Goal: Task Accomplishment & Management: Manage account settings

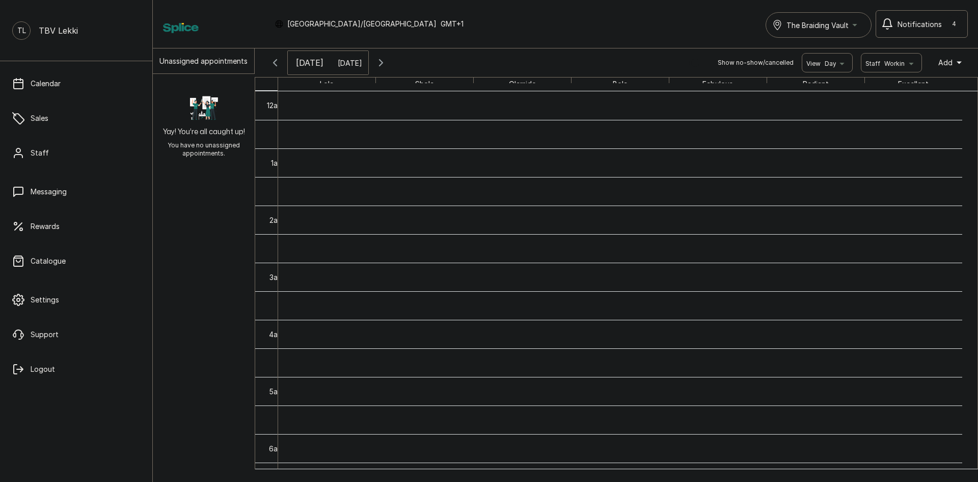
scroll to position [343, 0]
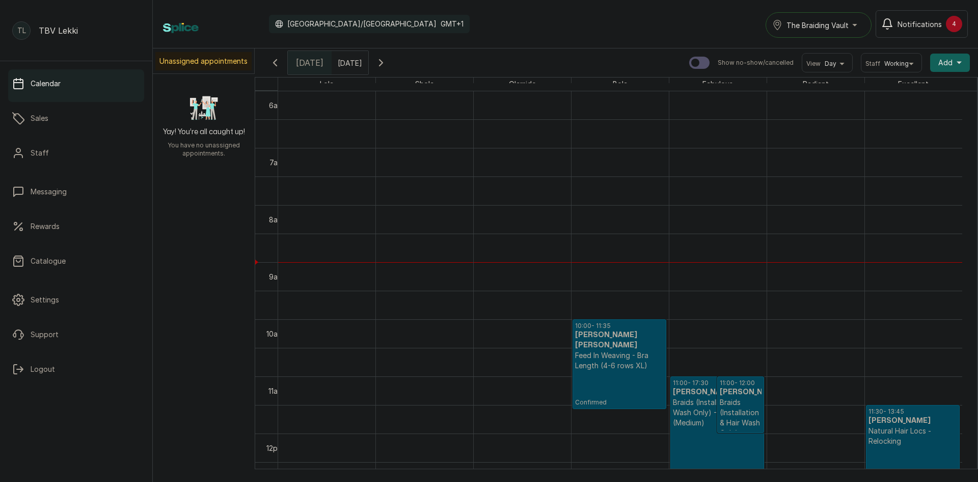
click at [306, 58] on span "[DATE]" at bounding box center [310, 63] width 28 height 12
click at [953, 26] on div "4" at bounding box center [954, 24] width 16 height 16
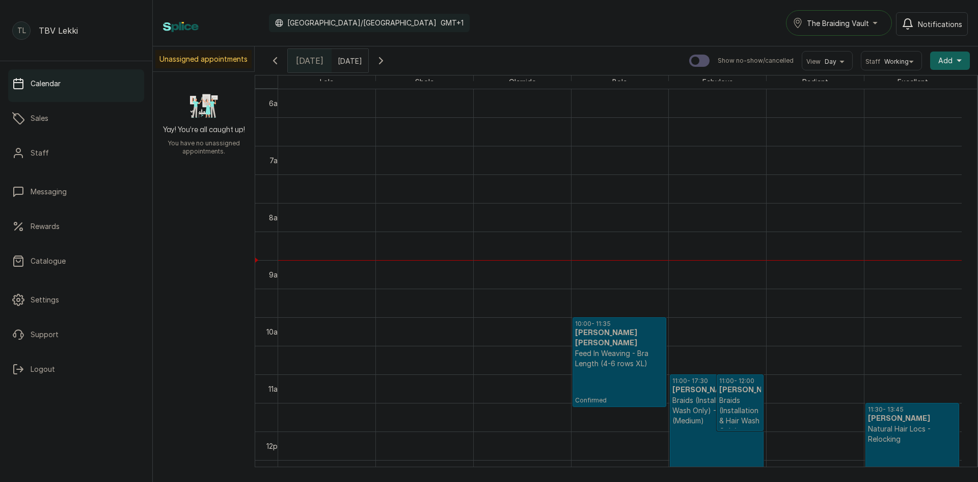
click at [876, 20] on div "The Braiding Vault" at bounding box center [839, 23] width 93 height 12
click at [857, 67] on span "The Braiding Vault" at bounding box center [869, 68] width 124 height 12
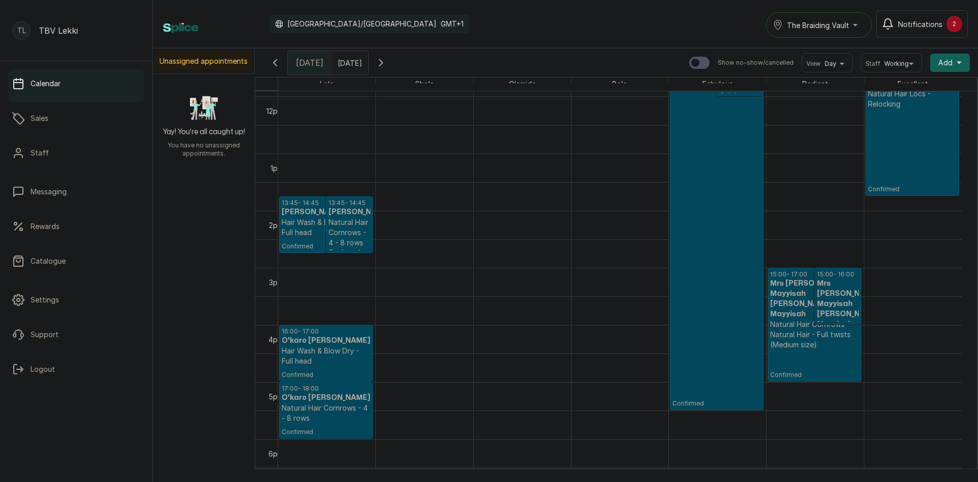
scroll to position [700, 0]
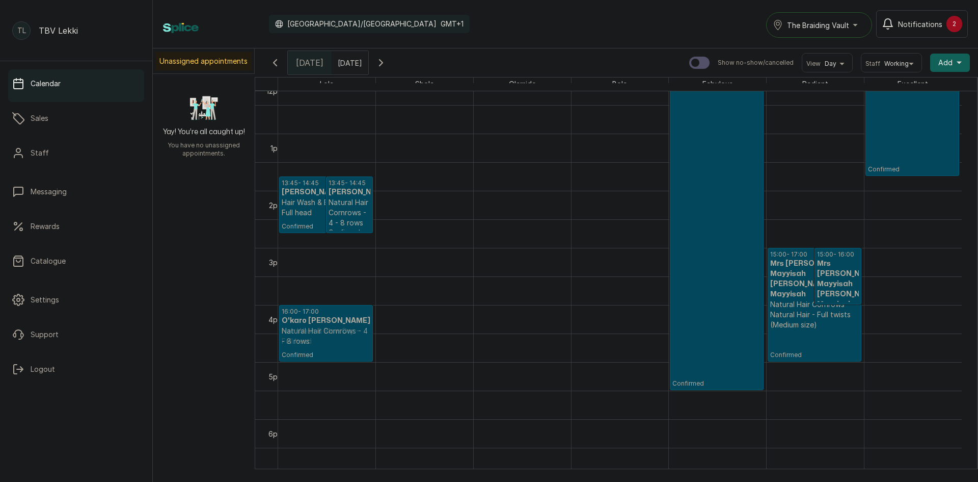
drag, startPoint x: 315, startPoint y: 377, endPoint x: 318, endPoint y: 311, distance: 66.3
click at [318, 311] on div "13:45 - 14:45 Tolu Kalejaiye Kalejaiye Hair Wash & Blow Dry - Full head Confirm…" at bounding box center [326, 77] width 97 height 1370
click at [331, 330] on h3 "O'karo Etim Akamune" at bounding box center [350, 325] width 42 height 20
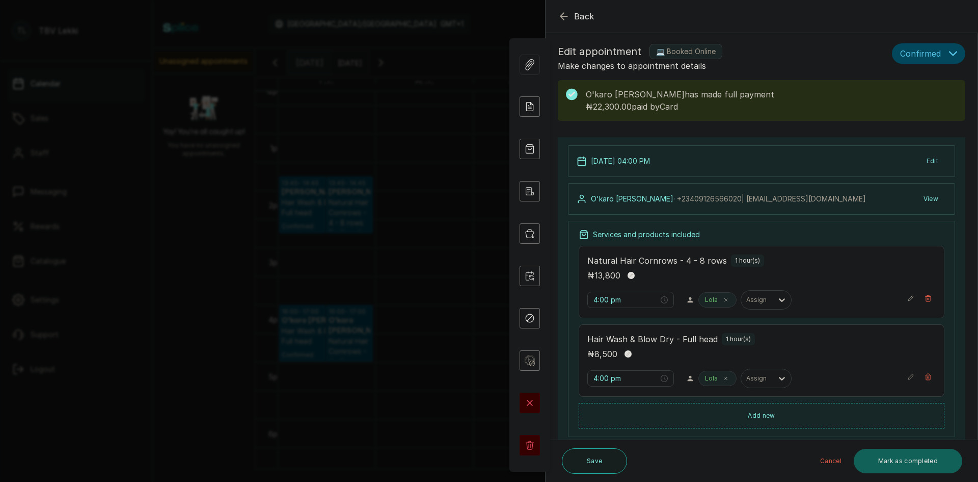
scroll to position [0, 0]
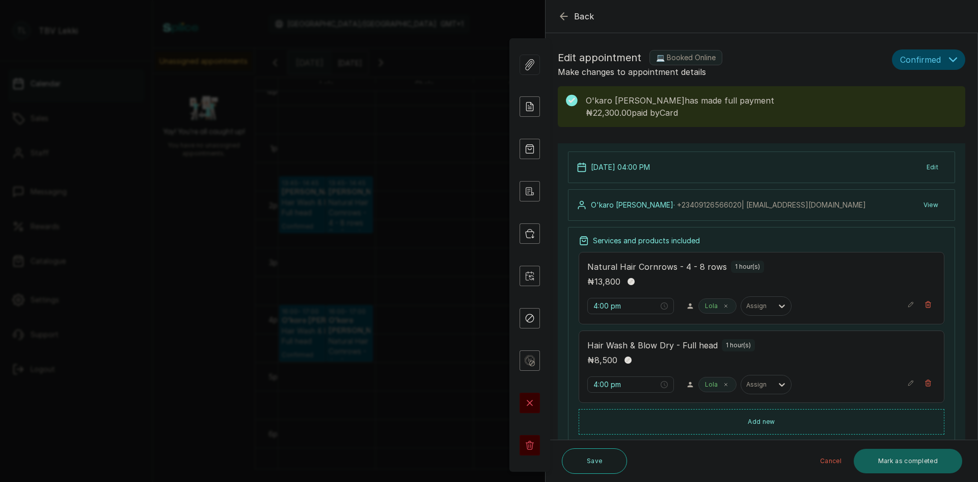
click at [570, 15] on button "Back" at bounding box center [576, 16] width 37 height 12
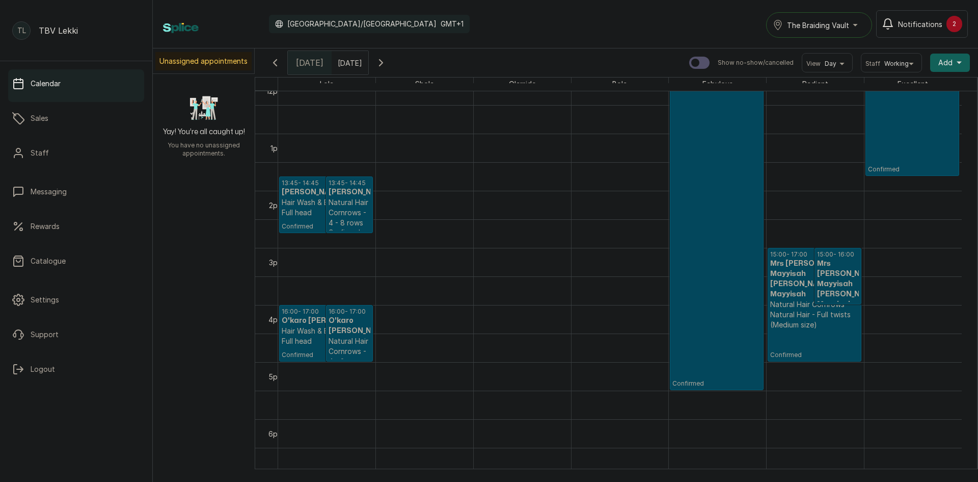
click at [947, 16] on button "Notifications 2" at bounding box center [922, 24] width 92 height 28
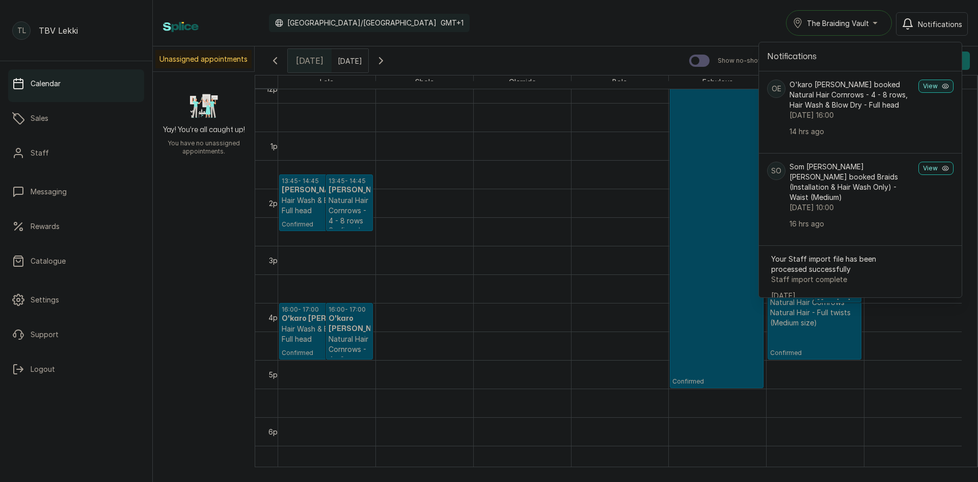
click at [935, 84] on button "View" at bounding box center [936, 85] width 35 height 13
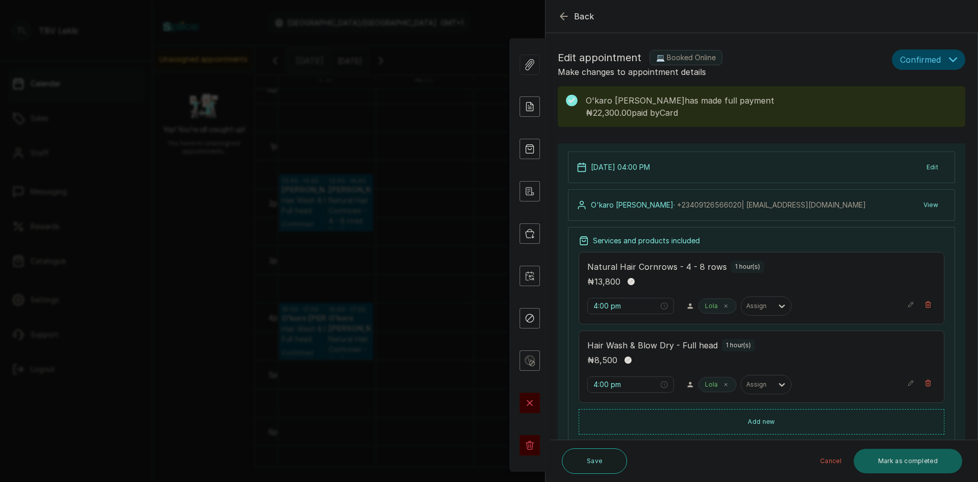
click at [564, 13] on icon "button" at bounding box center [564, 16] width 7 height 7
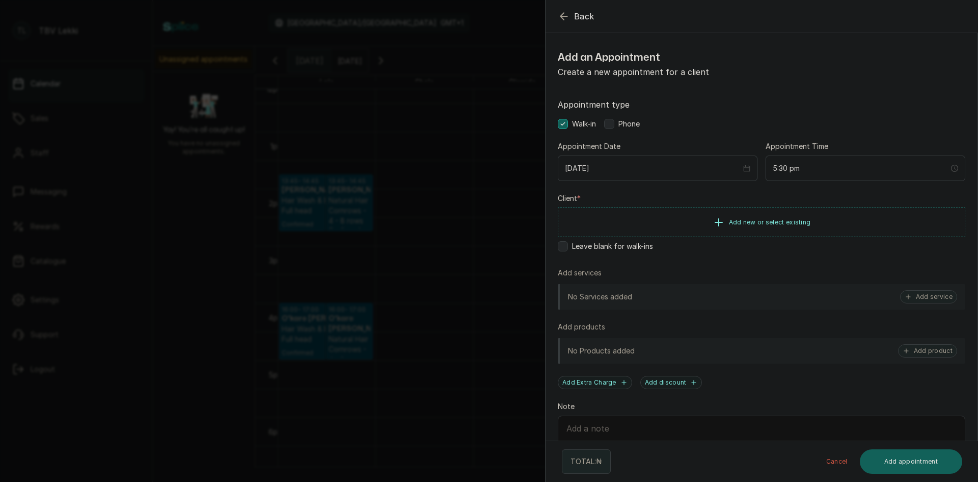
click at [567, 15] on icon "button" at bounding box center [564, 16] width 12 height 12
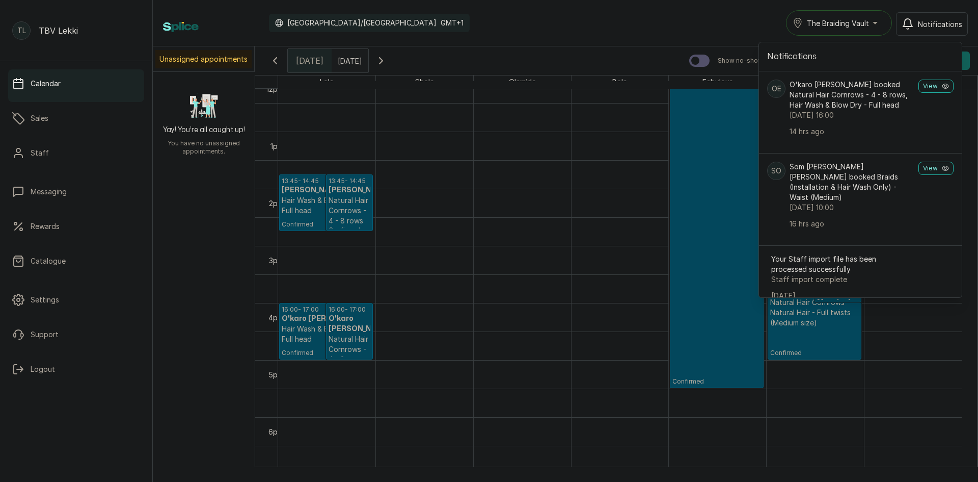
click at [704, 24] on div "Calendar Africa/Lagos GMT+1 The Braiding Vault Notifications Notifications OE O…" at bounding box center [565, 22] width 805 height 25
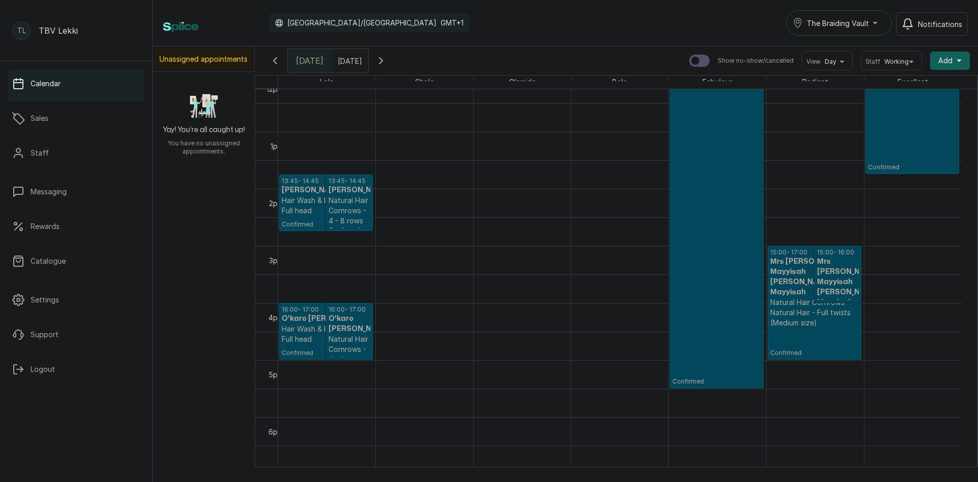
click at [797, 273] on h3 "Mrs Yetunde Mayyisah Yetunde Mayyisah" at bounding box center [814, 276] width 89 height 41
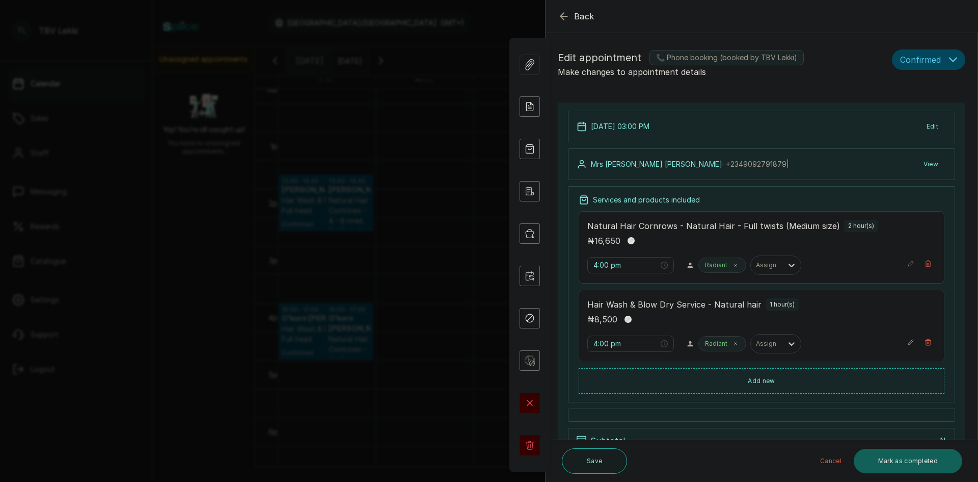
type input "3:00 pm"
click at [527, 107] on icon at bounding box center [530, 106] width 20 height 20
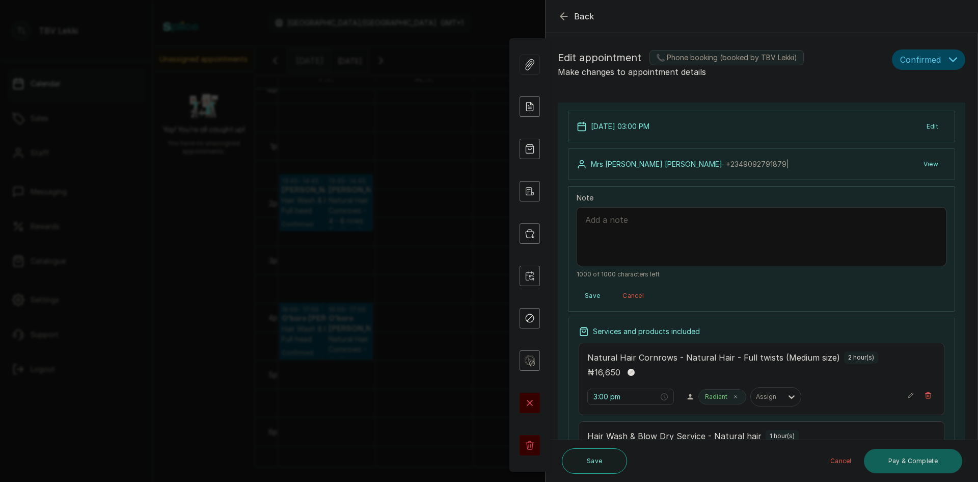
click at [637, 241] on textarea "Note" at bounding box center [762, 236] width 370 height 59
paste textarea "OMOTAYO YETUNDE YEWANDE"
type textarea "10,500 deposit on 03/10/25 from OMOTAYO YETUNDE YEWANDE"
click at [598, 296] on button "Save" at bounding box center [593, 295] width 32 height 18
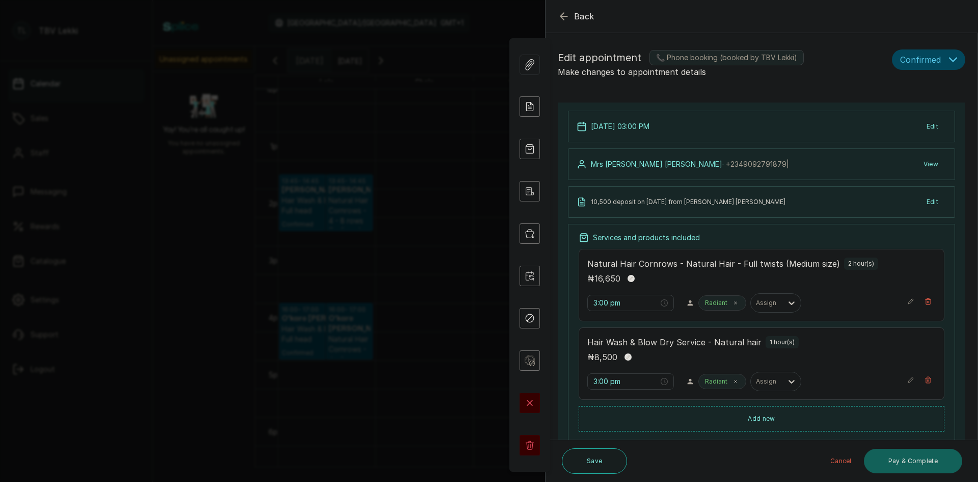
click at [577, 14] on span "Back" at bounding box center [584, 16] width 20 height 12
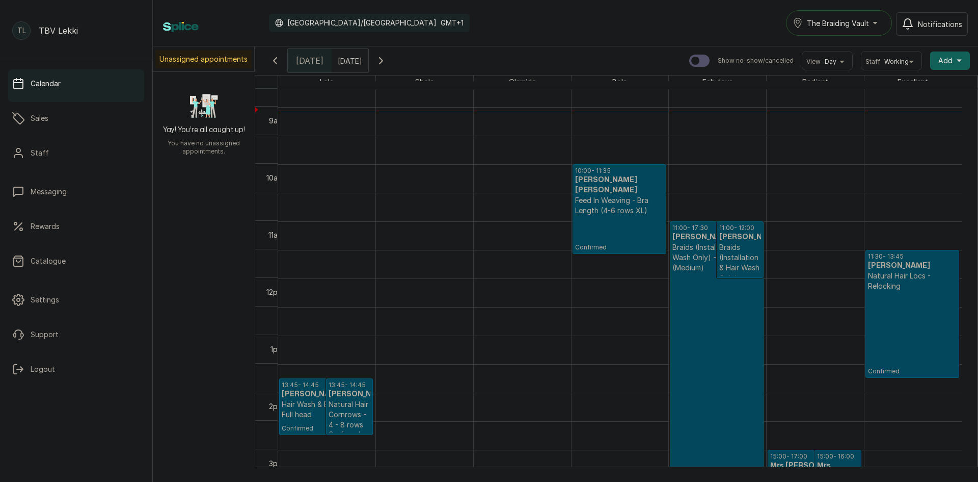
scroll to position [496, 0]
click at [638, 195] on p "Feed In Weaving - Bra Length (4-6 rows XL)" at bounding box center [619, 205] width 89 height 20
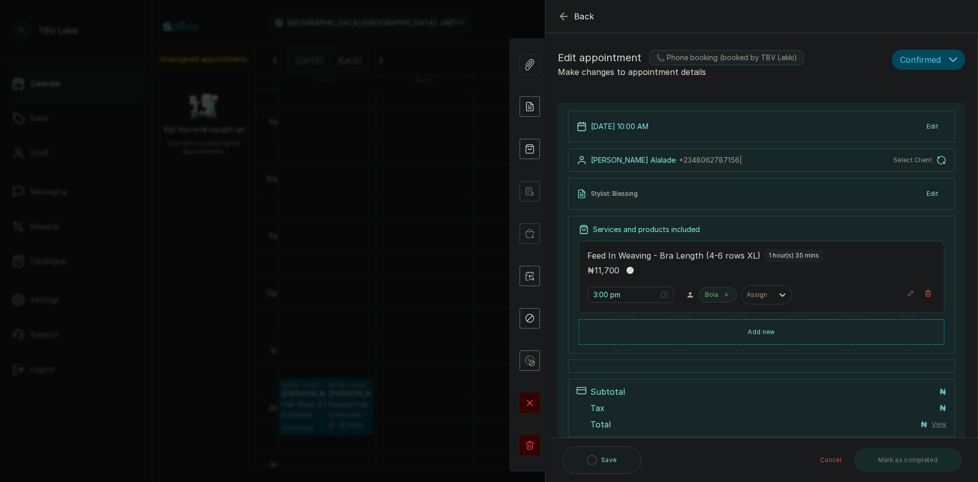
type input "10:00 am"
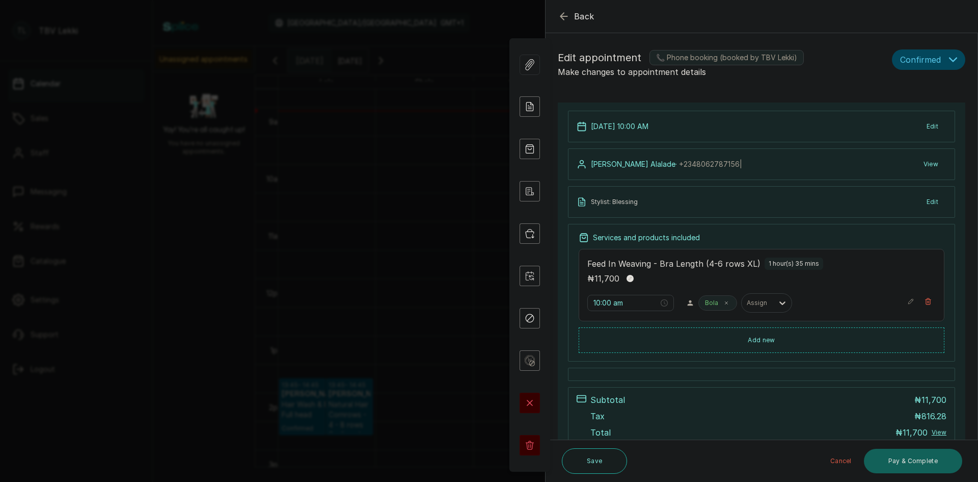
click at [569, 18] on icon "button" at bounding box center [564, 16] width 12 height 12
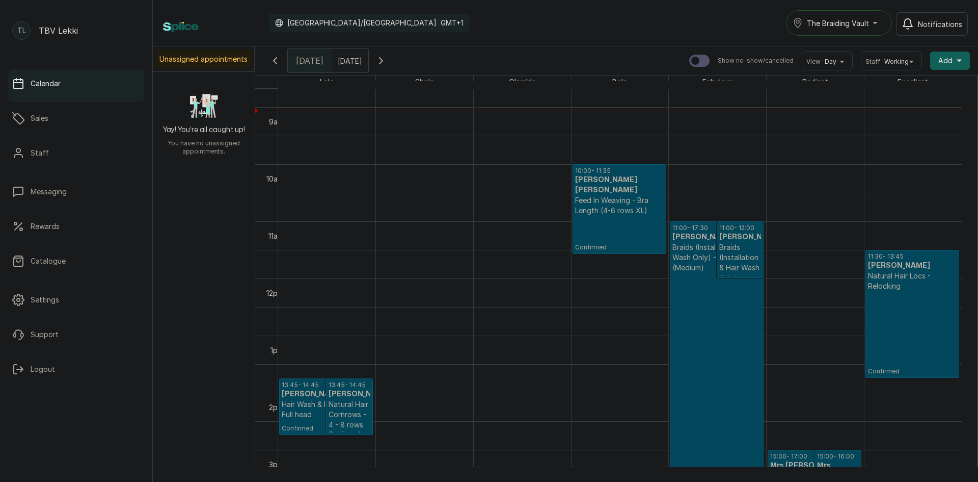
click at [694, 317] on p "Confirmed" at bounding box center [717, 431] width 89 height 316
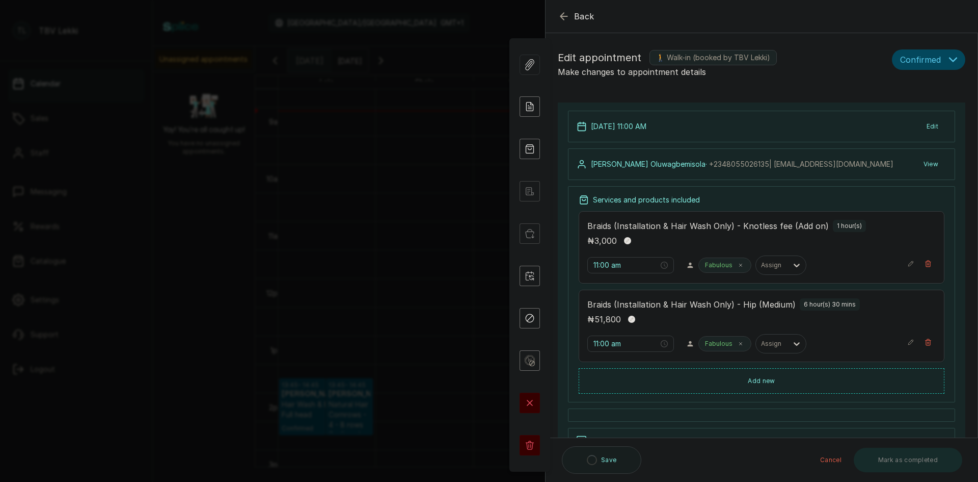
type input "11:00 am"
click at [569, 14] on icon "button" at bounding box center [564, 16] width 12 height 12
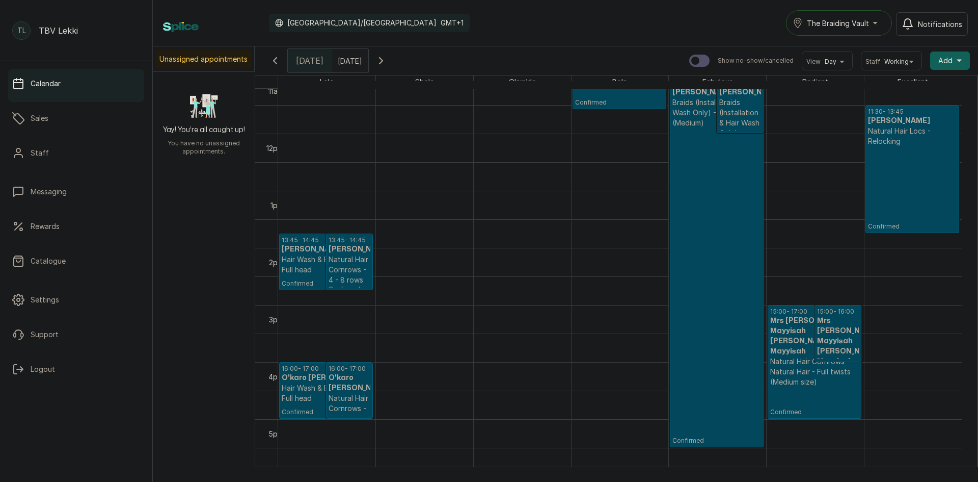
scroll to position [700, 0]
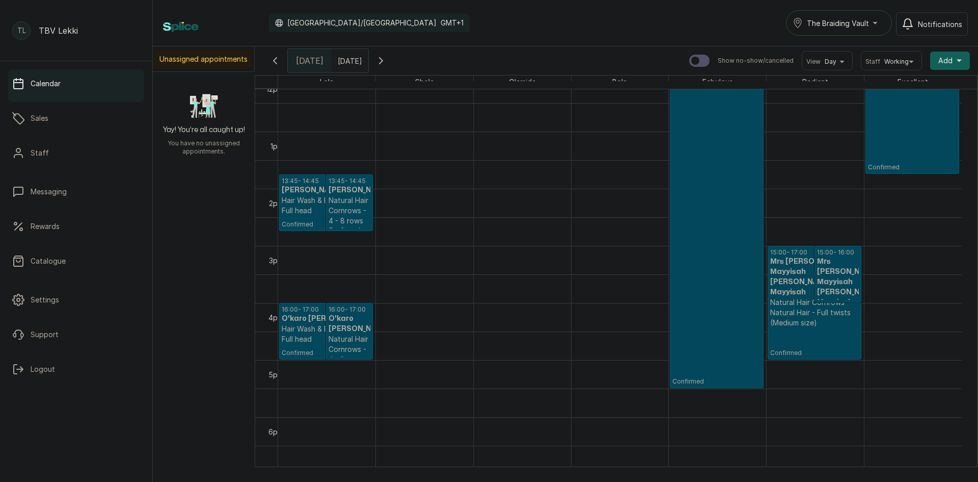
click at [387, 57] on icon "button" at bounding box center [381, 61] width 12 height 12
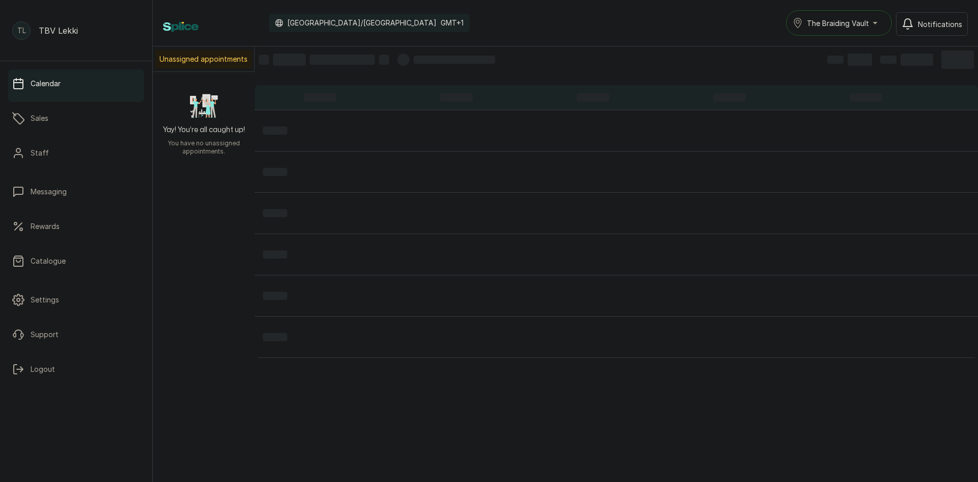
scroll to position [343, 0]
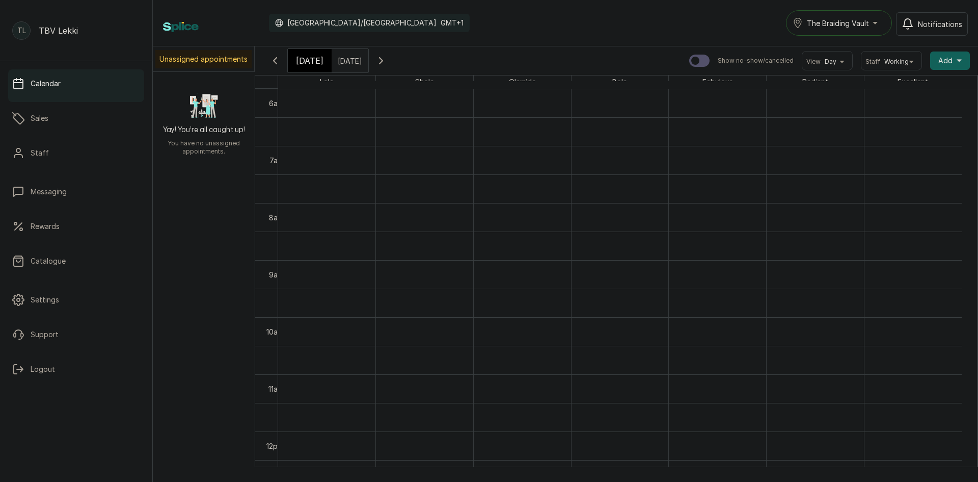
click at [387, 57] on icon "button" at bounding box center [381, 61] width 12 height 12
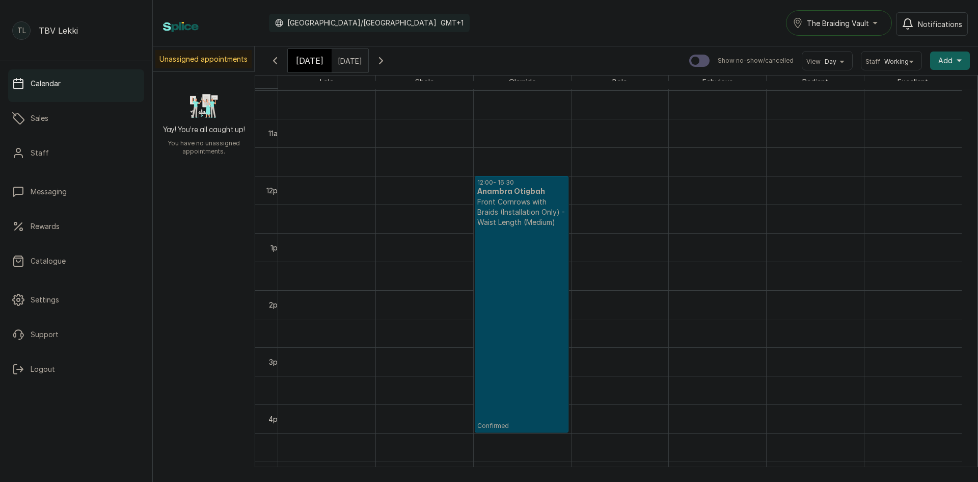
scroll to position [649, 0]
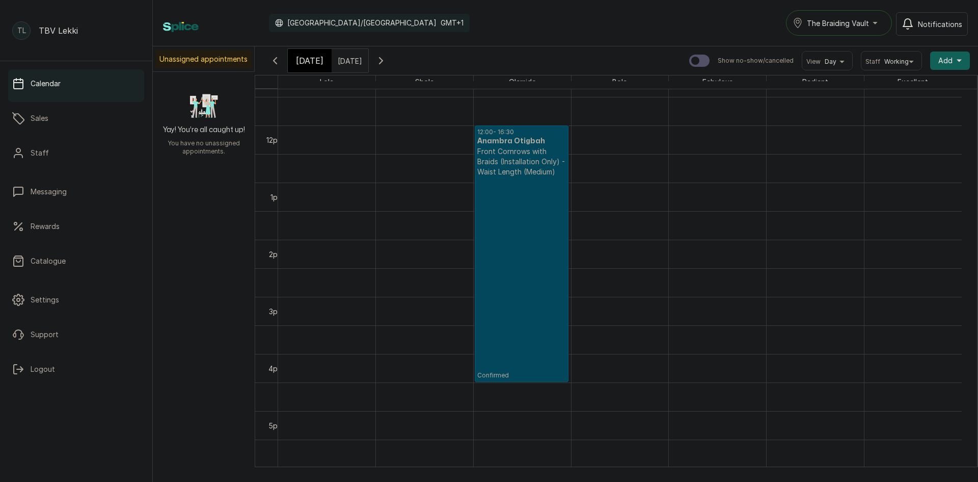
click at [387, 60] on icon "button" at bounding box center [381, 61] width 12 height 12
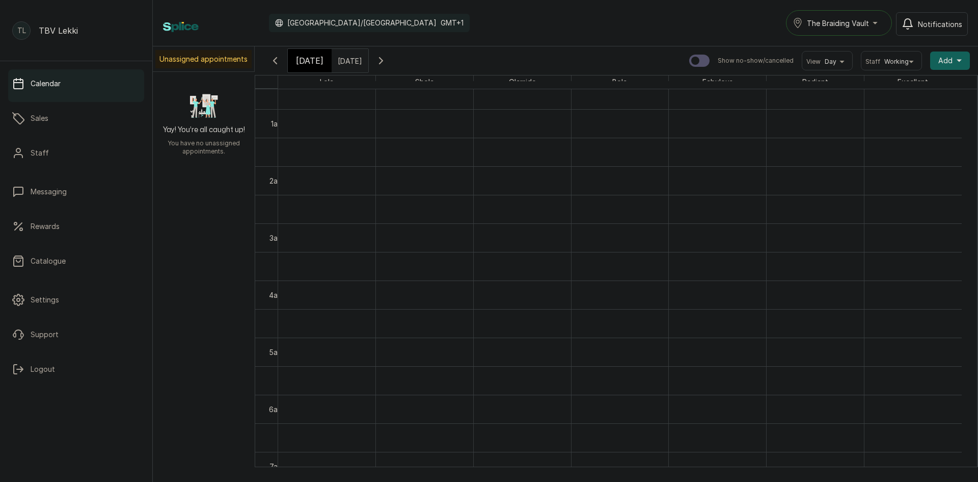
scroll to position [0, 0]
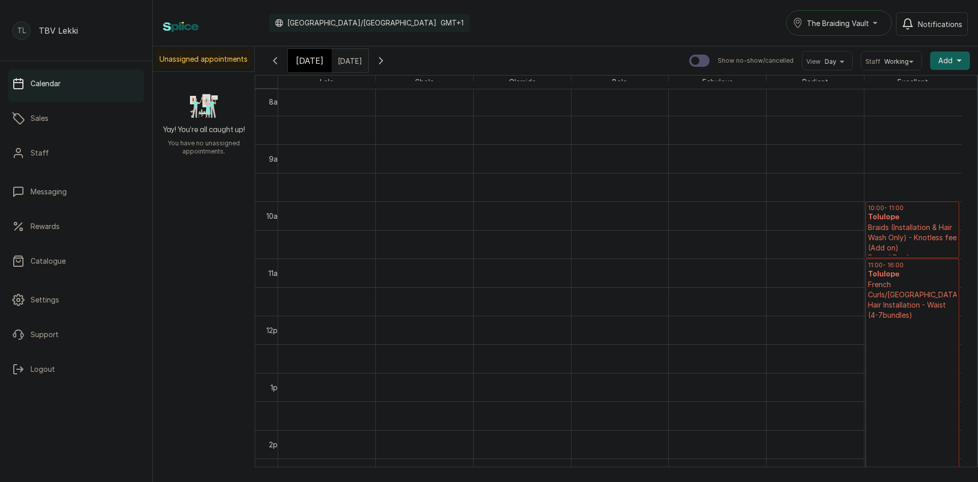
click at [387, 55] on icon "button" at bounding box center [381, 61] width 12 height 12
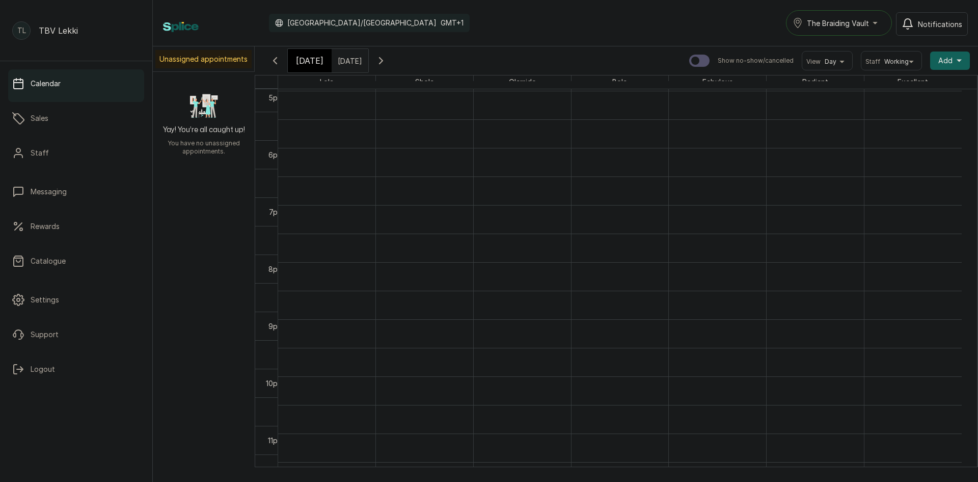
click at [383, 63] on icon "button" at bounding box center [381, 61] width 3 height 6
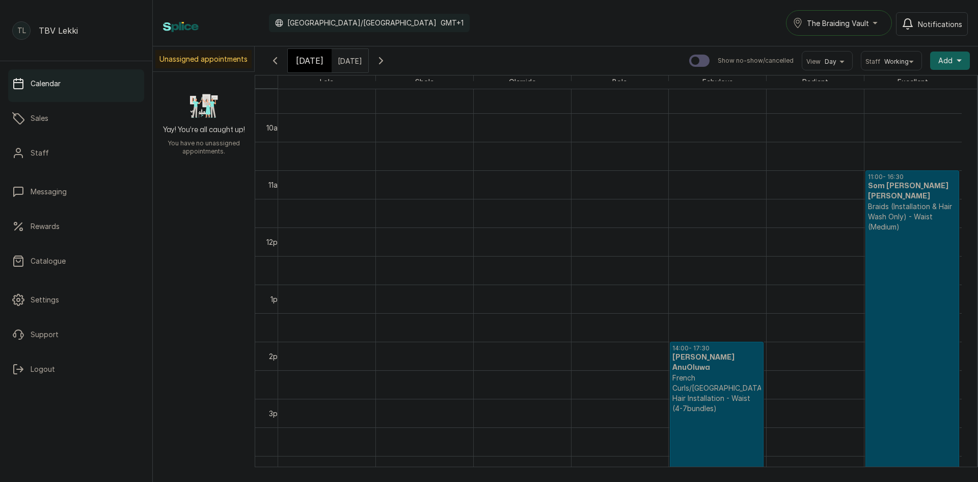
click at [880, 301] on p "Confirmed" at bounding box center [912, 356] width 89 height 249
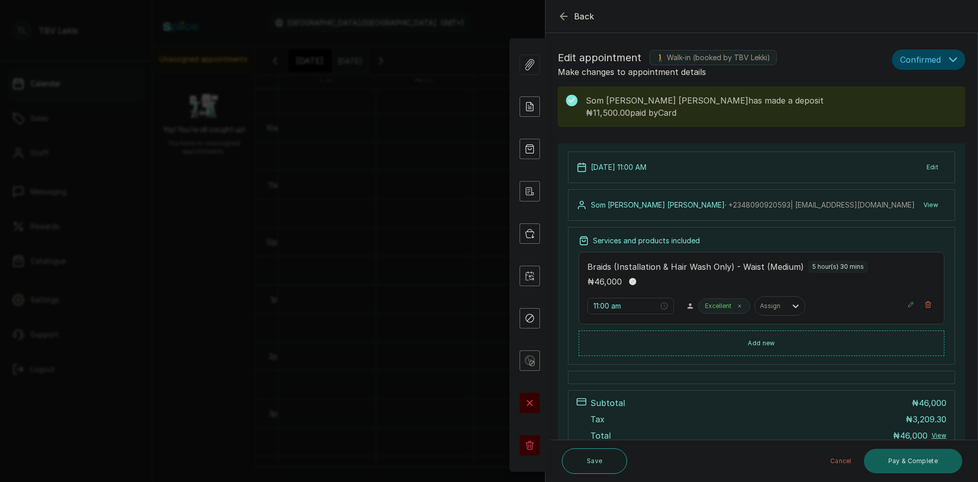
click at [584, 16] on span "Back" at bounding box center [584, 16] width 20 height 12
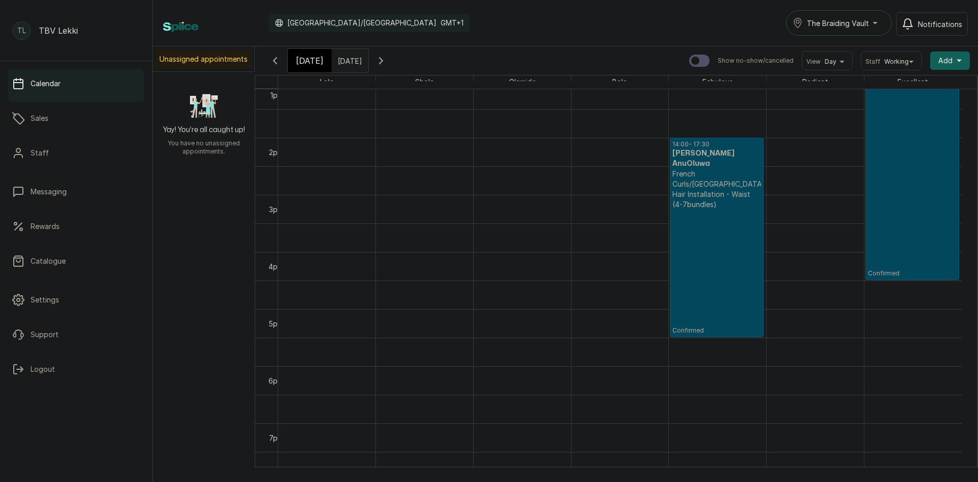
click at [704, 262] on p "Confirmed" at bounding box center [717, 271] width 89 height 125
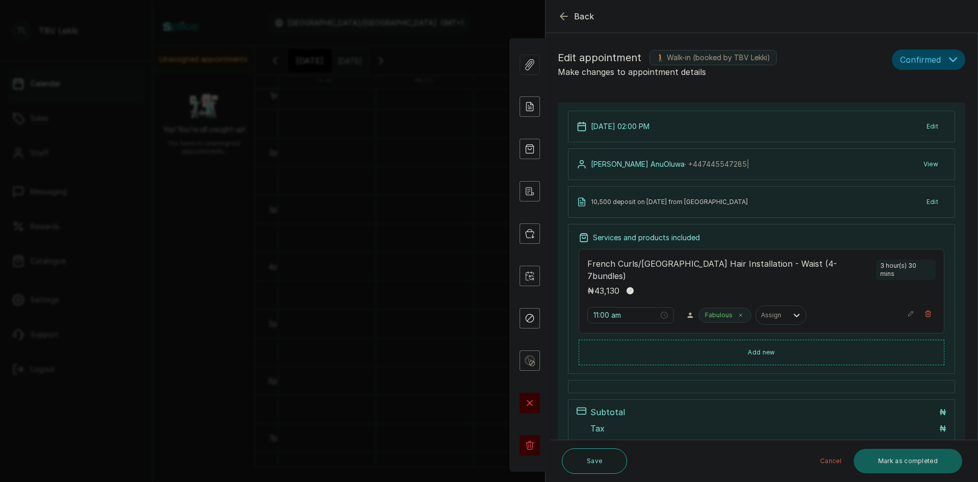
type input "2:00 pm"
click at [574, 20] on span "Back" at bounding box center [584, 16] width 20 height 12
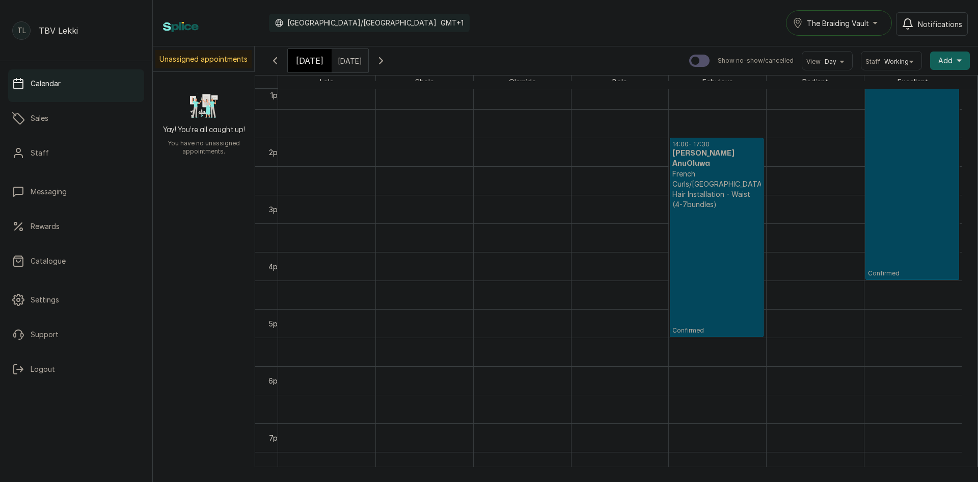
click at [393, 59] on button "Show no-show/cancelled" at bounding box center [381, 60] width 24 height 24
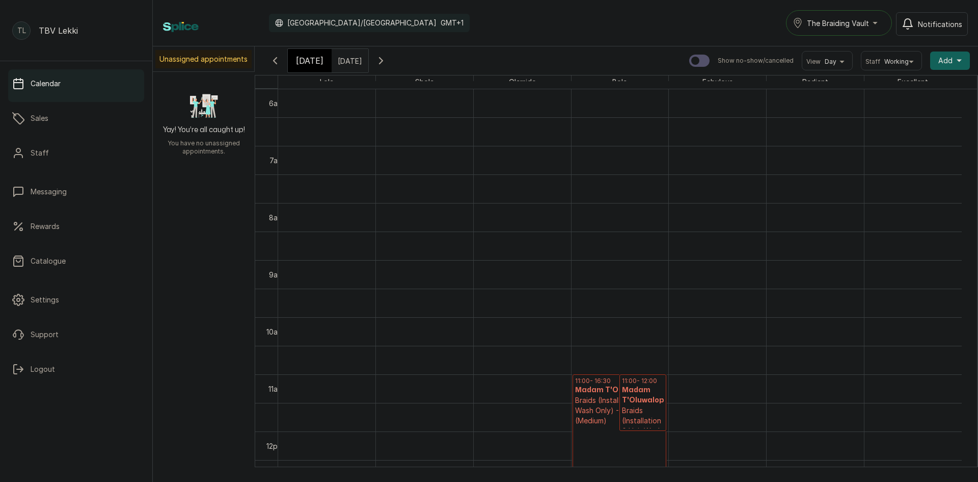
click at [278, 62] on icon "button" at bounding box center [275, 61] width 12 height 12
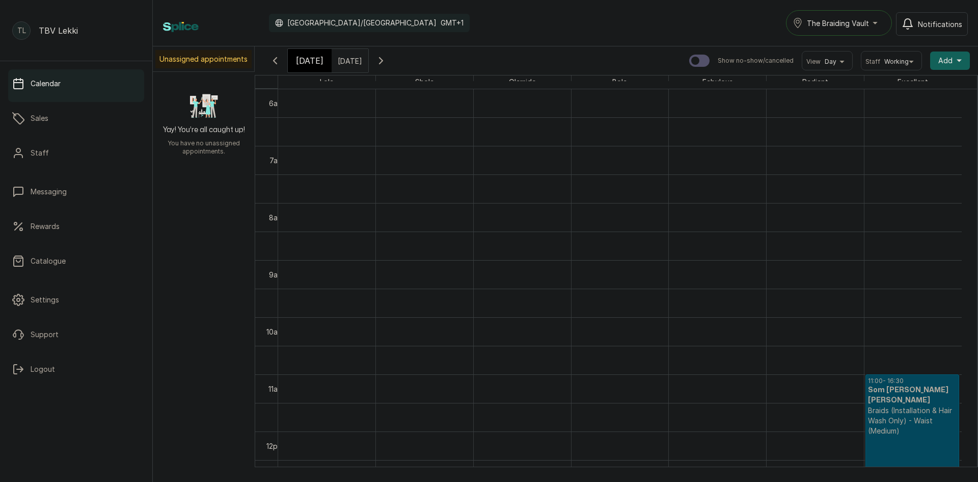
click at [278, 62] on icon "button" at bounding box center [275, 61] width 12 height 12
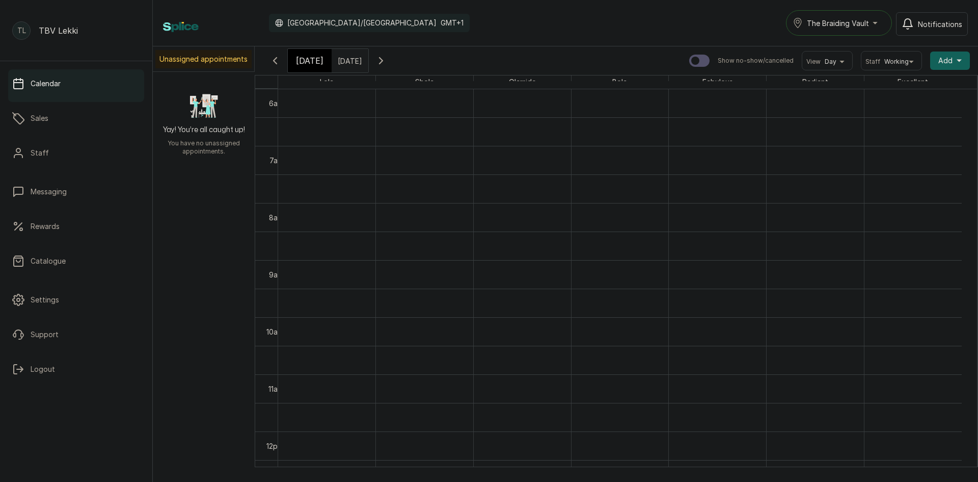
click at [278, 62] on icon "button" at bounding box center [275, 61] width 12 height 12
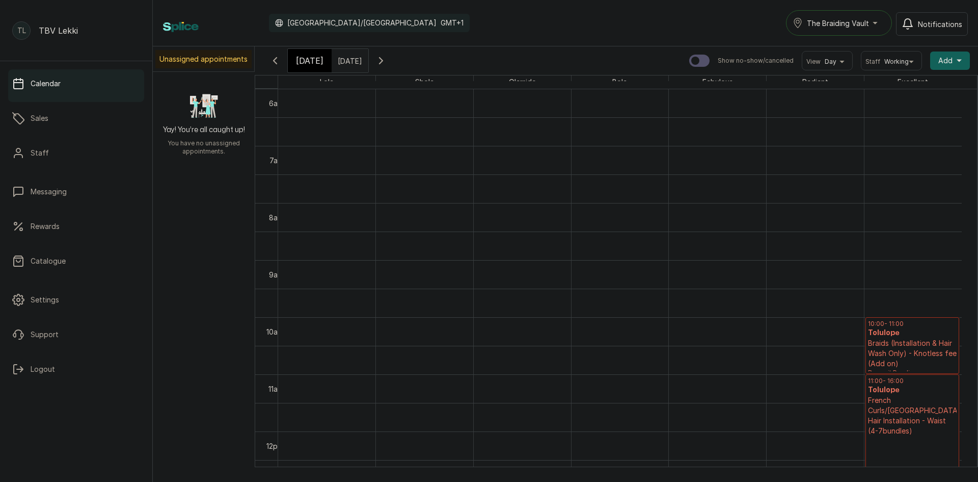
click at [278, 62] on icon "button" at bounding box center [275, 61] width 12 height 12
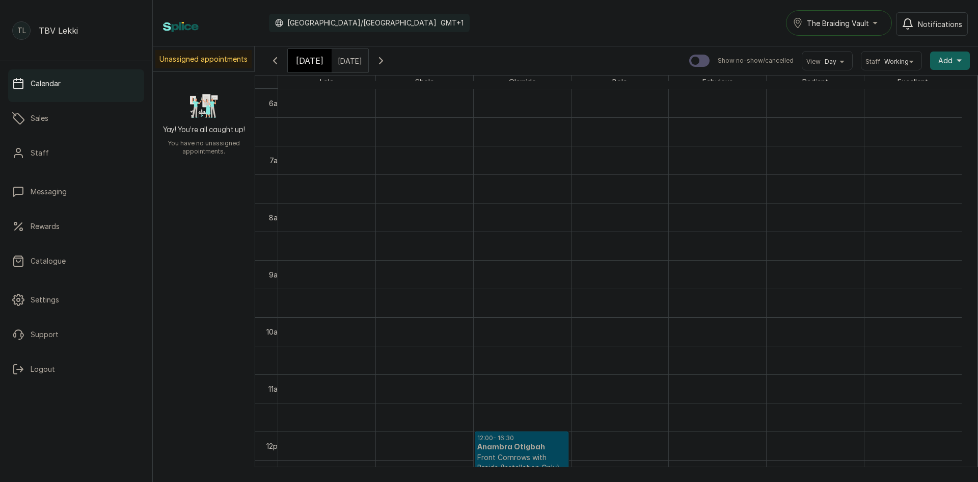
click at [387, 61] on icon "button" at bounding box center [381, 61] width 12 height 12
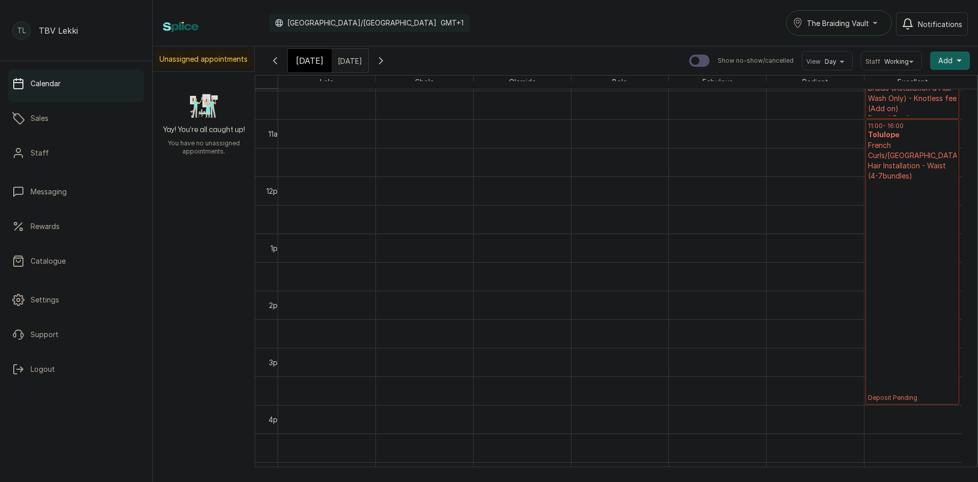
click at [393, 54] on button "Show no-show/cancelled" at bounding box center [381, 60] width 24 height 24
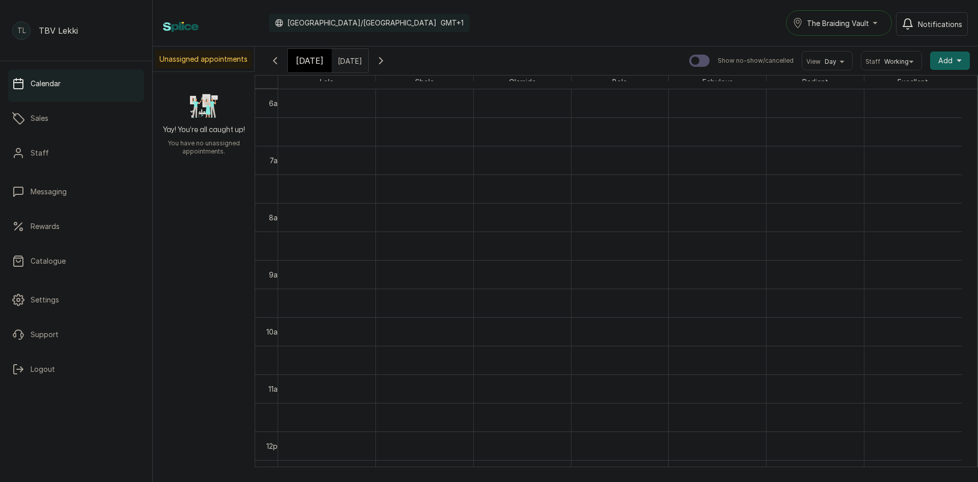
click at [393, 54] on button "Show no-show/cancelled" at bounding box center [381, 60] width 24 height 24
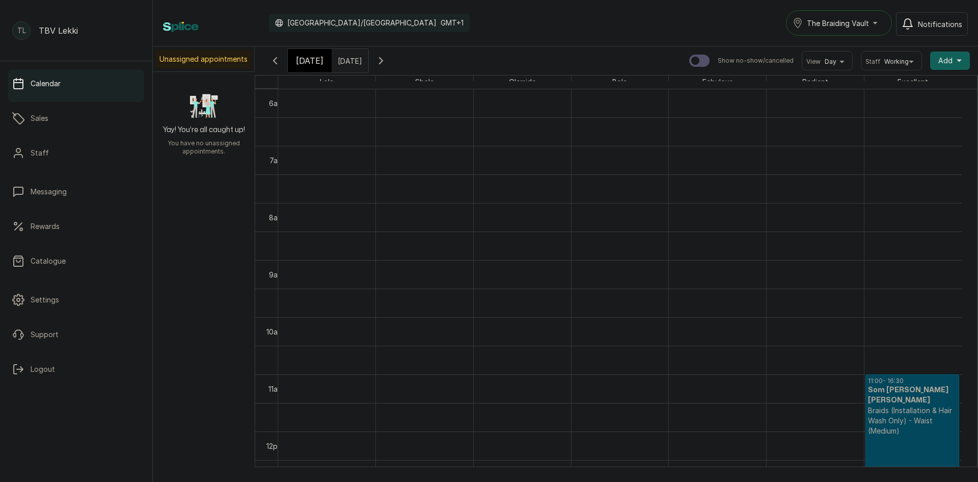
click at [896, 414] on p "Braids (Installation & Hair Wash Only) - Waist (Medium)" at bounding box center [912, 420] width 89 height 31
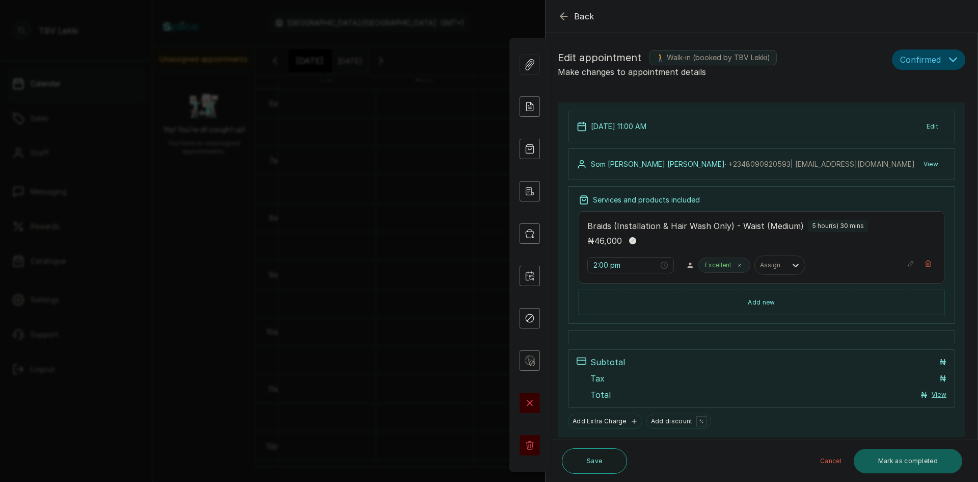
type input "11:00 am"
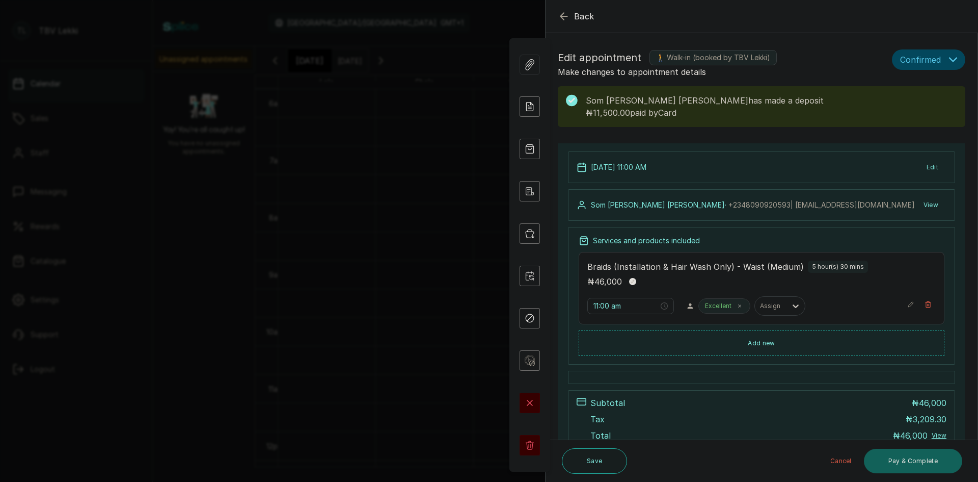
click at [715, 109] on p "₦11,500.00 paid by Card" at bounding box center [771, 113] width 371 height 12
click at [568, 14] on icon "button" at bounding box center [564, 16] width 12 height 12
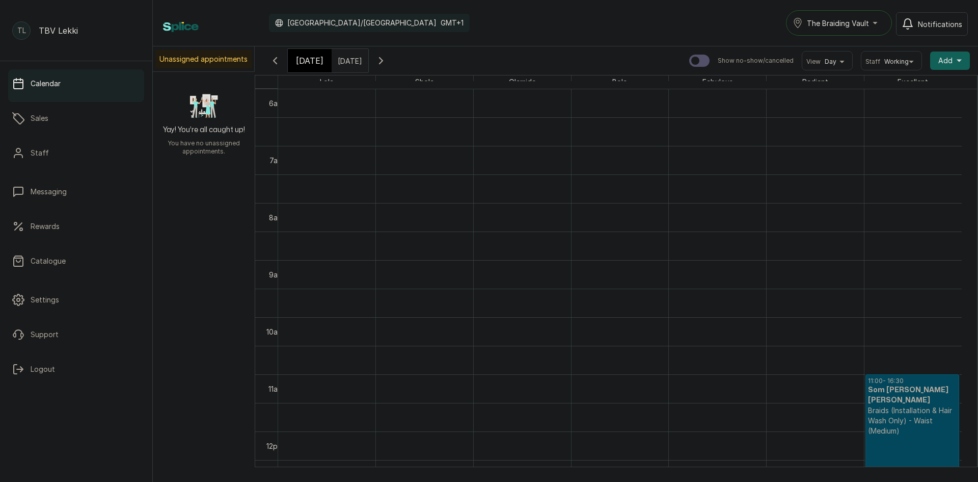
click at [305, 63] on span "[DATE]" at bounding box center [310, 61] width 28 height 12
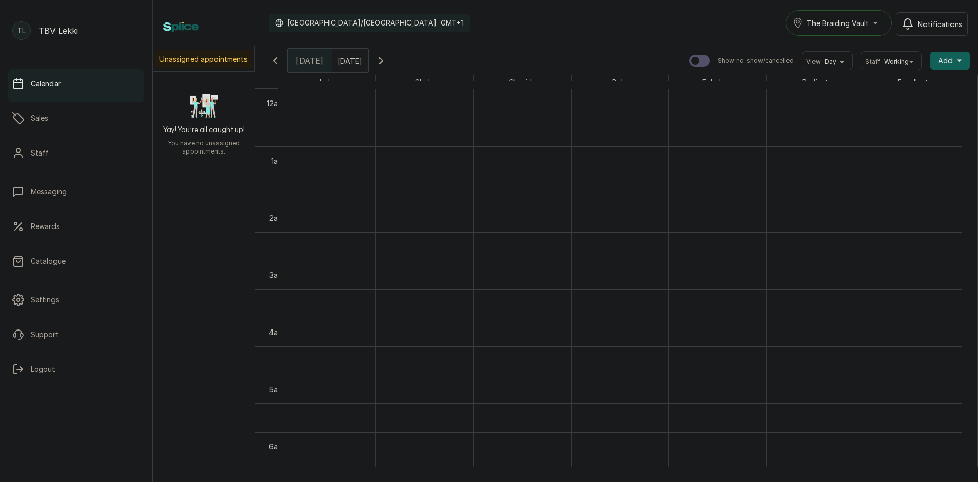
click at [844, 24] on span "The Braiding Vault" at bounding box center [838, 23] width 62 height 11
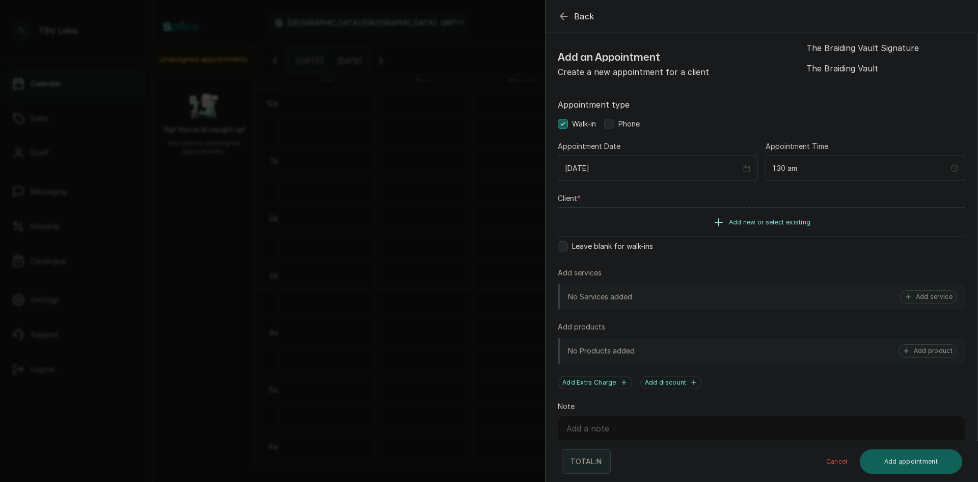
click at [565, 17] on icon "button" at bounding box center [564, 16] width 12 height 12
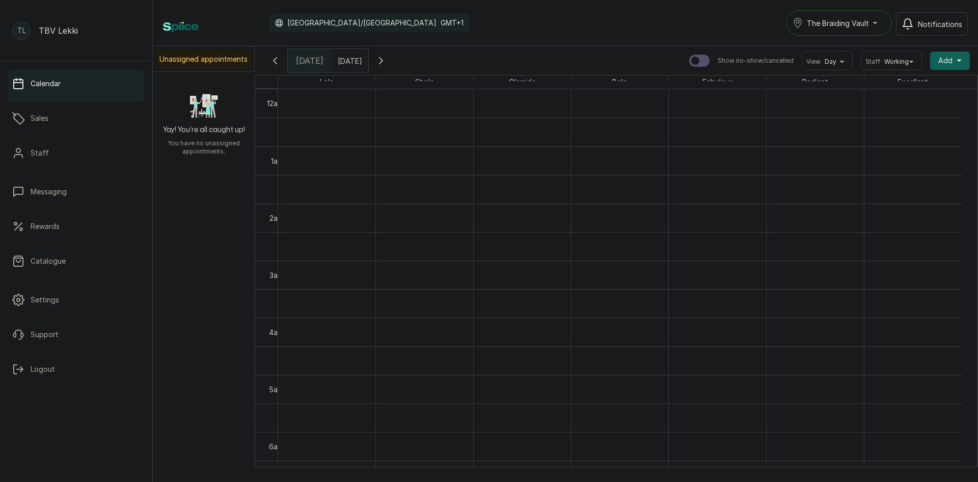
click at [859, 19] on span "The Braiding Vault" at bounding box center [838, 23] width 62 height 11
click at [868, 73] on span "The Braiding Vault" at bounding box center [869, 68] width 124 height 12
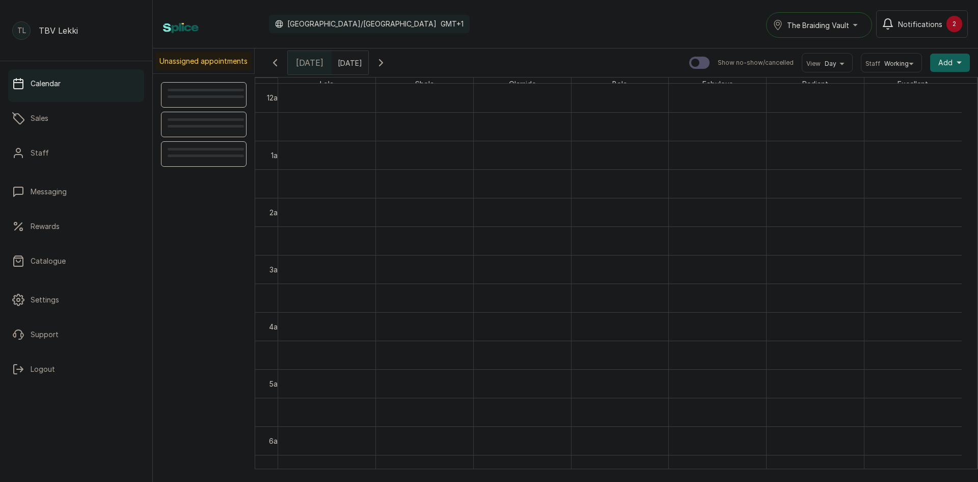
scroll to position [343, 0]
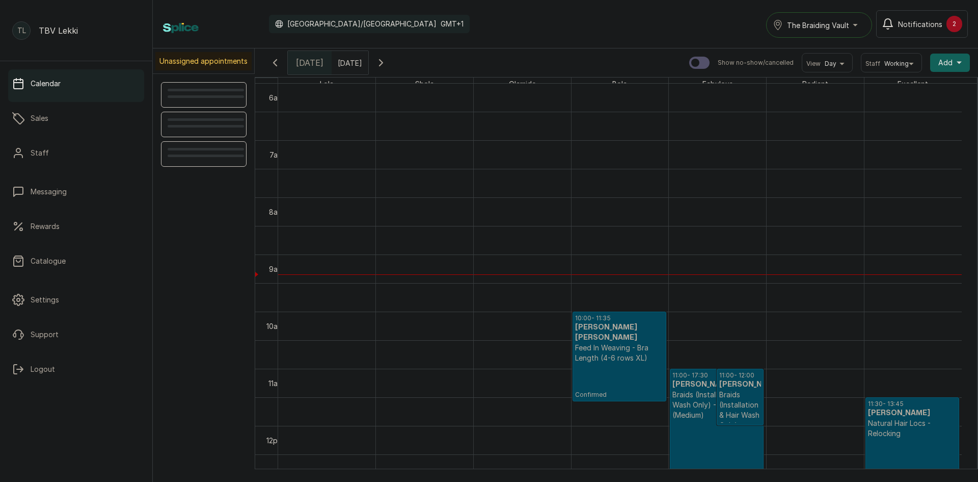
click at [830, 25] on span "The Braiding Vault" at bounding box center [818, 25] width 62 height 11
click at [831, 49] on span "The Braiding Vault Signature" at bounding box center [849, 50] width 124 height 12
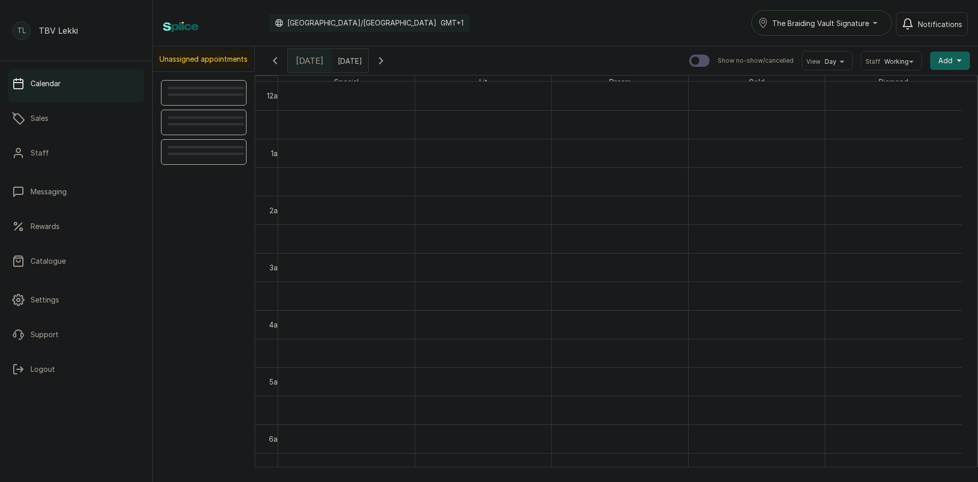
scroll to position [343, 0]
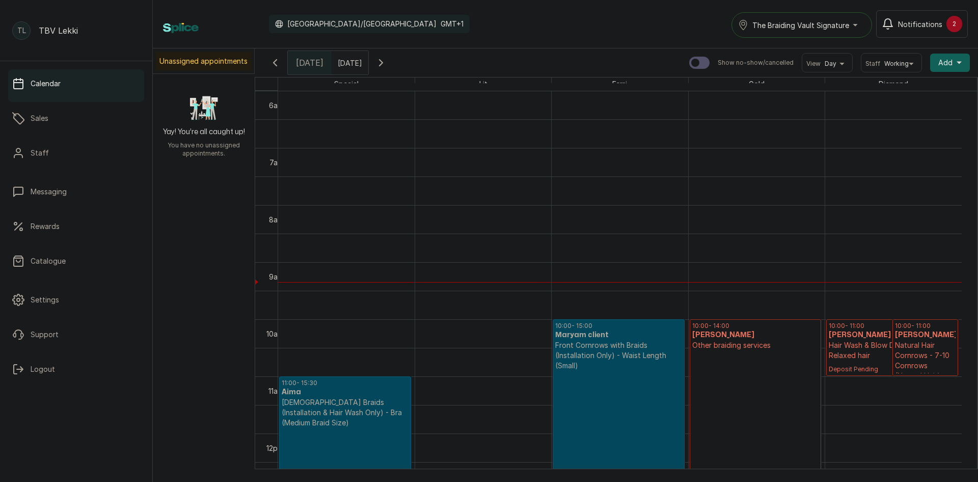
click at [831, 27] on span "The Braiding Vault Signature" at bounding box center [801, 25] width 97 height 11
click at [832, 67] on span "The Braiding Vault" at bounding box center [814, 70] width 124 height 12
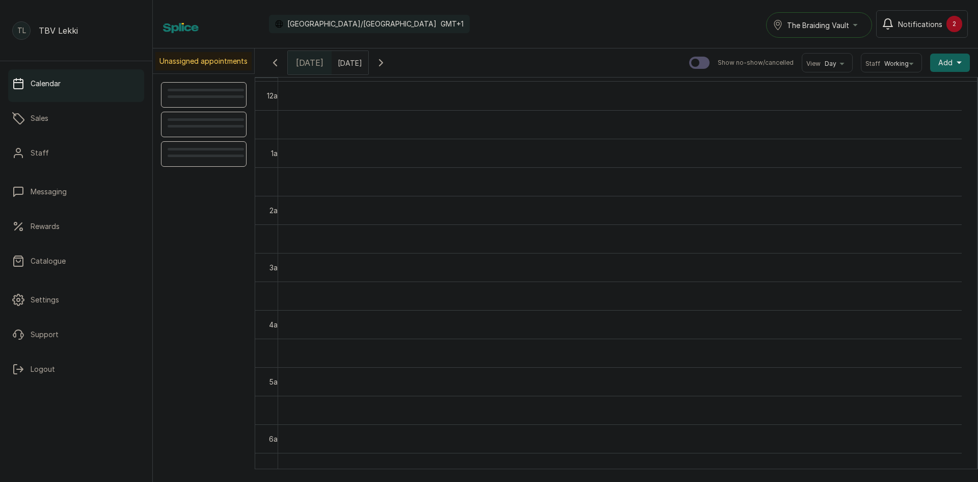
scroll to position [343, 0]
click at [948, 27] on div "2" at bounding box center [955, 24] width 16 height 16
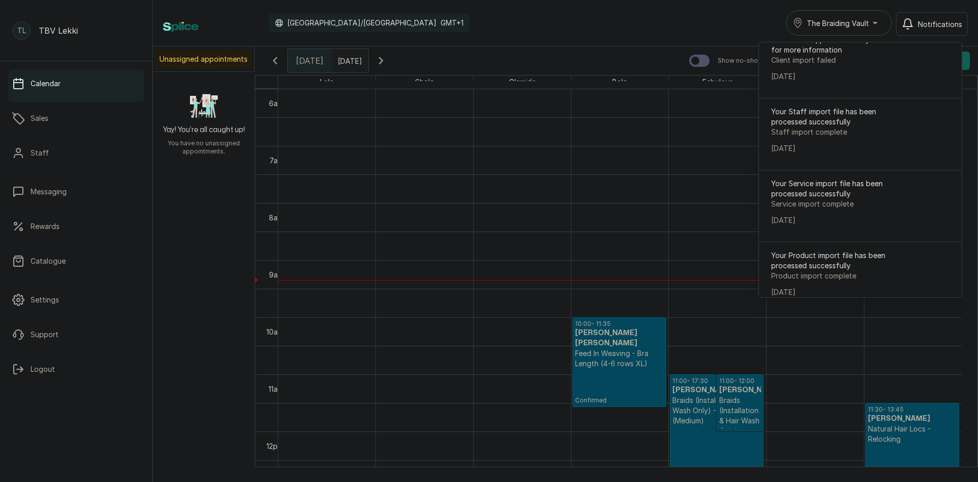
scroll to position [381, 0]
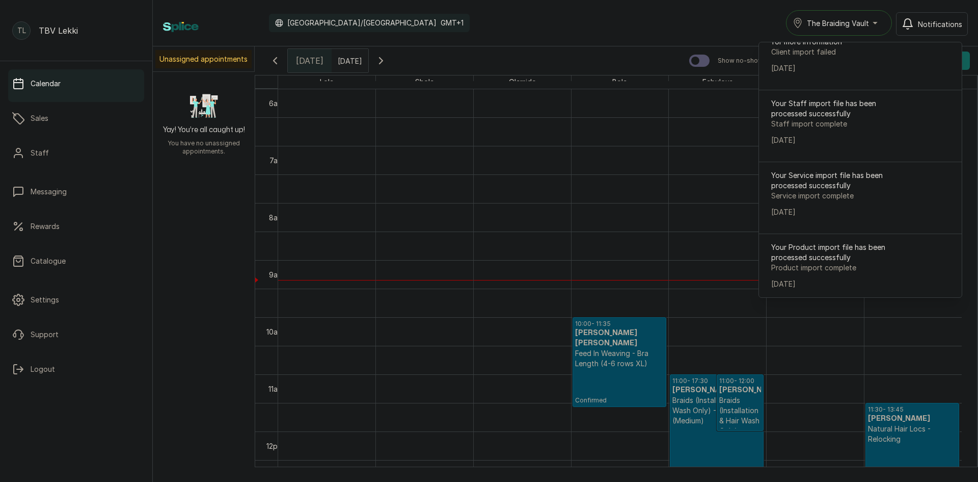
click at [748, 10] on div "Calendar Africa/Lagos GMT+1 The Braiding Vault Notifications Notifications OE O…" at bounding box center [565, 22] width 805 height 25
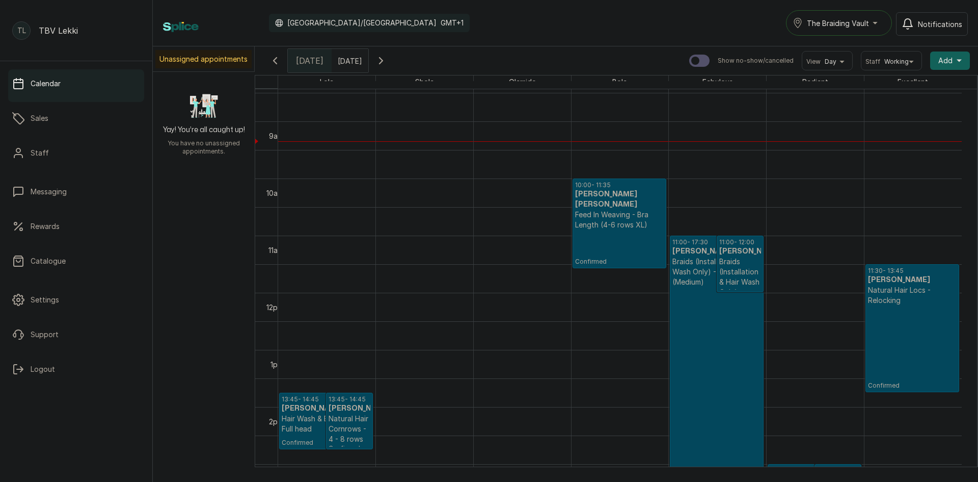
scroll to position [496, 0]
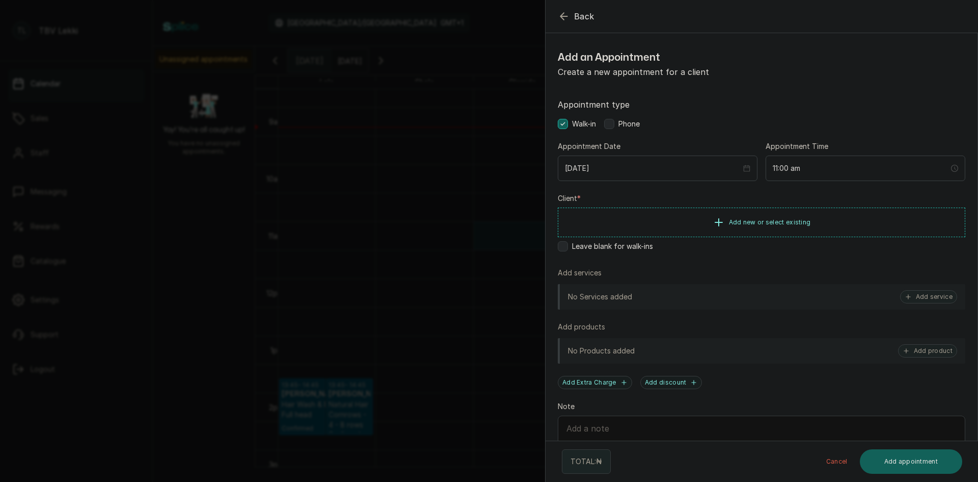
click at [630, 117] on div "Appointment type Walk-in Phone" at bounding box center [762, 113] width 408 height 31
click at [632, 122] on span "Phone" at bounding box center [629, 124] width 21 height 10
click at [655, 218] on button "Add new or select existing" at bounding box center [762, 221] width 408 height 29
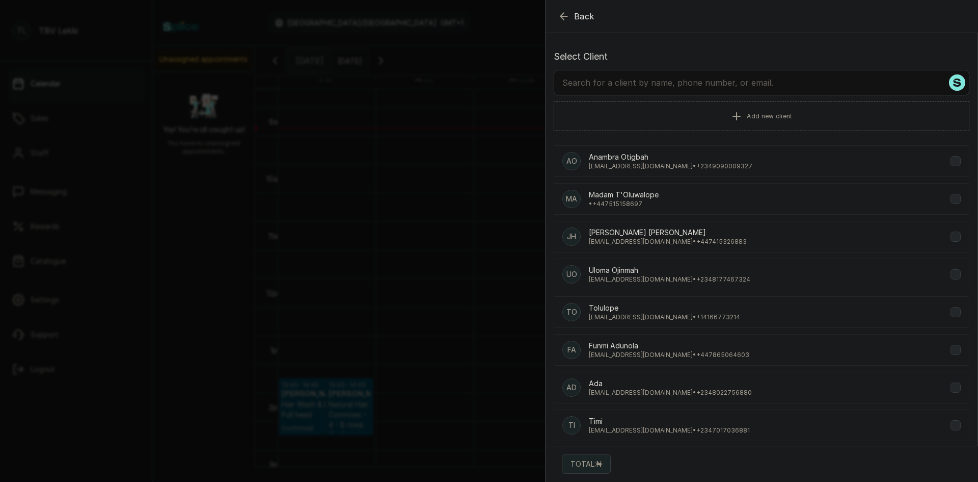
click at [676, 81] on input "text" at bounding box center [762, 82] width 416 height 25
type input "sioni"
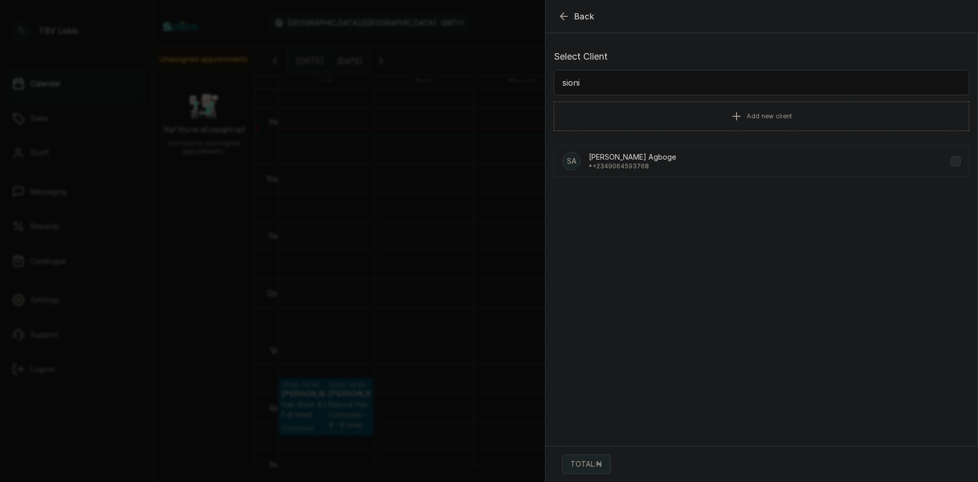
click at [658, 152] on p "Sioni Agboge Agboge" at bounding box center [632, 157] width 87 height 10
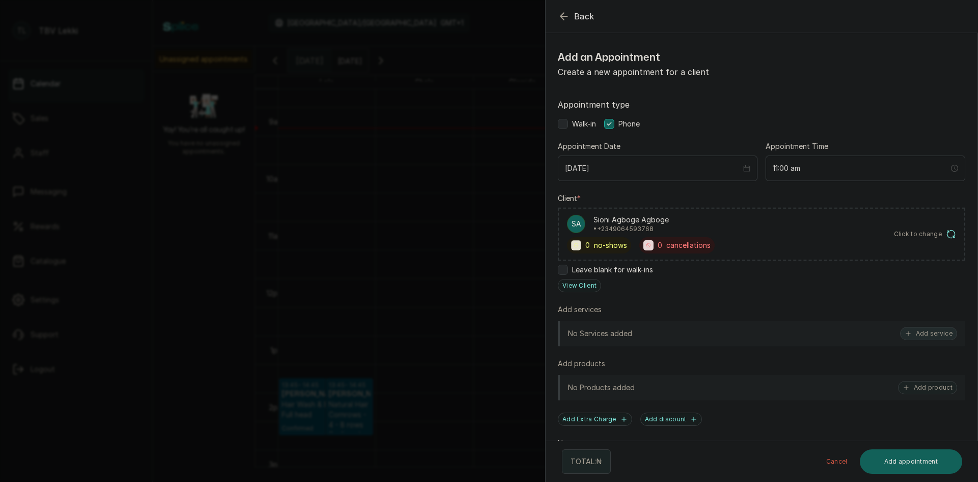
click at [925, 332] on button "Add service" at bounding box center [928, 333] width 57 height 13
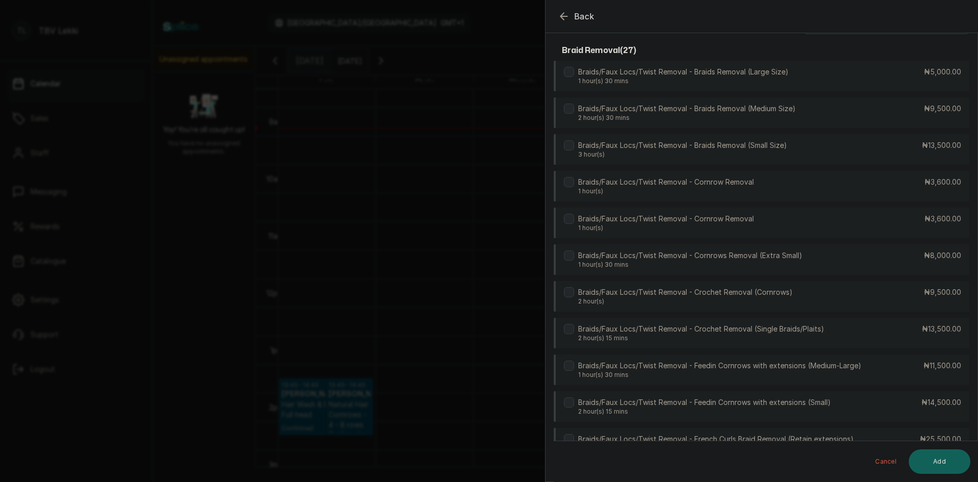
scroll to position [0, 0]
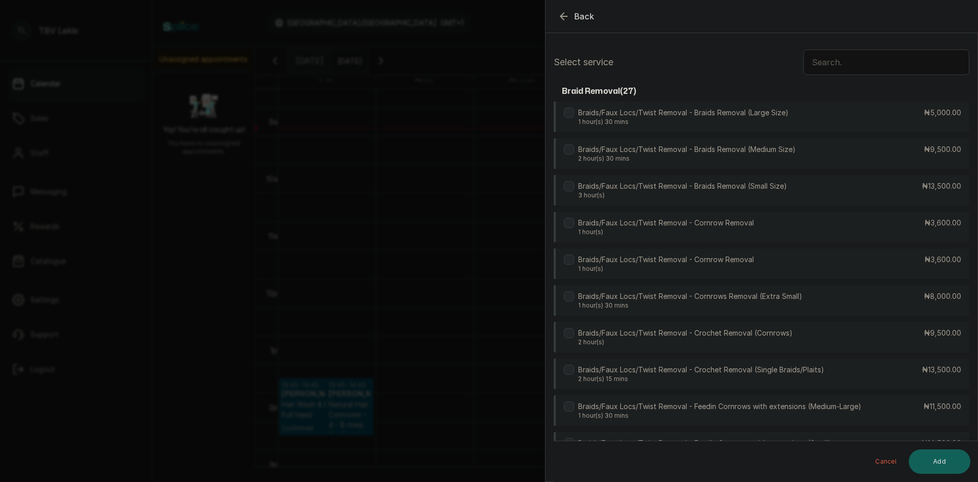
click at [830, 59] on input "text" at bounding box center [887, 61] width 166 height 25
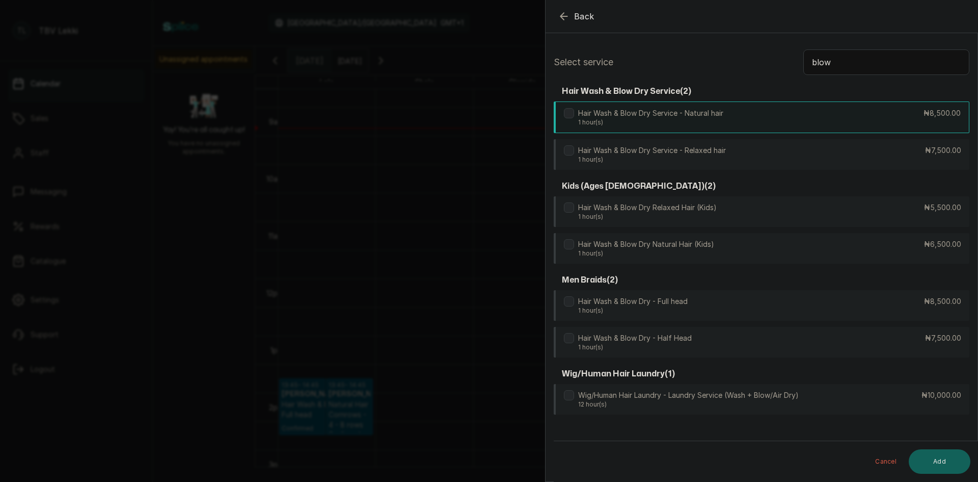
type input "blow"
click at [755, 127] on div "Hair Wash & Blow Dry Service - Natural hair 1 hour(s) ₦8,500.00" at bounding box center [762, 117] width 416 height 32
click at [936, 461] on button "Add" at bounding box center [940, 461] width 62 height 24
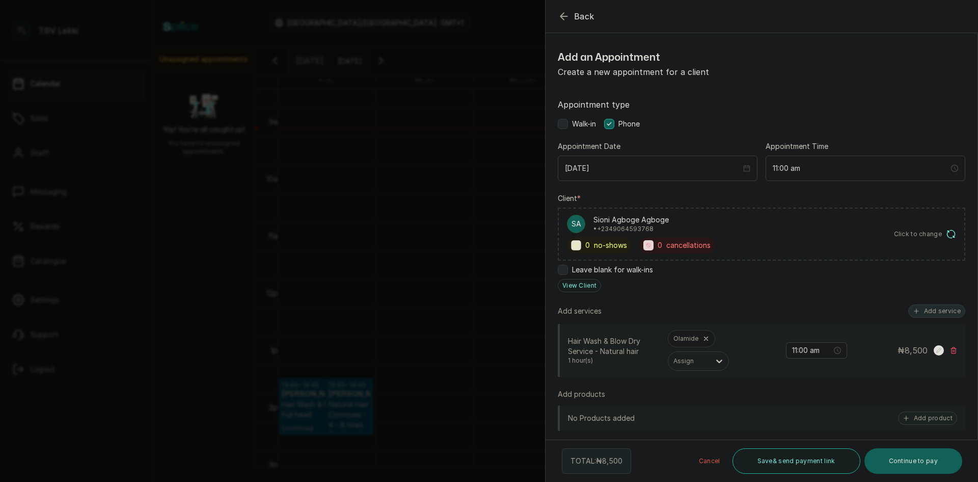
click at [926, 308] on button "Add service" at bounding box center [937, 310] width 57 height 13
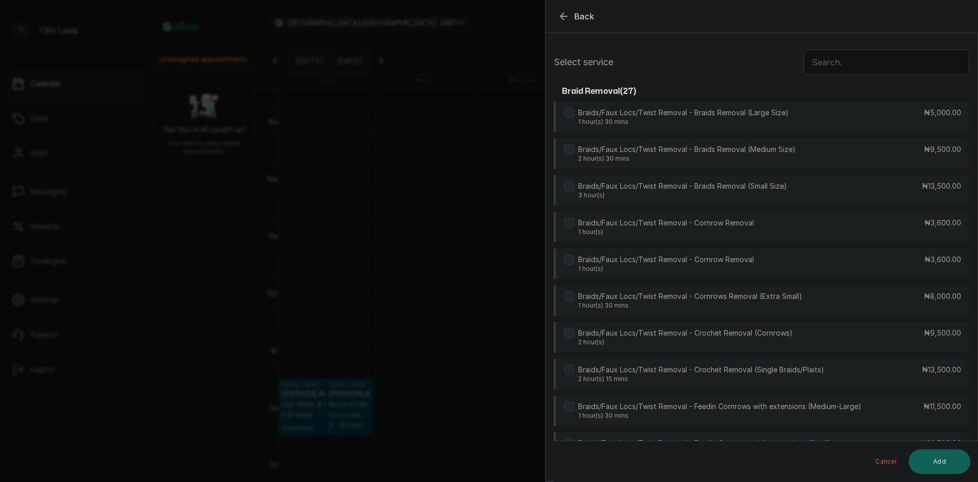
click at [883, 70] on input "text" at bounding box center [887, 61] width 166 height 25
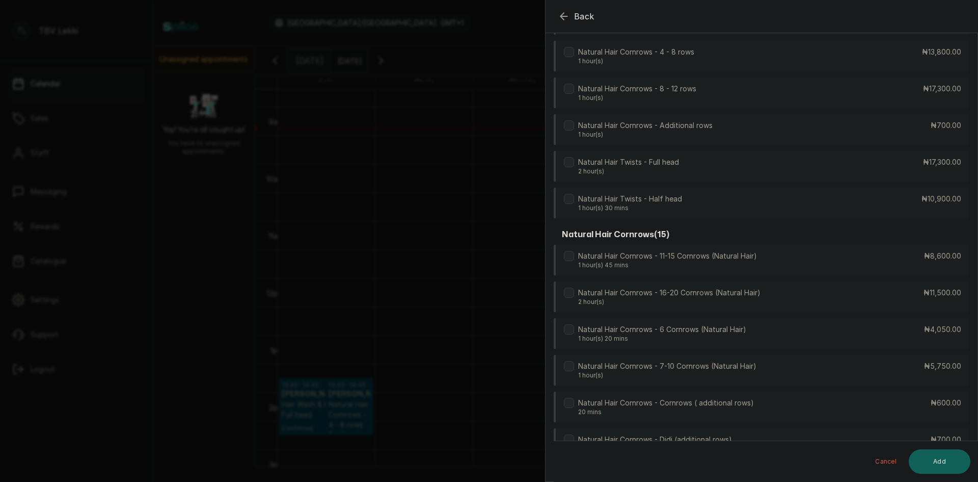
scroll to position [815, 0]
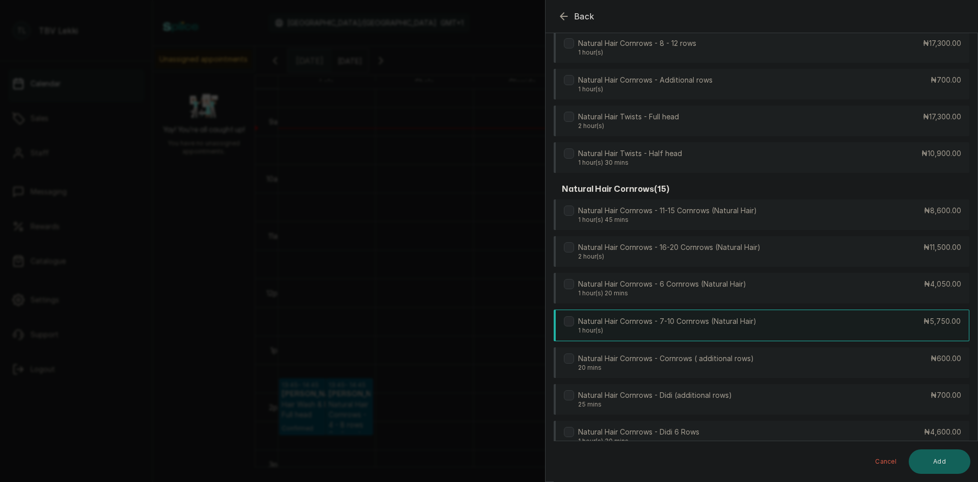
type input "natura"
click at [736, 328] on p "1 hour(s)" at bounding box center [667, 330] width 178 height 8
click at [938, 458] on button "Add" at bounding box center [940, 461] width 62 height 24
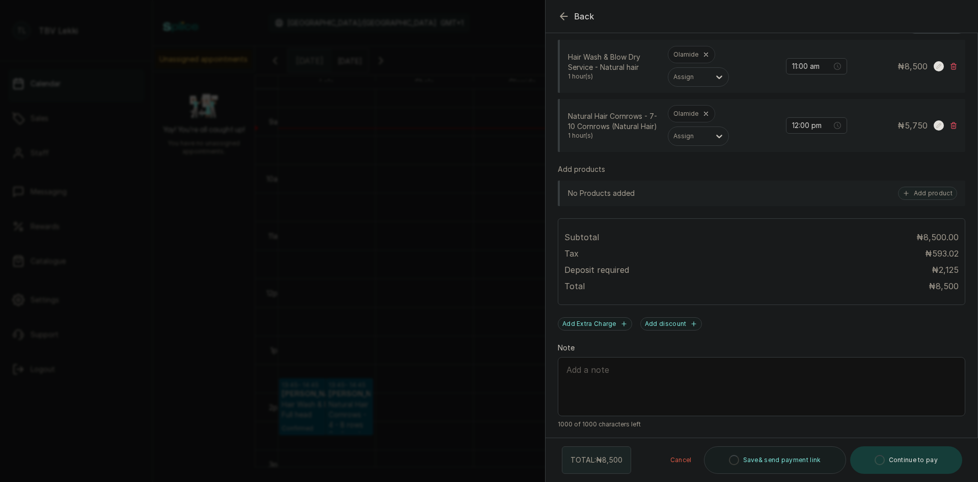
scroll to position [284, 0]
click at [798, 129] on input "12:00 pm" at bounding box center [812, 125] width 40 height 11
click at [859, 141] on div "AM" at bounding box center [850, 146] width 24 height 14
click at [856, 144] on div "AM" at bounding box center [850, 146] width 24 height 14
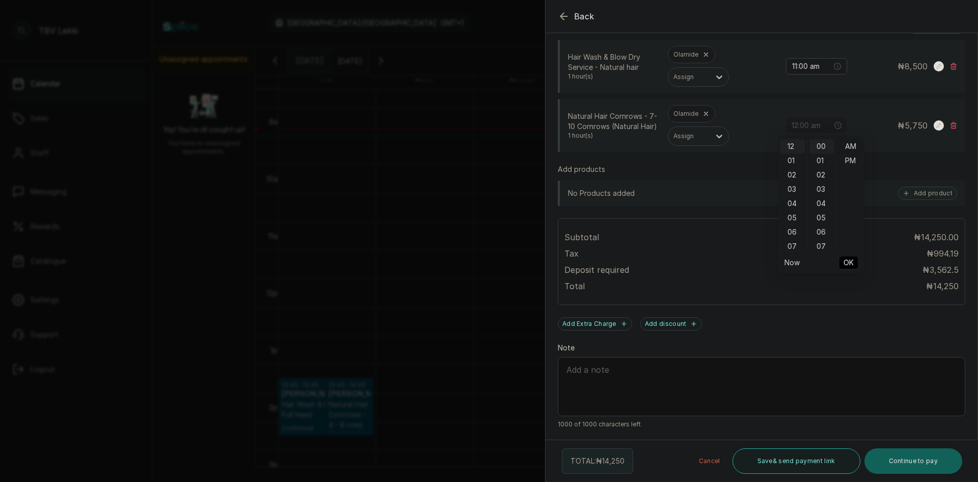
click at [854, 147] on div "AM" at bounding box center [850, 146] width 24 height 14
click at [790, 146] on div "11" at bounding box center [793, 146] width 24 height 14
click at [826, 148] on div "00" at bounding box center [822, 146] width 24 height 14
type input "11:00 am"
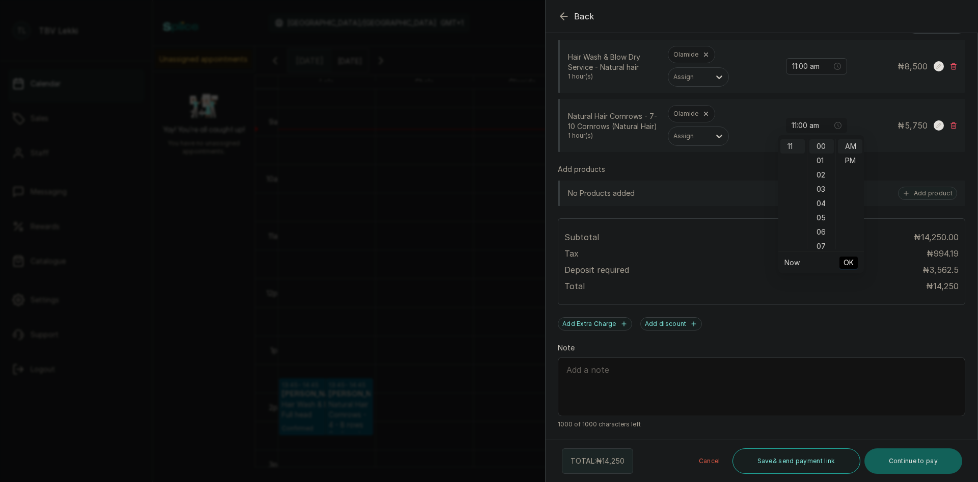
click at [851, 264] on span "OK" at bounding box center [849, 262] width 10 height 19
click at [753, 456] on button "Save & send payment link" at bounding box center [797, 460] width 128 height 25
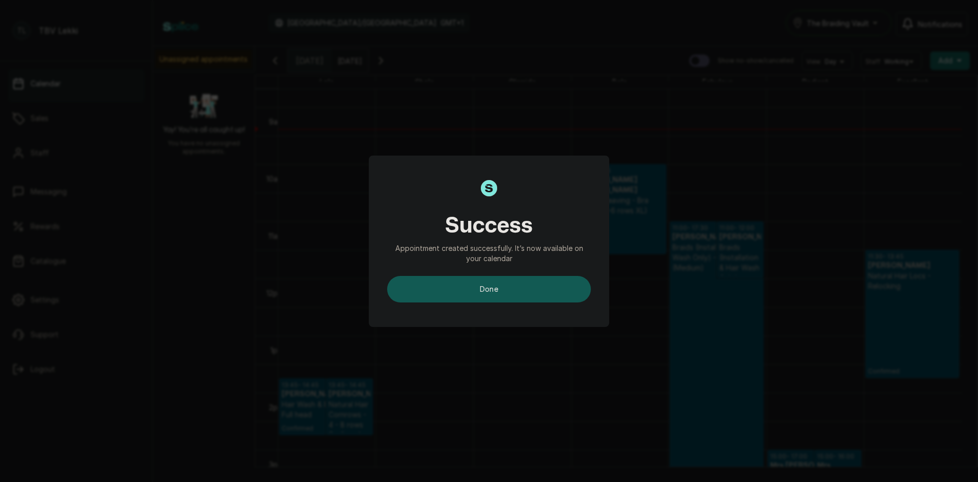
click at [552, 295] on button "done" at bounding box center [489, 289] width 204 height 26
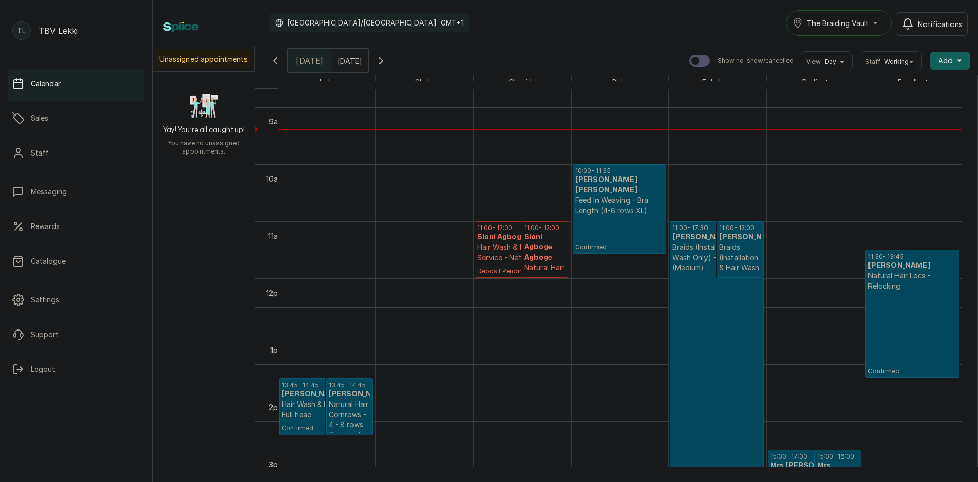
click at [544, 263] on p "Natural Hair Cornrows - 7-10 Cornrows (Natural Hair)" at bounding box center [545, 292] width 42 height 61
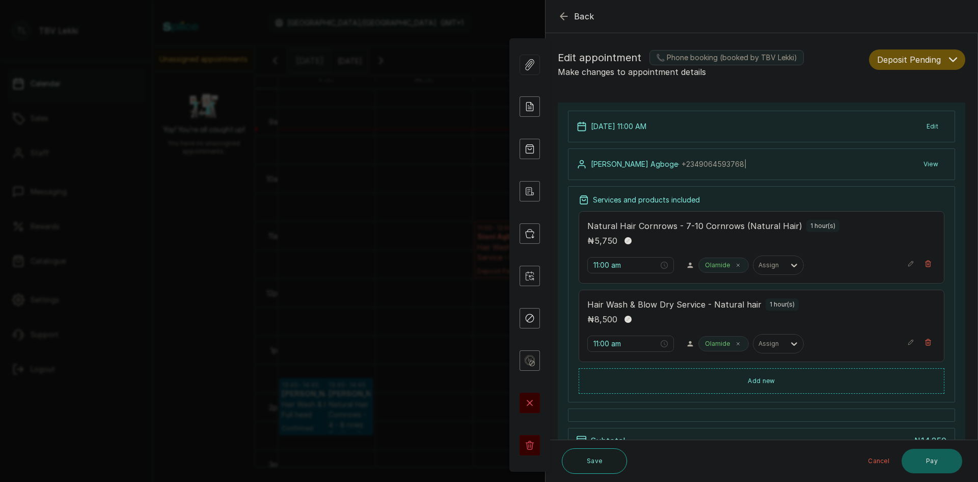
click at [560, 20] on icon "button" at bounding box center [564, 16] width 12 height 12
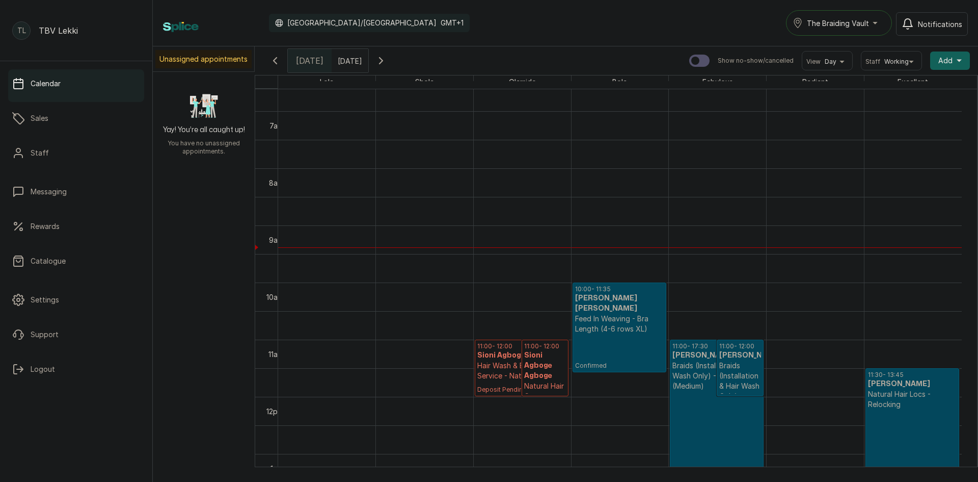
scroll to position [292, 0]
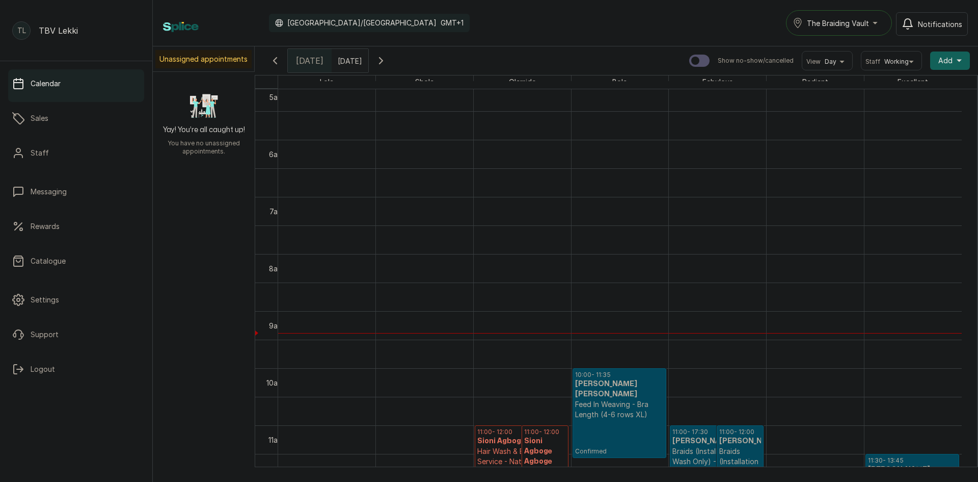
click at [511, 81] on span "Olamide" at bounding box center [522, 81] width 31 height 13
drag, startPoint x: 530, startPoint y: 83, endPoint x: 495, endPoint y: 82, distance: 35.2
click at [495, 82] on div "Olamide" at bounding box center [522, 81] width 97 height 13
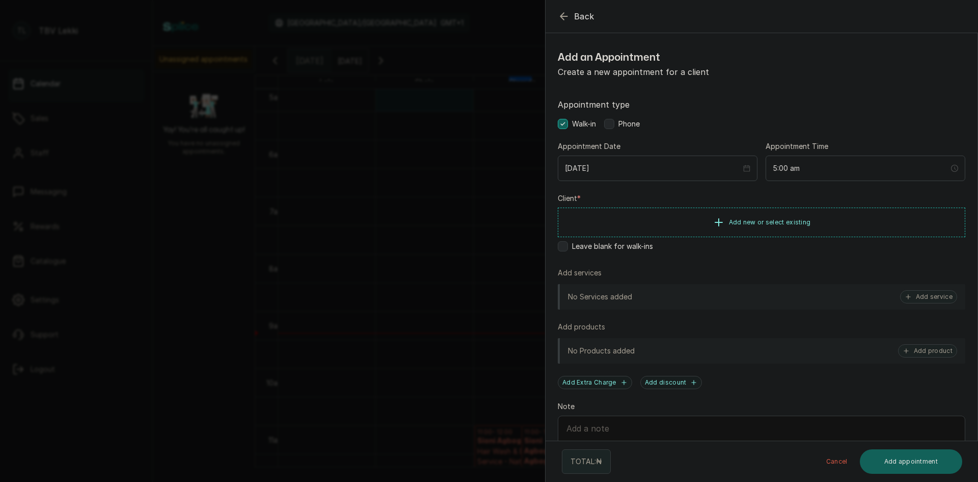
click at [569, 16] on icon "button" at bounding box center [564, 16] width 12 height 12
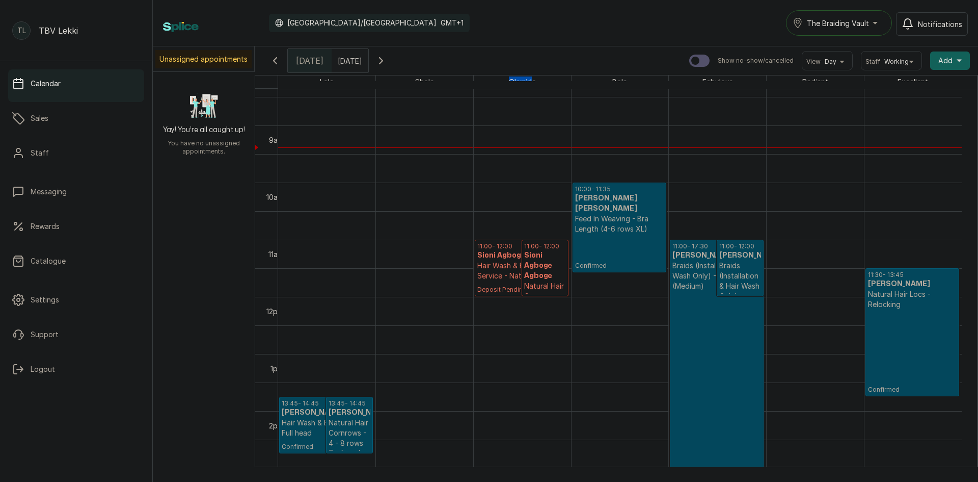
scroll to position [496, 0]
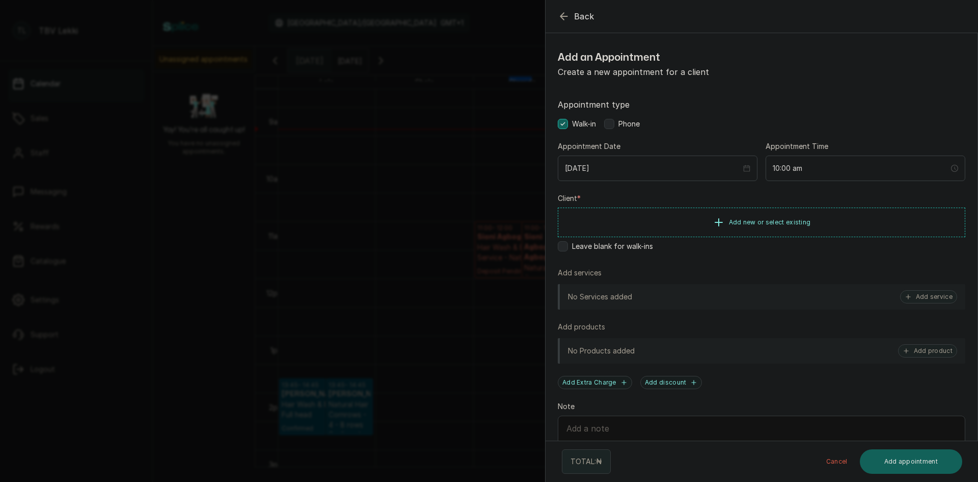
click at [566, 16] on icon "button" at bounding box center [564, 16] width 7 height 7
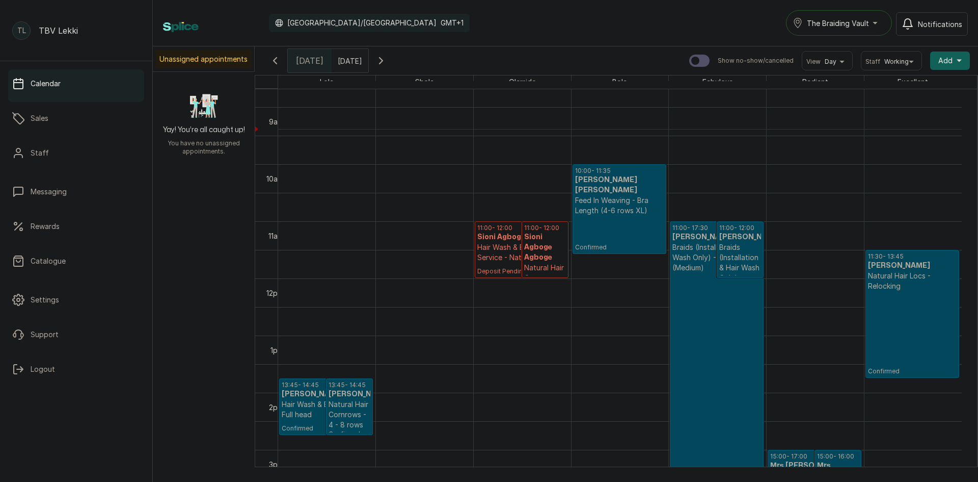
click at [527, 45] on div "Calendar Africa/Lagos GMT+1 The Braiding Vault Notifications" at bounding box center [566, 23] width 826 height 46
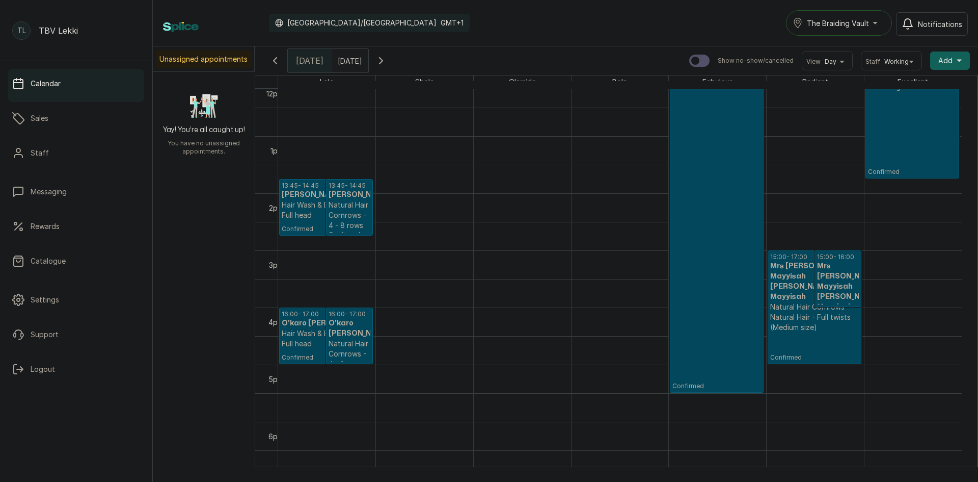
scroll to position [700, 0]
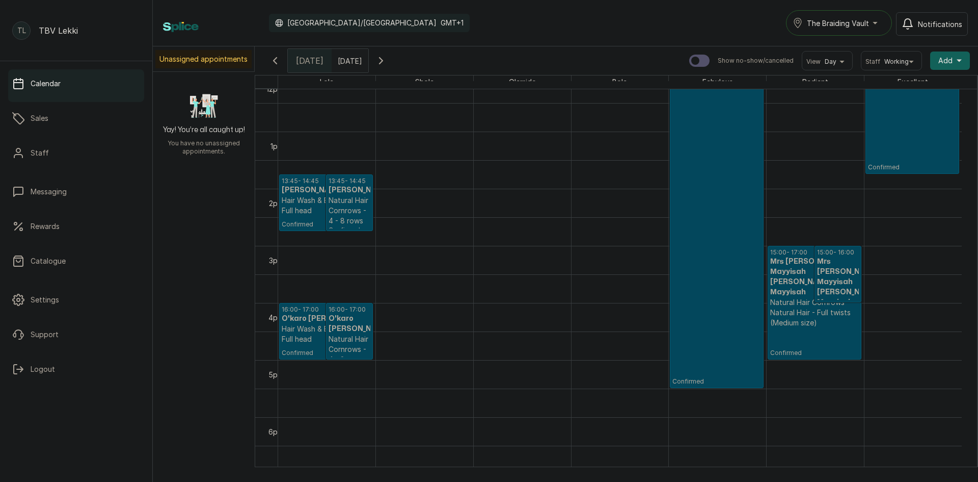
click at [705, 264] on p "Confirmed" at bounding box center [717, 227] width 89 height 316
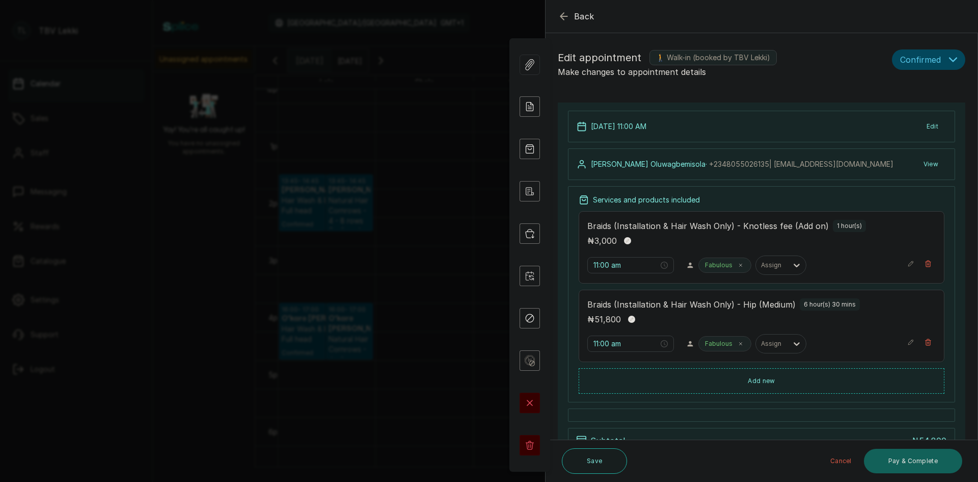
click at [570, 15] on button "Back" at bounding box center [576, 16] width 37 height 12
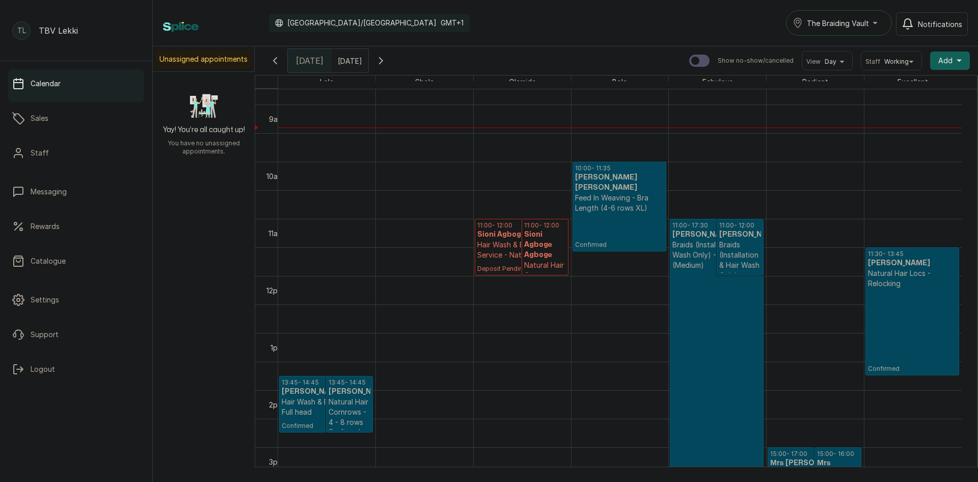
scroll to position [0, 0]
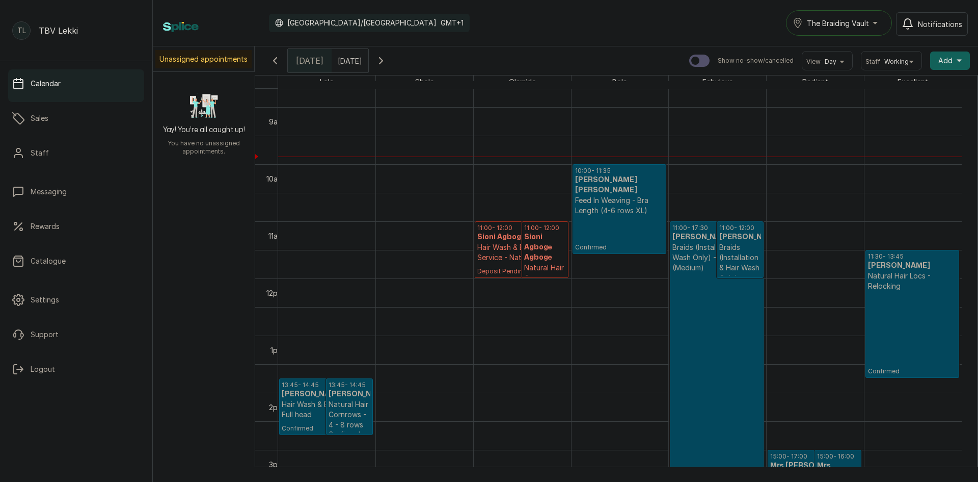
click at [270, 57] on icon "button" at bounding box center [275, 61] width 12 height 12
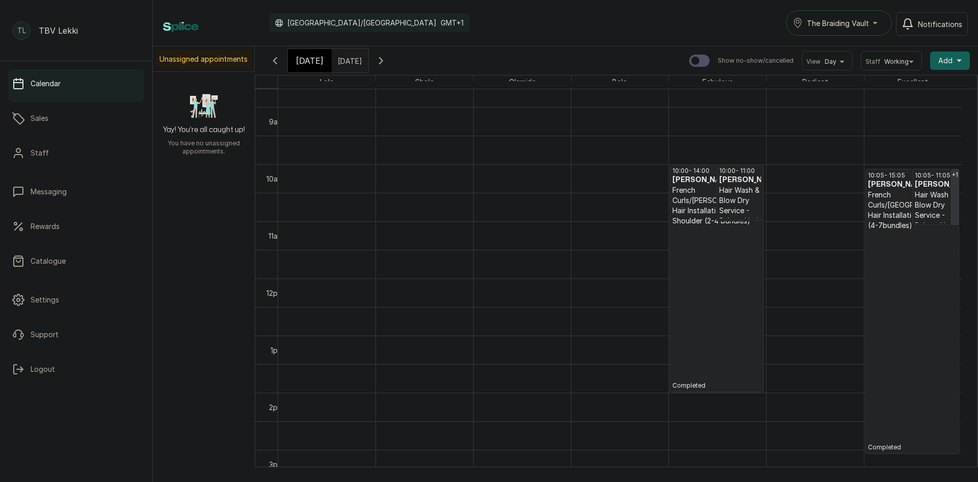
scroll to position [394, 0]
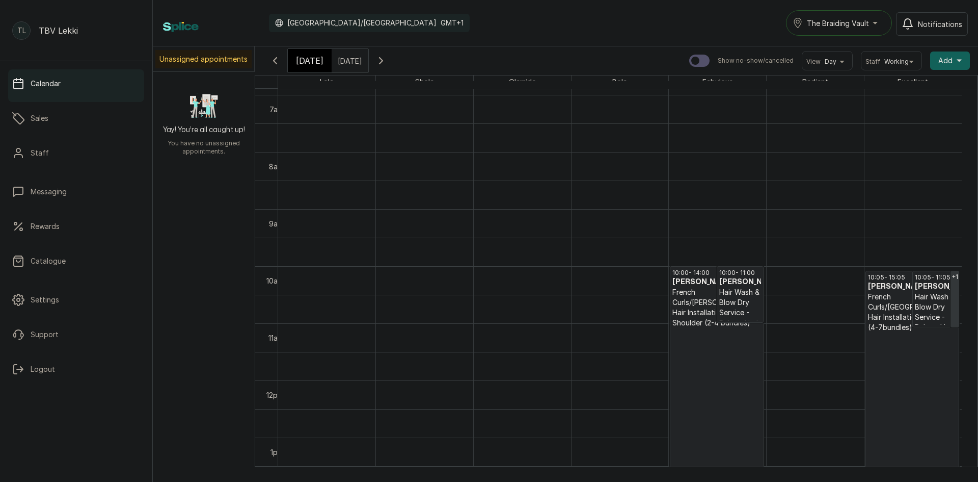
click at [387, 58] on icon "button" at bounding box center [381, 61] width 12 height 12
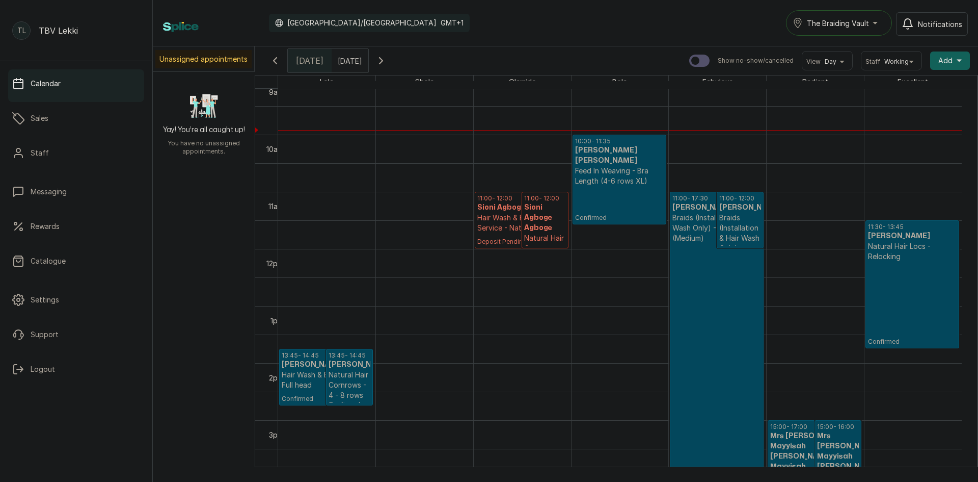
scroll to position [522, 0]
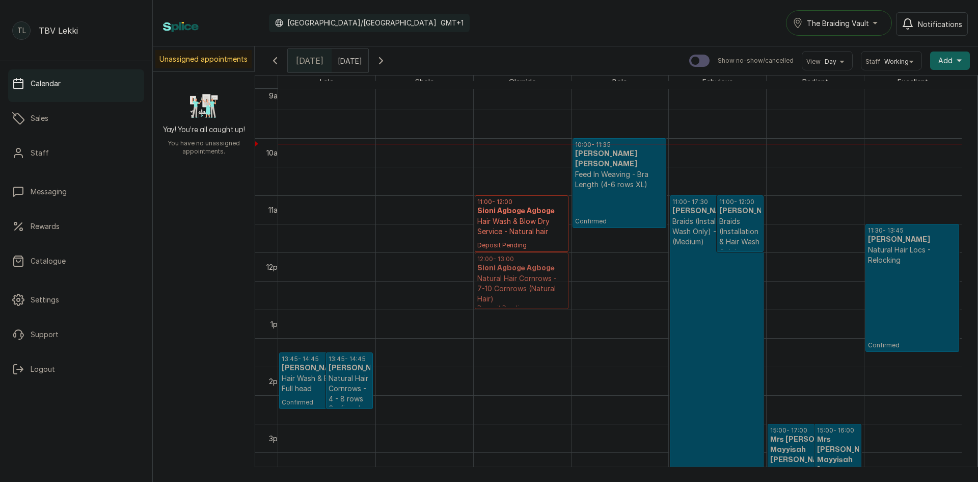
drag, startPoint x: 540, startPoint y: 225, endPoint x: 540, endPoint y: 274, distance: 48.4
click at [540, 274] on div "11:00 - 12:00 Sioni Agboge Agboge Hair Wash & Blow Dry Service - Natural hair D…" at bounding box center [522, 252] width 97 height 1370
drag, startPoint x: 515, startPoint y: 211, endPoint x: 515, endPoint y: 267, distance: 55.5
click at [515, 267] on div "11:00 - 12:00 Sioni Agboge Agboge Hair Wash & Blow Dry Service - Natural hair D…" at bounding box center [522, 252] width 97 height 1370
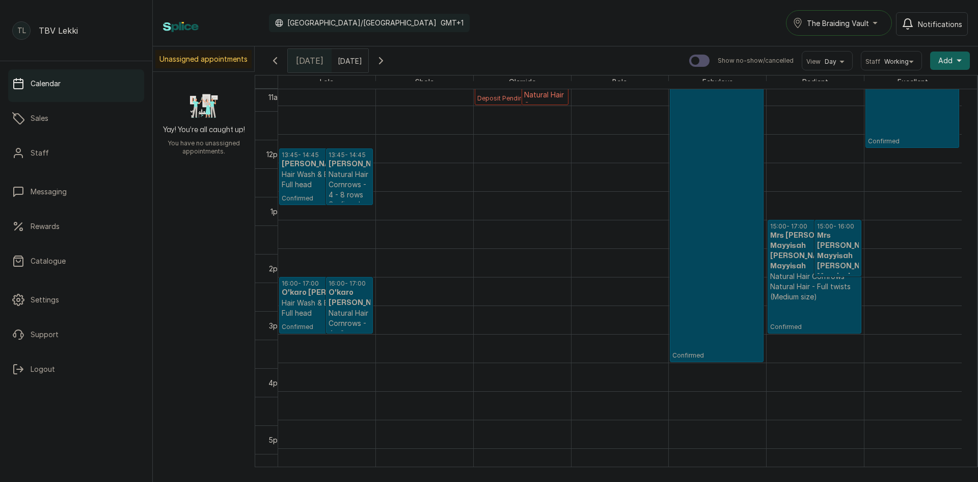
scroll to position [726, 0]
click at [327, 304] on link "16:00 - 17:00 O'karo Etim Akamune Natural Hair Cornrows - 4 - 8 rows Confirmed" at bounding box center [349, 305] width 47 height 57
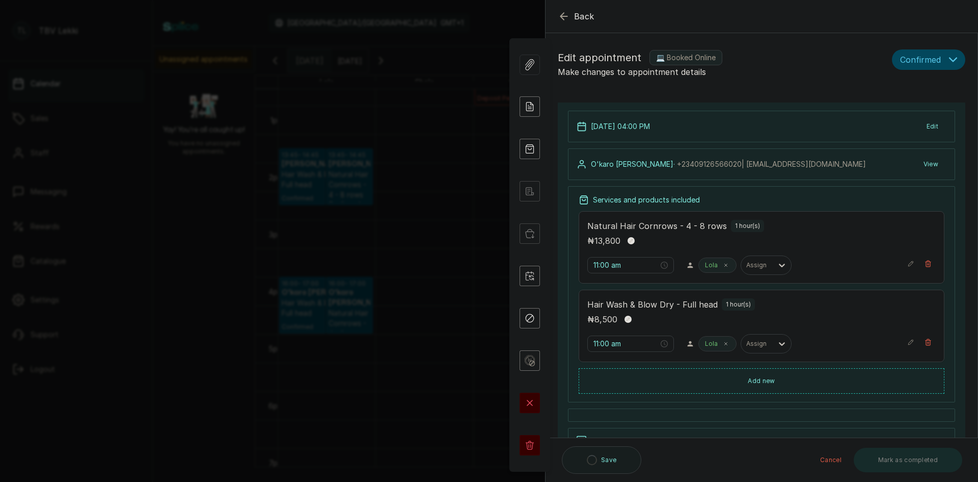
type input "4:00 pm"
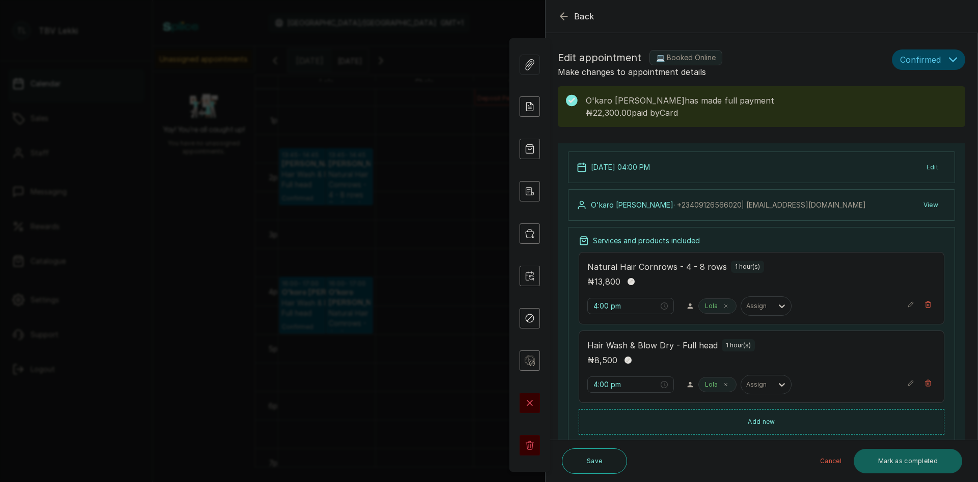
click at [564, 21] on icon "button" at bounding box center [564, 16] width 12 height 12
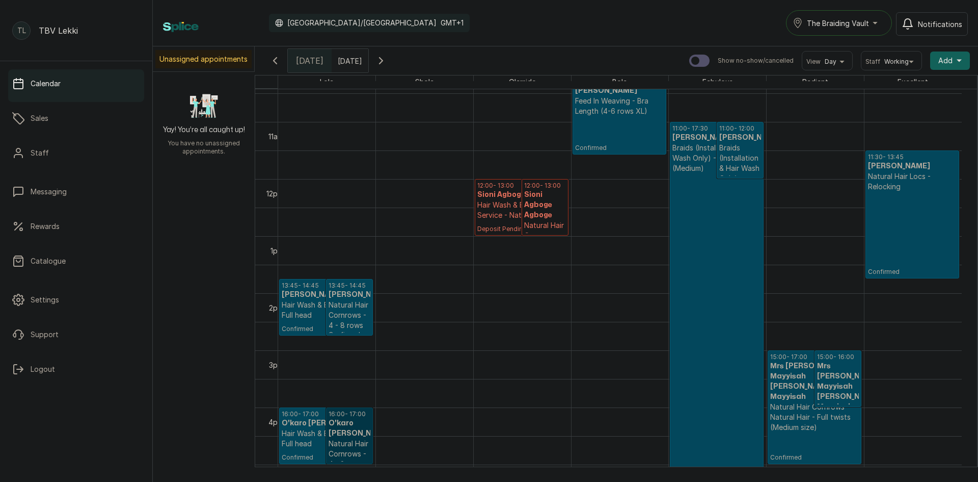
scroll to position [573, 0]
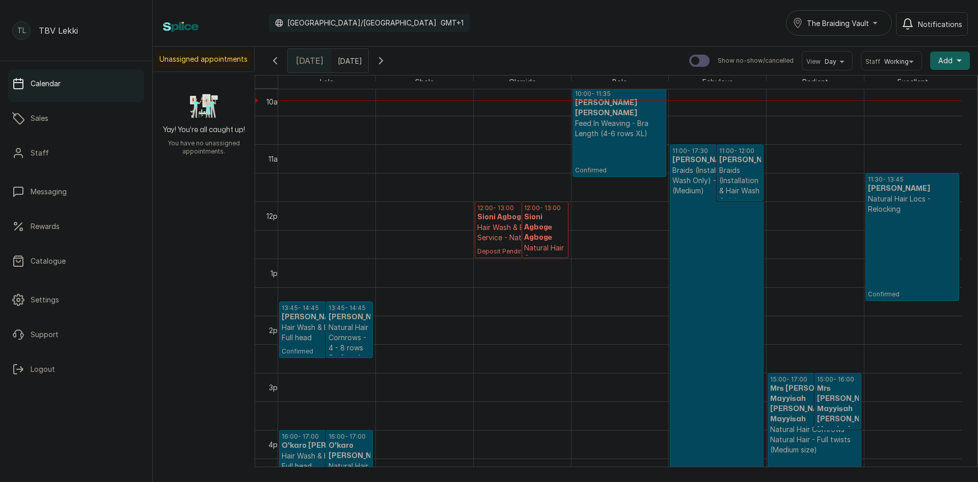
click at [393, 63] on button "Show no-show/cancelled" at bounding box center [381, 60] width 24 height 24
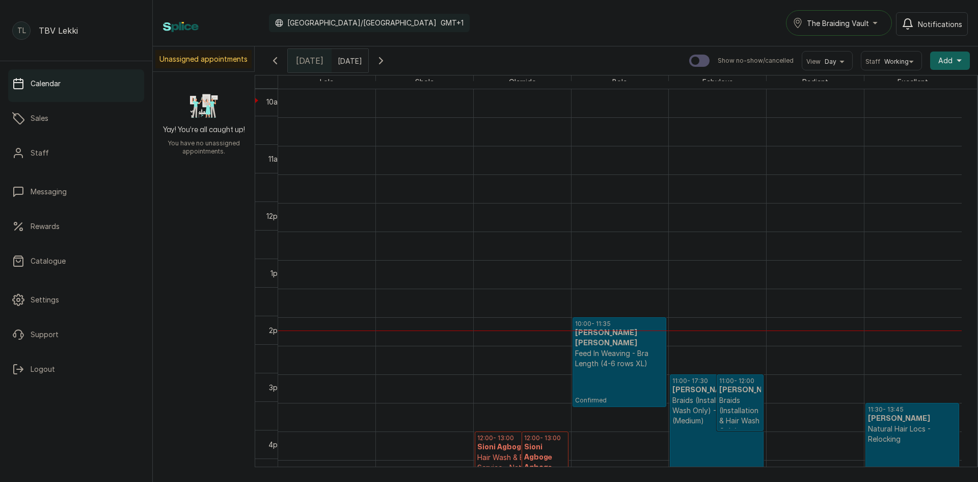
scroll to position [343, 0]
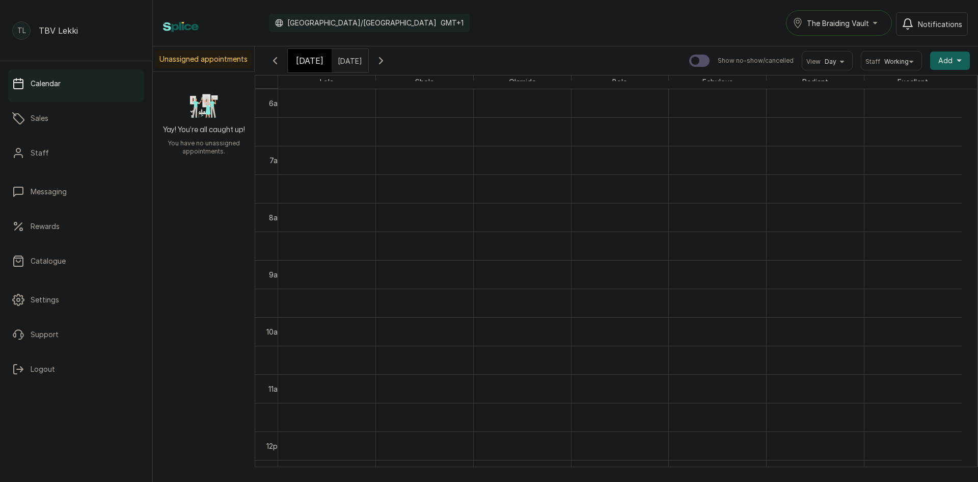
click at [387, 63] on icon "button" at bounding box center [381, 61] width 12 height 12
type input "dd/MM/yyyy"
click at [349, 62] on input "dd/MM/yyyy" at bounding box center [340, 57] width 16 height 17
click at [453, 20] on div "Calendar Africa/Lagos GMT+1 The Braiding Vault Notifications" at bounding box center [565, 22] width 805 height 25
click at [393, 62] on button "Show no-show/cancelled" at bounding box center [381, 60] width 24 height 24
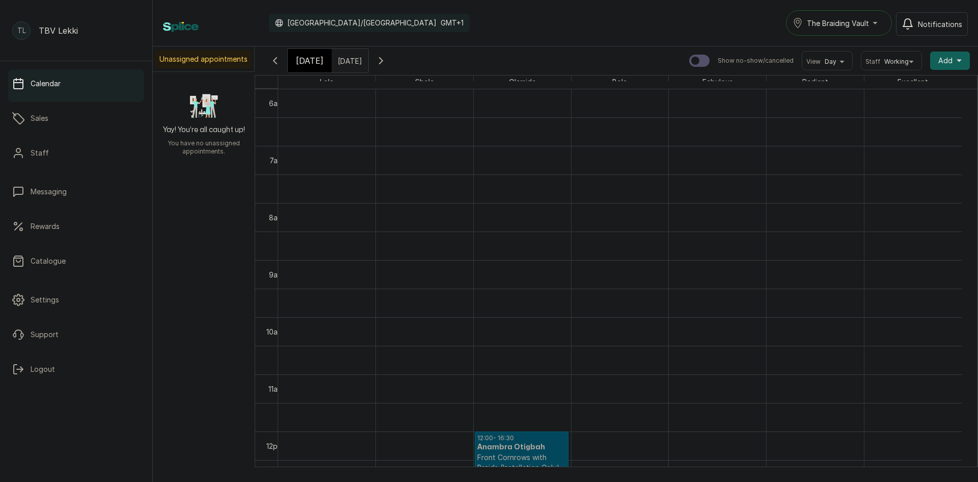
click at [387, 62] on icon "button" at bounding box center [381, 61] width 12 height 12
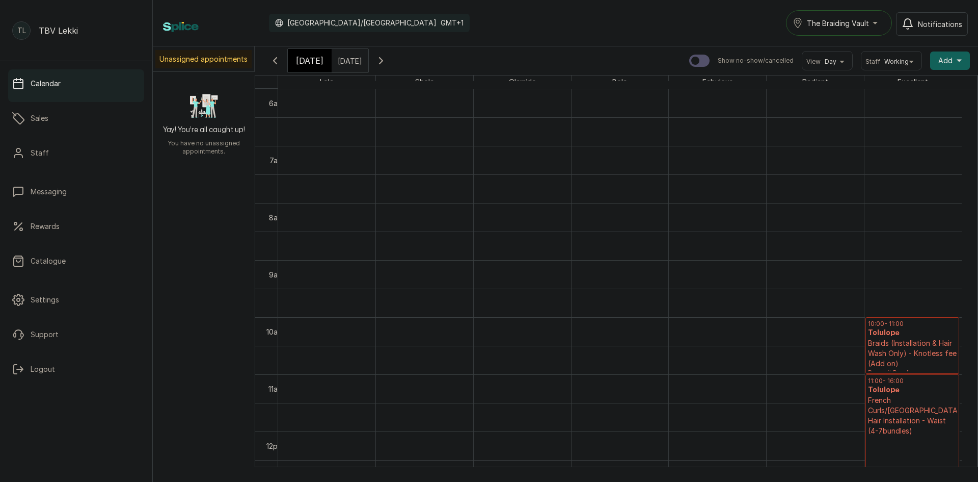
click at [275, 59] on icon "button" at bounding box center [275, 61] width 3 height 6
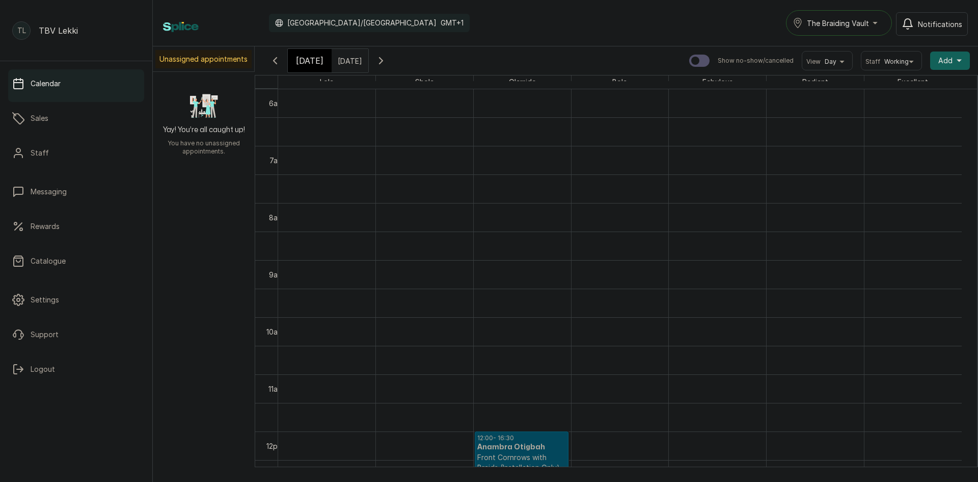
click at [387, 59] on icon "button" at bounding box center [381, 61] width 12 height 12
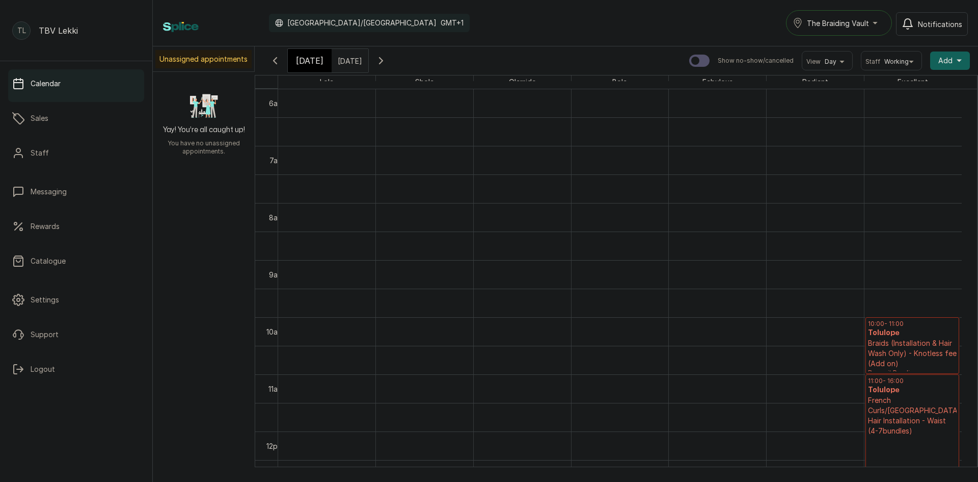
click at [383, 59] on icon "button" at bounding box center [381, 61] width 3 height 6
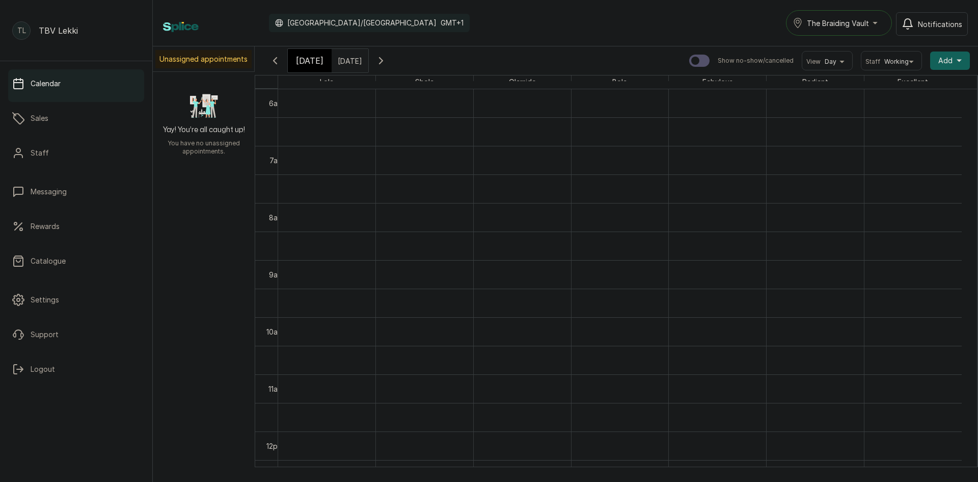
click at [387, 59] on icon "button" at bounding box center [381, 61] width 12 height 12
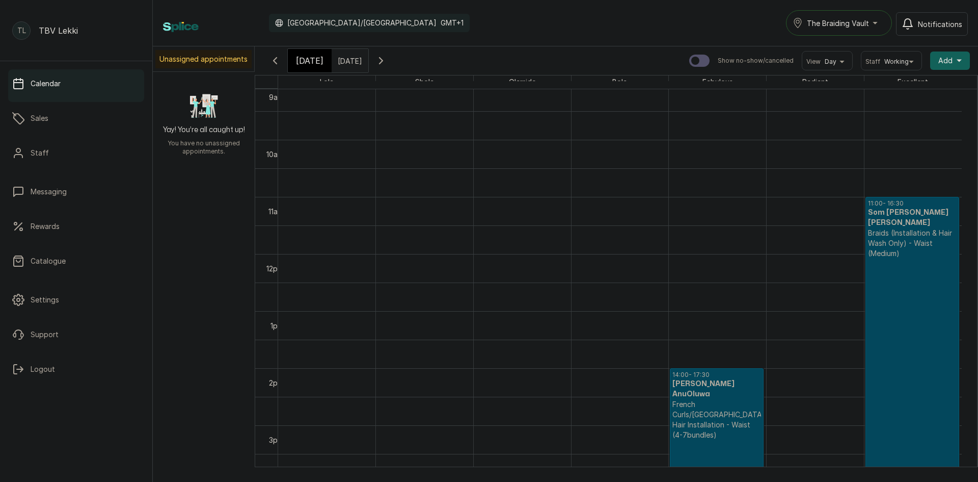
scroll to position [547, 0]
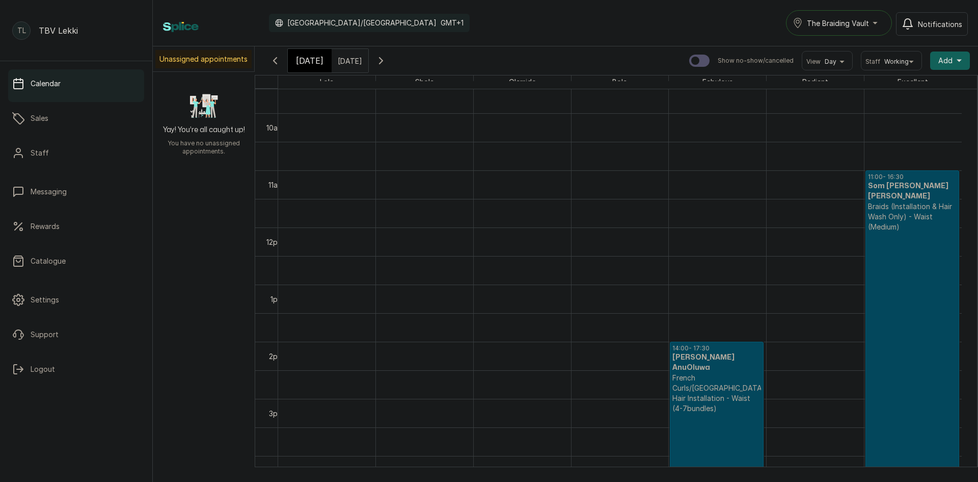
click at [930, 284] on p "Confirmed" at bounding box center [912, 356] width 89 height 249
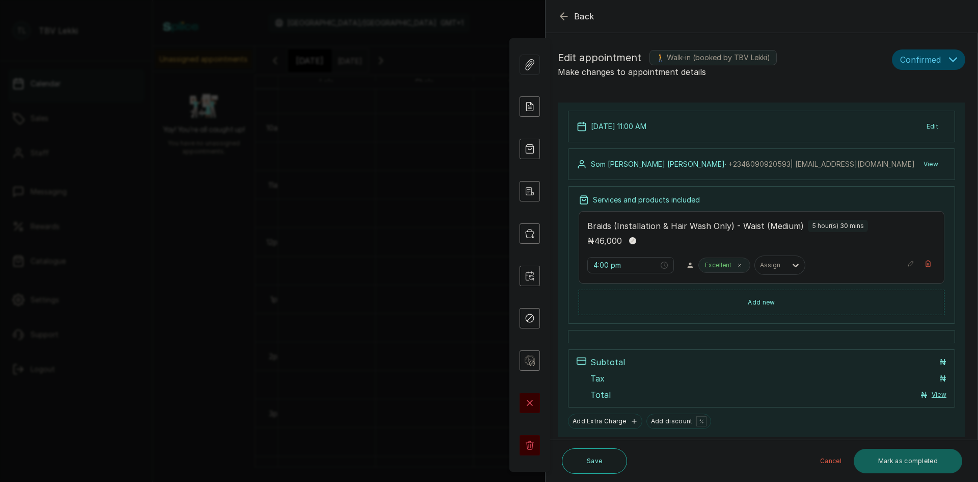
type input "11:00 am"
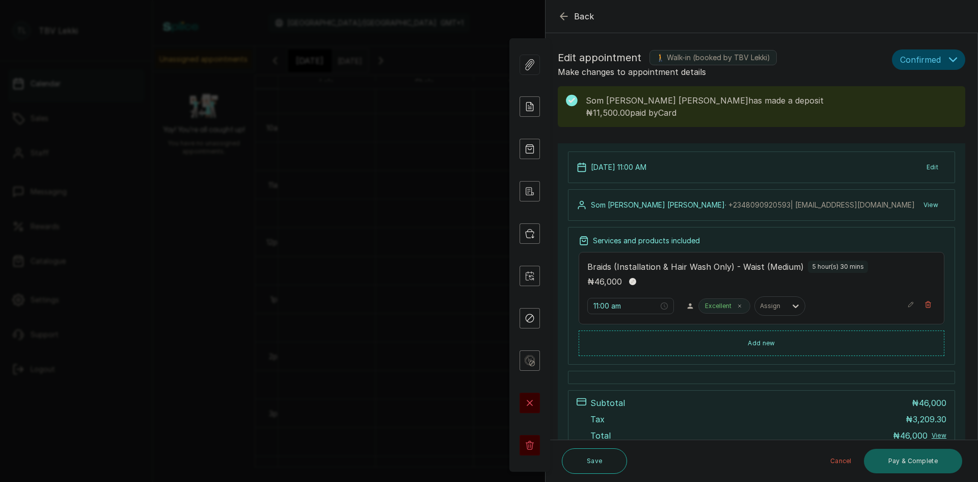
click at [571, 14] on button "Back" at bounding box center [576, 16] width 37 height 12
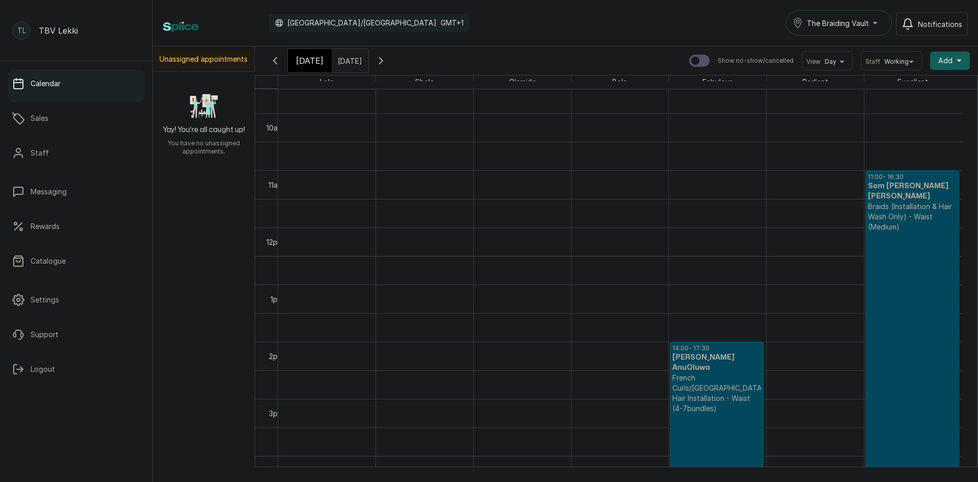
click at [304, 62] on span "[DATE]" at bounding box center [310, 61] width 28 height 12
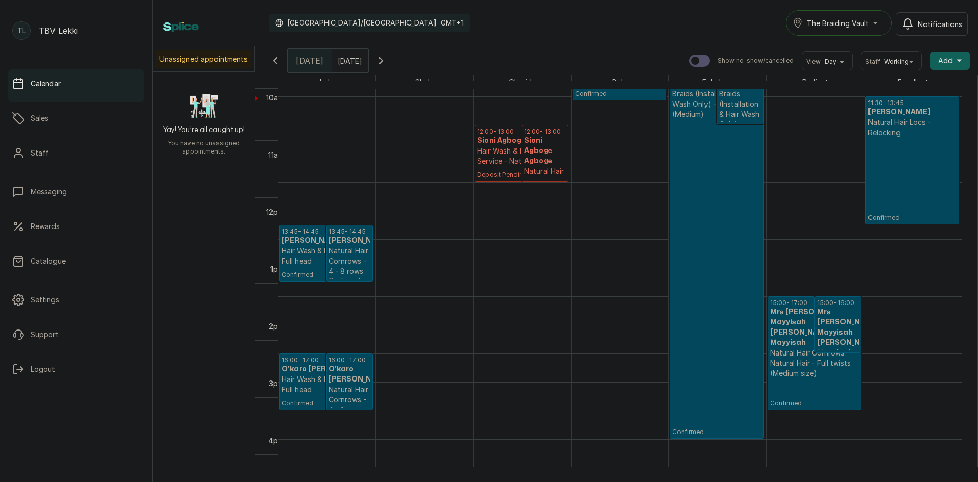
scroll to position [649, 0]
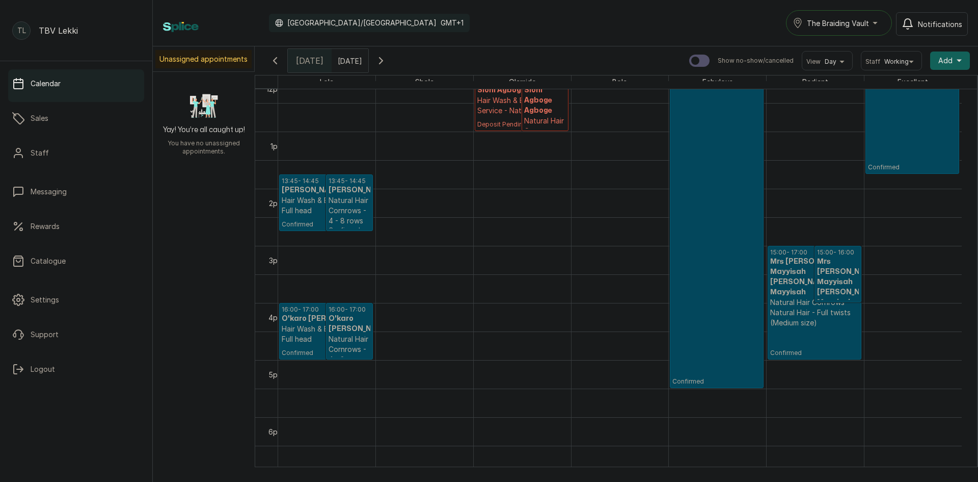
click at [821, 28] on span "The Braiding Vault" at bounding box center [838, 23] width 62 height 11
click at [854, 50] on span "The Braiding Vault Signature" at bounding box center [869, 48] width 124 height 12
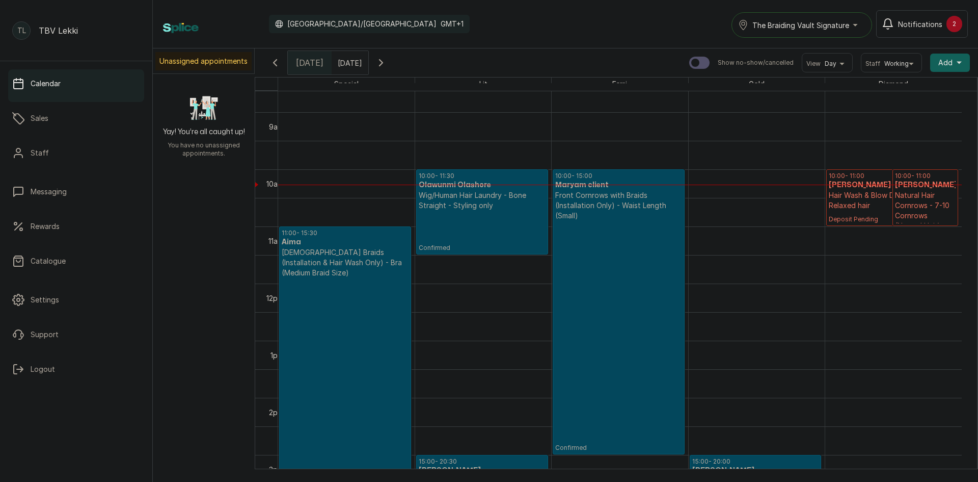
scroll to position [547, 0]
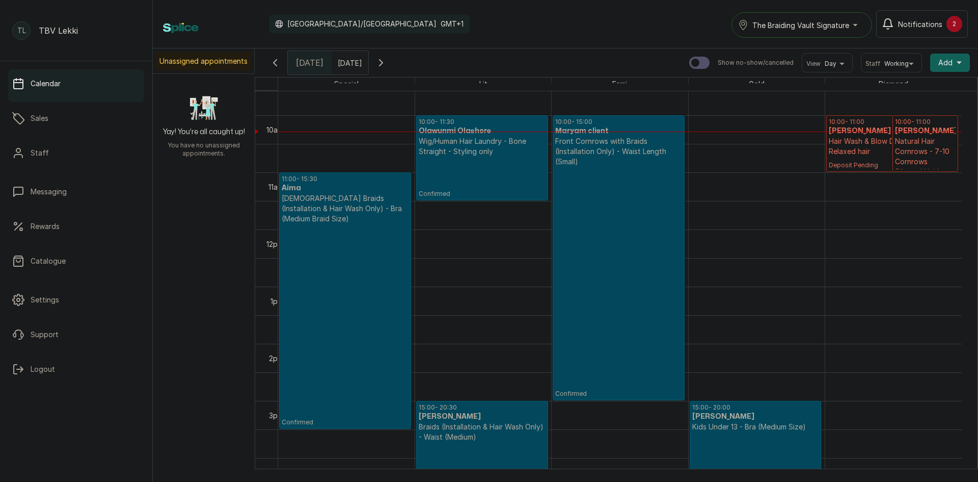
click at [846, 23] on span "The Braiding Vault Signature" at bounding box center [801, 25] width 97 height 11
click at [838, 72] on span "The Braiding Vault" at bounding box center [814, 70] width 124 height 12
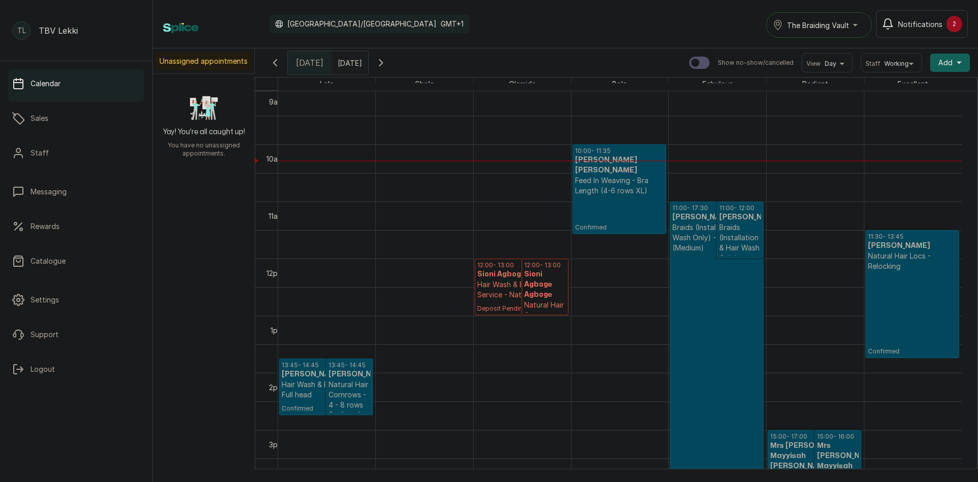
scroll to position [343, 0]
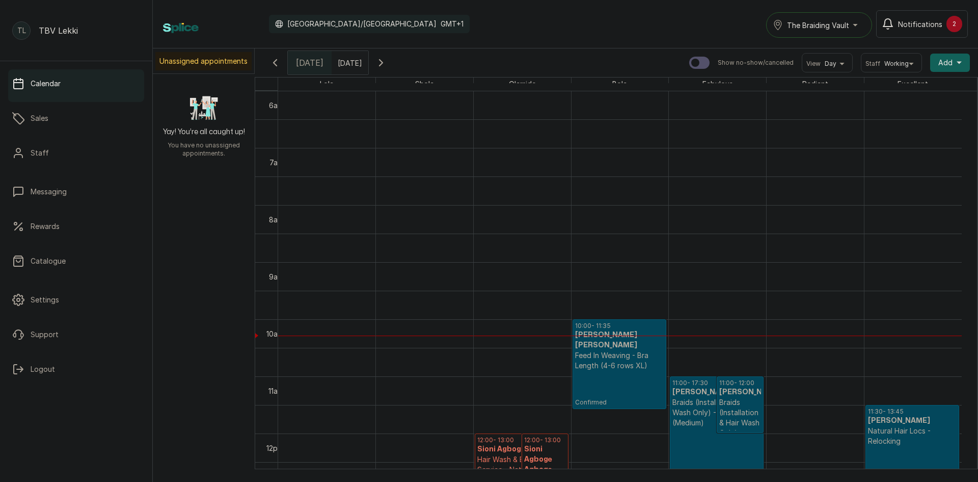
click at [950, 28] on div "2" at bounding box center [955, 24] width 16 height 16
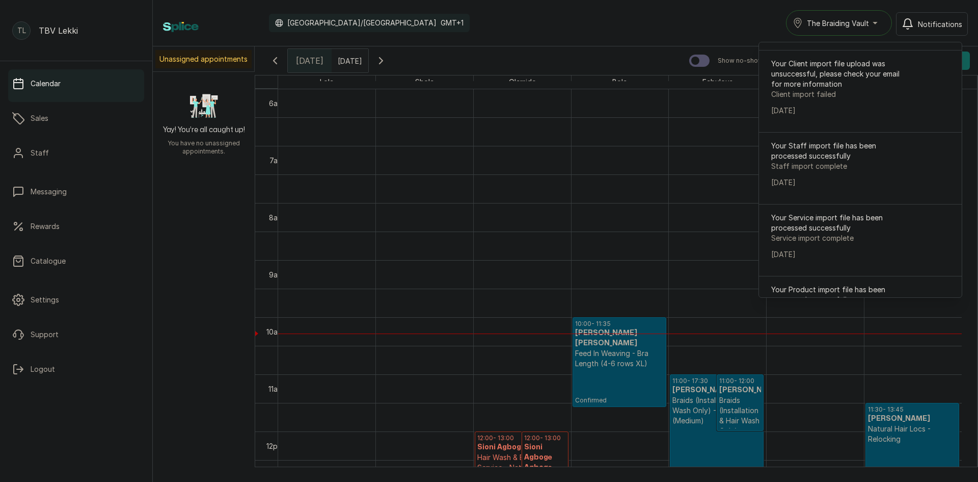
scroll to position [381, 0]
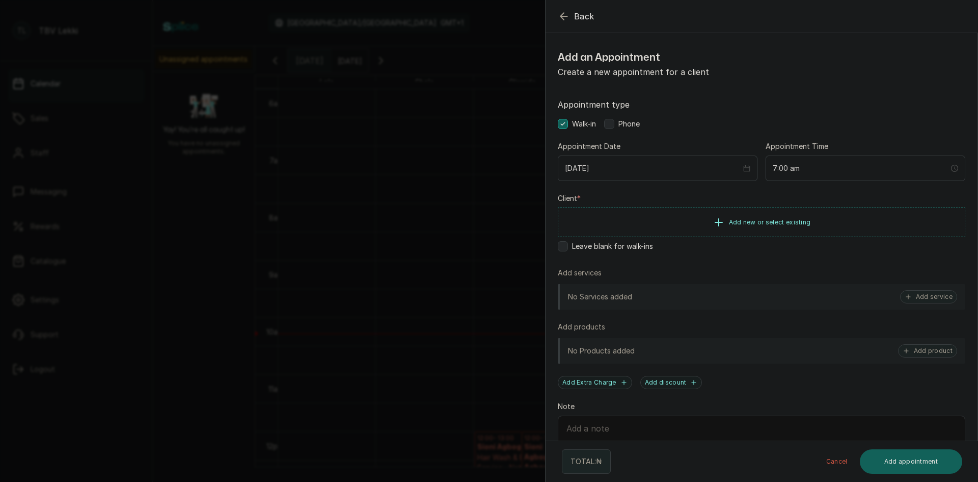
click at [581, 15] on span "Back" at bounding box center [584, 16] width 20 height 12
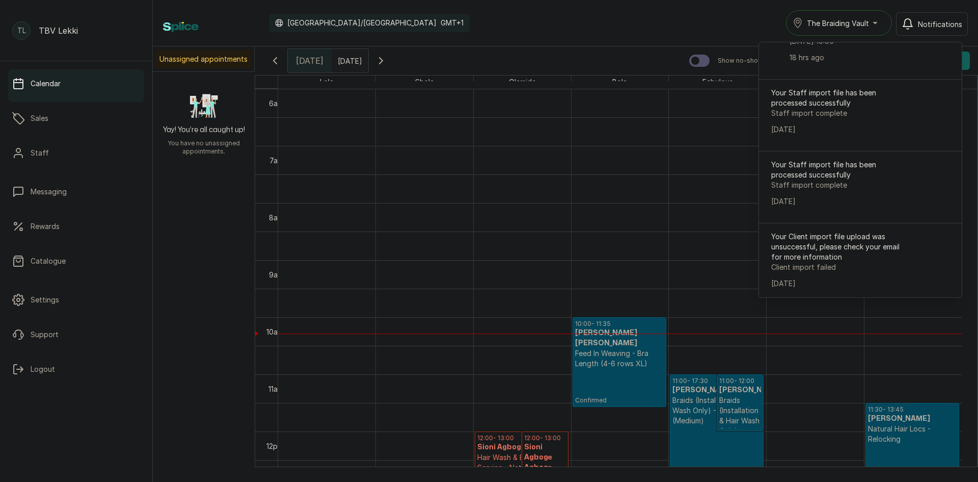
click at [948, 32] on button "Notifications" at bounding box center [932, 23] width 72 height 23
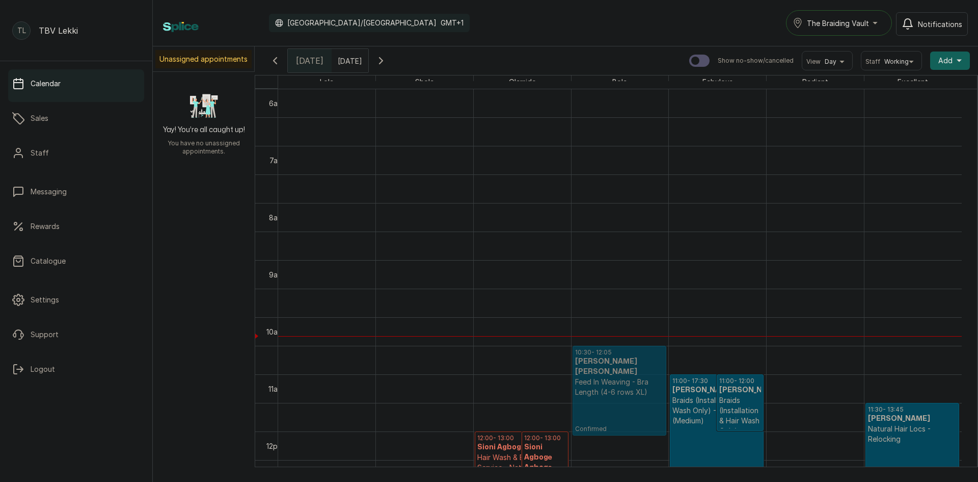
drag, startPoint x: 644, startPoint y: 363, endPoint x: 644, endPoint y: 377, distance: 14.3
click at [644, 377] on div "10:00 - 11:35 Tokunbo Alalade Alalade Feed In Weaving - Bra Length (4-6 rows XL…" at bounding box center [620, 431] width 97 height 1370
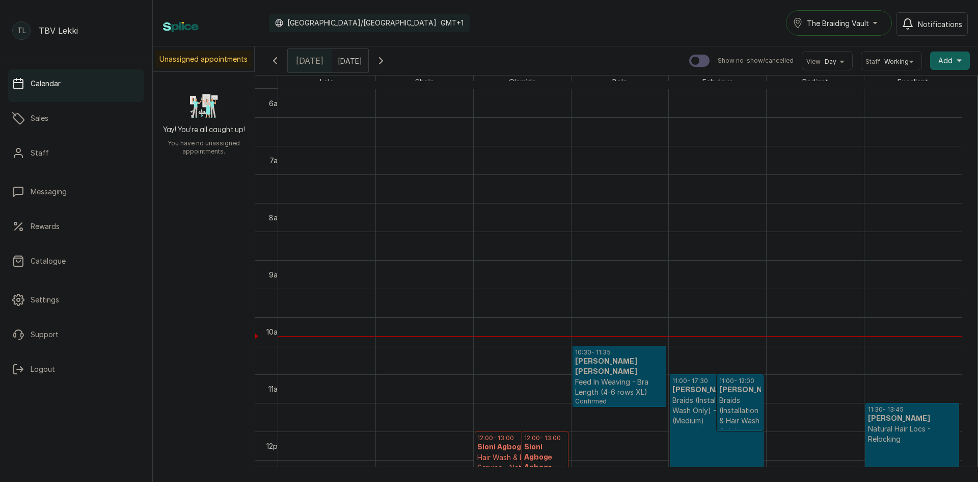
click at [642, 377] on p "Feed In Weaving - Bra Length (4-6 rows XL)" at bounding box center [619, 387] width 89 height 20
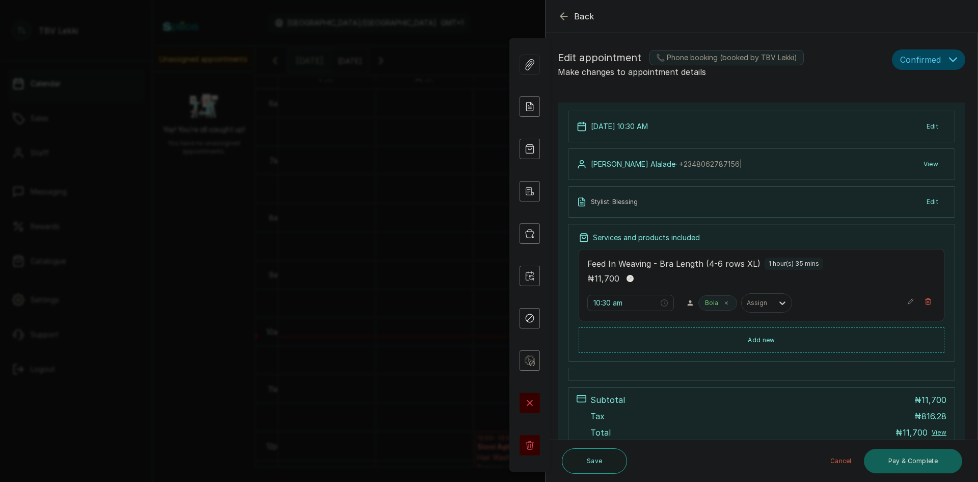
click at [927, 130] on button "Edit" at bounding box center [933, 126] width 28 height 18
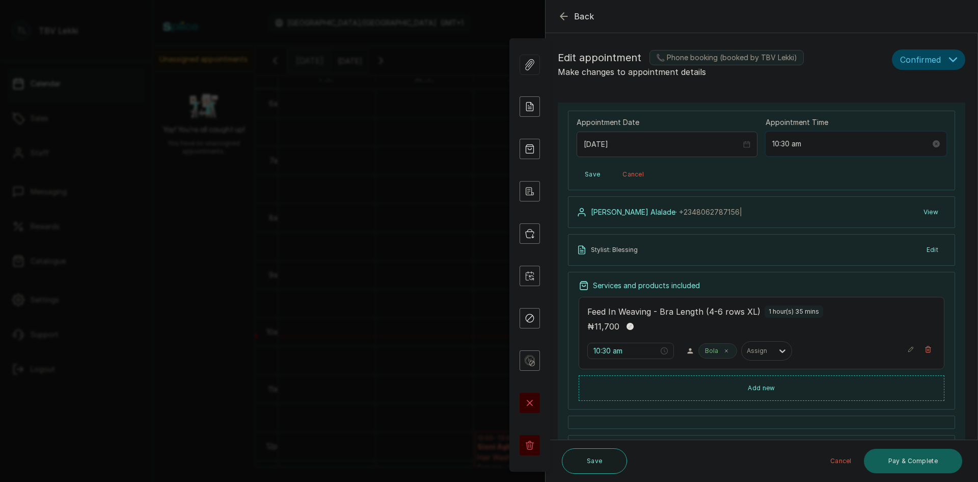
click at [787, 142] on input "10:30 am" at bounding box center [852, 143] width 158 height 11
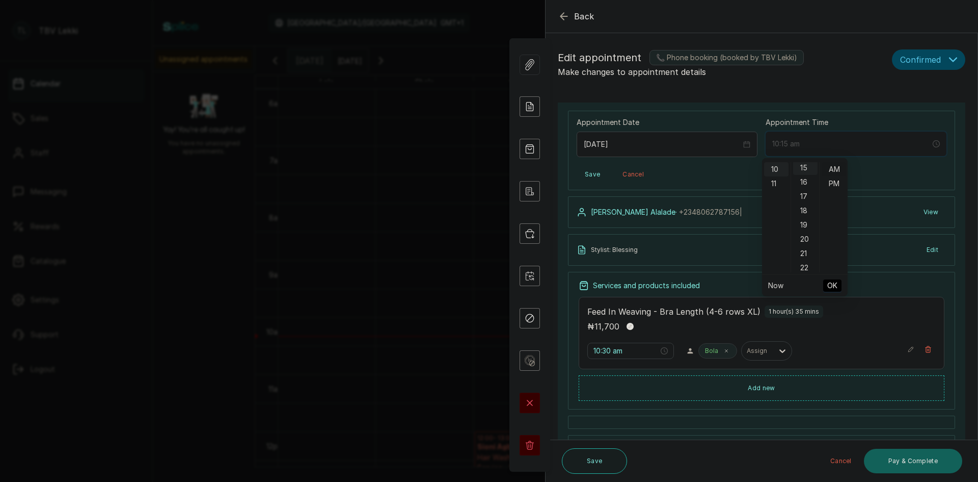
scroll to position [214, 0]
click at [837, 171] on div "AM" at bounding box center [834, 169] width 24 height 14
type input "10:15 am"
click at [835, 282] on span "OK" at bounding box center [833, 285] width 10 height 19
type input "10:15 am"
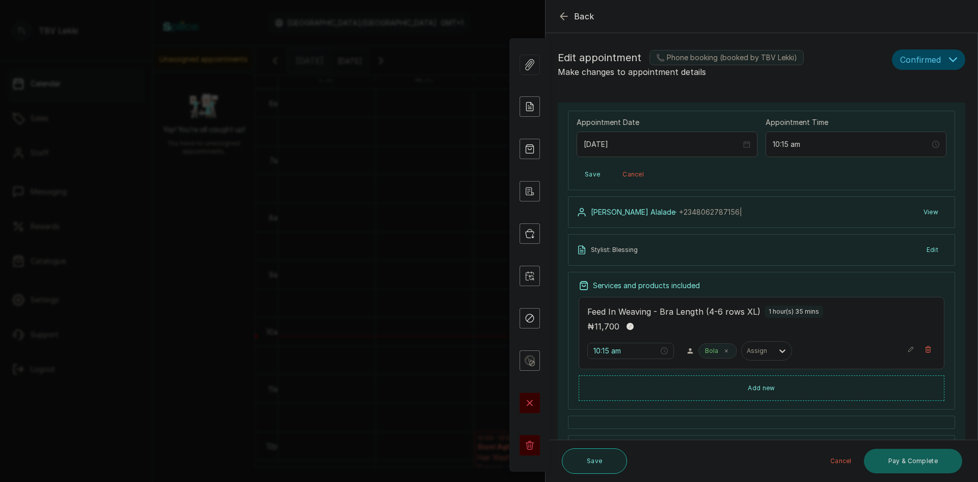
click at [583, 464] on button "Save" at bounding box center [594, 460] width 65 height 25
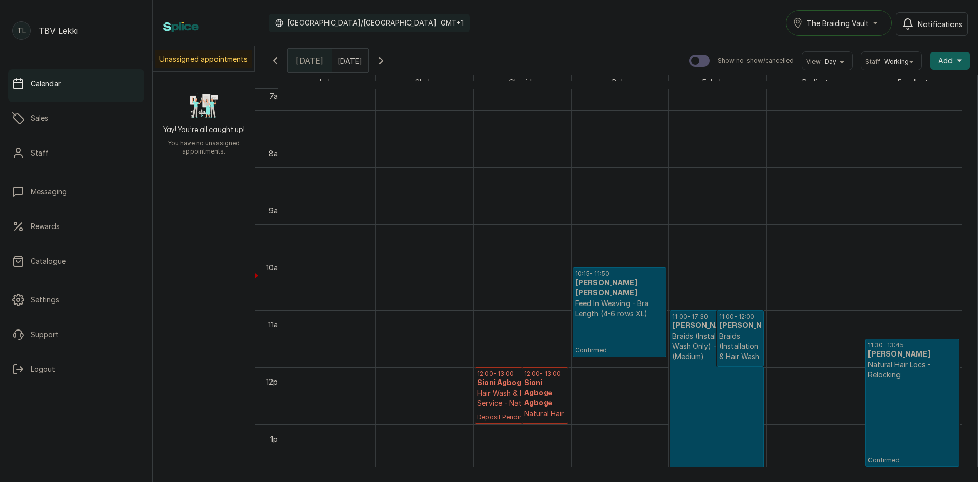
scroll to position [496, 0]
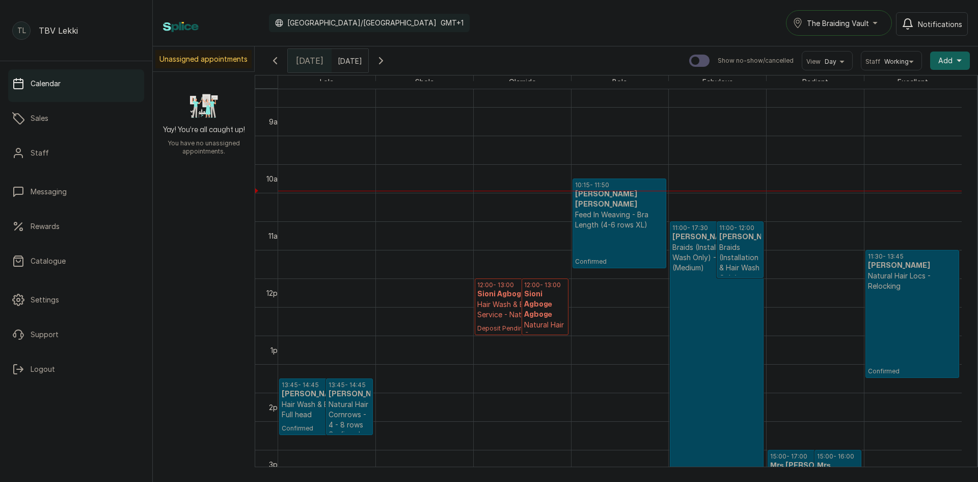
click at [387, 56] on icon "button" at bounding box center [381, 61] width 12 height 12
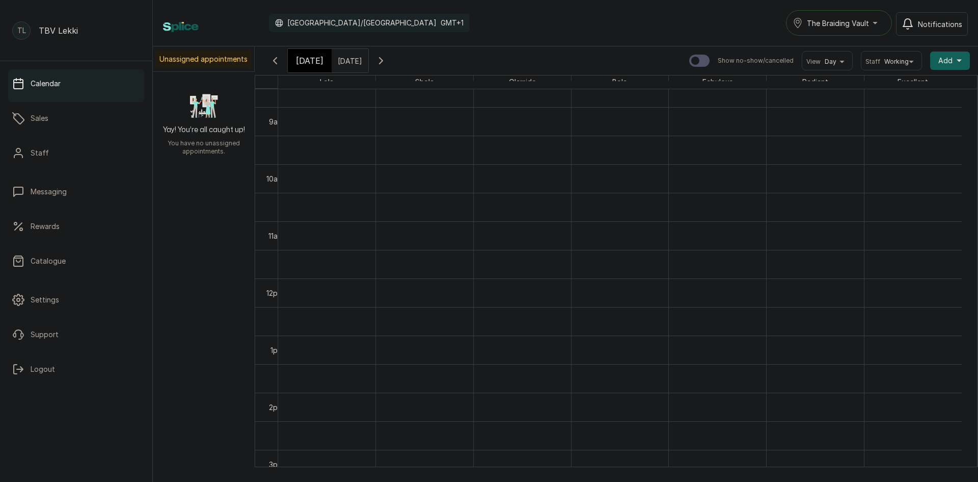
scroll to position [637, 0]
click at [278, 63] on icon "button" at bounding box center [275, 61] width 12 height 12
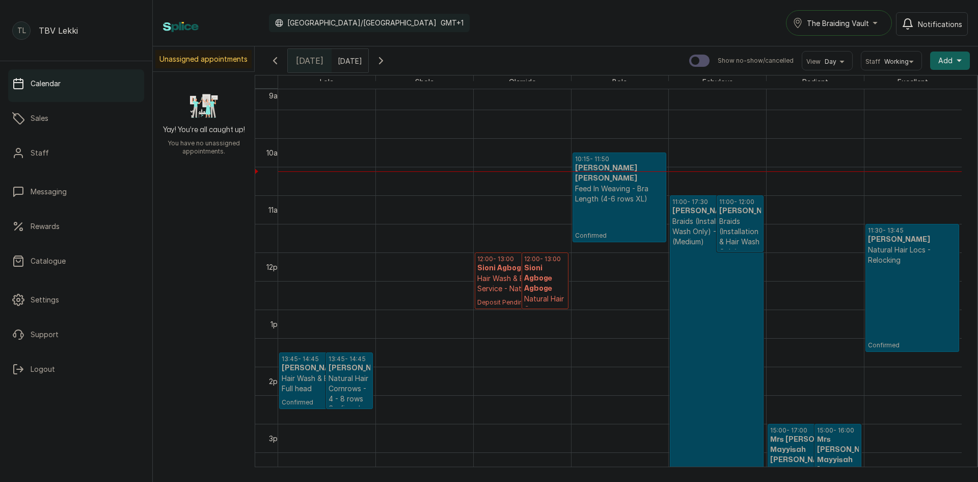
scroll to position [496, 0]
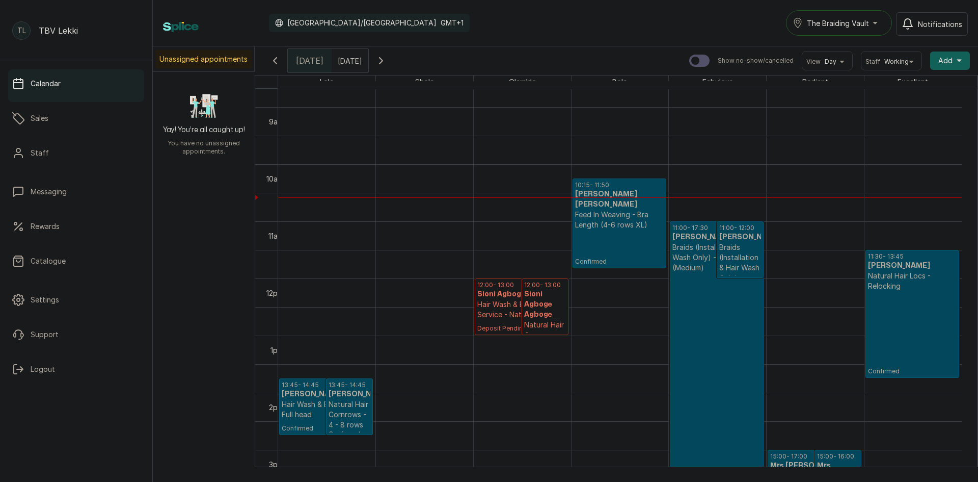
click at [844, 21] on span "The Braiding Vault" at bounding box center [838, 23] width 62 height 11
click at [884, 49] on span "The Braiding Vault Signature" at bounding box center [869, 48] width 124 height 12
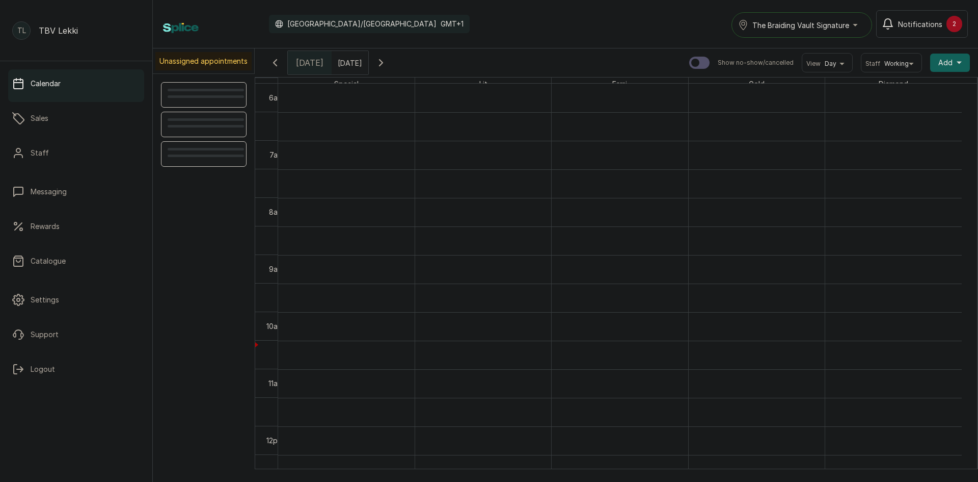
scroll to position [343, 0]
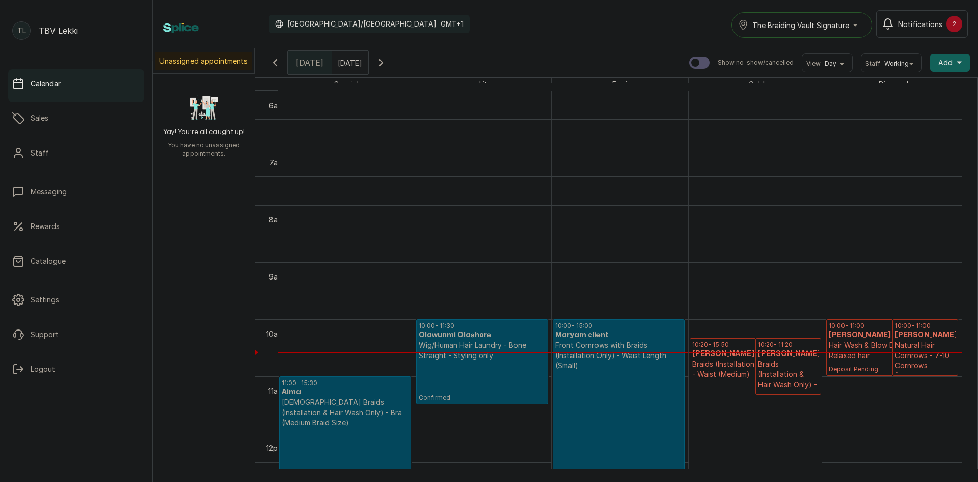
click at [852, 25] on div "The Braiding Vault Signature" at bounding box center [801, 25] width 127 height 12
click at [821, 71] on span "The Braiding Vault" at bounding box center [814, 70] width 124 height 12
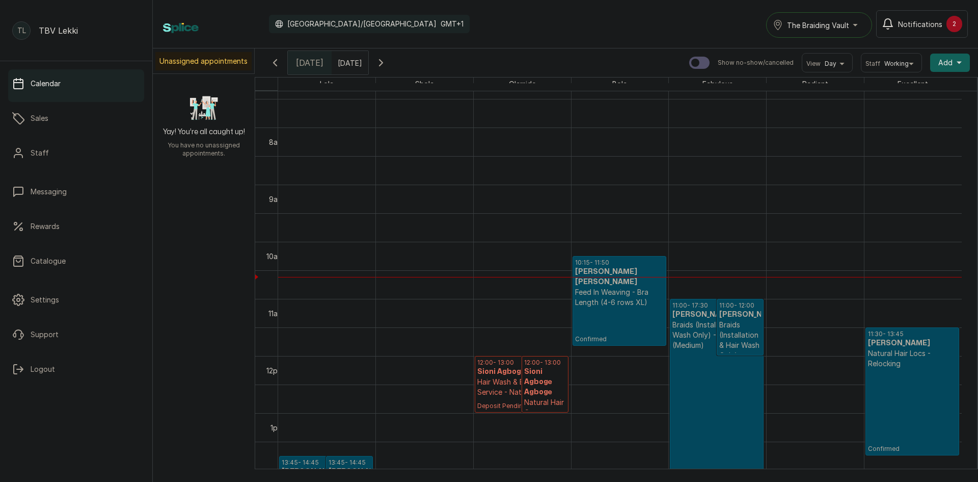
scroll to position [445, 0]
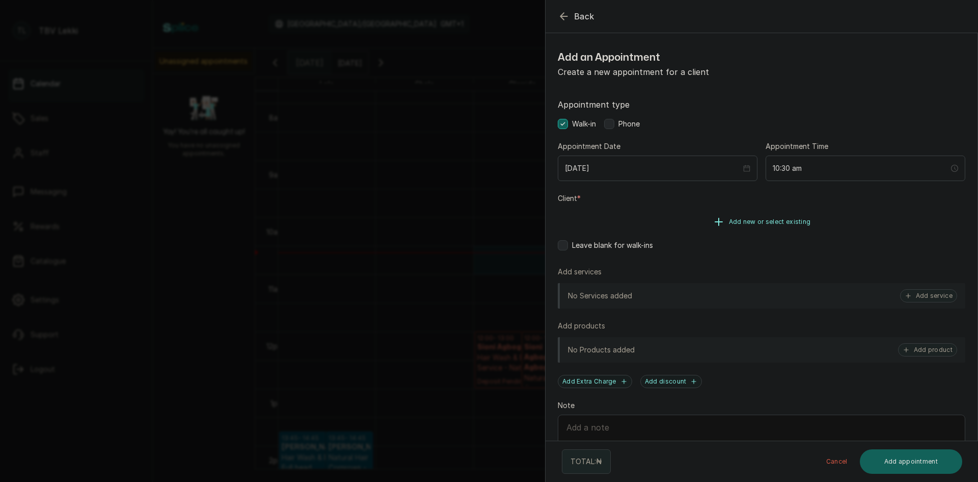
click at [766, 218] on span "Add new or select existing" at bounding box center [770, 222] width 82 height 8
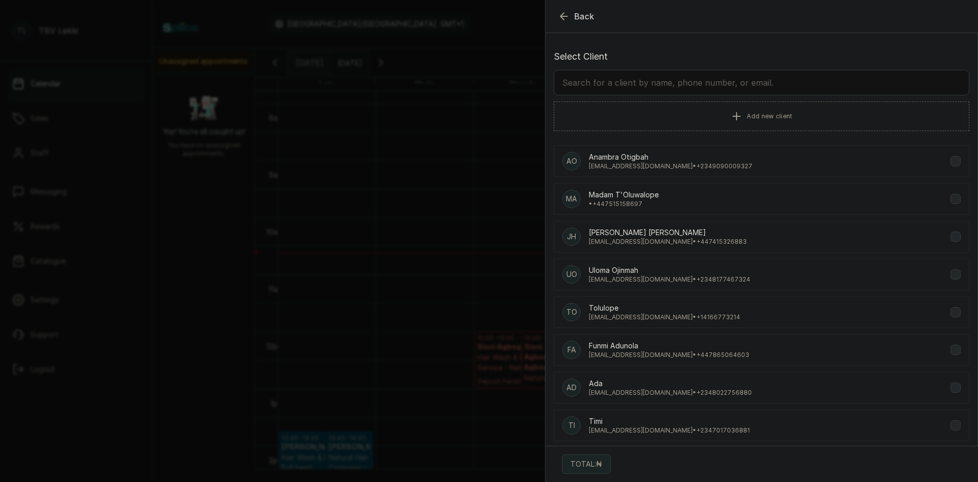
click at [666, 84] on input "text" at bounding box center [762, 82] width 416 height 25
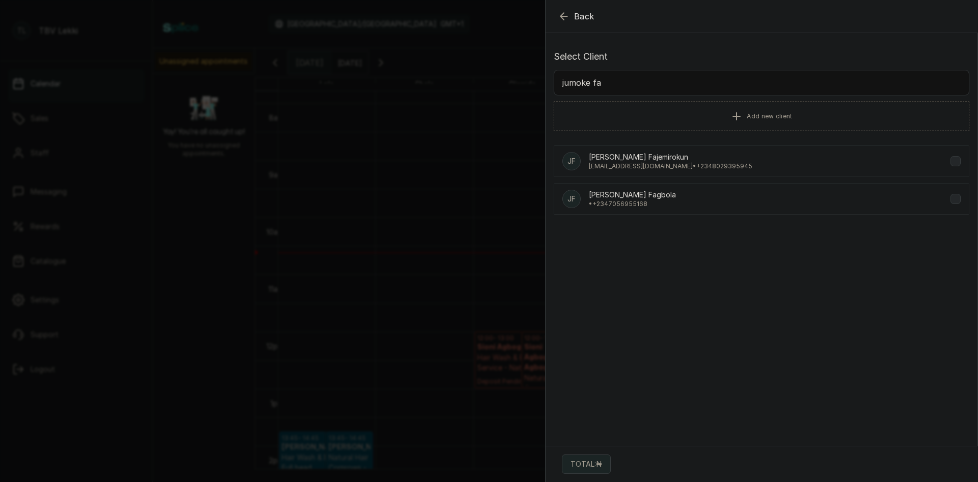
type input "jumoke fa"
click at [677, 167] on p "[EMAIL_ADDRESS][DOMAIN_NAME] • [PHONE_NUMBER]" at bounding box center [671, 166] width 164 height 8
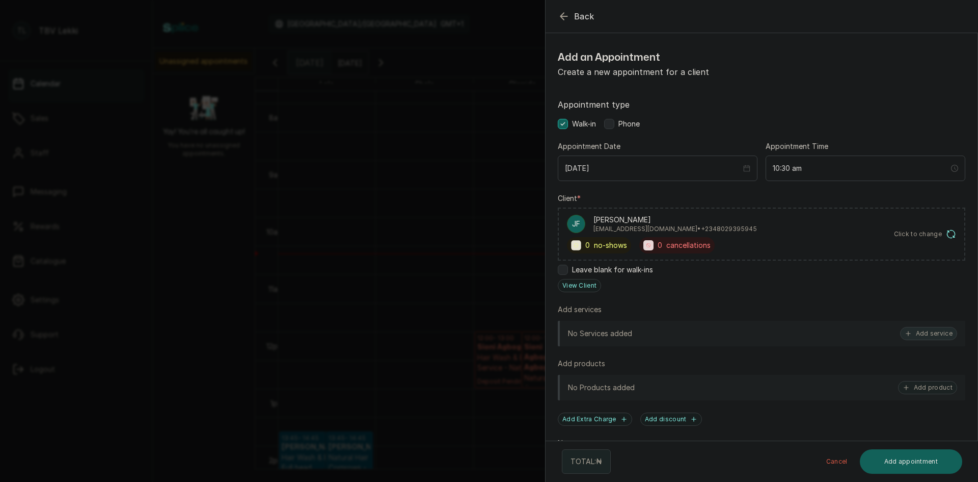
click at [910, 334] on button "Add service" at bounding box center [928, 333] width 57 height 13
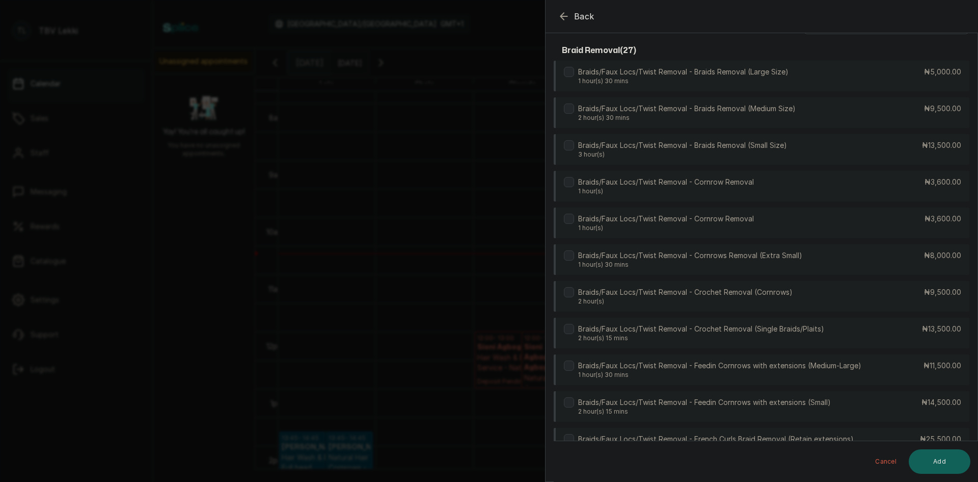
scroll to position [0, 0]
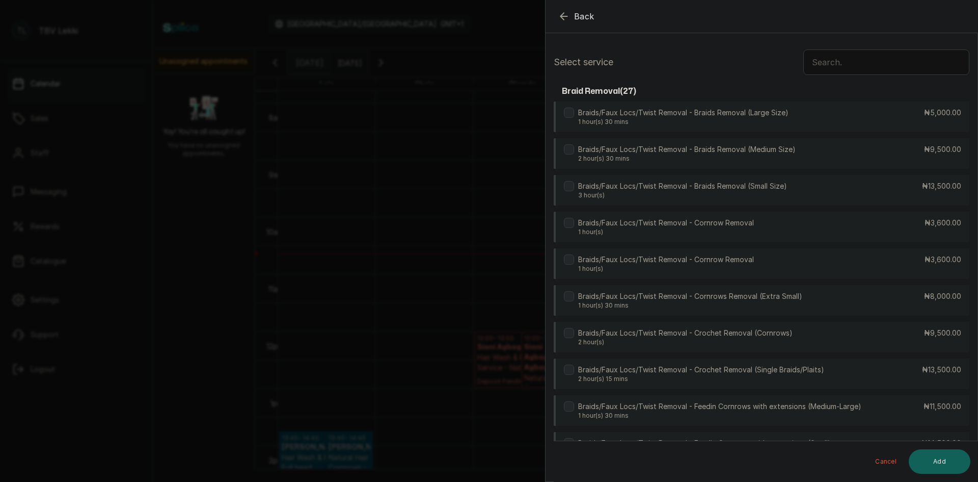
click at [835, 63] on input "text" at bounding box center [887, 61] width 166 height 25
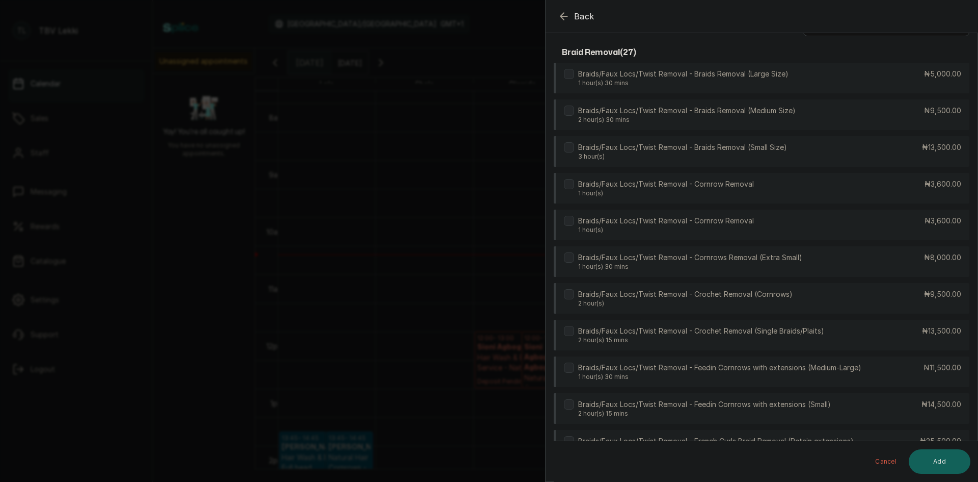
scroll to position [37, 0]
click at [853, 128] on div "Braids/Faux Locs/Twist Removal - Braids Removal (Medium Size) 2 hour(s) 30 mins…" at bounding box center [762, 117] width 416 height 32
click at [948, 453] on button "Add" at bounding box center [940, 461] width 62 height 24
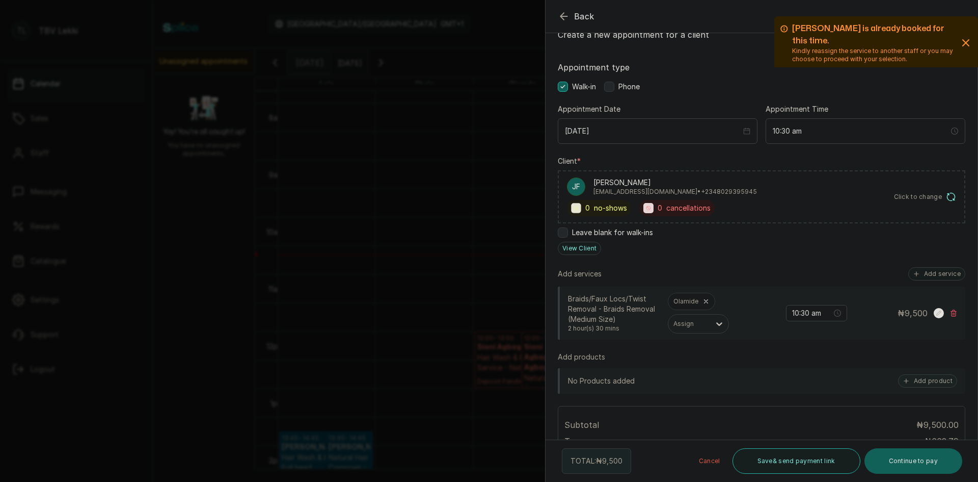
click at [611, 82] on label at bounding box center [609, 87] width 10 height 10
click at [960, 36] on button "Appointment type" at bounding box center [966, 42] width 12 height 41
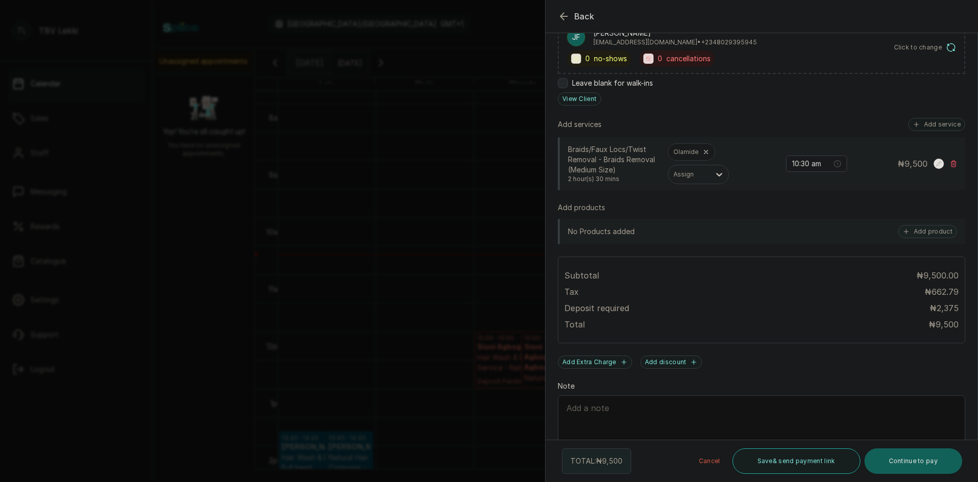
scroll to position [225, 0]
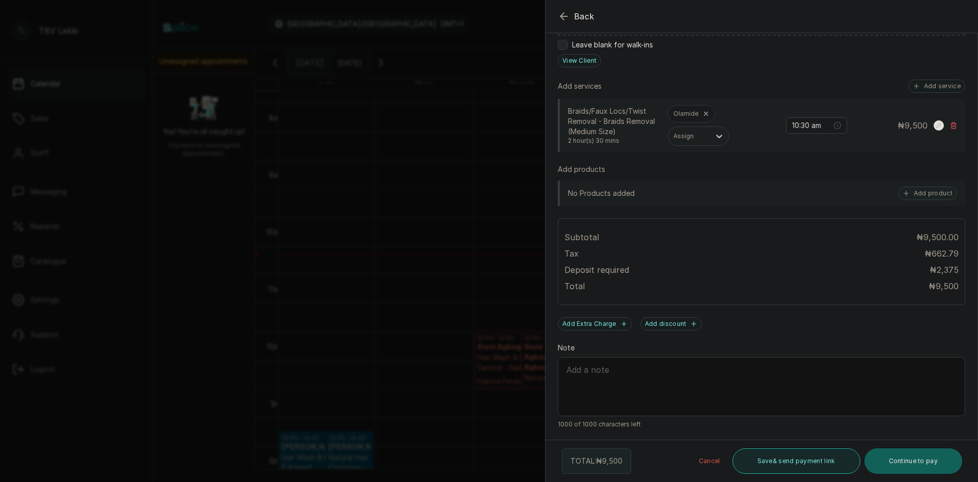
click at [751, 459] on button "Save & send payment link" at bounding box center [797, 460] width 128 height 25
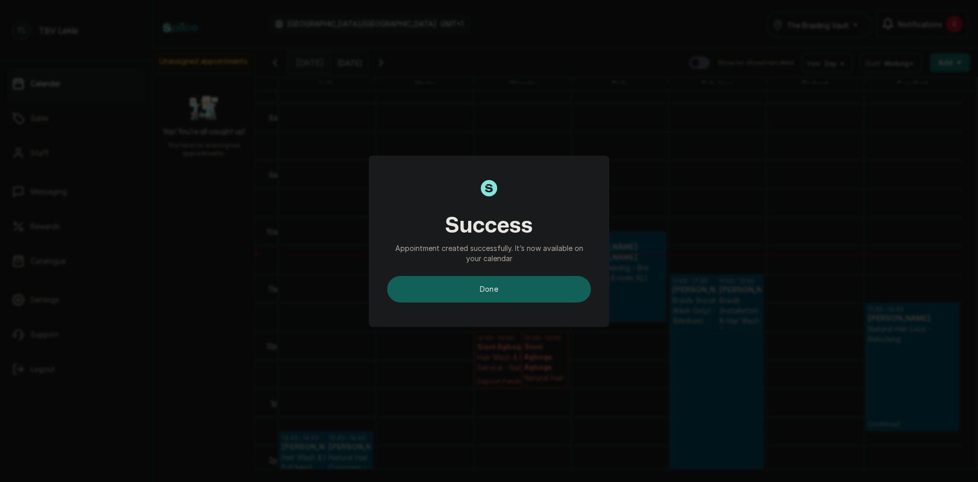
click at [571, 287] on button "done" at bounding box center [489, 289] width 204 height 26
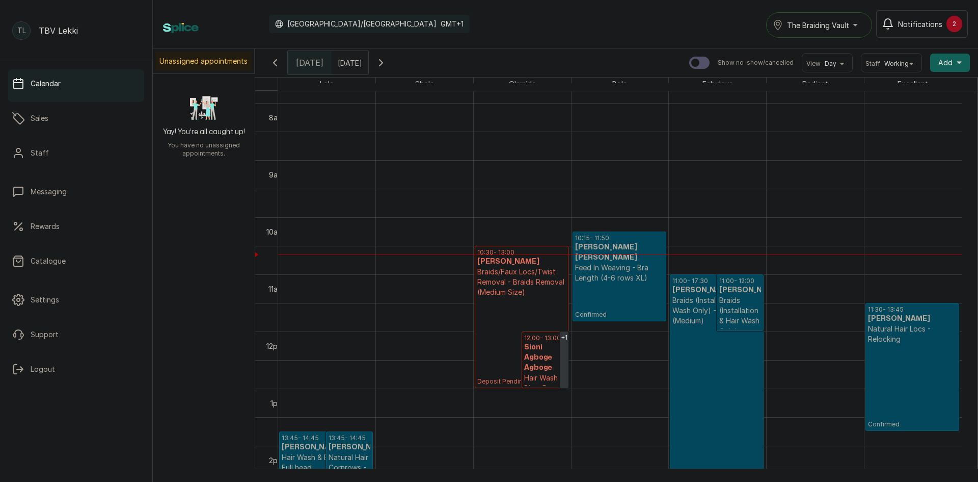
click at [531, 297] on p "Braids/Faux Locs/Twist Removal - Braids Removal (Medium Size)" at bounding box center [521, 282] width 89 height 31
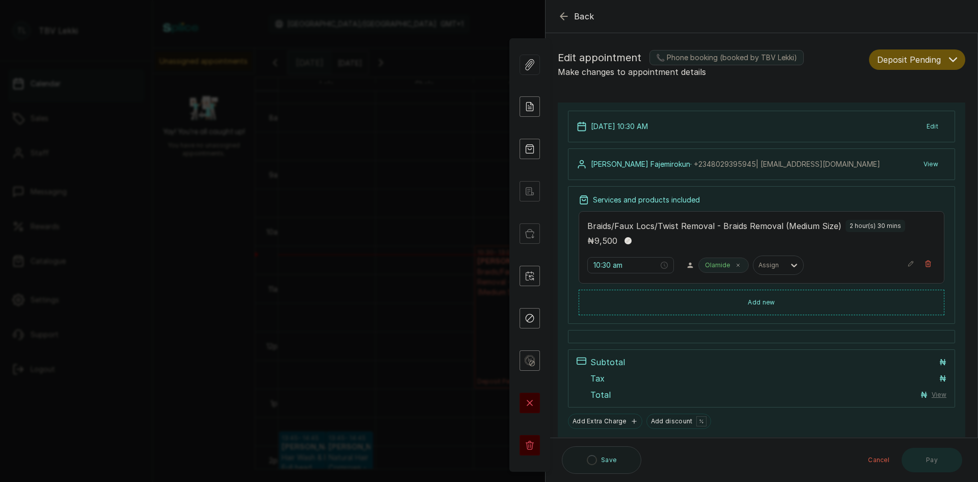
click at [949, 58] on icon "button" at bounding box center [953, 60] width 8 height 8
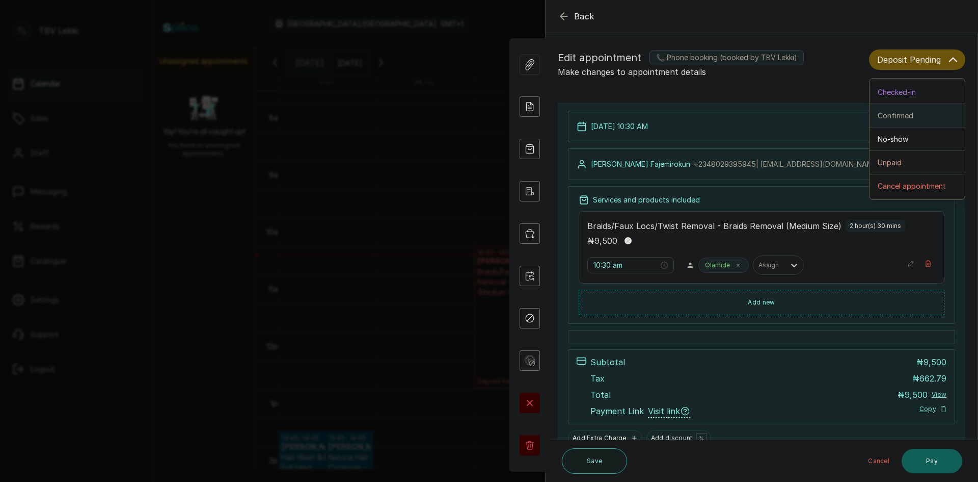
click at [896, 122] on button "Confirmed" at bounding box center [917, 115] width 95 height 23
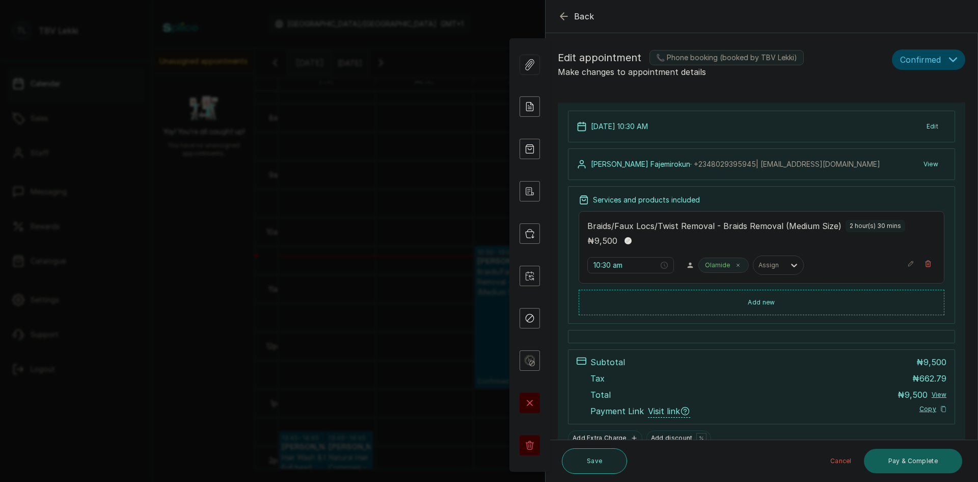
click at [611, 466] on button "Save" at bounding box center [594, 460] width 65 height 25
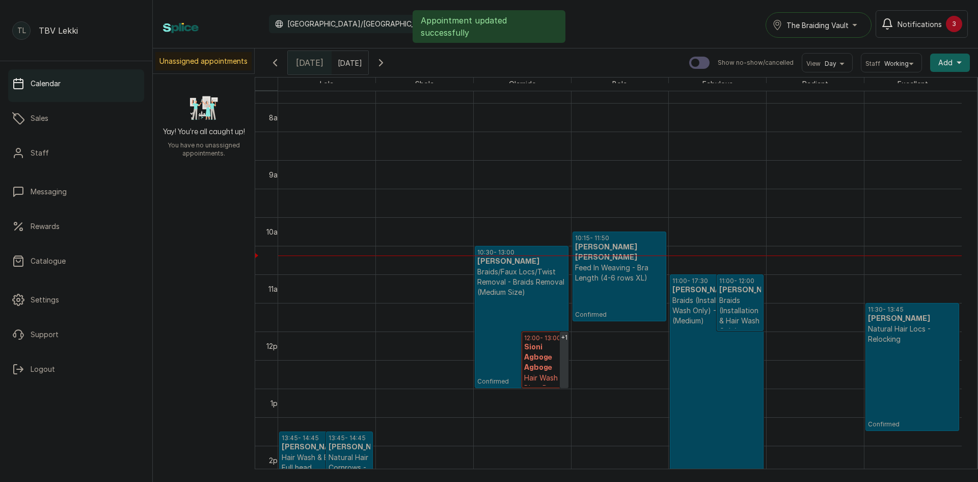
scroll to position [496, 0]
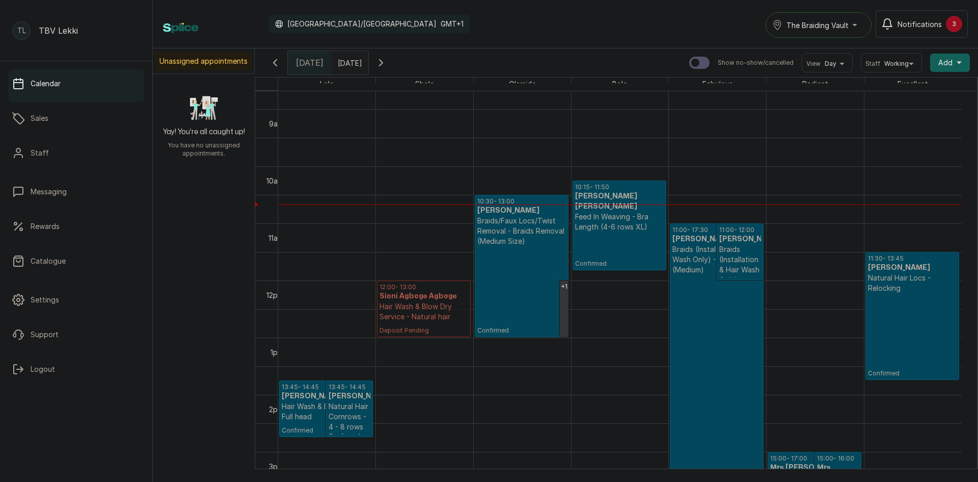
drag, startPoint x: 547, startPoint y: 299, endPoint x: 466, endPoint y: 297, distance: 81.0
click at [466, 297] on tr "13:45 - 14:45 [PERSON_NAME] Hair Wash & Blow Dry - Full head Confirmed 13:45 - …" at bounding box center [620, 280] width 684 height 1370
drag, startPoint x: 549, startPoint y: 300, endPoint x: 468, endPoint y: 309, distance: 81.0
click at [468, 309] on tr "13:45 - 14:45 [PERSON_NAME] Hair Wash & Blow Dry - Full head Confirmed 13:45 - …" at bounding box center [620, 280] width 684 height 1370
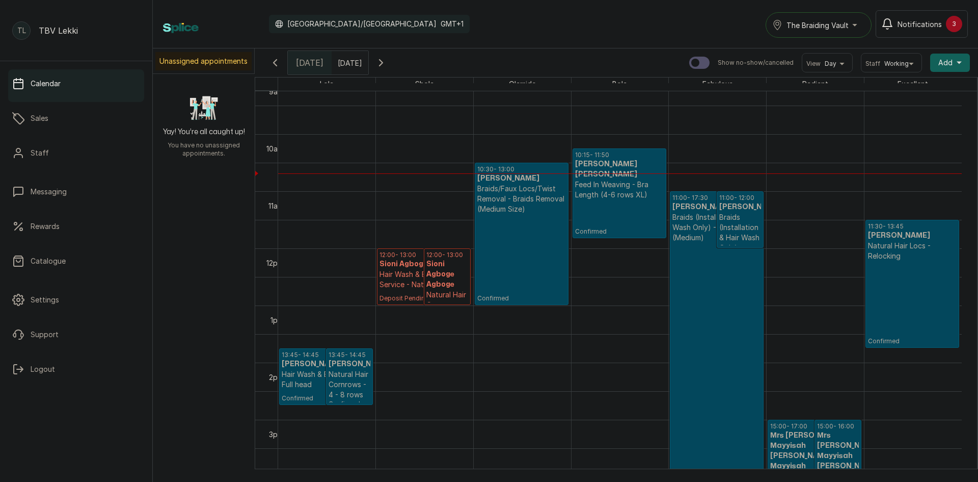
scroll to position [547, 0]
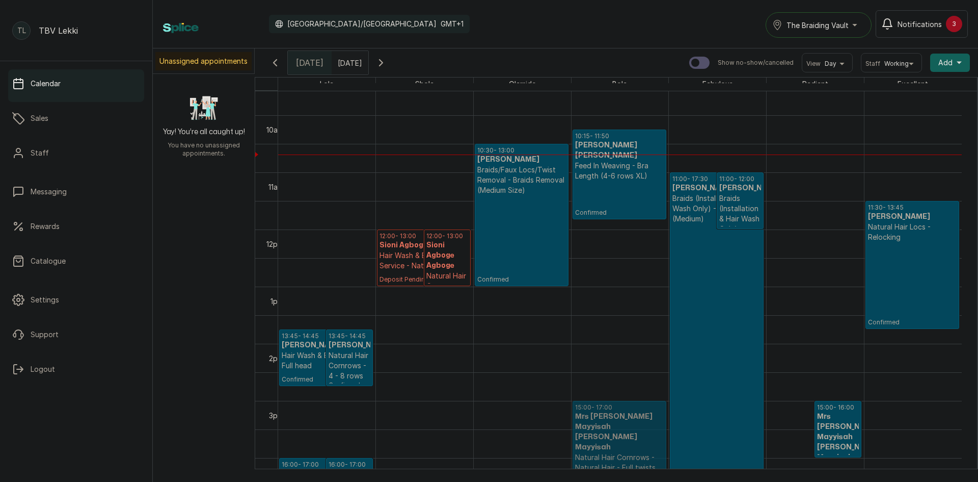
drag, startPoint x: 789, startPoint y: 416, endPoint x: 643, endPoint y: 416, distance: 146.2
click at [643, 416] on tr "13:45 - 14:45 [PERSON_NAME] Hair Wash & Blow Dry - Full head Confirmed 13:45 - …" at bounding box center [620, 229] width 684 height 1370
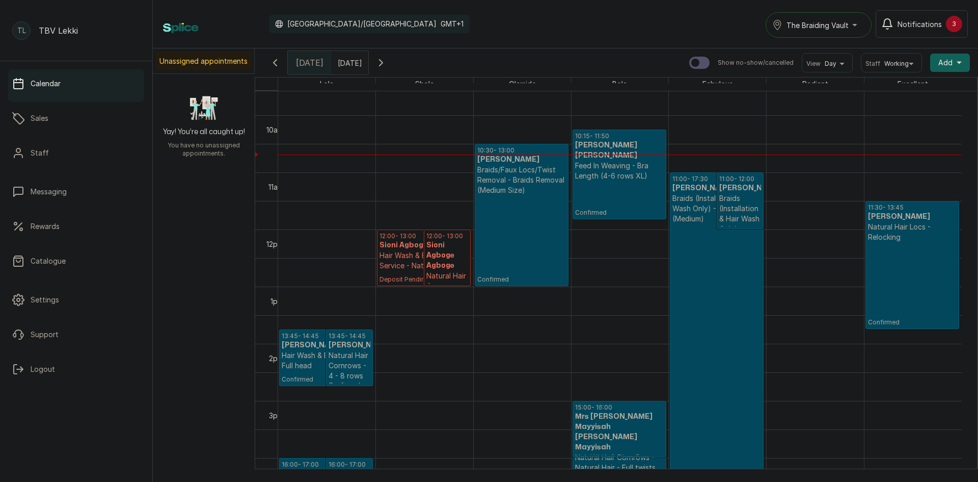
drag, startPoint x: 820, startPoint y: 422, endPoint x: 650, endPoint y: 427, distance: 170.2
click at [650, 427] on tr "13:45 - 14:45 [PERSON_NAME] Hair Wash & Blow Dry - Full head Confirmed 13:45 - …" at bounding box center [620, 229] width 684 height 1370
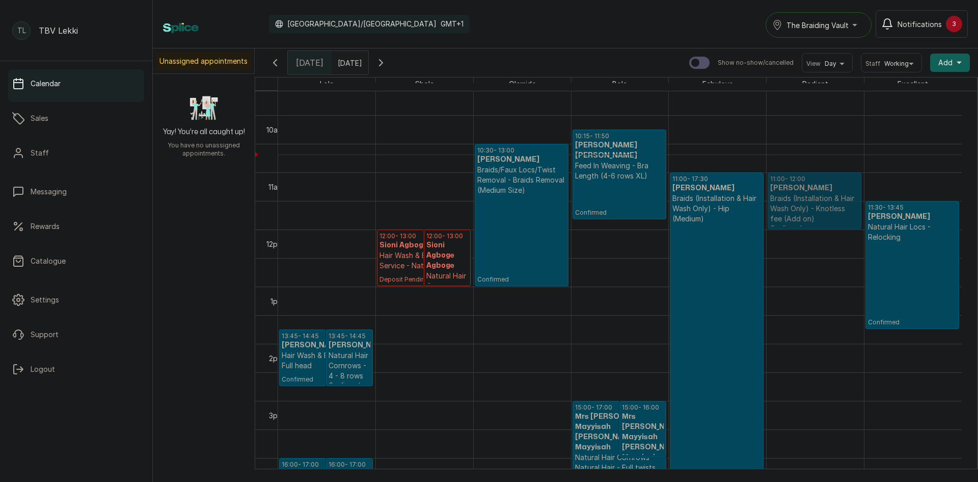
drag, startPoint x: 738, startPoint y: 189, endPoint x: 769, endPoint y: 190, distance: 31.1
click at [771, 190] on tr "13:45 - 14:45 [PERSON_NAME] Hair Wash & Blow Dry - Full head Confirmed 13:45 - …" at bounding box center [620, 229] width 684 height 1370
drag, startPoint x: 787, startPoint y: 178, endPoint x: 797, endPoint y: 166, distance: 15.2
click at [797, 166] on div "13:45 - 14:45 [PERSON_NAME] Hair Wash & Blow Dry - Full head Confirmed 13:45 - …" at bounding box center [620, 229] width 684 height 1370
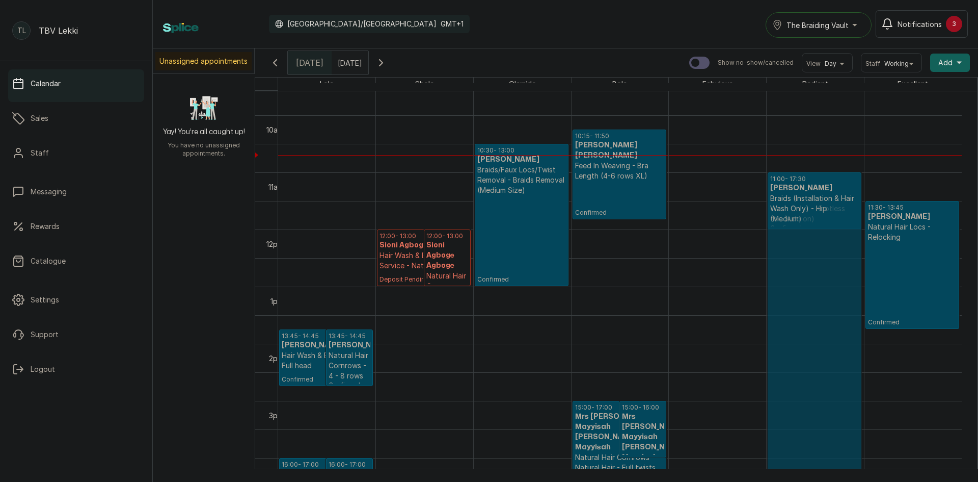
drag, startPoint x: 745, startPoint y: 209, endPoint x: 796, endPoint y: 209, distance: 51.5
click at [801, 209] on tr "13:45 - 14:45 [PERSON_NAME] Hair Wash & Blow Dry - Full head Confirmed 13:45 - …" at bounding box center [620, 229] width 684 height 1370
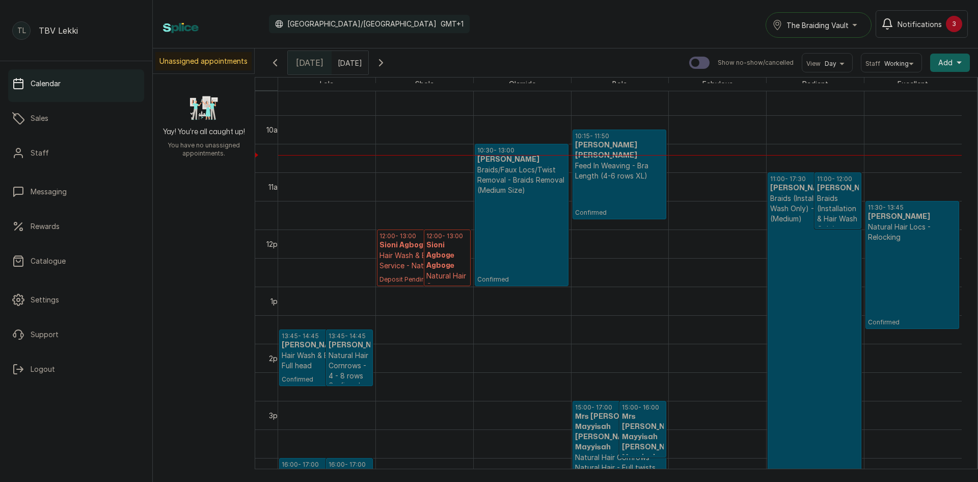
click at [817, 214] on p "Braids (Installation & Hair Wash Only) - Knotless fee (Add on)" at bounding box center [838, 228] width 42 height 71
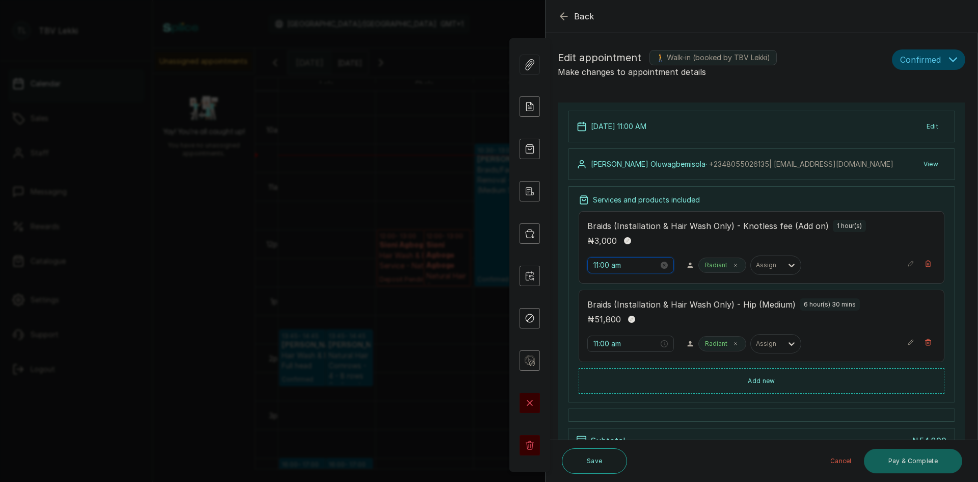
click at [615, 267] on input "11:00 am" at bounding box center [626, 264] width 65 height 11
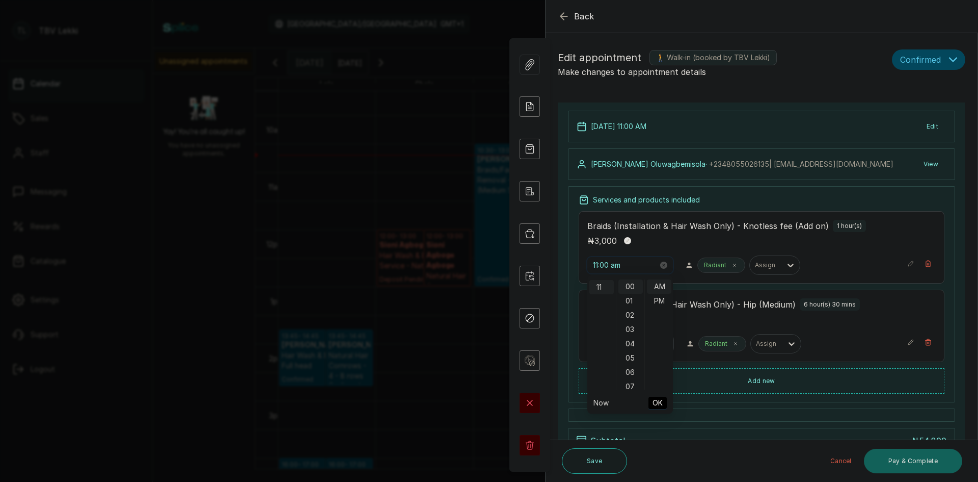
scroll to position [157, 0]
click at [610, 264] on input "11:00 am" at bounding box center [625, 264] width 65 height 11
click at [604, 321] on div "10" at bounding box center [602, 323] width 24 height 14
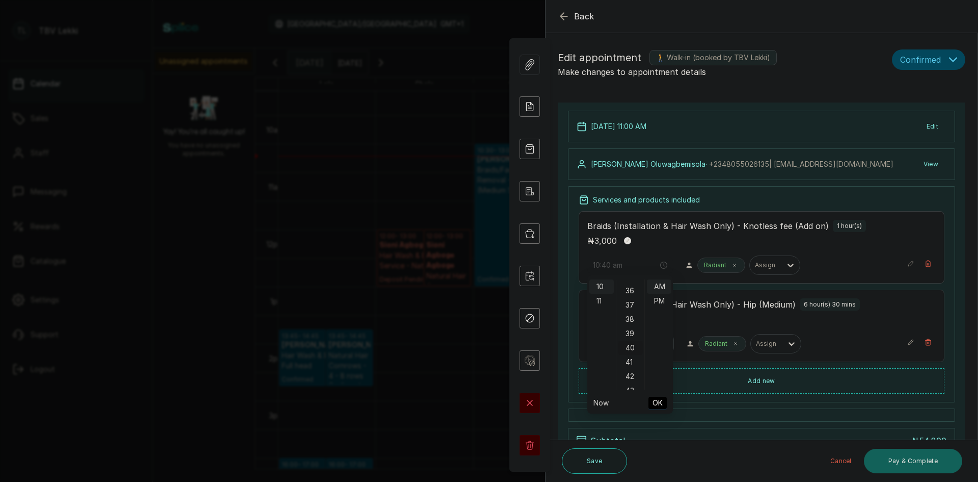
click at [626, 349] on div "40" at bounding box center [631, 347] width 24 height 14
type input "10:40 am"
click at [657, 397] on span "OK" at bounding box center [658, 402] width 10 height 19
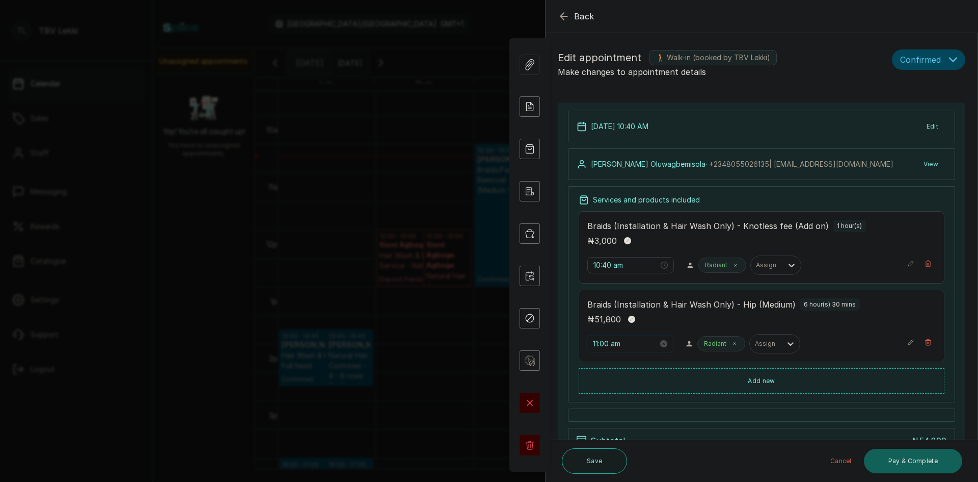
click at [612, 343] on input "11:00 am" at bounding box center [625, 343] width 65 height 11
click at [603, 237] on div "10" at bounding box center [602, 243] width 24 height 14
click at [628, 270] on div "40" at bounding box center [631, 267] width 24 height 14
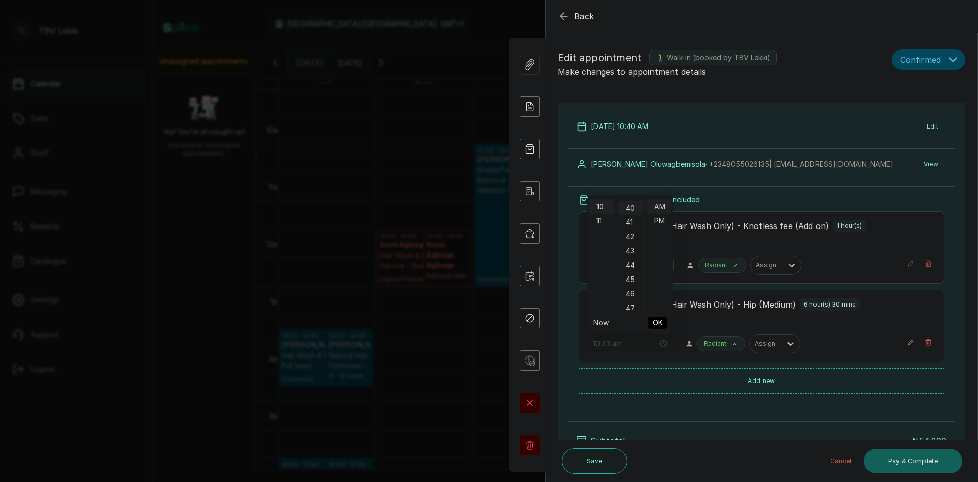
type input "10:40 am"
click at [658, 318] on span "OK" at bounding box center [658, 322] width 10 height 19
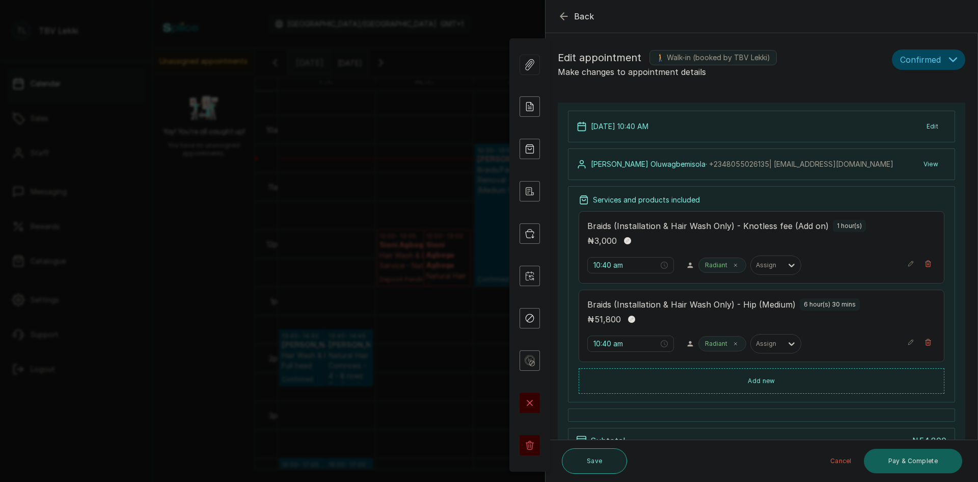
click at [601, 469] on button "Save" at bounding box center [594, 460] width 65 height 25
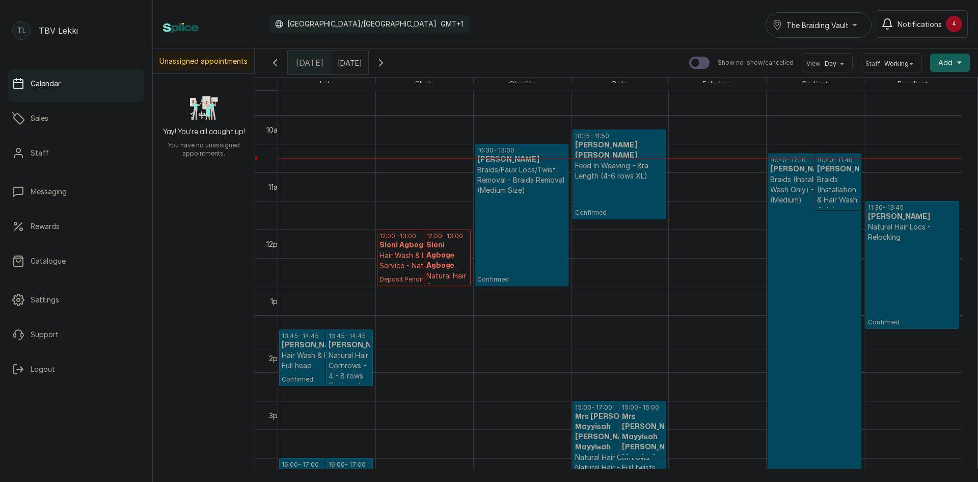
click at [626, 181] on p "Confirmed" at bounding box center [619, 199] width 89 height 36
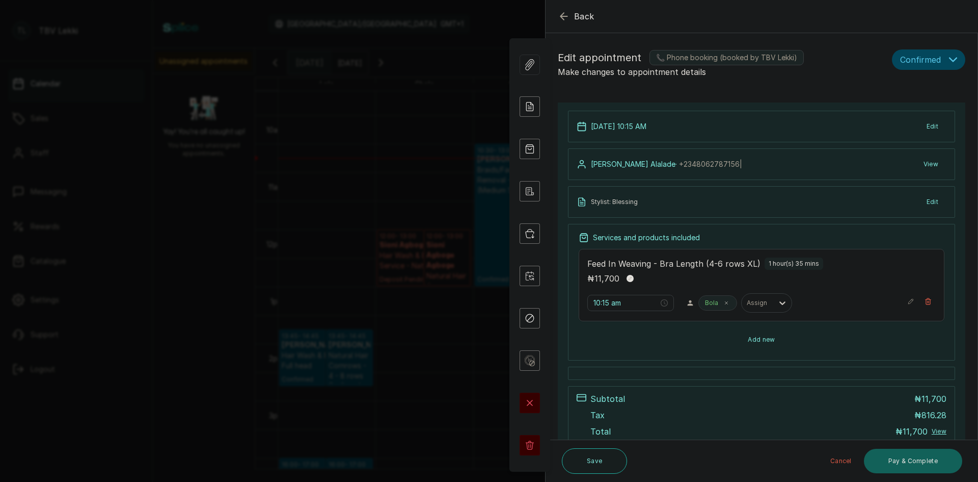
click at [761, 341] on button "Add new" at bounding box center [762, 339] width 366 height 24
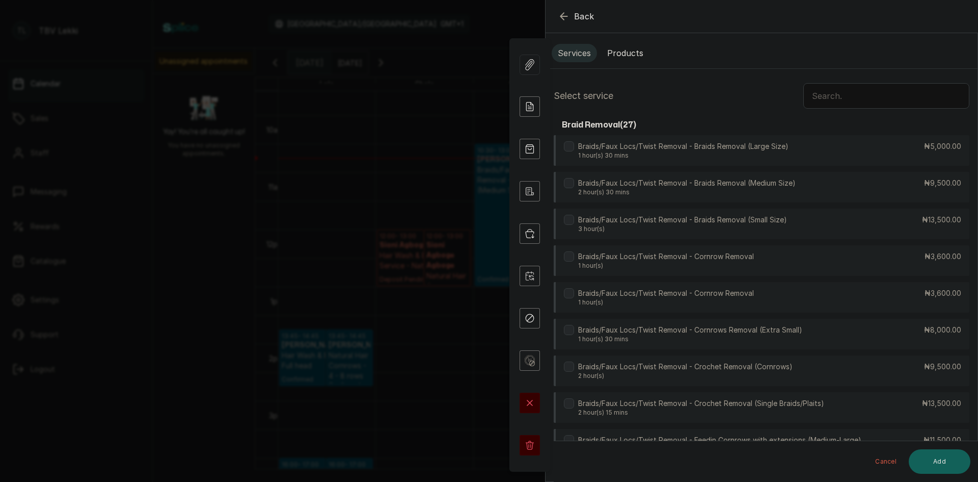
scroll to position [0, 0]
click at [865, 95] on input "text" at bounding box center [887, 99] width 166 height 25
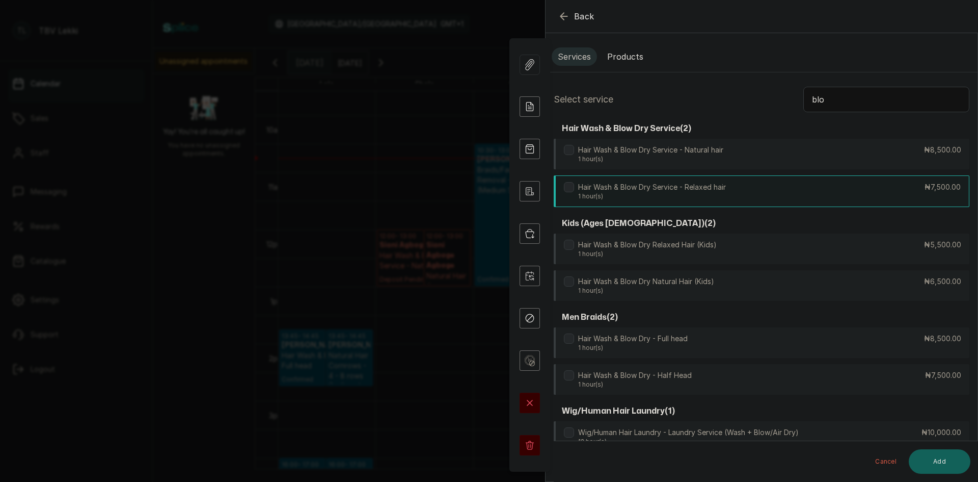
type input "blo"
click at [806, 181] on div "Hair Wash & Blow Dry Service - Relaxed hair 1 hour(s) ₦7,500.00" at bounding box center [762, 191] width 416 height 32
click at [944, 462] on button "Add" at bounding box center [940, 461] width 62 height 24
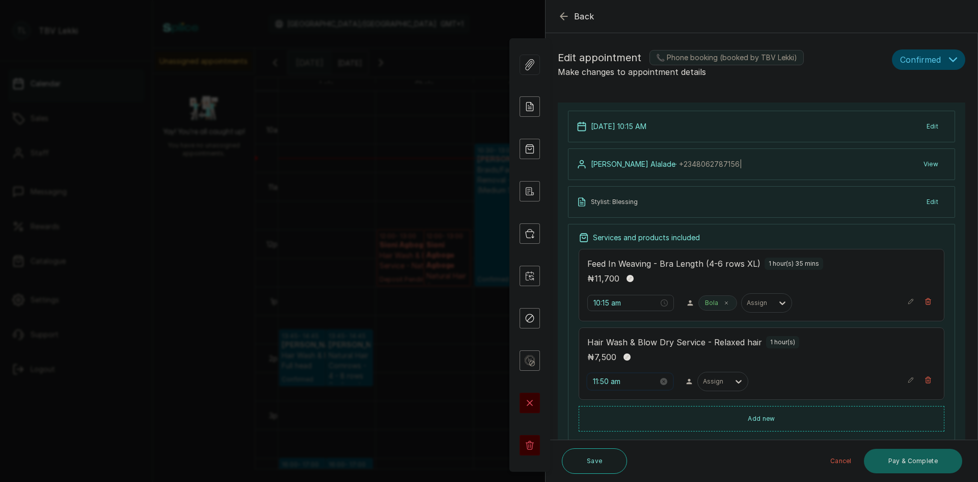
click at [608, 383] on input "11:50 am" at bounding box center [625, 381] width 65 height 11
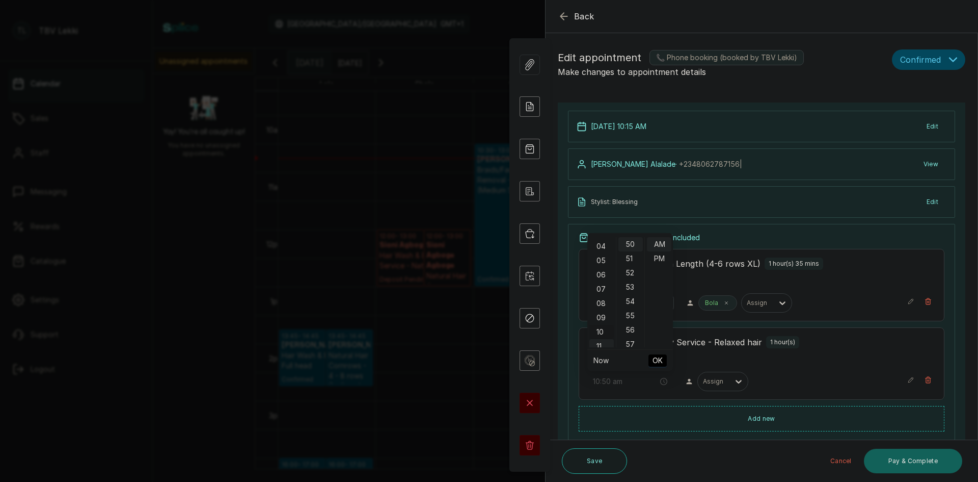
click at [598, 329] on div "10" at bounding box center [602, 332] width 24 height 14
click at [629, 252] on div "15" at bounding box center [631, 254] width 24 height 14
type input "10:15 am"
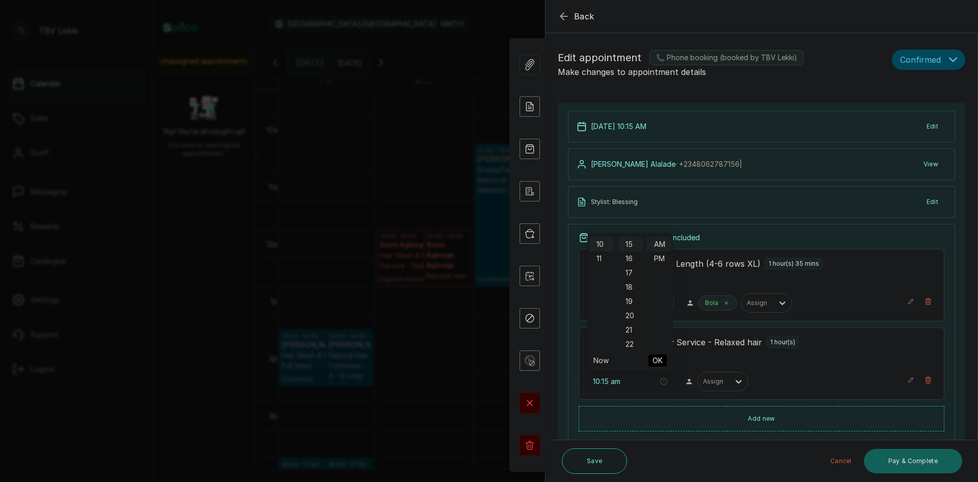
click at [655, 361] on span "OK" at bounding box center [658, 360] width 10 height 19
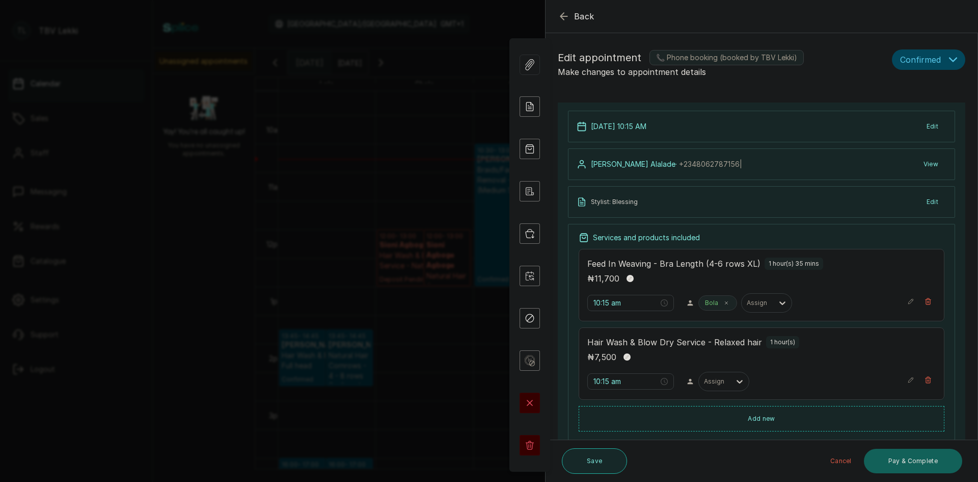
click at [590, 458] on button "Save" at bounding box center [594, 460] width 65 height 25
click at [731, 381] on div at bounding box center [740, 381] width 18 height 18
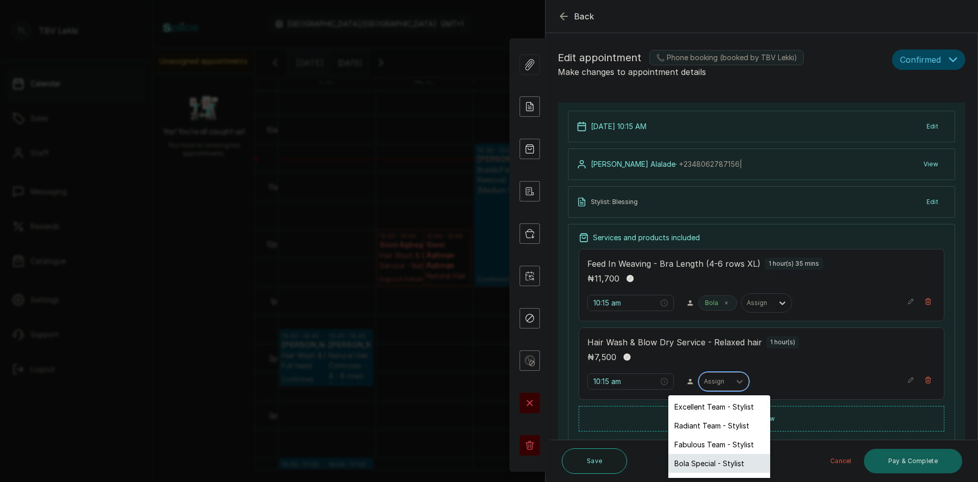
click at [719, 463] on div "Bola Special - Stylist" at bounding box center [720, 463] width 102 height 19
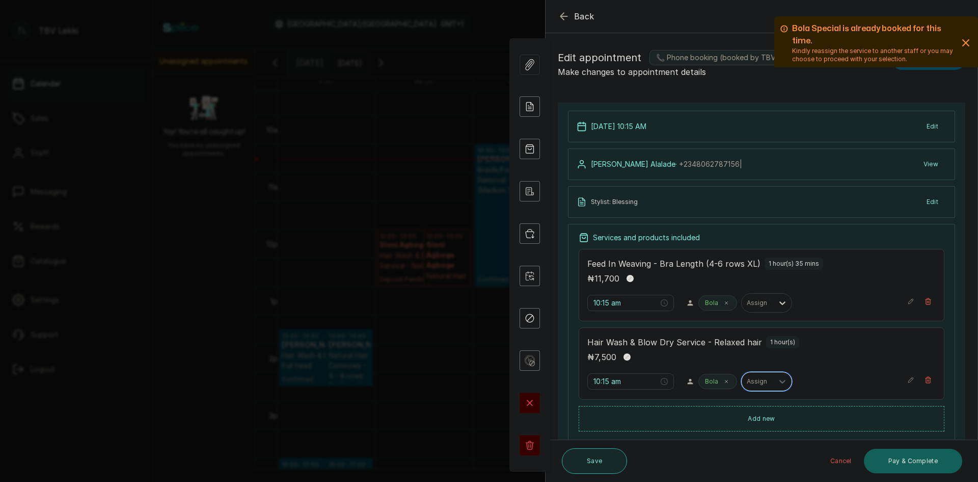
click at [613, 459] on button "Save" at bounding box center [594, 460] width 65 height 25
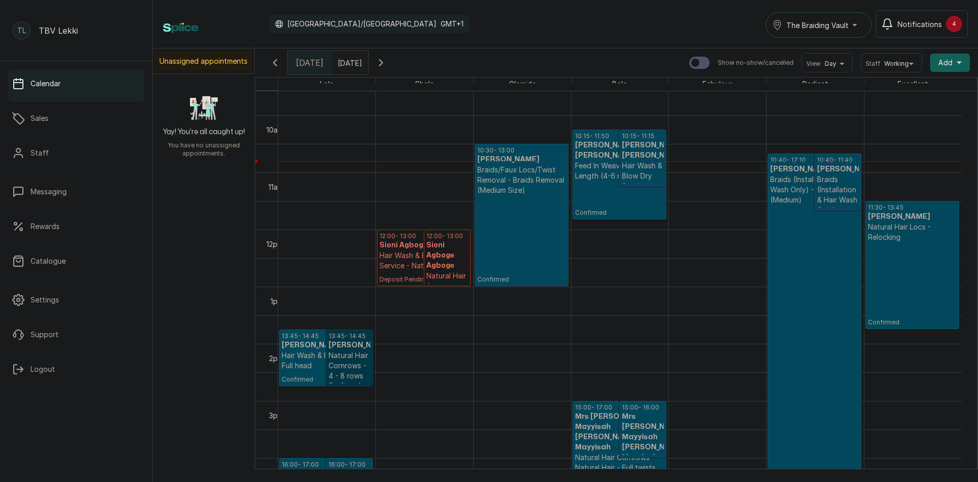
click at [350, 362] on link "13:45 - 14:45 Tolu Kalejaiye Kalejaiye Natural Hair Cornrows - 4 - 8 rows Confi…" at bounding box center [349, 357] width 47 height 57
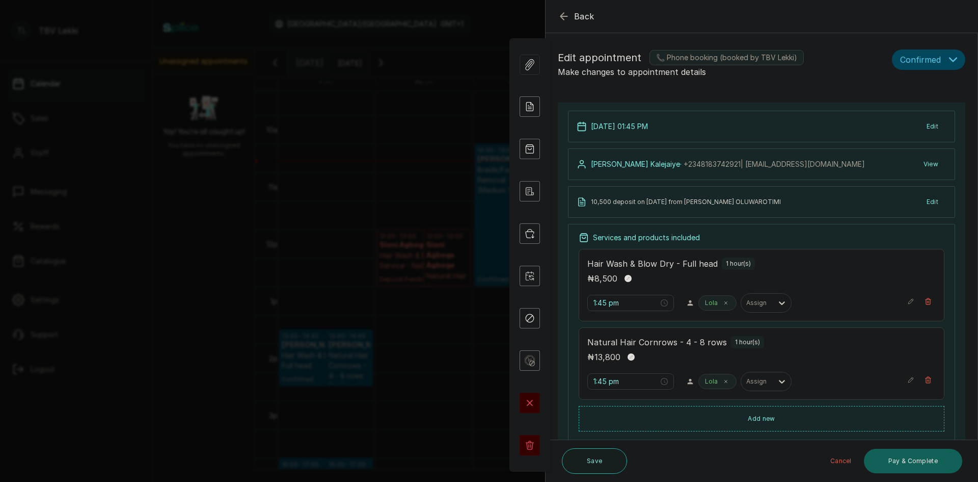
click at [567, 20] on icon "button" at bounding box center [564, 16] width 12 height 12
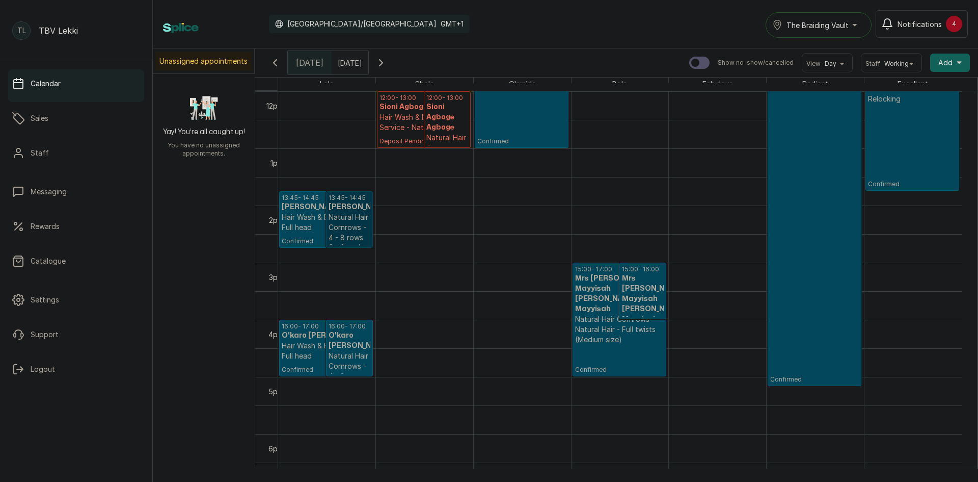
scroll to position [695, 0]
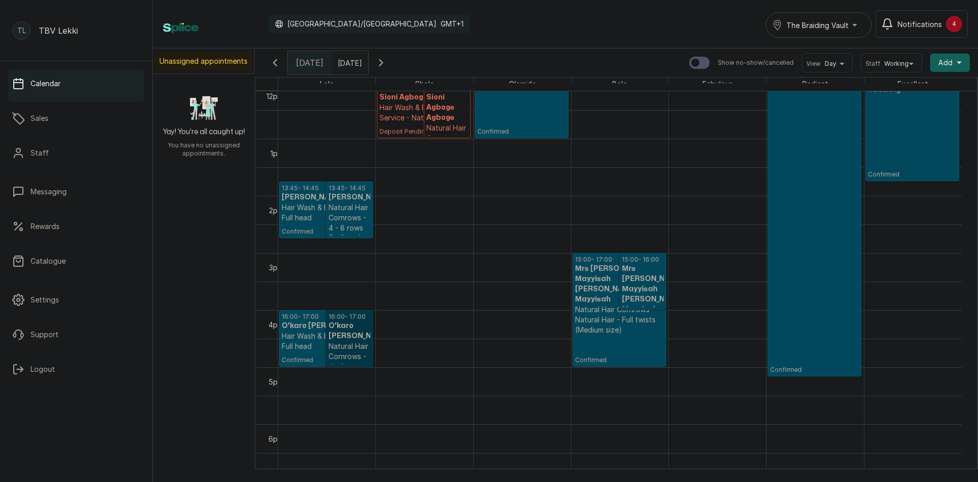
click at [352, 336] on link "16:00 - 17:00 O'karo Etim Akamune Natural Hair Cornrows - 4 - 8 rows Confirmed" at bounding box center [349, 338] width 47 height 57
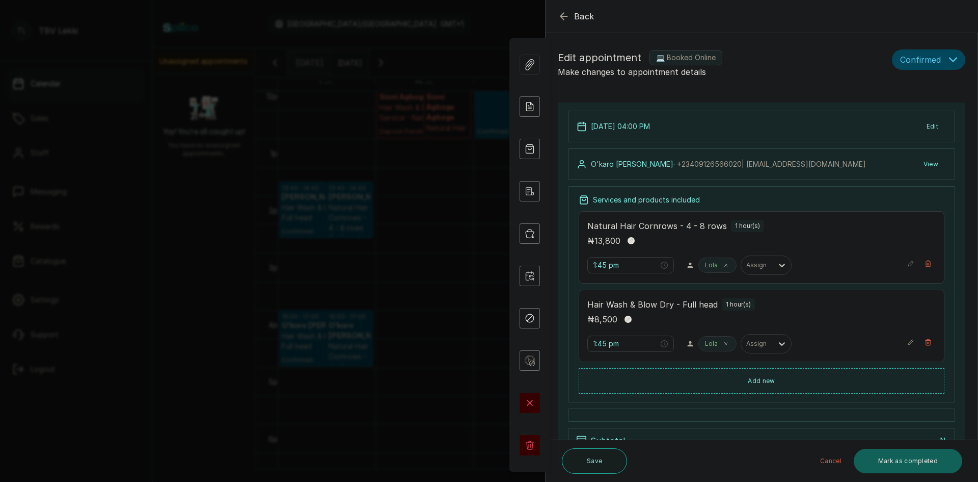
type input "4:00 pm"
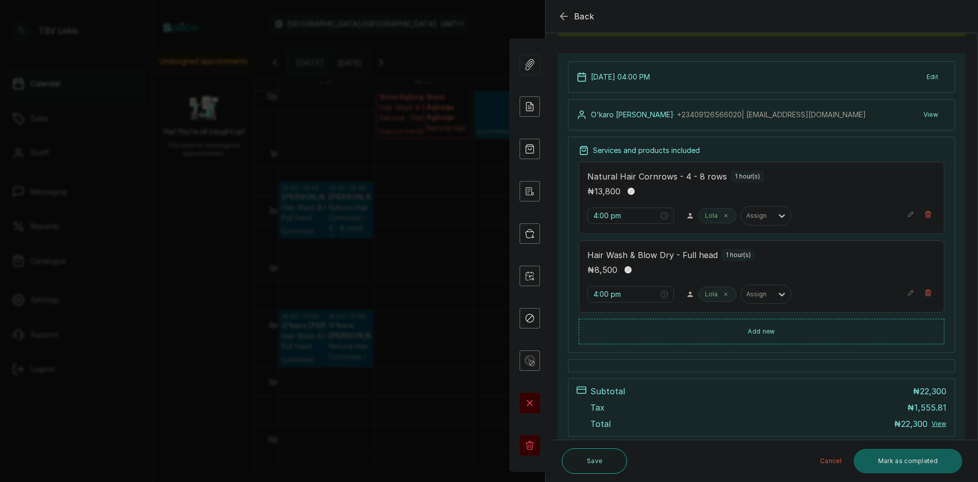
scroll to position [0, 0]
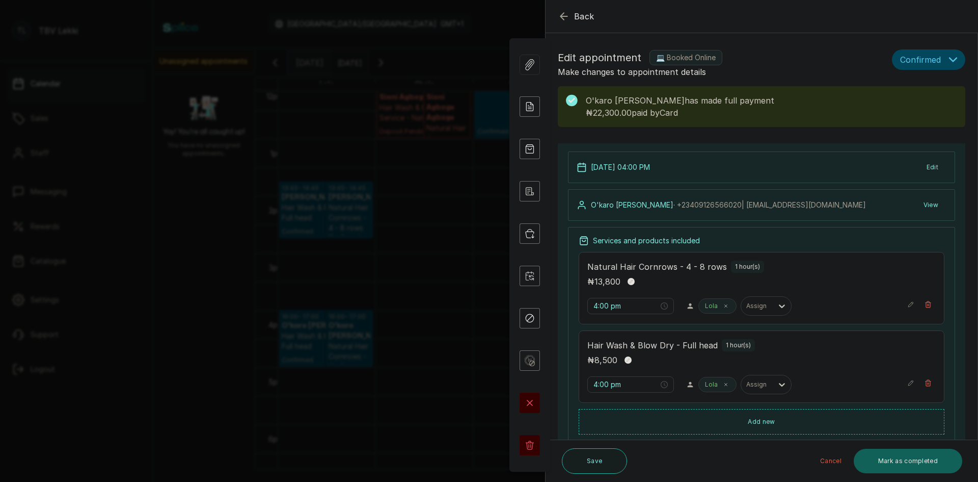
click at [560, 14] on icon "button" at bounding box center [564, 16] width 12 height 12
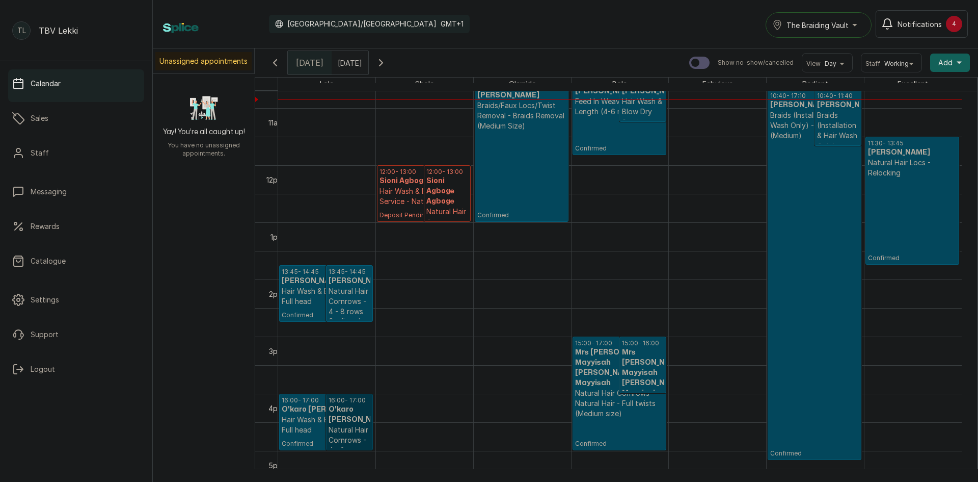
scroll to position [593, 0]
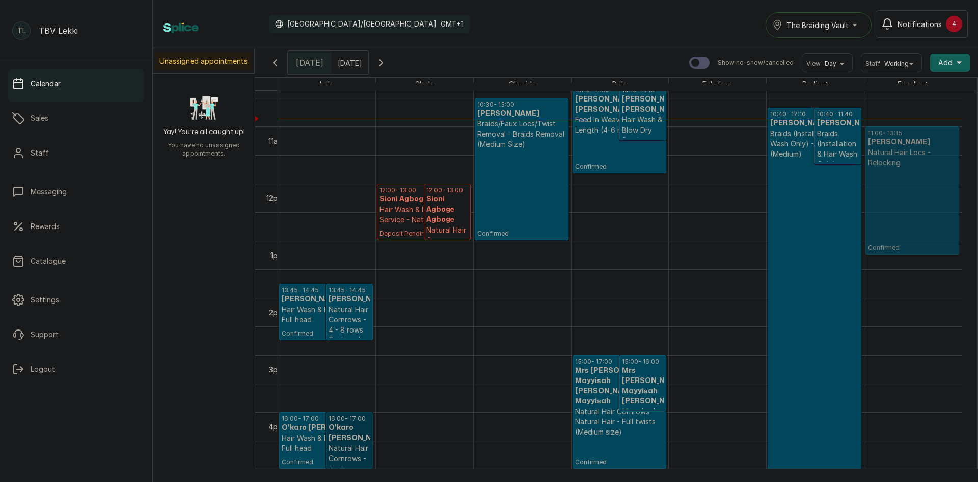
drag, startPoint x: 881, startPoint y: 161, endPoint x: 886, endPoint y: 141, distance: 20.0
click at [886, 141] on div "11:30 - 13:45 Karen Adie Adie Natural Hair Locs - Relocking Confirmed 11:00 - 1…" at bounding box center [913, 184] width 97 height 1370
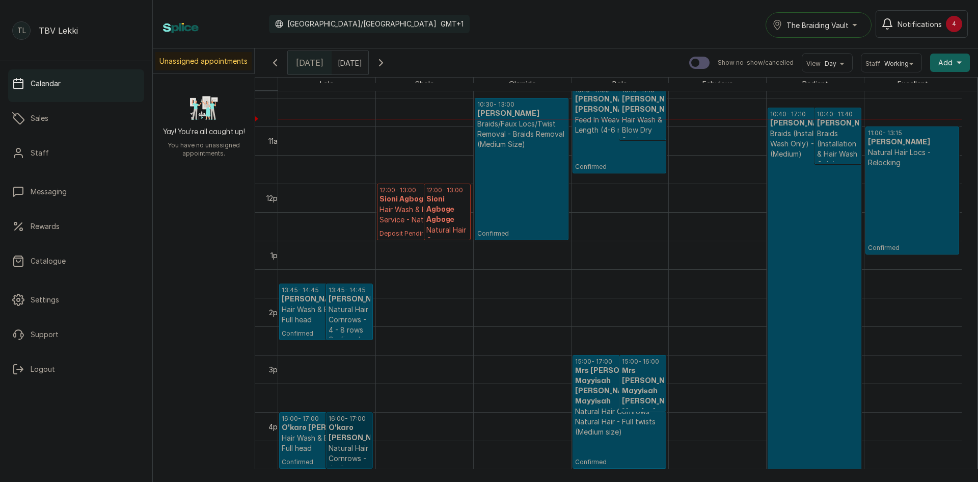
scroll to position [542, 0]
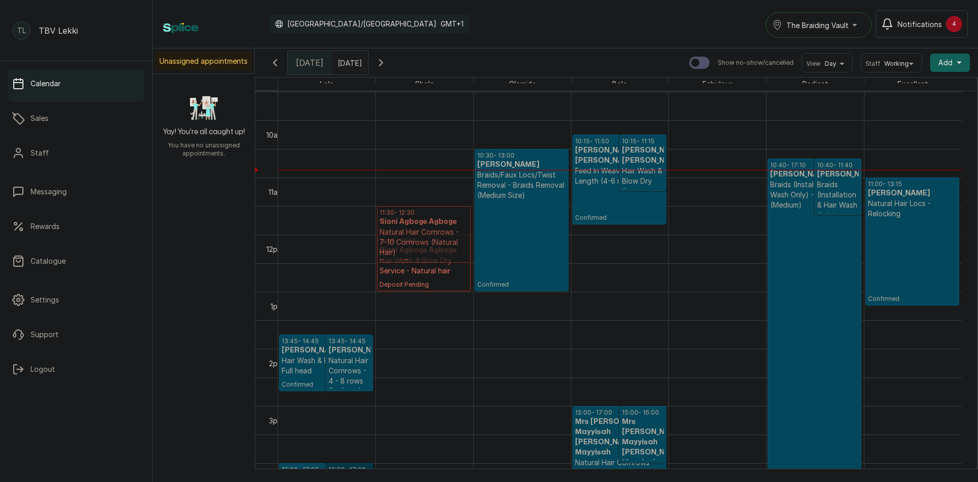
drag, startPoint x: 434, startPoint y: 246, endPoint x: 449, endPoint y: 221, distance: 28.8
click at [449, 221] on div "12:00 - 13:00 Sioni Agboge Agboge Hair Wash & Blow Dry Service - Natural hair D…" at bounding box center [424, 235] width 97 height 1370
drag, startPoint x: 386, startPoint y: 212, endPoint x: 385, endPoint y: 234, distance: 21.9
click at [385, 234] on div "13:45 - 14:45 Tolu Kalejaiye Kalejaiye Hair Wash & Blow Dry - Full head Confirm…" at bounding box center [620, 235] width 684 height 1370
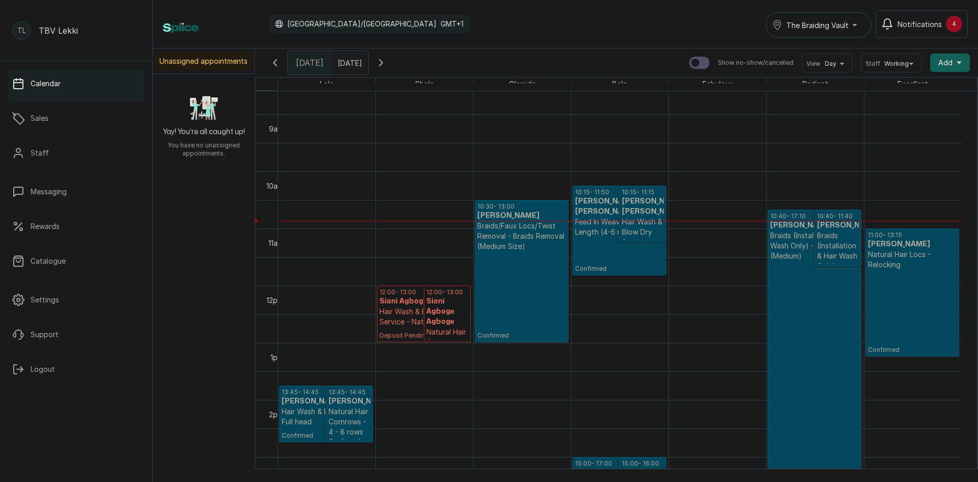
scroll to position [0, 0]
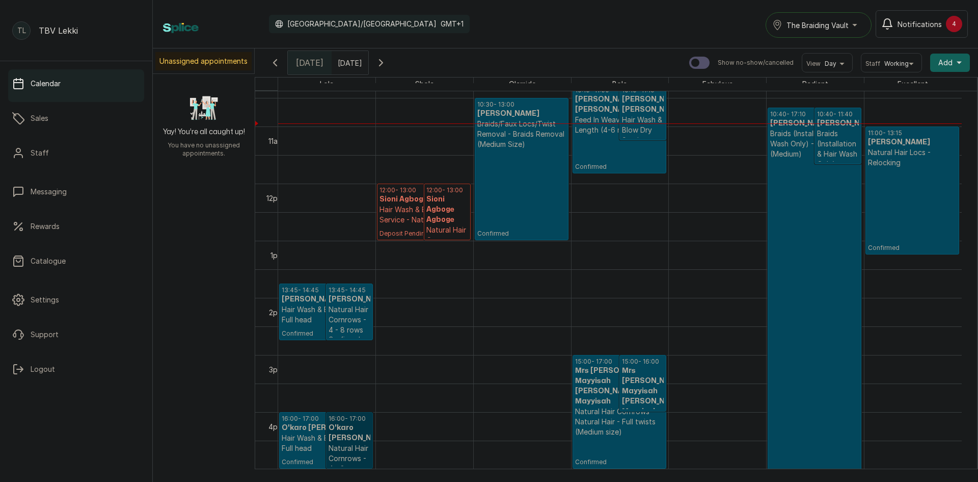
click at [911, 22] on span "Notifications" at bounding box center [920, 24] width 44 height 11
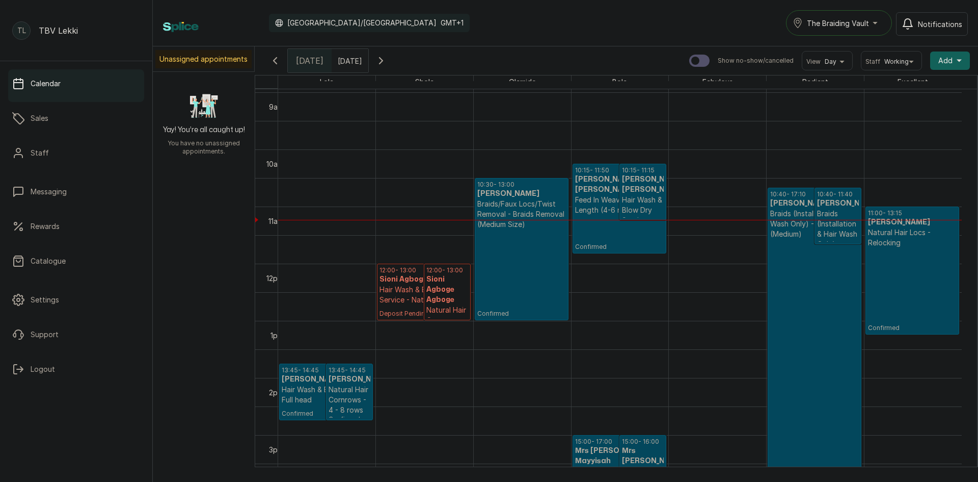
scroll to position [537, 0]
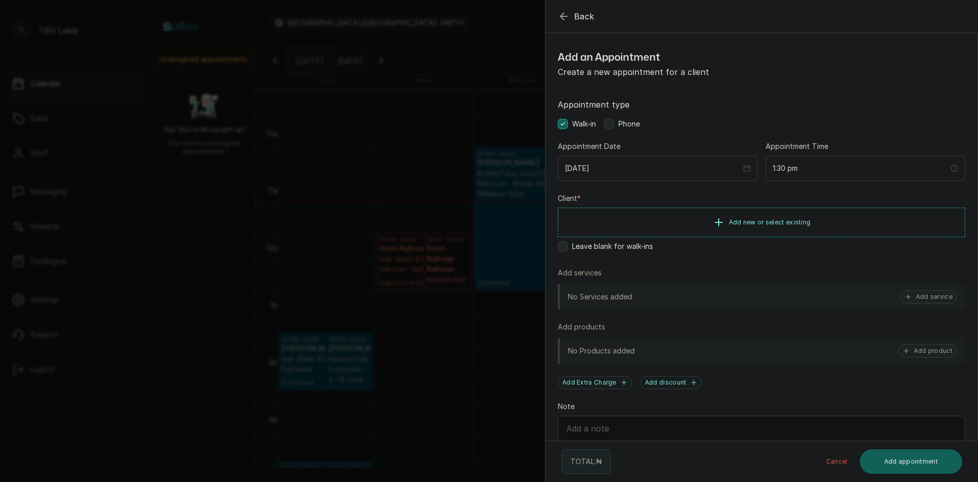
click at [560, 17] on icon "button" at bounding box center [564, 16] width 12 height 12
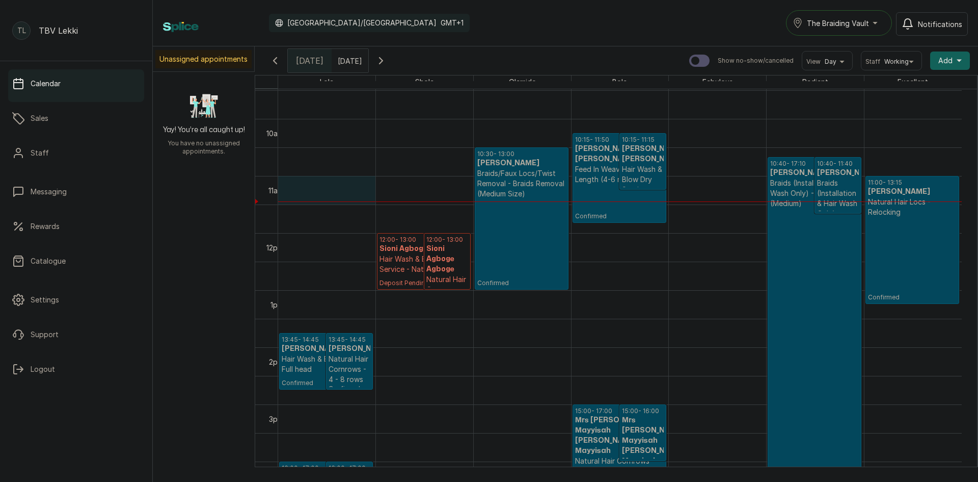
click at [308, 201] on div at bounding box center [326, 201] width 97 height 1
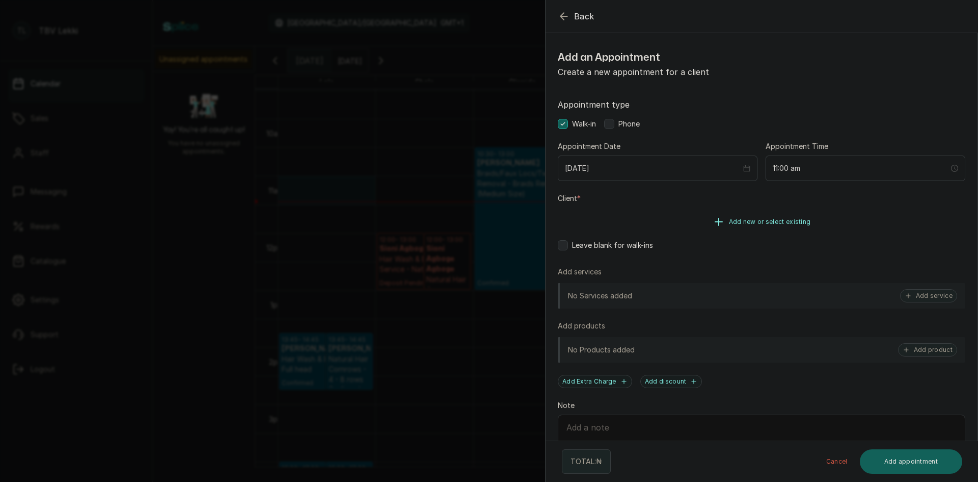
click at [689, 227] on button "Add new or select existing" at bounding box center [762, 221] width 408 height 29
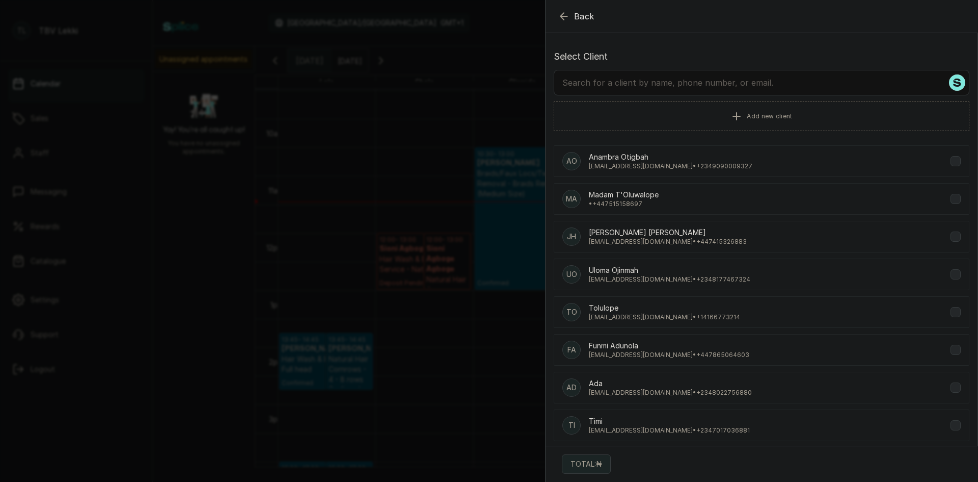
click at [763, 84] on input "text" at bounding box center [762, 82] width 416 height 25
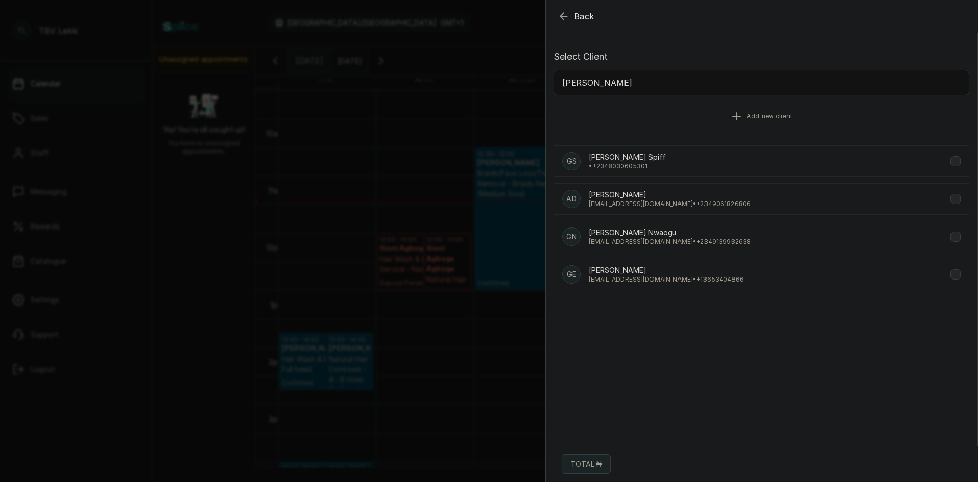
type input "gera"
click at [583, 21] on span "Back" at bounding box center [584, 16] width 20 height 12
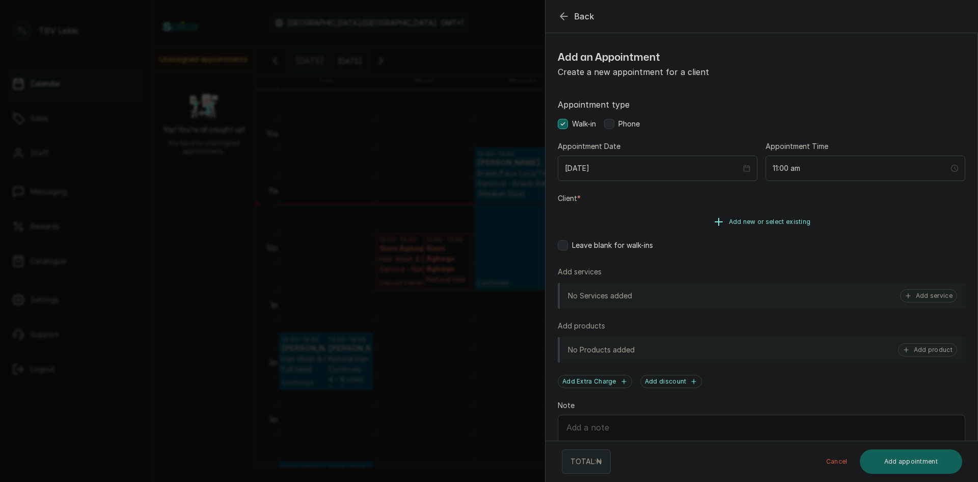
click at [811, 226] on button "Add new or select existing" at bounding box center [762, 221] width 408 height 29
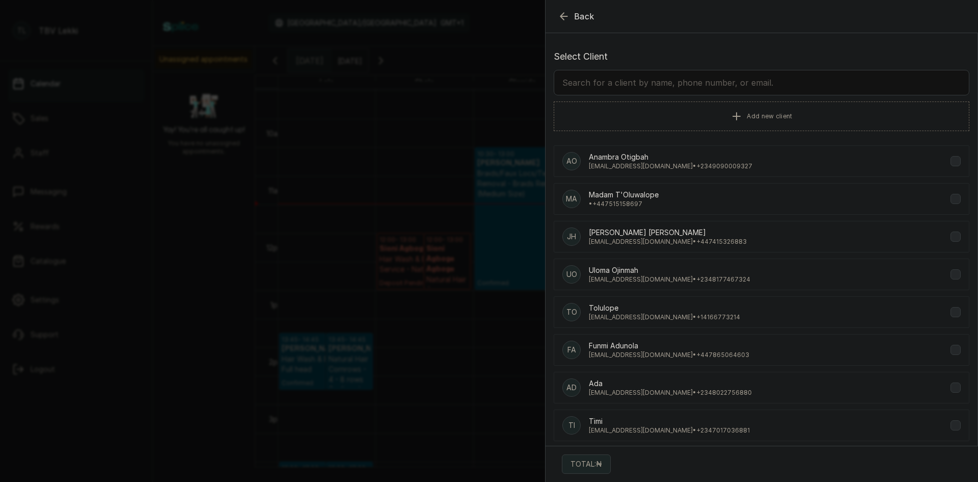
click at [758, 77] on input "text" at bounding box center [762, 82] width 416 height 25
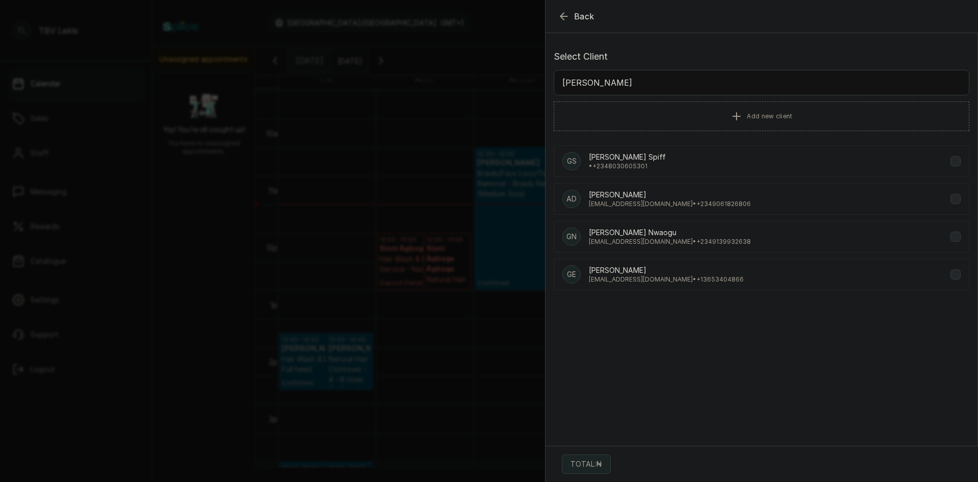
type input "gera"
click at [716, 283] on div "Ge Geraldine Ubadikegeraldine@gmail.com • +1 3653404866" at bounding box center [762, 274] width 416 height 32
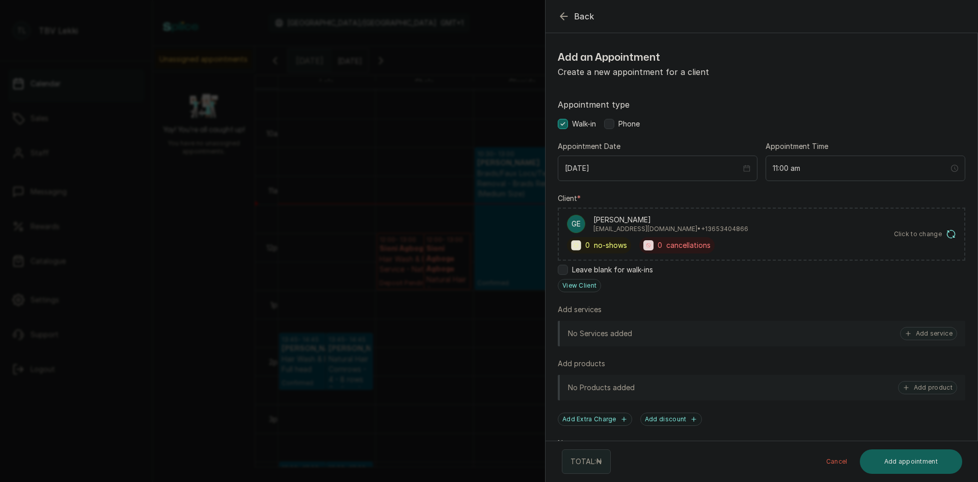
click at [639, 122] on span "Phone" at bounding box center [629, 124] width 21 height 10
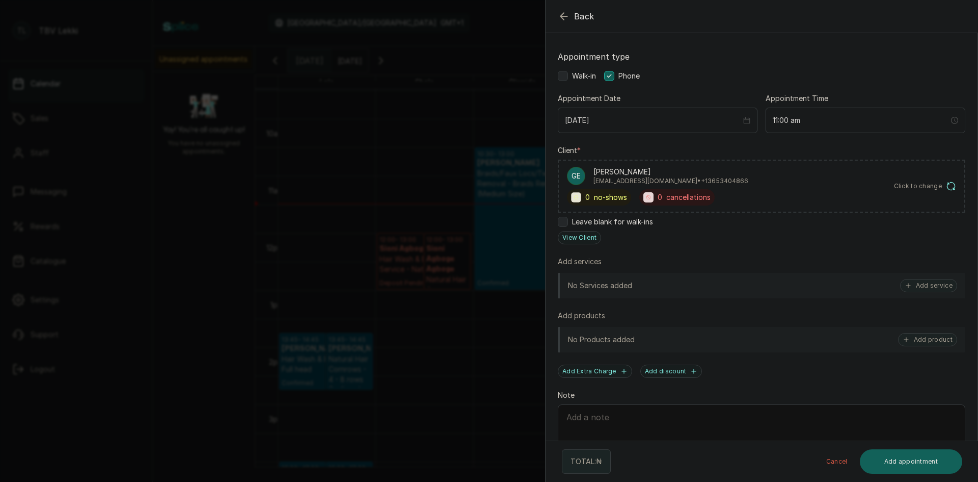
scroll to position [51, 0]
click at [933, 281] on button "Add service" at bounding box center [928, 282] width 57 height 13
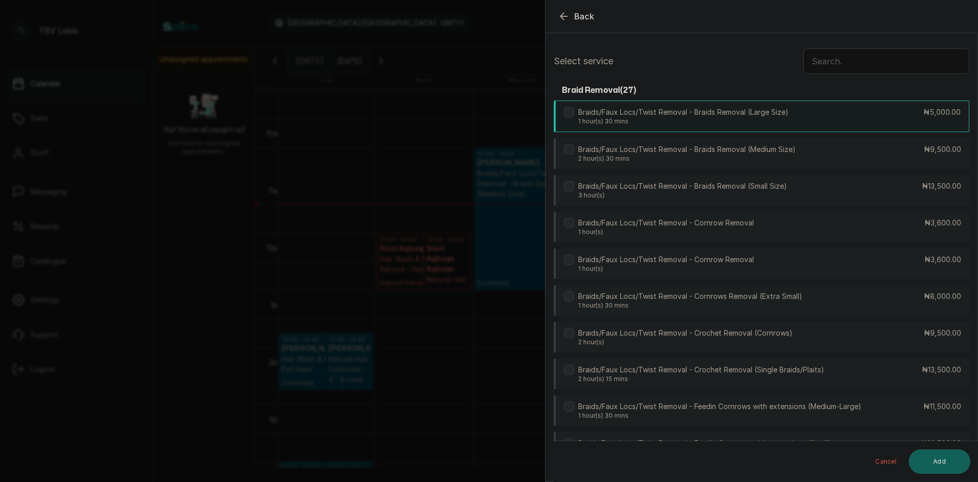
scroll to position [0, 0]
click at [907, 59] on input "text" at bounding box center [887, 61] width 166 height 25
type input "r"
click at [683, 231] on p "1 hour(s)" at bounding box center [666, 232] width 176 height 8
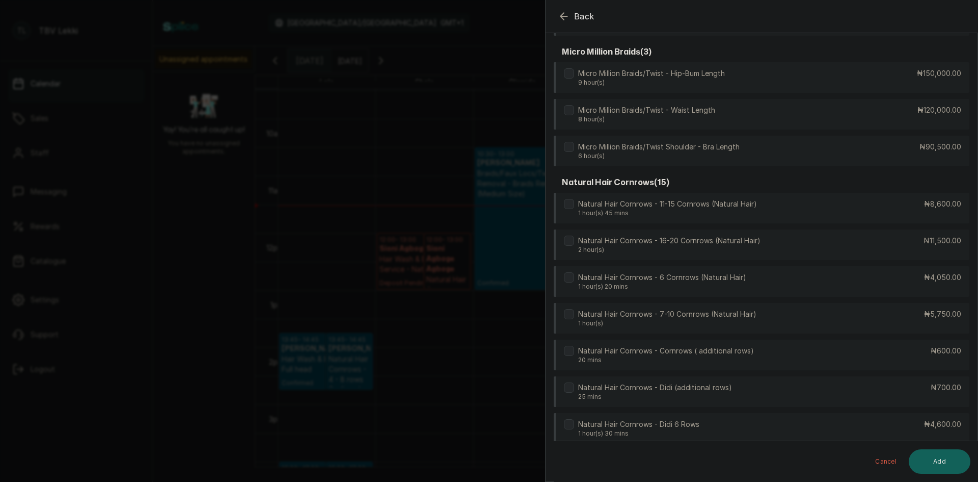
scroll to position [9208, 0]
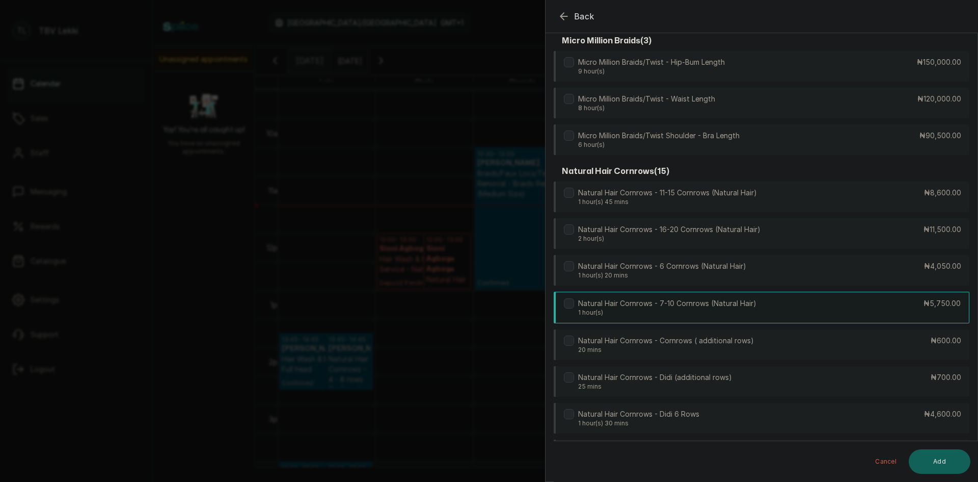
click at [747, 298] on p "Natural Hair Cornrows - 7-10 Cornrows (Natural Hair)" at bounding box center [667, 303] width 178 height 10
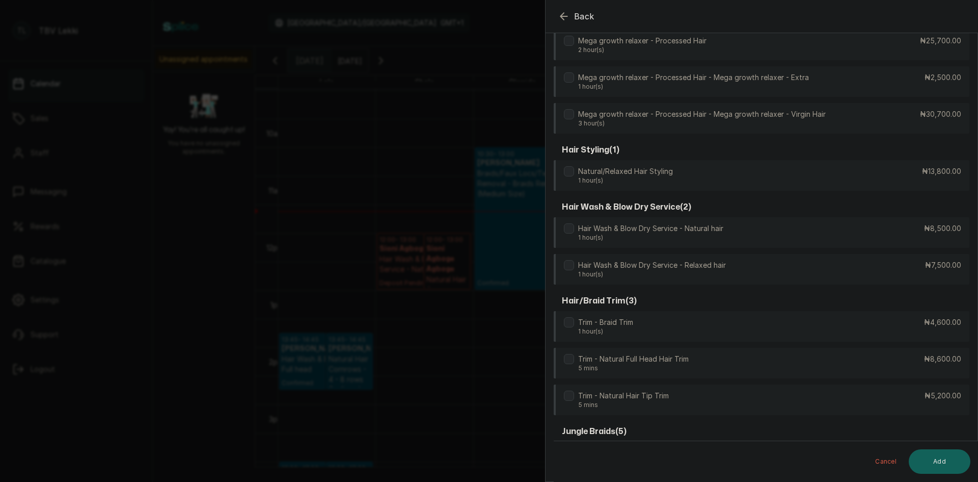
scroll to position [6729, 0]
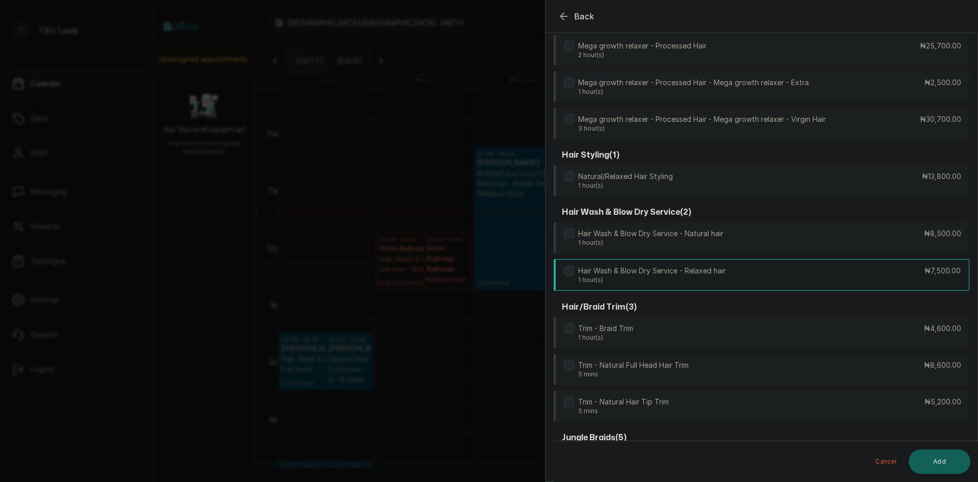
click at [581, 265] on p "Hair Wash & Blow Dry Service - Relaxed hair" at bounding box center [652, 270] width 148 height 10
click at [921, 464] on button "Add" at bounding box center [940, 461] width 62 height 24
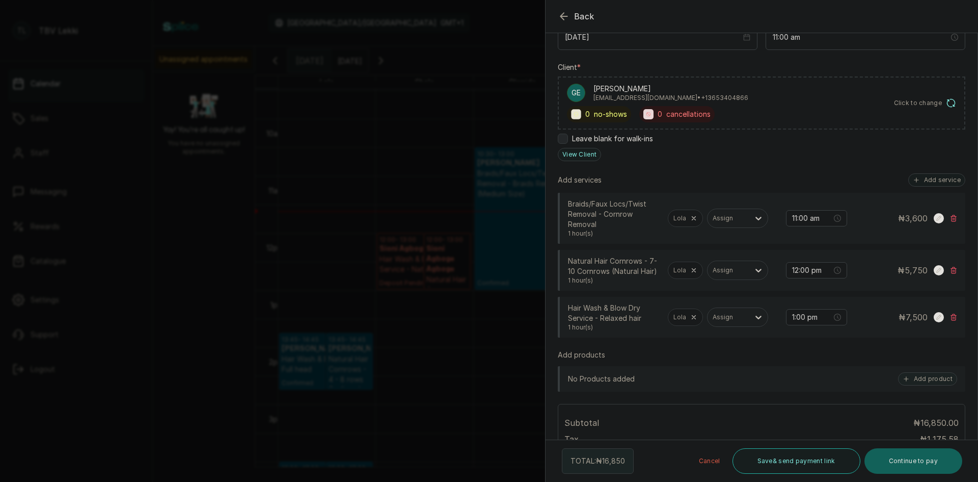
scroll to position [113, 0]
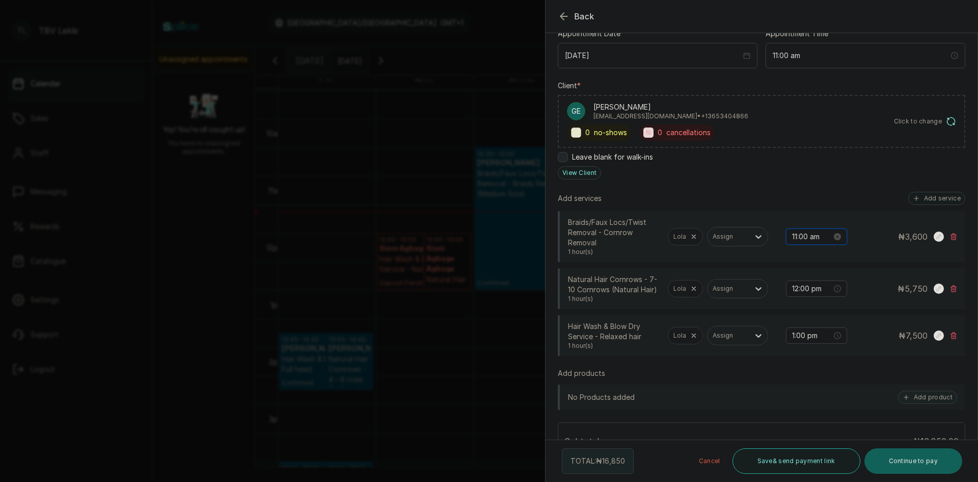
click at [799, 235] on input "11:00 am" at bounding box center [812, 236] width 40 height 11
click at [794, 257] on div "11" at bounding box center [793, 257] width 24 height 14
click at [822, 298] on div "10" at bounding box center [822, 298] width 24 height 14
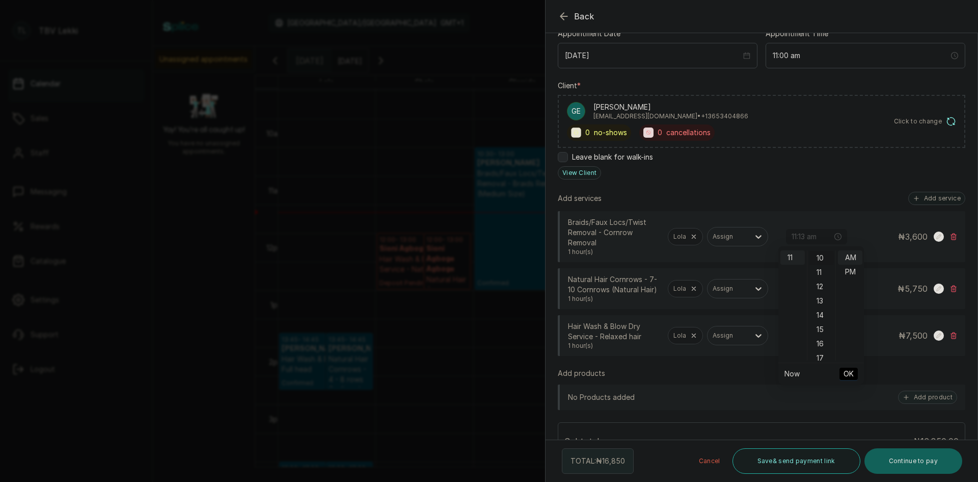
scroll to position [143, 0]
type input "11:10 am"
click at [854, 368] on span "OK" at bounding box center [849, 373] width 10 height 19
click at [801, 289] on input "12:00 pm" at bounding box center [812, 288] width 40 height 11
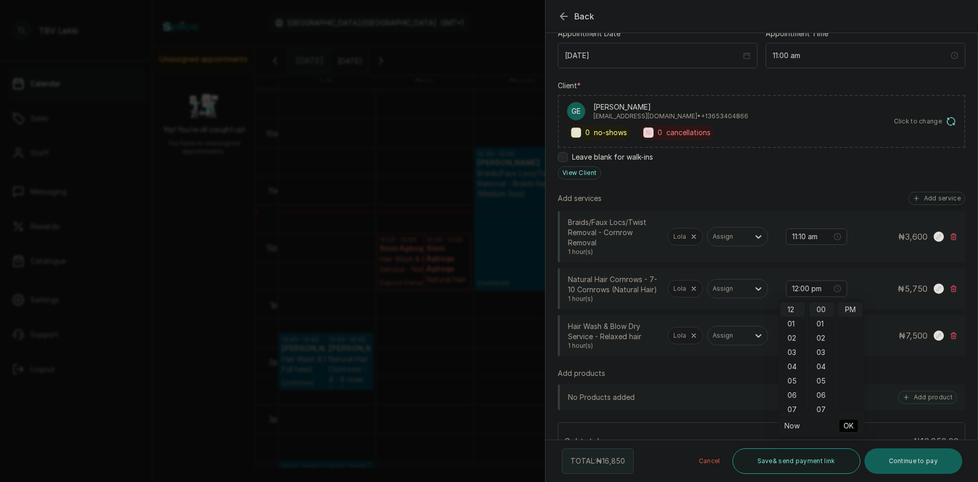
drag, startPoint x: 865, startPoint y: 268, endPoint x: 870, endPoint y: 286, distance: 18.9
click at [865, 273] on div "Natural Hair Cornrows - 7-10 Cornrows (Natural Hair) 1 hour(s) Lola Assign 12:0…" at bounding box center [762, 288] width 408 height 41
click at [810, 288] on input "12:00 pm" at bounding box center [812, 288] width 40 height 11
click at [851, 307] on div "AM" at bounding box center [850, 309] width 24 height 14
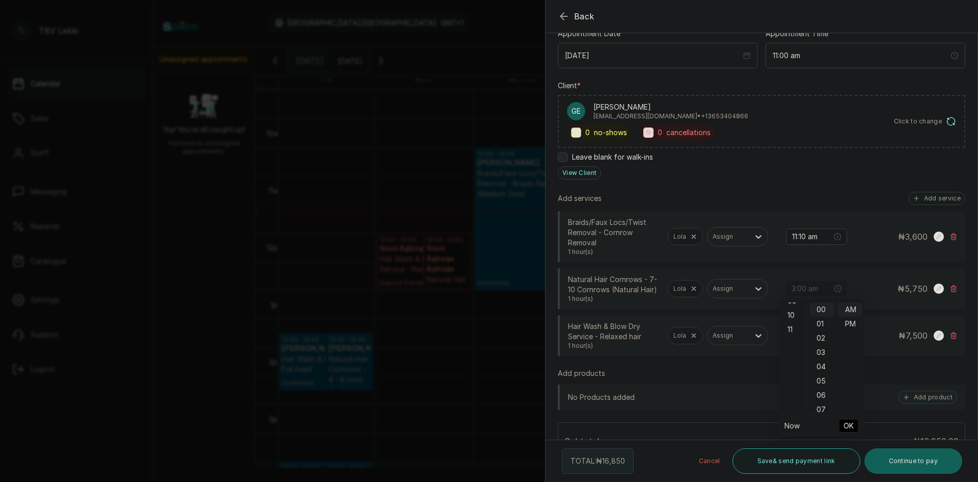
scroll to position [157, 0]
click at [794, 311] on div "11" at bounding box center [793, 309] width 24 height 14
click at [820, 349] on div "10" at bounding box center [822, 350] width 24 height 14
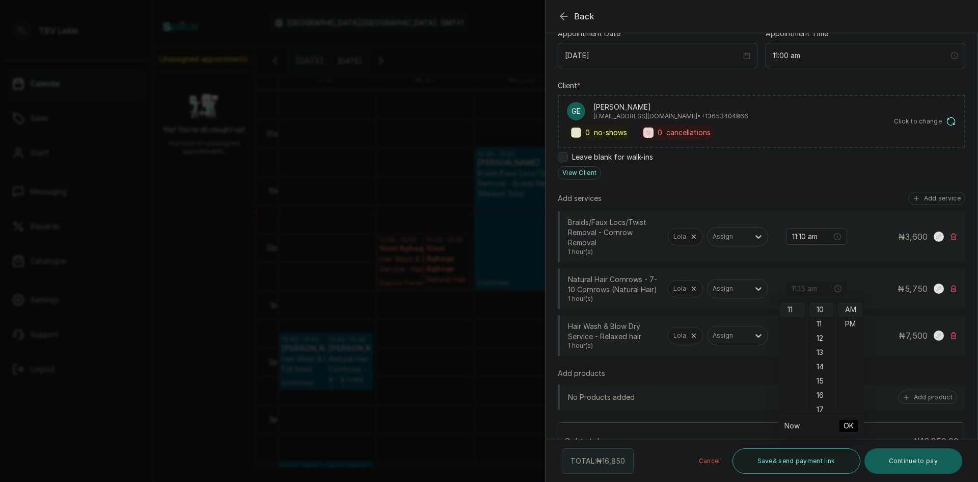
type input "11:10 am"
click at [848, 420] on span "OK" at bounding box center [849, 425] width 10 height 19
click at [799, 337] on input "1:00 pm" at bounding box center [812, 335] width 40 height 11
click at [852, 197] on div "AM" at bounding box center [850, 199] width 24 height 14
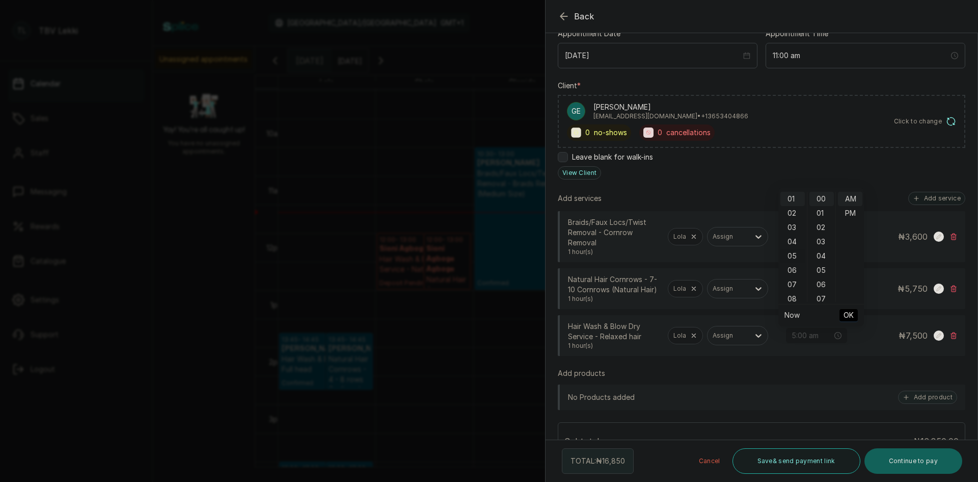
scroll to position [157, 0]
click at [790, 201] on div "11" at bounding box center [793, 199] width 24 height 14
click at [821, 241] on div "10" at bounding box center [822, 239] width 24 height 14
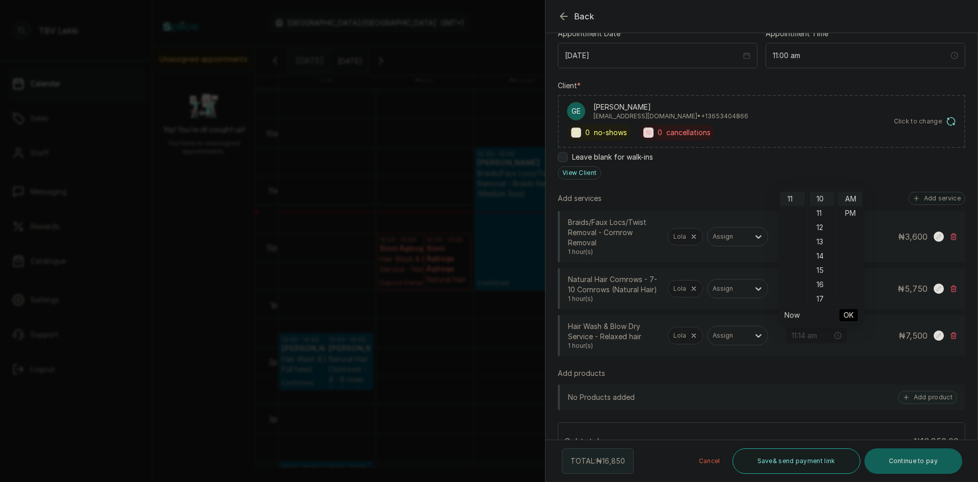
type input "11:10 am"
click at [854, 316] on span "OK" at bounding box center [849, 314] width 10 height 19
click at [784, 455] on button "Save & send payment link" at bounding box center [797, 460] width 128 height 25
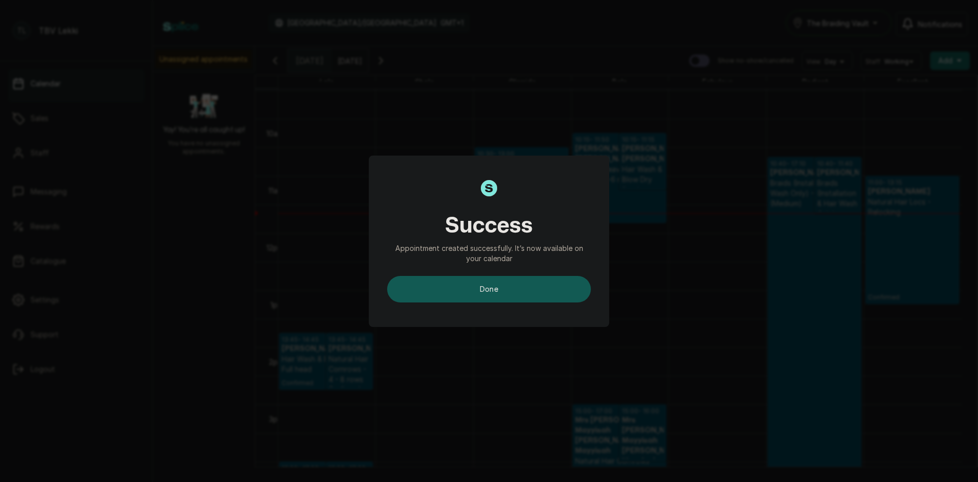
click at [536, 298] on button "done" at bounding box center [489, 289] width 204 height 26
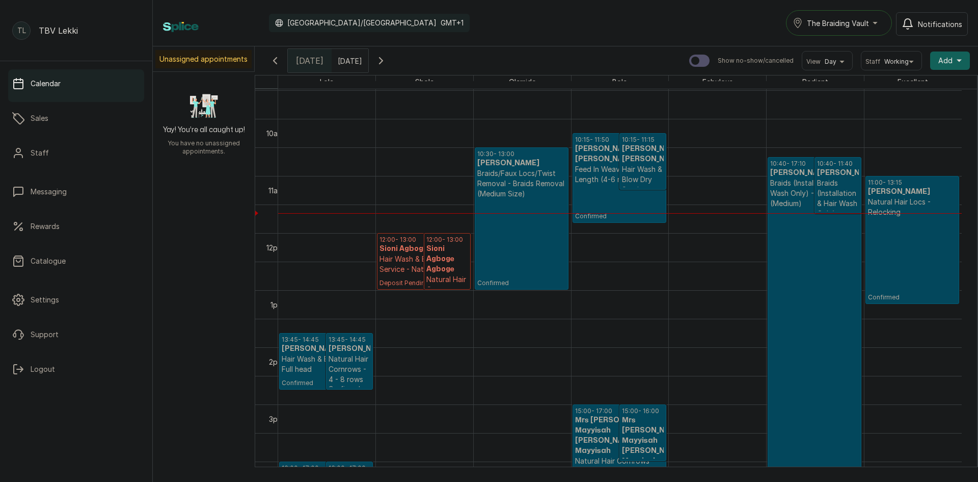
click at [448, 268] on h3 "Sioni Agboge Agboge" at bounding box center [448, 259] width 42 height 31
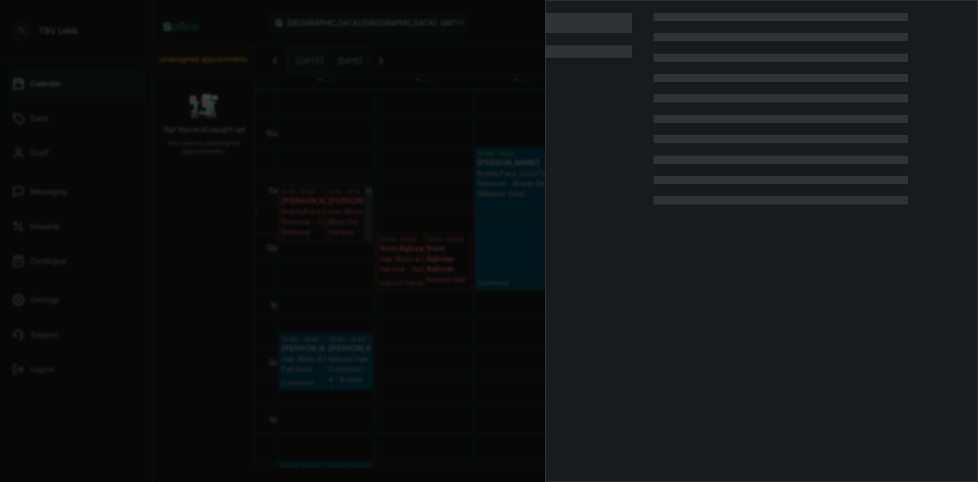
scroll to position [343, 0]
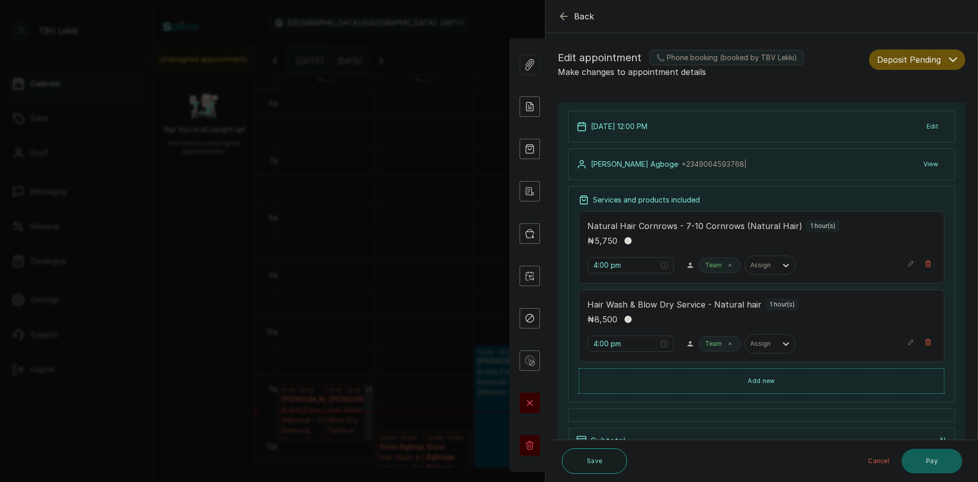
type input "12:00 pm"
click at [579, 13] on span "Back" at bounding box center [584, 16] width 20 height 12
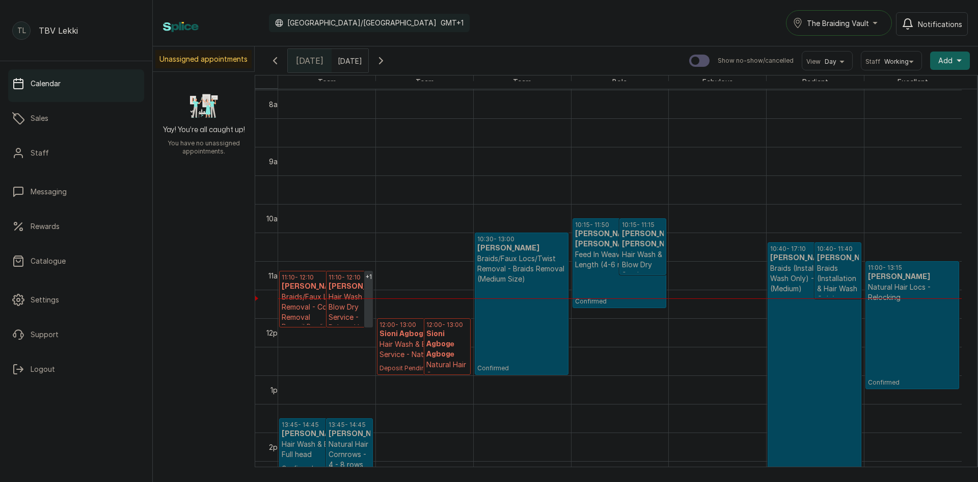
scroll to position [496, 0]
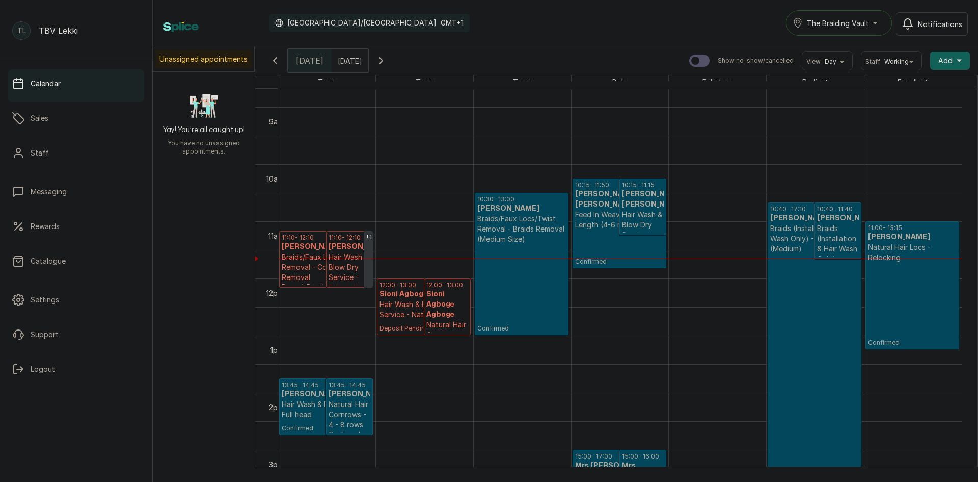
click at [341, 268] on p "Hair Wash & Blow Dry Service - Relaxed hair" at bounding box center [350, 272] width 42 height 41
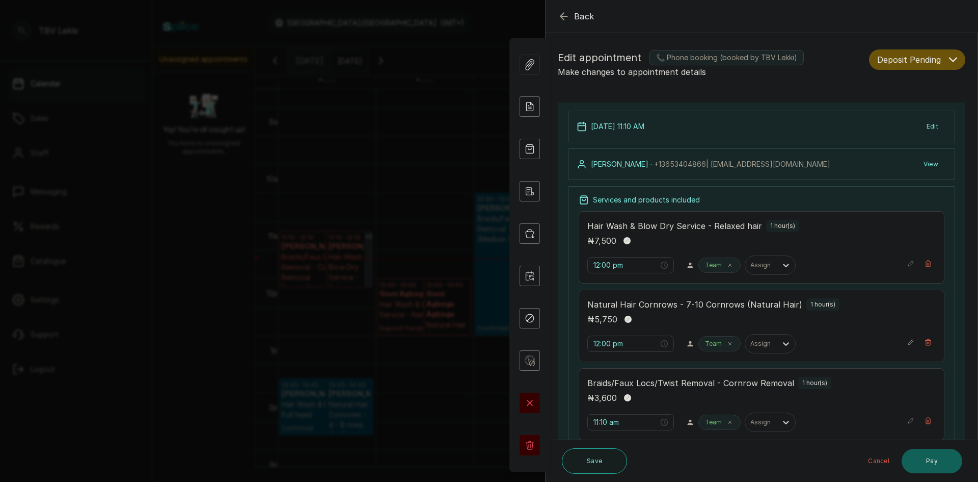
type input "11:10 am"
click at [930, 60] on span "Deposit Pending" at bounding box center [909, 60] width 64 height 12
click at [895, 115] on span "Confirmed" at bounding box center [896, 115] width 36 height 11
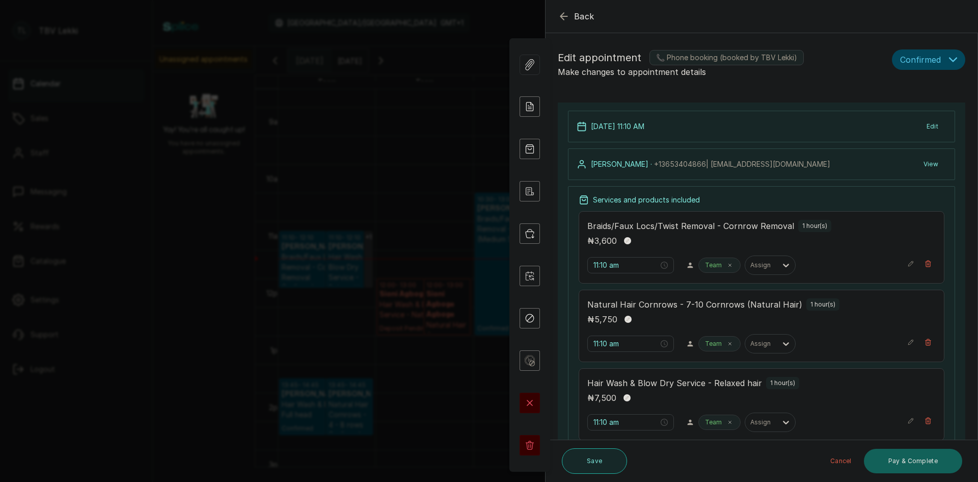
click at [618, 462] on button "Save" at bounding box center [594, 460] width 65 height 25
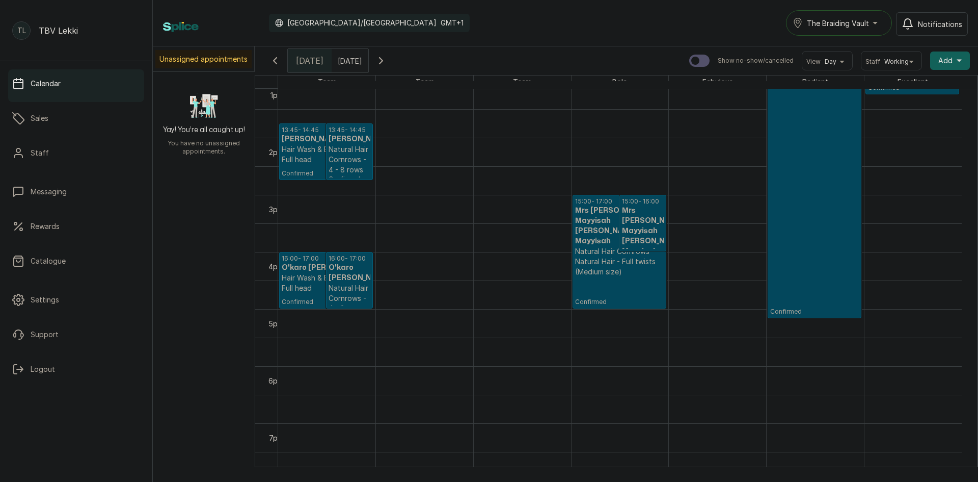
scroll to position [718, 0]
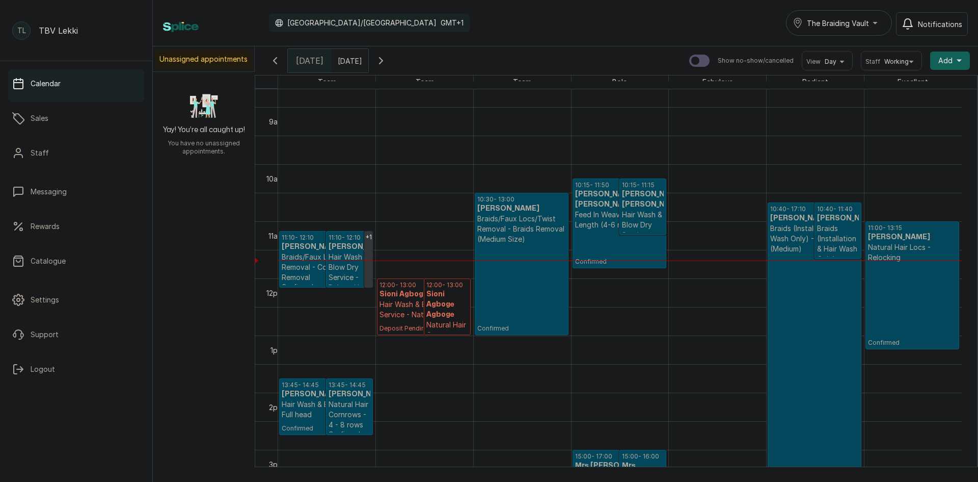
click at [510, 293] on p "Confirmed" at bounding box center [521, 288] width 89 height 88
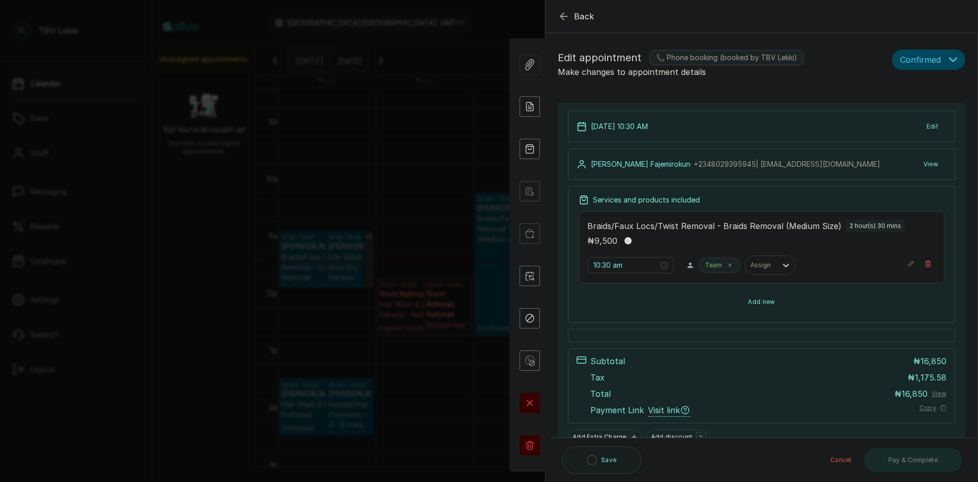
click at [776, 301] on button "Add new" at bounding box center [762, 301] width 366 height 24
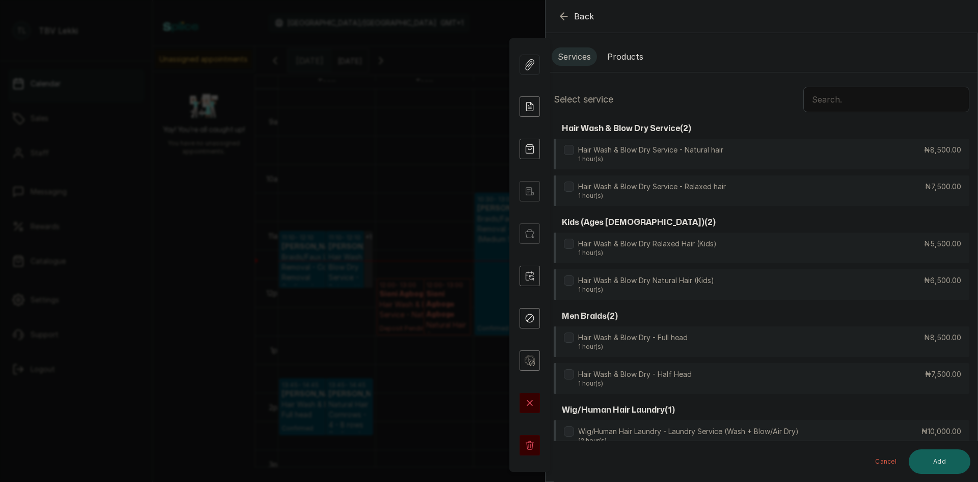
scroll to position [39, 0]
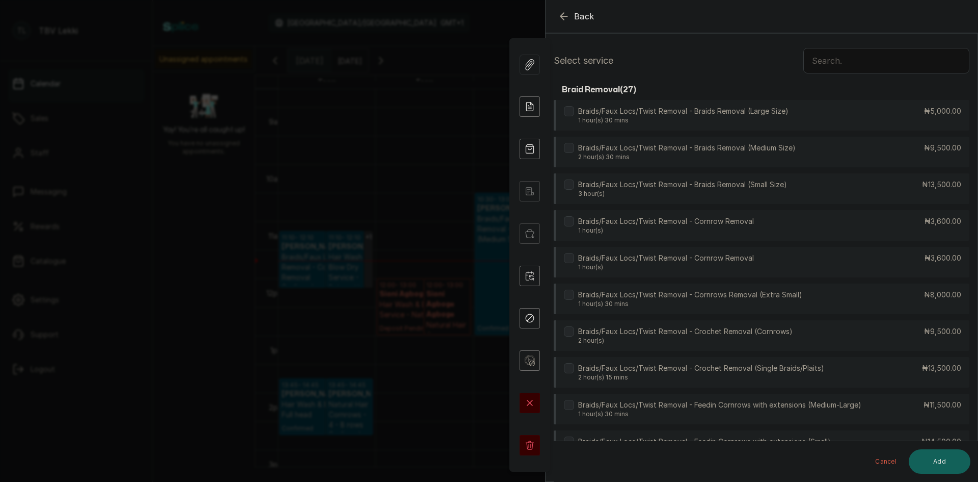
click at [840, 58] on input "text" at bounding box center [887, 60] width 166 height 25
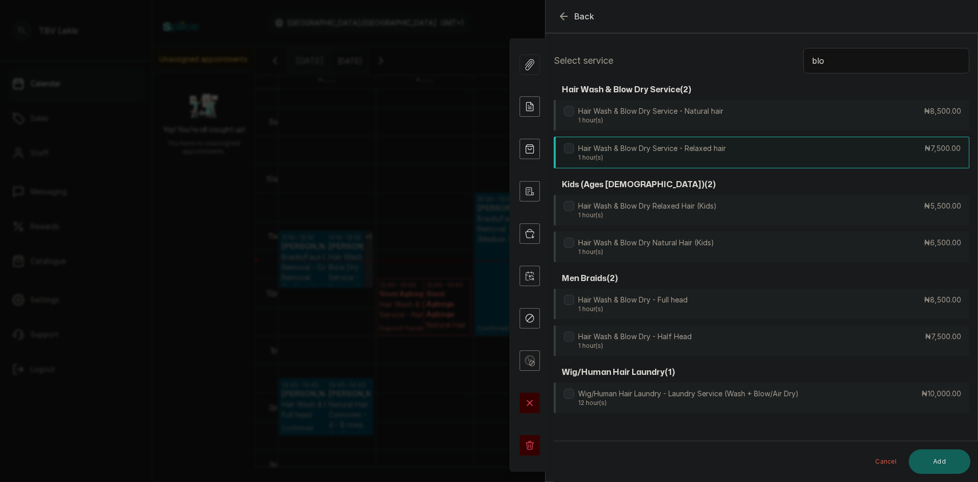
type input "blo"
click at [838, 152] on div "Hair Wash & Blow Dry Service - Relaxed hair 1 hour(s) ₦7,500.00" at bounding box center [762, 153] width 416 height 32
click at [947, 461] on button "Add" at bounding box center [940, 461] width 62 height 24
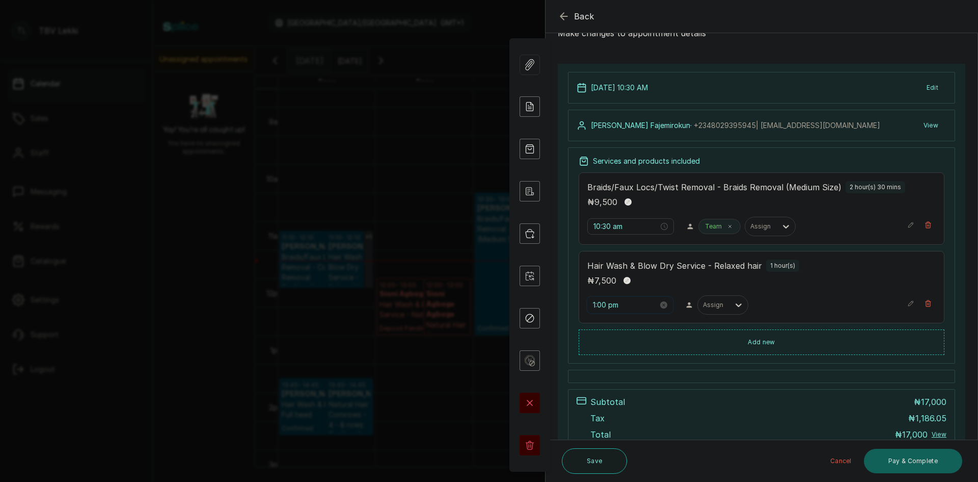
click at [603, 306] on input "1:00 pm" at bounding box center [625, 304] width 65 height 11
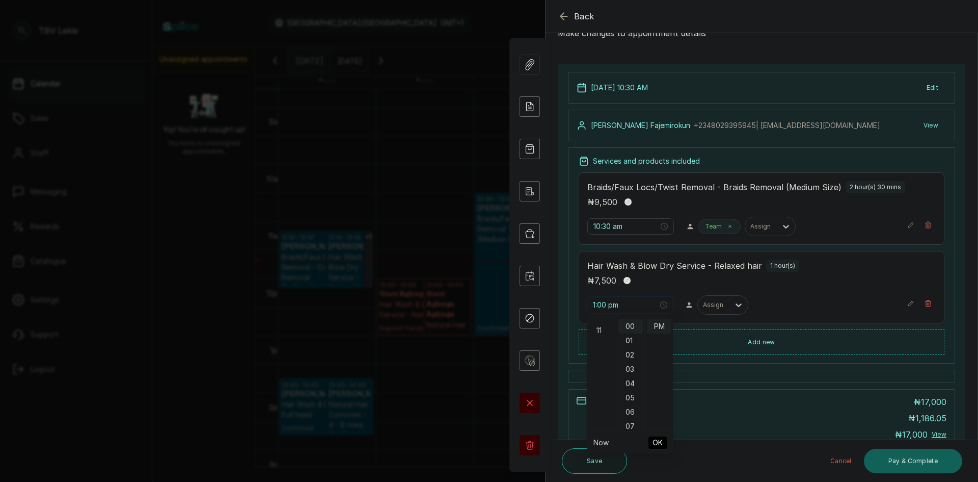
scroll to position [102, 0]
click at [604, 363] on div "10" at bounding box center [602, 367] width 24 height 14
click at [632, 396] on div "30" at bounding box center [631, 397] width 24 height 14
type input "10:30 pm"
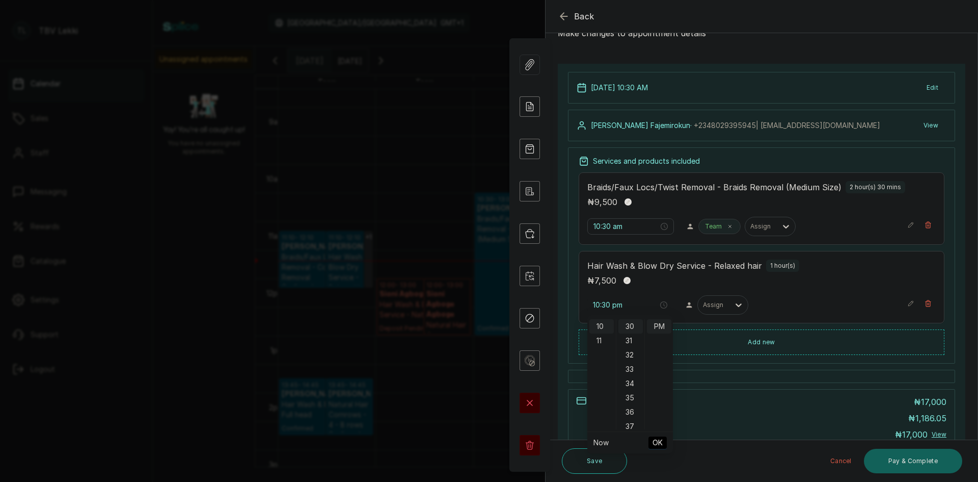
scroll to position [428, 0]
click at [655, 441] on span "OK" at bounding box center [658, 442] width 10 height 19
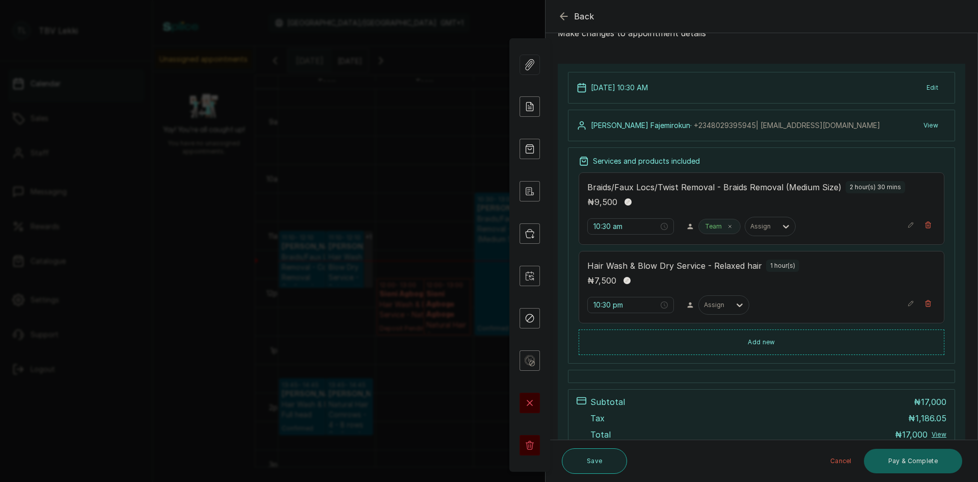
click at [594, 462] on button "Save" at bounding box center [594, 460] width 65 height 25
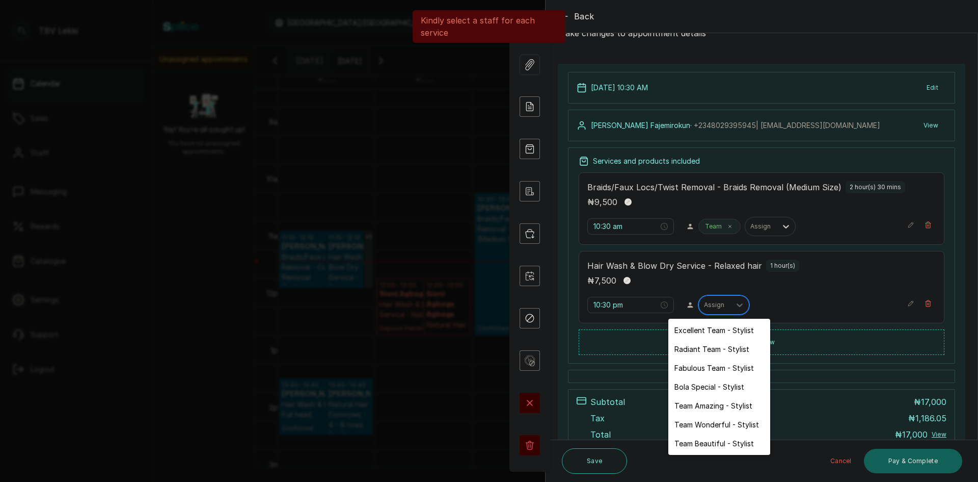
click at [722, 305] on div "Assign" at bounding box center [715, 304] width 32 height 13
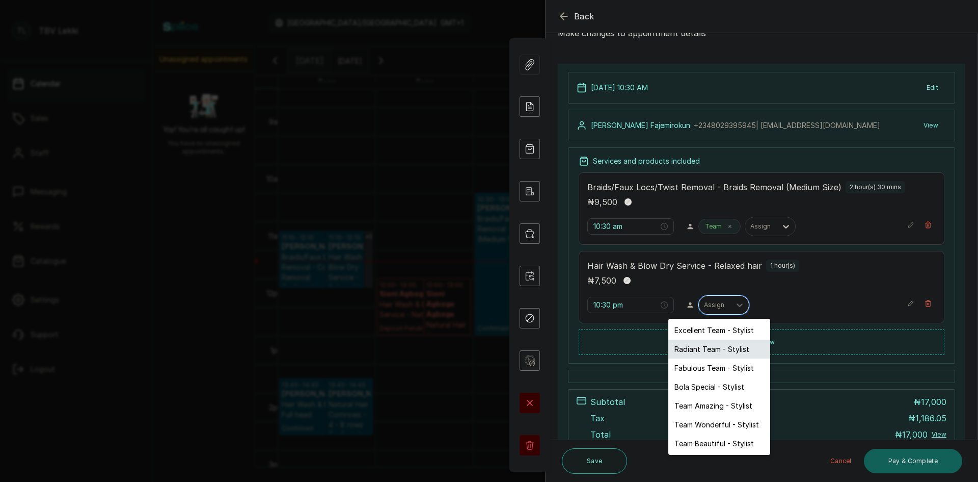
click at [712, 351] on div "Radiant Team - Stylist" at bounding box center [720, 348] width 102 height 19
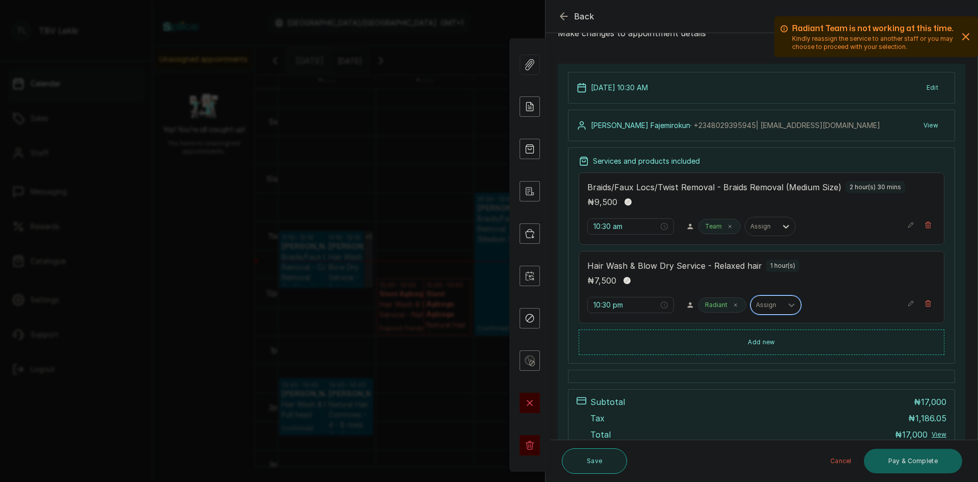
click at [605, 462] on button "Save" at bounding box center [594, 460] width 65 height 25
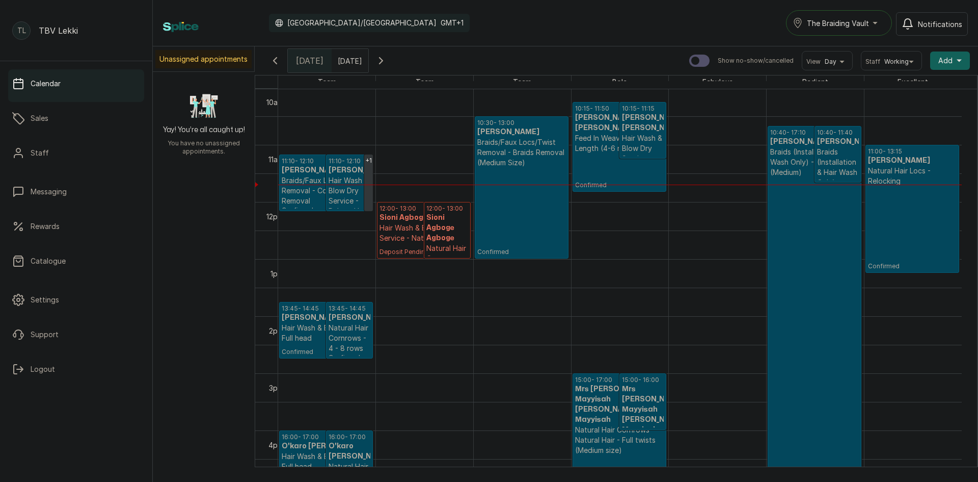
scroll to position [598, 0]
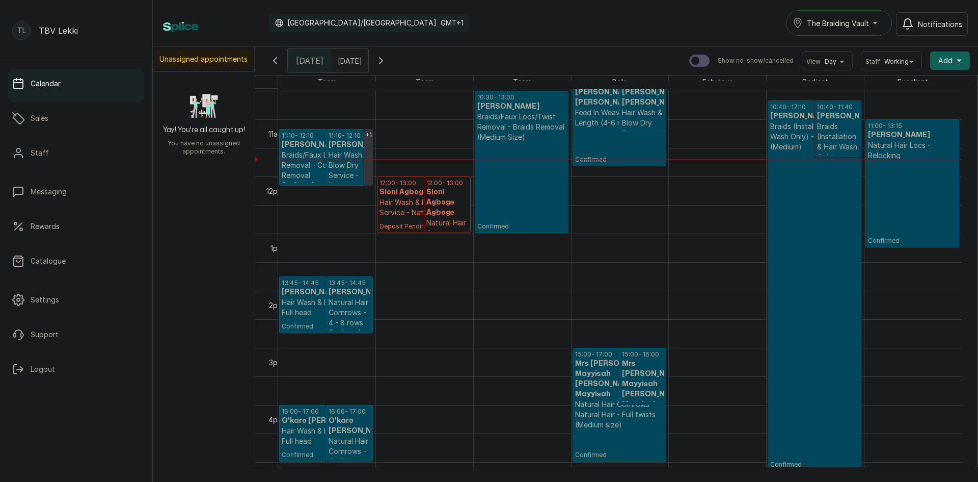
click at [523, 202] on p "Confirmed" at bounding box center [521, 186] width 89 height 88
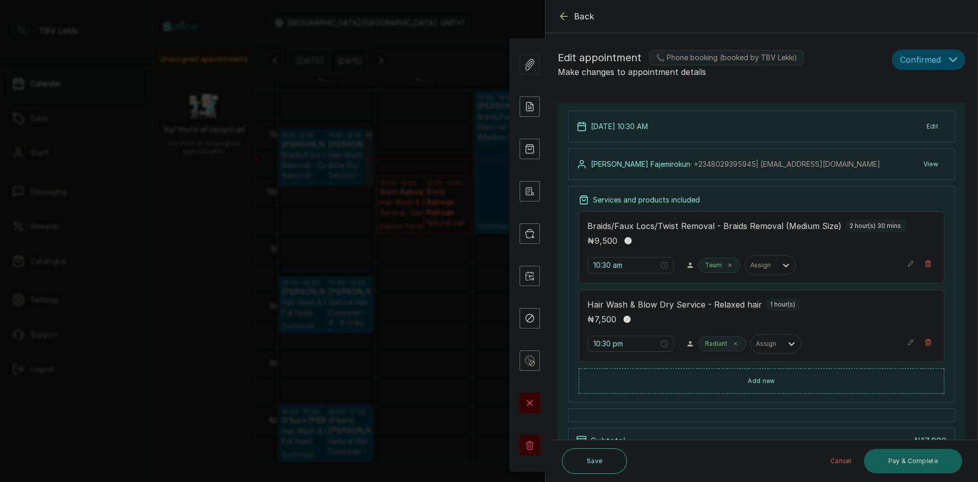
click at [563, 18] on icon "button" at bounding box center [564, 16] width 7 height 7
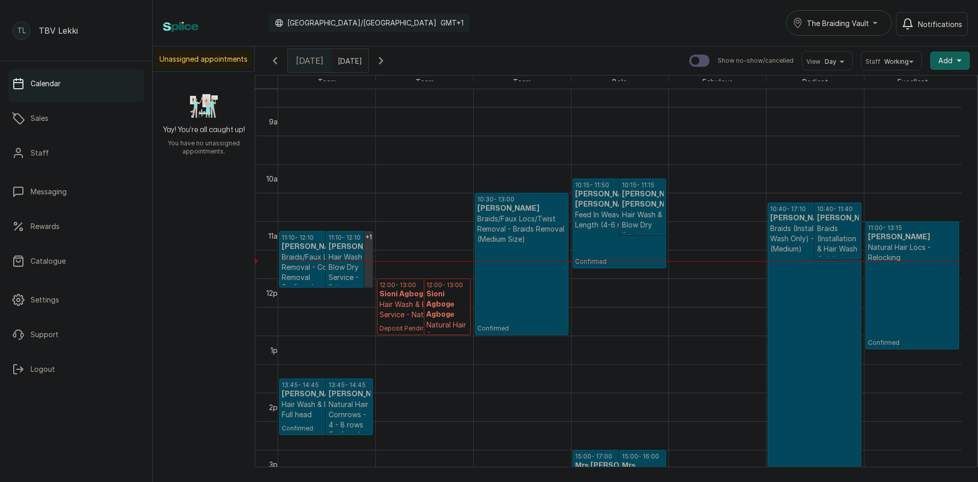
scroll to position [445, 0]
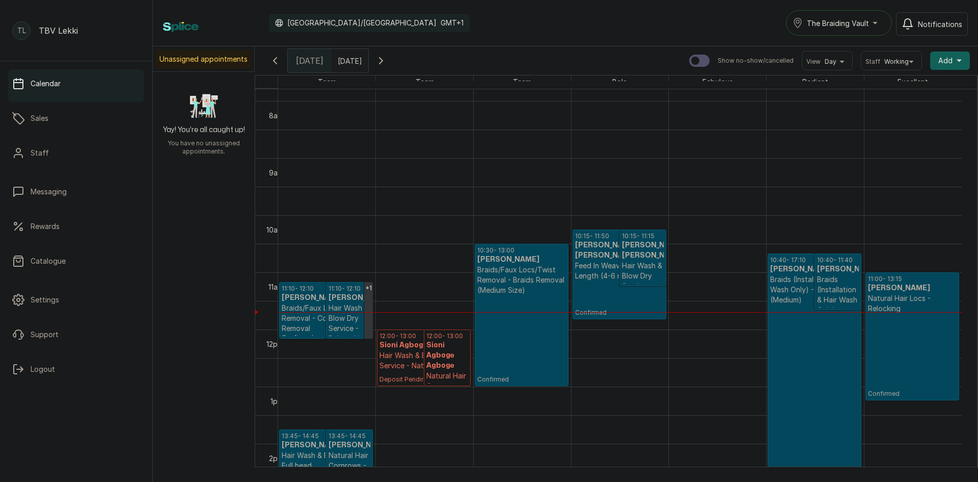
click at [523, 286] on p "Braids/Faux Locs/Twist Removal - Braids Removal (Medium Size)" at bounding box center [521, 279] width 89 height 31
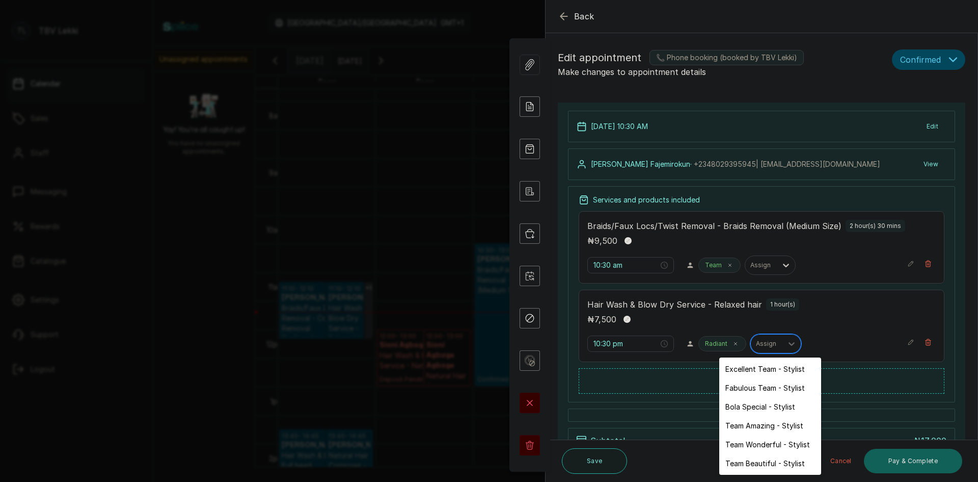
click at [756, 340] on div at bounding box center [766, 343] width 21 height 9
click at [767, 425] on div "Team Amazing - Stylist" at bounding box center [771, 425] width 102 height 19
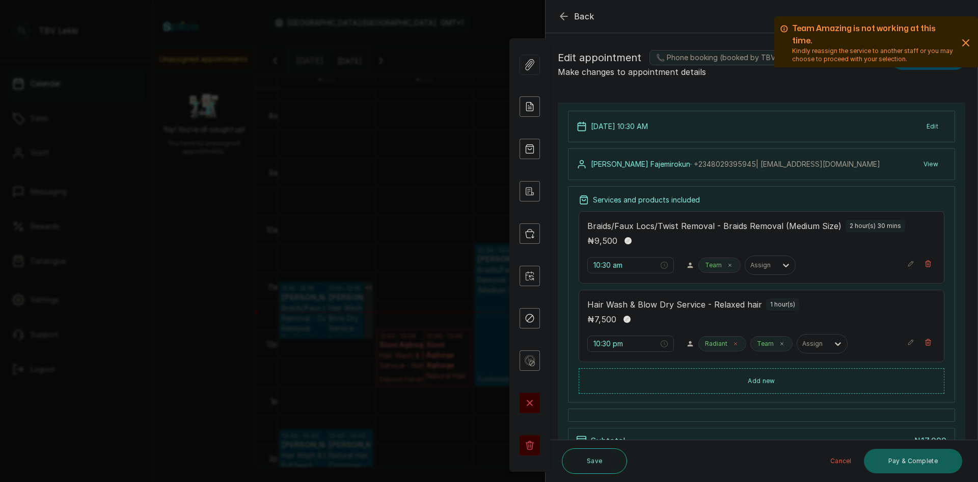
click at [733, 343] on icon at bounding box center [735, 343] width 5 height 5
click at [601, 460] on button "Save" at bounding box center [594, 460] width 65 height 25
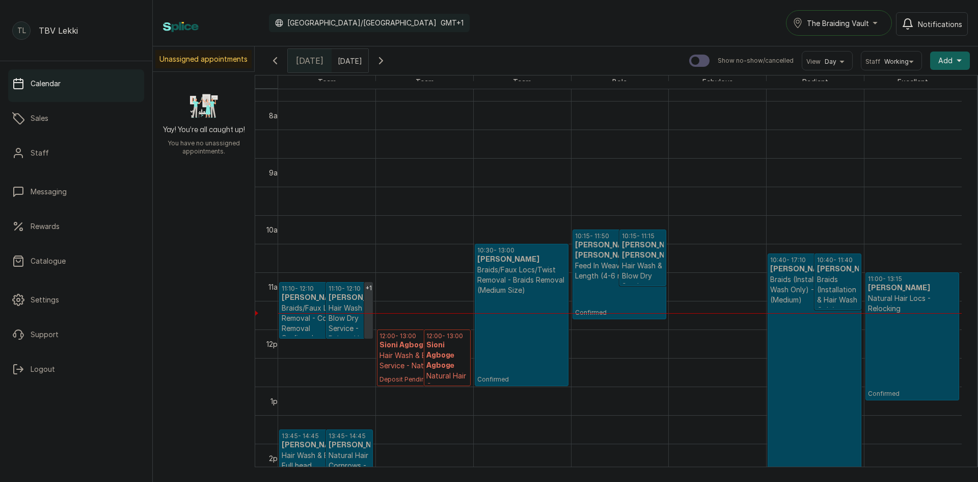
click at [536, 323] on p "Confirmed" at bounding box center [521, 339] width 89 height 88
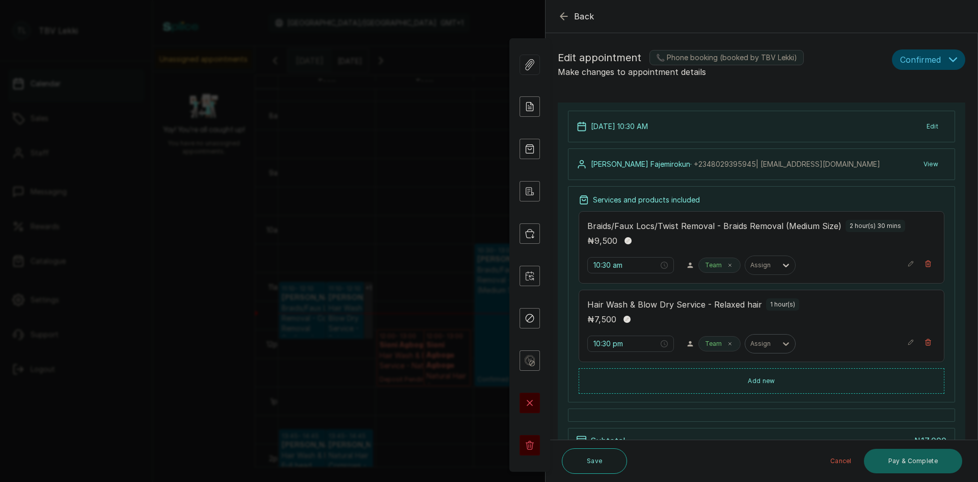
click at [783, 344] on icon at bounding box center [786, 344] width 6 height 4
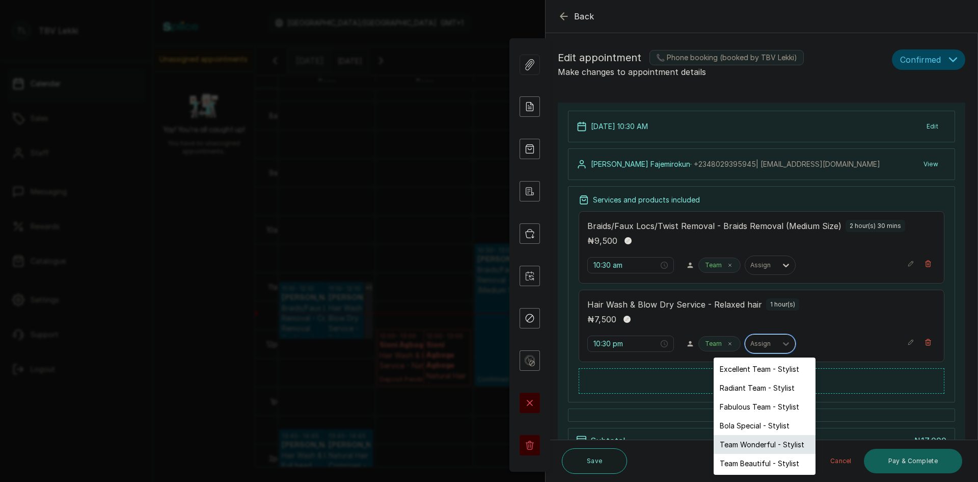
click at [758, 446] on div "Team Wonderful - Stylist" at bounding box center [765, 444] width 102 height 19
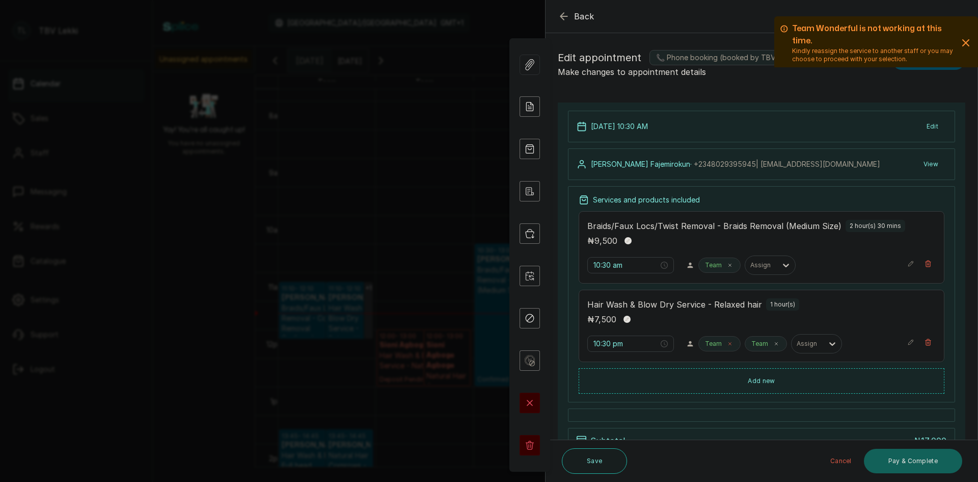
click at [726, 346] on span at bounding box center [730, 343] width 8 height 8
click at [596, 466] on button "Save" at bounding box center [594, 460] width 65 height 25
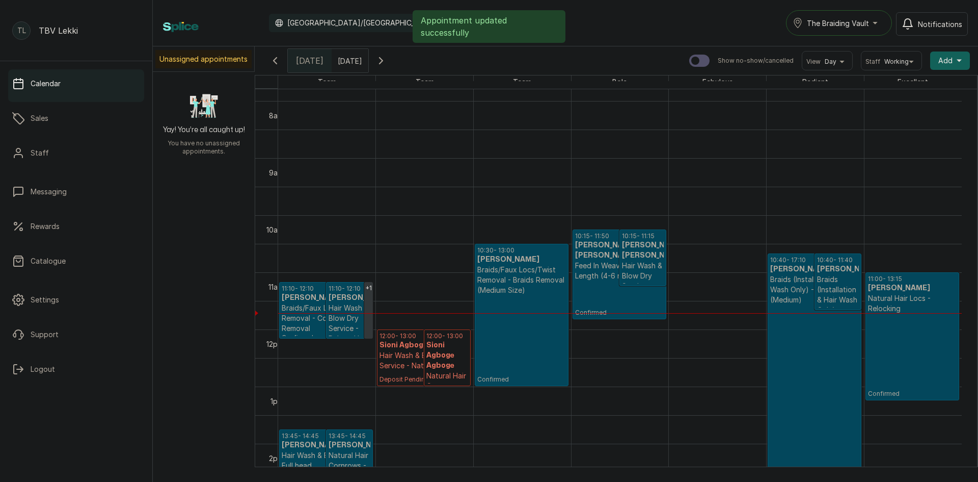
click at [523, 284] on p "Braids/Faux Locs/Twist Removal - Braids Removal (Medium Size)" at bounding box center [521, 279] width 89 height 31
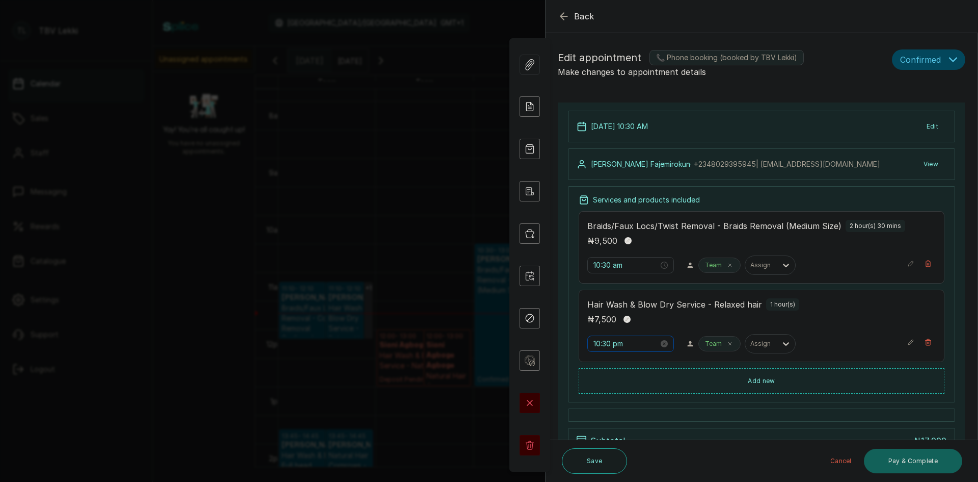
click at [621, 349] on div "10:30 pm" at bounding box center [631, 343] width 87 height 16
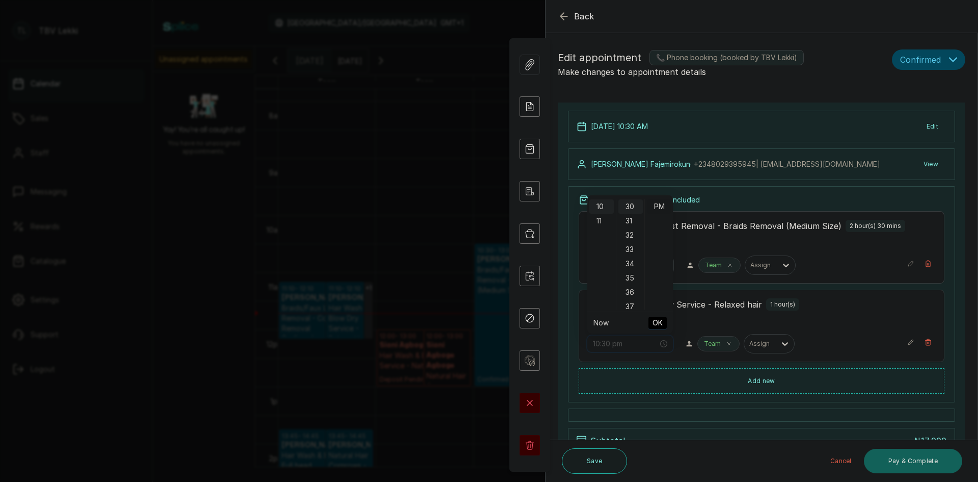
scroll to position [0, 0]
click at [657, 209] on div "AM" at bounding box center [659, 206] width 24 height 14
type input "10:30 am"
click at [658, 323] on span "OK" at bounding box center [658, 322] width 10 height 19
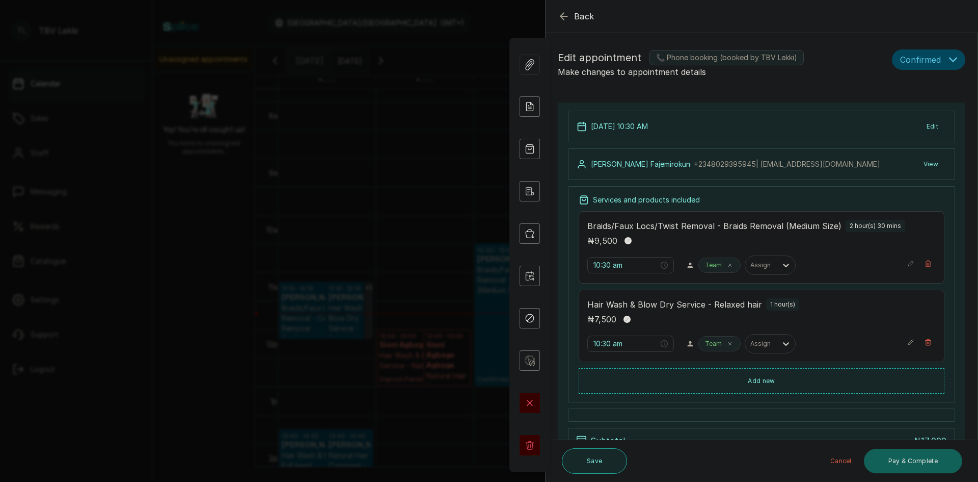
drag, startPoint x: 584, startPoint y: 456, endPoint x: 588, endPoint y: 448, distance: 8.4
click at [586, 456] on button "Save" at bounding box center [594, 460] width 65 height 25
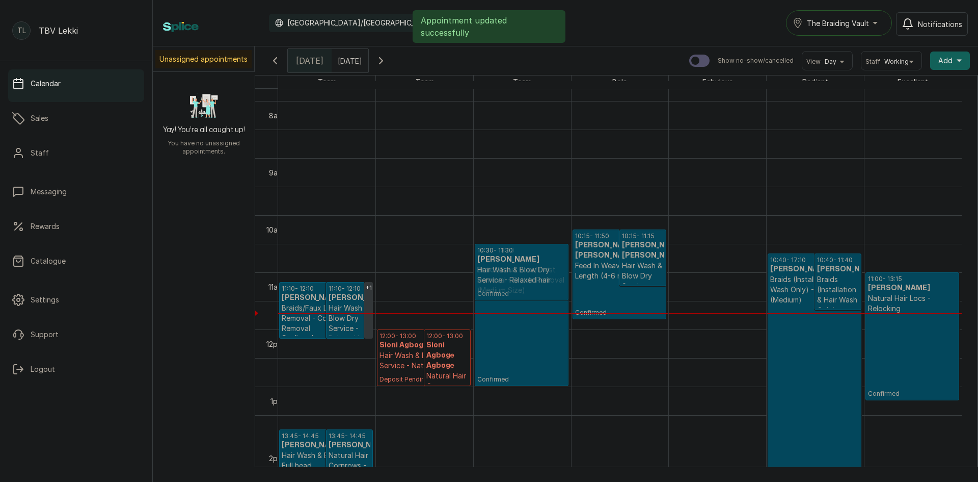
drag, startPoint x: 435, startPoint y: 260, endPoint x: 494, endPoint y: 260, distance: 59.1
click at [494, 260] on tr "+1 11:10 - 12:10 Geraldine Braids/Faux Locs/Twist Removal - Cornrow Removal Con…" at bounding box center [620, 329] width 684 height 1370
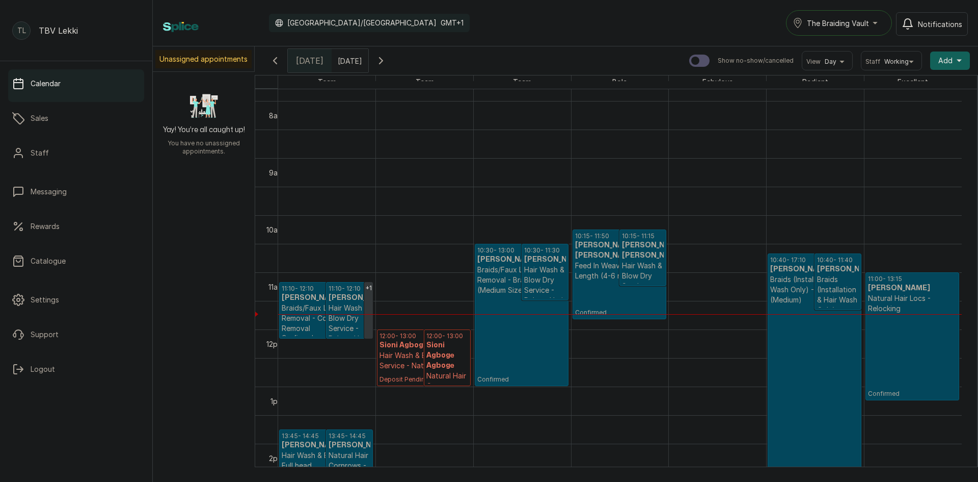
click at [598, 281] on p "Confirmed" at bounding box center [619, 299] width 89 height 36
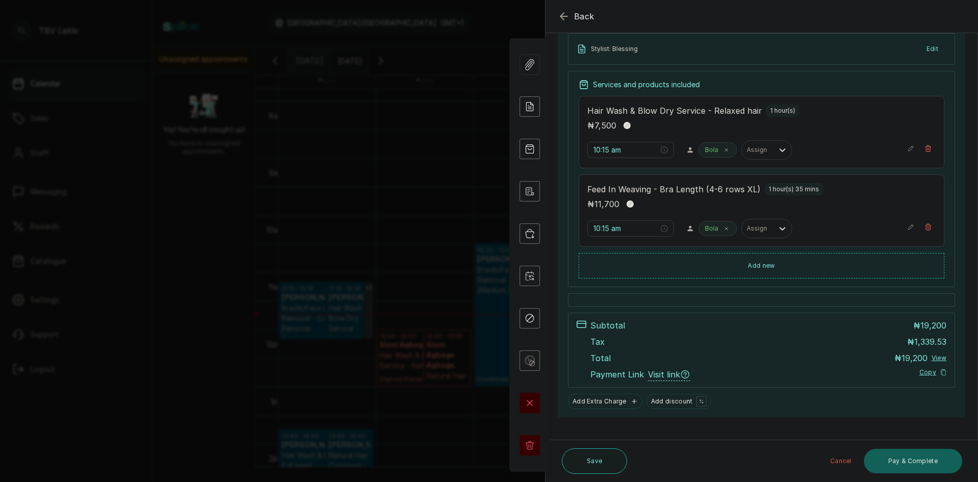
scroll to position [166, 0]
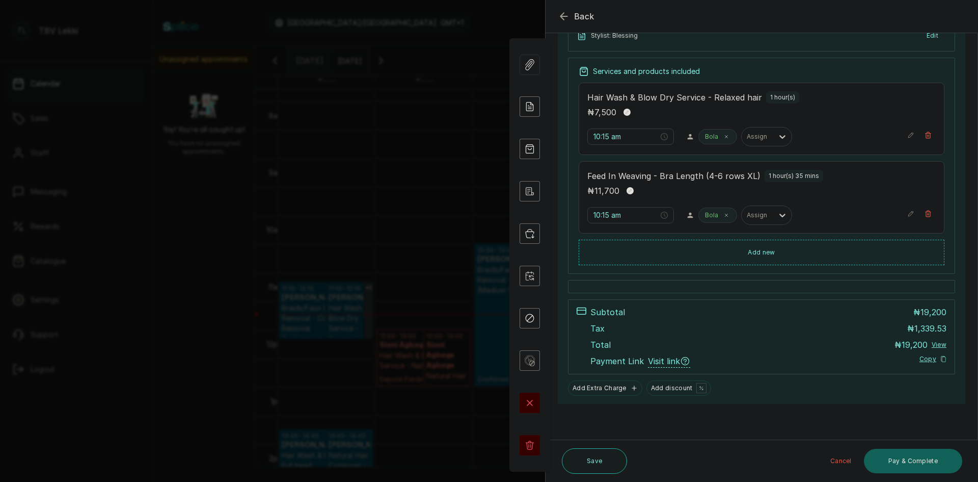
click at [564, 16] on icon "button" at bounding box center [564, 16] width 7 height 7
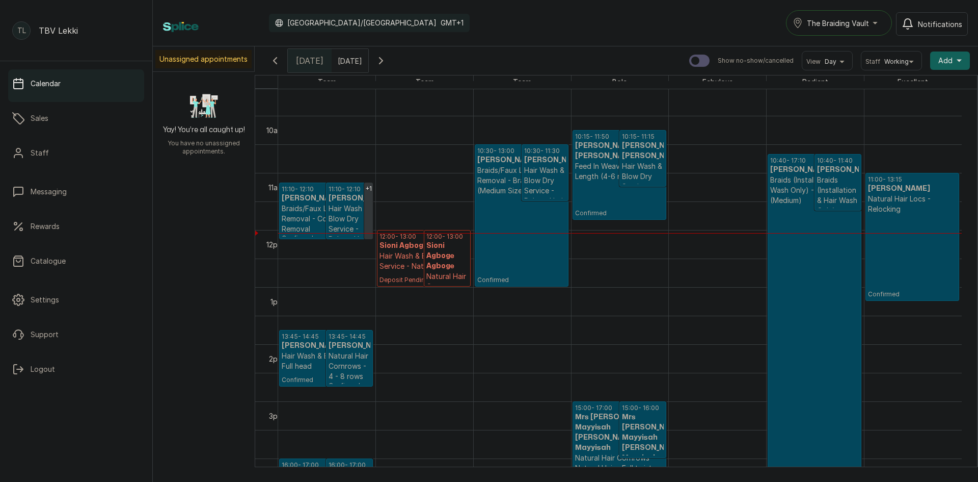
scroll to position [547, 0]
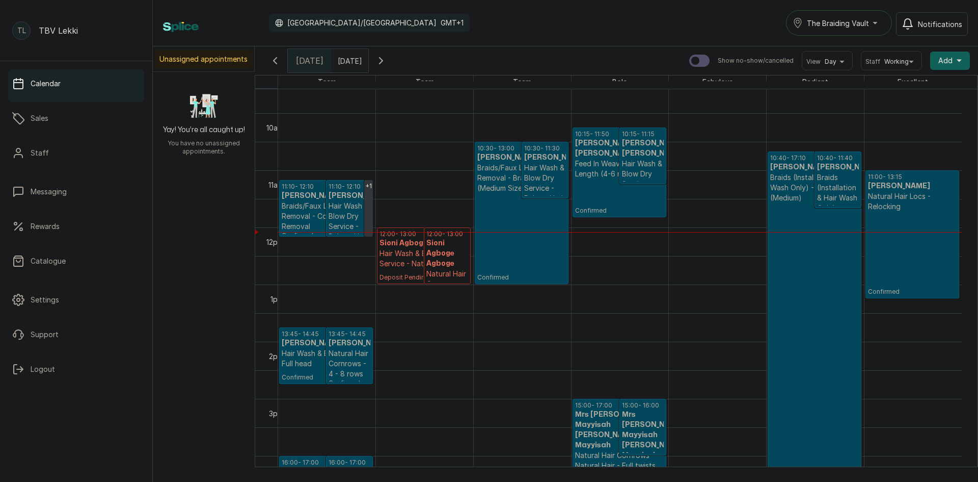
click at [519, 208] on p "Confirmed" at bounding box center [521, 237] width 89 height 88
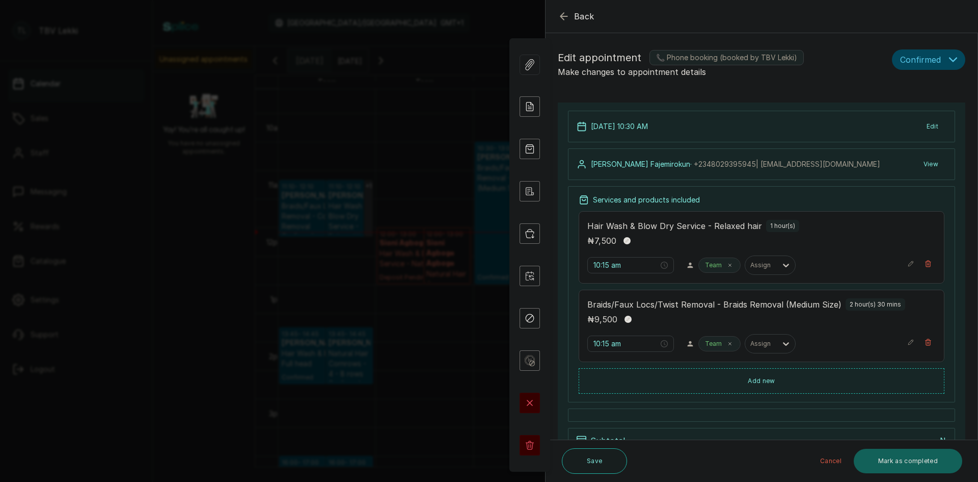
type input "10:30 am"
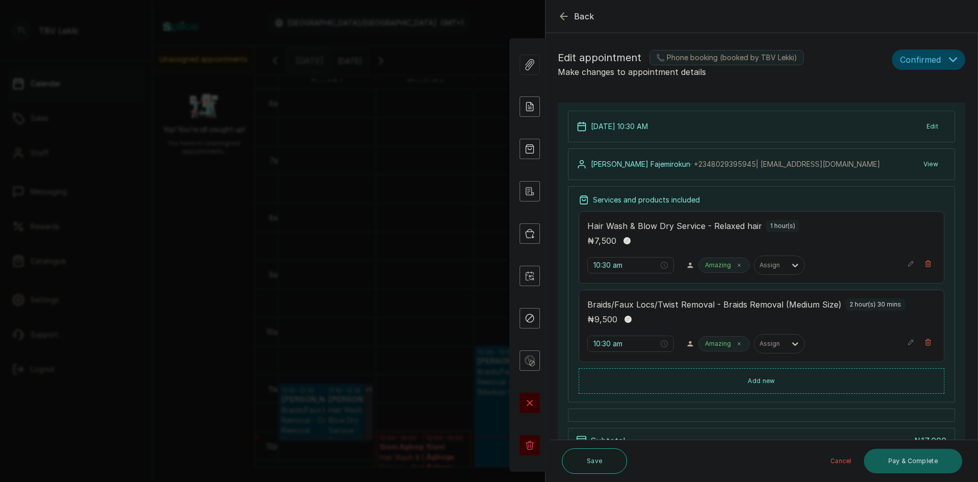
scroll to position [128, 0]
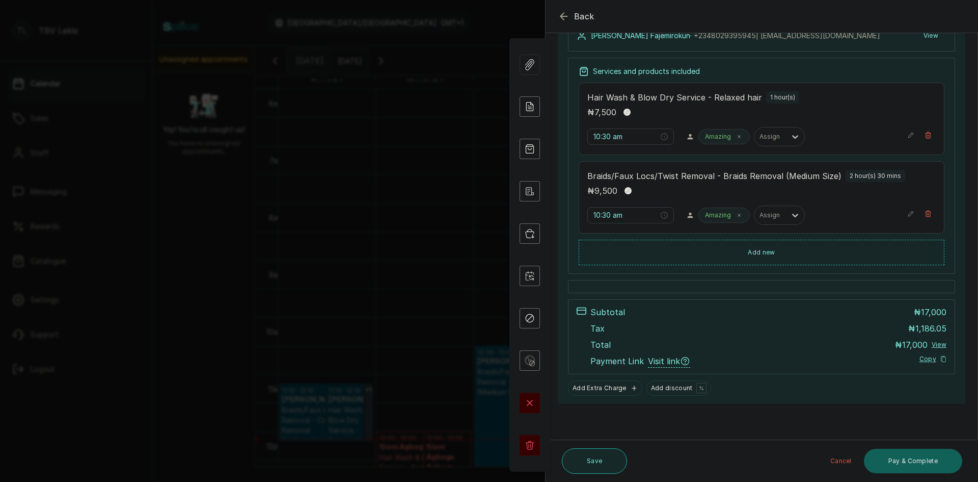
click at [591, 457] on button "Save" at bounding box center [594, 460] width 65 height 25
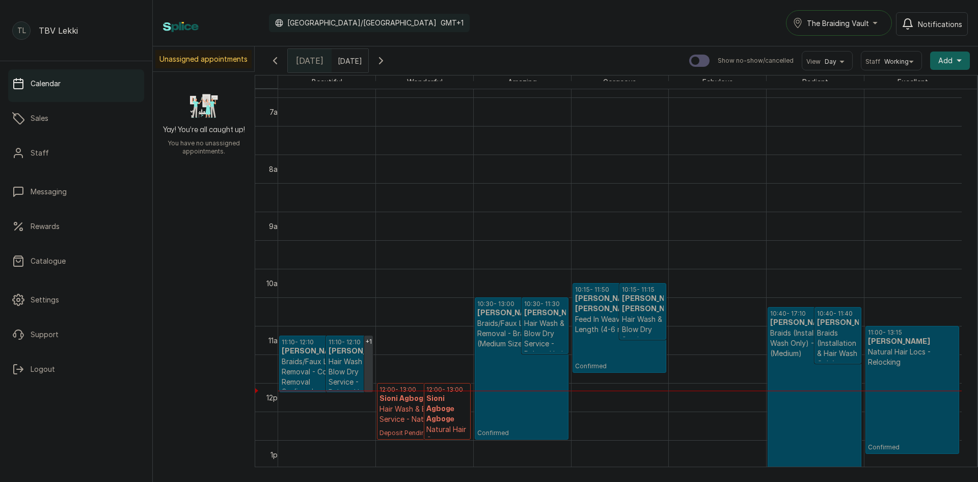
scroll to position [445, 0]
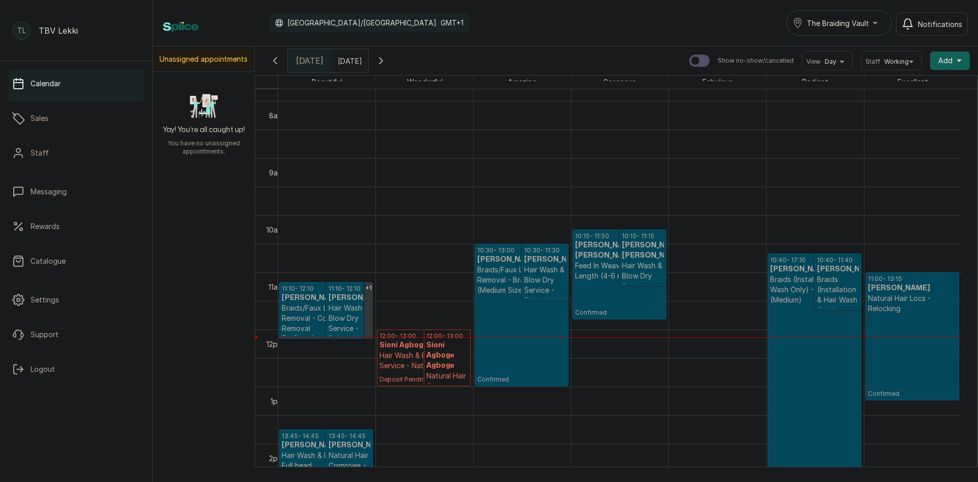
click at [490, 319] on p "Confirmed" at bounding box center [521, 339] width 89 height 88
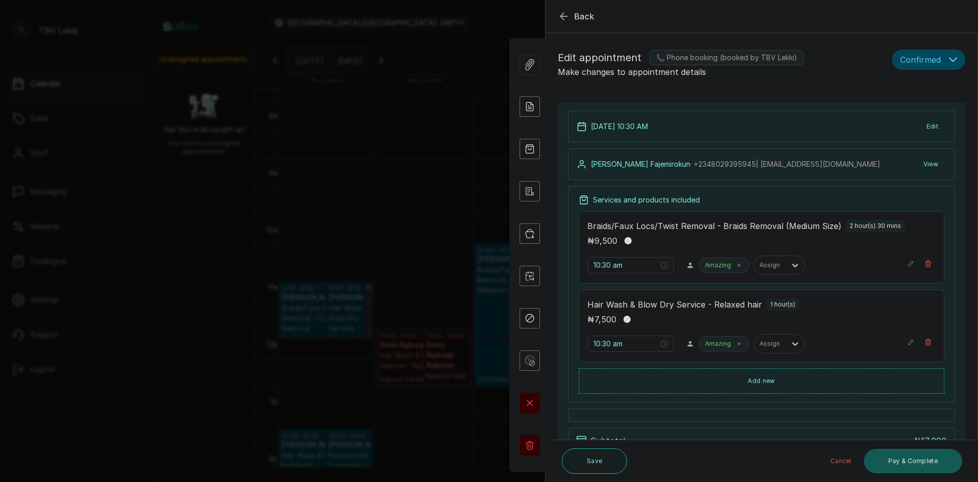
click at [892, 461] on button "Pay & Complete" at bounding box center [913, 460] width 98 height 24
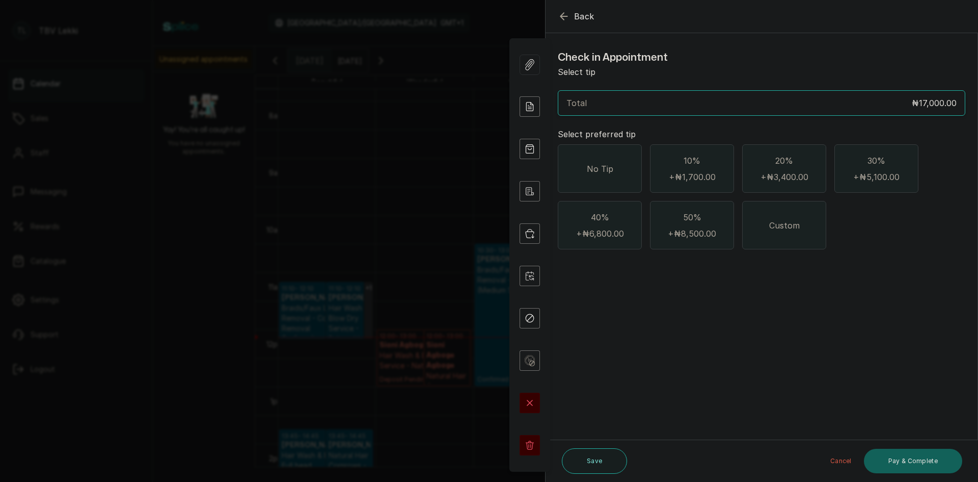
click at [788, 227] on span "Custom" at bounding box center [784, 225] width 31 height 12
click at [619, 182] on div "No Tip" at bounding box center [600, 168] width 84 height 48
click at [916, 459] on button "Pay & Complete" at bounding box center [913, 460] width 98 height 24
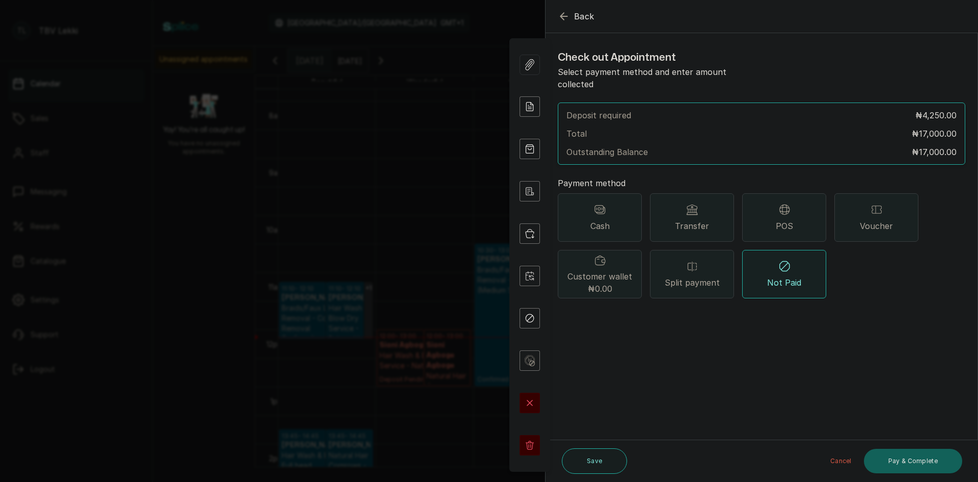
click at [782, 220] on span "POS" at bounding box center [784, 226] width 17 height 12
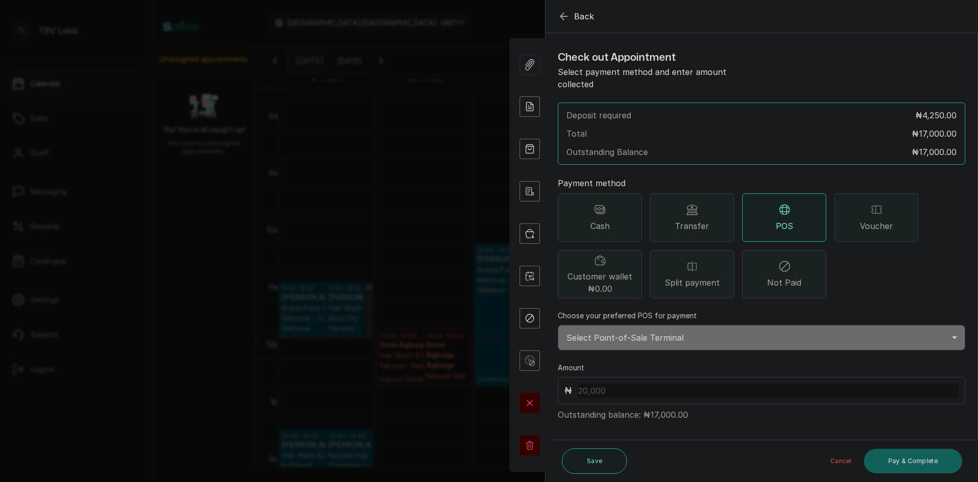
click at [668, 325] on select "Select Point-of-Sale Terminal Traction Lekki Wema Bank" at bounding box center [762, 337] width 408 height 25
select select "e1867123-5ec2-4a5c-a37e-a5c296d9f69a"
click at [558, 325] on select "Select Point-of-Sale Terminal Traction Lekki Wema Bank" at bounding box center [762, 337] width 408 height 25
drag, startPoint x: 648, startPoint y: 401, endPoint x: 672, endPoint y: 403, distance: 24.5
click at [672, 404] on p "Outstanding balance: ₦17,000.00" at bounding box center [762, 412] width 408 height 16
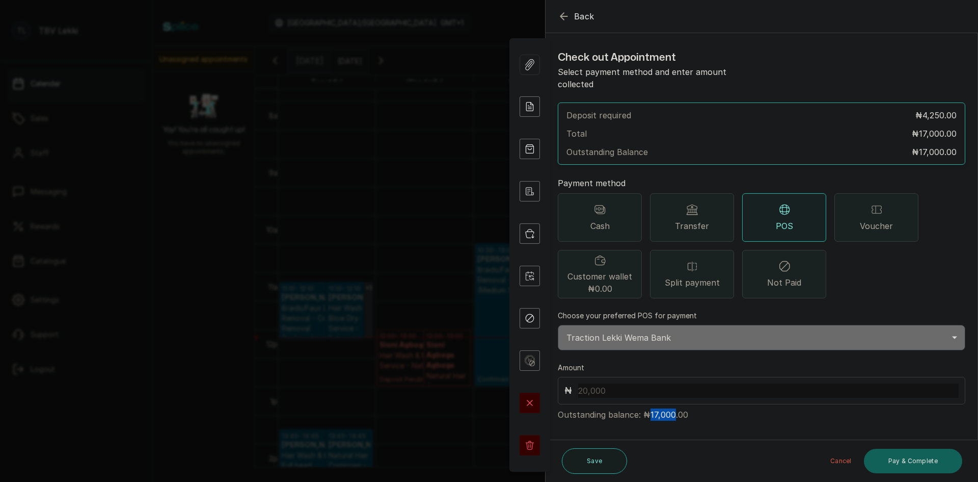
copy p "17,000"
click at [615, 383] on input "text" at bounding box center [768, 390] width 381 height 14
paste input "17,000"
type input "17,000"
click at [898, 460] on button "Pay & Complete" at bounding box center [913, 460] width 98 height 24
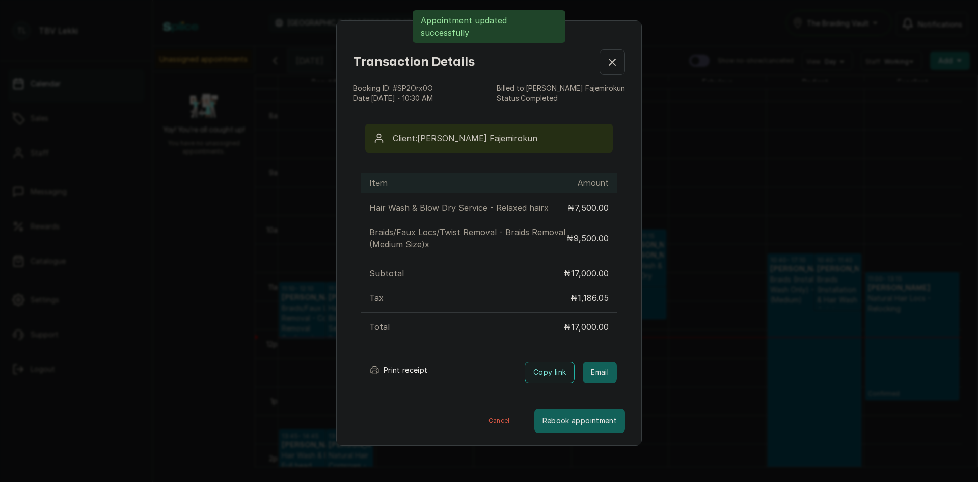
click at [395, 373] on button "Print receipt" at bounding box center [398, 370] width 75 height 20
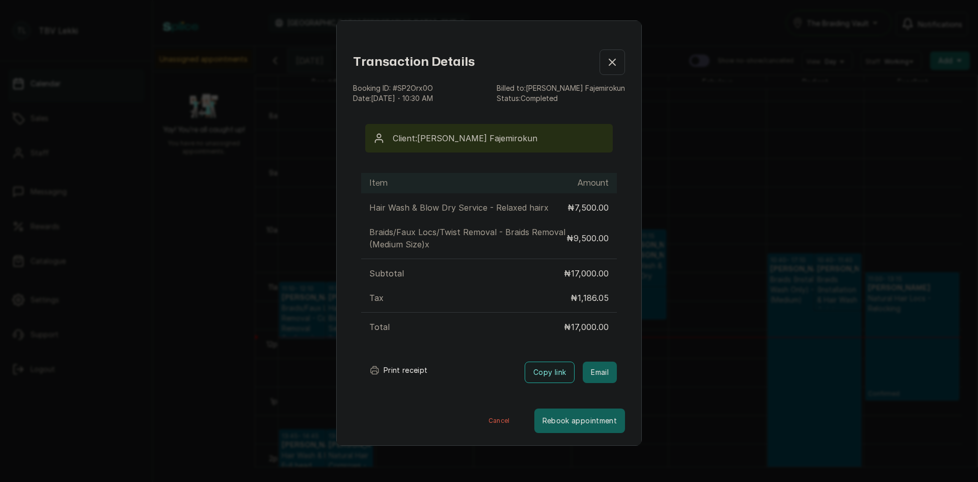
click at [606, 58] on icon "button" at bounding box center [612, 62] width 12 height 12
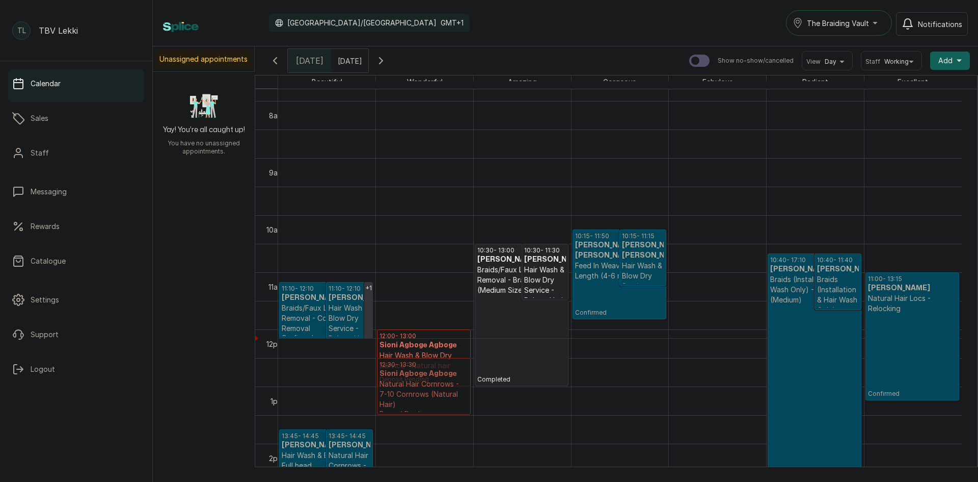
drag, startPoint x: 440, startPoint y: 343, endPoint x: 440, endPoint y: 360, distance: 17.3
click at [440, 360] on div "12:00 - 13:00 Sioni Agboge Agboge Hair Wash & Blow Dry Service - Natural hair D…" at bounding box center [424, 329] width 97 height 1370
drag, startPoint x: 401, startPoint y: 347, endPoint x: 399, endPoint y: 370, distance: 23.5
click at [399, 370] on div "12:00 - 13:00 Sioni Agboge Agboge Hair Wash & Blow Dry Service - Natural hair D…" at bounding box center [424, 329] width 97 height 1370
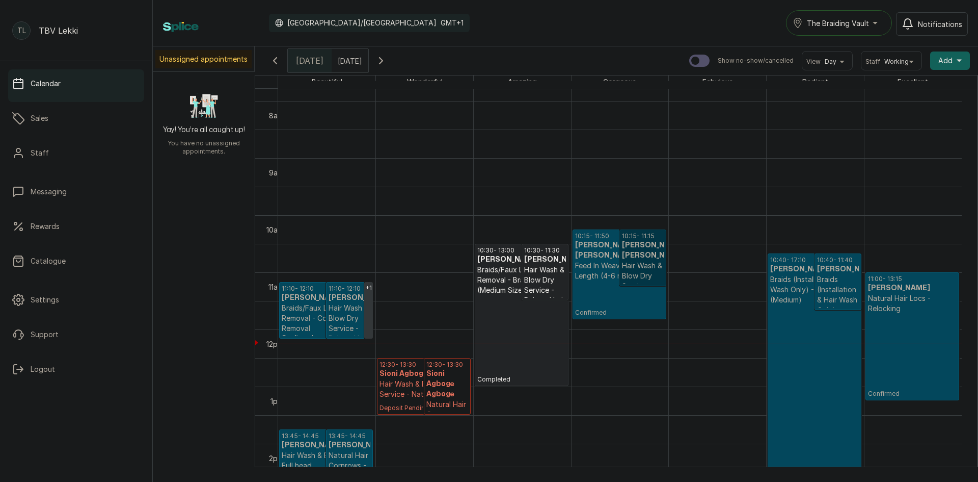
click at [642, 267] on link "10:15 - 11:15 Tokunbo Alalade Alalade Hair Wash & Blow Dry Service - Relaxed ha…" at bounding box center [643, 257] width 47 height 57
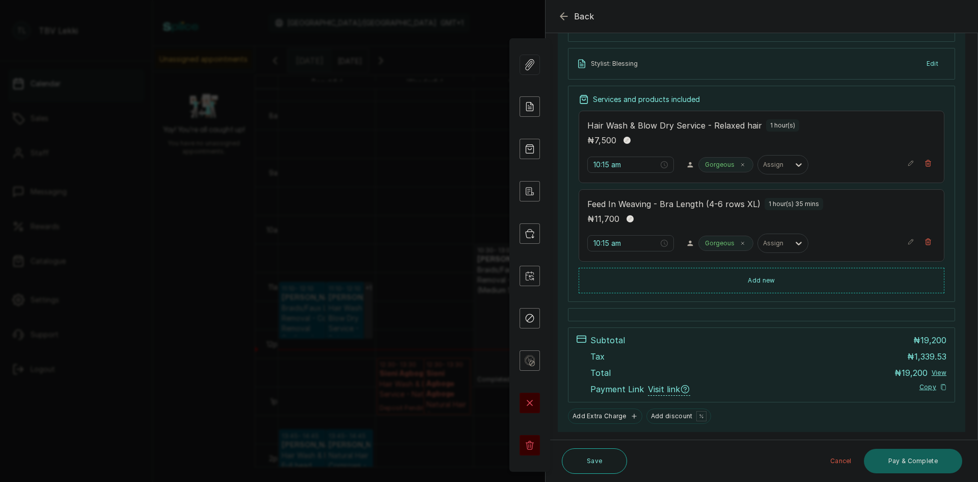
scroll to position [166, 0]
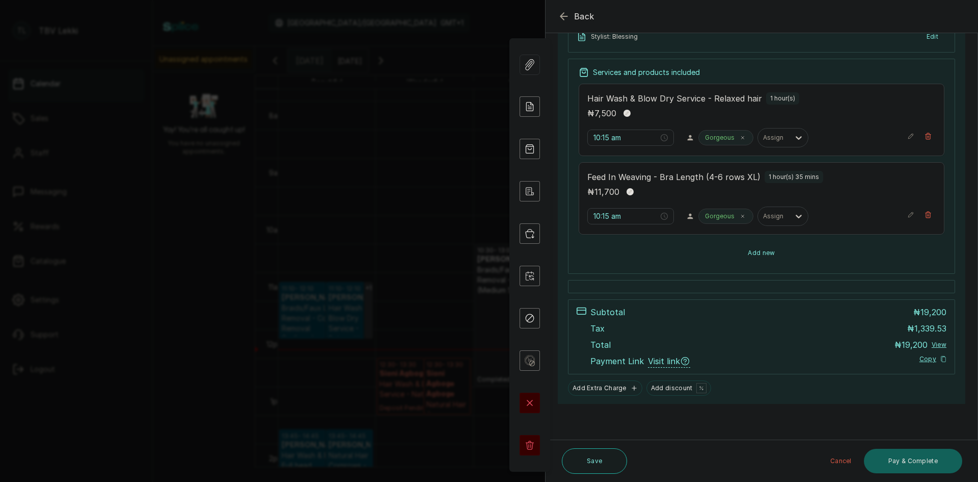
click at [777, 259] on button "Add new" at bounding box center [762, 253] width 366 height 24
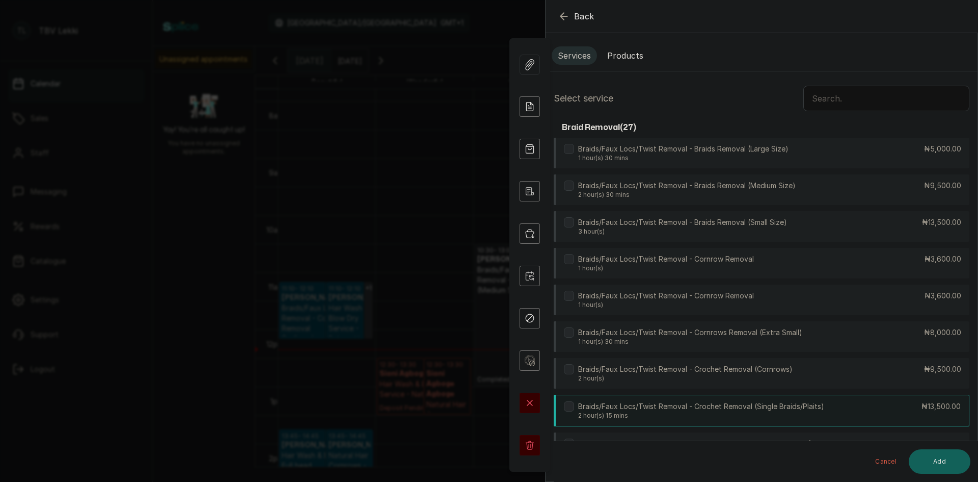
scroll to position [0, 0]
click at [614, 54] on button "Products" at bounding box center [625, 56] width 48 height 18
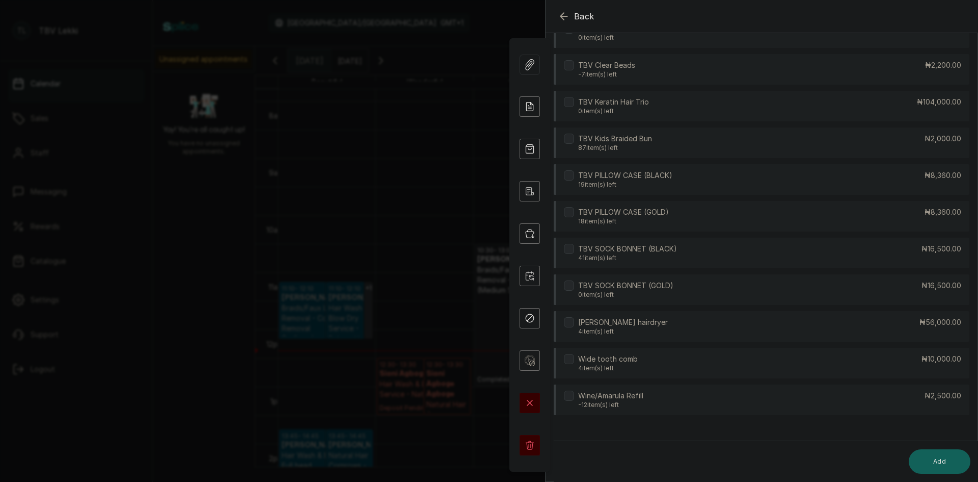
scroll to position [2966, 0]
click at [575, 18] on span "Back" at bounding box center [584, 16] width 20 height 12
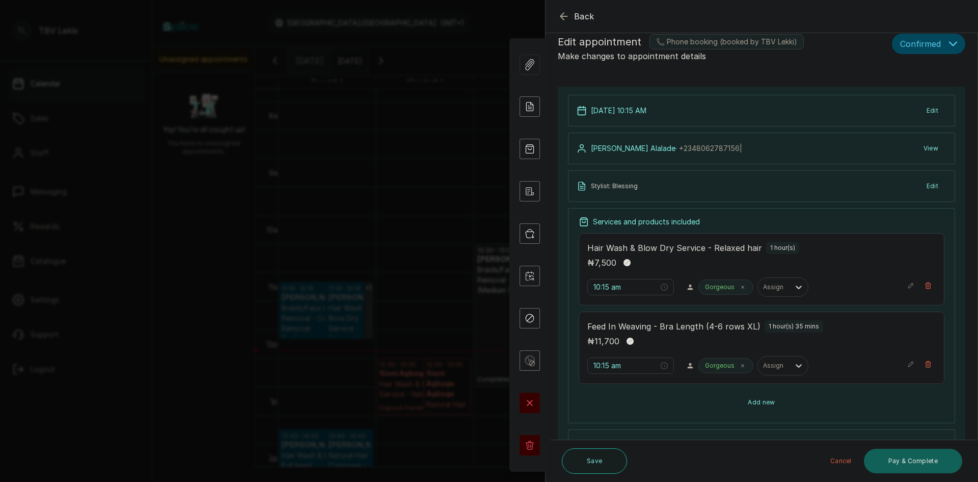
scroll to position [0, 0]
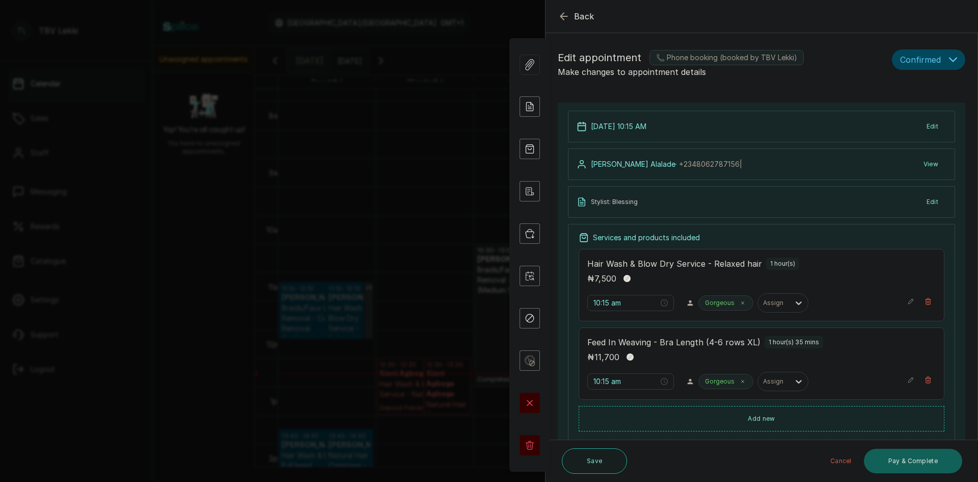
click at [561, 18] on icon "button" at bounding box center [564, 16] width 12 height 12
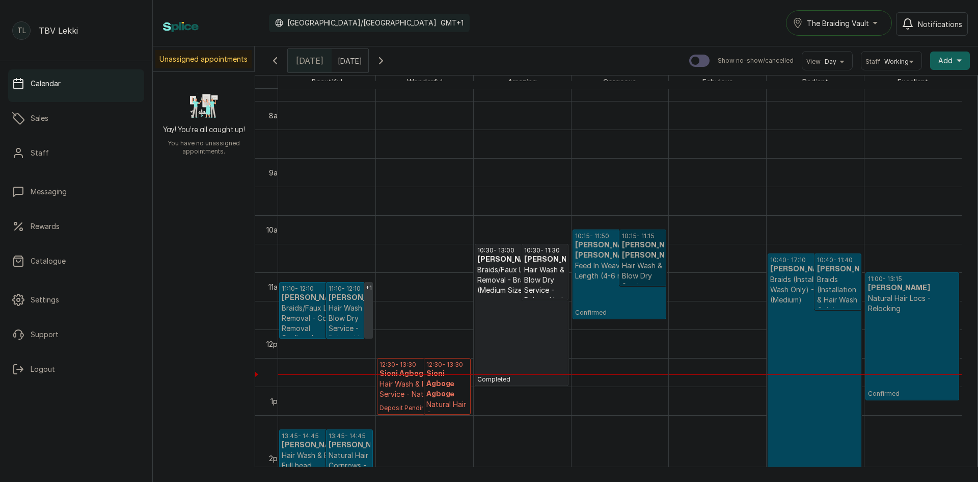
click at [414, 380] on p "Hair Wash & Blow Dry Service - Natural hair" at bounding box center [424, 389] width 89 height 20
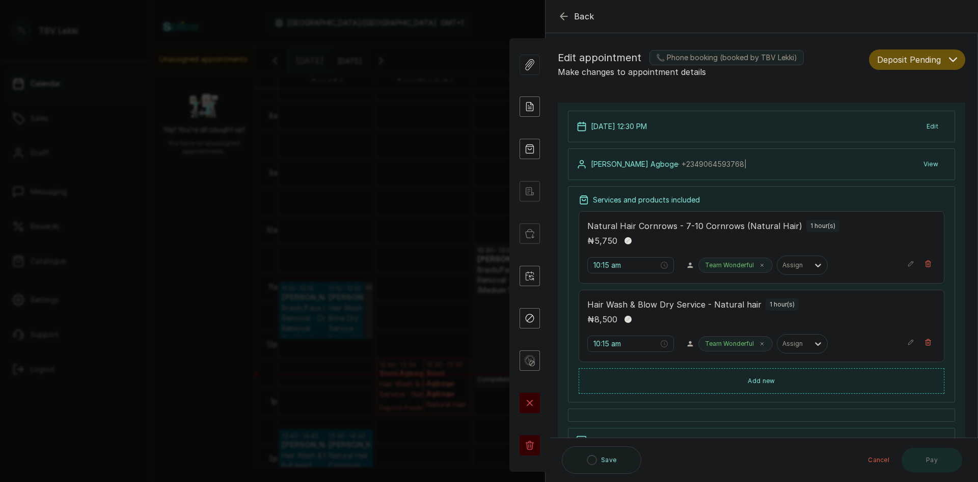
type input "12:30 pm"
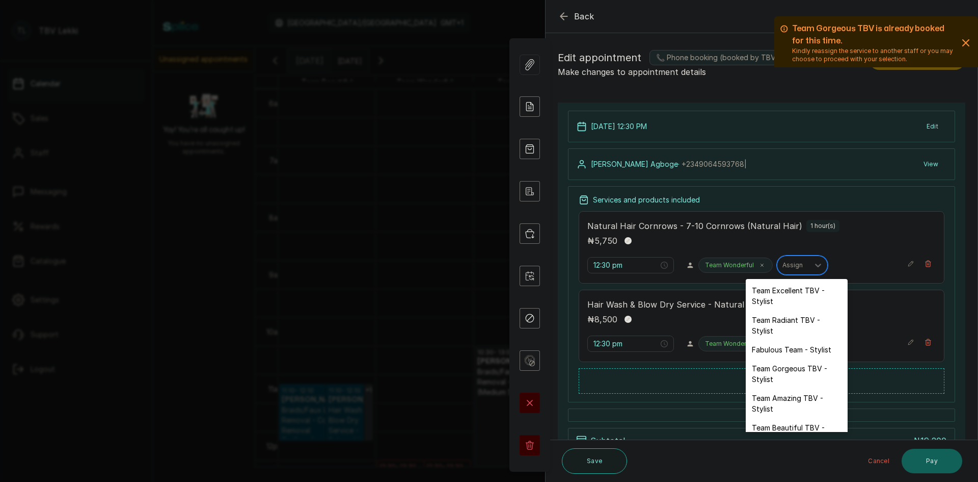
click at [783, 267] on input "text" at bounding box center [784, 264] width 2 height 7
click at [781, 396] on div "Team Amazing TBV - Stylist" at bounding box center [797, 403] width 102 height 30
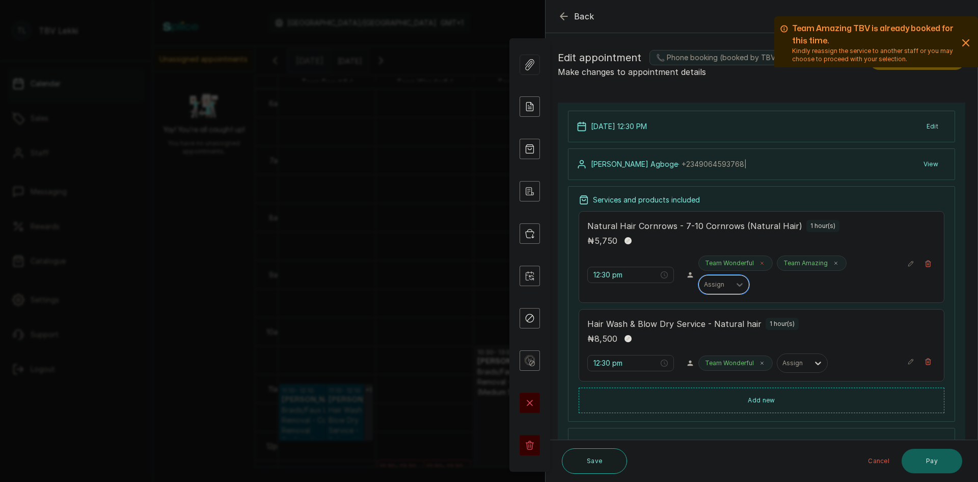
click at [760, 260] on icon at bounding box center [762, 262] width 5 height 5
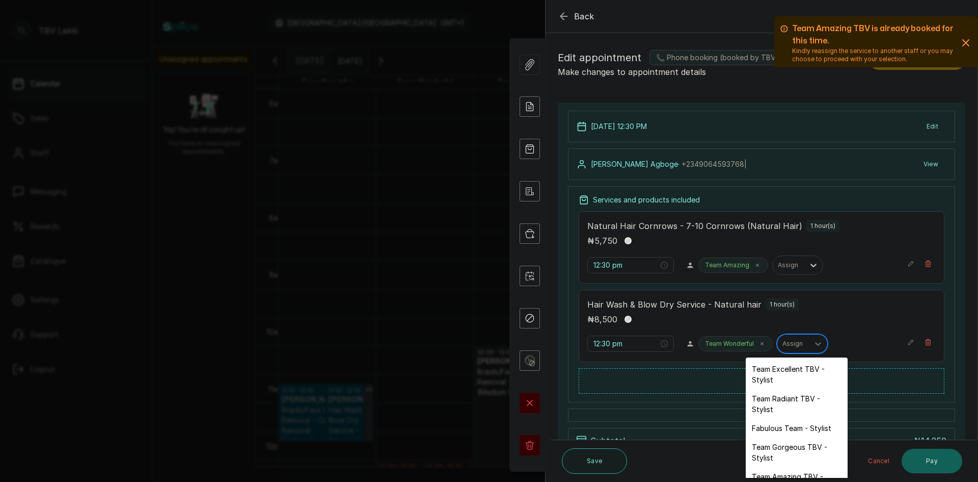
click at [801, 345] on div "Assign" at bounding box center [794, 343] width 32 height 13
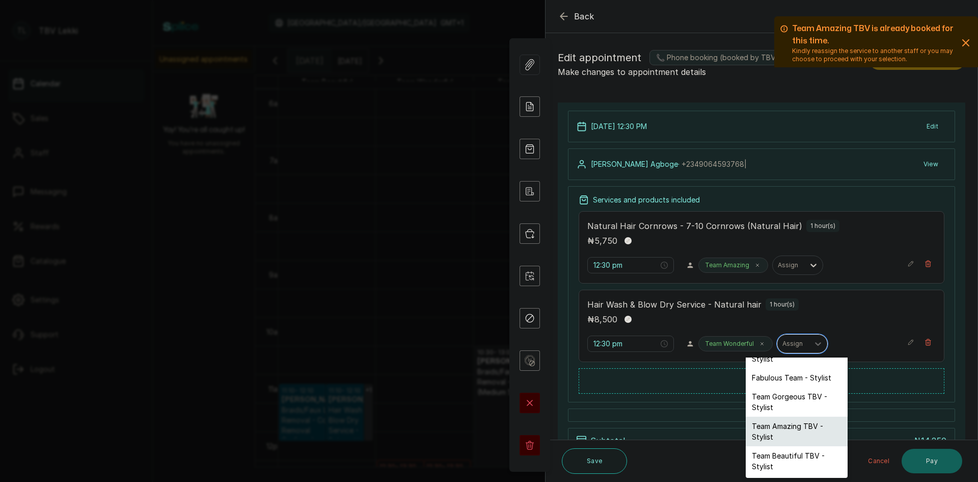
click at [783, 429] on div "Team Amazing TBV - Stylist" at bounding box center [797, 431] width 102 height 30
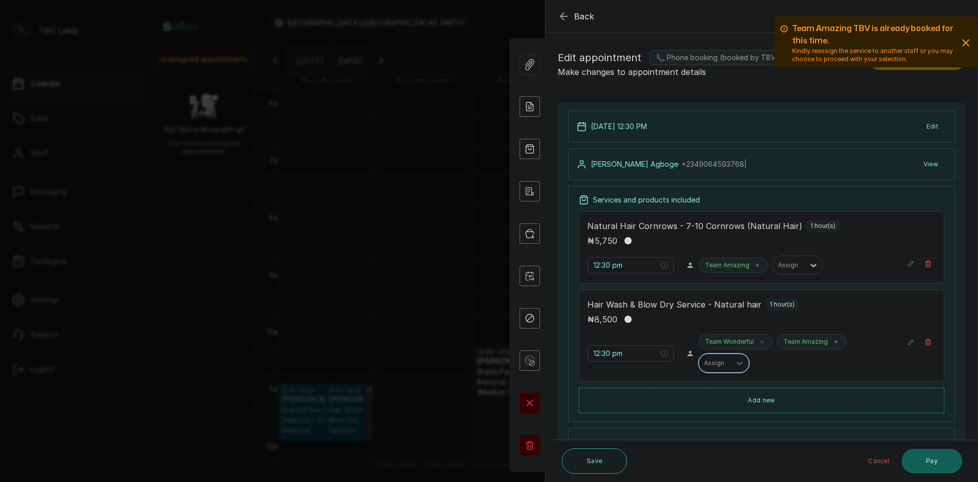
click at [760, 340] on icon at bounding box center [762, 341] width 5 height 5
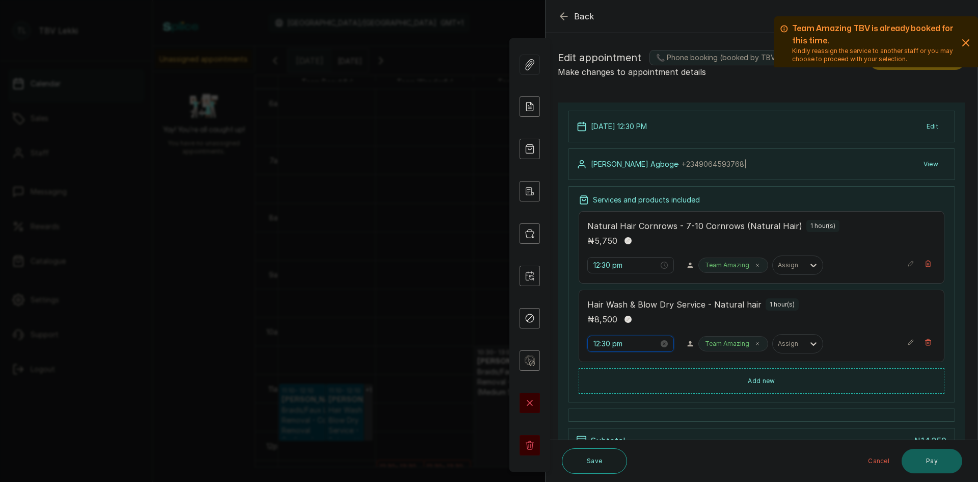
click at [607, 343] on input "12:30 pm" at bounding box center [626, 343] width 65 height 11
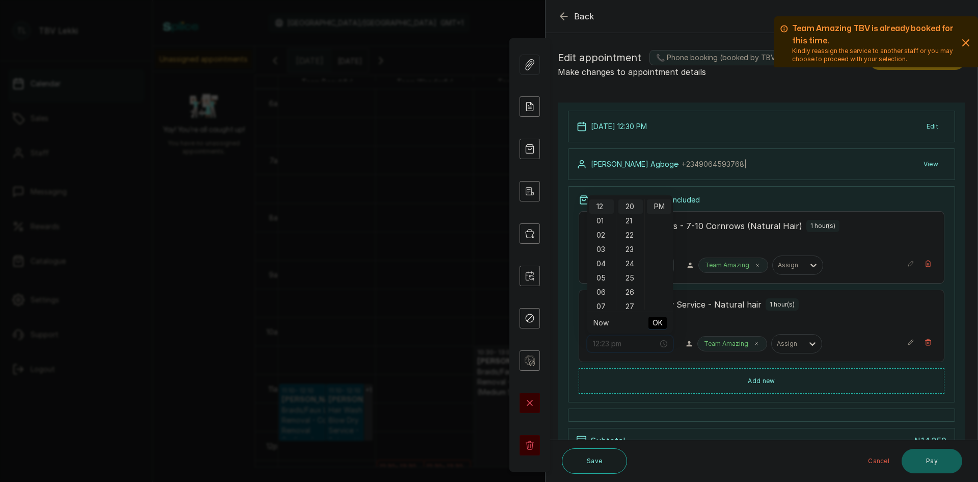
scroll to position [285, 0]
type input "12:20 pm"
click at [658, 325] on span "OK" at bounding box center [658, 322] width 10 height 19
type input "12:20 pm"
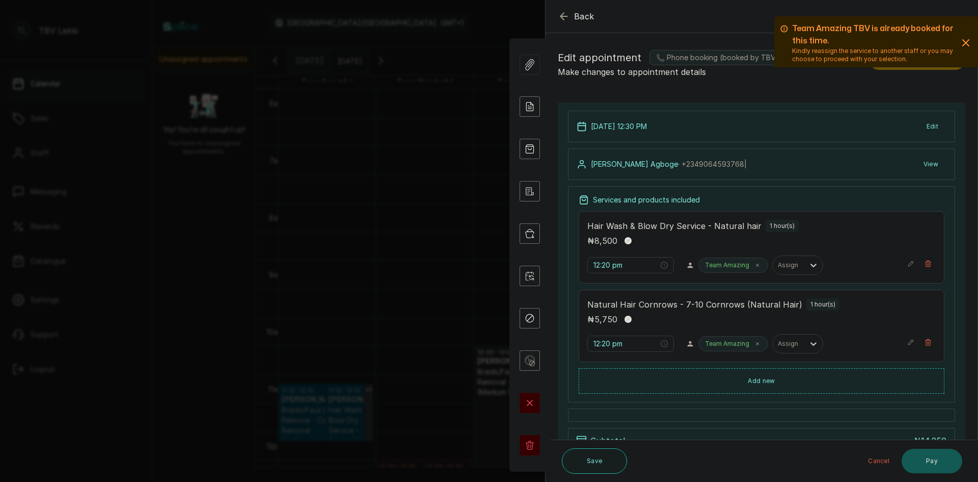
click at [939, 466] on button "Pay" at bounding box center [932, 460] width 61 height 24
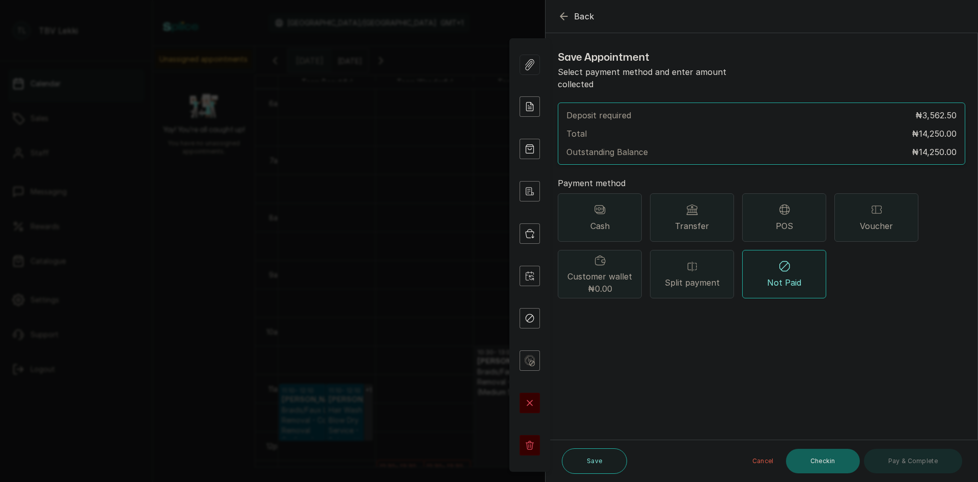
click at [564, 21] on icon "button" at bounding box center [564, 16] width 12 height 12
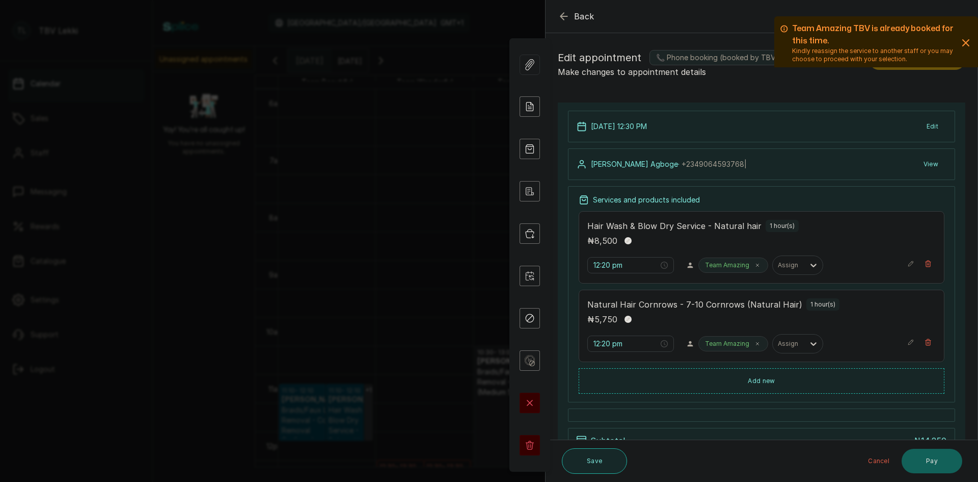
click at [607, 460] on button "Save" at bounding box center [594, 460] width 65 height 25
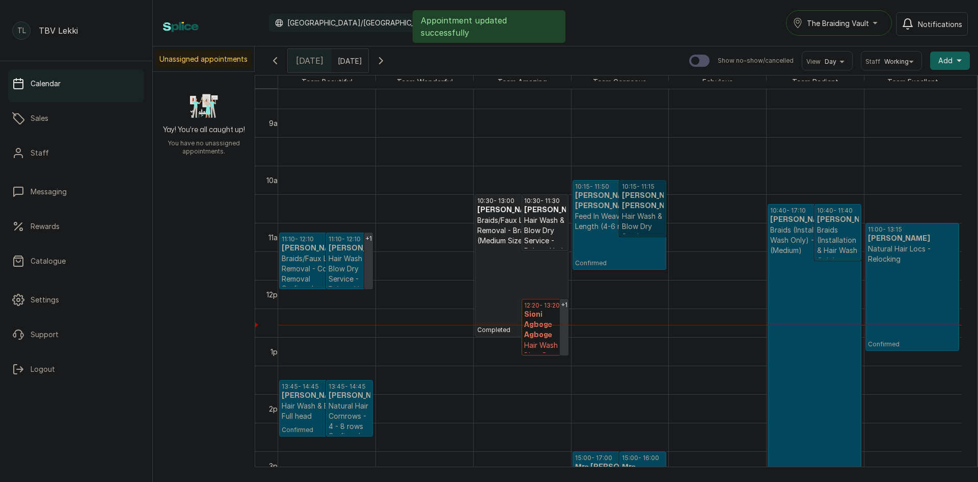
scroll to position [496, 0]
click at [548, 311] on h3 "Sioni Agboge Agboge" at bounding box center [545, 323] width 42 height 31
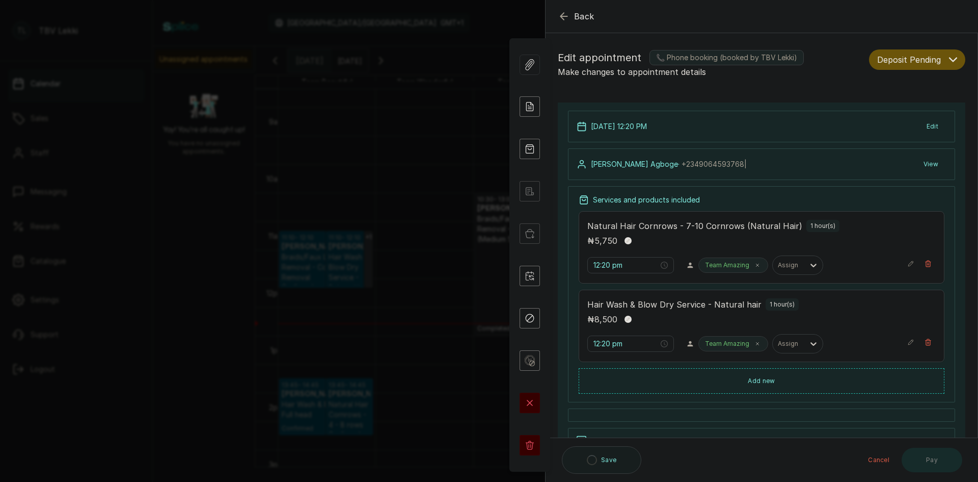
click at [895, 67] on button "Deposit Pending" at bounding box center [917, 59] width 96 height 20
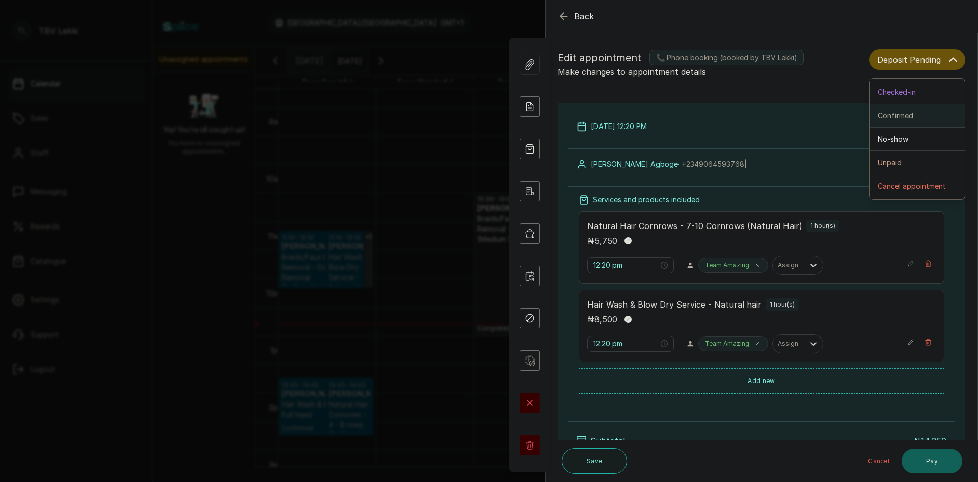
click at [895, 124] on button "Confirmed" at bounding box center [917, 115] width 95 height 23
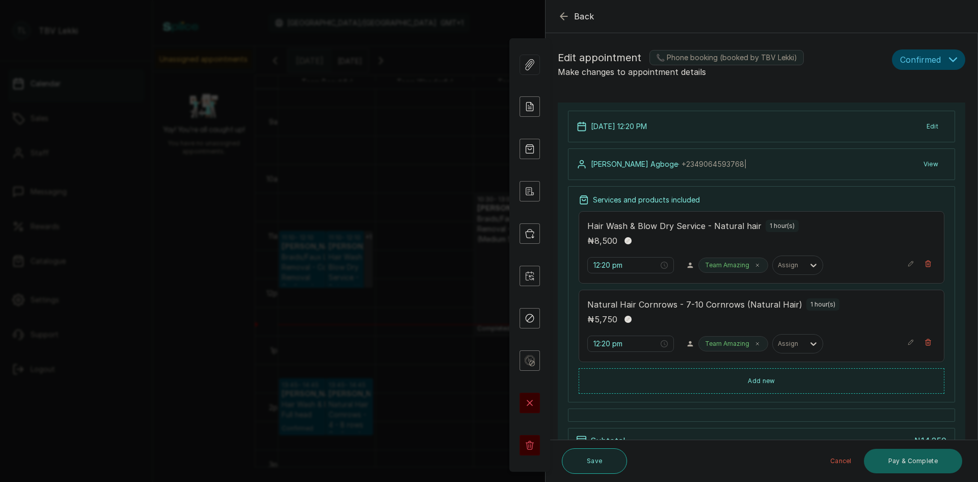
click at [610, 457] on button "Save" at bounding box center [594, 460] width 65 height 25
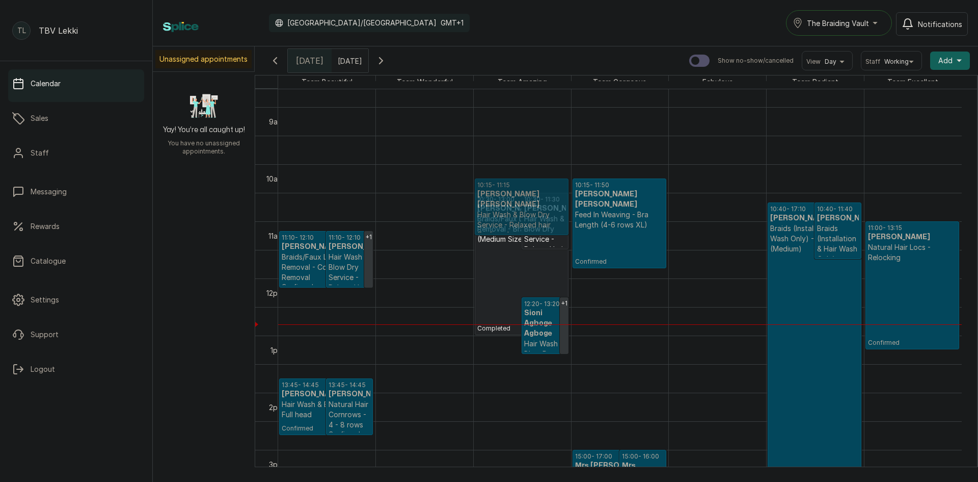
drag, startPoint x: 628, startPoint y: 198, endPoint x: 556, endPoint y: 207, distance: 72.4
click at [556, 207] on tr "+1 11:10 - 12:10 Geraldine Braids/Faux Locs/Twist Removal - Cornrow Removal Con…" at bounding box center [620, 278] width 684 height 1370
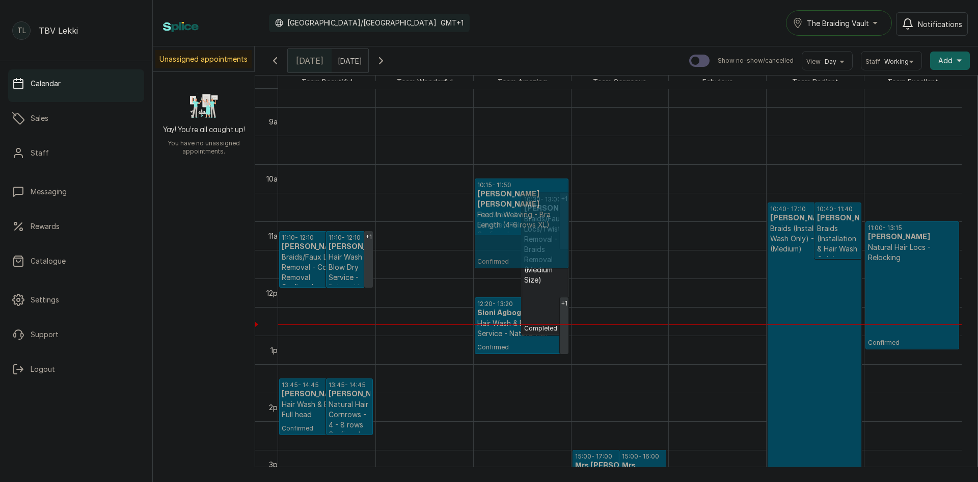
drag, startPoint x: 626, startPoint y: 188, endPoint x: 568, endPoint y: 188, distance: 58.6
click at [550, 188] on tr "+1 11:10 - 12:10 Geraldine Braids/Faux Locs/Twist Removal - Cornrow Removal Con…" at bounding box center [620, 278] width 684 height 1370
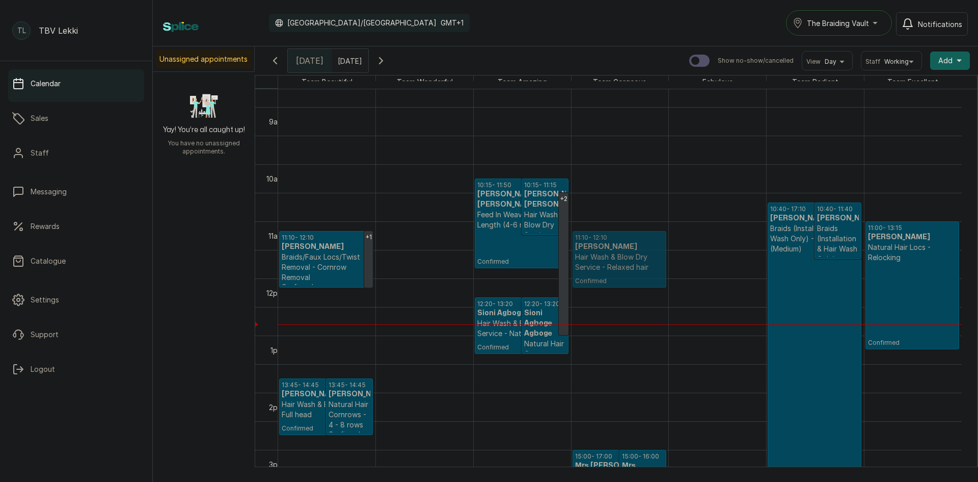
drag, startPoint x: 342, startPoint y: 250, endPoint x: 574, endPoint y: 252, distance: 231.9
click at [574, 252] on tr "+1 11:10 - 12:10 Geraldine Braids/Faux Locs/Twist Removal - Cornrow Removal Con…" at bounding box center [620, 278] width 684 height 1370
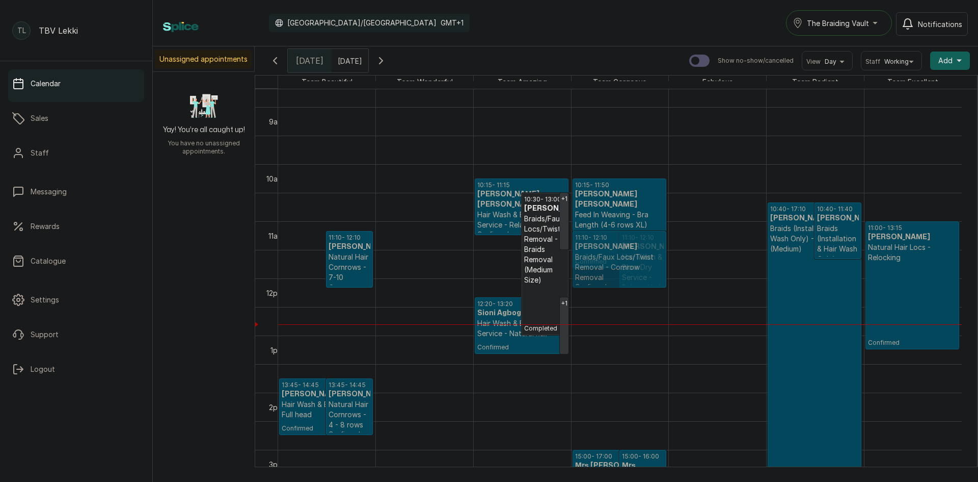
drag, startPoint x: 309, startPoint y: 256, endPoint x: 609, endPoint y: 255, distance: 300.1
click at [609, 255] on tr "11:10 - 12:10 Geraldine Braids/Faux Locs/Twist Removal - Cornrow Removal Confir…" at bounding box center [620, 278] width 684 height 1370
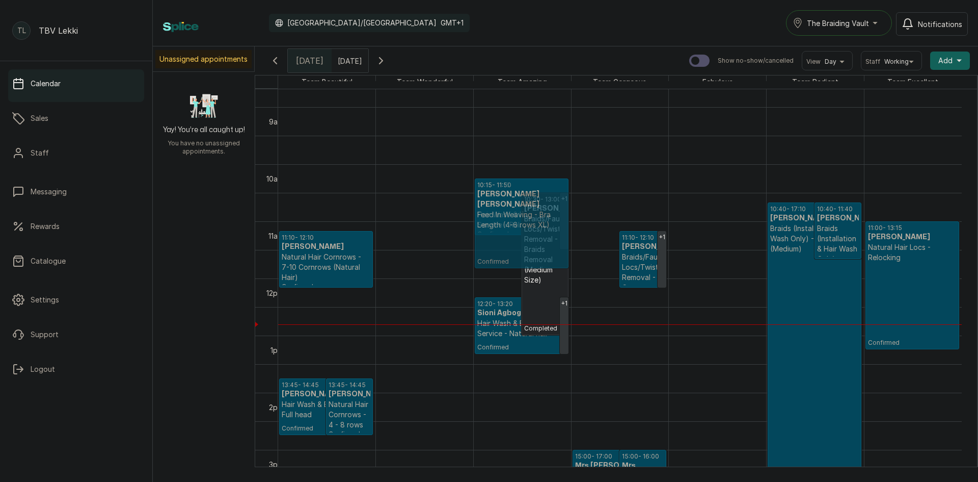
drag, startPoint x: 599, startPoint y: 194, endPoint x: 548, endPoint y: 201, distance: 51.5
click at [538, 203] on tr "13:45 - 14:45 Tolu Kalejaiye Kalejaiye Hair Wash & Blow Dry - Full head Confirm…" at bounding box center [620, 278] width 684 height 1370
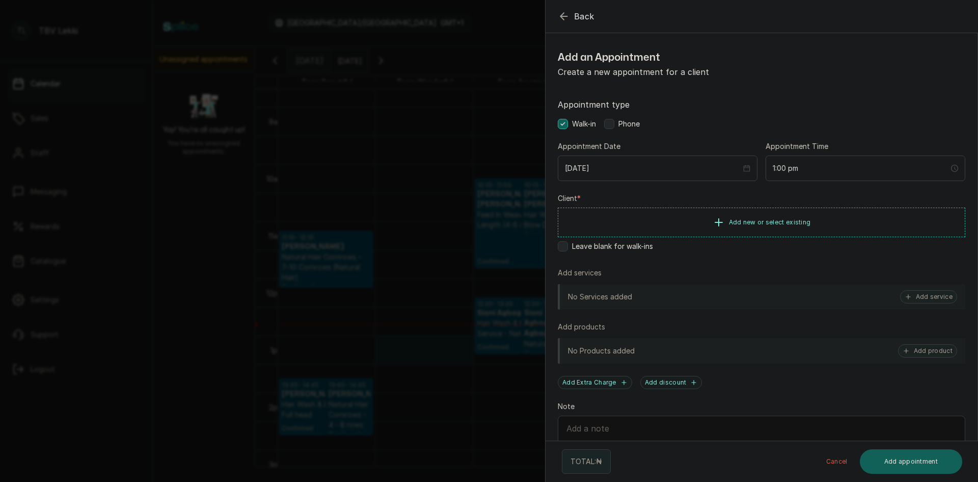
click at [563, 10] on icon "button" at bounding box center [564, 16] width 12 height 12
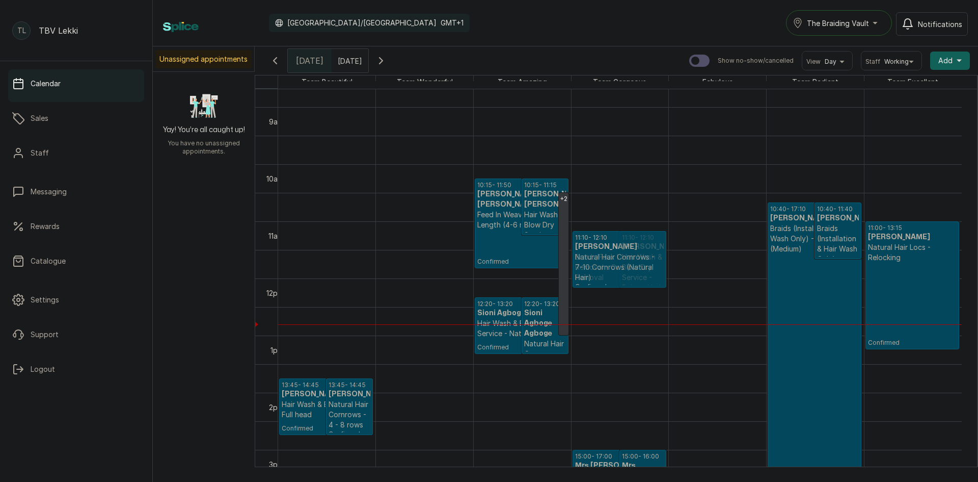
drag, startPoint x: 351, startPoint y: 252, endPoint x: 597, endPoint y: 266, distance: 246.5
click at [597, 266] on tr "13:45 - 14:45 Tolu Kalejaiye Kalejaiye Hair Wash & Blow Dry - Full head Confirm…" at bounding box center [620, 278] width 684 height 1370
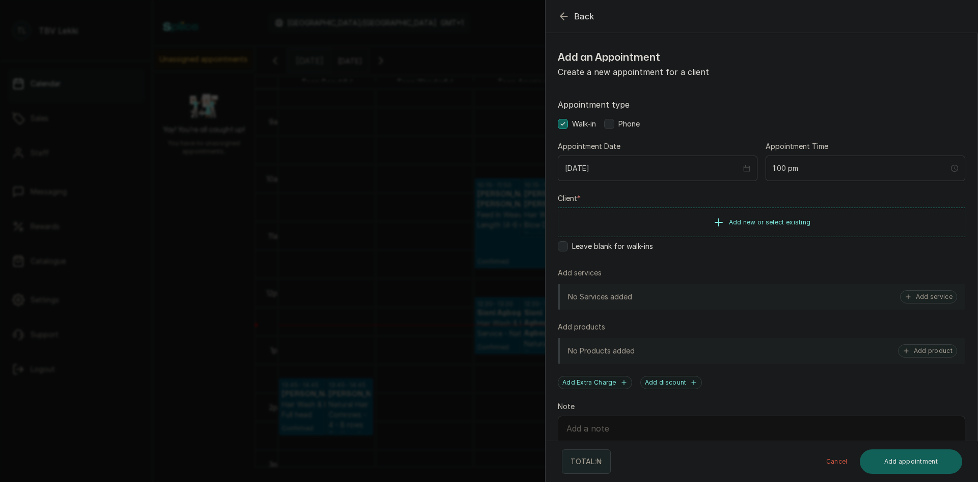
click at [560, 13] on icon "button" at bounding box center [564, 16] width 12 height 12
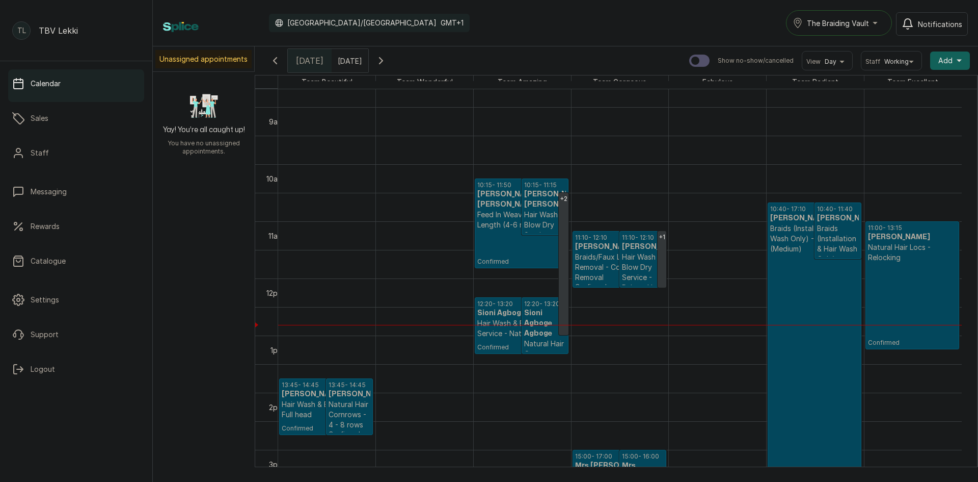
click at [598, 254] on p "Braids/Faux Locs/Twist Removal - Cornrow Removal" at bounding box center [619, 267] width 89 height 31
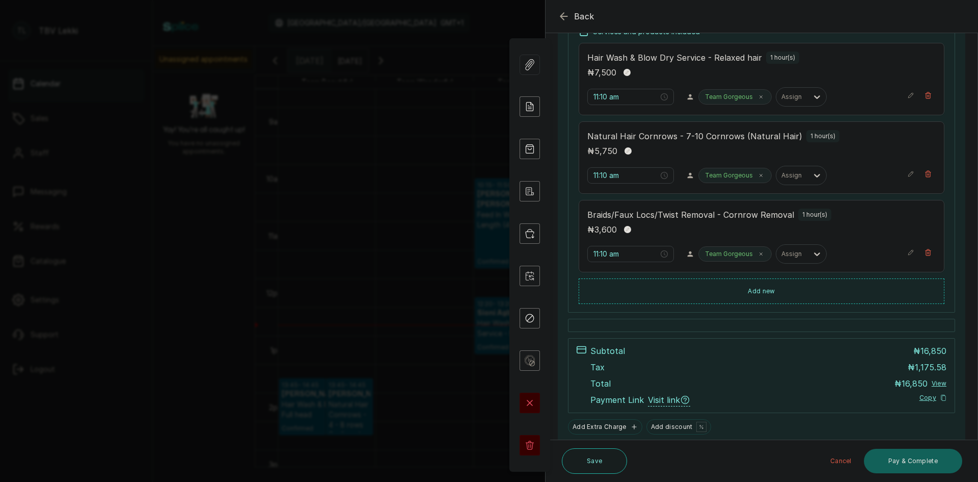
scroll to position [204, 0]
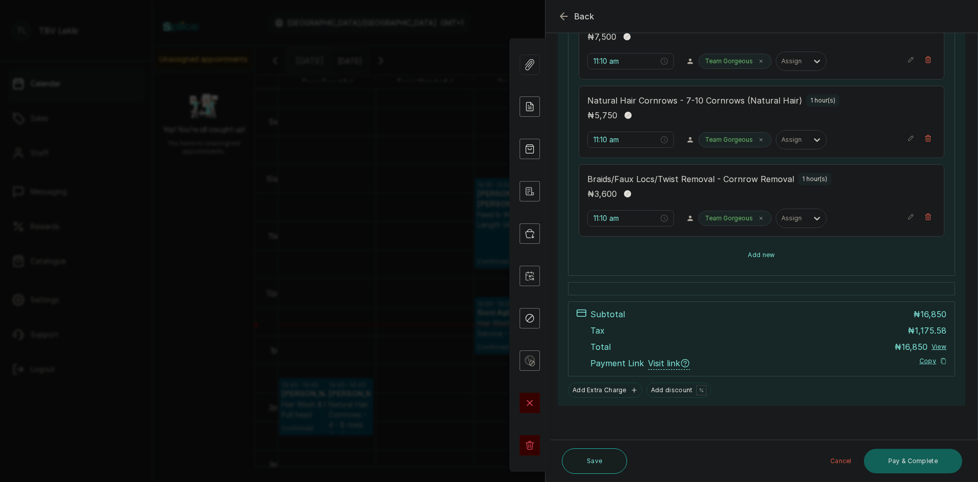
click at [749, 246] on button "Add new" at bounding box center [762, 255] width 366 height 24
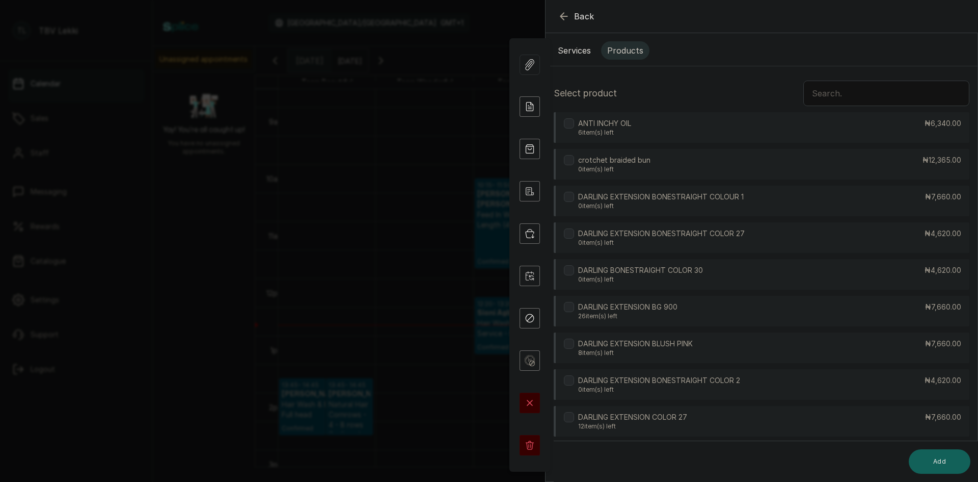
scroll to position [0, 0]
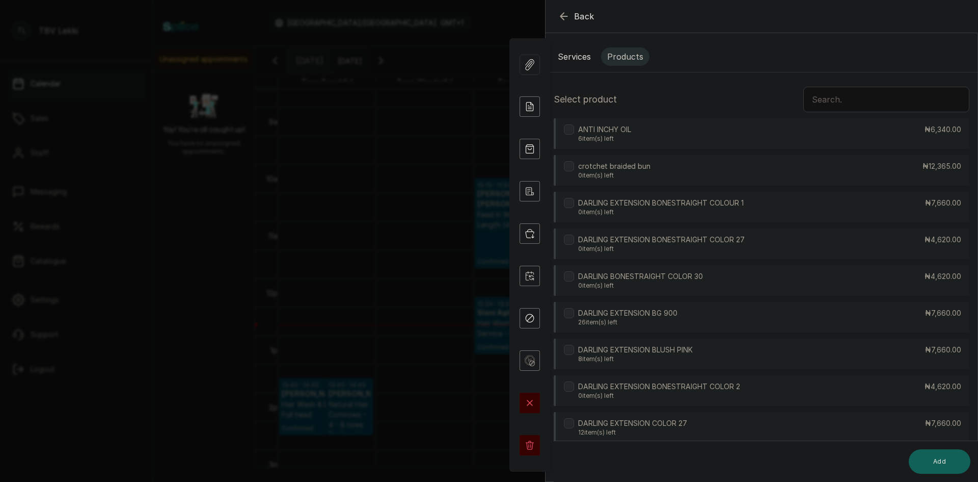
click at [847, 102] on input "text" at bounding box center [887, 99] width 166 height 25
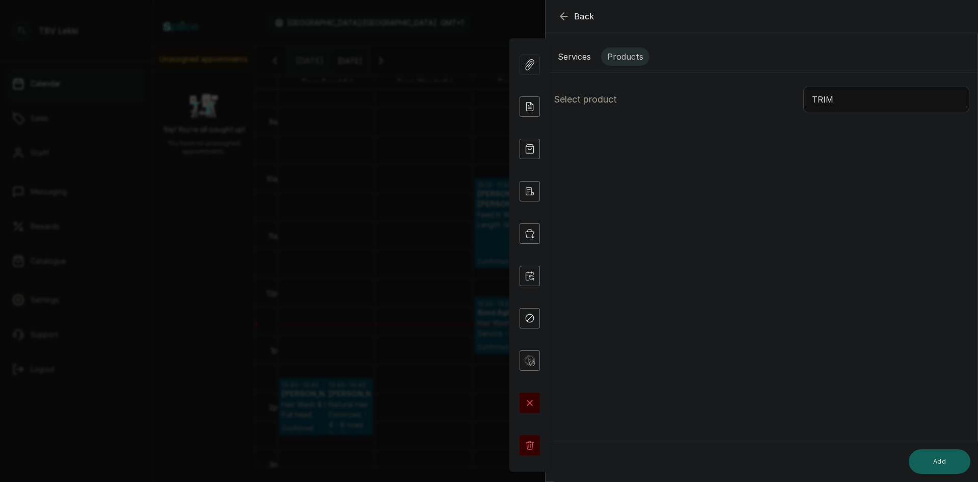
click at [833, 99] on input "TRIM" at bounding box center [887, 99] width 166 height 25
type input "T"
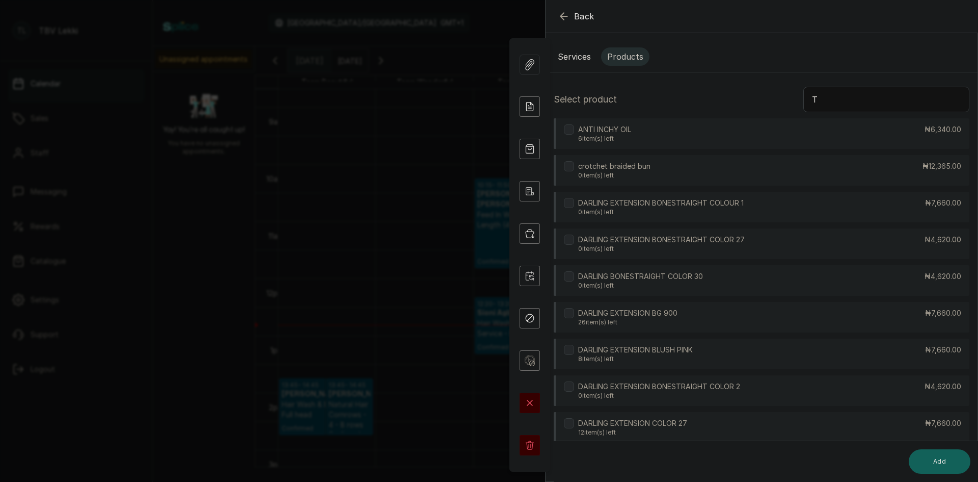
click at [575, 53] on button "Services" at bounding box center [574, 56] width 45 height 18
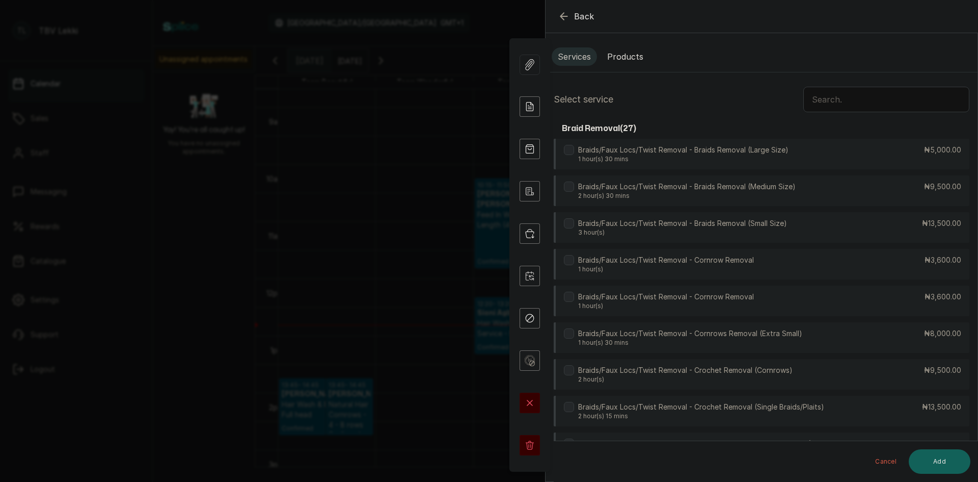
click at [837, 104] on input "text" at bounding box center [887, 99] width 166 height 25
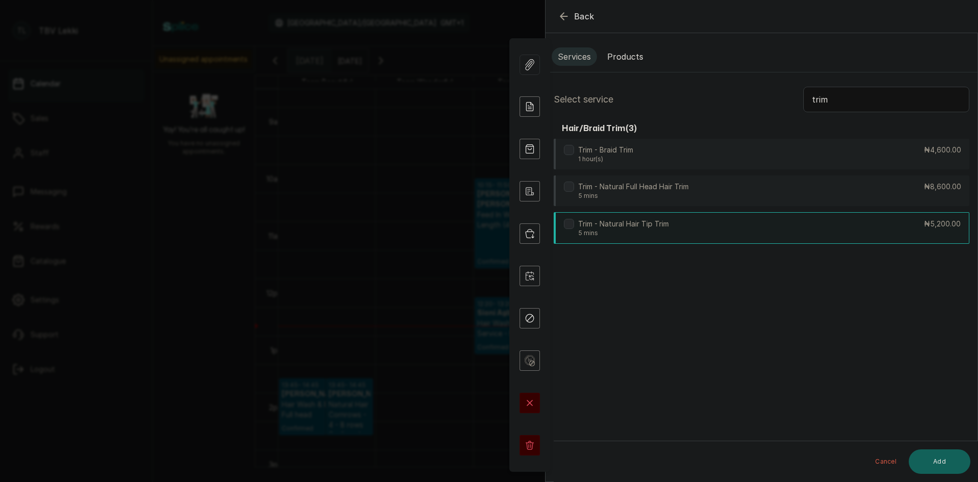
type input "trim"
click at [578, 224] on div "Trim - Natural Hair Tip Trim 5 mins" at bounding box center [616, 228] width 105 height 18
click at [933, 467] on button "Add" at bounding box center [940, 461] width 62 height 24
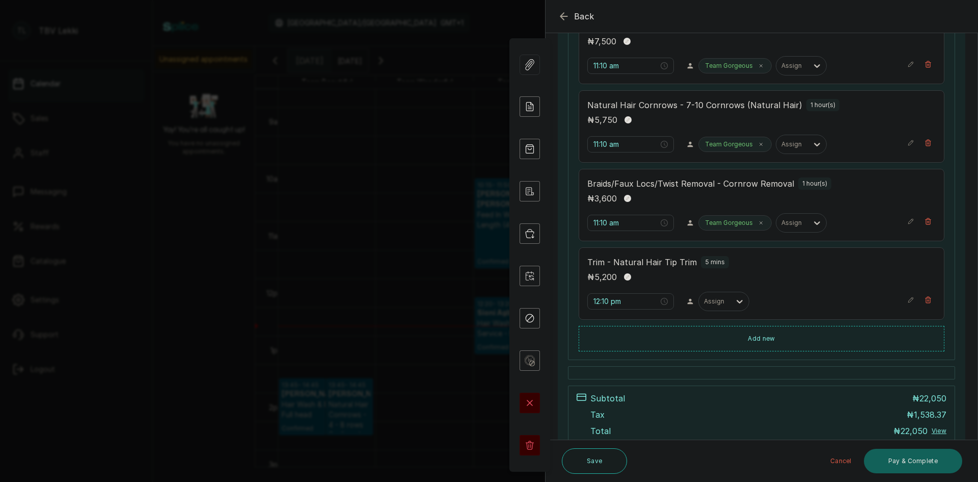
scroll to position [204, 0]
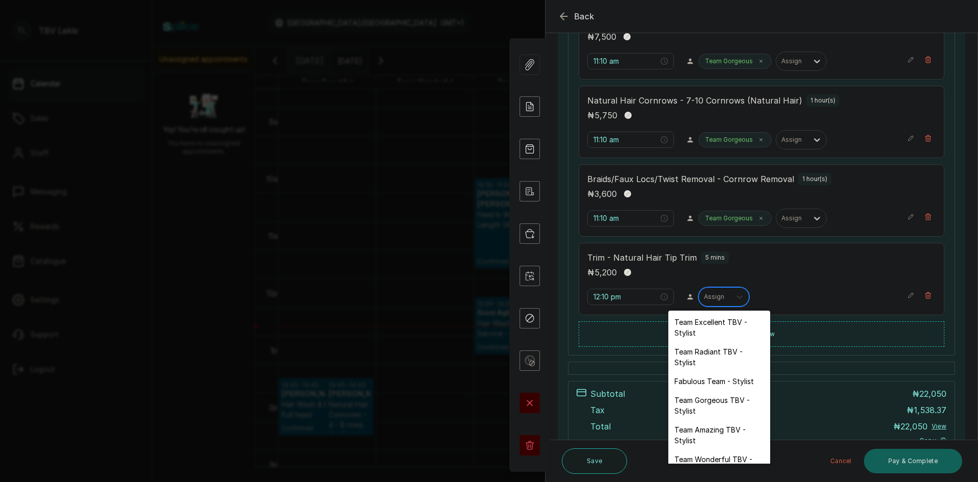
click at [737, 297] on icon at bounding box center [740, 297] width 6 height 4
click at [721, 399] on div "Team Gorgeous TBV - Stylist" at bounding box center [720, 405] width 102 height 30
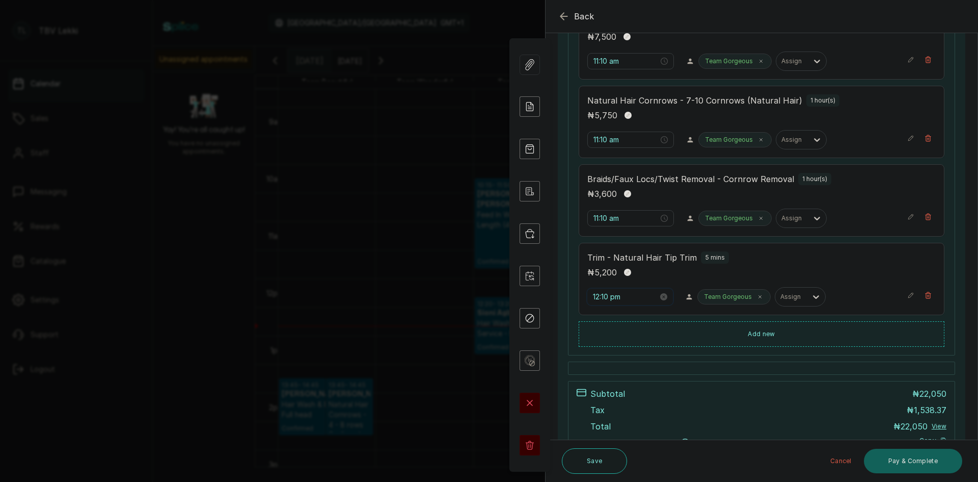
click at [599, 297] on input "12:10 pm" at bounding box center [625, 296] width 65 height 11
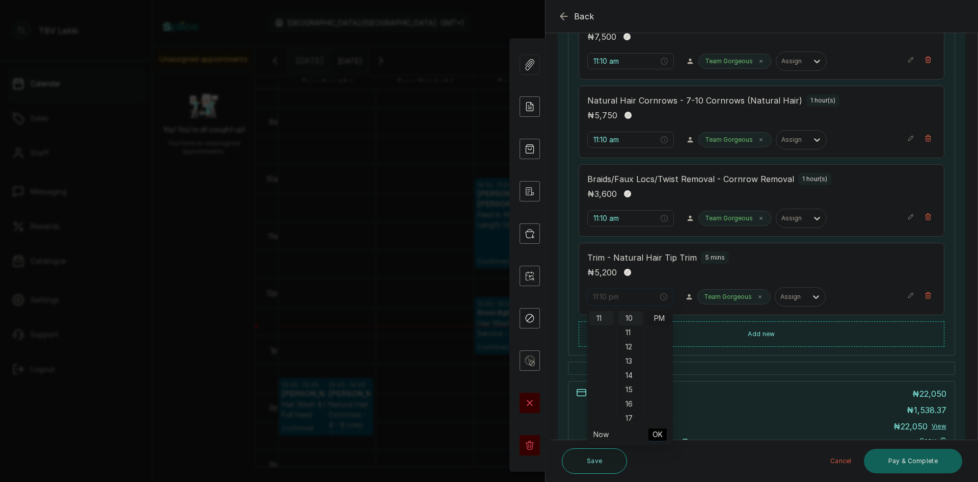
scroll to position [0, 0]
click at [657, 317] on div "AM" at bounding box center [659, 318] width 24 height 14
type input "11:10 am"
click at [655, 431] on span "OK" at bounding box center [658, 433] width 10 height 19
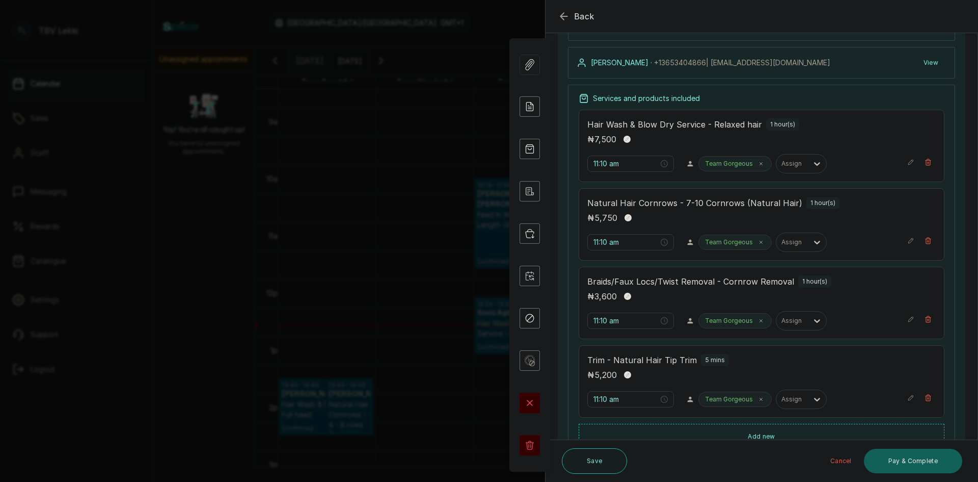
scroll to position [102, 0]
click at [591, 459] on button "Save" at bounding box center [594, 460] width 65 height 25
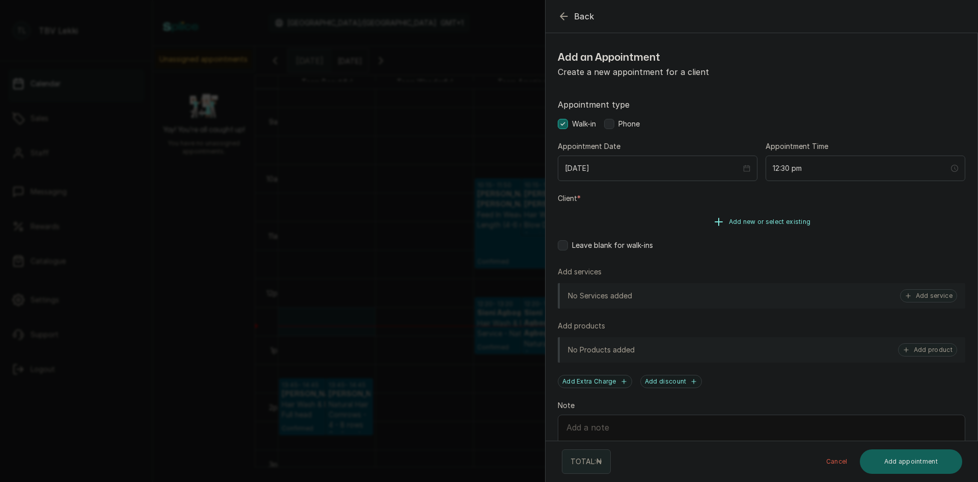
click at [746, 229] on button "Add new or select existing" at bounding box center [762, 221] width 408 height 29
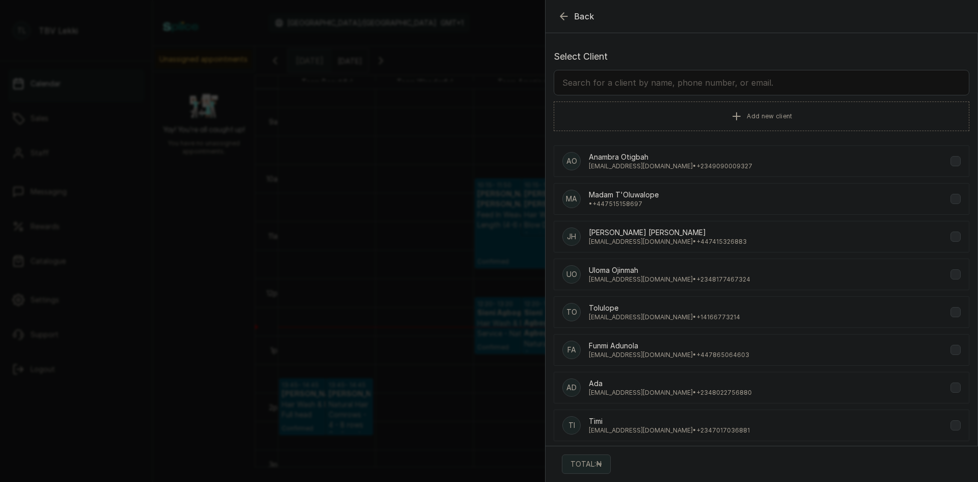
click at [651, 82] on input "text" at bounding box center [762, 82] width 416 height 25
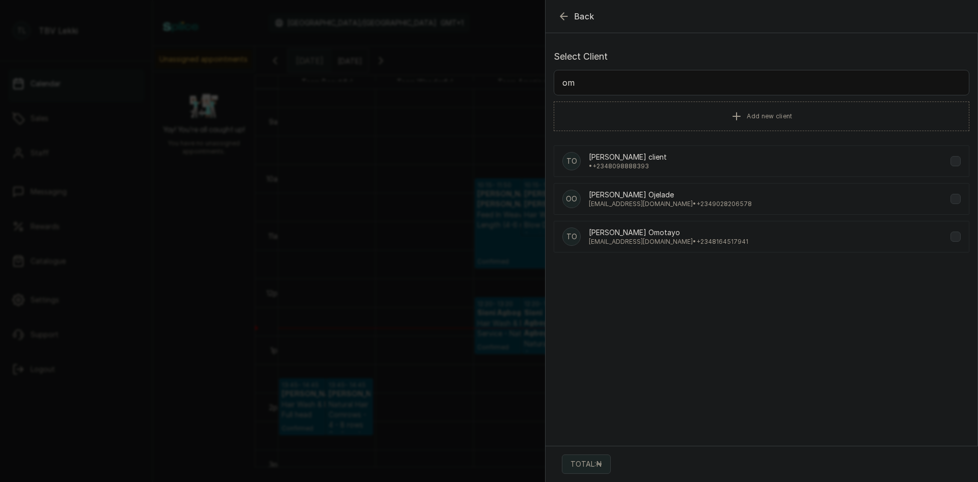
type input "o"
type input "0802030"
click at [686, 159] on div "MO MR Ola Adetayo Adetayo • +234 8020301222" at bounding box center [762, 161] width 416 height 32
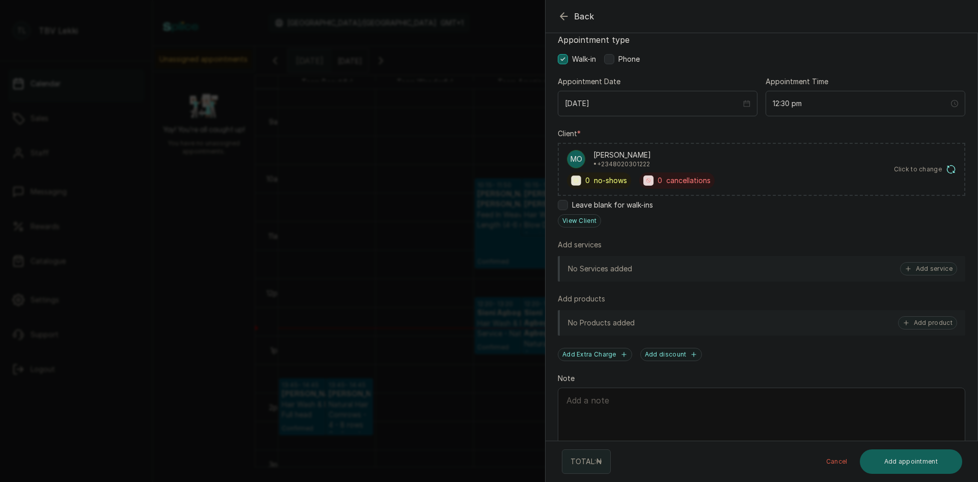
scroll to position [95, 0]
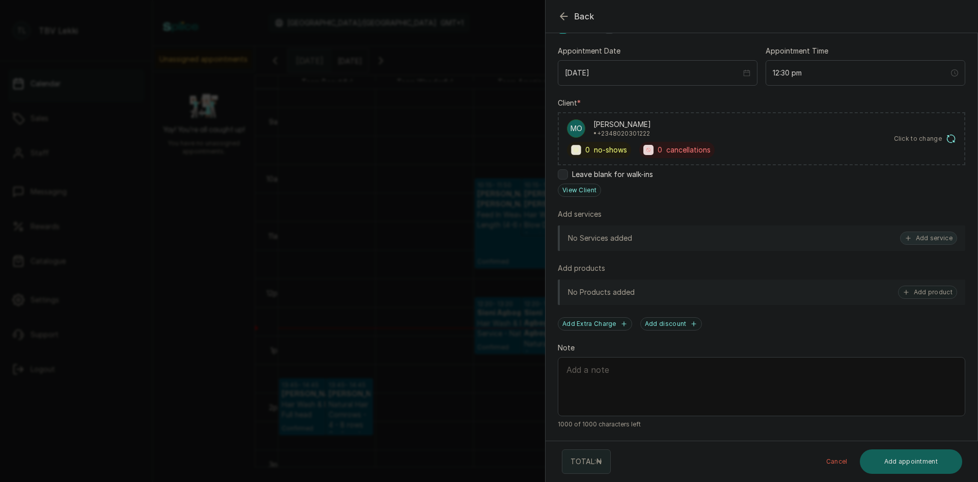
click at [933, 237] on button "Add service" at bounding box center [928, 237] width 57 height 13
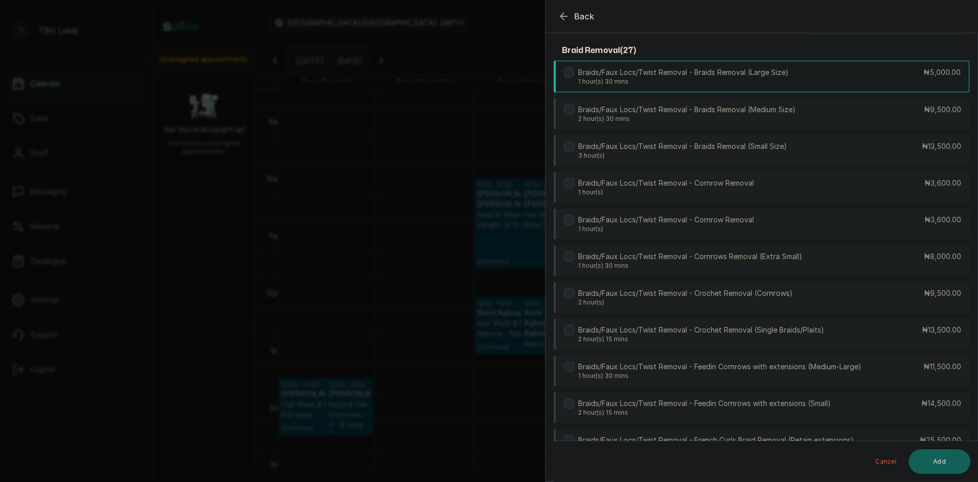
scroll to position [0, 0]
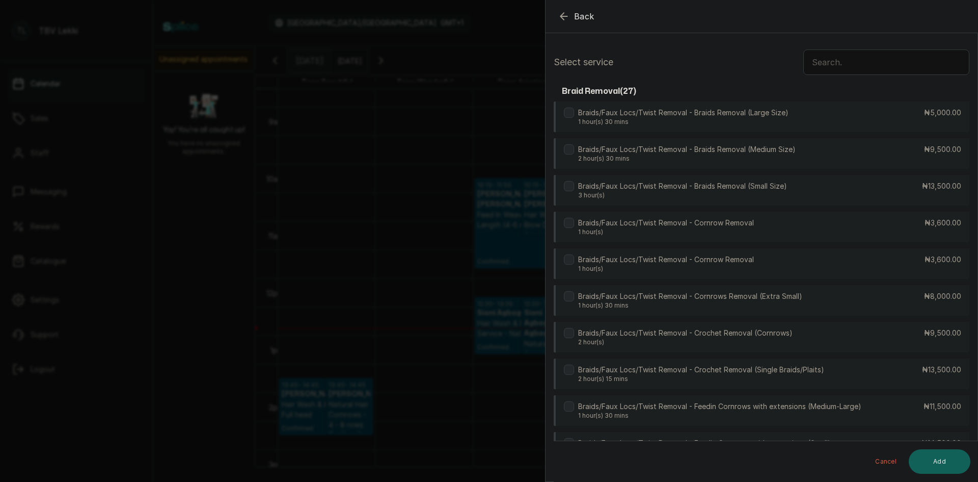
click at [856, 68] on input "text" at bounding box center [887, 61] width 166 height 25
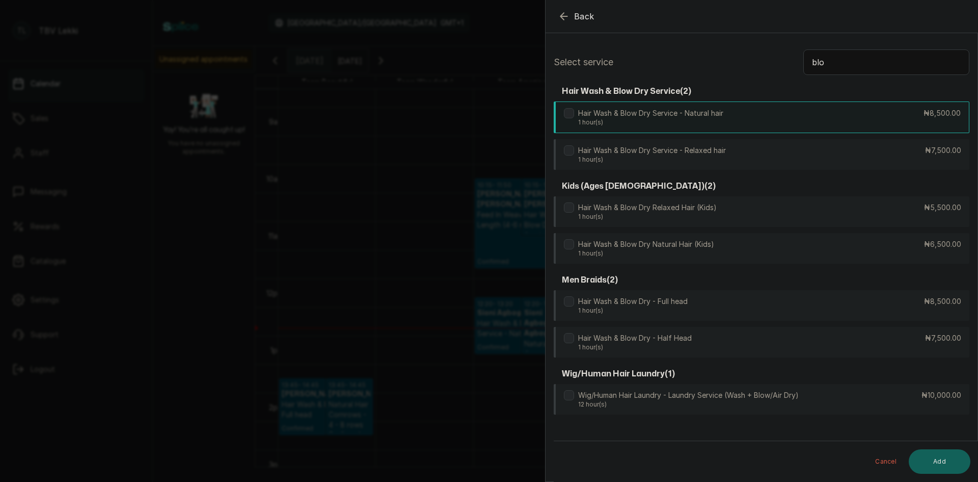
type input "blo"
click at [827, 117] on div "Hair Wash & Blow Dry Service - Natural hair 1 hour(s) ₦8,500.00" at bounding box center [762, 117] width 416 height 32
click at [945, 458] on button "Add" at bounding box center [940, 461] width 62 height 24
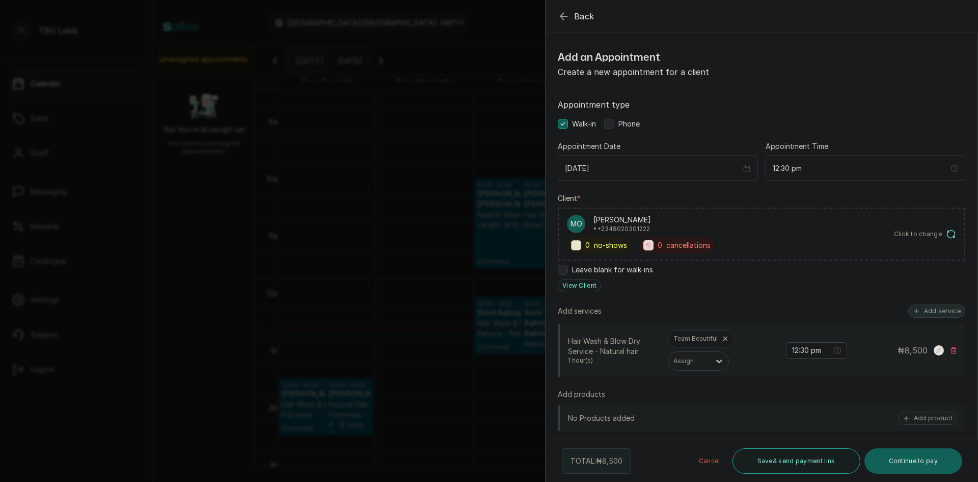
click at [930, 307] on button "Add service" at bounding box center [937, 310] width 57 height 13
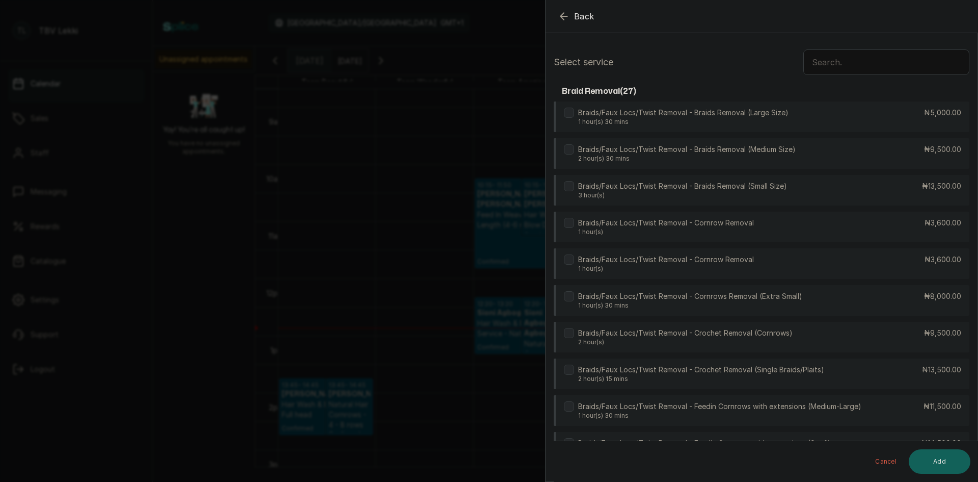
click at [828, 62] on input "text" at bounding box center [887, 61] width 166 height 25
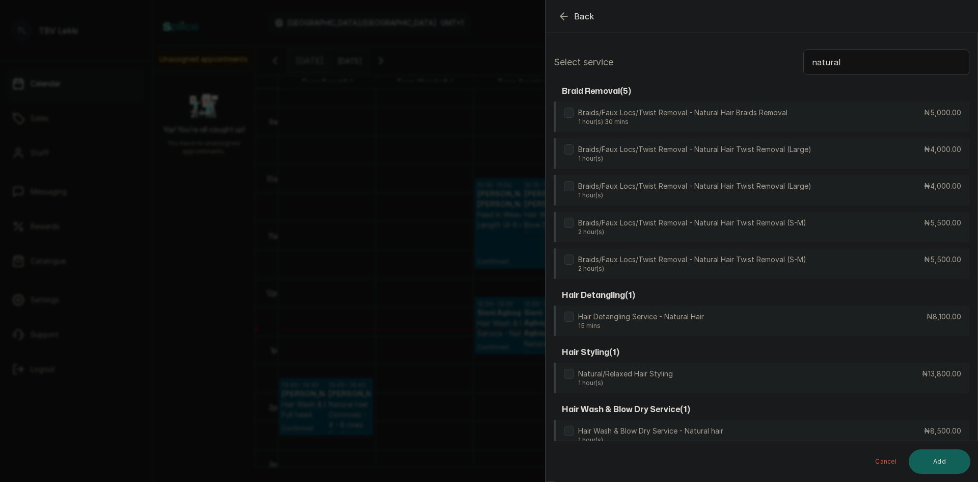
click at [857, 56] on input "natural" at bounding box center [887, 61] width 166 height 25
type input "n"
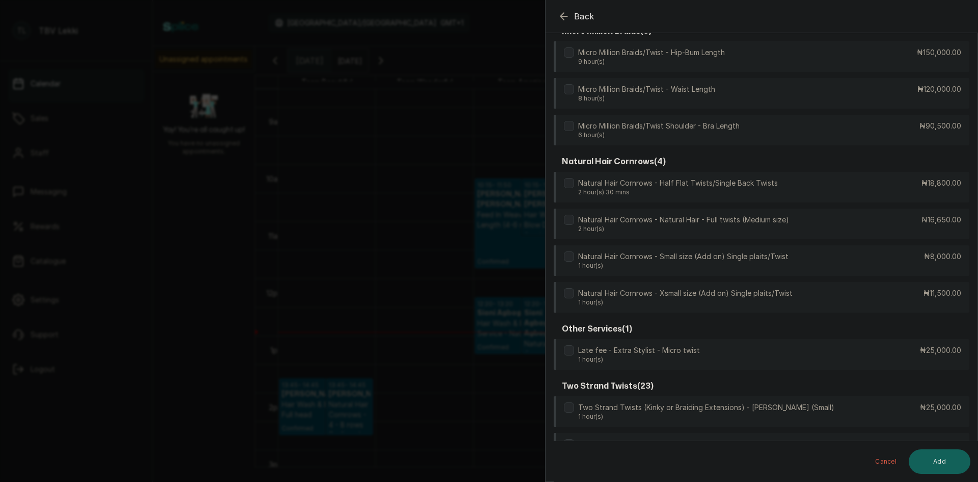
scroll to position [1886, 0]
type input "twis"
click at [923, 230] on div "Natural Hair Cornrows - Natural Hair - Full twists (Medium size) 2 hour(s) ₦16,…" at bounding box center [762, 225] width 416 height 32
click at [945, 469] on button "Add" at bounding box center [940, 461] width 62 height 24
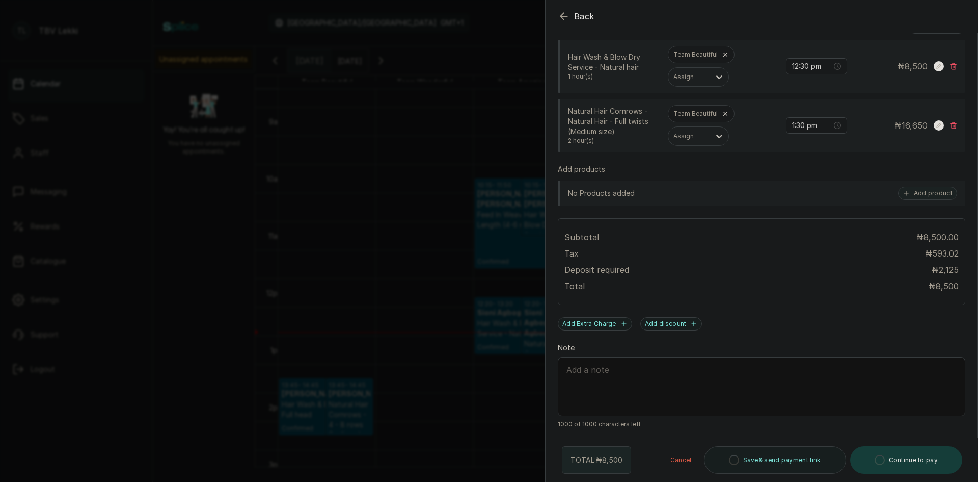
scroll to position [284, 0]
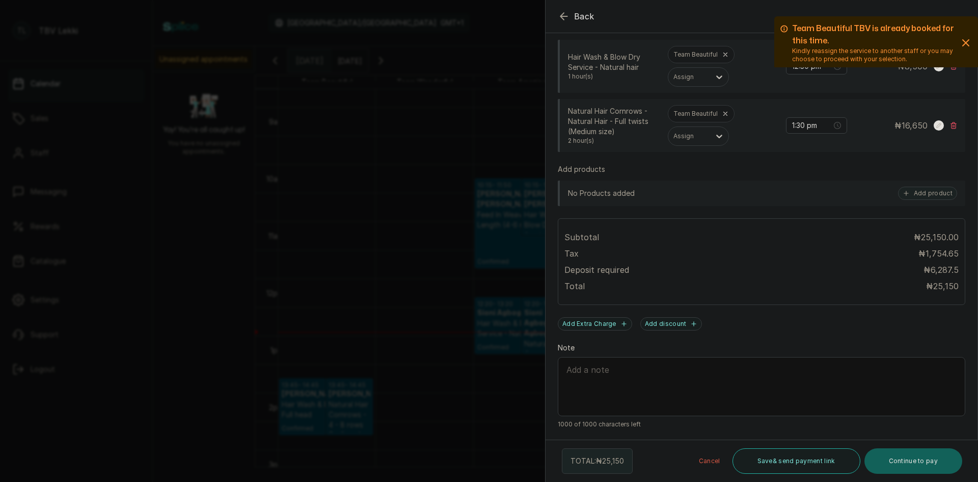
click at [960, 45] on icon "button" at bounding box center [966, 43] width 12 height 12
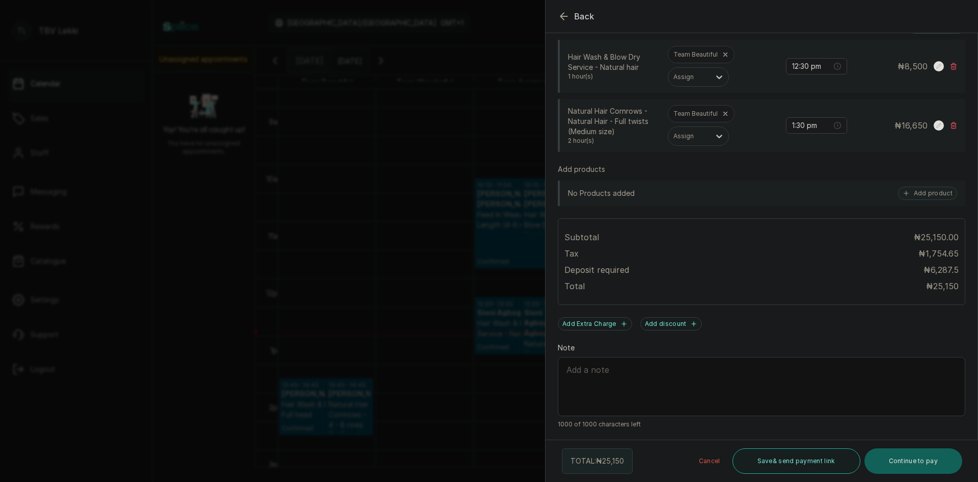
click at [797, 63] on div at bounding box center [877, 41] width 204 height 51
click at [808, 66] on div at bounding box center [877, 41] width 204 height 51
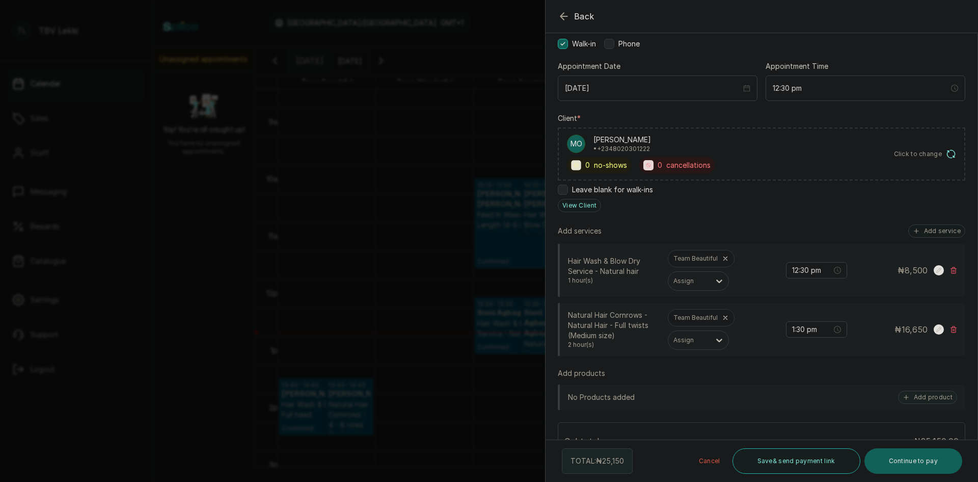
click at [935, 269] on rect at bounding box center [939, 270] width 10 height 10
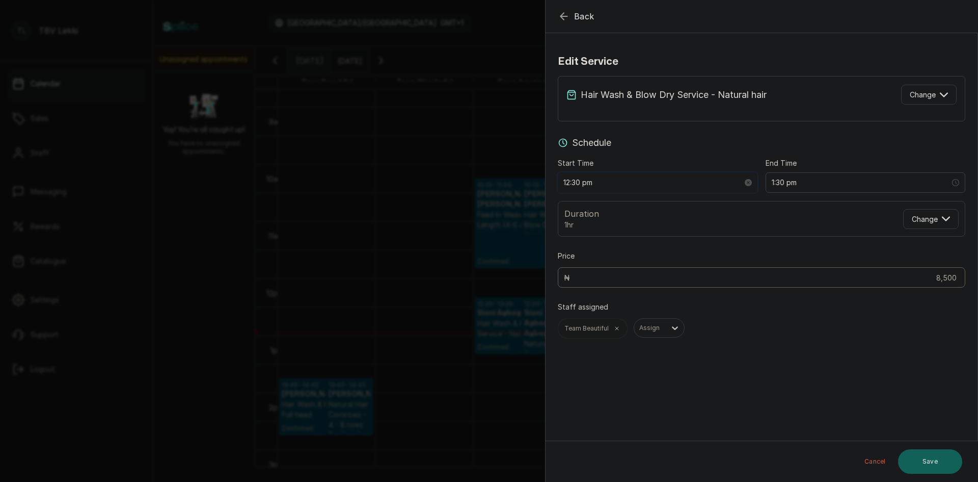
click at [577, 182] on input "12:30 pm" at bounding box center [653, 182] width 179 height 11
click at [634, 208] on div "AM" at bounding box center [630, 206] width 24 height 14
type input "12:40 am"
click at [628, 320] on span "OK" at bounding box center [628, 321] width 10 height 19
type input "1:40 am"
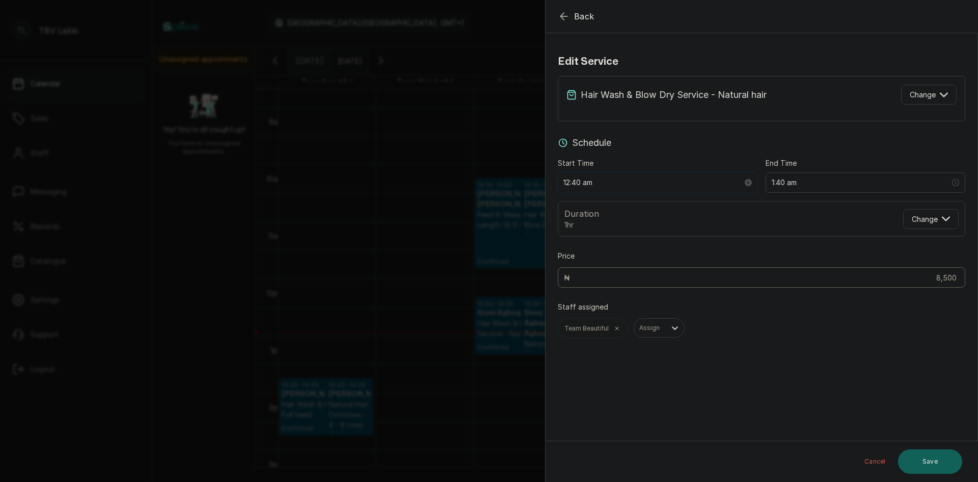
click at [589, 182] on input "12:40 am" at bounding box center [653, 182] width 179 height 11
type input "12:40 pm"
click at [630, 321] on span "OK" at bounding box center [628, 321] width 10 height 19
type input "1:40 pm"
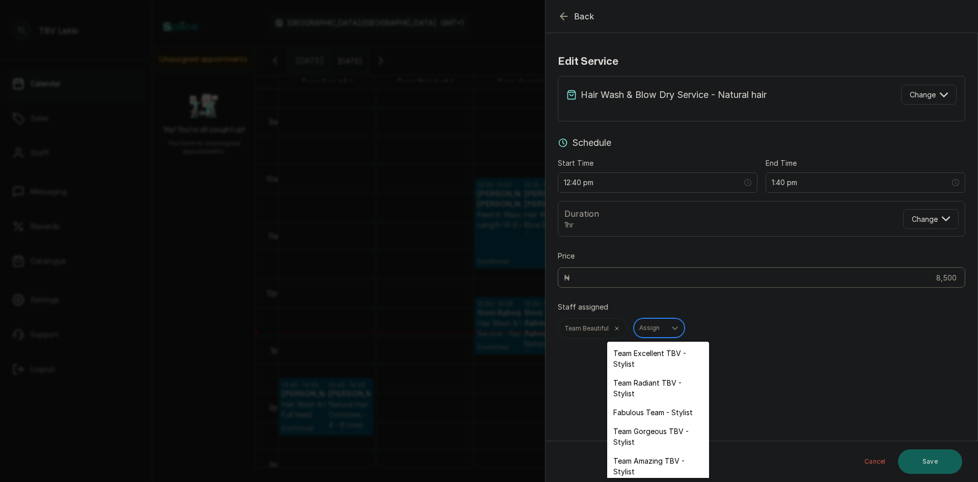
click at [656, 328] on div at bounding box center [650, 327] width 21 height 9
click at [644, 464] on div "Team Amazing TBV - Stylist" at bounding box center [658, 466] width 102 height 30
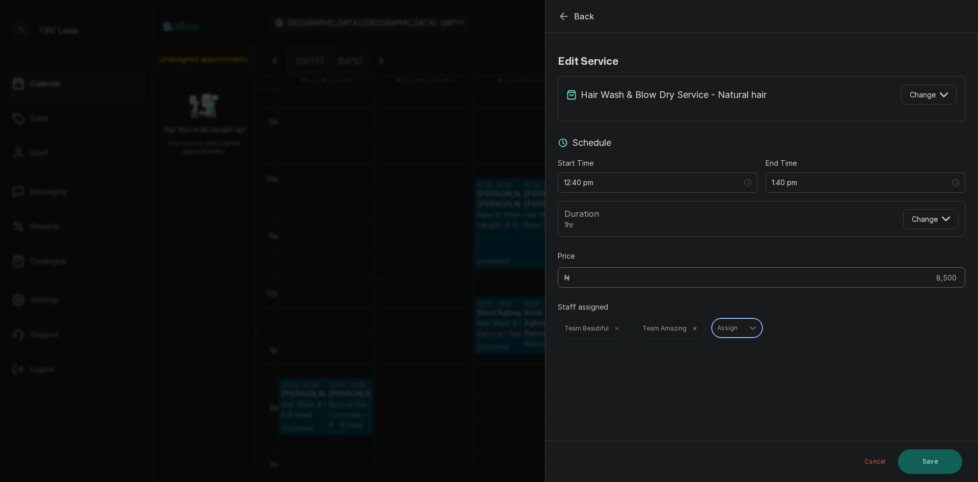
click at [617, 326] on icon at bounding box center [617, 328] width 6 height 6
click at [922, 468] on button "Save" at bounding box center [930, 461] width 64 height 24
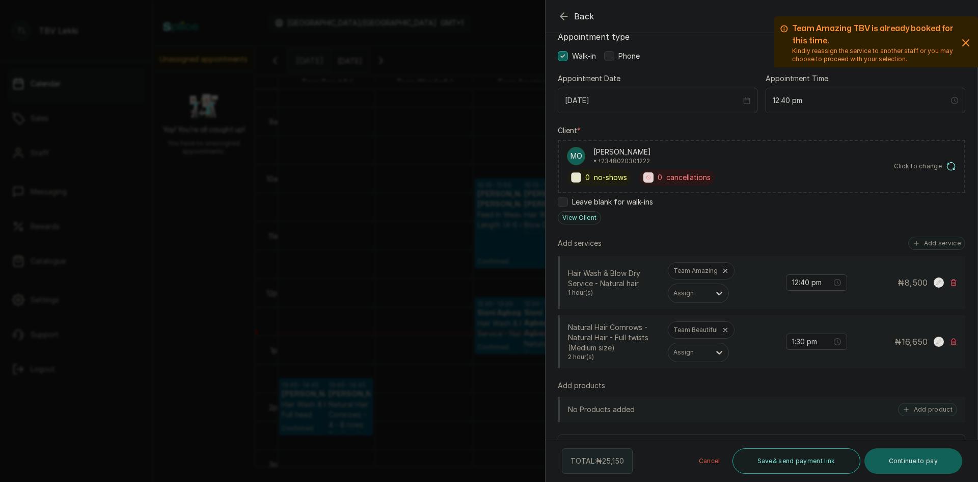
scroll to position [102, 0]
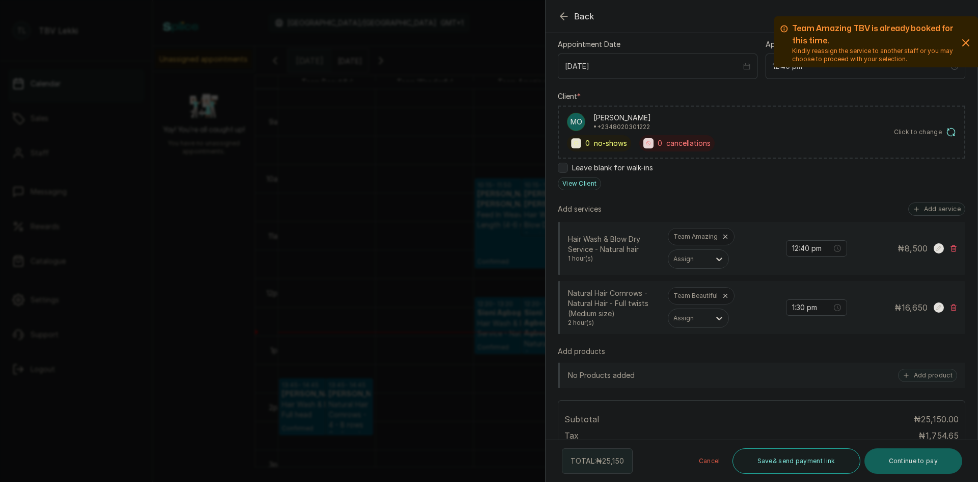
click at [934, 306] on rect at bounding box center [939, 307] width 10 height 10
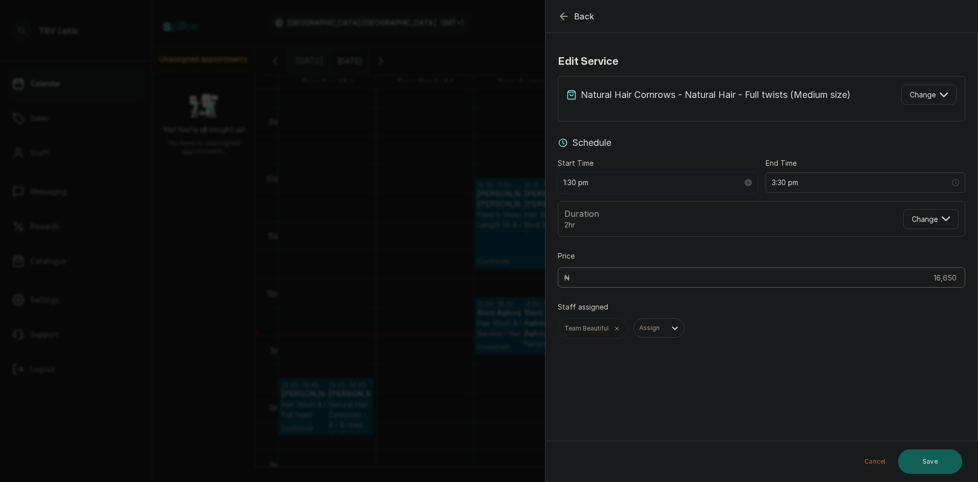
click at [573, 178] on input "1:30 pm" at bounding box center [653, 182] width 179 height 11
click at [566, 182] on input "1:40 pm" at bounding box center [653, 182] width 179 height 11
type input "12:40 pm"
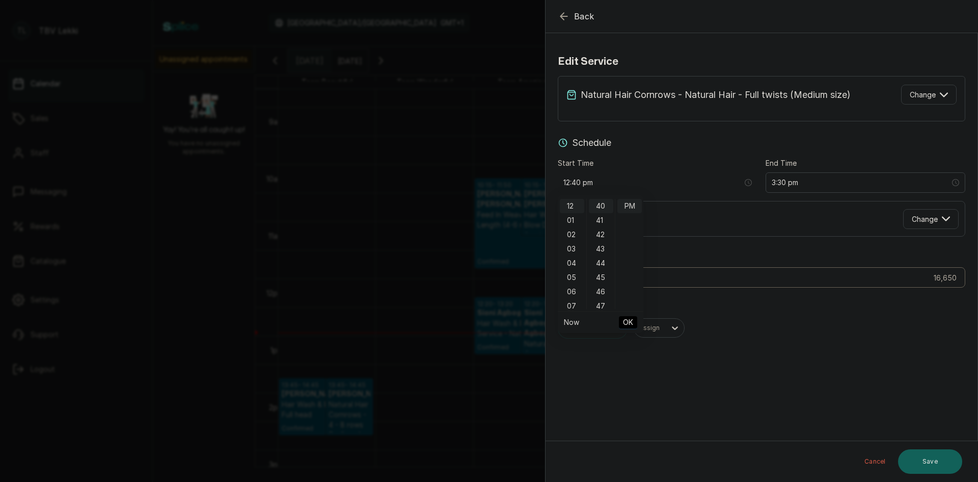
click at [628, 325] on span "OK" at bounding box center [628, 321] width 10 height 19
type input "2:40 pm"
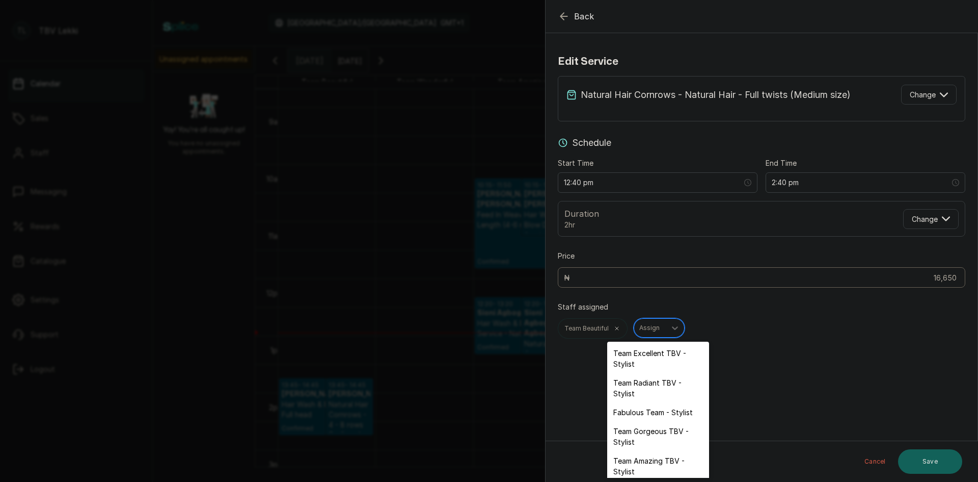
click at [645, 330] on div at bounding box center [650, 327] width 21 height 9
drag, startPoint x: 652, startPoint y: 458, endPoint x: 651, endPoint y: 448, distance: 9.7
click at [652, 452] on div "Team Amazing TBV - Stylist" at bounding box center [658, 466] width 102 height 30
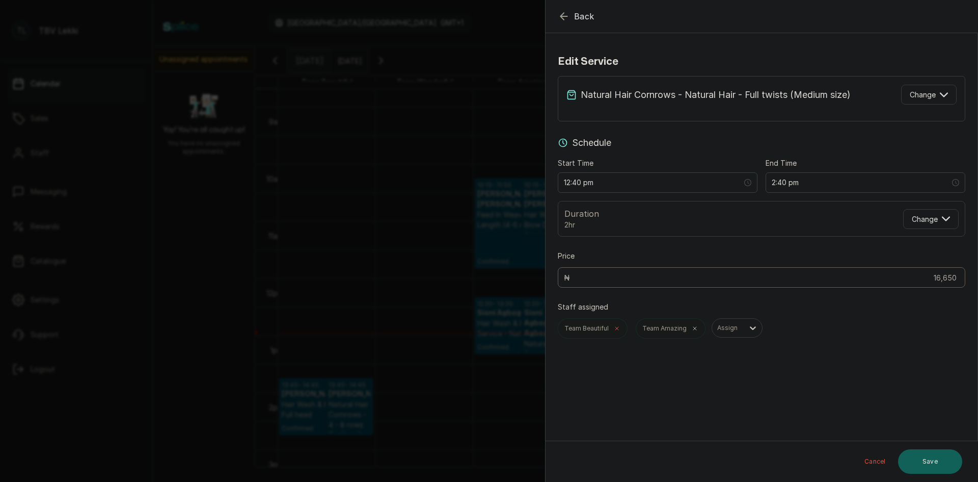
click at [617, 327] on icon at bounding box center [617, 328] width 3 height 3
click at [947, 469] on button "Save" at bounding box center [930, 461] width 64 height 24
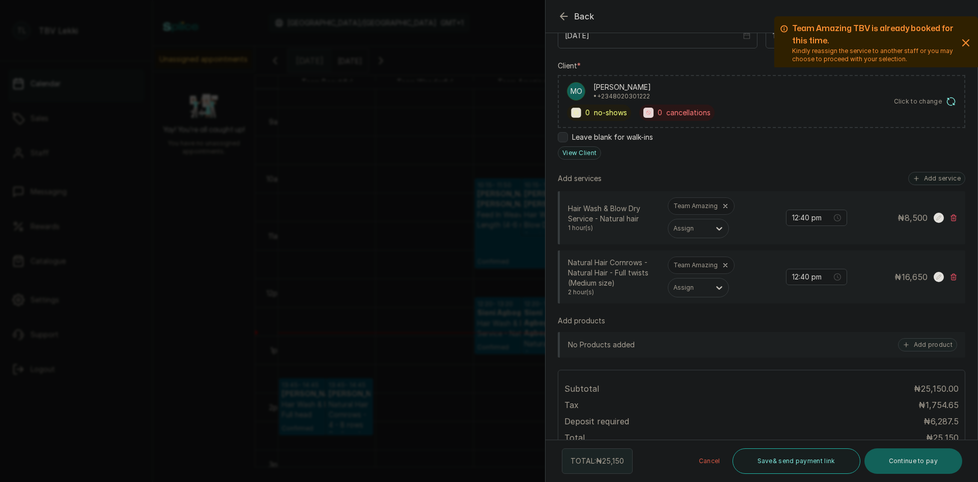
scroll to position [284, 0]
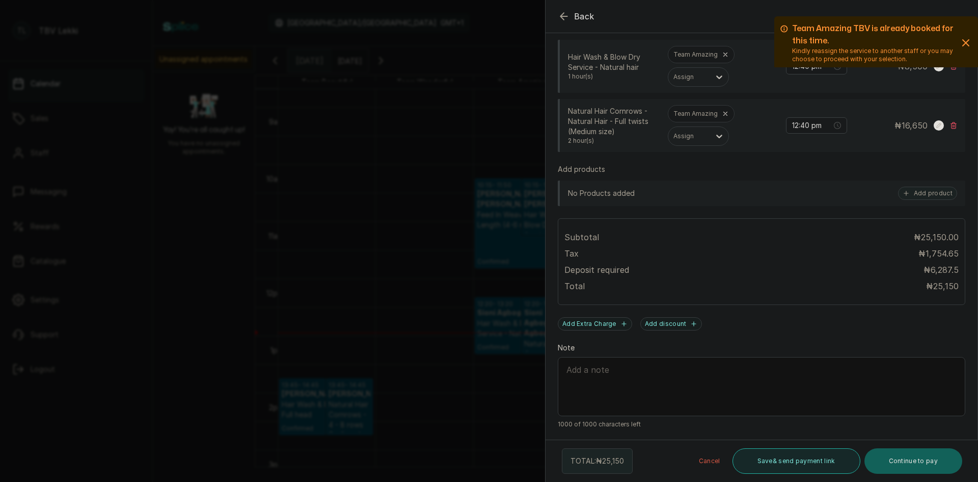
click at [767, 459] on button "Save & send payment link" at bounding box center [797, 460] width 128 height 25
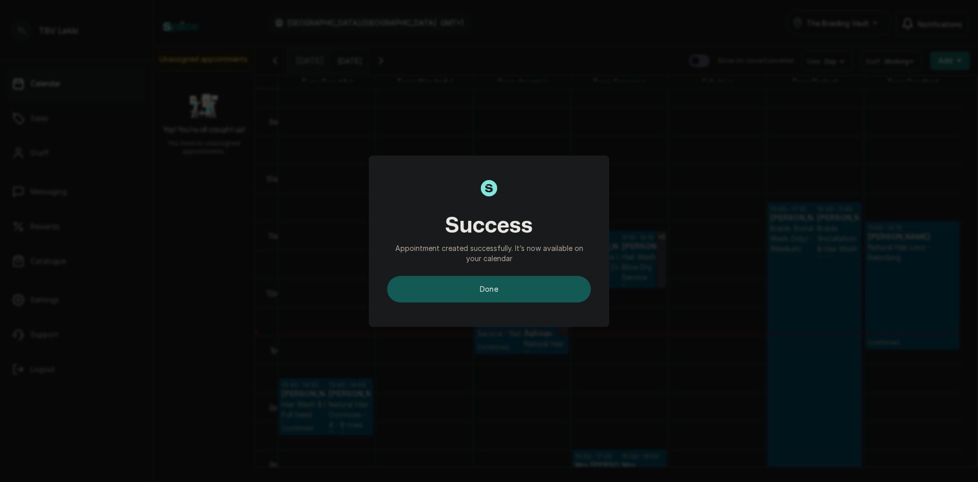
click at [551, 279] on button "done" at bounding box center [489, 289] width 204 height 26
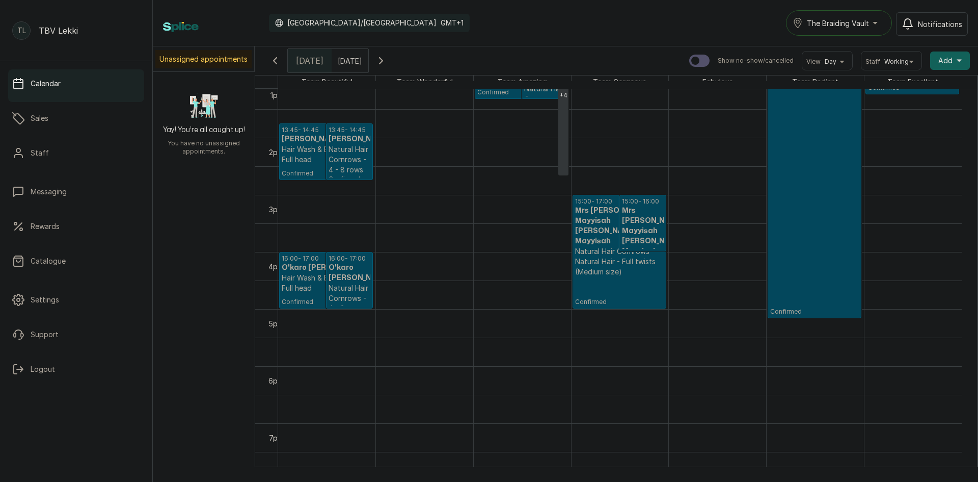
scroll to position [846, 0]
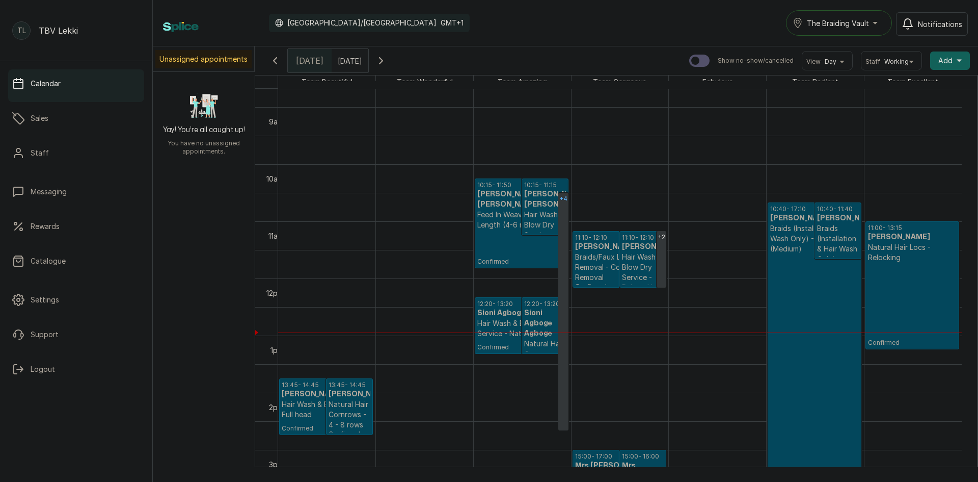
click at [558, 240] on link "+4" at bounding box center [563, 311] width 10 height 237
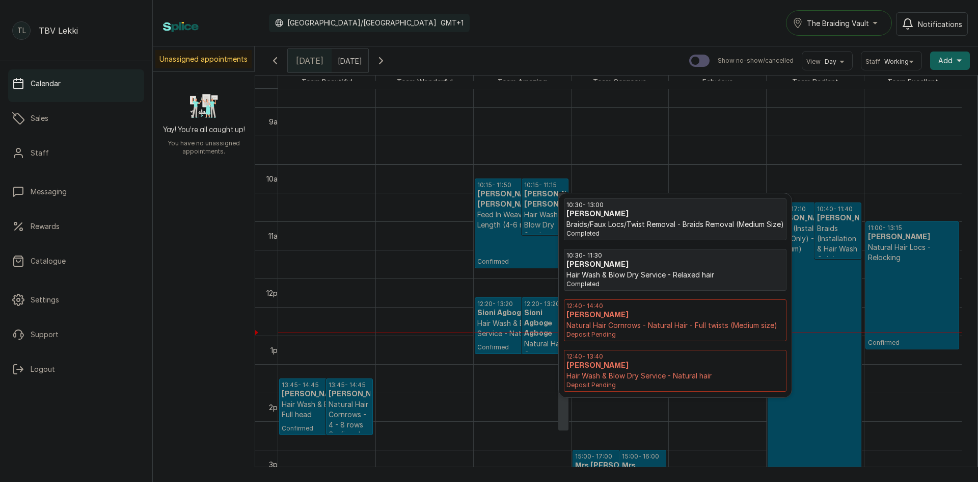
click at [635, 322] on p "Natural Hair Cornrows - Natural Hair - Full twists (Medium size)" at bounding box center [676, 325] width 218 height 10
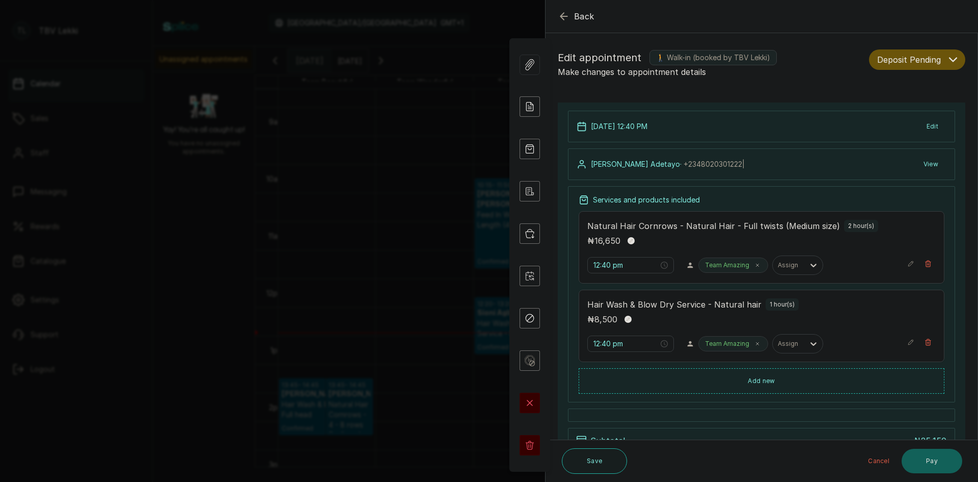
click at [889, 56] on span "Deposit Pending" at bounding box center [909, 60] width 64 height 12
click at [879, 118] on span "Confirmed" at bounding box center [896, 115] width 36 height 11
click at [580, 458] on button "Save" at bounding box center [594, 460] width 65 height 25
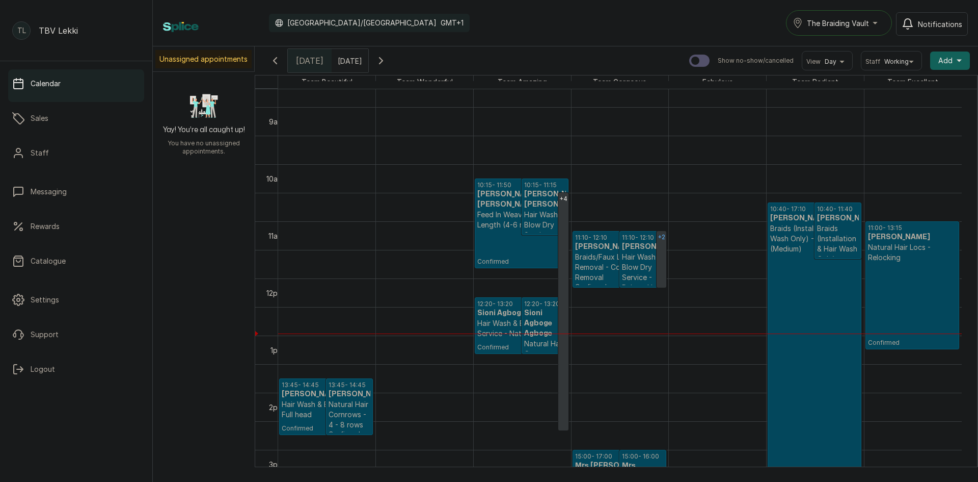
click at [664, 256] on link "+2" at bounding box center [662, 259] width 10 height 57
click at [563, 233] on link "+4" at bounding box center [563, 311] width 10 height 237
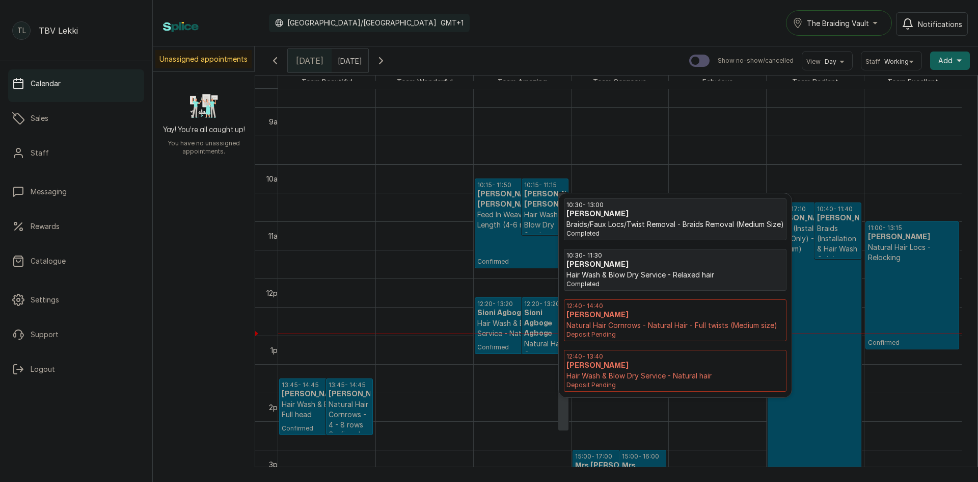
click at [630, 321] on p "Natural Hair Cornrows - Natural Hair - Full twists (Medium size)" at bounding box center [676, 325] width 218 height 10
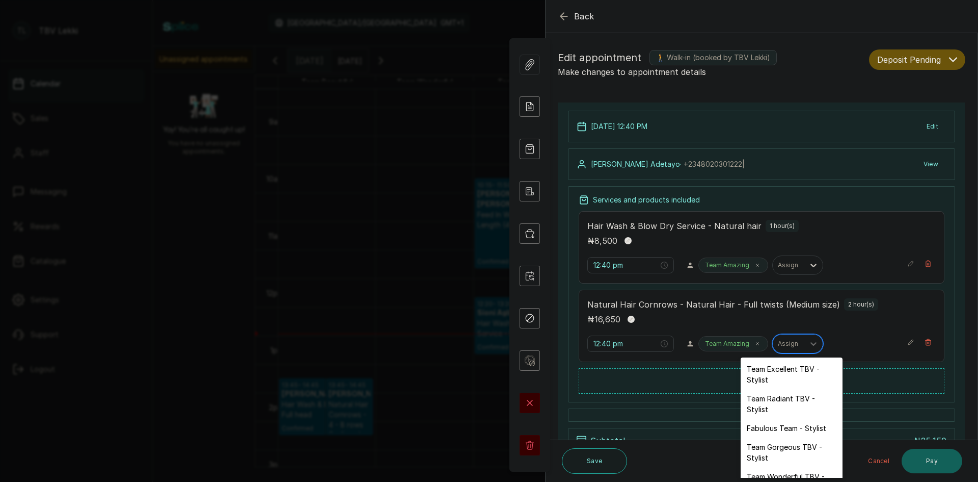
click at [778, 343] on div at bounding box center [788, 343] width 21 height 9
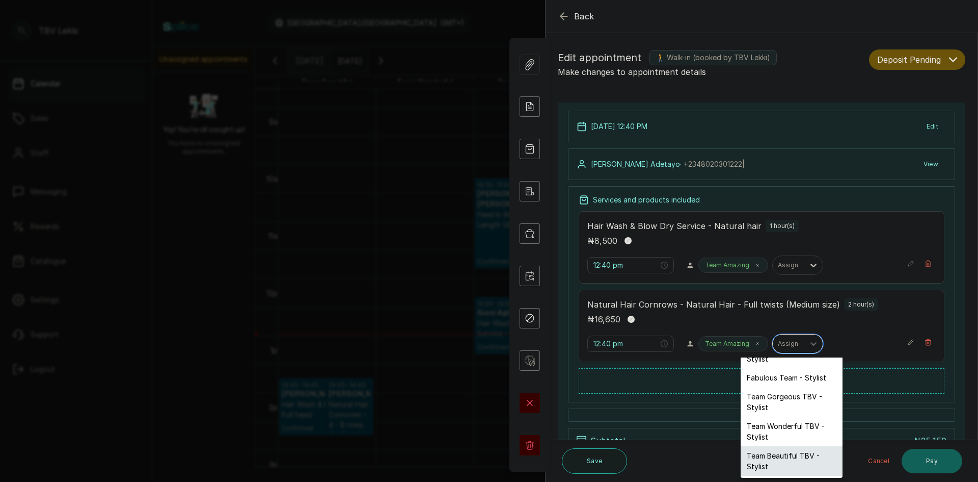
click at [801, 465] on div "Team Beautiful TBV - Stylist" at bounding box center [792, 461] width 102 height 30
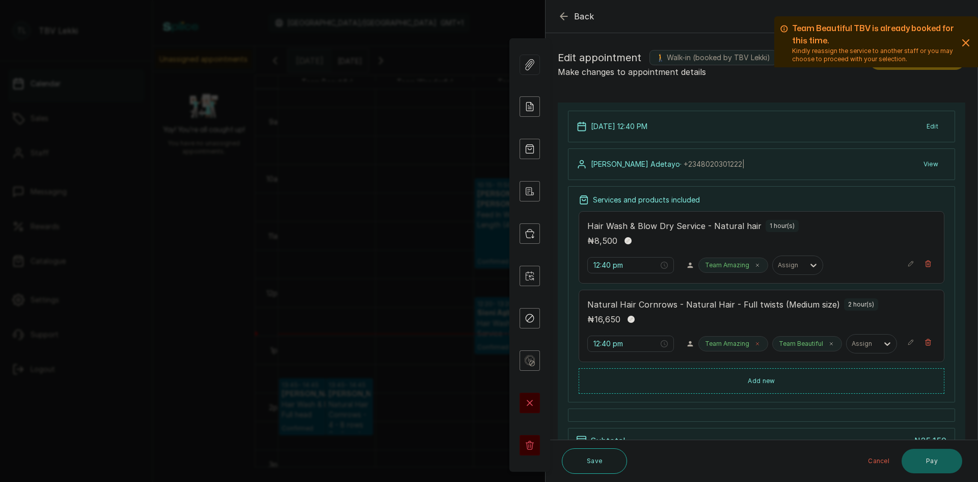
click at [755, 343] on icon at bounding box center [757, 343] width 5 height 5
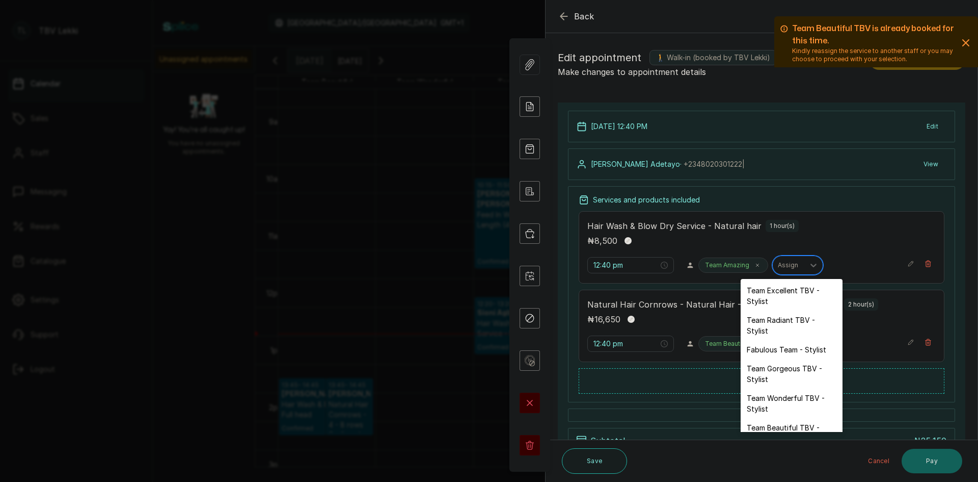
click at [786, 270] on div "Assign" at bounding box center [789, 264] width 32 height 13
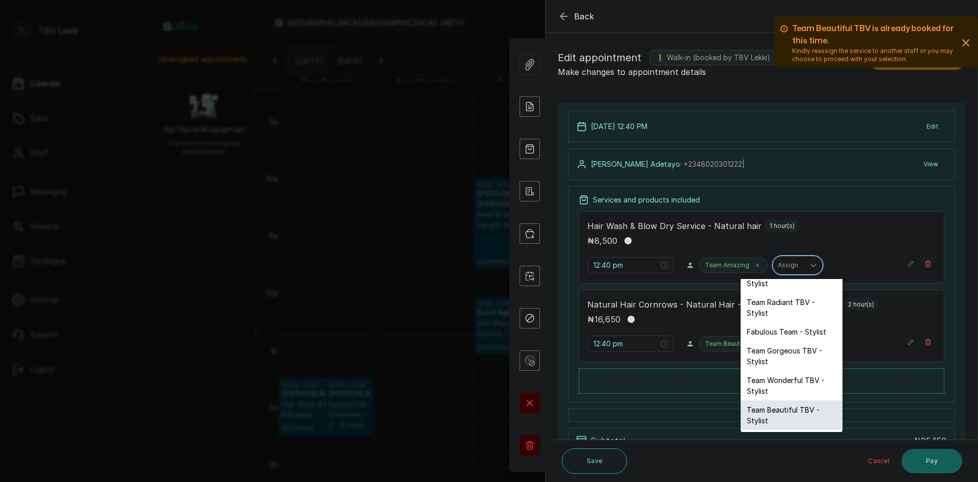
click at [781, 410] on div "Team Beautiful TBV - Stylist" at bounding box center [792, 415] width 102 height 30
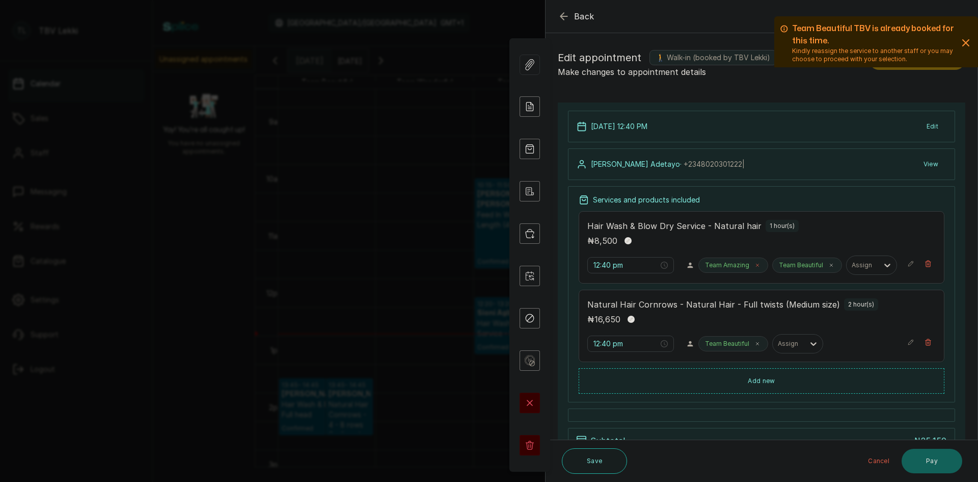
click at [754, 261] on span at bounding box center [758, 265] width 8 height 8
click at [600, 457] on button "Save" at bounding box center [594, 460] width 65 height 25
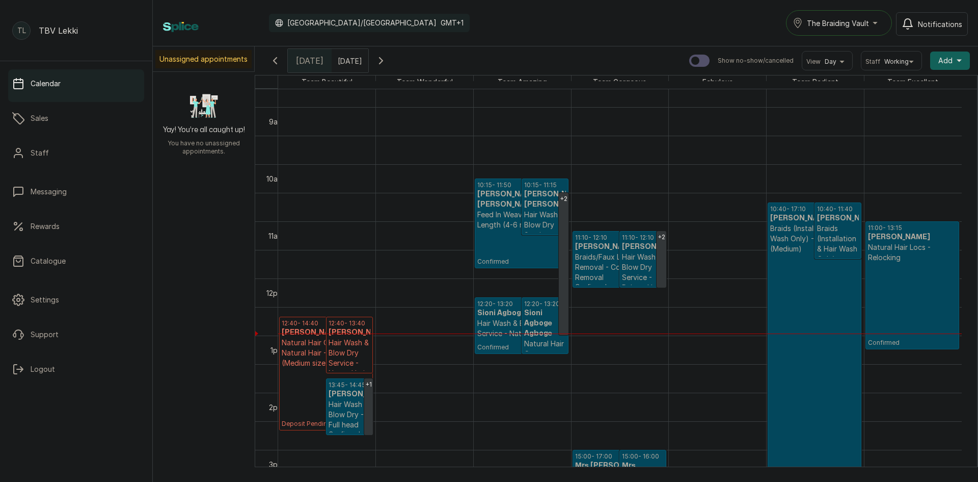
click at [348, 333] on h3 "[PERSON_NAME]" at bounding box center [350, 332] width 42 height 10
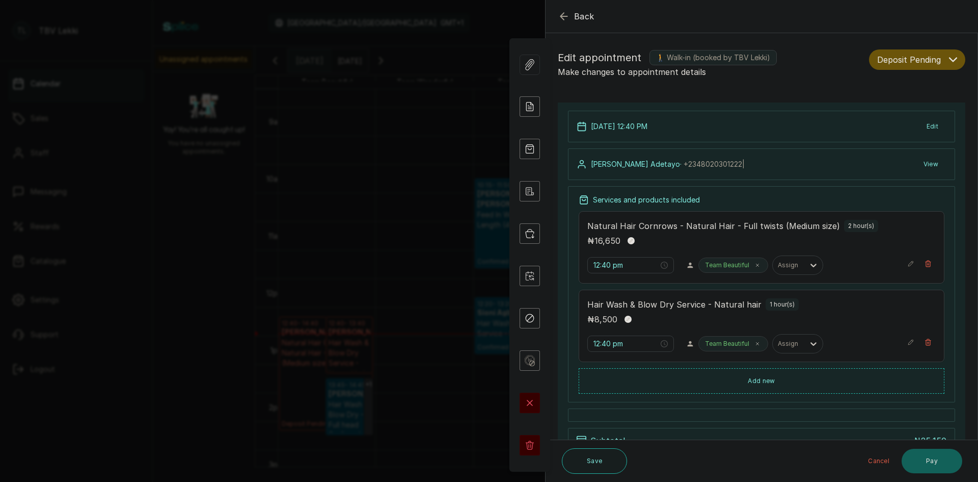
click at [937, 59] on button "Deposit Pending" at bounding box center [917, 59] width 96 height 20
click at [880, 117] on span "Confirmed" at bounding box center [896, 115] width 36 height 11
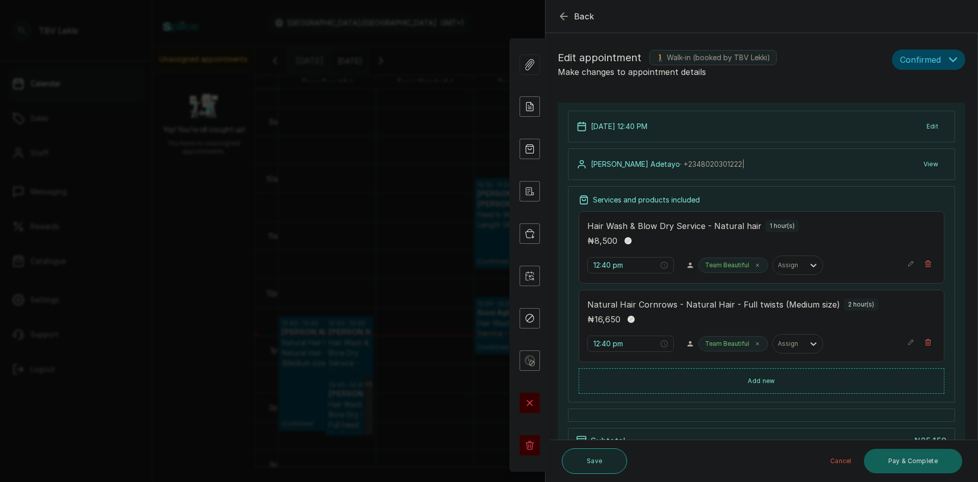
click at [585, 465] on button "Save" at bounding box center [594, 460] width 65 height 25
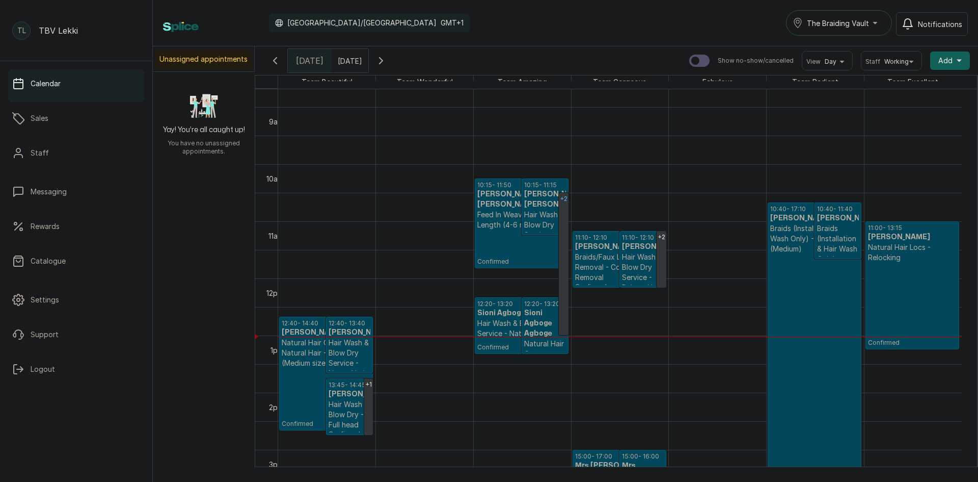
click at [562, 203] on div "+2" at bounding box center [564, 199] width 10 height 12
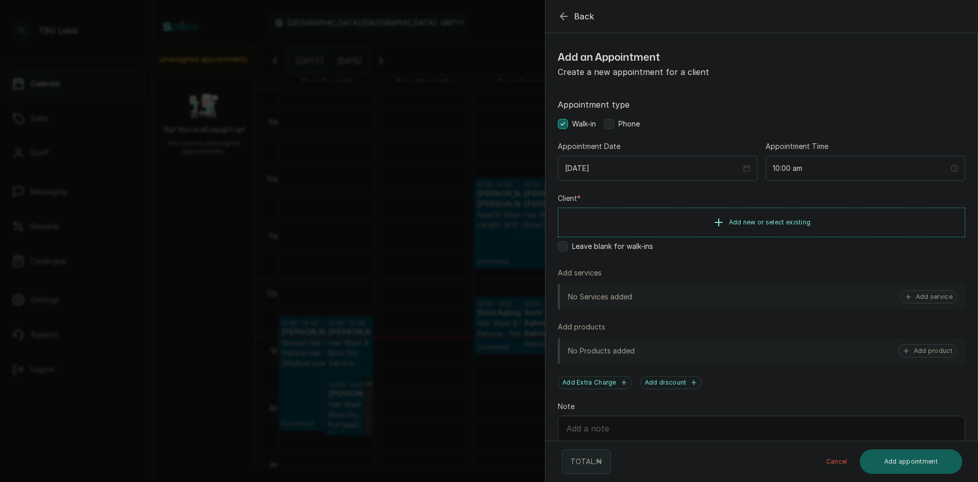
click at [568, 15] on icon "button" at bounding box center [564, 16] width 12 height 12
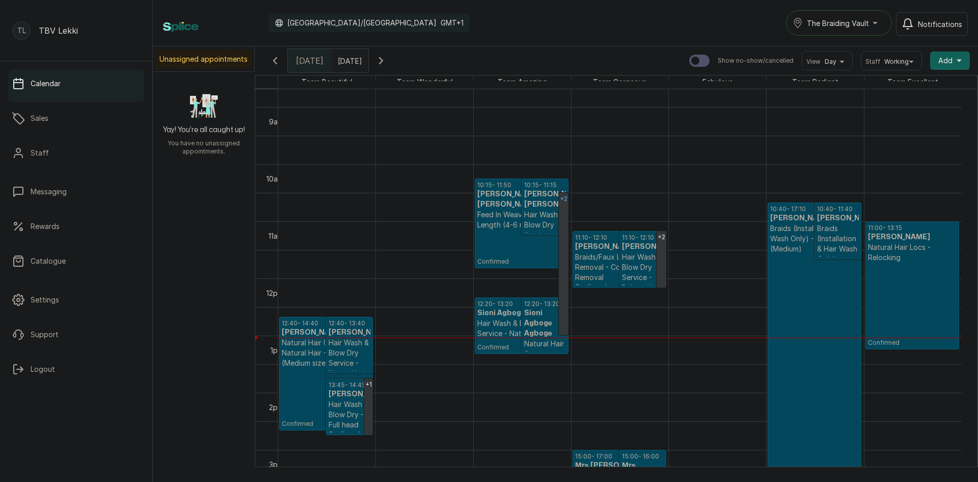
click at [561, 227] on link "+2" at bounding box center [564, 264] width 10 height 142
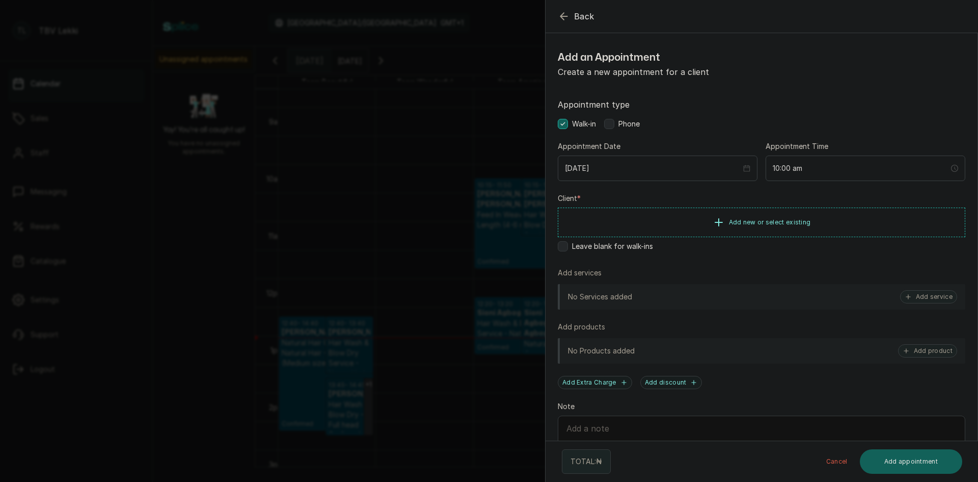
click at [562, 17] on icon "button" at bounding box center [564, 16] width 7 height 7
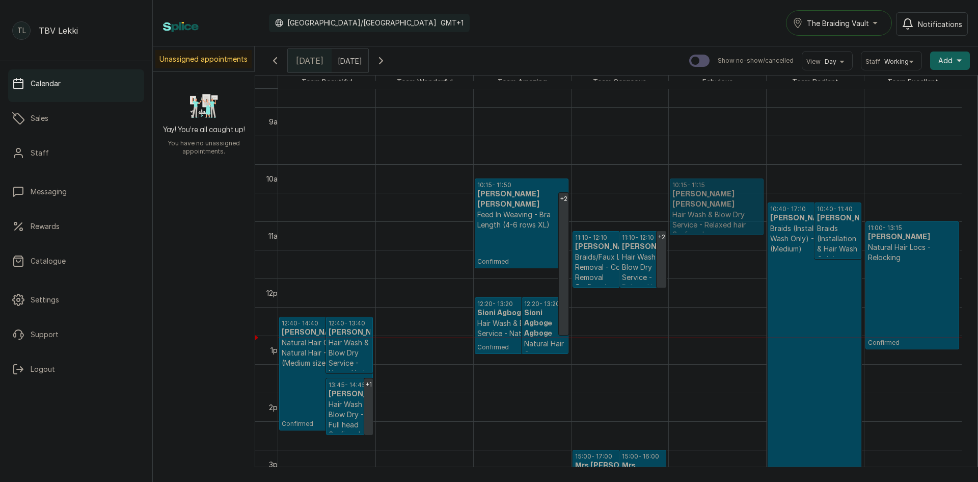
drag, startPoint x: 541, startPoint y: 199, endPoint x: 675, endPoint y: 204, distance: 134.1
click at [675, 204] on tr "+1 12:40 - 14:40 MR Ola Adetayo Adetayo Natural Hair Cornrows - Natural Hair - …" at bounding box center [620, 278] width 684 height 1370
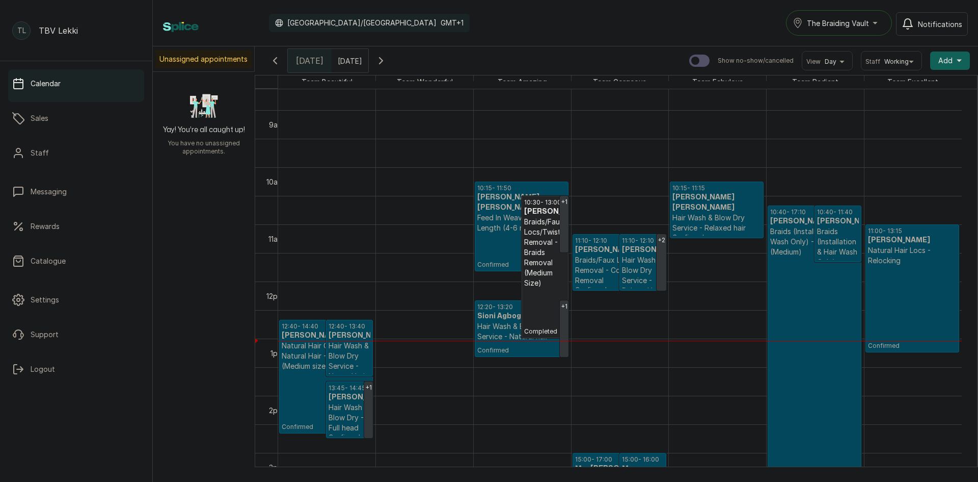
scroll to position [496, 0]
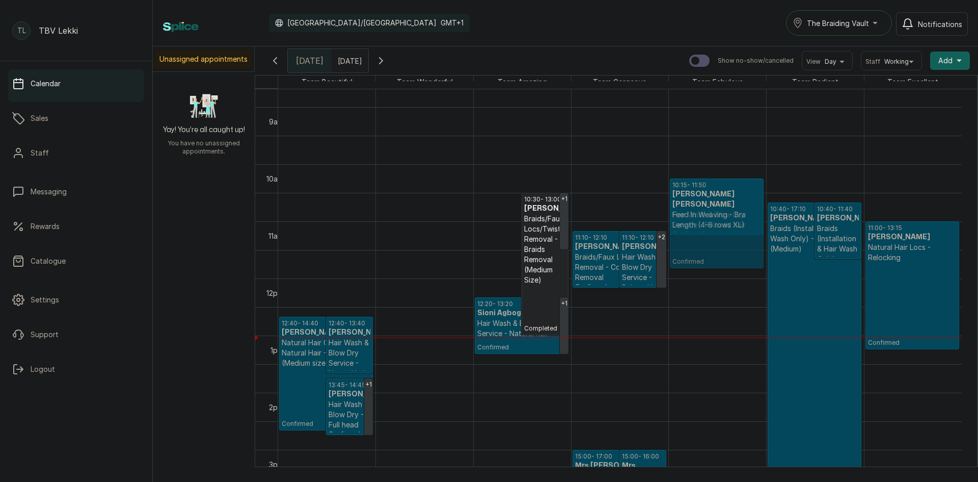
drag, startPoint x: 500, startPoint y: 210, endPoint x: 654, endPoint y: 216, distance: 154.0
click at [677, 216] on tr "+1 12:40 - 14:40 MR Ola Adetayo Adetayo Natural Hair Cornrows - Natural Hair - …" at bounding box center [620, 278] width 684 height 1370
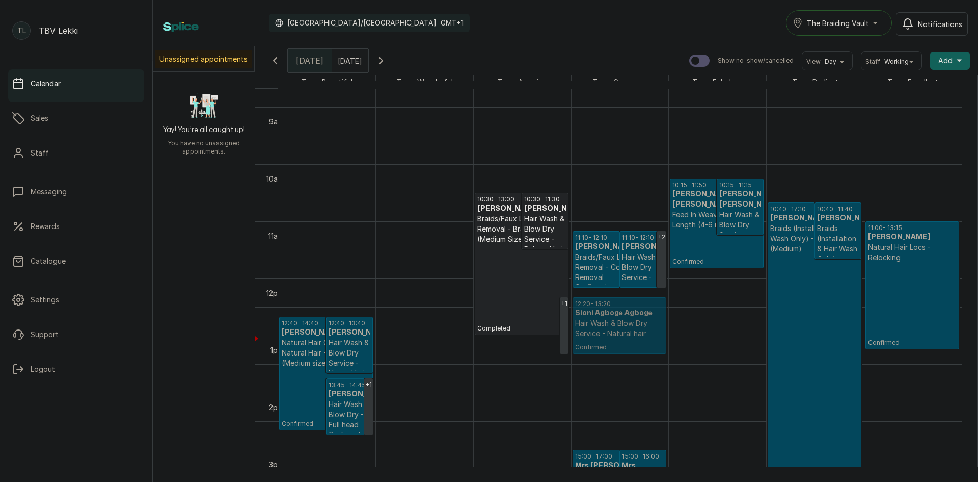
drag, startPoint x: 548, startPoint y: 314, endPoint x: 597, endPoint y: 314, distance: 48.9
click at [597, 314] on tr "+1 12:40 - 14:40 MR Ola Adetayo Adetayo Natural Hair Cornrows - Natural Hair - …" at bounding box center [620, 278] width 684 height 1370
drag, startPoint x: 551, startPoint y: 317, endPoint x: 595, endPoint y: 320, distance: 44.4
click at [595, 320] on tr "+1 12:40 - 14:40 MR Ola Adetayo Adetayo Natural Hair Cornrows - Natural Hair - …" at bounding box center [620, 278] width 684 height 1370
drag, startPoint x: 550, startPoint y: 310, endPoint x: 577, endPoint y: 310, distance: 27.5
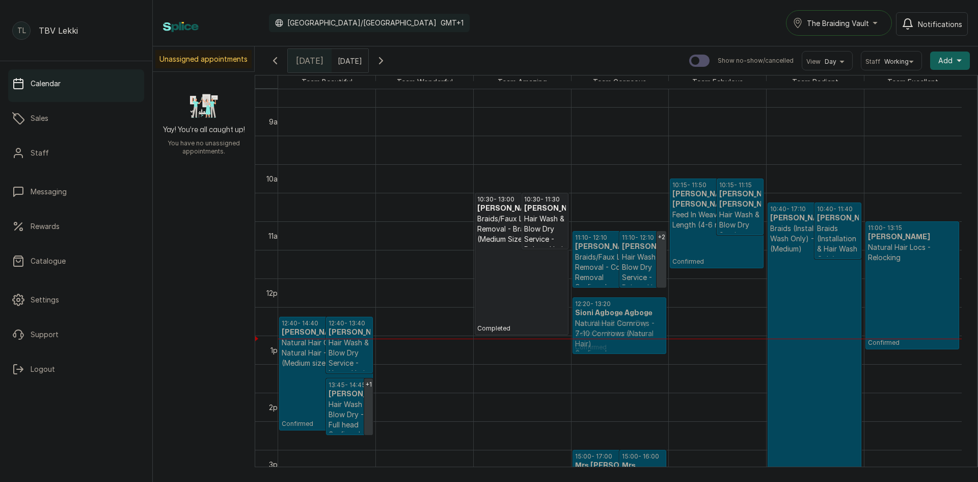
click at [586, 310] on tr "+1 12:40 - 14:40 MR Ola Adetayo Adetayo Natural Hair Cornrows - Natural Hair - …" at bounding box center [620, 278] width 684 height 1370
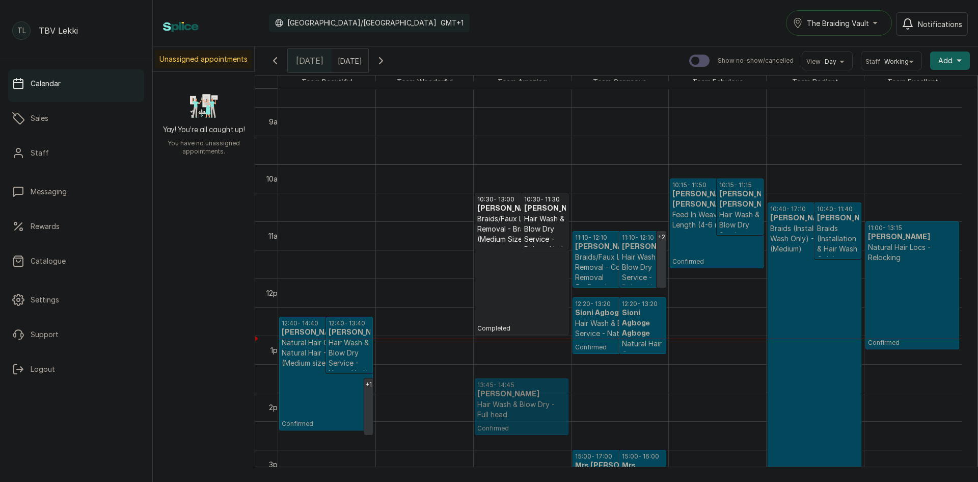
drag, startPoint x: 339, startPoint y: 398, endPoint x: 472, endPoint y: 403, distance: 133.1
click at [472, 403] on div "+1 12:40 - 14:40 MR Ola Adetayo Adetayo Natural Hair Cornrows - Natural Hair - …" at bounding box center [620, 278] width 684 height 1370
drag, startPoint x: 354, startPoint y: 392, endPoint x: 489, endPoint y: 391, distance: 135.5
click at [489, 391] on tr "12:40 - 14:40 MR Ola Adetayo Adetayo Natural Hair Cornrows - Natural Hair - Ful…" at bounding box center [620, 278] width 684 height 1370
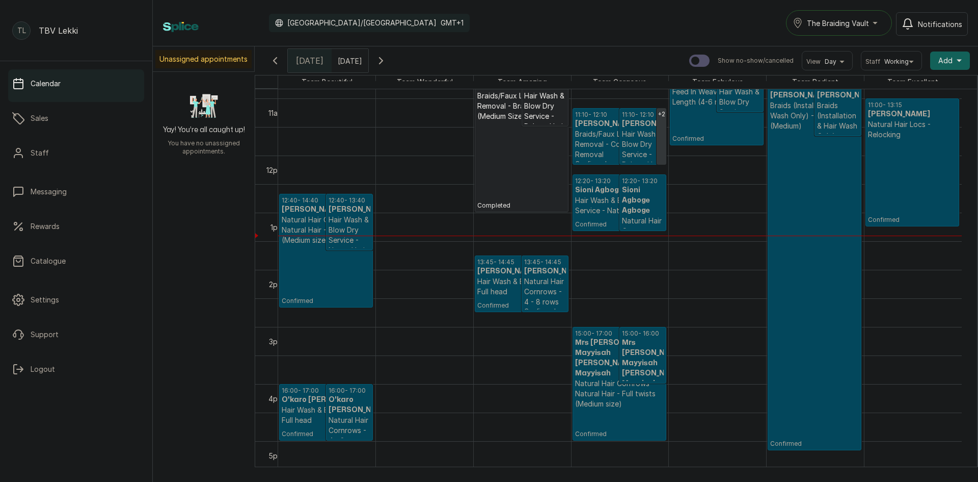
scroll to position [598, 0]
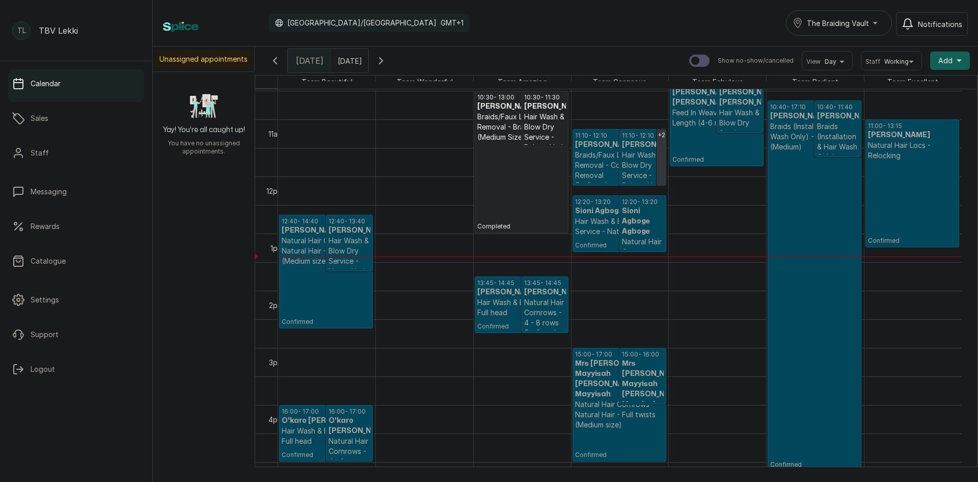
click at [607, 151] on p "Braids/Faux Locs/Twist Removal - Cornrow Removal" at bounding box center [619, 165] width 89 height 31
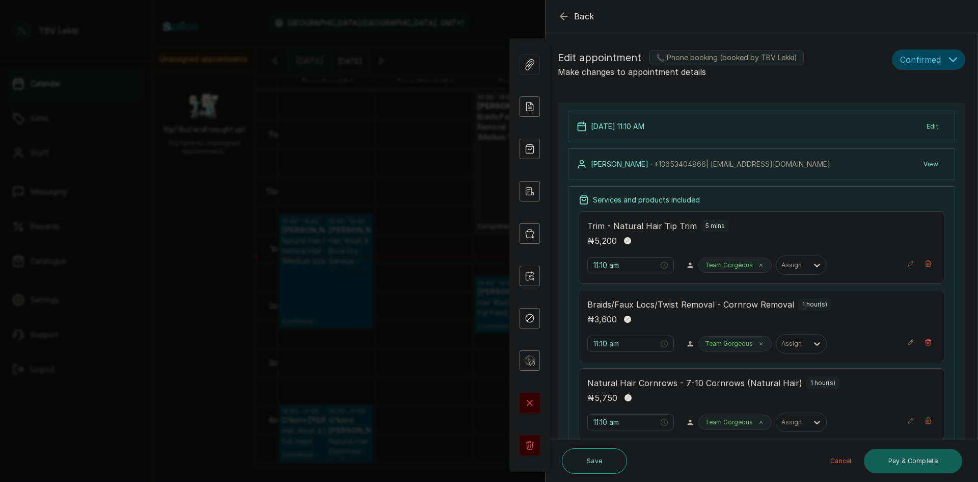
scroll to position [153, 0]
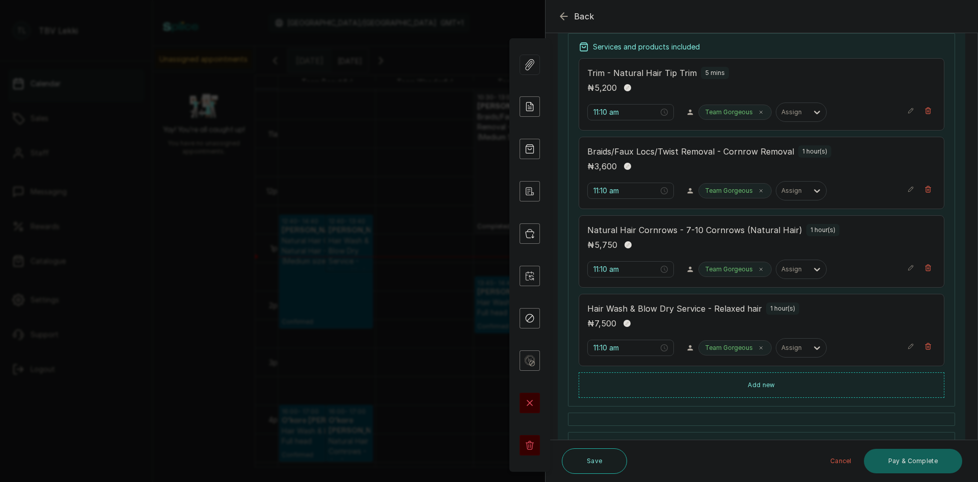
click at [755, 234] on p "Natural Hair Cornrows - 7-10 Cornrows (Natural Hair)" at bounding box center [695, 230] width 215 height 12
click at [898, 269] on div "11:10 am Team Gorgeous Assign" at bounding box center [762, 268] width 349 height 19
click at [909, 269] on icon "button" at bounding box center [911, 267] width 5 height 5
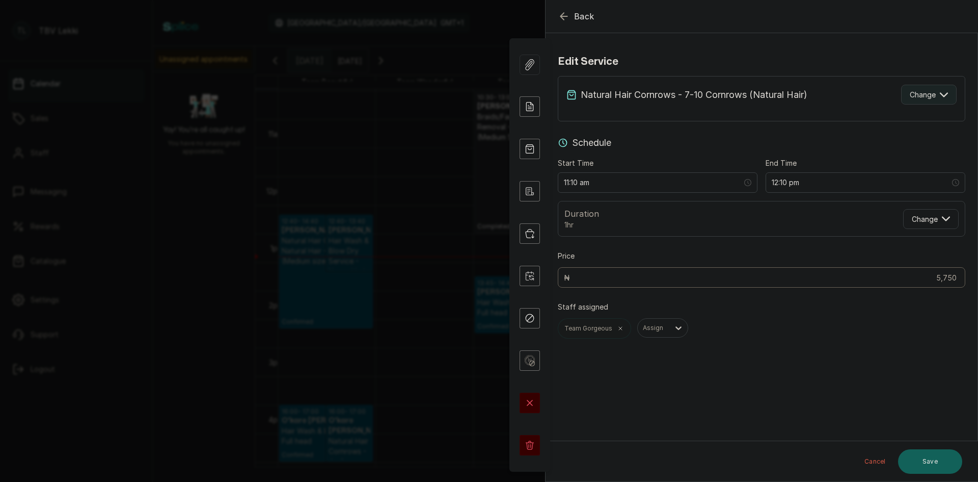
click at [931, 91] on button "Change" at bounding box center [929, 95] width 56 height 20
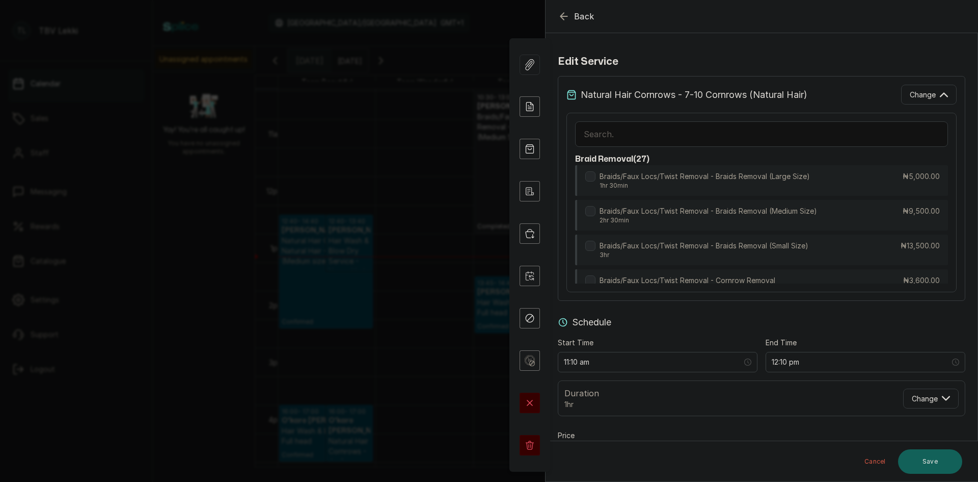
click at [603, 136] on input "text" at bounding box center [761, 133] width 373 height 25
type input "cornrow"
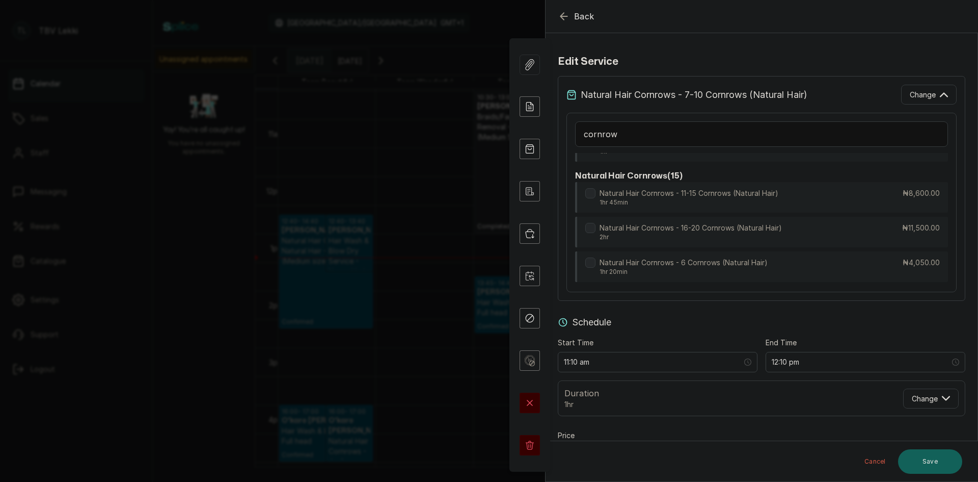
scroll to position [1704, 0]
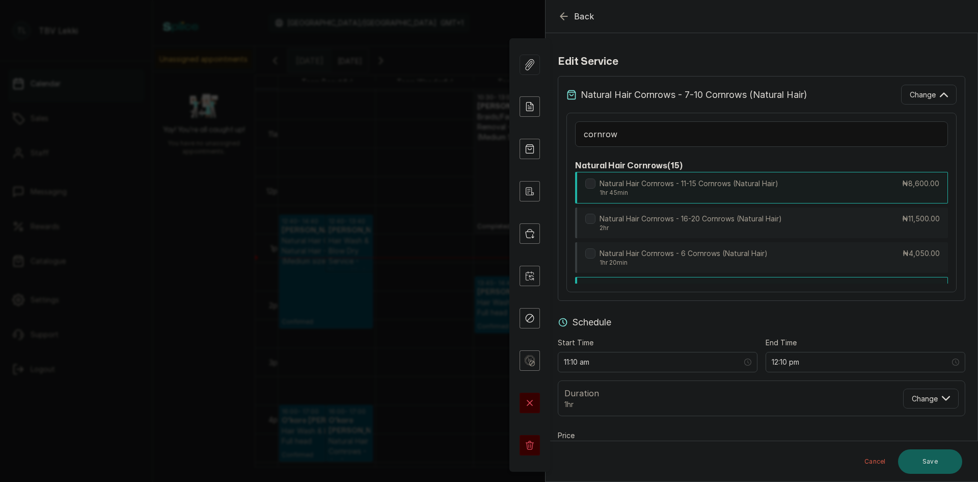
click at [680, 187] on p "Natural Hair Cornrows - 11-15 Cornrows (Natural Hair)" at bounding box center [689, 183] width 179 height 10
type input "12:55 pm"
type input "8,600"
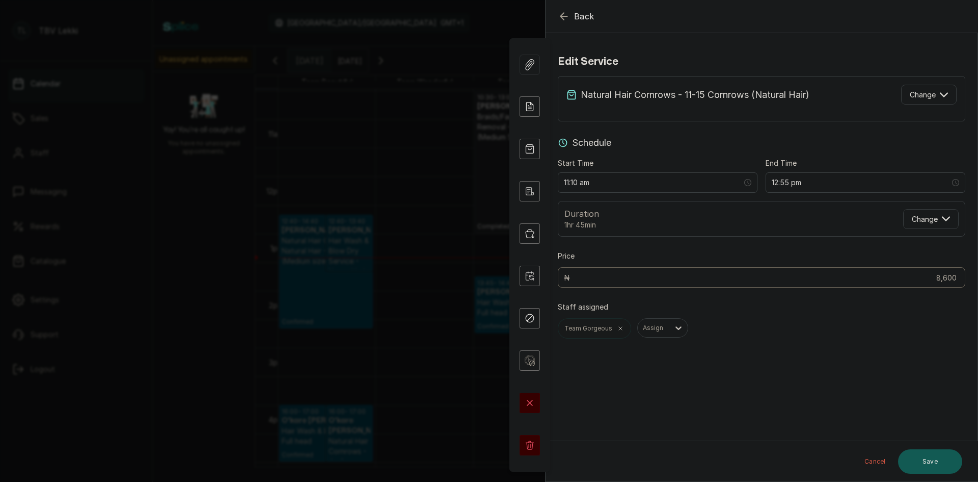
click at [933, 466] on button "Save" at bounding box center [930, 461] width 64 height 24
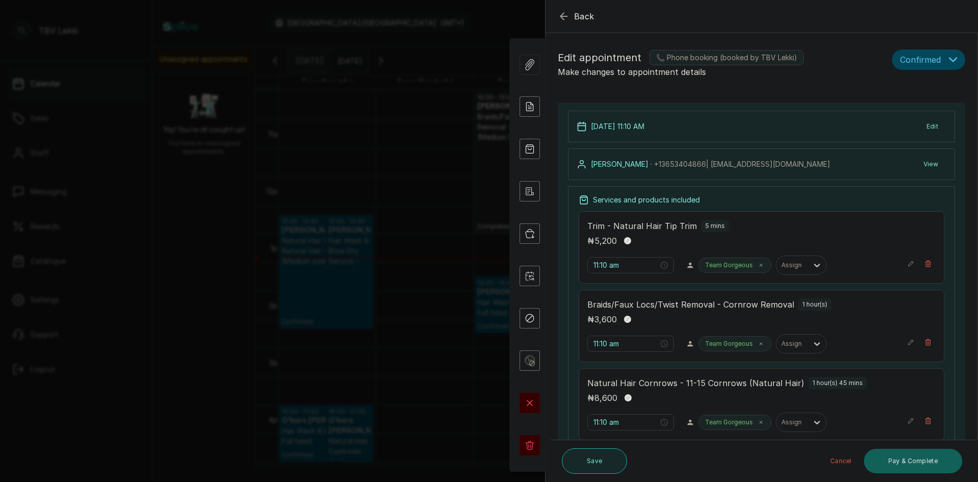
click at [577, 470] on button "Save" at bounding box center [594, 460] width 65 height 25
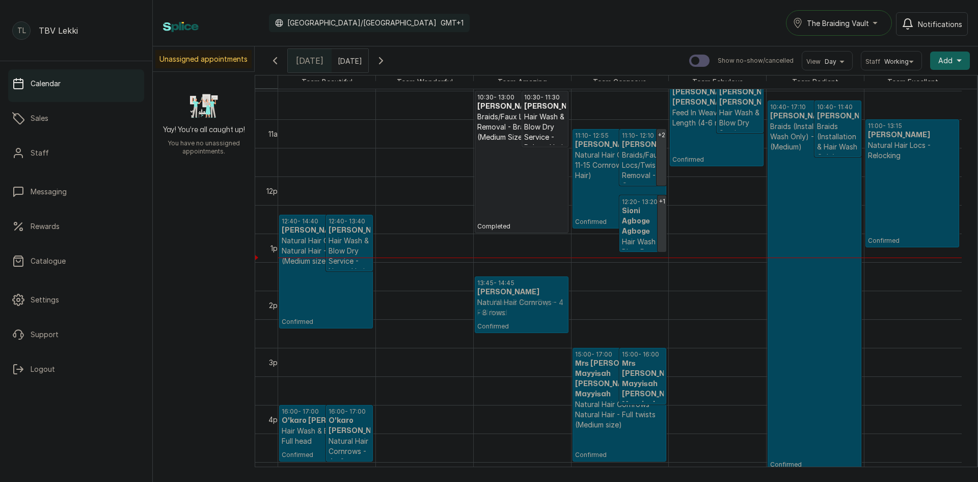
drag, startPoint x: 344, startPoint y: 296, endPoint x: 484, endPoint y: 300, distance: 139.2
click at [484, 300] on tr "12:40 - 14:40 MR Ola Adetayo Adetayo Natural Hair Cornrows - Natural Hair - Ful…" at bounding box center [620, 176] width 684 height 1370
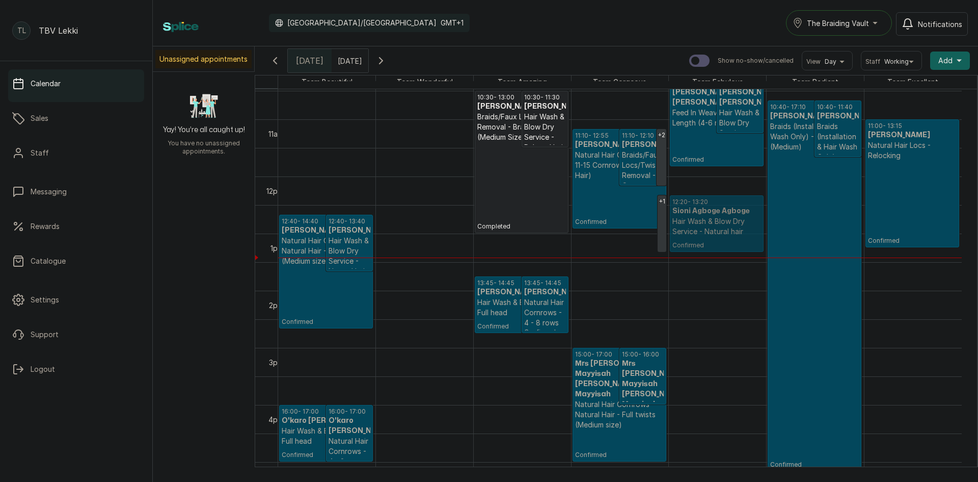
drag, startPoint x: 644, startPoint y: 206, endPoint x: 684, endPoint y: 206, distance: 40.8
click at [684, 206] on tr "12:40 - 14:40 MR Ola Adetayo Adetayo Natural Hair Cornrows - Natural Hair - Ful…" at bounding box center [620, 176] width 684 height 1370
drag, startPoint x: 652, startPoint y: 216, endPoint x: 691, endPoint y: 213, distance: 39.4
click at [691, 213] on tr "12:40 - 14:40 MR Ola Adetayo Adetayo Natural Hair Cornrows - Natural Hair - Ful…" at bounding box center [620, 176] width 684 height 1370
click at [629, 173] on p "Braids/Faux Locs/Twist Removal - Cornrow Removal" at bounding box center [643, 175] width 42 height 51
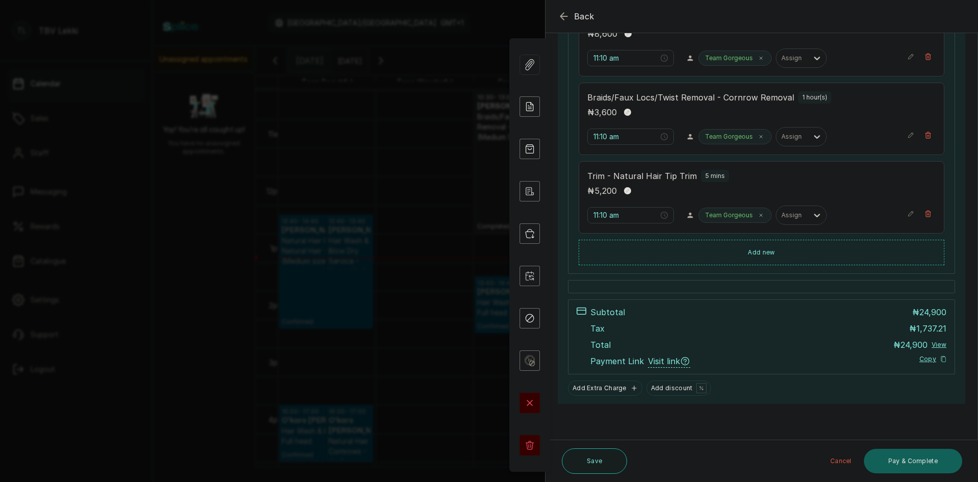
scroll to position [285, 0]
click at [564, 21] on icon "button" at bounding box center [564, 16] width 12 height 12
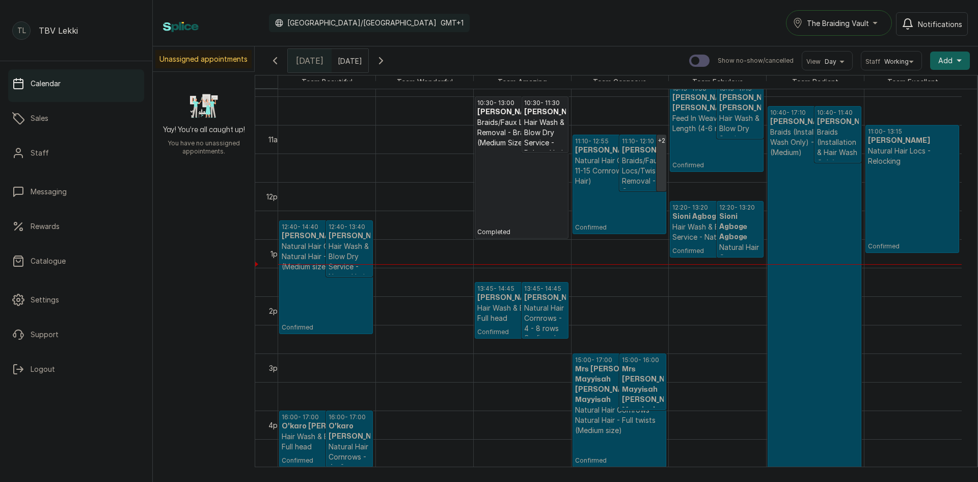
scroll to position [598, 0]
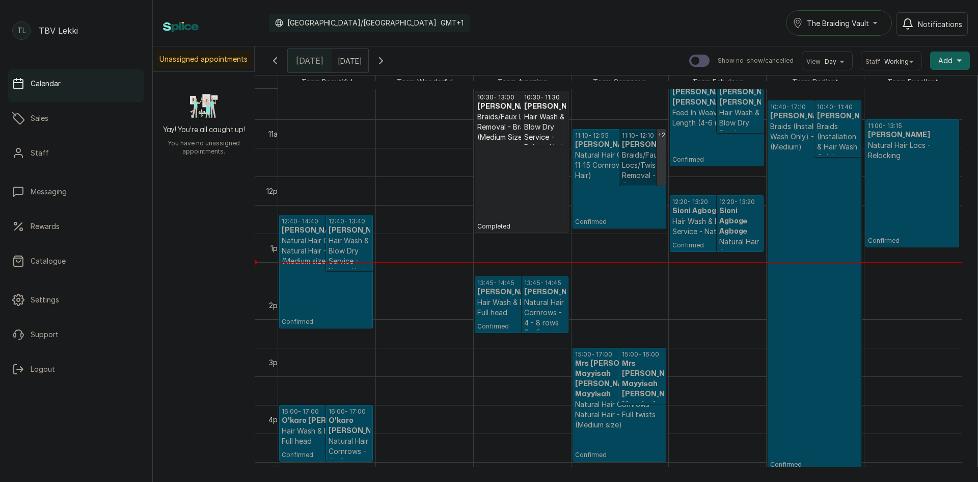
click at [632, 152] on link "11:10 - 12:10 Geraldine Braids/Faux Locs/Twist Removal - Cornrow Removal Confir…" at bounding box center [643, 157] width 47 height 57
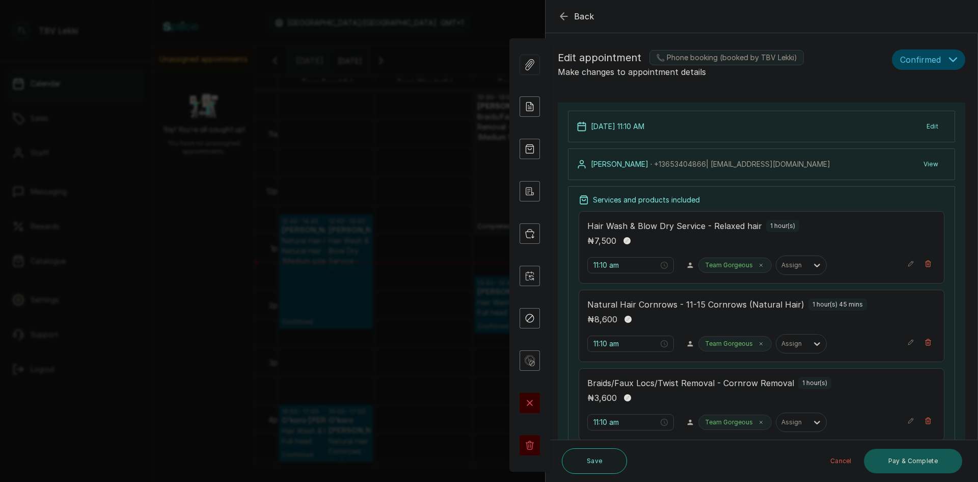
click at [893, 463] on button "Pay & Complete" at bounding box center [913, 460] width 98 height 24
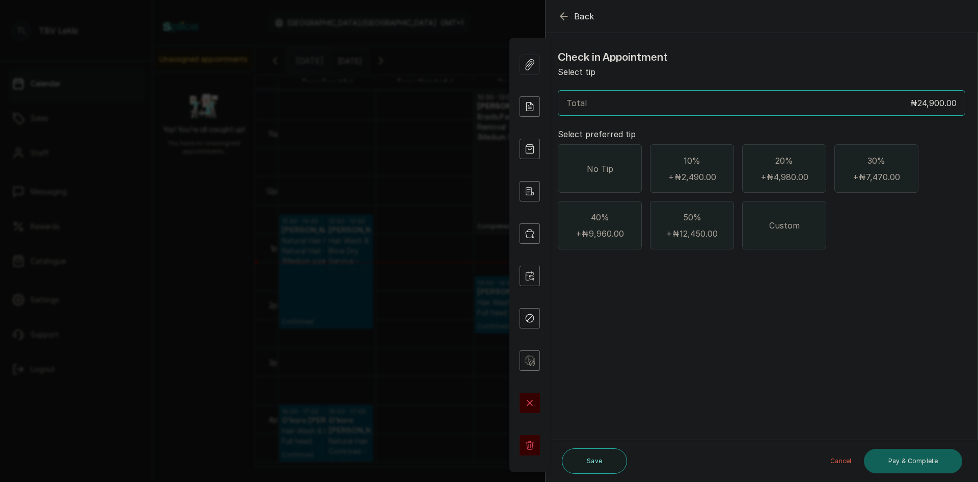
click at [608, 156] on div "No Tip" at bounding box center [600, 168] width 84 height 48
click at [906, 453] on button "Pay & Complete" at bounding box center [913, 460] width 98 height 24
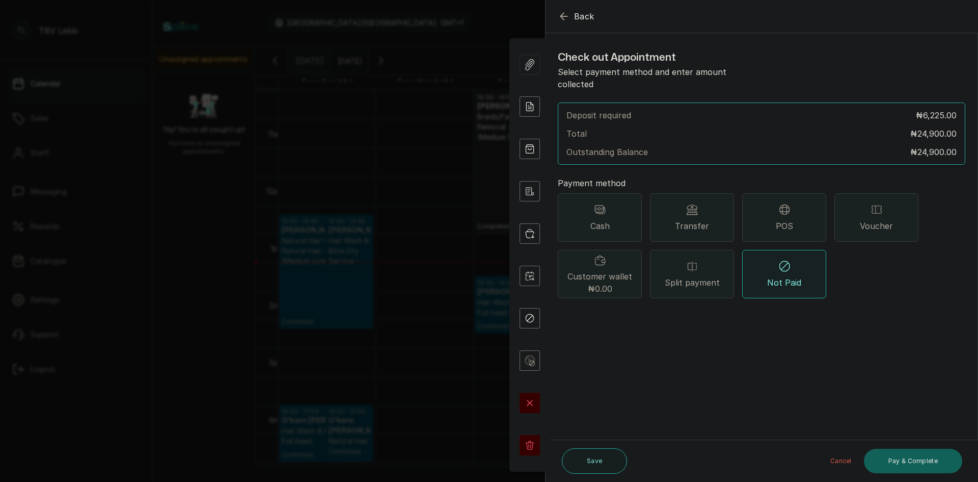
click at [785, 220] on span "POS" at bounding box center [784, 226] width 17 height 12
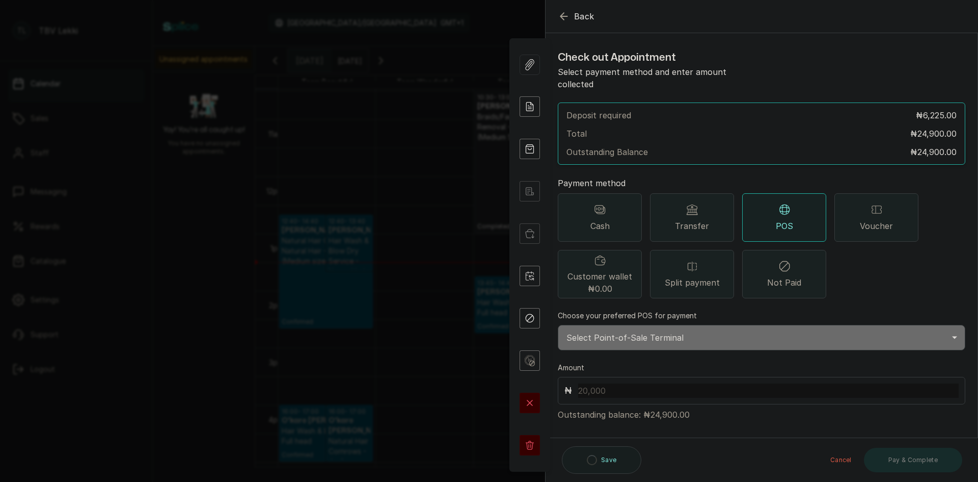
click at [654, 325] on select "Select Point-of-Sale Terminal Traction Lekki Wema Bank" at bounding box center [762, 337] width 408 height 25
select select "e1867123-5ec2-4a5c-a37e-a5c296d9f69a"
click at [558, 325] on select "Select Point-of-Sale Terminal Traction Lekki Wema Bank" at bounding box center [762, 337] width 408 height 25
drag, startPoint x: 648, startPoint y: 401, endPoint x: 665, endPoint y: 400, distance: 17.3
click at [665, 404] on p "Outstanding balance: ₦24,900.00" at bounding box center [762, 412] width 408 height 16
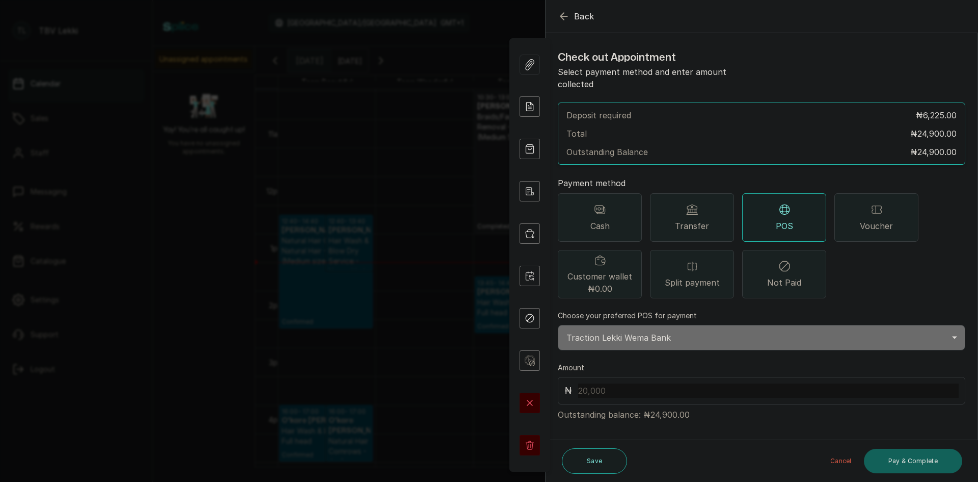
click at [671, 415] on div "Check out Appointment Select payment method and enter amount collected Deposit …" at bounding box center [762, 234] width 432 height 387
drag, startPoint x: 647, startPoint y: 402, endPoint x: 676, endPoint y: 400, distance: 29.6
click at [676, 404] on p "Outstanding balance: ₦24,900.00" at bounding box center [762, 412] width 408 height 16
copy p "24,900"
click at [601, 384] on input "text" at bounding box center [768, 390] width 381 height 14
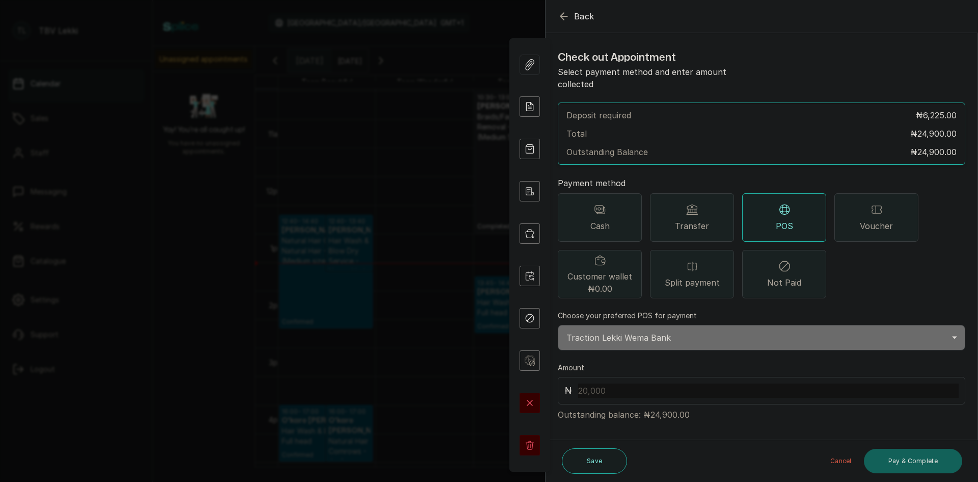
paste input "24,900"
type input "24,900"
click at [914, 465] on button "Pay & Complete" at bounding box center [913, 460] width 98 height 24
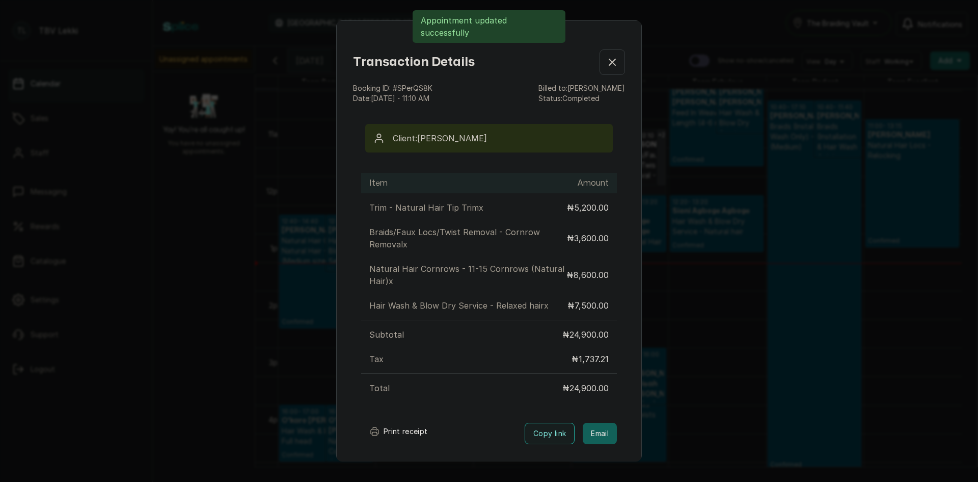
click at [404, 429] on button "Print receipt" at bounding box center [398, 431] width 75 height 20
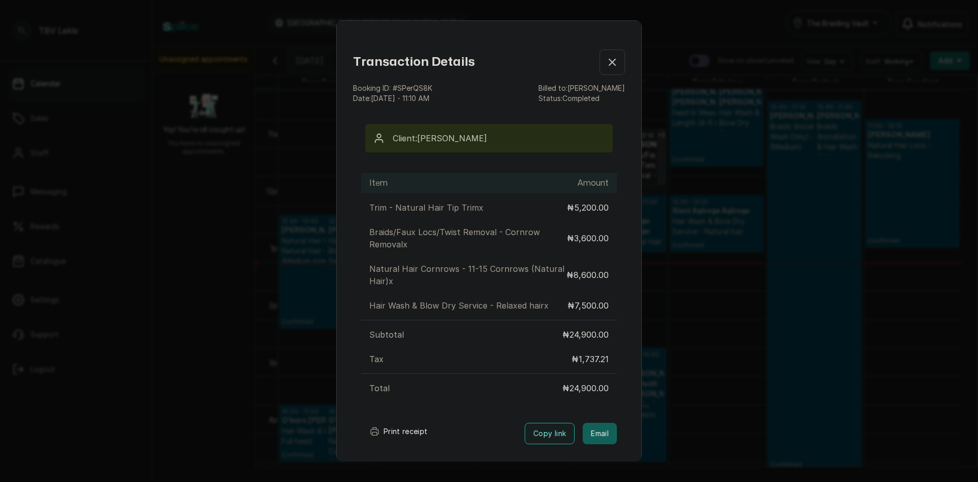
click at [600, 65] on button "Show no-show/cancelled" at bounding box center [612, 61] width 25 height 25
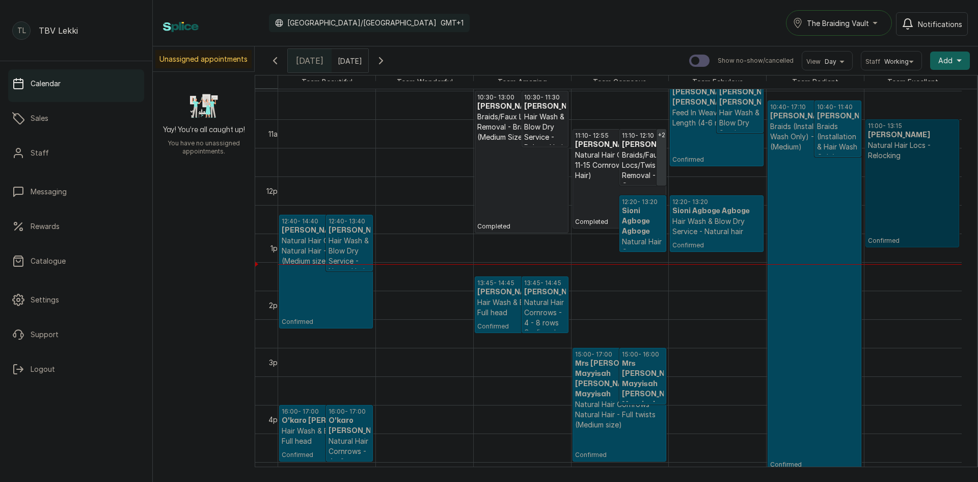
click at [908, 196] on link "11:00 - 13:15 Karen Adie Adie Natural Hair Locs - Relocking Confirmed" at bounding box center [913, 183] width 94 height 128
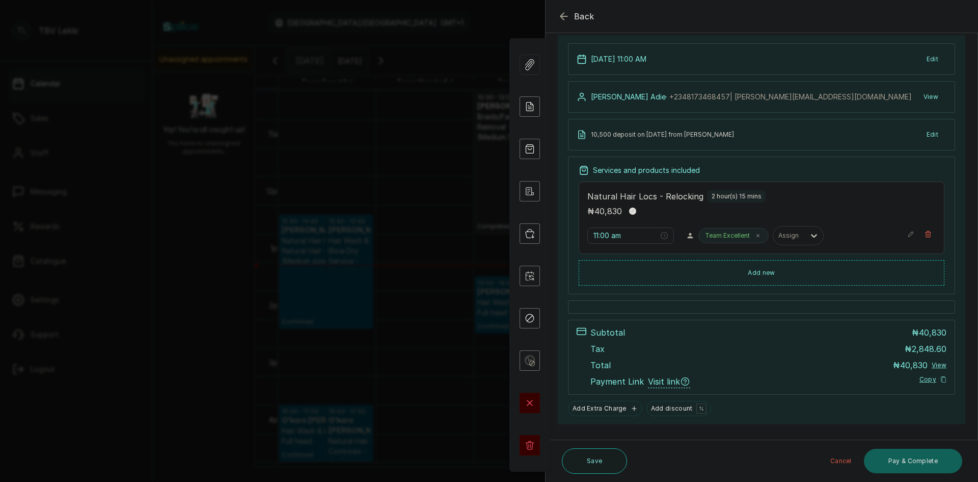
scroll to position [88, 0]
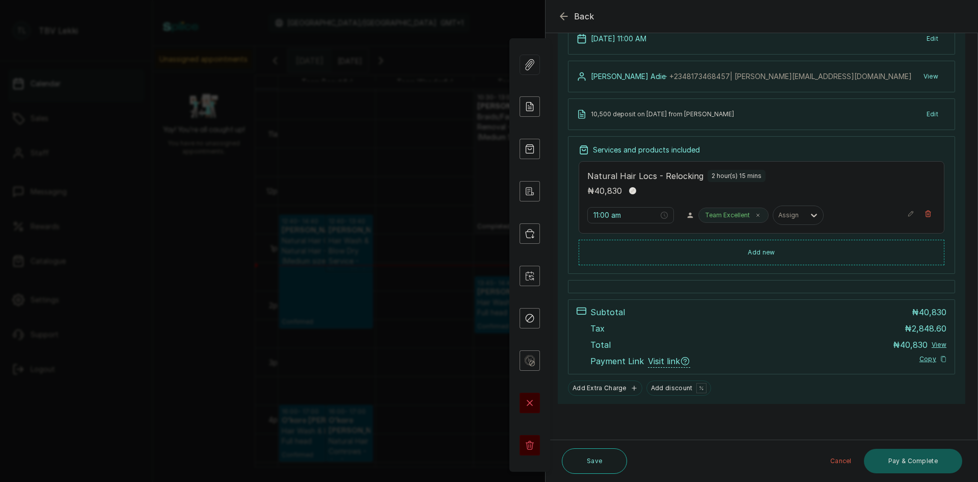
click at [920, 466] on button "Pay & Complete" at bounding box center [913, 460] width 98 height 24
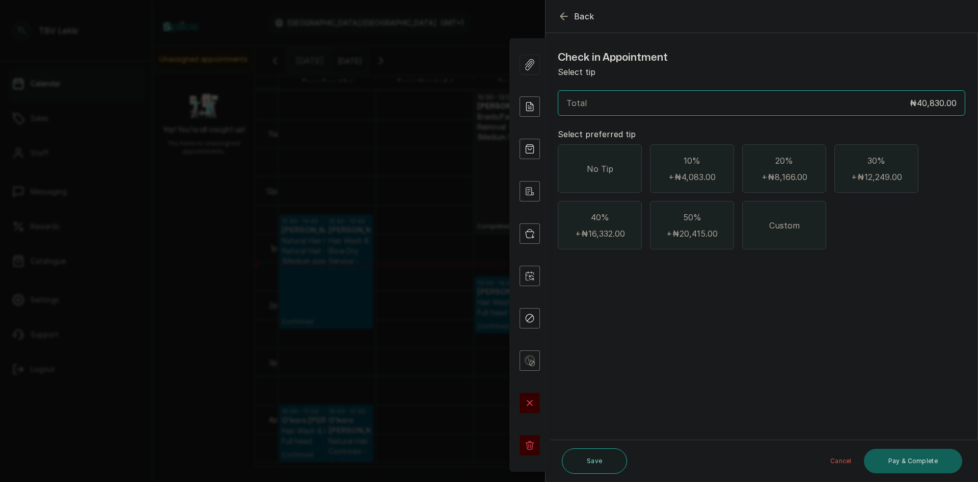
scroll to position [0, 0]
click at [783, 227] on span "Custom" at bounding box center [784, 225] width 31 height 12
click at [623, 283] on input "text" at bounding box center [768, 281] width 381 height 14
type input "2,000"
click at [912, 465] on button "Pay & Complete" at bounding box center [913, 460] width 98 height 24
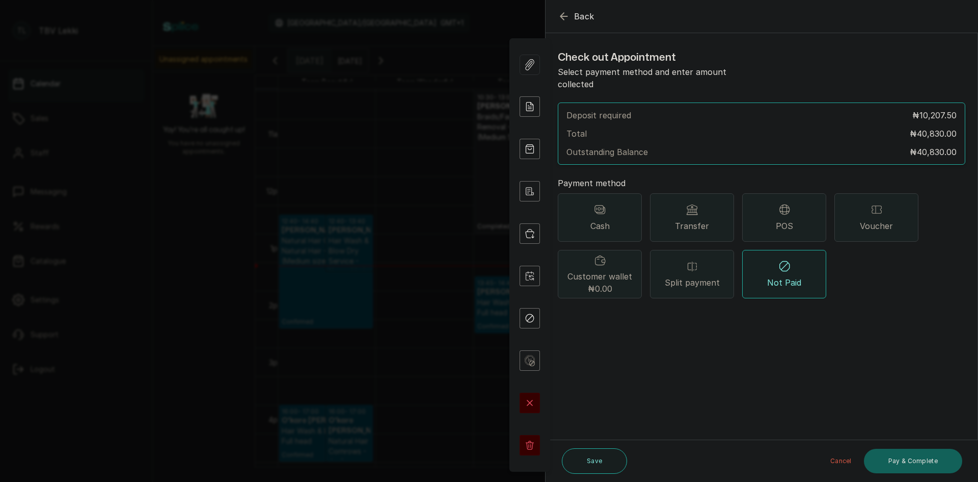
click at [705, 276] on span "Split payment" at bounding box center [692, 282] width 55 height 12
click at [584, 310] on button "Add payment method" at bounding box center [601, 316] width 87 height 13
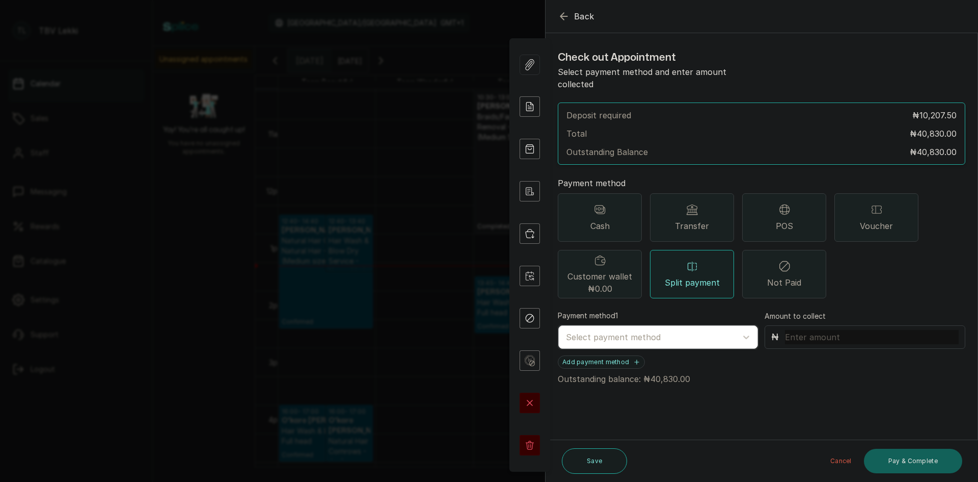
click at [591, 330] on div at bounding box center [649, 336] width 166 height 13
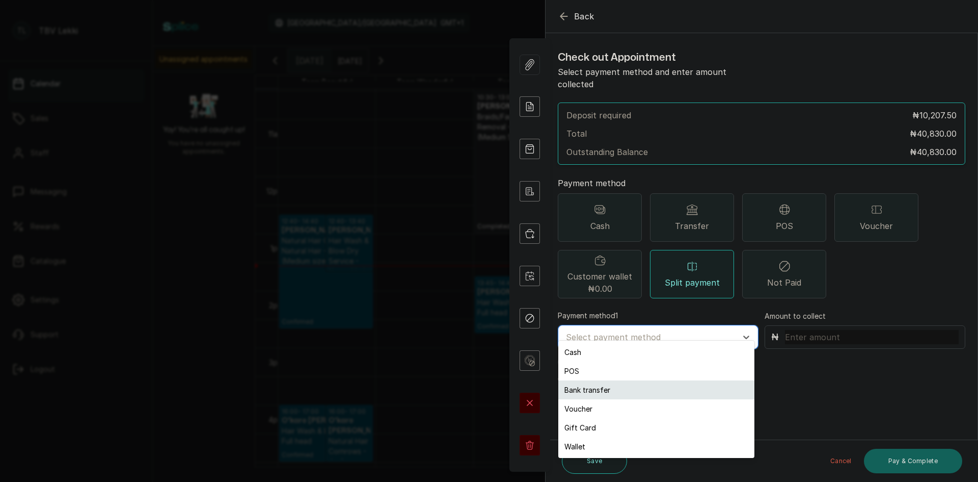
click at [584, 392] on div "Bank transfer" at bounding box center [656, 389] width 196 height 19
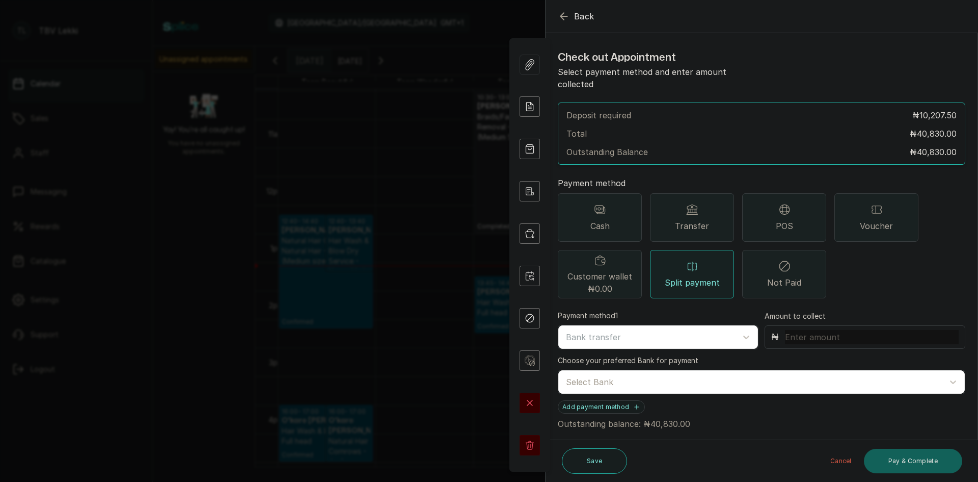
click at [846, 330] on input "text" at bounding box center [872, 337] width 174 height 14
type input "10,500"
click at [581, 375] on div at bounding box center [752, 381] width 373 height 13
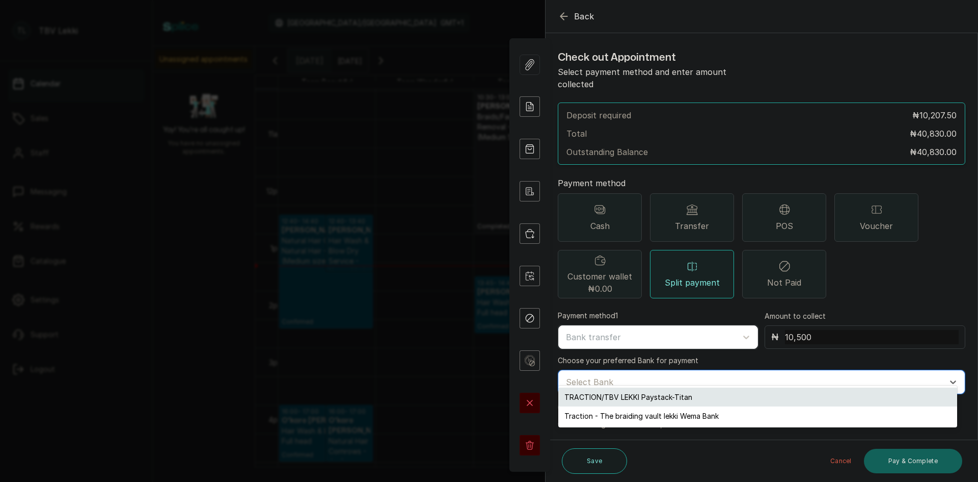
click at [583, 396] on div "TRACTION/TBV LEKKI Paystack-Titan" at bounding box center [757, 396] width 399 height 19
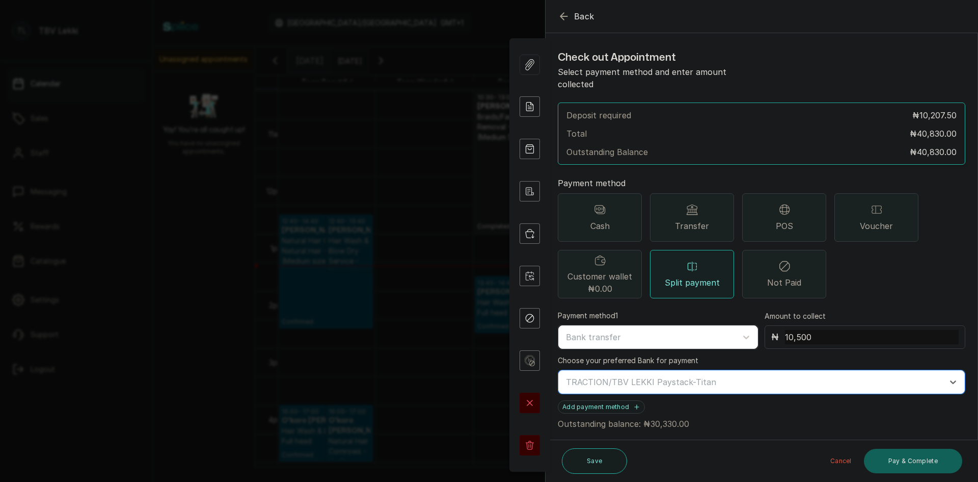
scroll to position [6, 0]
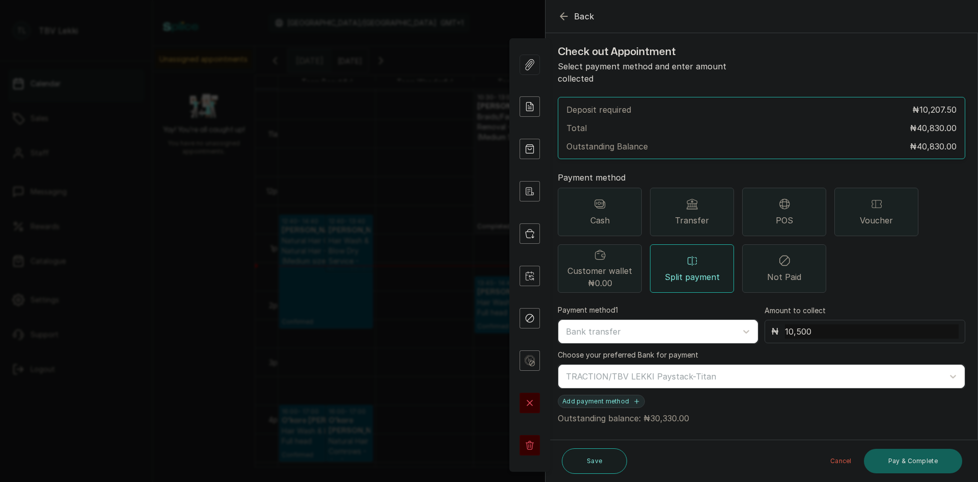
click at [595, 394] on button "Add payment method" at bounding box center [601, 400] width 87 height 13
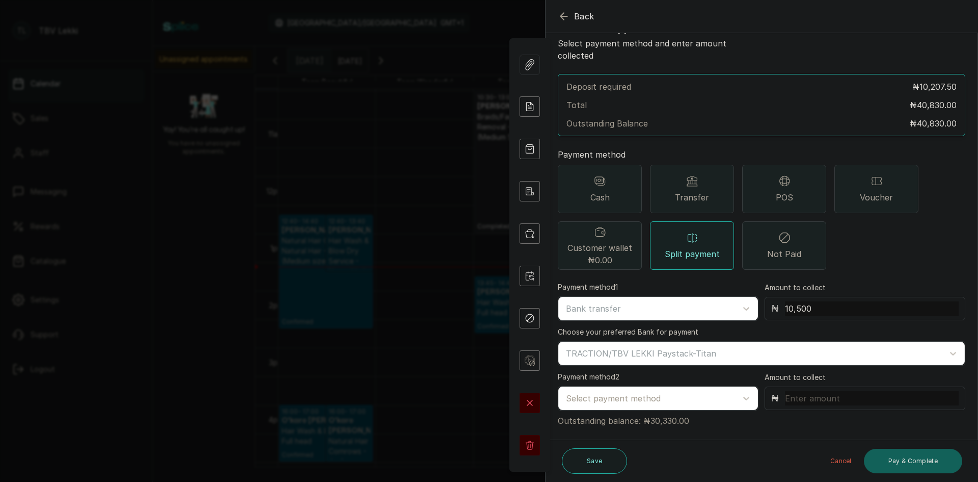
scroll to position [31, 0]
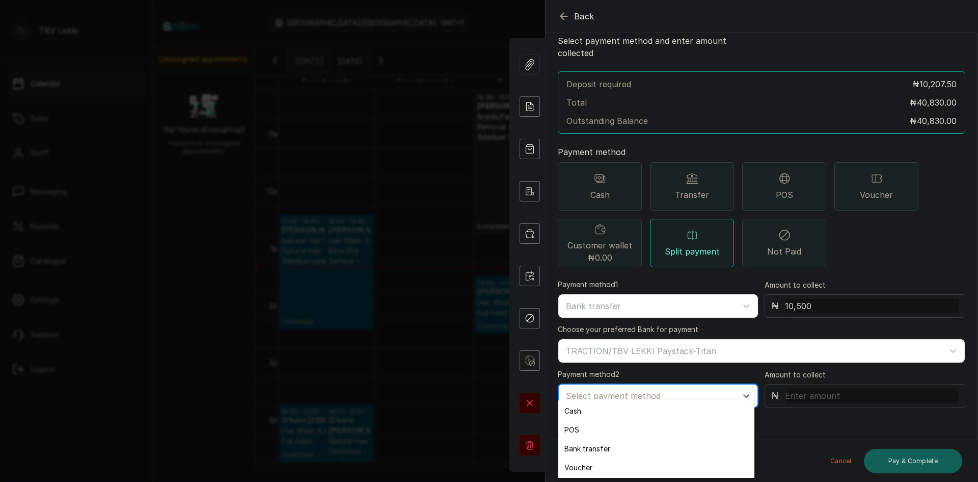
click at [641, 389] on div at bounding box center [649, 395] width 166 height 13
click at [597, 428] on div "POS" at bounding box center [656, 429] width 196 height 19
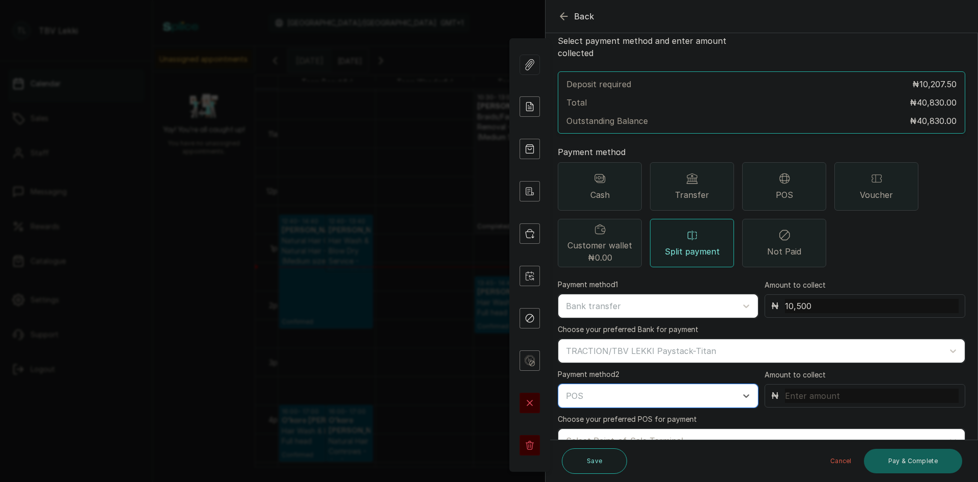
scroll to position [76, 0]
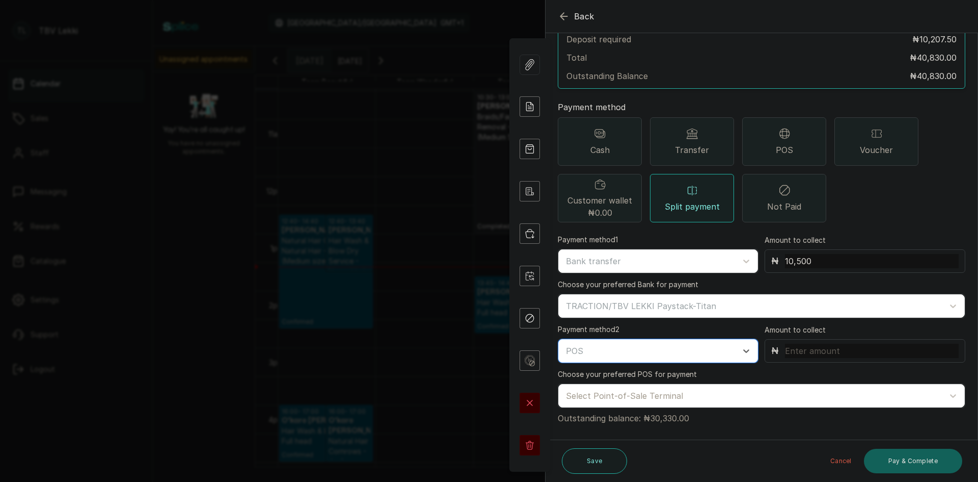
click at [863, 343] on input "text" at bounding box center [872, 350] width 174 height 14
type input "30,330"
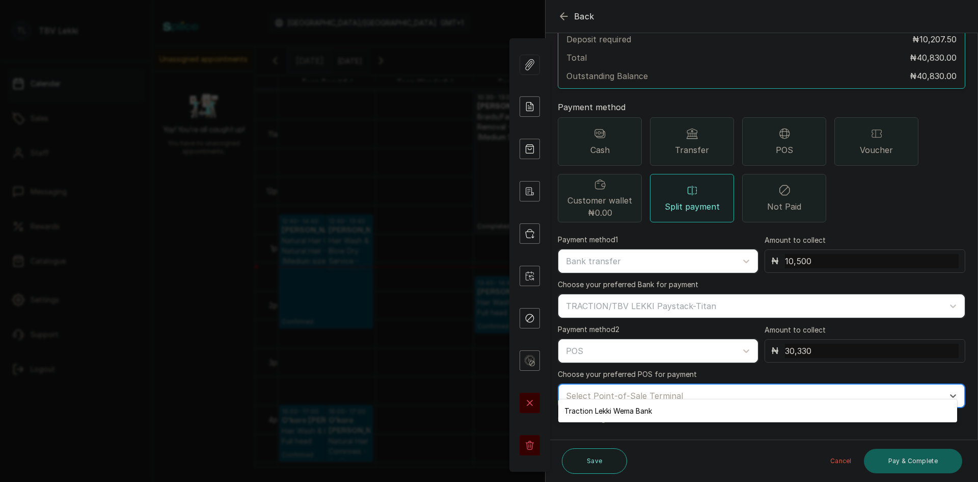
click at [798, 389] on div at bounding box center [752, 395] width 373 height 13
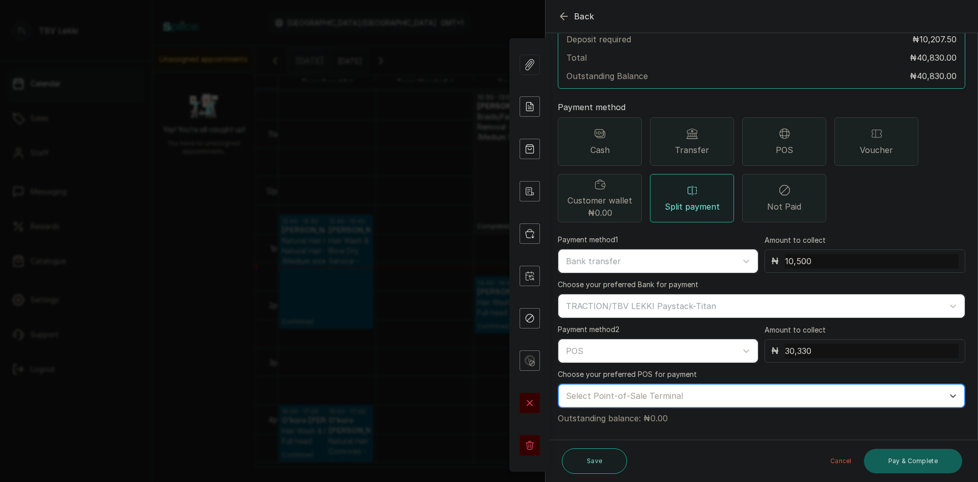
click at [798, 389] on div at bounding box center [752, 395] width 373 height 13
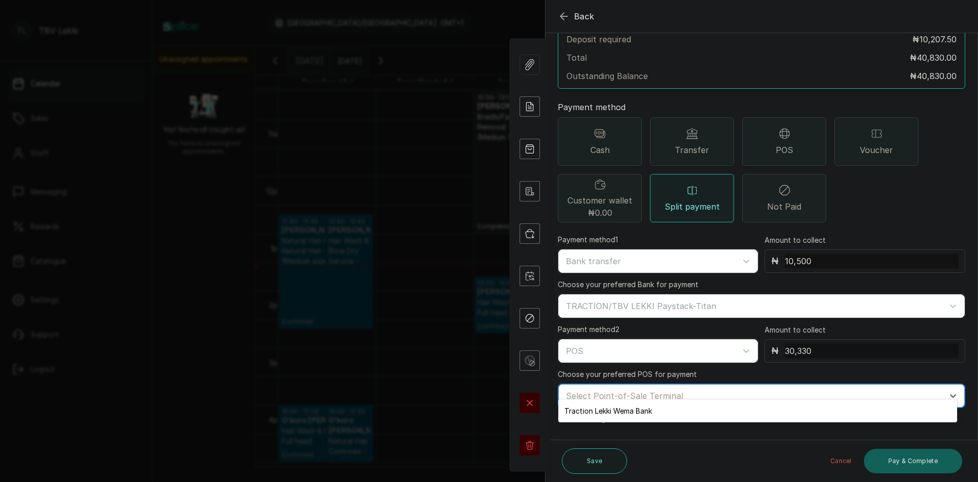
click at [780, 389] on div at bounding box center [752, 395] width 373 height 13
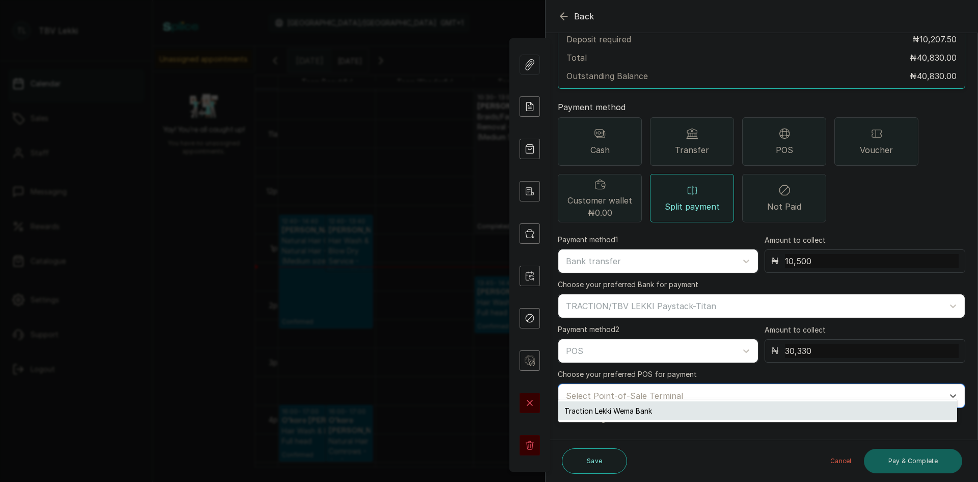
click at [627, 406] on div "Traction Lekki Wema Bank" at bounding box center [757, 410] width 399 height 19
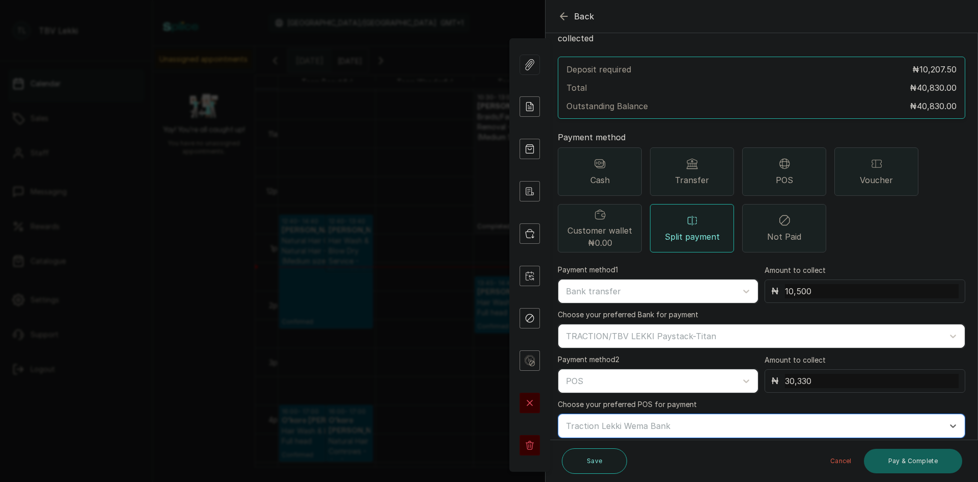
scroll to position [0, 0]
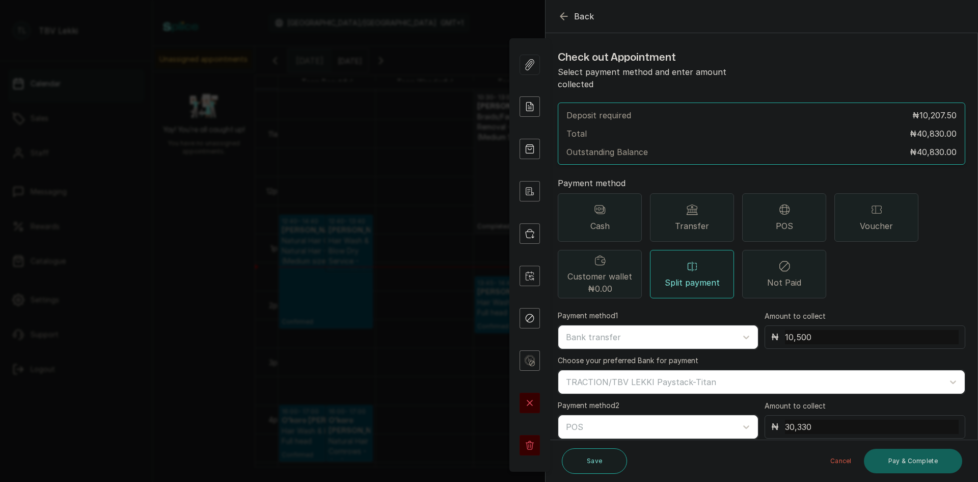
click at [572, 22] on button "Back" at bounding box center [576, 16] width 37 height 12
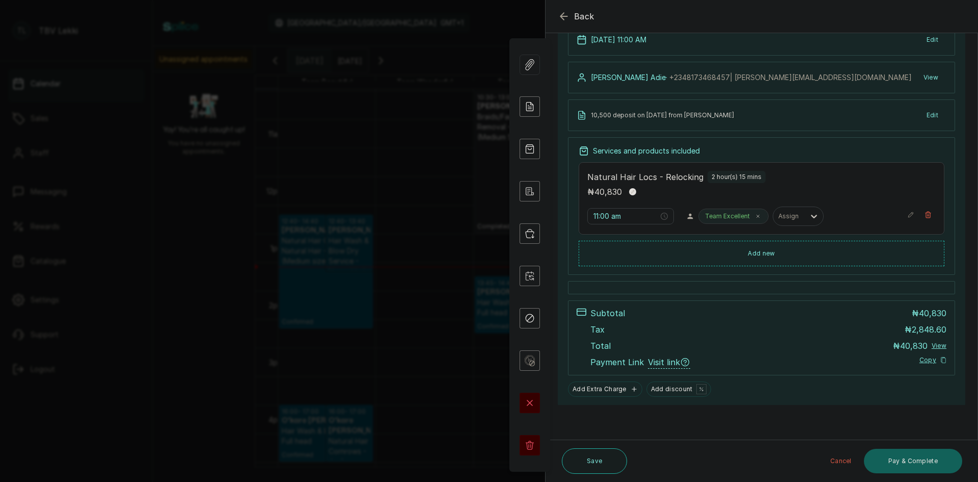
scroll to position [88, 0]
click at [923, 464] on button "Pay & Complete" at bounding box center [913, 460] width 98 height 24
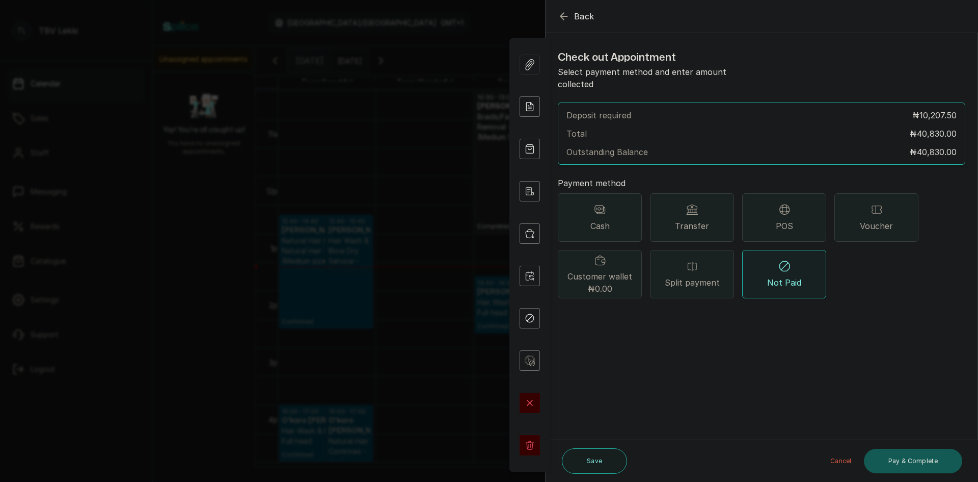
scroll to position [0, 0]
click at [578, 16] on span "Back" at bounding box center [584, 16] width 20 height 12
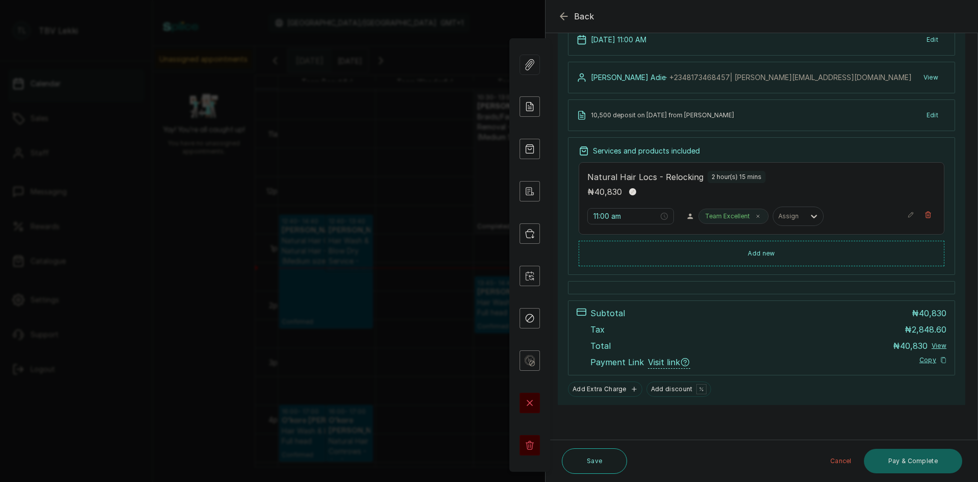
scroll to position [88, 0]
click at [617, 389] on button "Add Extra Charge" at bounding box center [604, 387] width 73 height 15
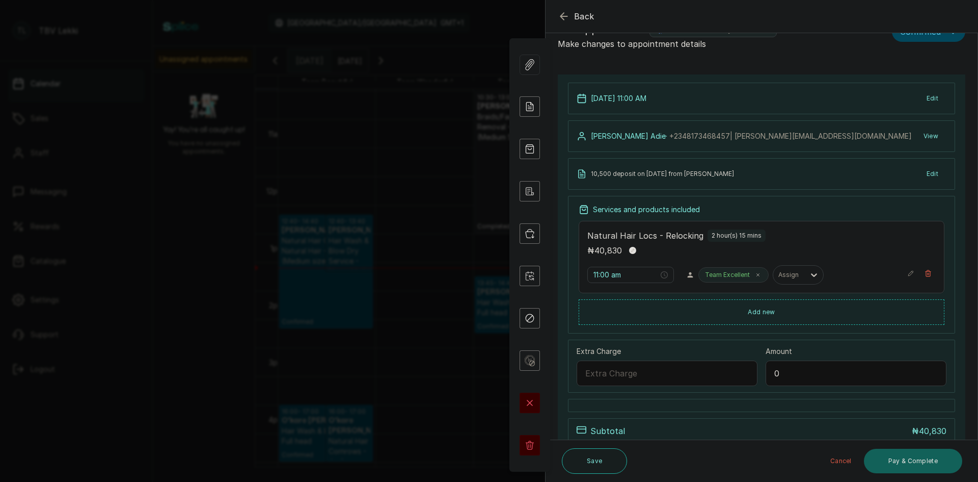
scroll to position [0, 0]
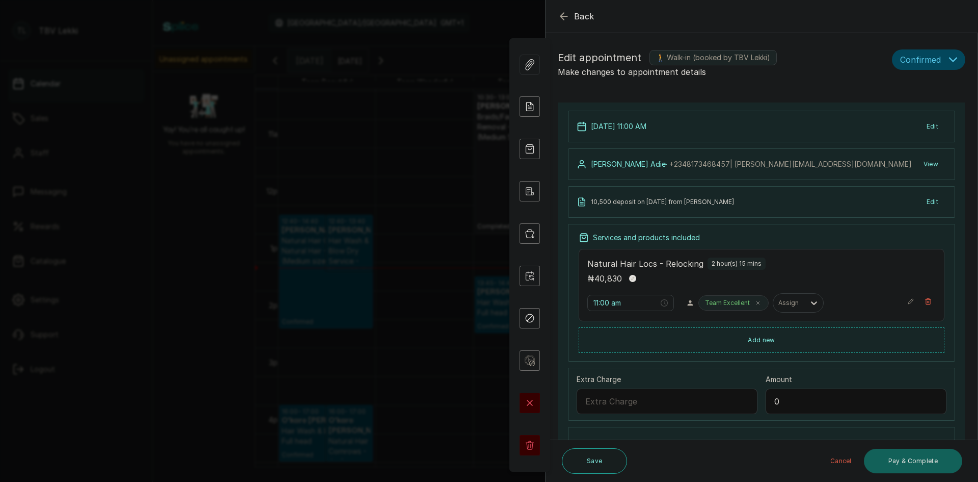
click at [560, 21] on icon "button" at bounding box center [564, 16] width 12 height 12
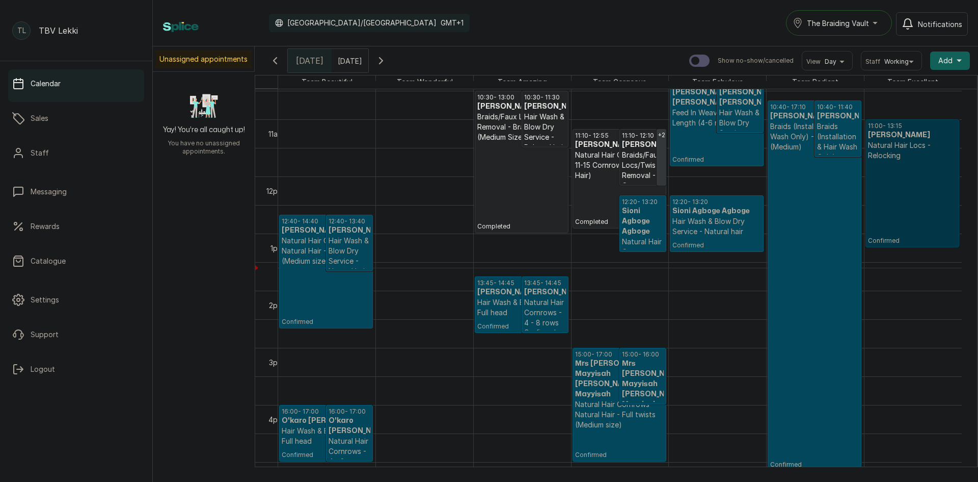
click at [909, 168] on link "11:00 - 13:15 Karen Adie Adie Natural Hair Locs - Relocking Confirmed" at bounding box center [913, 183] width 94 height 128
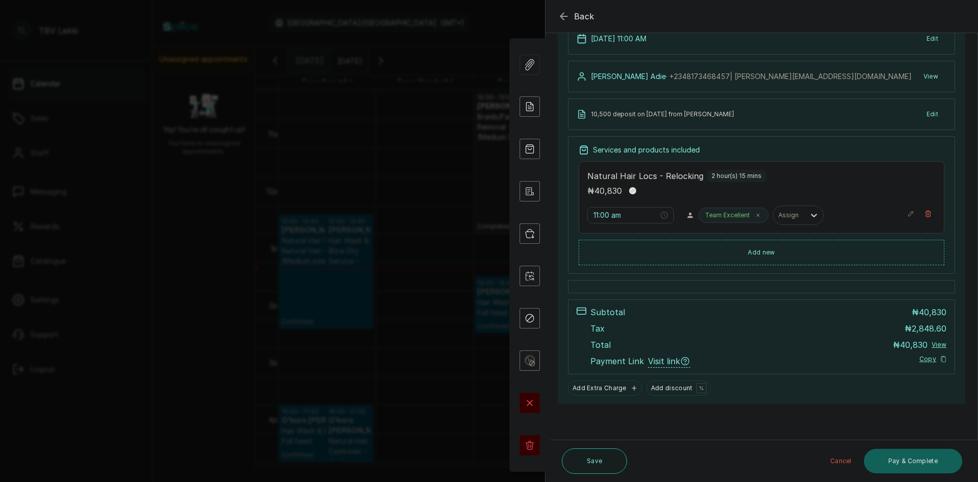
scroll to position [88, 0]
click at [912, 455] on button "Pay & Complete" at bounding box center [913, 460] width 98 height 24
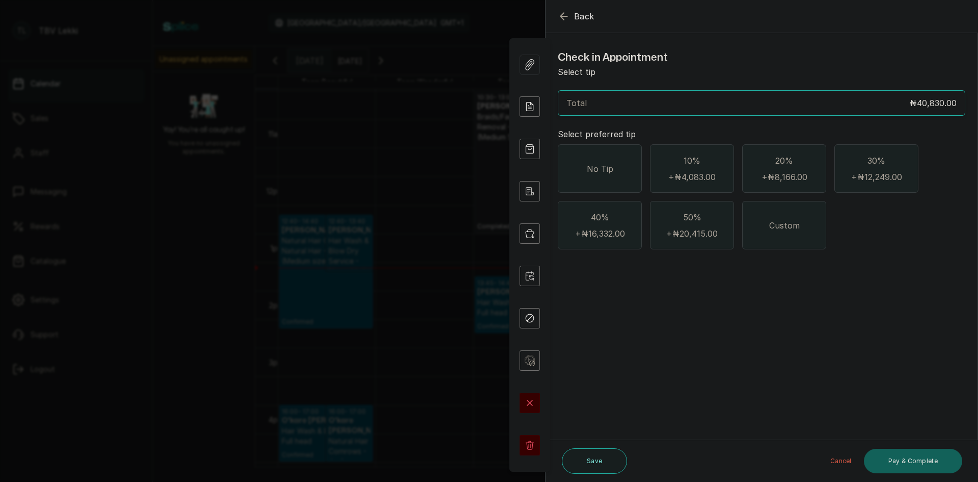
click at [808, 228] on div "Custom" at bounding box center [784, 225] width 84 height 48
click at [635, 278] on input "text" at bounding box center [768, 281] width 381 height 14
type input "2,000"
click at [908, 458] on button "Pay & Complete" at bounding box center [913, 460] width 98 height 24
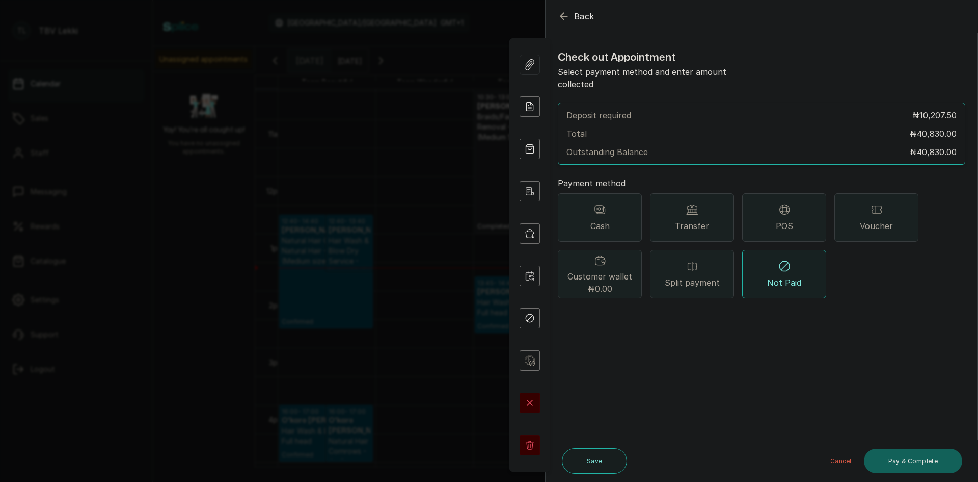
click at [678, 258] on div "Split payment" at bounding box center [692, 274] width 84 height 48
click at [607, 310] on button "Add payment method" at bounding box center [601, 316] width 87 height 13
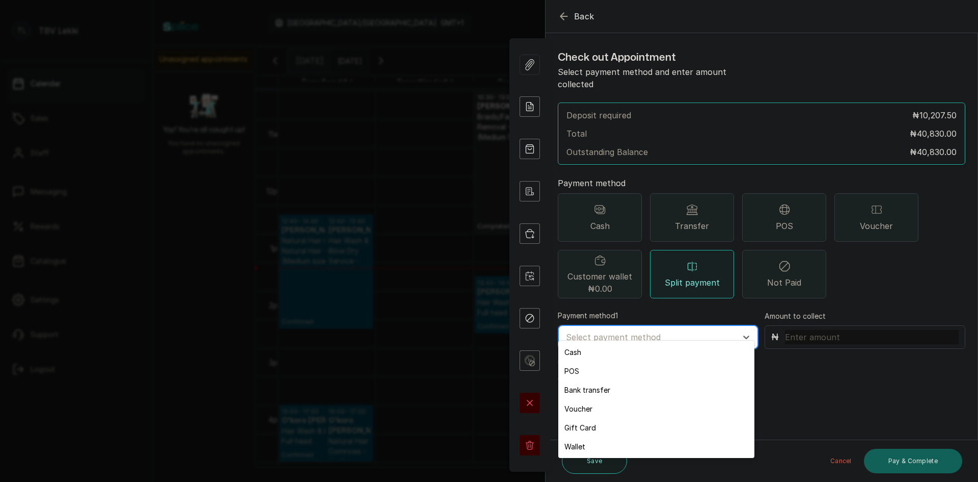
click at [620, 330] on div at bounding box center [649, 336] width 166 height 13
click at [587, 393] on div "Bank transfer" at bounding box center [656, 389] width 196 height 19
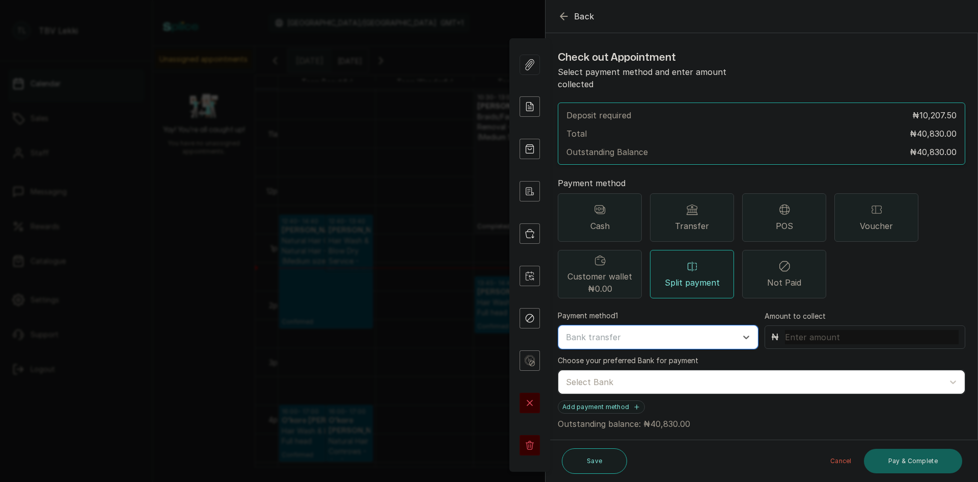
click at [836, 330] on input "text" at bounding box center [872, 337] width 174 height 14
type input "10,500"
click at [650, 376] on div "Select Bank" at bounding box center [752, 381] width 383 height 17
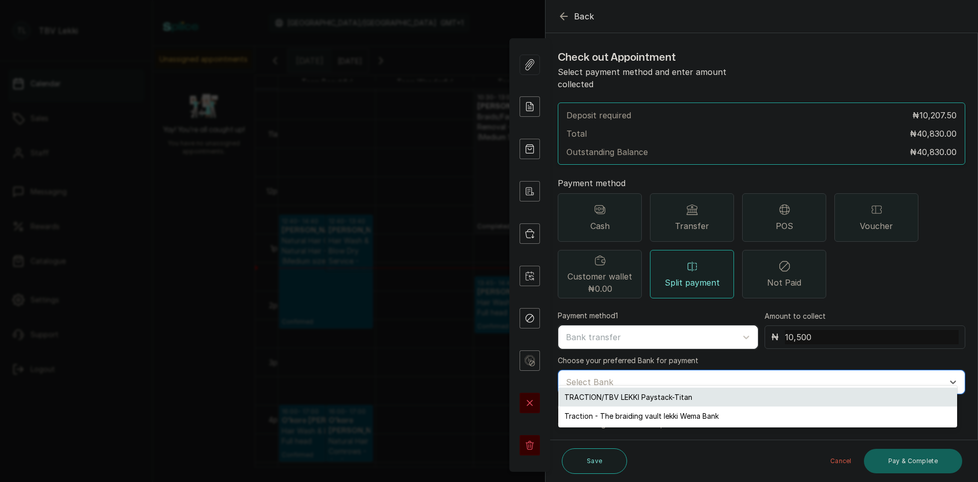
click at [642, 395] on div "TRACTION/TBV LEKKI Paystack-Titan" at bounding box center [757, 396] width 399 height 19
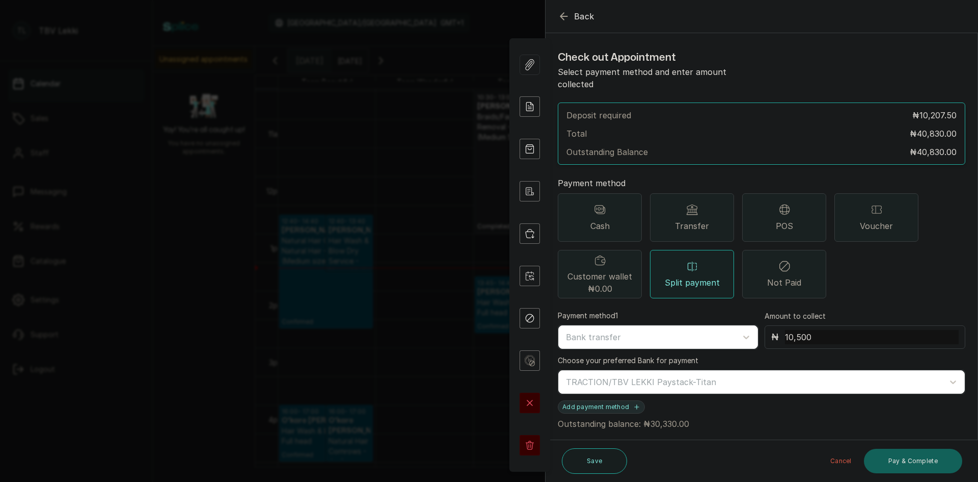
click at [599, 400] on button "Add payment method" at bounding box center [601, 406] width 87 height 13
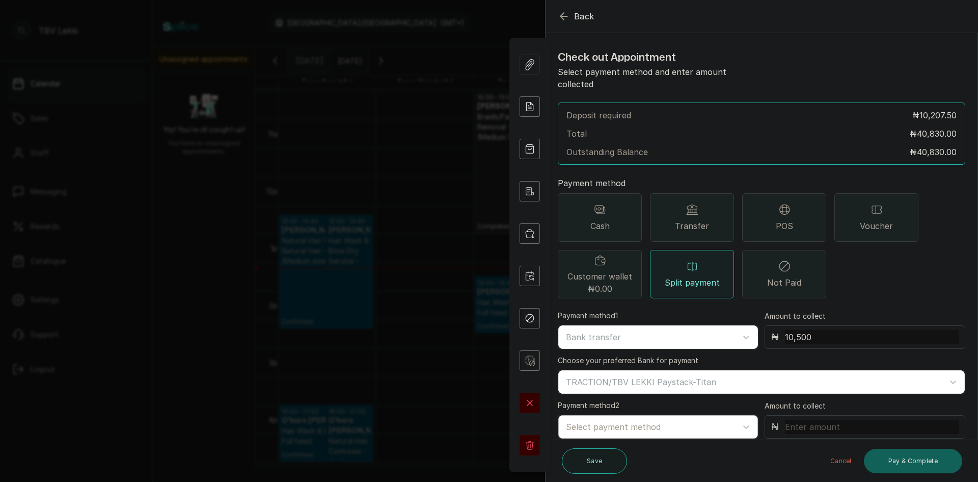
click at [626, 420] on div at bounding box center [649, 426] width 166 height 13
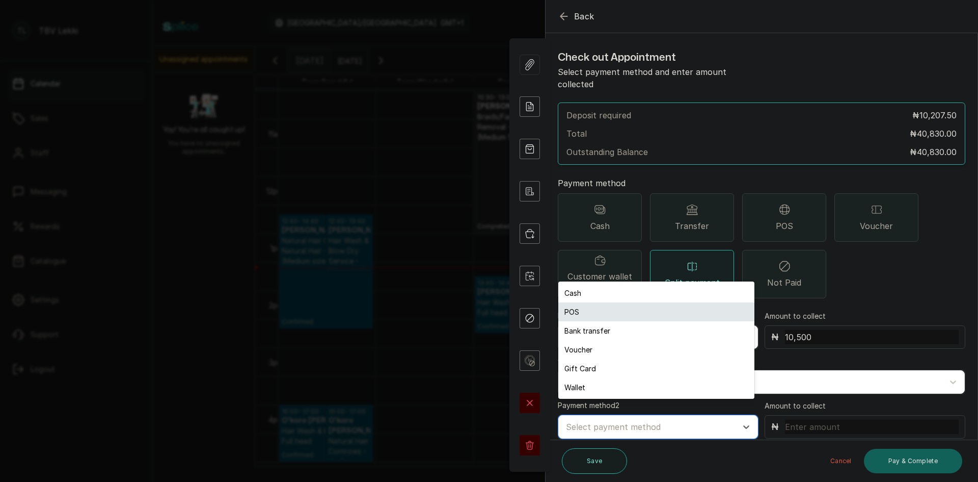
click at [595, 312] on div "POS" at bounding box center [656, 311] width 196 height 19
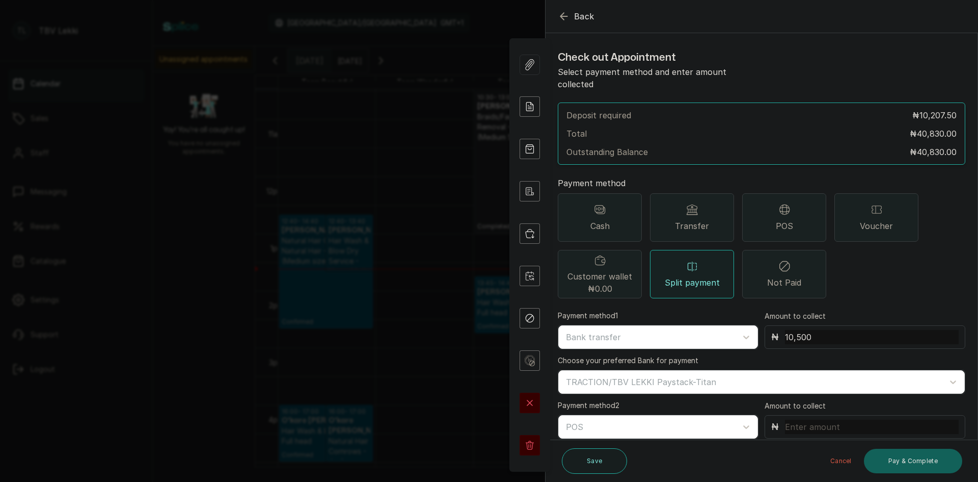
click at [802, 419] on input "text" at bounding box center [872, 426] width 174 height 14
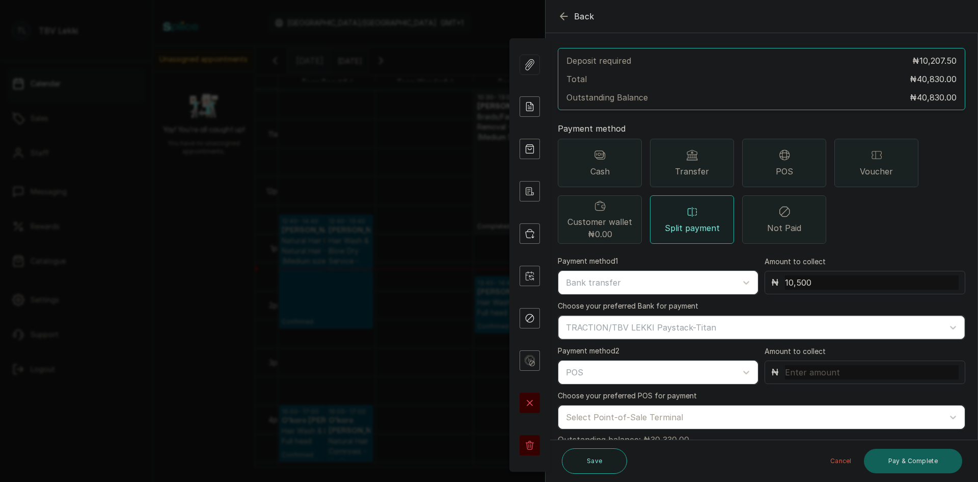
scroll to position [76, 0]
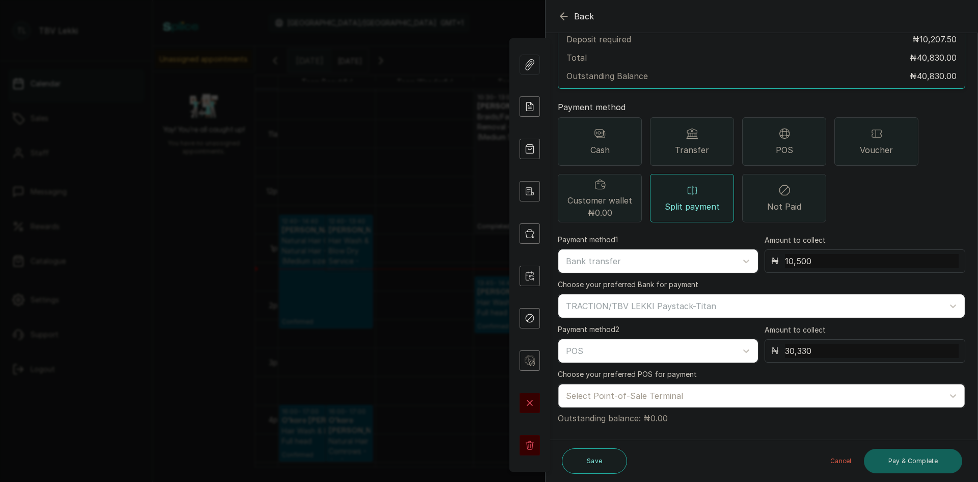
type input "30,330"
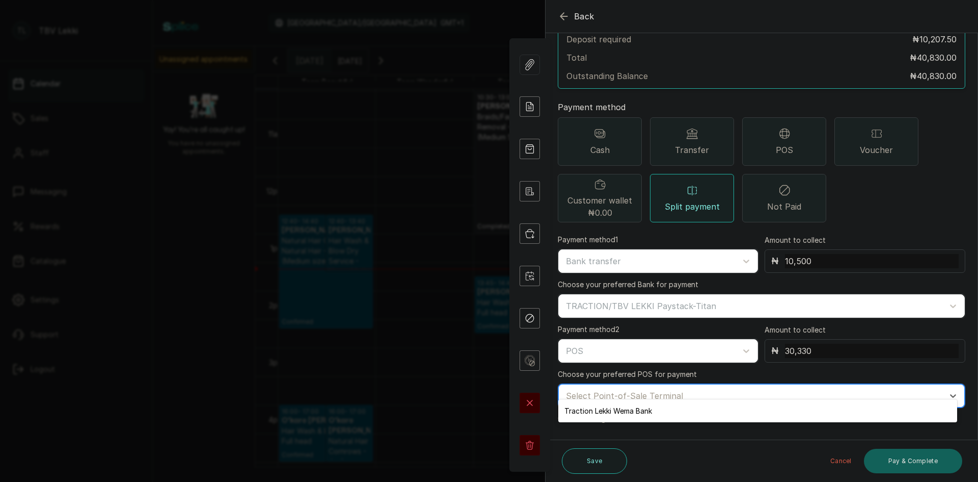
click at [630, 389] on div at bounding box center [752, 395] width 373 height 13
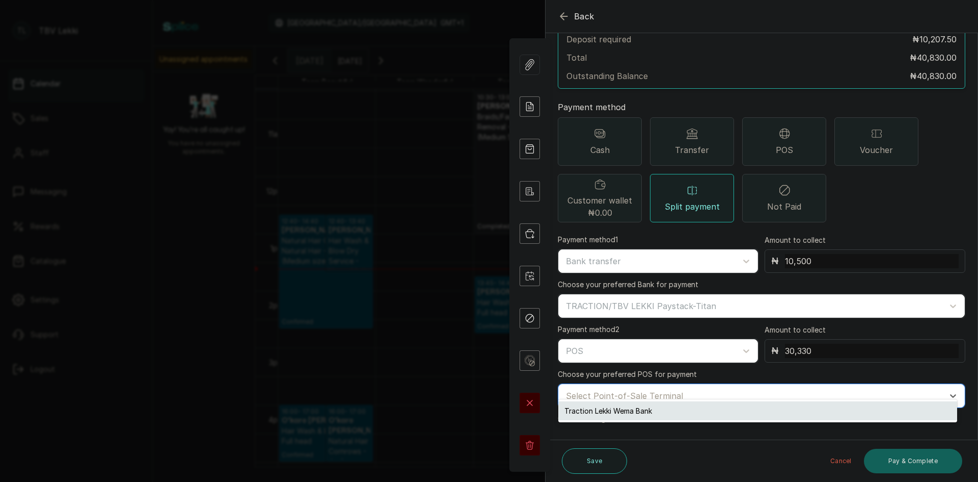
click at [631, 411] on div "Traction Lekki Wema Bank" at bounding box center [757, 410] width 399 height 19
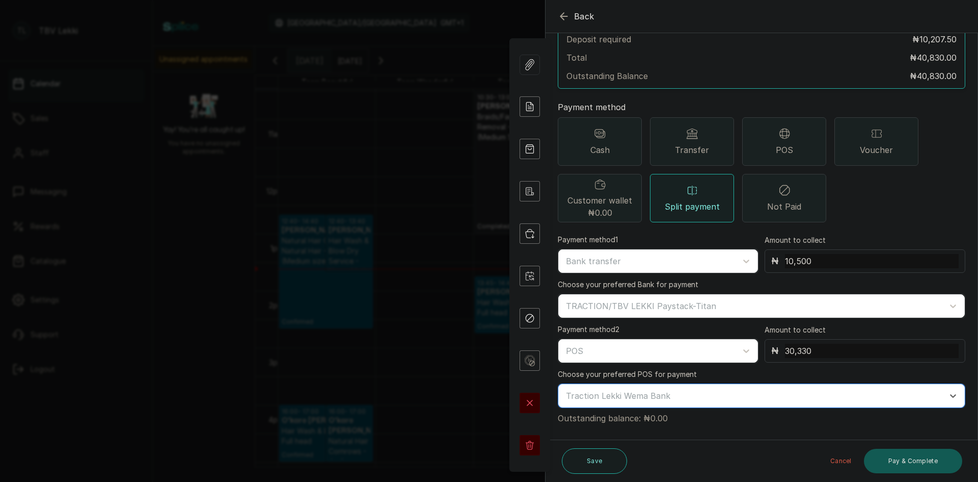
click at [901, 467] on button "Pay & Complete" at bounding box center [913, 460] width 98 height 24
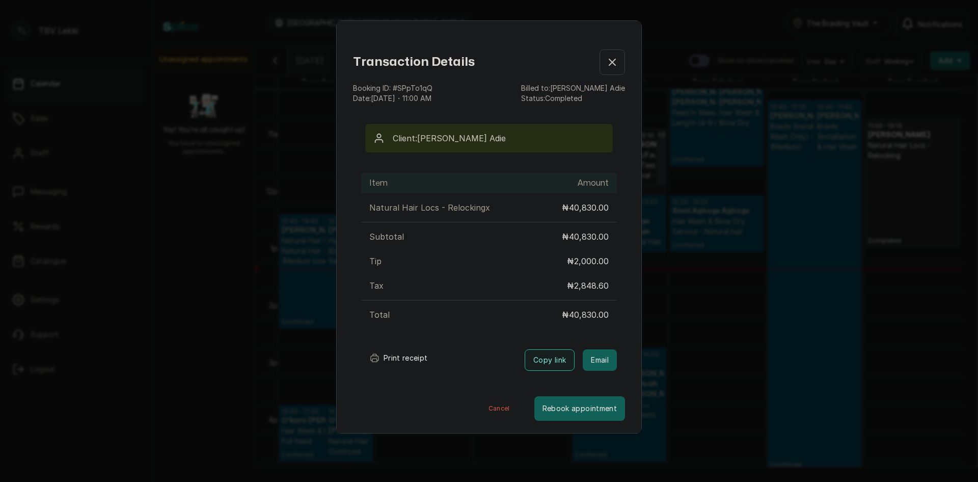
click at [404, 356] on button "Print receipt" at bounding box center [398, 358] width 75 height 20
click at [606, 63] on icon "button" at bounding box center [612, 62] width 12 height 12
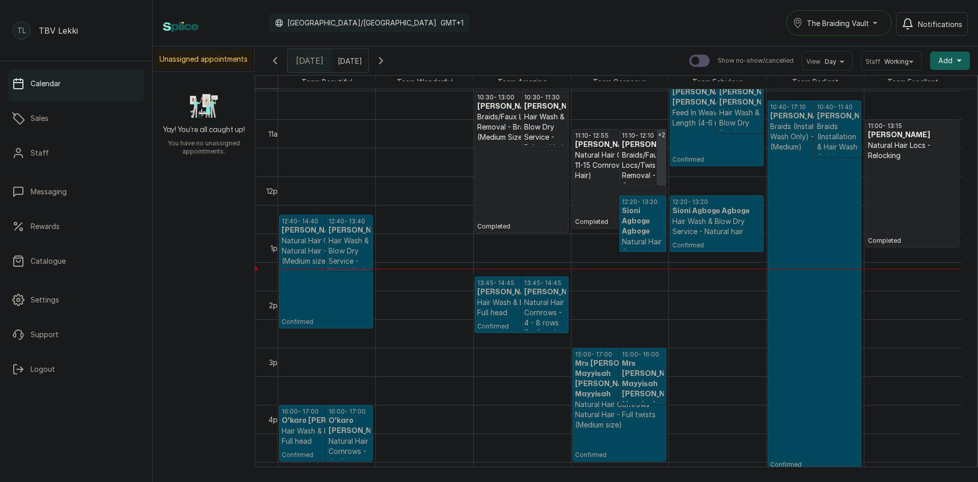
click at [936, 149] on p "Natural Hair Locs - Relocking" at bounding box center [912, 150] width 89 height 20
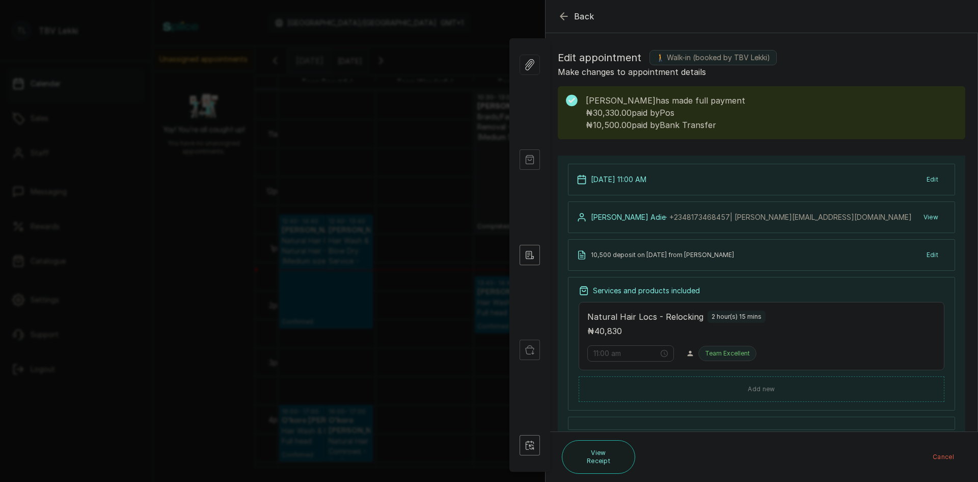
click at [589, 17] on span "Back" at bounding box center [584, 16] width 20 height 12
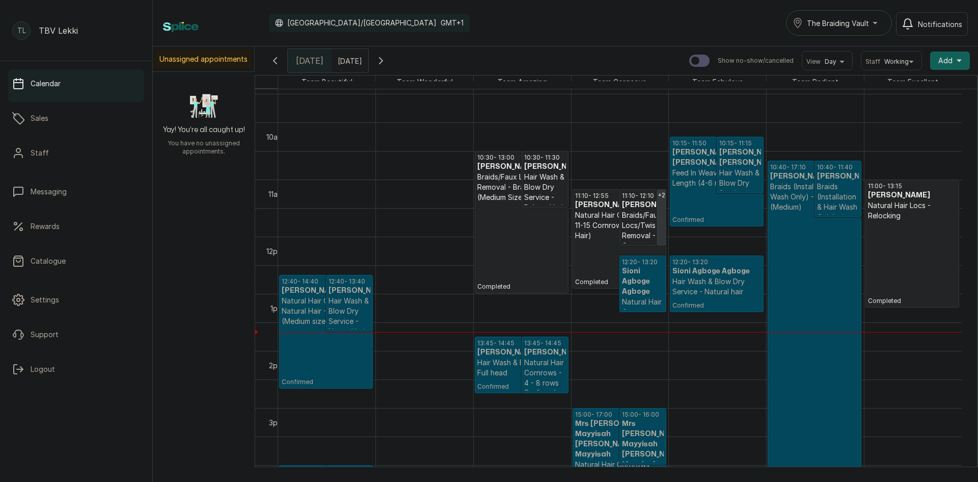
scroll to position [598, 0]
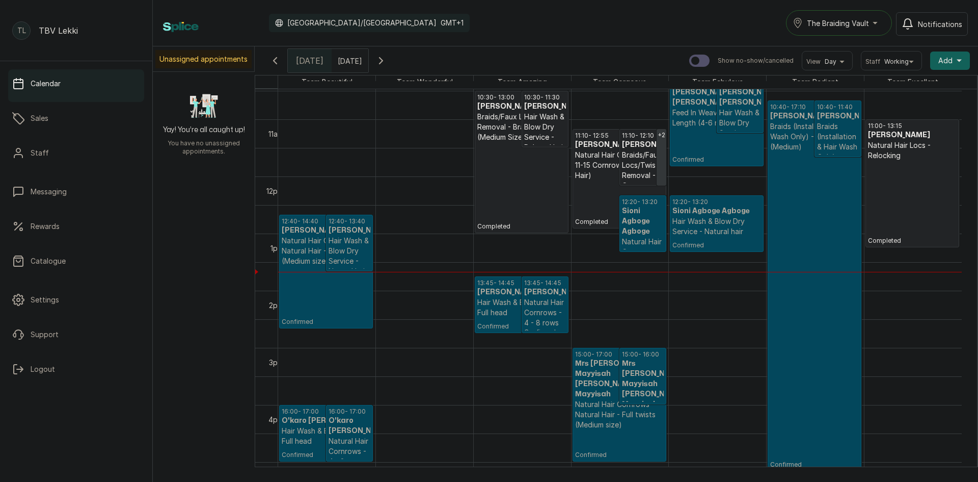
click at [854, 24] on span "The Braiding Vault" at bounding box center [838, 23] width 62 height 11
click at [849, 69] on span "The Braiding Vault" at bounding box center [869, 68] width 124 height 12
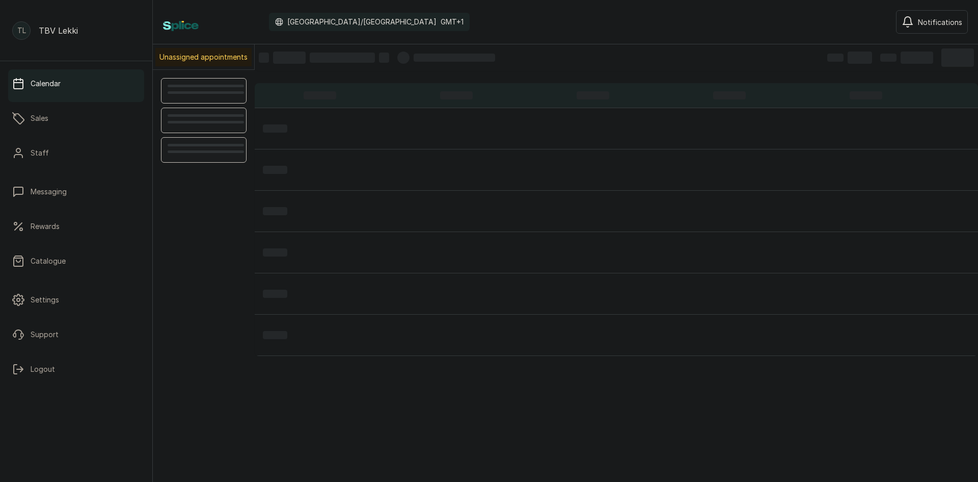
scroll to position [343, 0]
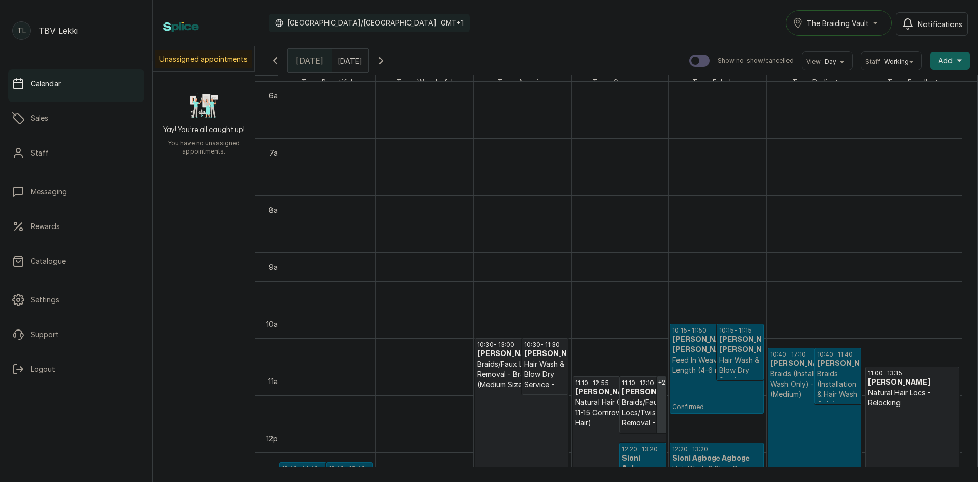
click at [830, 27] on span "The Braiding Vault" at bounding box center [838, 23] width 62 height 11
click at [836, 46] on span "The Braiding Vault Signature" at bounding box center [869, 48] width 124 height 12
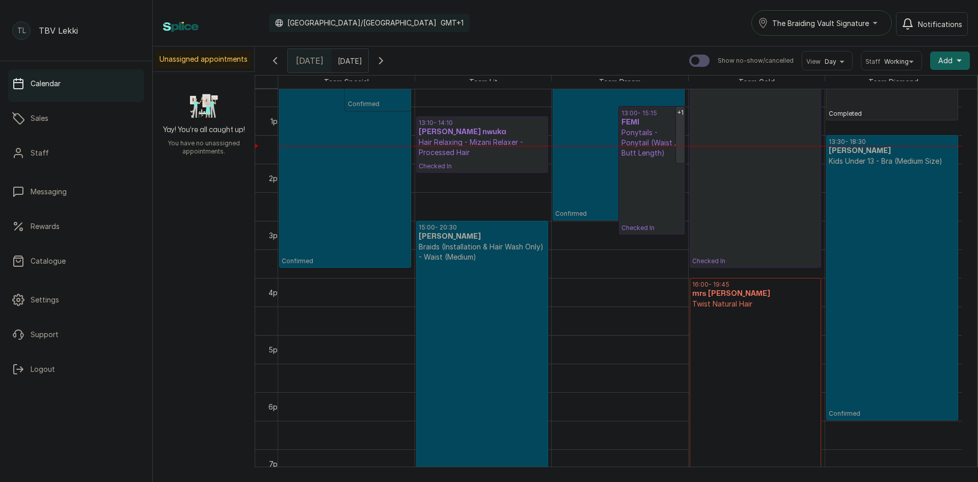
scroll to position [802, 0]
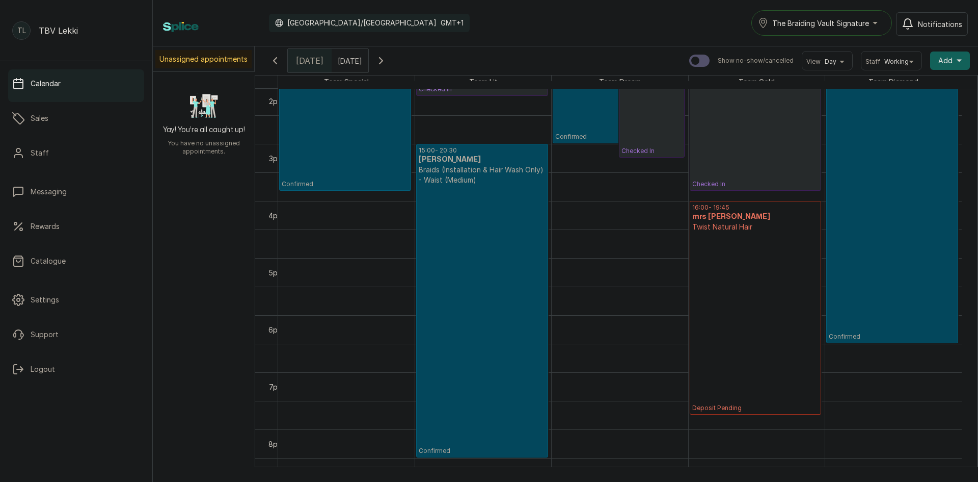
click at [758, 243] on p "Deposit Pending" at bounding box center [756, 322] width 127 height 180
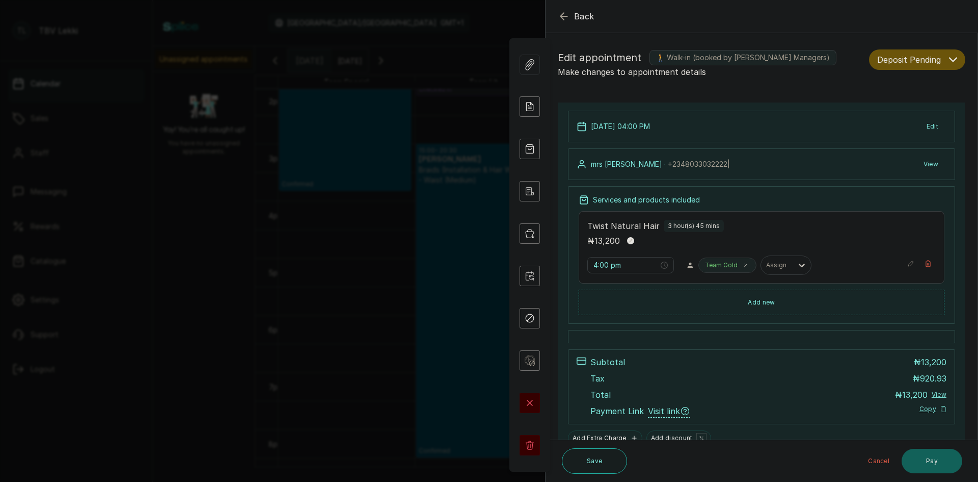
click at [568, 12] on icon "button" at bounding box center [564, 16] width 12 height 12
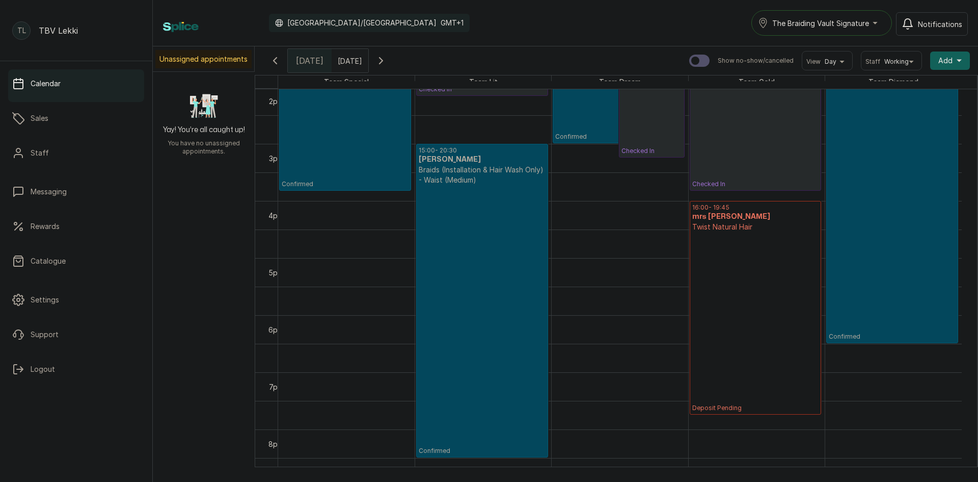
click at [795, 26] on span "The Braiding Vault Signature" at bounding box center [821, 23] width 97 height 11
click at [809, 70] on span "The Braiding Vault" at bounding box center [834, 68] width 124 height 12
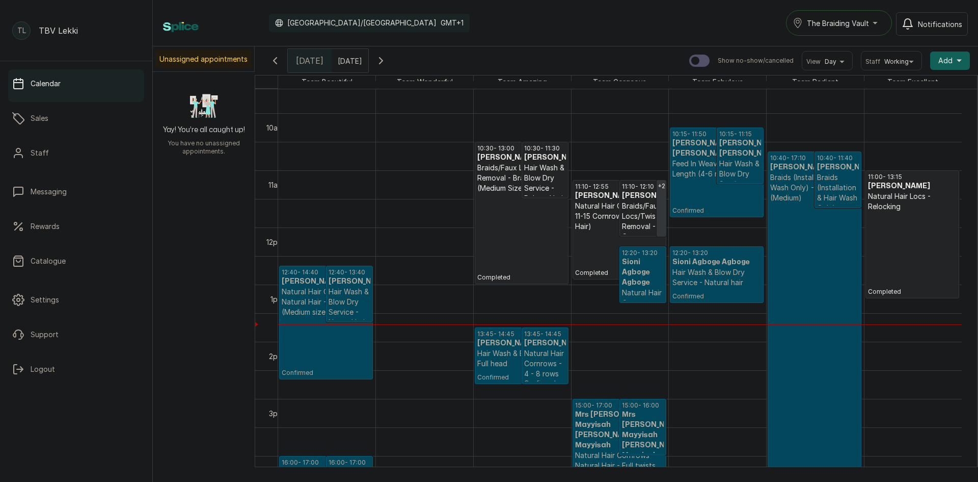
scroll to position [649, 0]
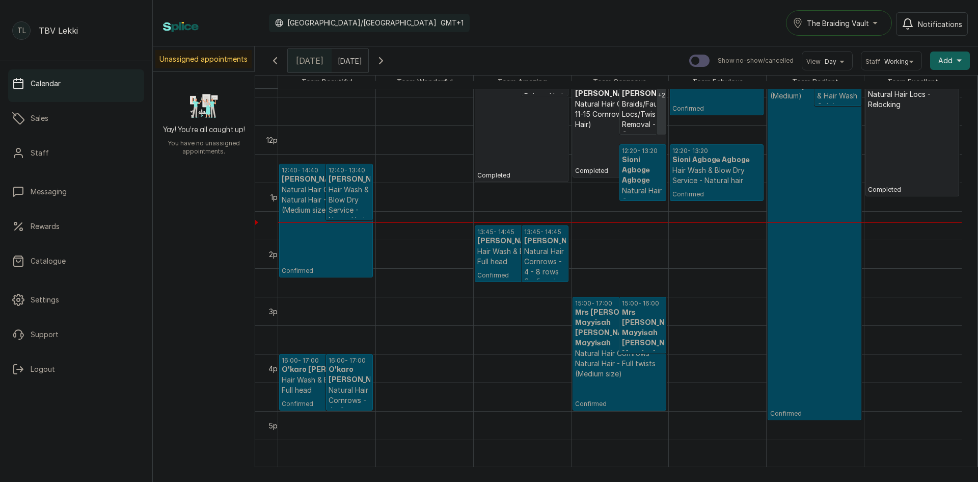
click at [605, 348] on p "Natural Hair Cornrows - Natural Hair - Full twists (Medium size)" at bounding box center [619, 363] width 89 height 31
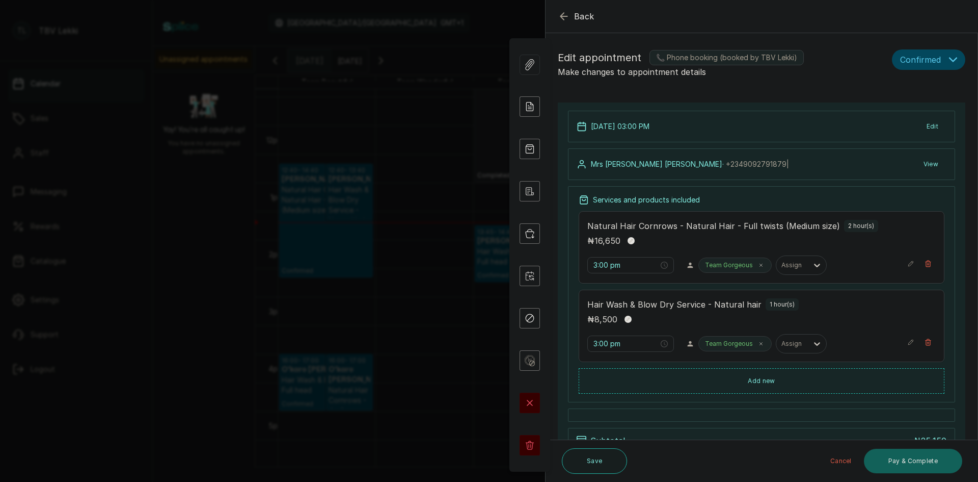
click at [570, 16] on button "Back" at bounding box center [576, 16] width 37 height 12
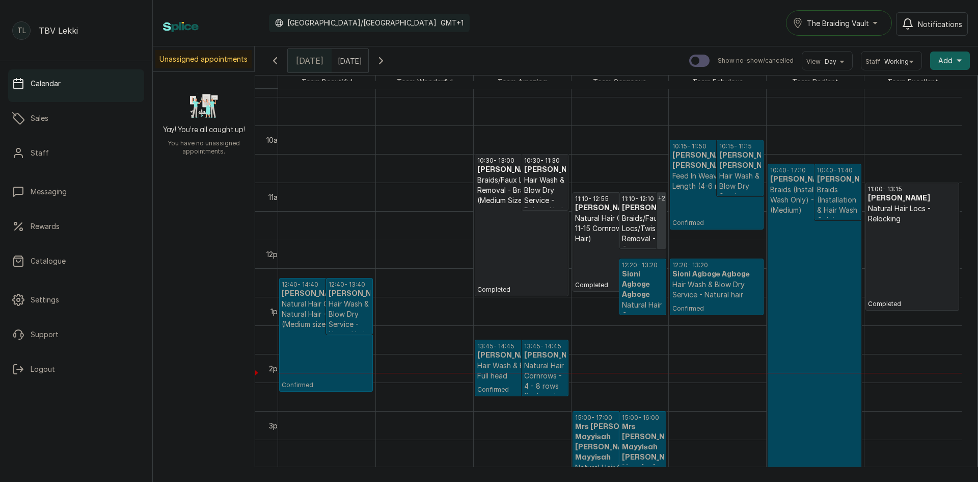
scroll to position [496, 0]
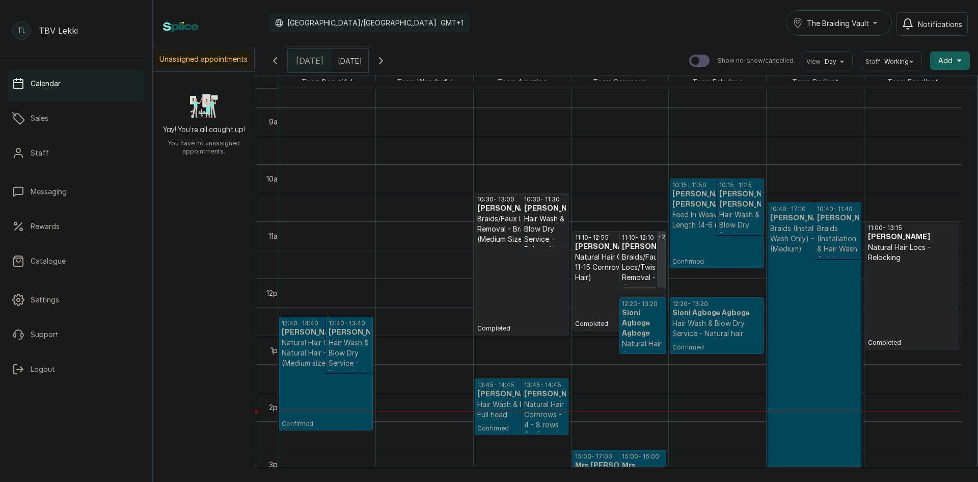
click at [791, 337] on p "Confirmed" at bounding box center [814, 412] width 89 height 316
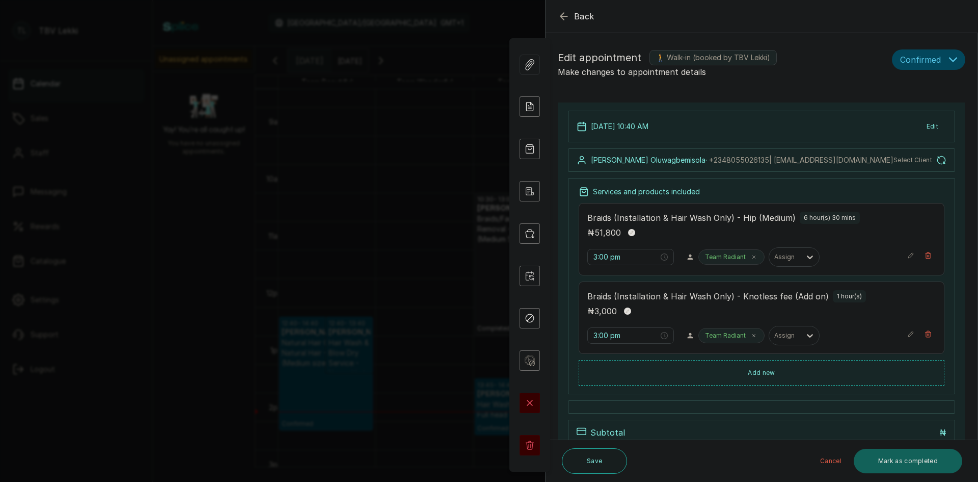
type input "10:40 am"
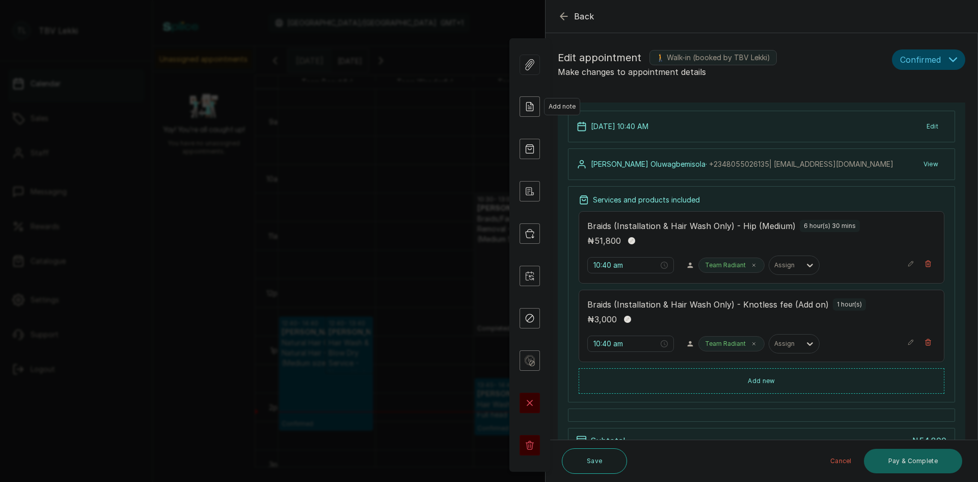
click at [537, 107] on icon at bounding box center [530, 106] width 20 height 20
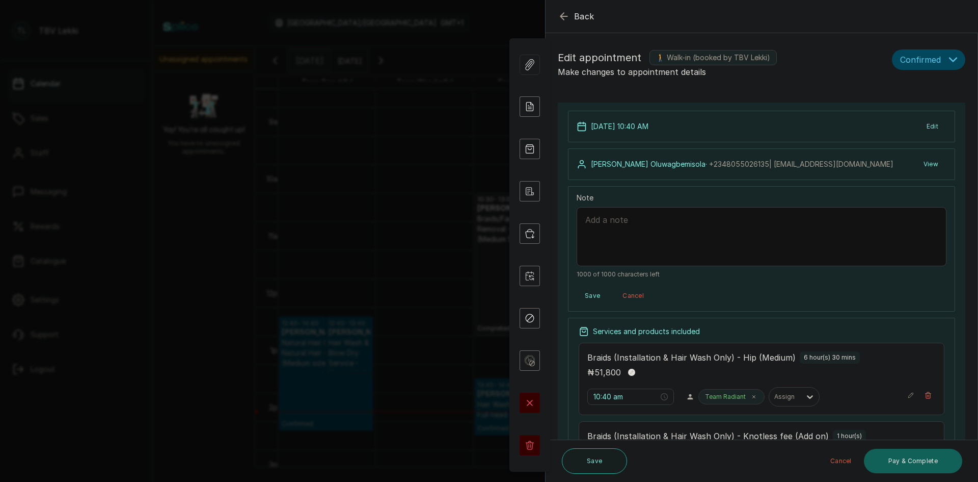
click at [565, 13] on icon "button" at bounding box center [564, 16] width 12 height 12
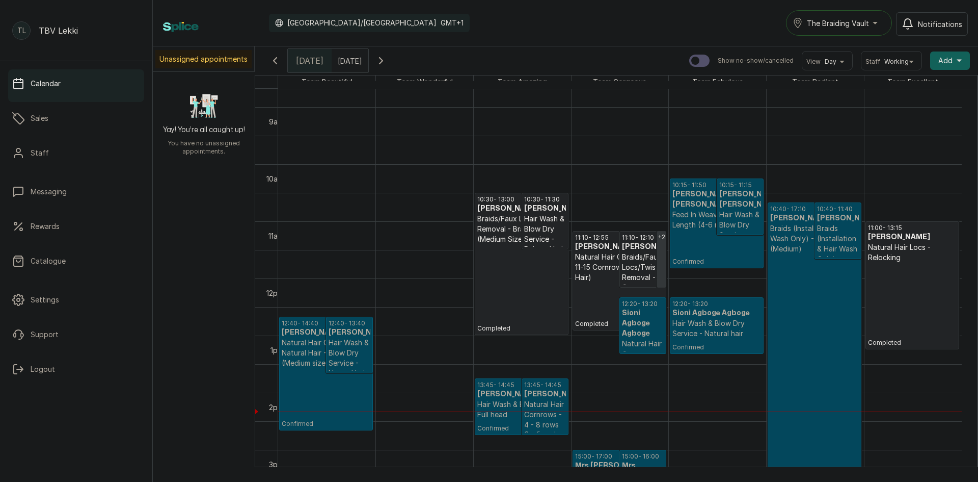
click at [771, 261] on p "Confirmed" at bounding box center [814, 412] width 89 height 316
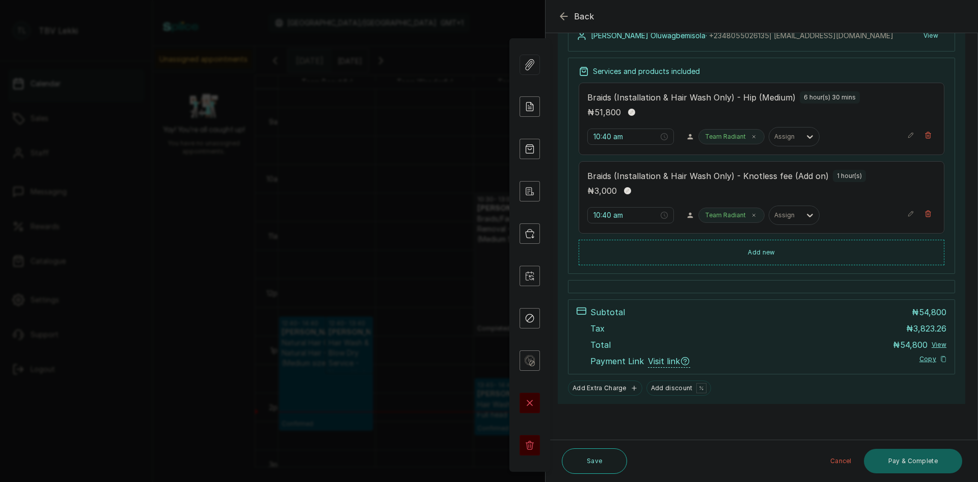
scroll to position [128, 0]
click at [565, 17] on icon "button" at bounding box center [564, 16] width 12 height 12
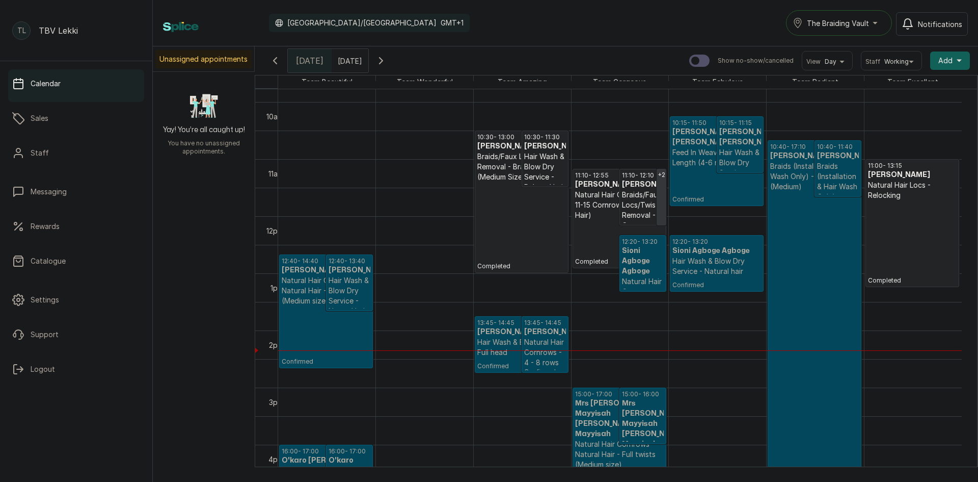
scroll to position [547, 0]
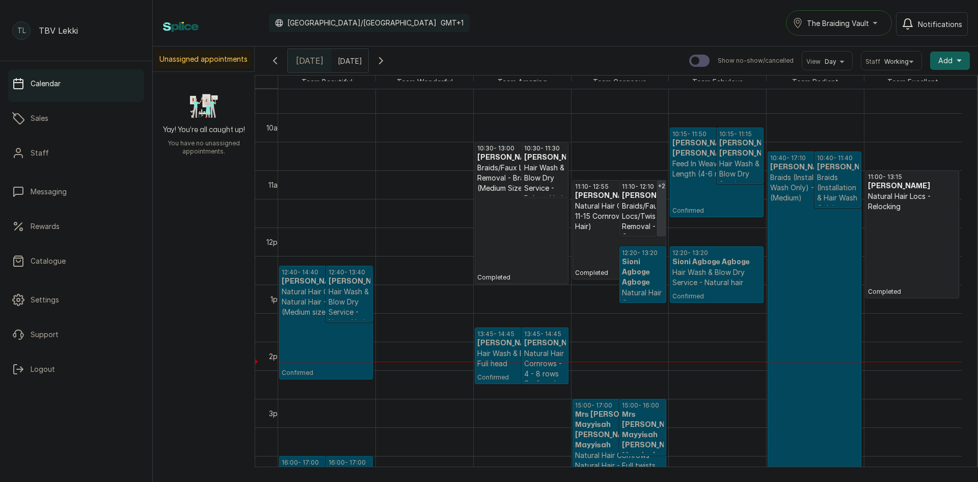
click at [789, 188] on p "Braids (Installation & Hair Wash Only) - Hip (Medium)" at bounding box center [814, 187] width 89 height 31
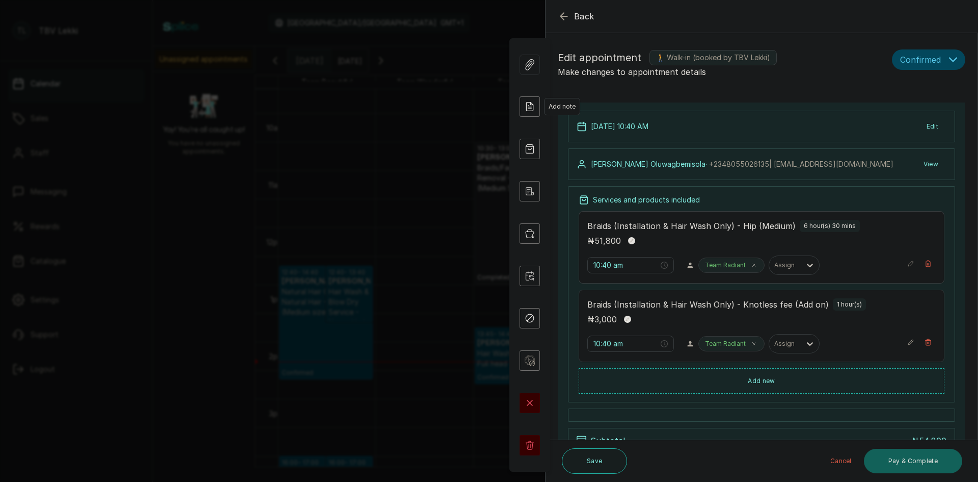
click at [530, 113] on icon at bounding box center [530, 106] width 20 height 20
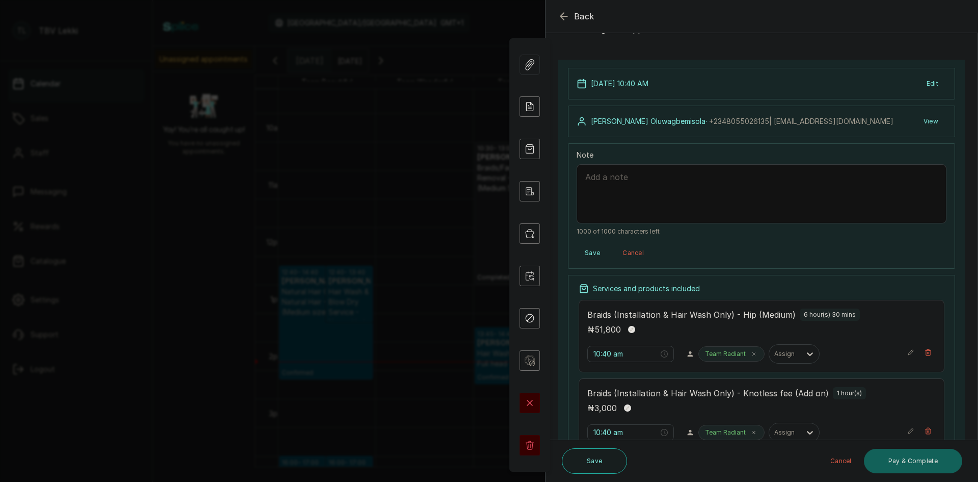
scroll to position [0, 0]
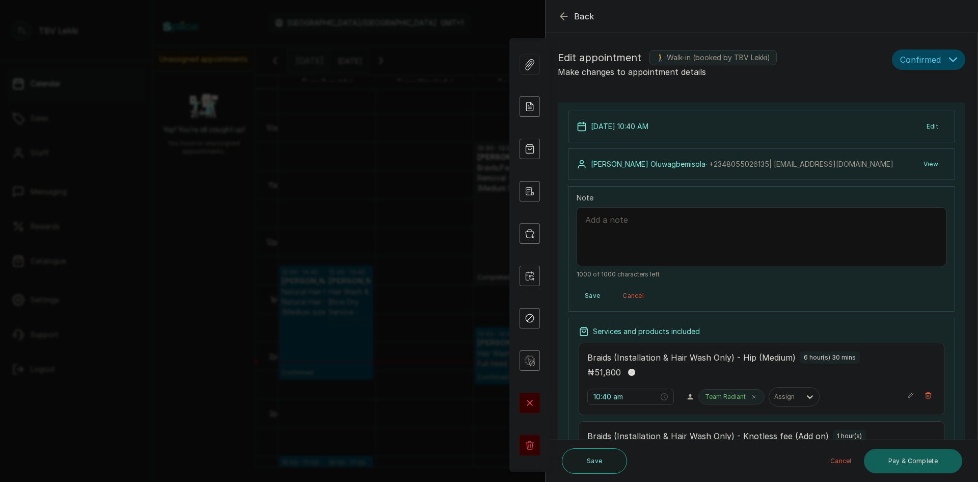
click at [666, 231] on textarea "Note" at bounding box center [762, 236] width 370 height 59
paste textarea "[PERSON_NAME]"
type textarea "10,500 deposit on [DATE] from [PERSON_NAME]"
click at [584, 290] on button "Save" at bounding box center [593, 295] width 32 height 18
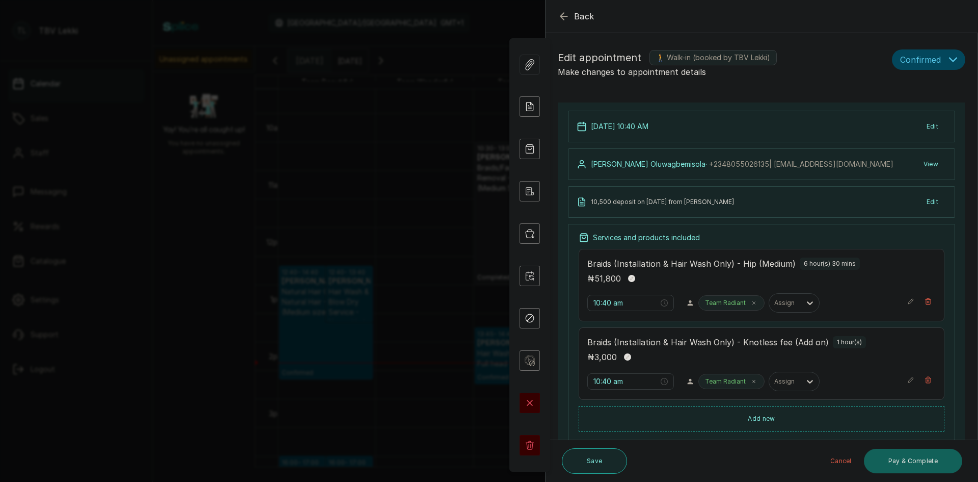
click at [591, 456] on button "Save" at bounding box center [594, 460] width 65 height 25
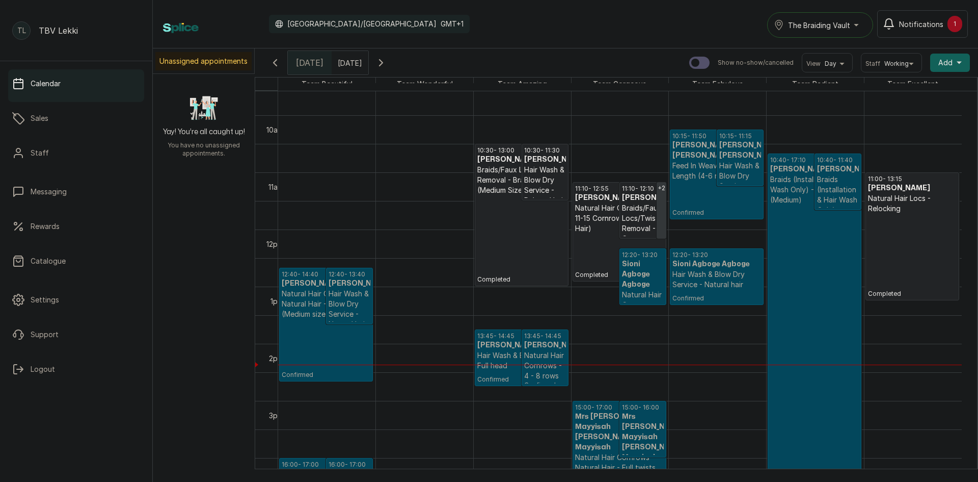
click at [937, 28] on span "Notifications" at bounding box center [921, 24] width 44 height 11
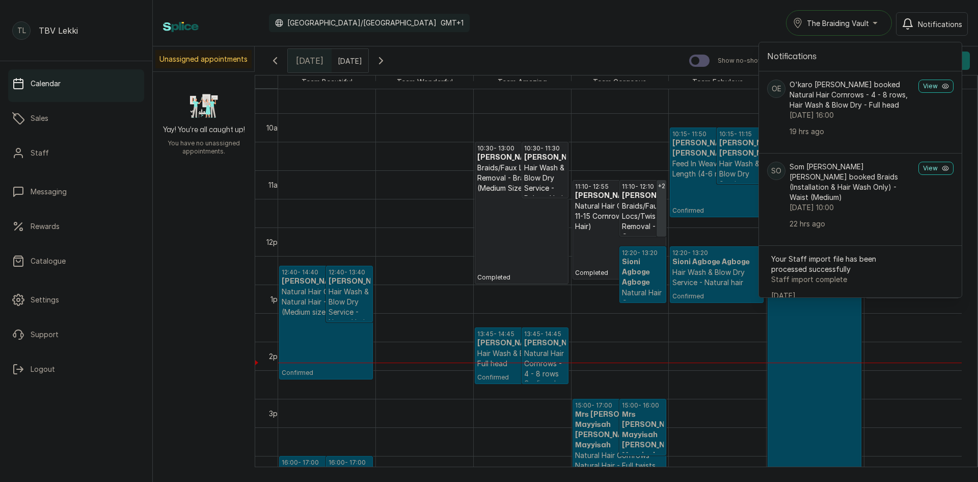
click at [704, 28] on div "Calendar [GEOGRAPHIC_DATA]/[GEOGRAPHIC_DATA] GMT+1 The Braiding Vault Notificat…" at bounding box center [565, 22] width 805 height 25
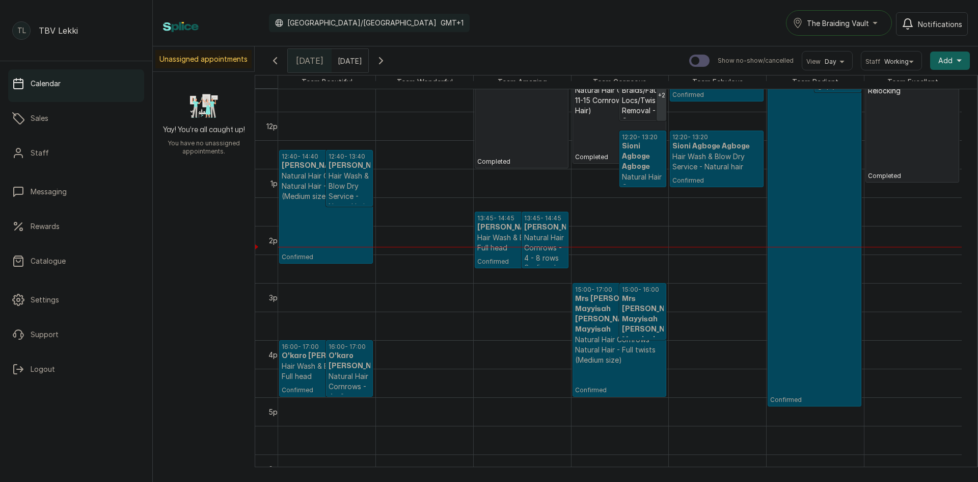
scroll to position [700, 0]
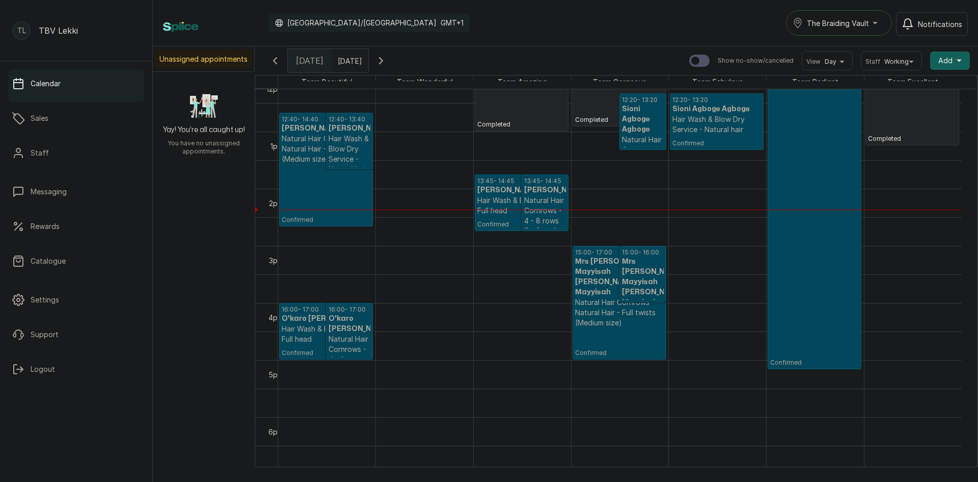
click at [493, 191] on h3 "[PERSON_NAME]" at bounding box center [521, 190] width 89 height 10
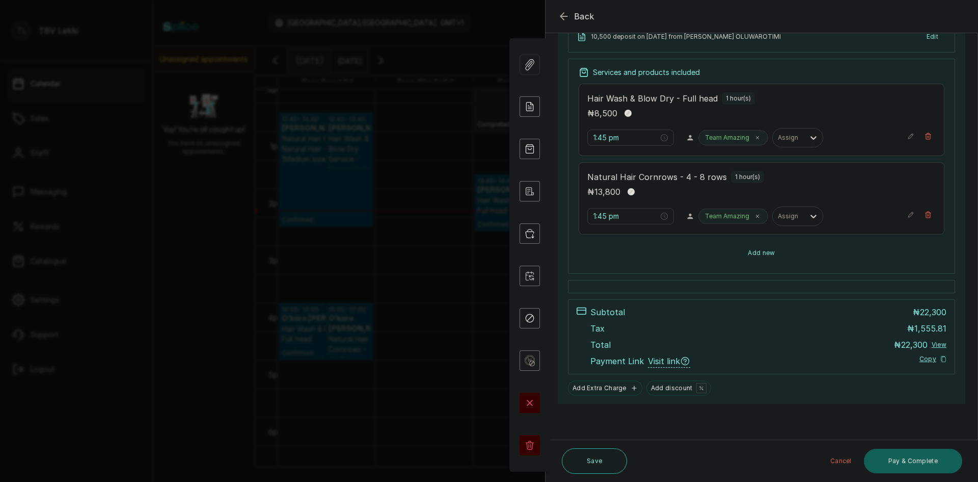
scroll to position [165, 0]
click at [754, 263] on button "Add new" at bounding box center [762, 253] width 366 height 24
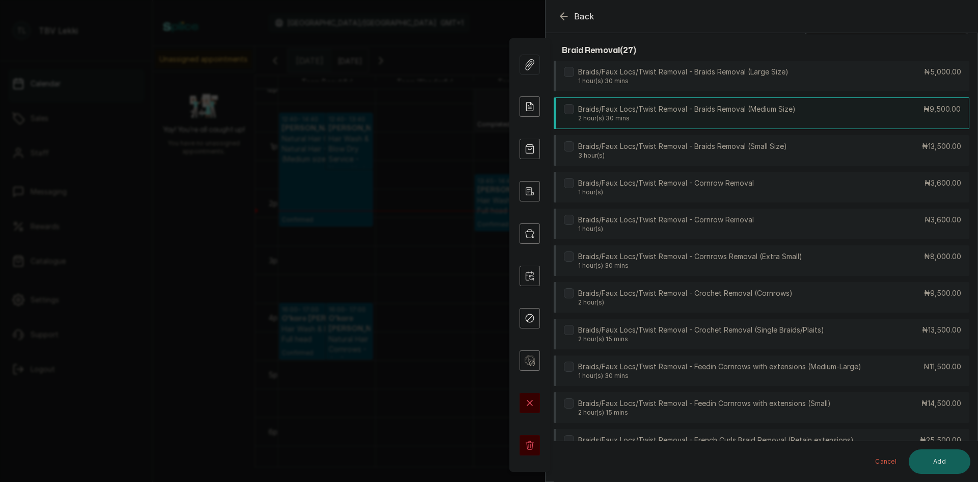
scroll to position [0, 0]
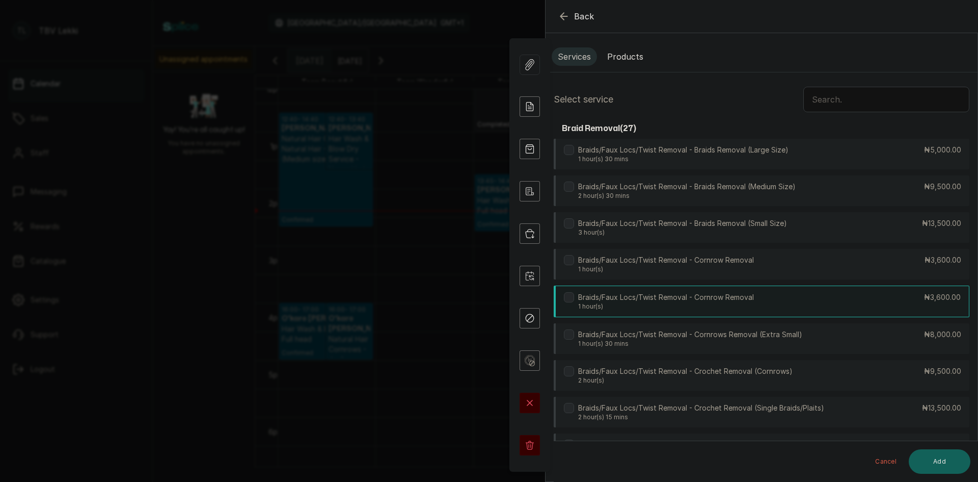
click at [818, 306] on div "Braids/Faux Locs/Twist Removal - Cornrow Removal 1 hour(s) ₦3,600.00" at bounding box center [762, 301] width 416 height 32
click at [559, 45] on div "Services Products" at bounding box center [762, 56] width 432 height 31
click at [891, 465] on button "Cancel" at bounding box center [886, 461] width 38 height 24
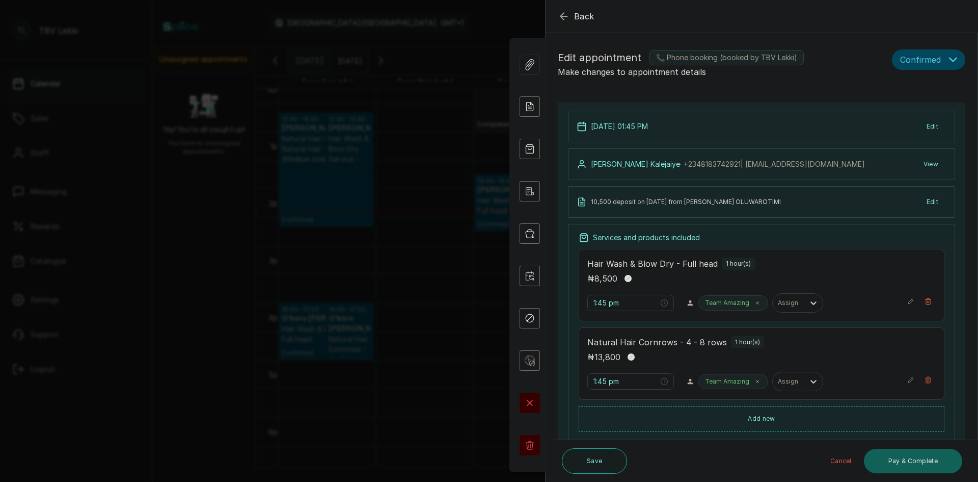
click at [576, 17] on span "Back" at bounding box center [584, 16] width 20 height 12
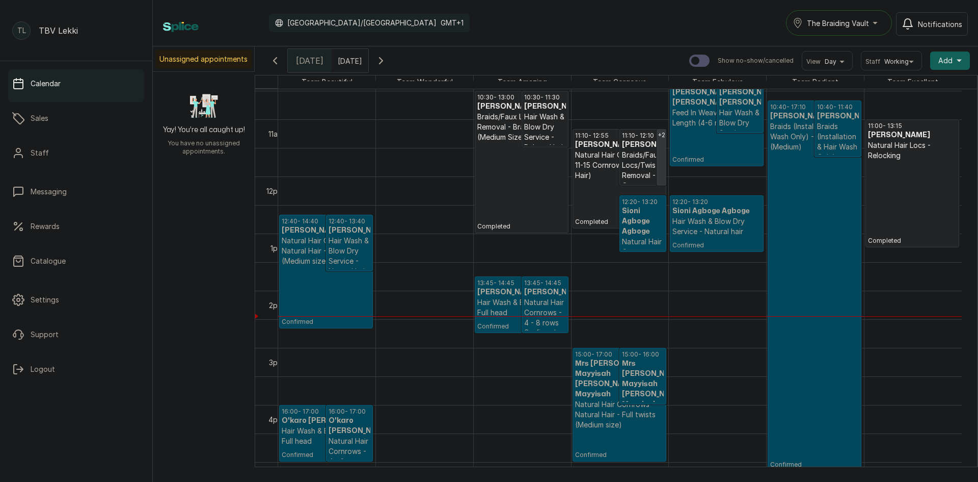
click at [686, 237] on p "Confirmed" at bounding box center [717, 242] width 89 height 13
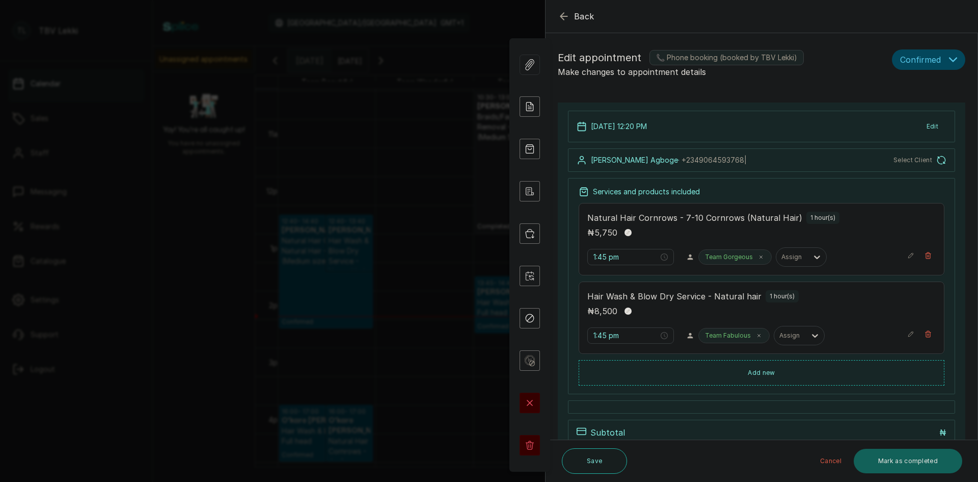
type input "12:20 pm"
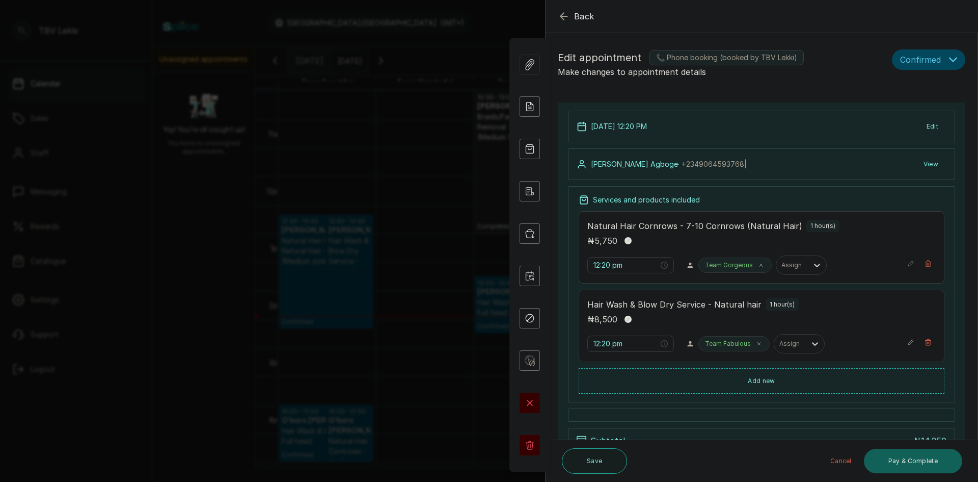
click at [908, 267] on icon "button" at bounding box center [911, 263] width 7 height 7
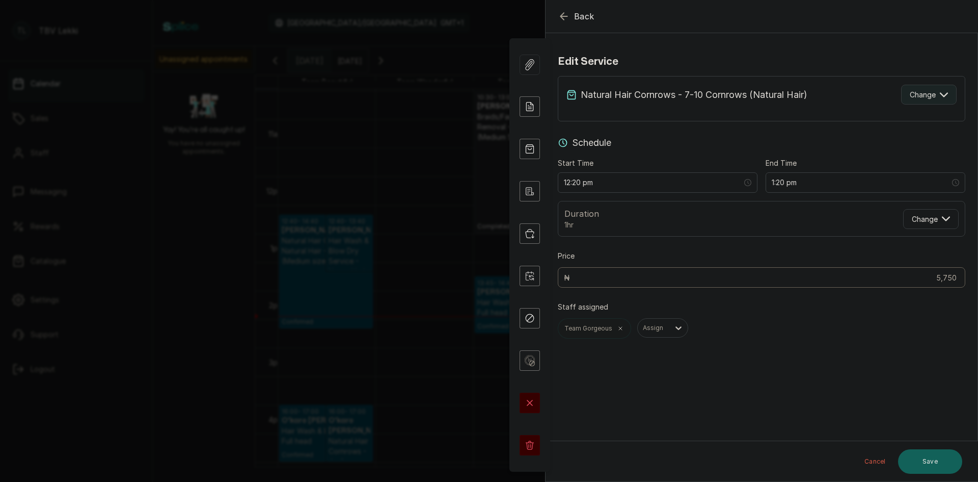
click at [937, 90] on button "Change" at bounding box center [929, 95] width 56 height 20
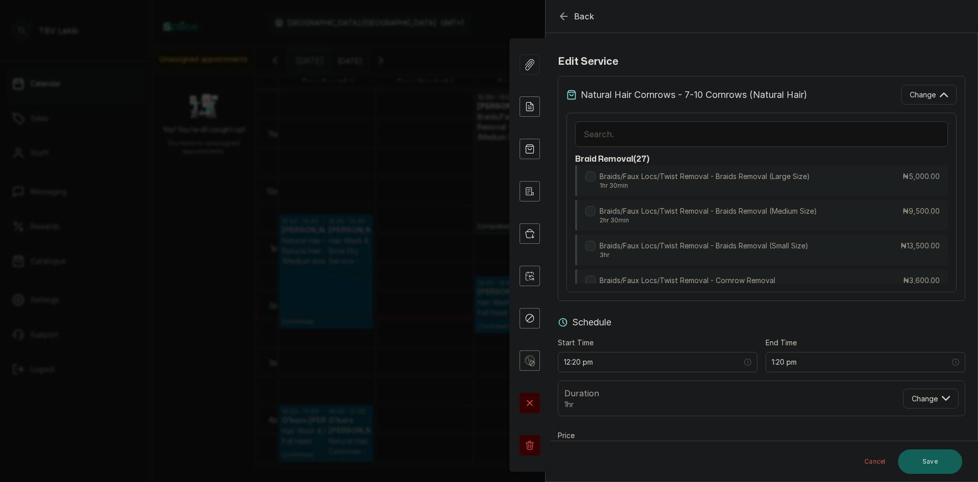
click at [725, 131] on input "text" at bounding box center [761, 133] width 373 height 25
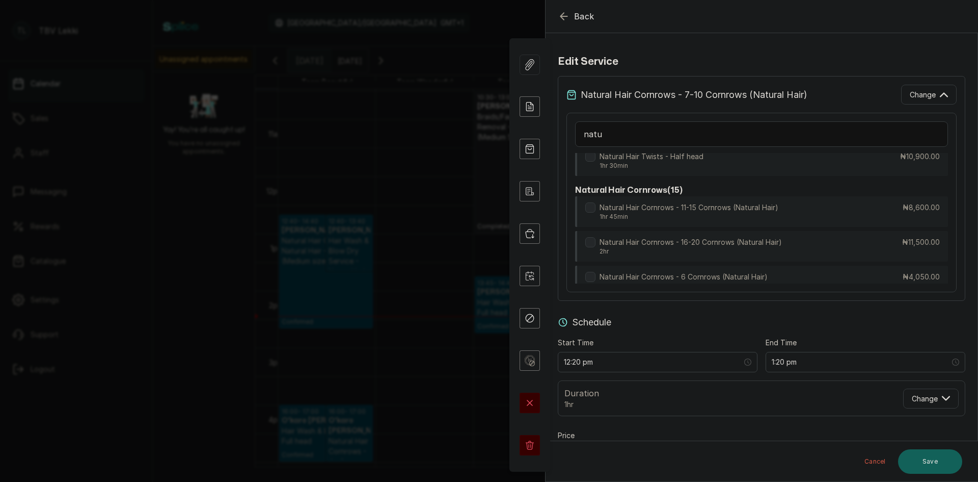
scroll to position [811, 0]
type input "natu"
click at [883, 238] on div "Natural Hair Cornrows - 16-20 Cornrows (Natural Hair) 2hr ₦11,500.00" at bounding box center [761, 246] width 373 height 32
type input "2:20 pm"
type input "11,500"
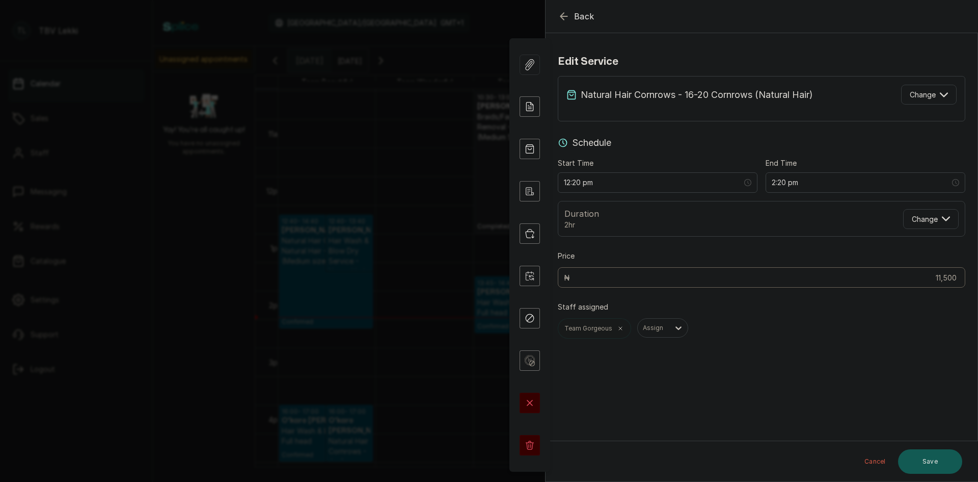
click at [926, 456] on button "Save" at bounding box center [930, 461] width 64 height 24
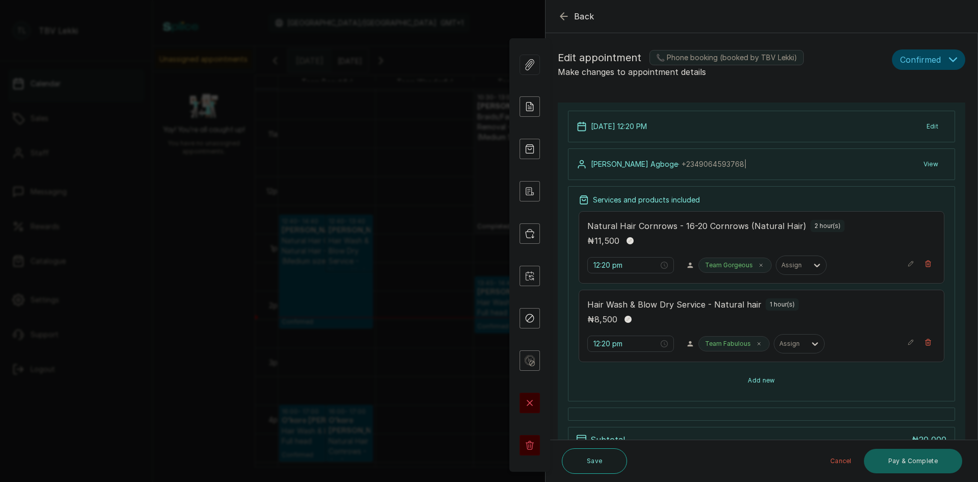
click at [757, 381] on button "Add new" at bounding box center [762, 380] width 366 height 24
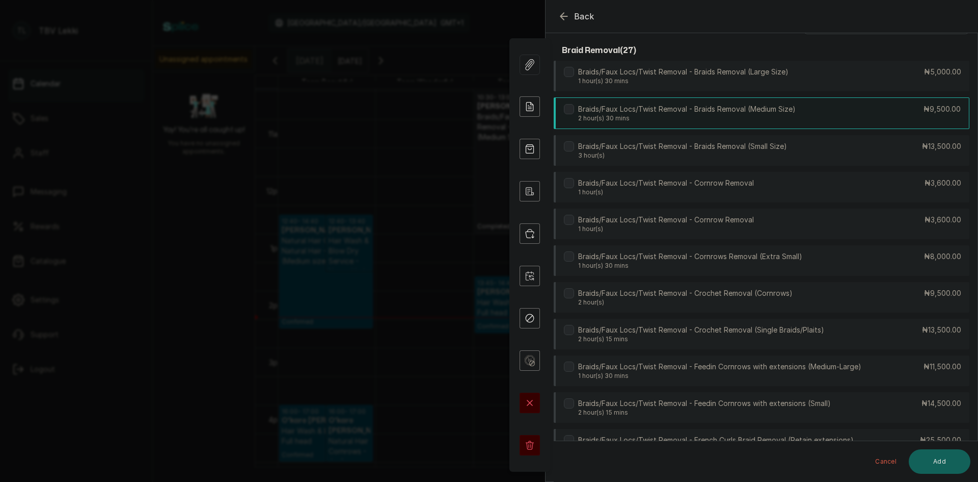
scroll to position [0, 0]
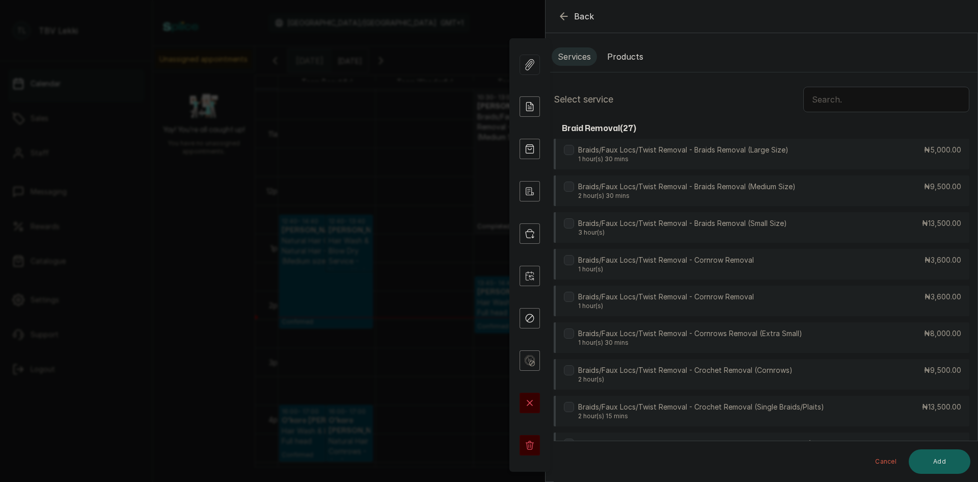
click at [882, 98] on input "text" at bounding box center [887, 99] width 166 height 25
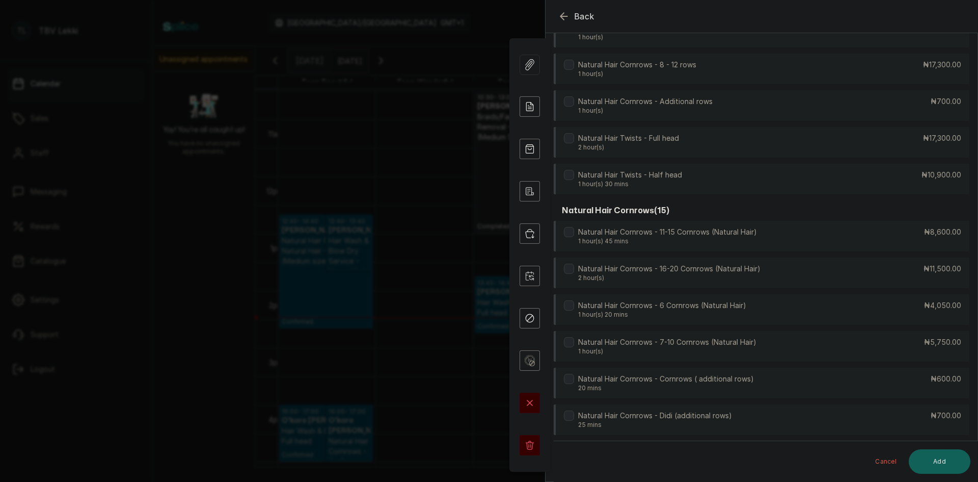
scroll to position [866, 0]
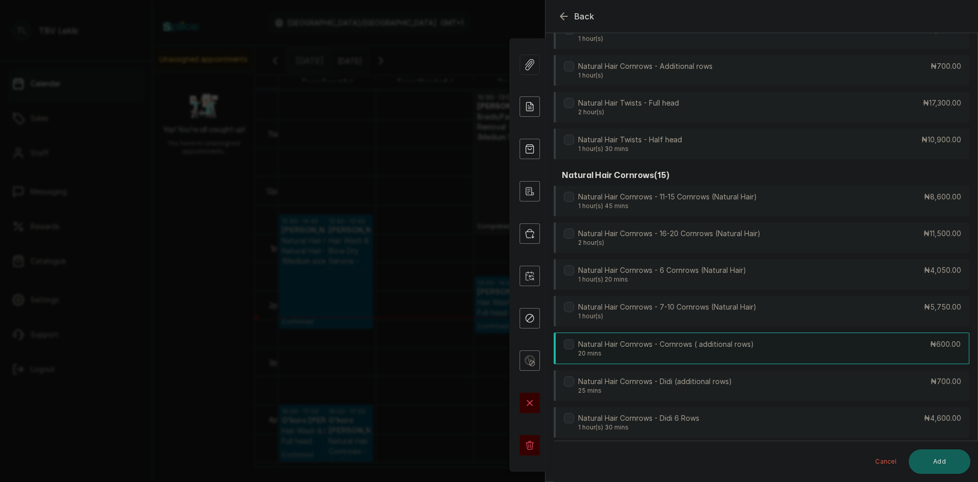
type input "natu"
click at [814, 344] on div "Natural Hair Cornrows - Cornrows ( additional rows) 20 mins ₦600.00" at bounding box center [762, 348] width 416 height 32
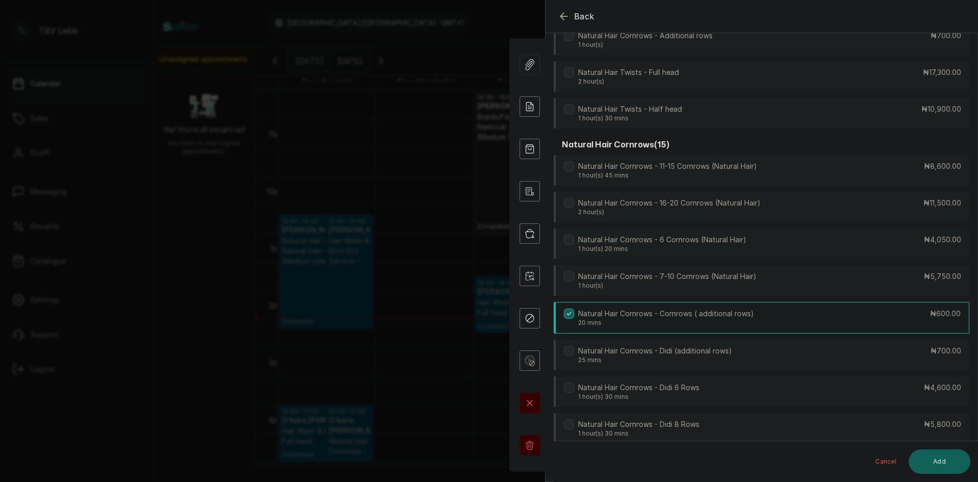
scroll to position [968, 0]
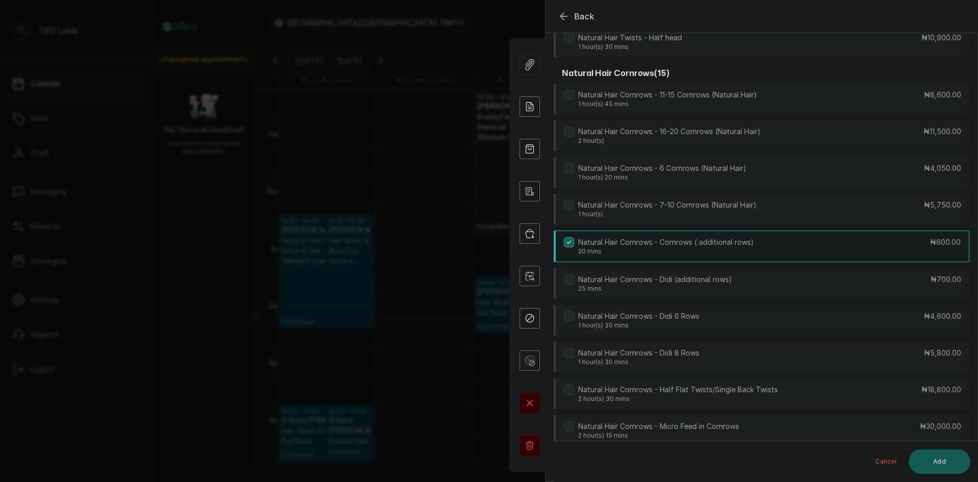
click at [945, 459] on button "Add" at bounding box center [940, 461] width 62 height 24
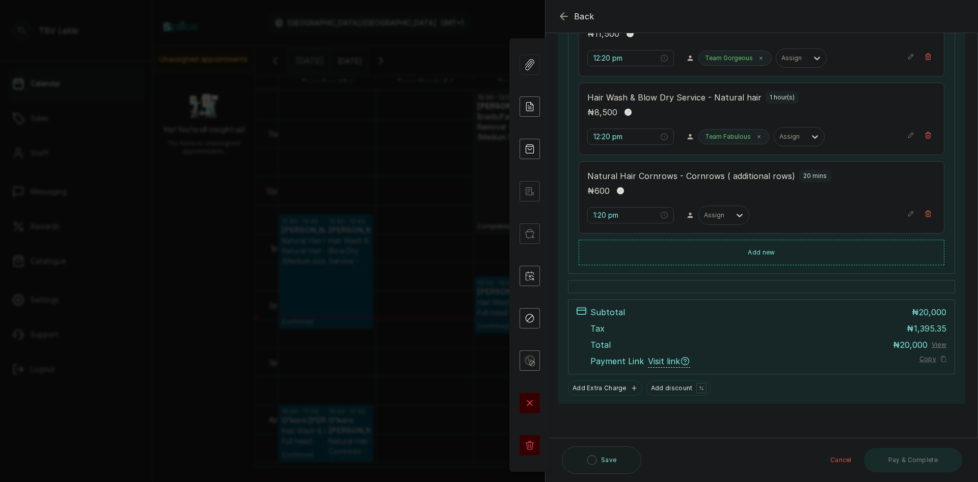
scroll to position [207, 0]
click at [764, 248] on button "Add new" at bounding box center [762, 253] width 366 height 24
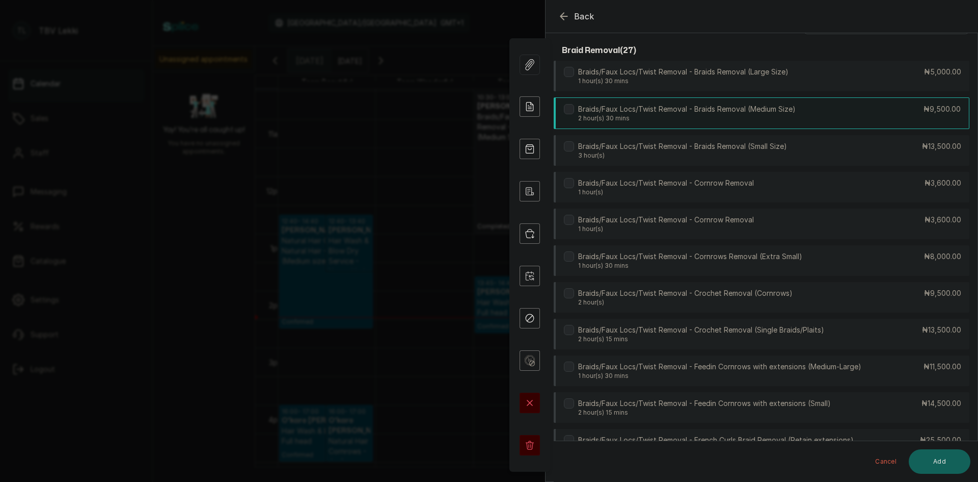
scroll to position [0, 0]
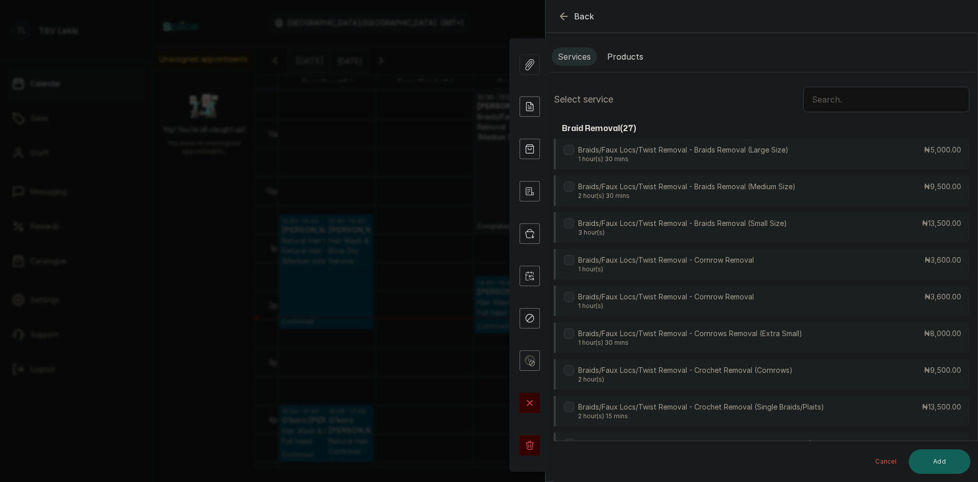
click at [869, 100] on input "text" at bounding box center [887, 99] width 166 height 25
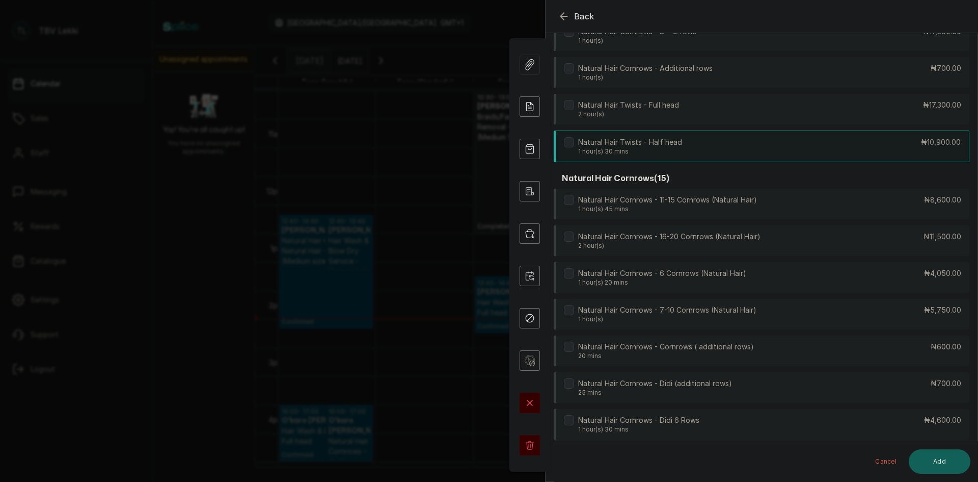
scroll to position [916, 0]
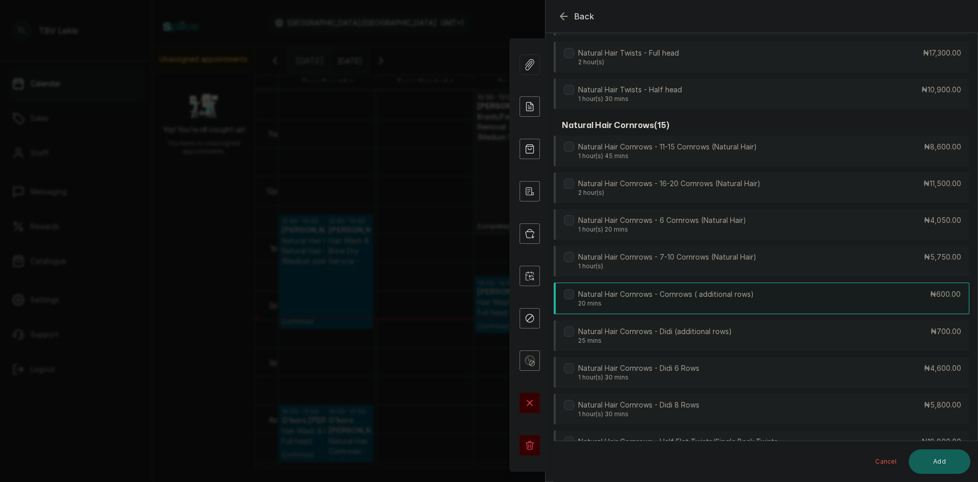
type input "natur"
click at [669, 296] on p "Natural Hair Cornrows - Cornrows ( additional rows)" at bounding box center [666, 294] width 176 height 10
click at [930, 456] on button "Add" at bounding box center [940, 461] width 62 height 24
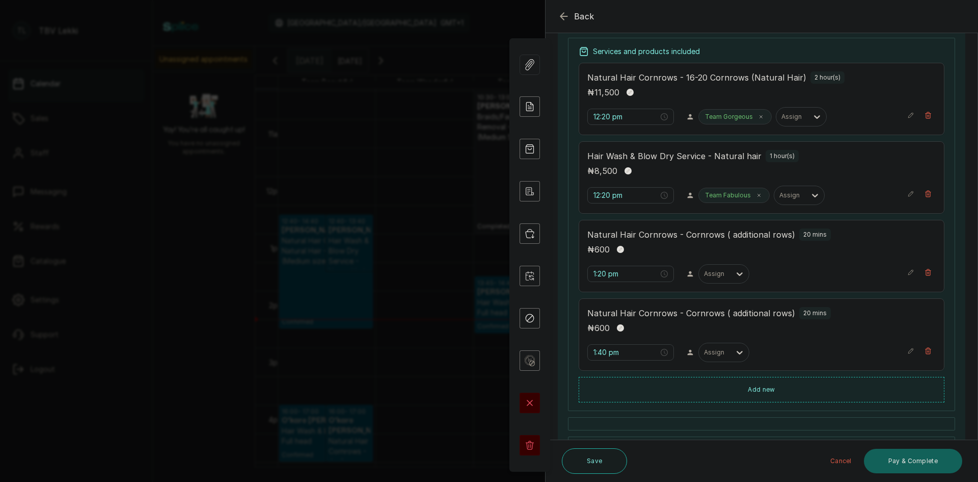
scroll to position [183, 0]
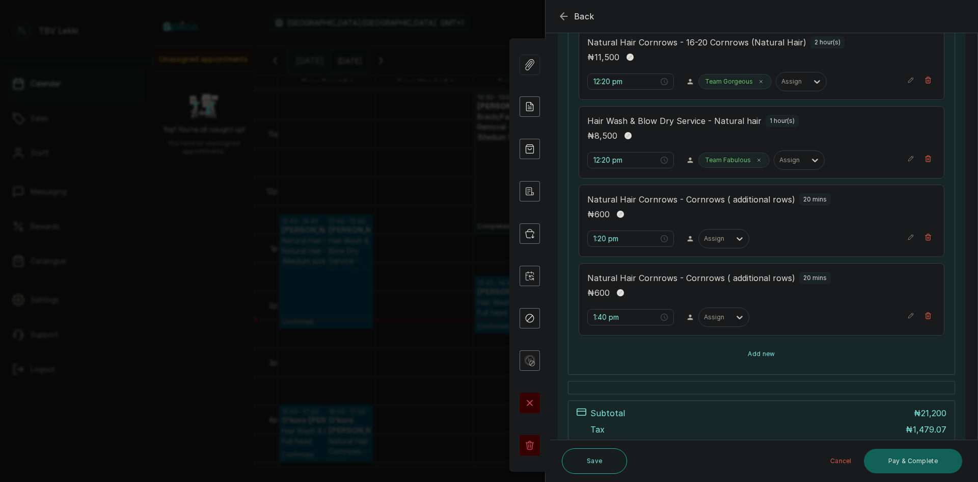
click at [765, 357] on button "Add new" at bounding box center [762, 353] width 366 height 24
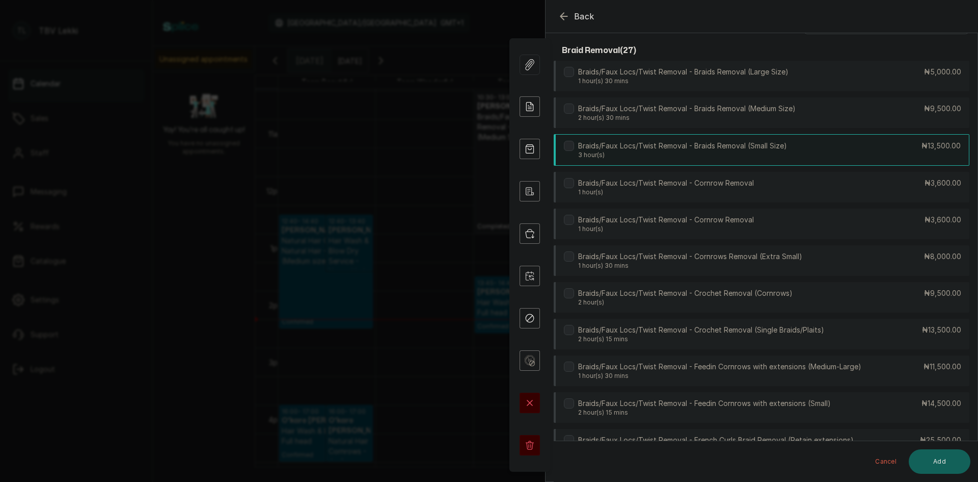
scroll to position [0, 0]
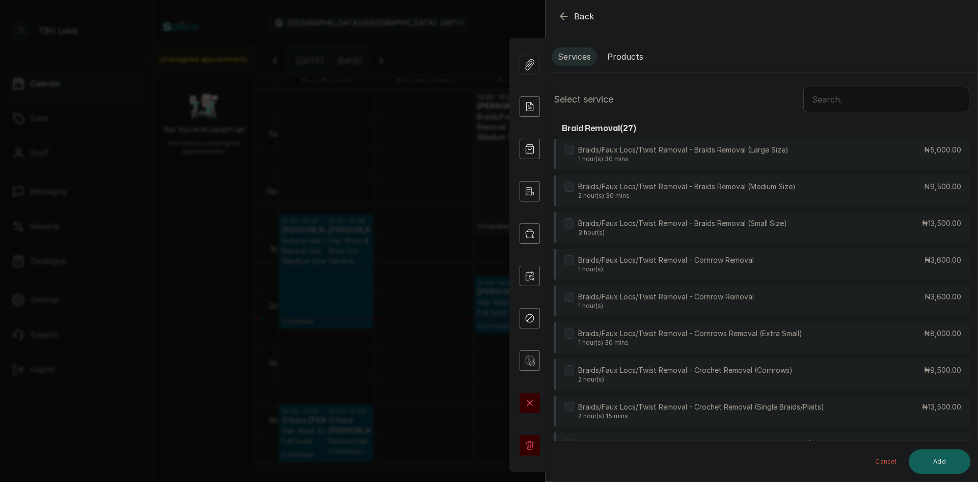
click at [890, 97] on input "text" at bounding box center [887, 99] width 166 height 25
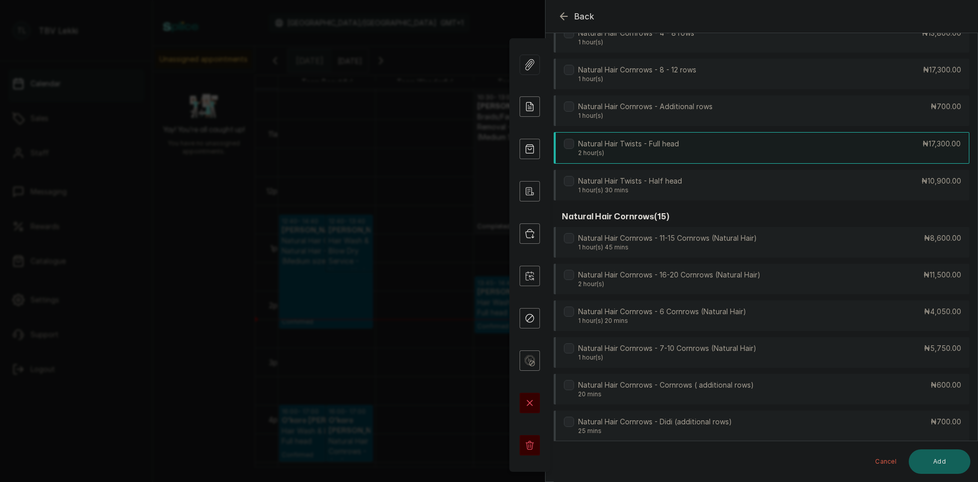
scroll to position [865, 0]
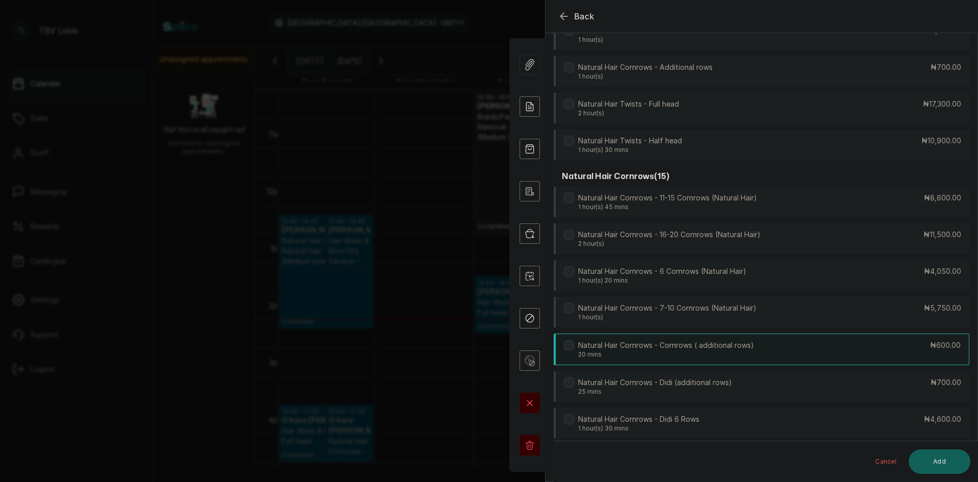
type input "natu"
click at [907, 347] on div "Natural Hair Cornrows - Cornrows ( additional rows) 20 mins ₦600.00" at bounding box center [762, 349] width 416 height 32
click at [932, 460] on button "Add" at bounding box center [940, 461] width 62 height 24
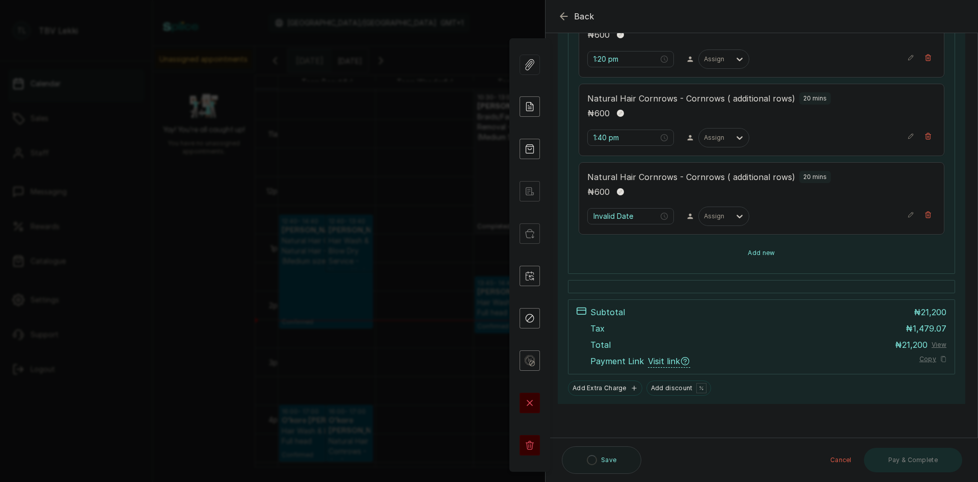
type input "2:00 pm"
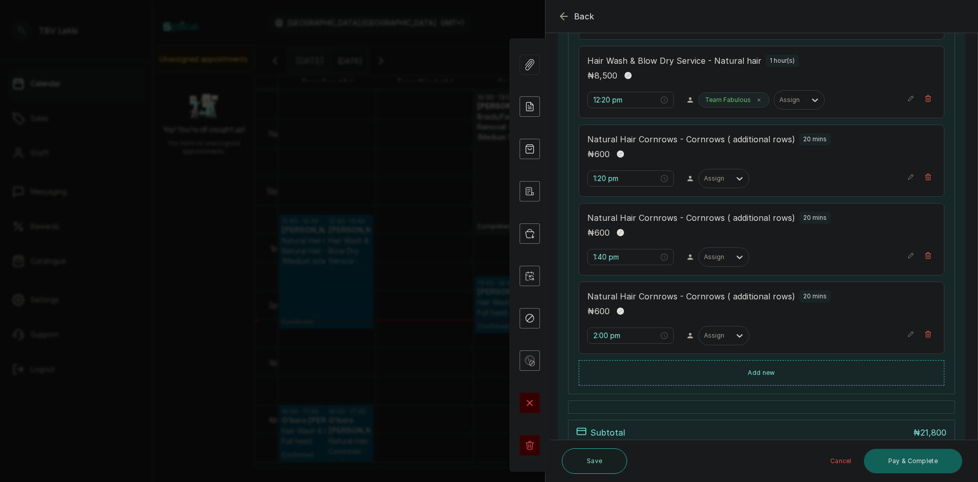
scroll to position [262, 0]
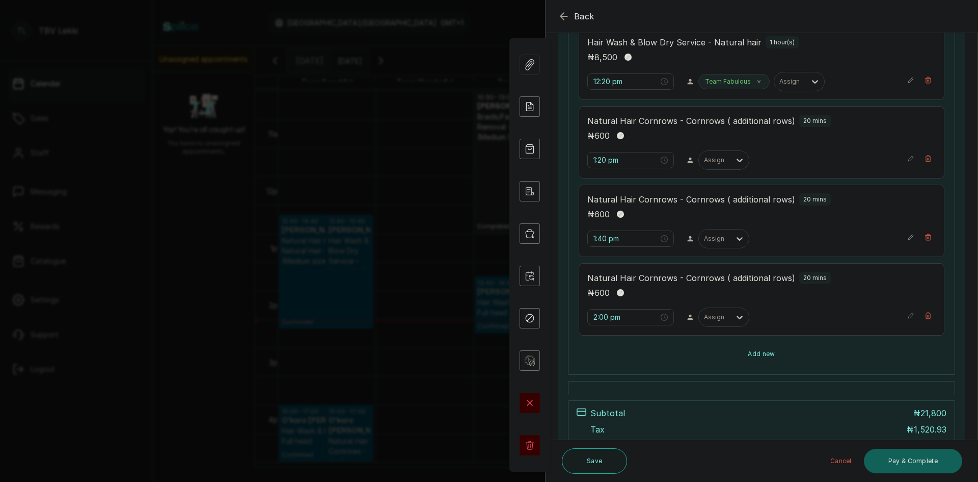
click at [725, 362] on button "Add new" at bounding box center [762, 353] width 366 height 24
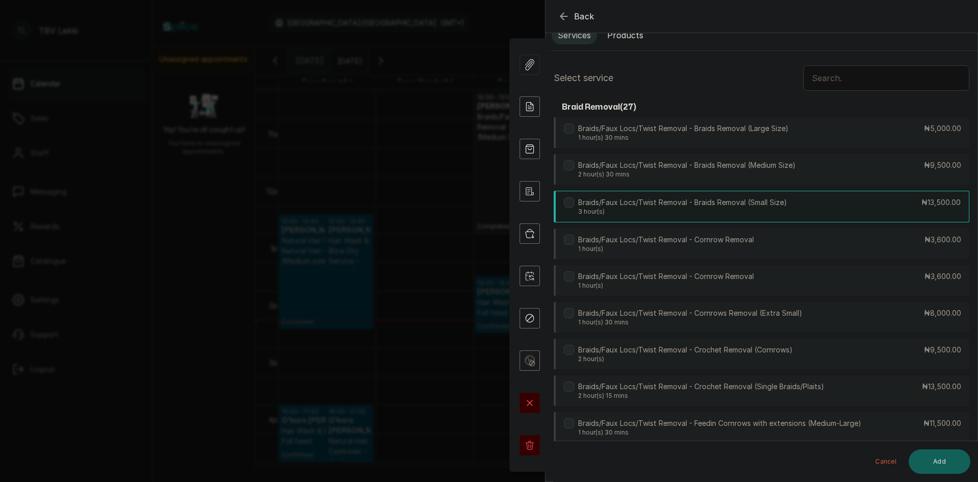
scroll to position [0, 0]
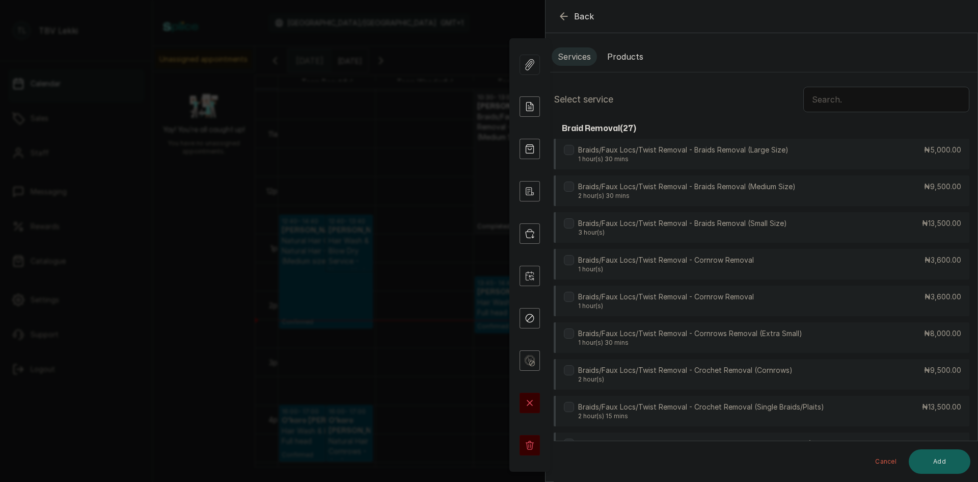
click at [874, 103] on input "text" at bounding box center [887, 99] width 166 height 25
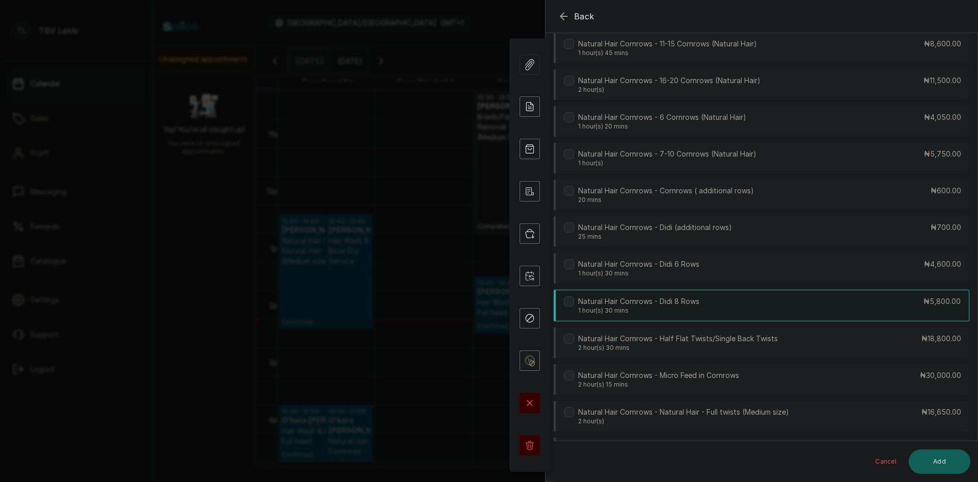
scroll to position [1018, 0]
type input "natu"
click at [903, 194] on div "Natural Hair Cornrows - Cornrows ( additional rows) 20 mins ₦600.00" at bounding box center [762, 196] width 416 height 32
click at [959, 471] on button "Add" at bounding box center [940, 461] width 62 height 24
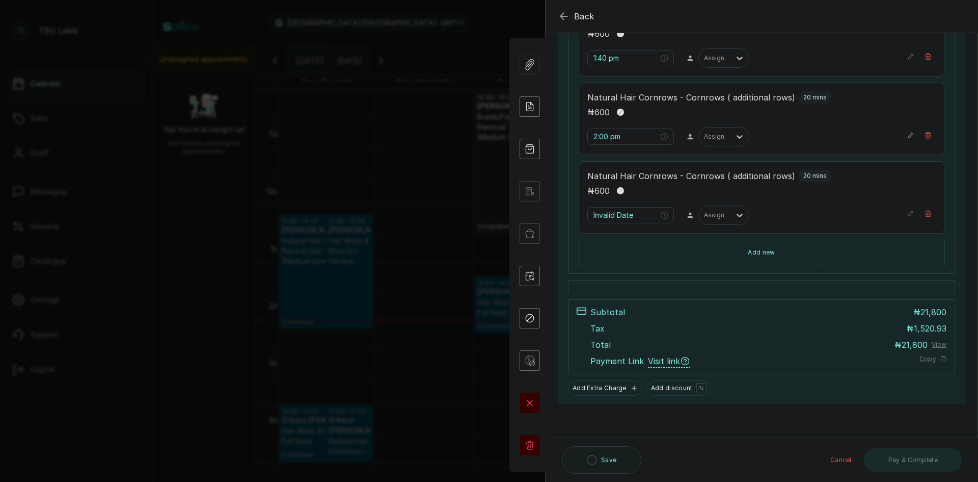
scroll to position [442, 0]
type input "2:20 pm"
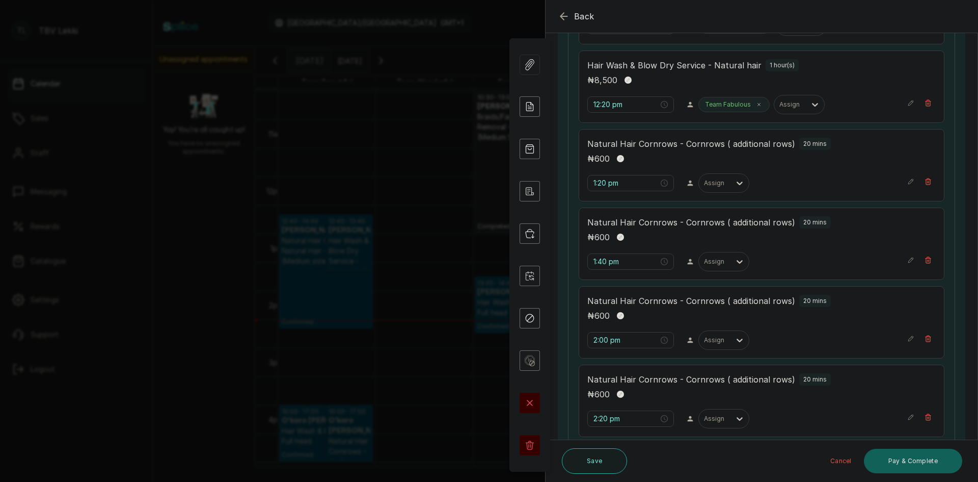
scroll to position [238, 0]
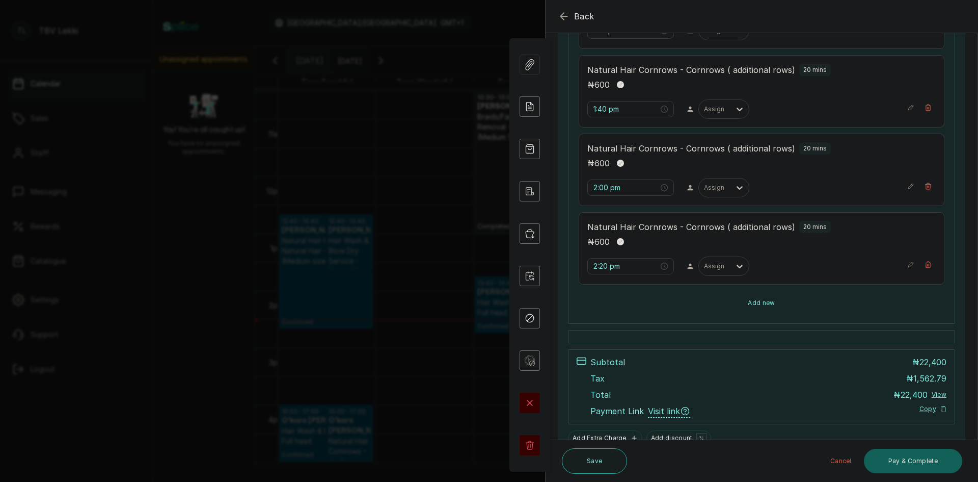
click at [779, 304] on button "Add new" at bounding box center [762, 302] width 366 height 24
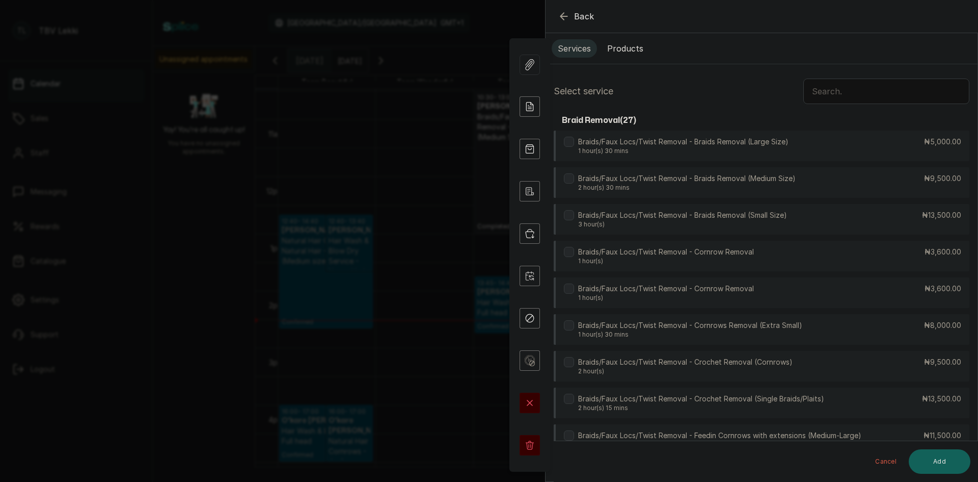
scroll to position [0, 0]
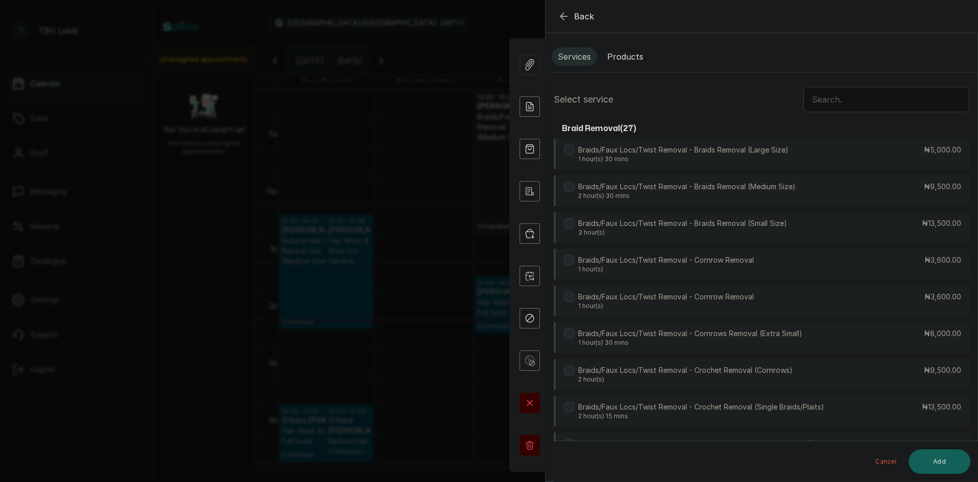
click at [850, 96] on input "text" at bounding box center [887, 99] width 166 height 25
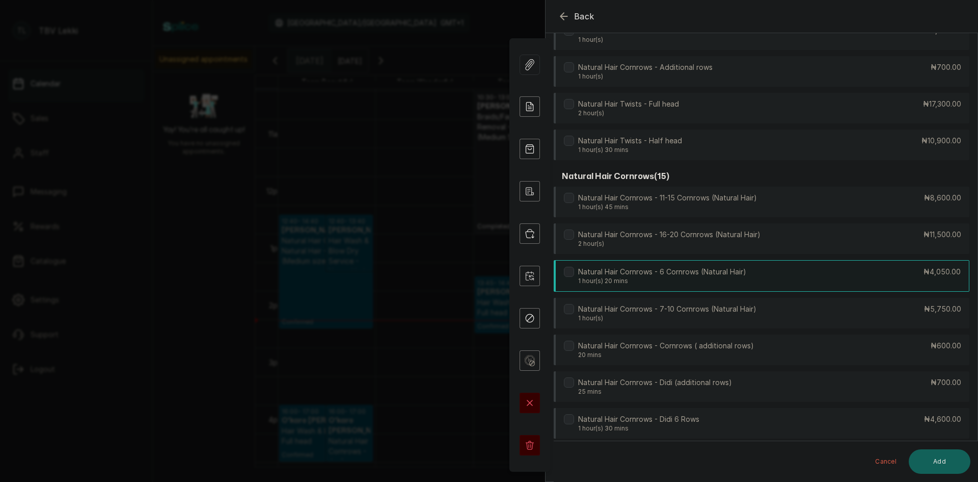
scroll to position [866, 0]
type input "nat"
click at [663, 348] on p "Natural Hair Cornrows - Cornrows ( additional rows)" at bounding box center [666, 344] width 176 height 10
click at [935, 453] on button "Add" at bounding box center [940, 461] width 62 height 24
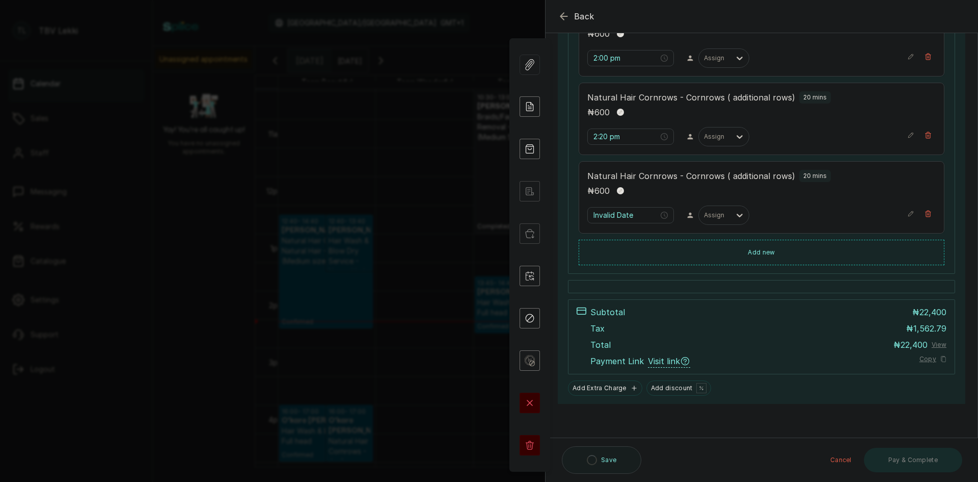
type input "2:40 pm"
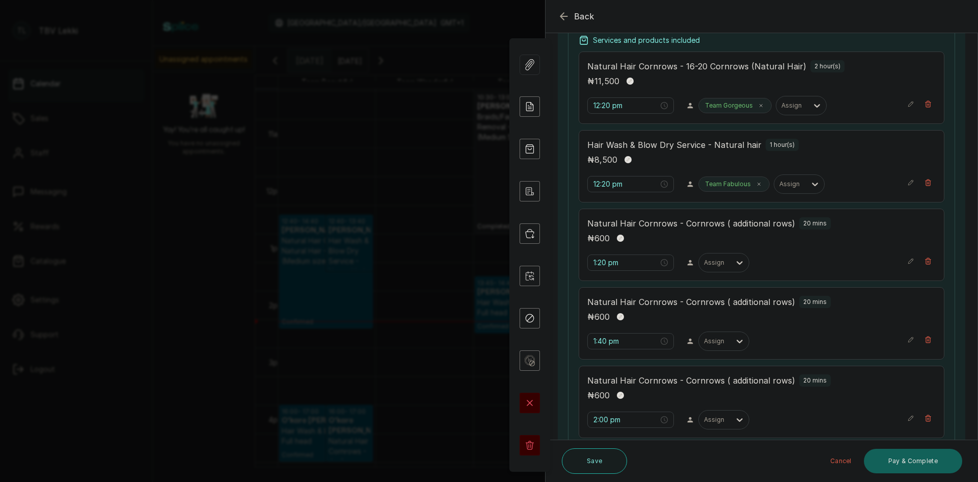
scroll to position [215, 0]
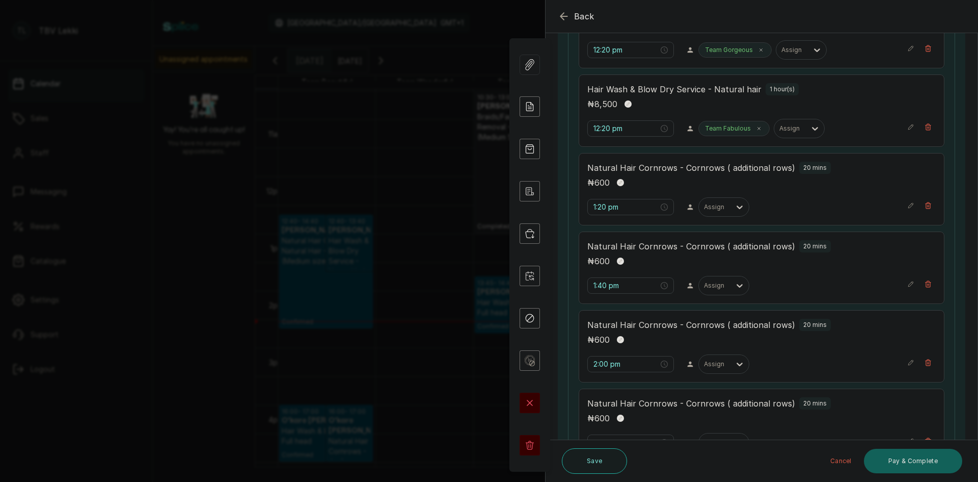
click at [633, 275] on div "Natural Hair Cornrows - Cornrows ( additional rows) 20 mins ₦ 600 1:40 pm Assign" at bounding box center [762, 267] width 366 height 72
click at [632, 283] on input "1:40 pm" at bounding box center [626, 285] width 65 height 11
click at [599, 304] on div "12" at bounding box center [602, 307] width 24 height 14
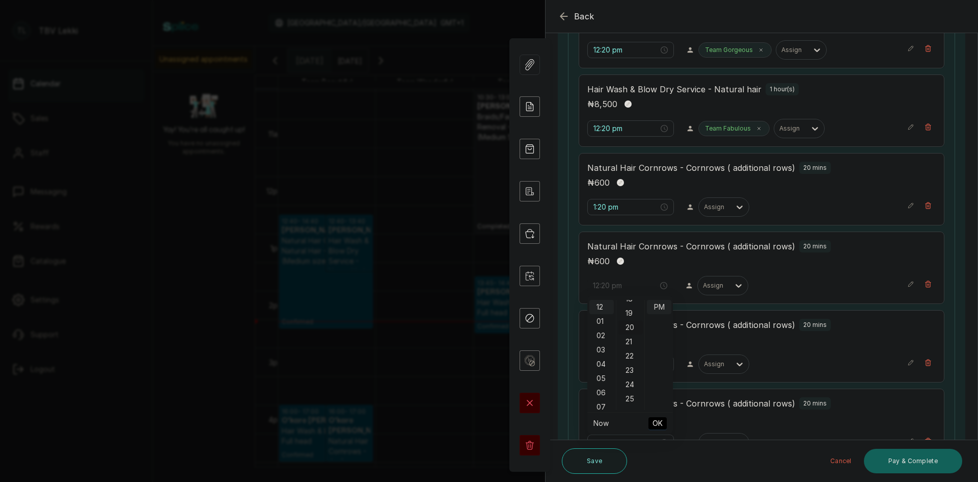
click at [630, 328] on div "20" at bounding box center [631, 327] width 24 height 14
type input "12:20 pm"
click at [657, 418] on span "OK" at bounding box center [658, 422] width 10 height 19
type input "12:20 pm"
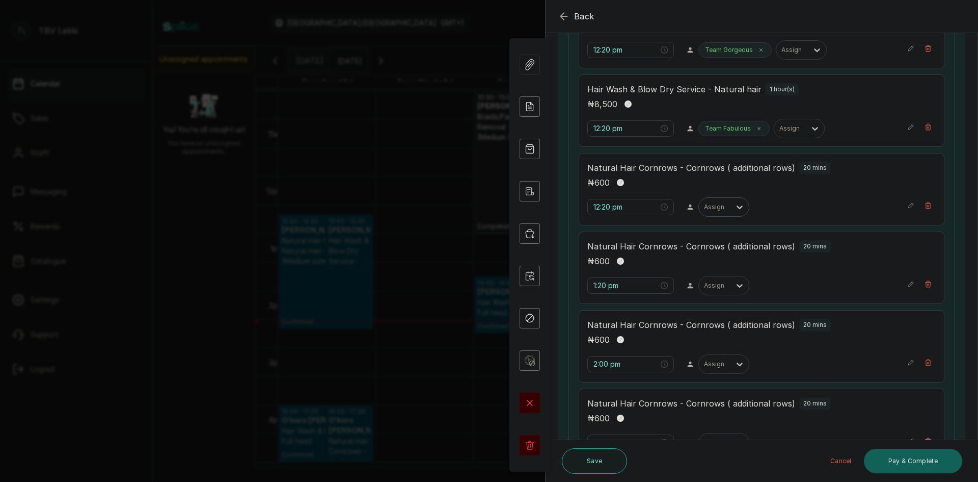
click at [720, 208] on div at bounding box center [714, 206] width 21 height 9
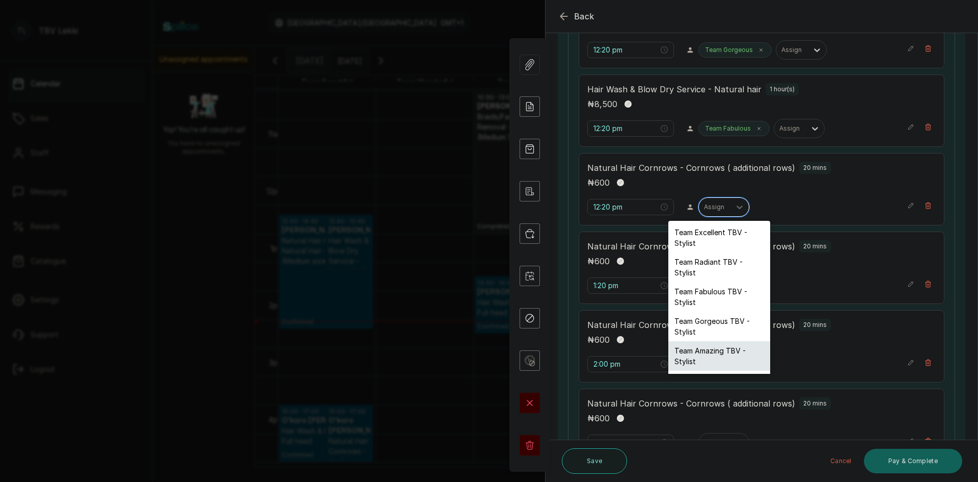
click at [721, 346] on div "Team Amazing TBV - Stylist" at bounding box center [720, 356] width 102 height 30
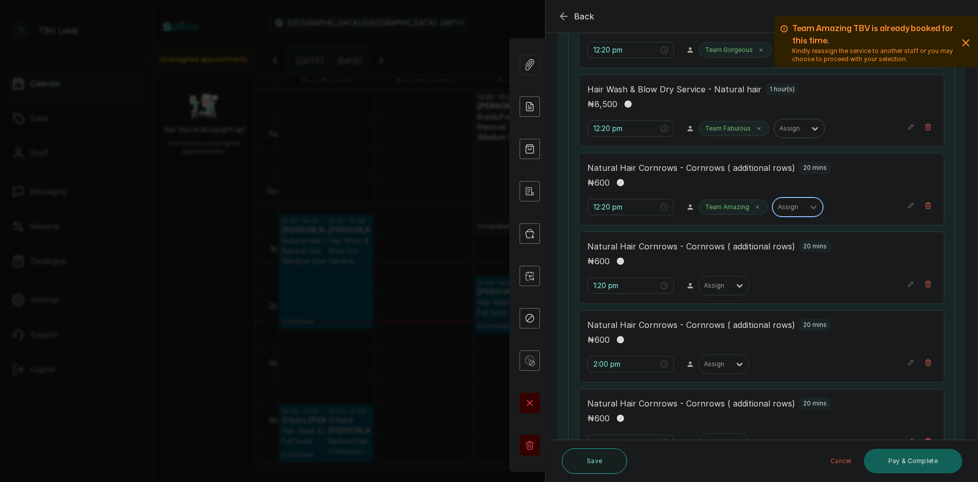
click at [786, 132] on div at bounding box center [790, 128] width 21 height 9
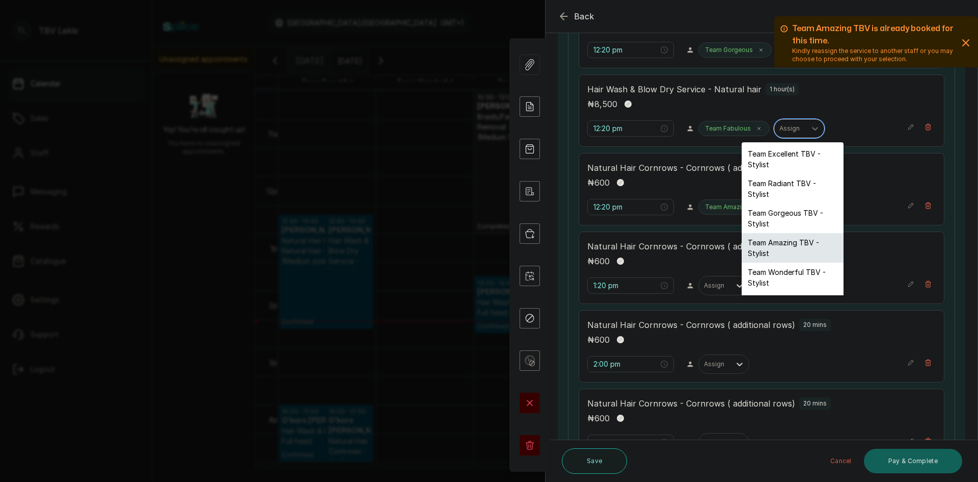
click at [776, 247] on div "Team Amazing TBV - Stylist" at bounding box center [793, 248] width 102 height 30
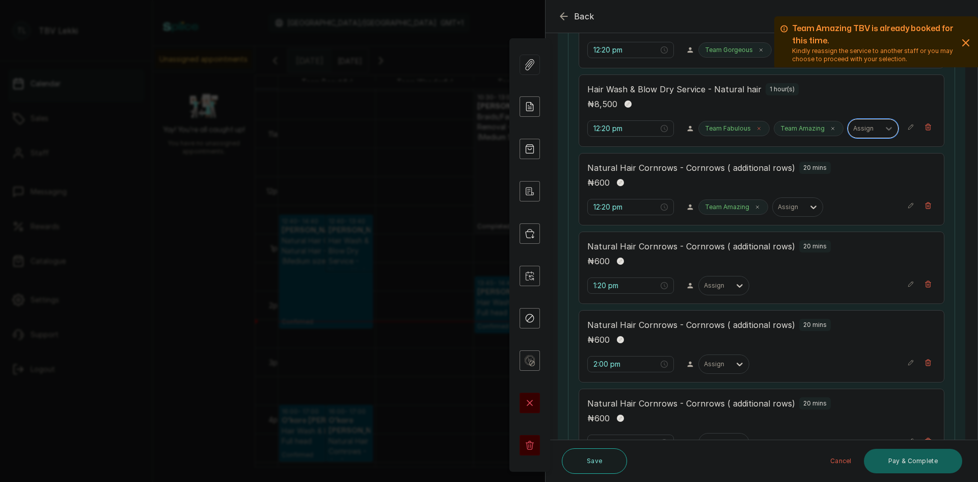
click at [757, 128] on icon at bounding box center [759, 128] width 5 height 5
click at [724, 44] on div "Team Gorgeous" at bounding box center [735, 49] width 73 height 15
click at [726, 52] on p "Team Gorgeous" at bounding box center [729, 50] width 48 height 8
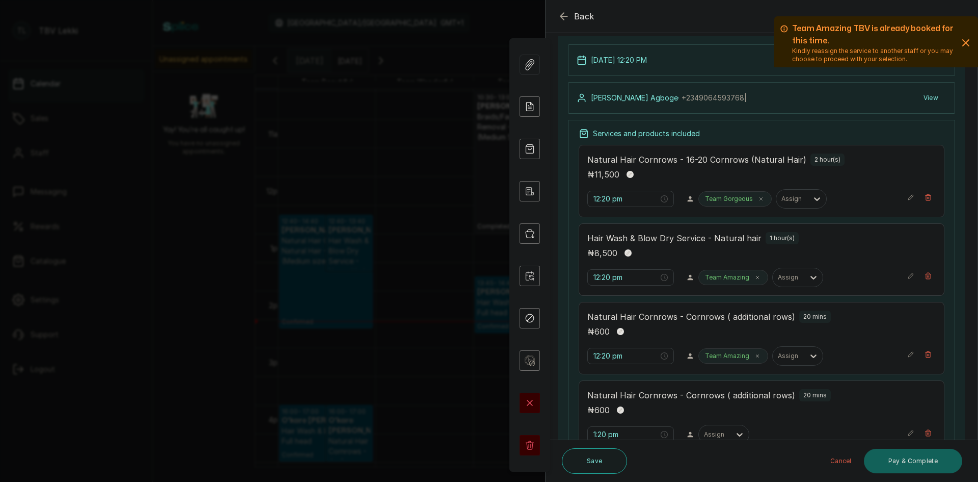
scroll to position [62, 0]
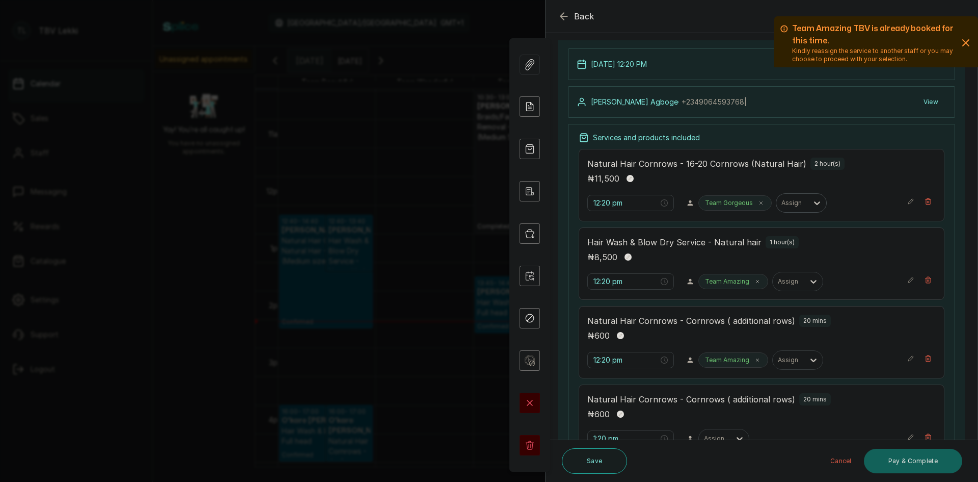
click at [782, 204] on div at bounding box center [792, 202] width 21 height 9
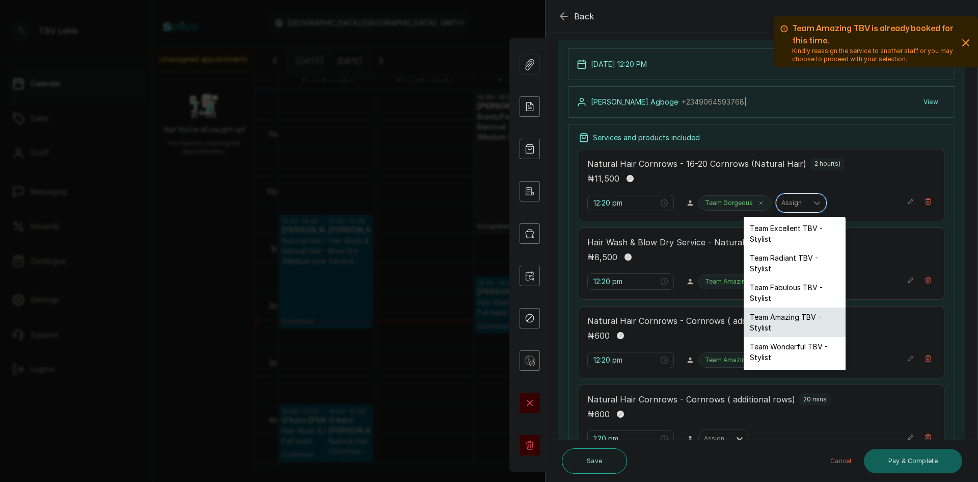
click at [780, 315] on div "Team Amazing TBV - Stylist" at bounding box center [795, 322] width 102 height 30
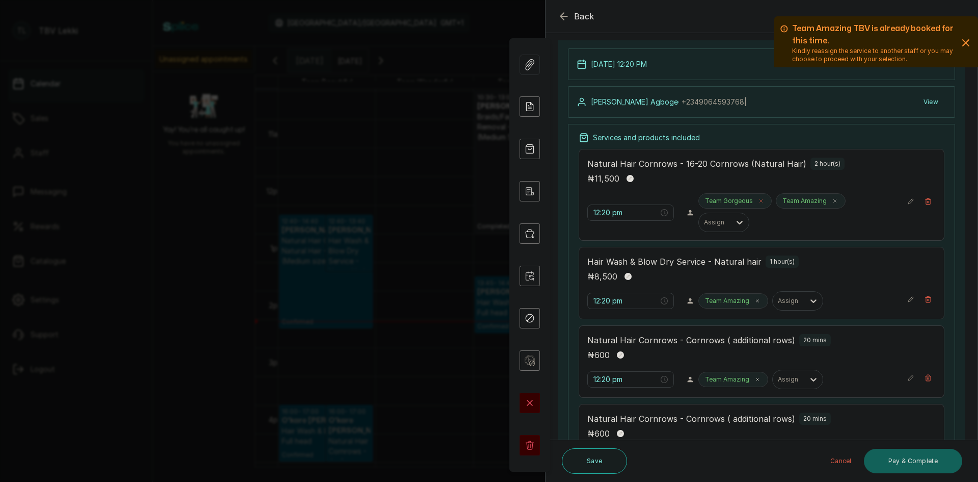
click at [760, 200] on icon at bounding box center [761, 201] width 3 height 3
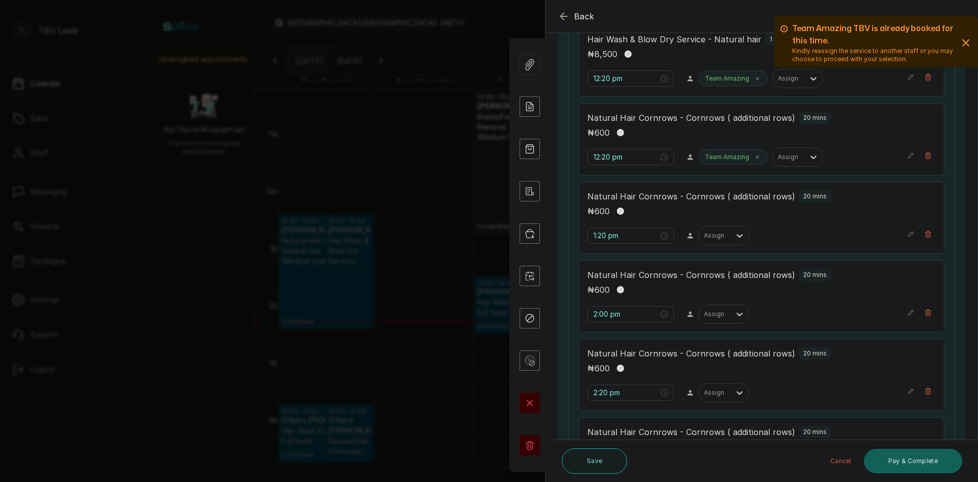
scroll to position [266, 0]
click at [617, 234] on input "1:20 pm" at bounding box center [625, 234] width 65 height 11
type input "12:20 pm"
click at [605, 254] on div "12" at bounding box center [602, 256] width 24 height 14
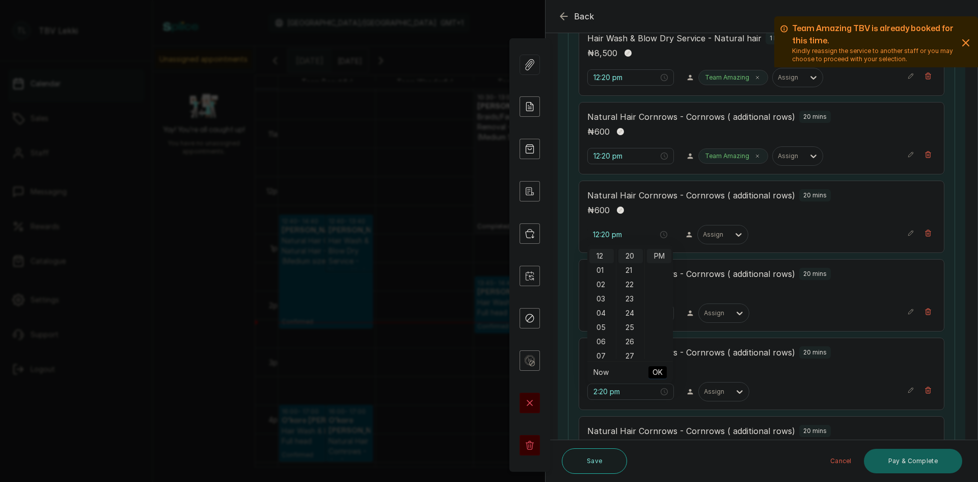
click at [658, 371] on span "OK" at bounding box center [658, 371] width 10 height 19
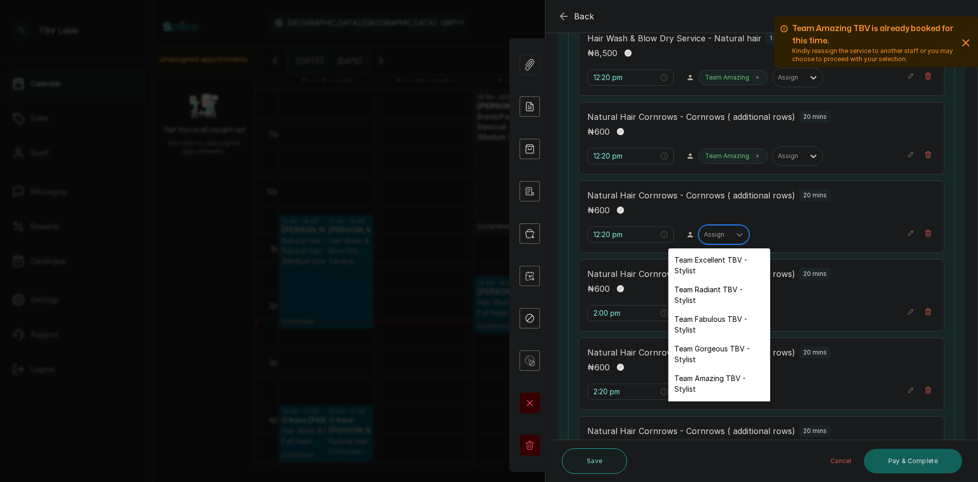
click at [717, 235] on div at bounding box center [714, 234] width 21 height 9
click at [717, 376] on div "Team Amazing TBV - Stylist" at bounding box center [720, 383] width 102 height 30
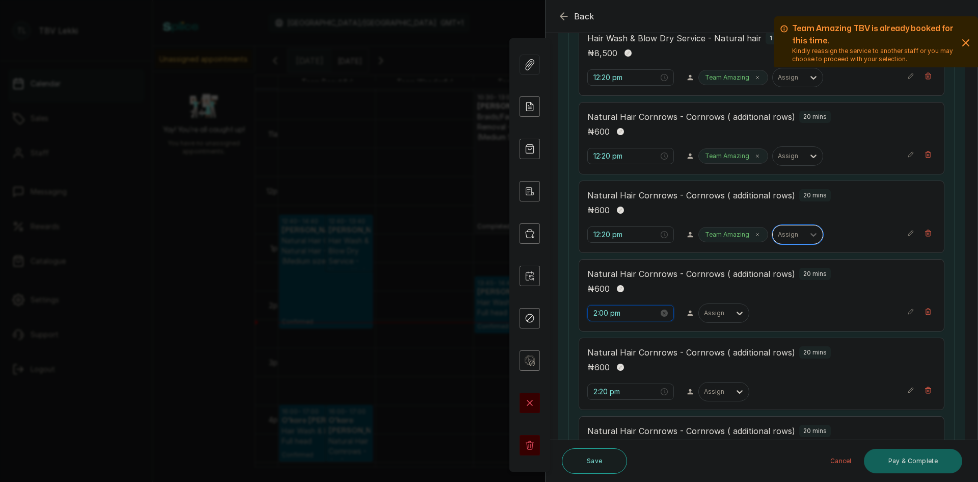
click at [627, 316] on input "2:00 pm" at bounding box center [626, 312] width 65 height 11
click at [600, 338] on div "12" at bounding box center [602, 334] width 24 height 14
click at [604, 336] on div "12" at bounding box center [602, 334] width 24 height 14
click at [628, 331] on div "00" at bounding box center [631, 334] width 24 height 14
type input "12:00 pm"
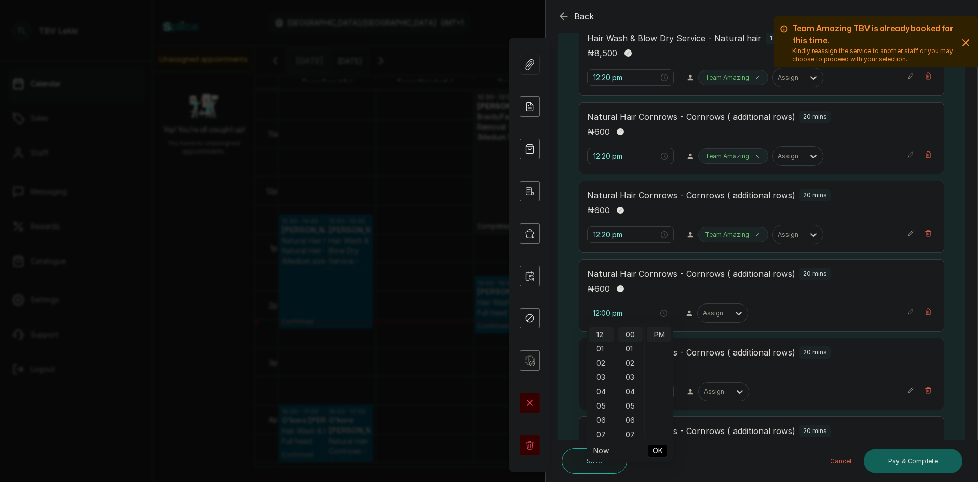
click at [659, 449] on span "OK" at bounding box center [658, 450] width 10 height 19
type input "12:00 pm"
type input "12:20 pm"
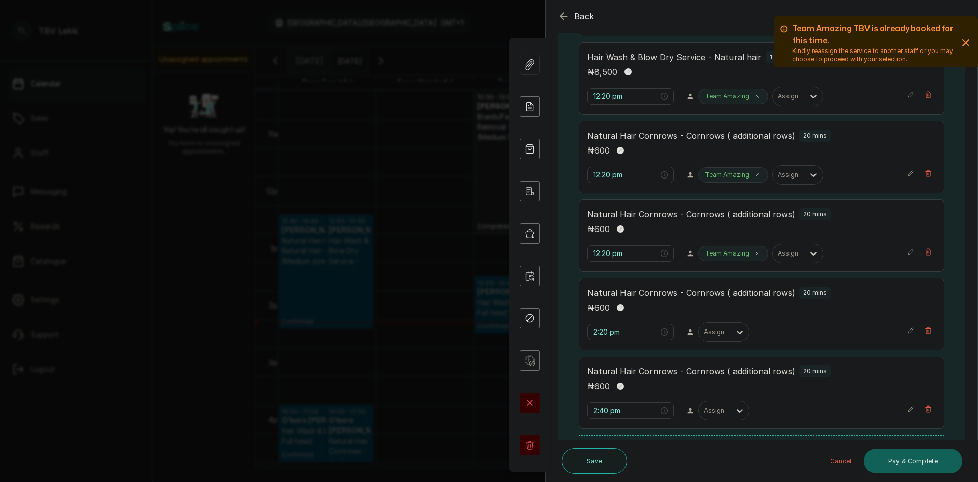
scroll to position [368, 0]
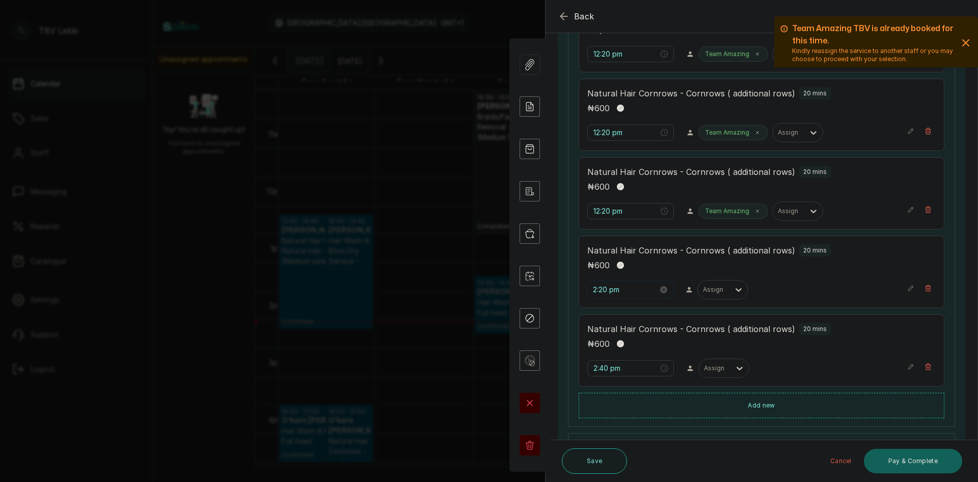
click at [636, 291] on input "2:20 pm" at bounding box center [625, 289] width 65 height 11
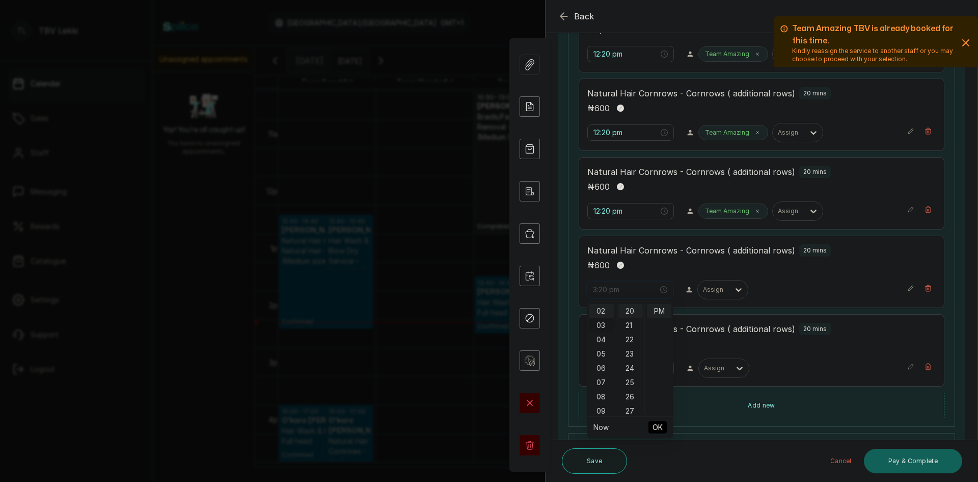
scroll to position [0, 0]
type input "12:20 pm"
click at [602, 310] on div "12" at bounding box center [602, 311] width 24 height 14
click at [659, 425] on span "OK" at bounding box center [658, 426] width 10 height 19
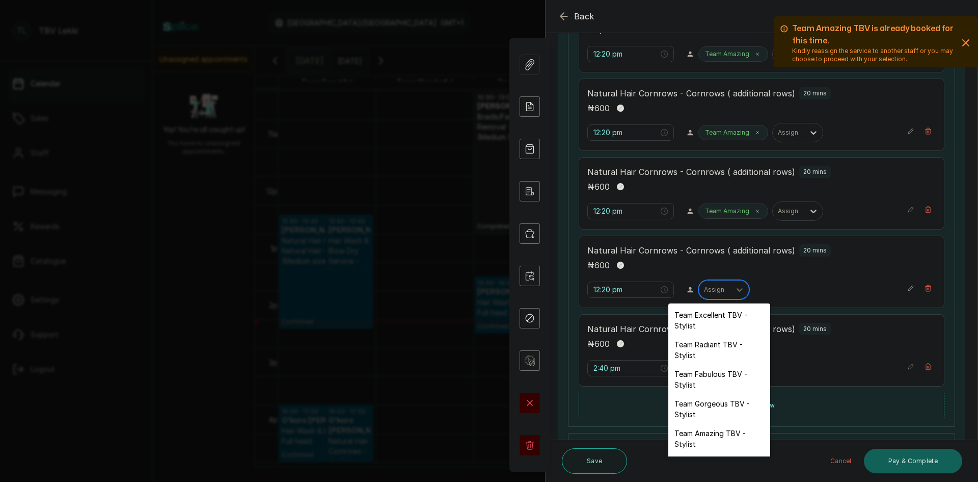
click at [720, 285] on div at bounding box center [714, 289] width 21 height 9
click at [707, 428] on div "Team Amazing TBV - Stylist" at bounding box center [720, 438] width 102 height 30
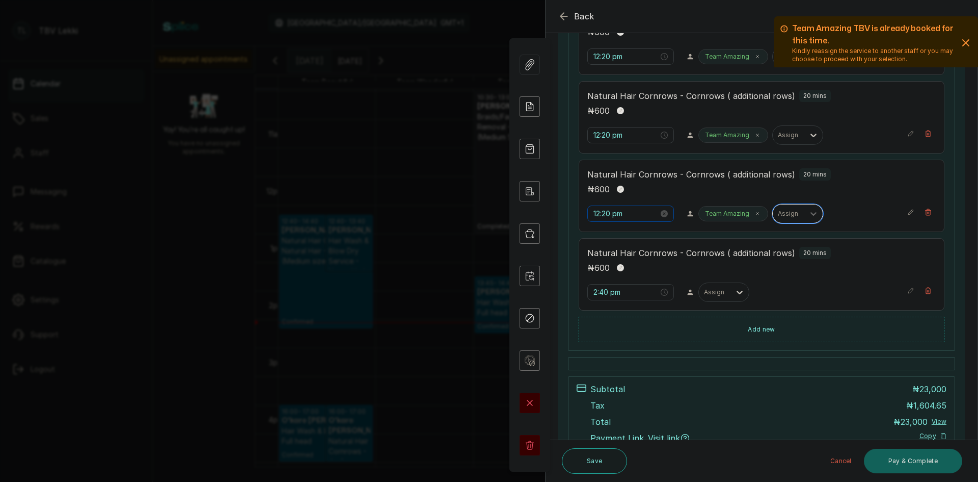
scroll to position [470, 0]
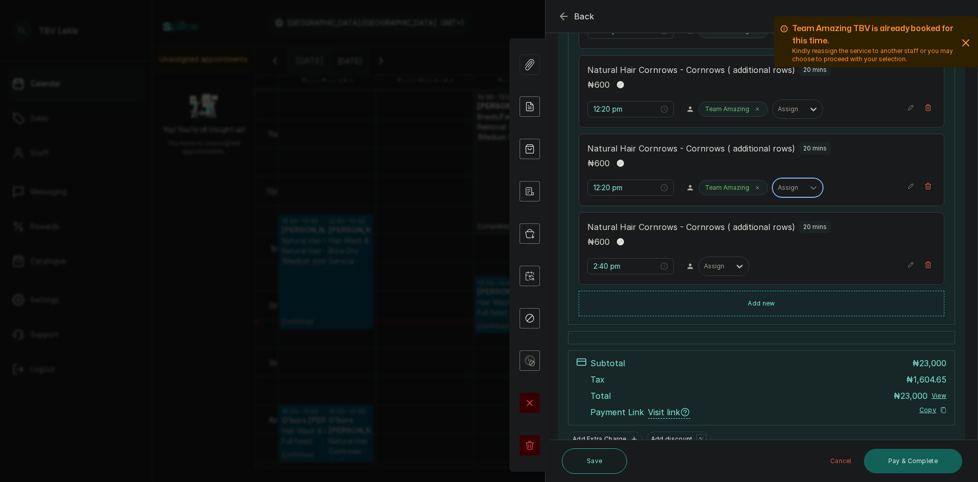
click at [651, 234] on div "Natural Hair Cornrows - Cornrows ( additional rows) 20 mins ₦ 600" at bounding box center [762, 235] width 349 height 28
click at [614, 270] on input "2:40 pm" at bounding box center [626, 265] width 65 height 11
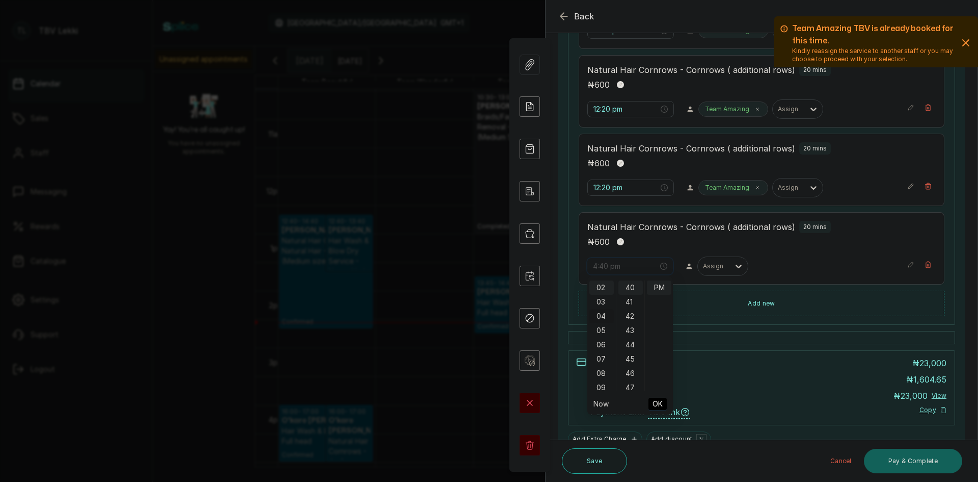
scroll to position [0, 0]
click at [603, 288] on div "12" at bounding box center [602, 287] width 24 height 14
click at [631, 308] on div "20" at bounding box center [631, 308] width 24 height 14
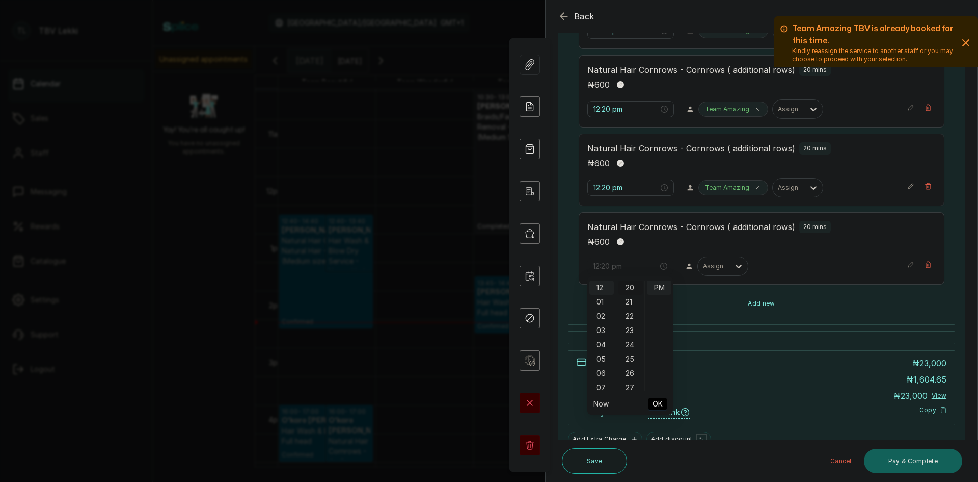
click at [630, 289] on div "20" at bounding box center [631, 287] width 24 height 14
type input "12:20 pm"
click at [661, 401] on span "OK" at bounding box center [658, 403] width 10 height 19
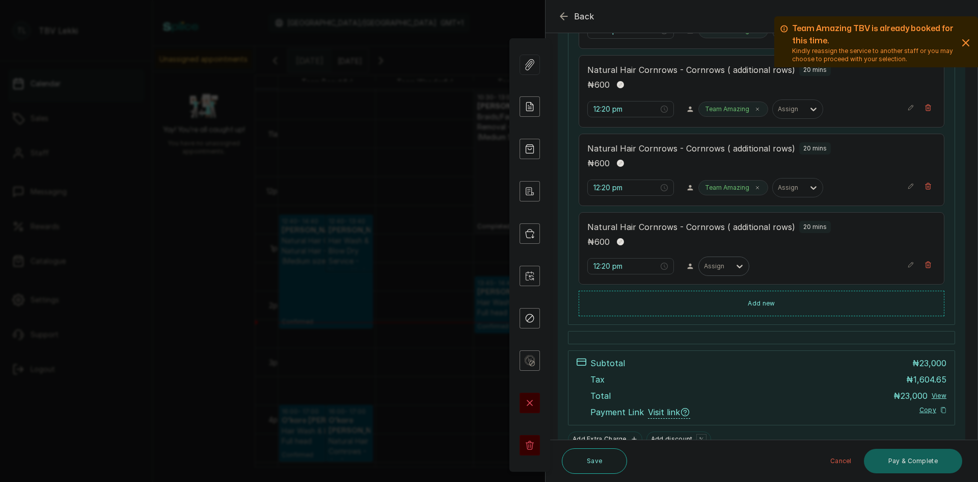
click at [721, 261] on div at bounding box center [714, 265] width 21 height 9
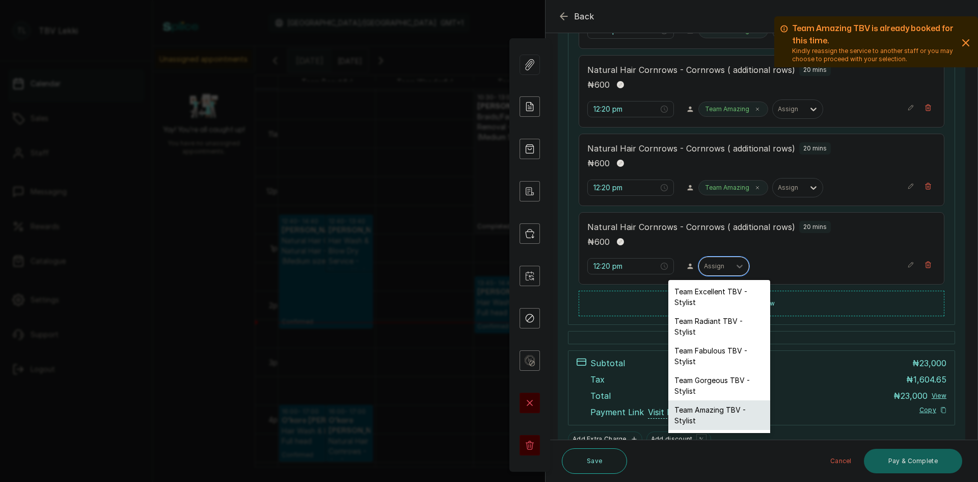
click at [697, 416] on div "Team Amazing TBV - Stylist" at bounding box center [720, 415] width 102 height 30
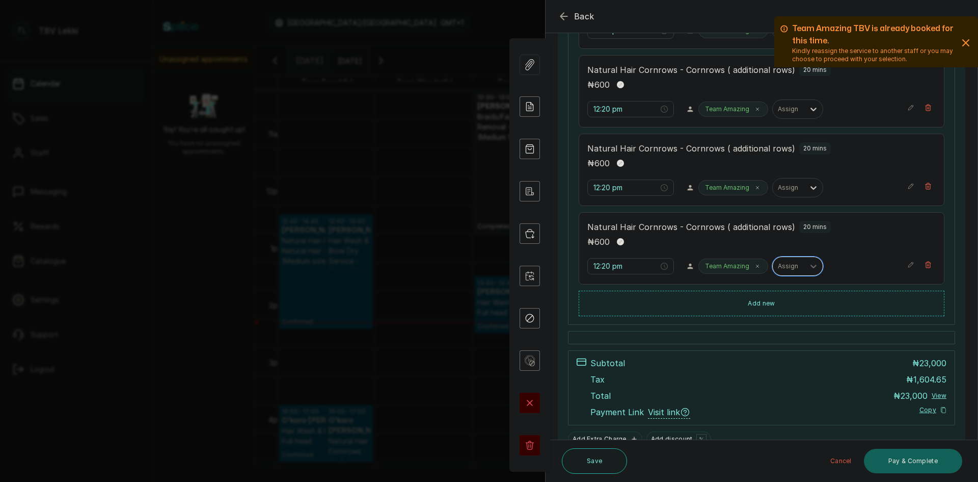
scroll to position [521, 0]
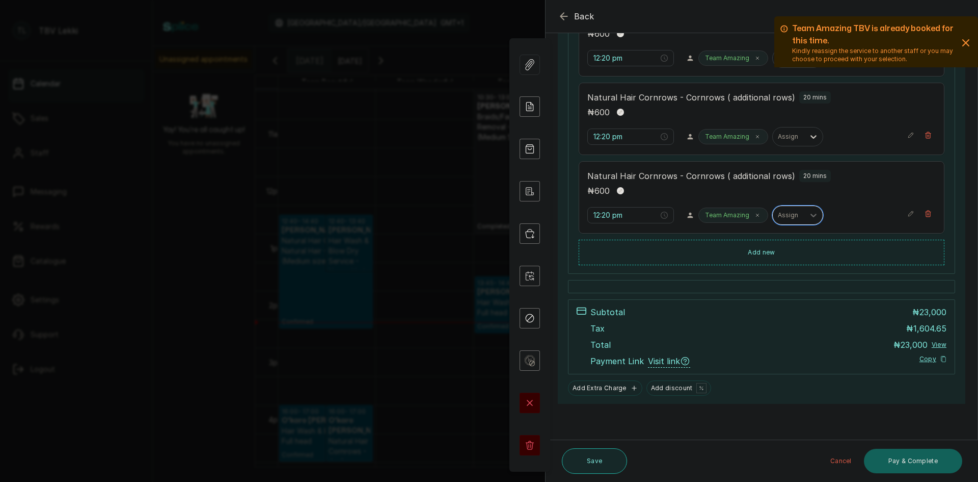
click at [592, 465] on button "Save" at bounding box center [594, 460] width 65 height 25
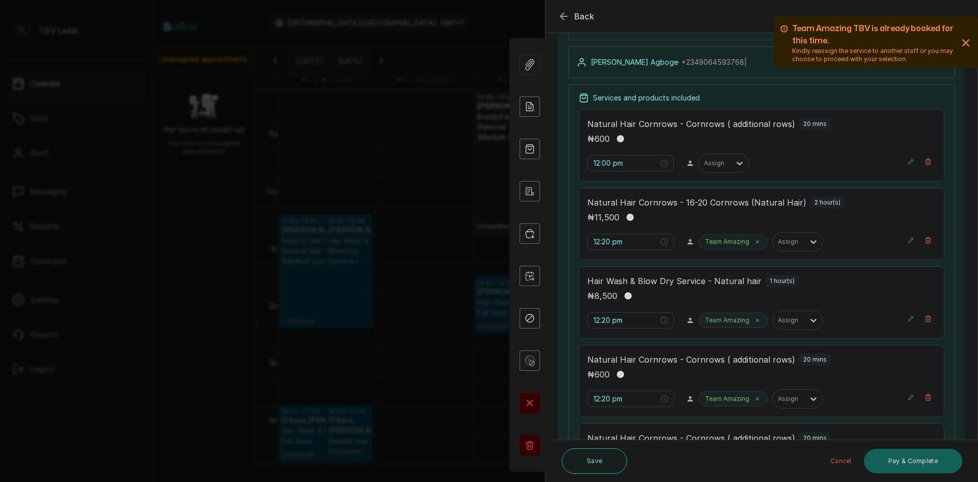
scroll to position [62, 0]
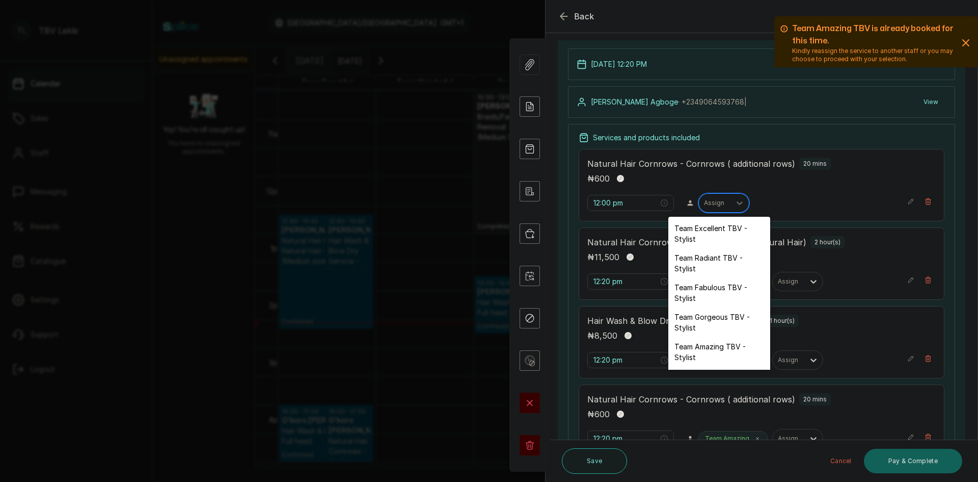
click at [717, 199] on div at bounding box center [714, 202] width 21 height 9
click at [721, 347] on div "Team Amazing TBV - Stylist" at bounding box center [720, 352] width 102 height 30
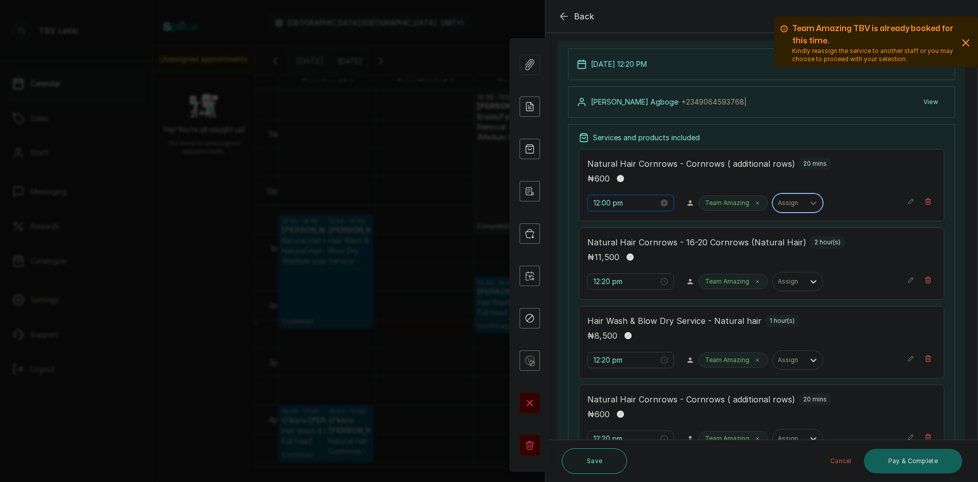
click at [619, 202] on input "12:00 pm" at bounding box center [626, 202] width 65 height 11
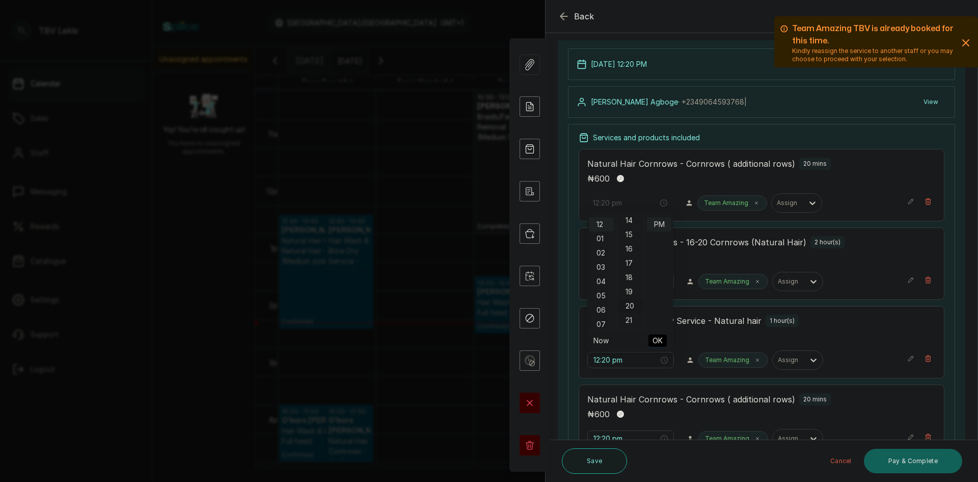
click at [633, 304] on div "20" at bounding box center [631, 306] width 24 height 14
click at [631, 226] on div "20" at bounding box center [631, 224] width 24 height 14
type input "12:20 pm"
click at [656, 341] on span "OK" at bounding box center [658, 340] width 10 height 19
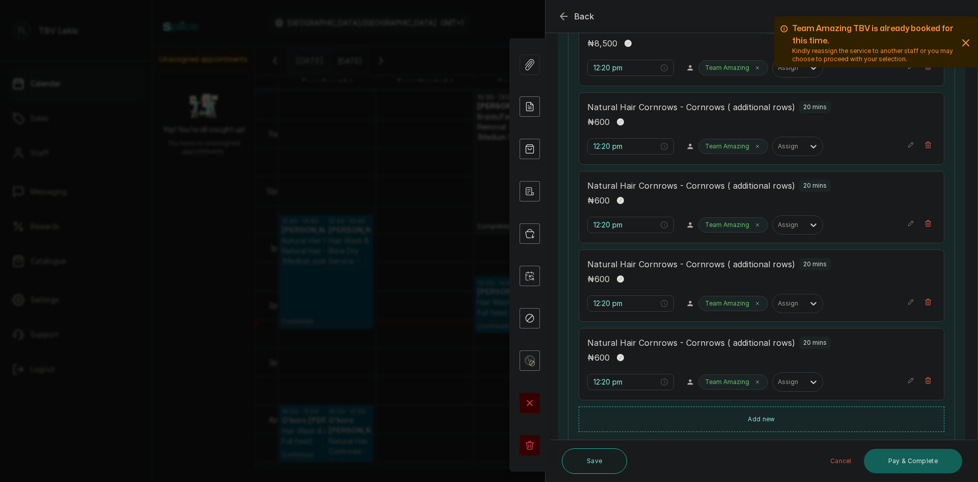
scroll to position [419, 0]
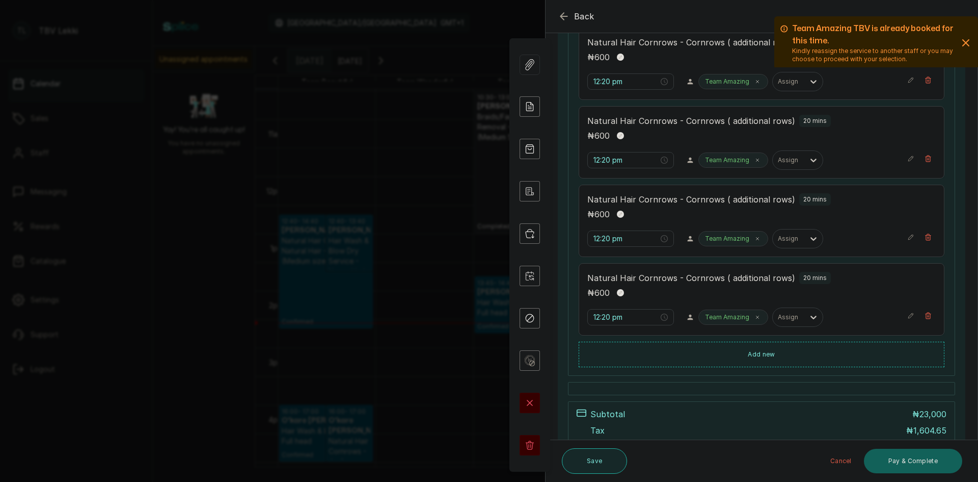
click at [601, 457] on button "Save" at bounding box center [594, 460] width 65 height 25
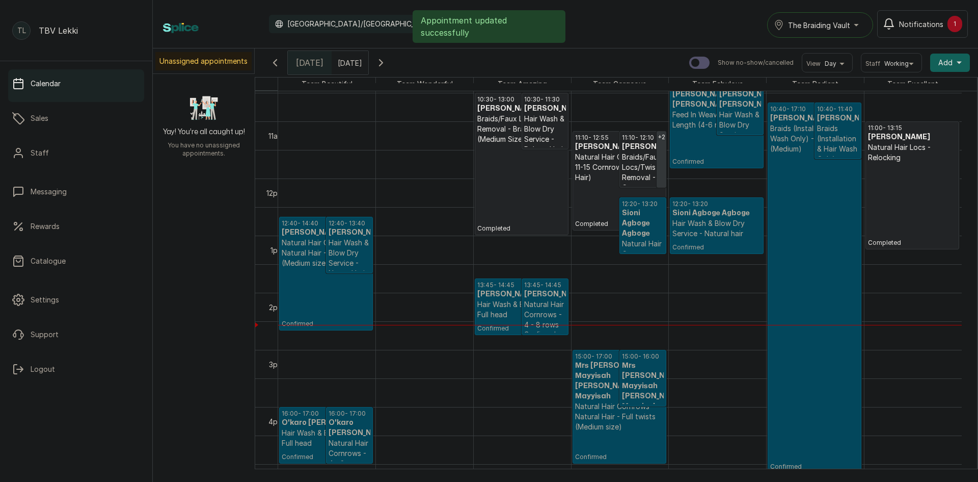
click at [961, 42] on div "Calendar Africa/Lagos GMT+1 The Braiding Vault Notifications 1" at bounding box center [566, 24] width 826 height 48
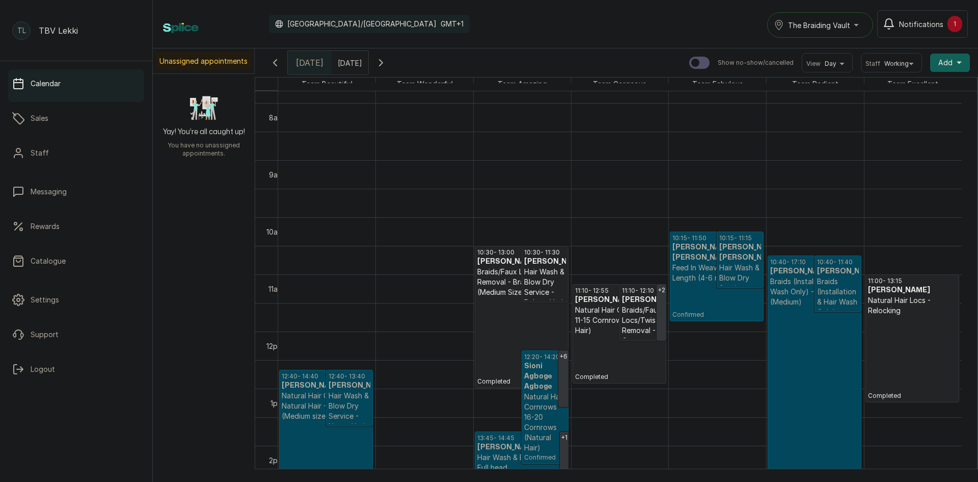
scroll to position [507, 0]
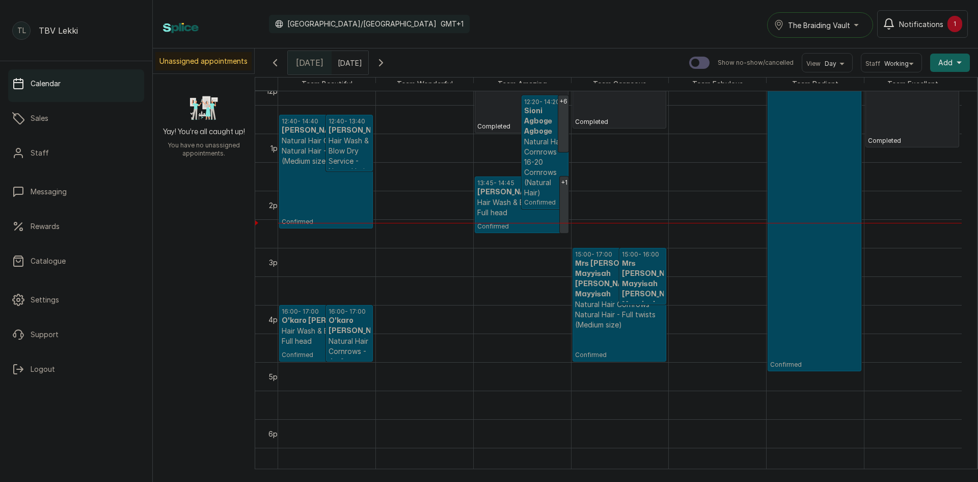
click at [494, 204] on p "Hair Wash & Blow Dry - Full head" at bounding box center [521, 207] width 89 height 20
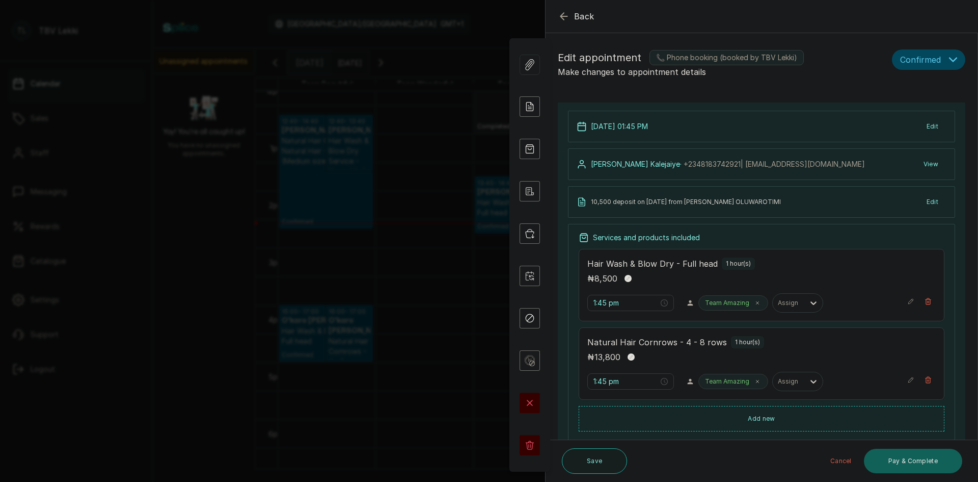
click at [722, 302] on p "Team Amazing" at bounding box center [727, 303] width 44 height 8
click at [781, 303] on div at bounding box center [788, 302] width 21 height 9
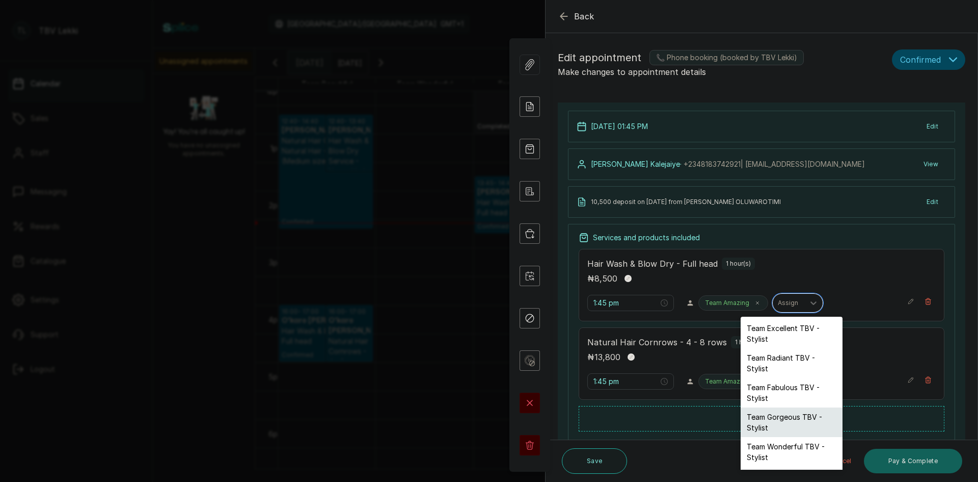
click at [776, 423] on div "Team Gorgeous TBV - Stylist" at bounding box center [792, 422] width 102 height 30
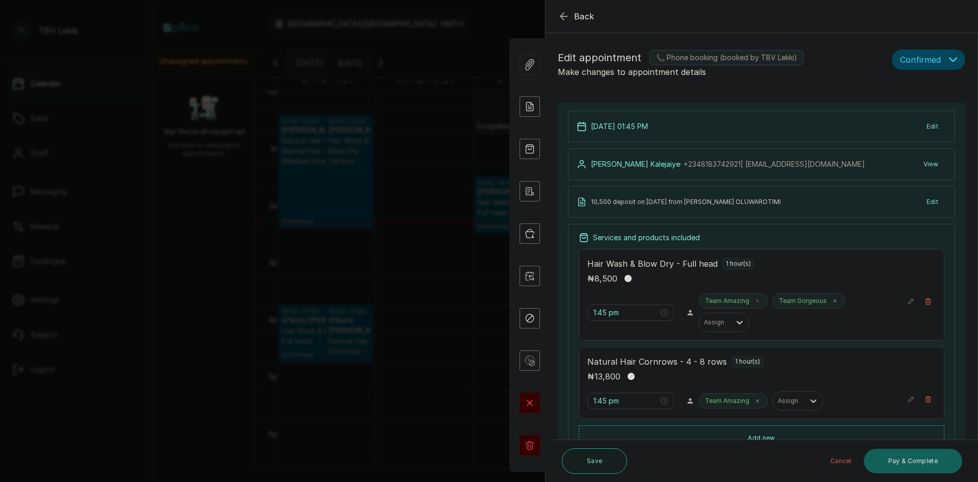
click at [755, 299] on icon at bounding box center [757, 300] width 5 height 5
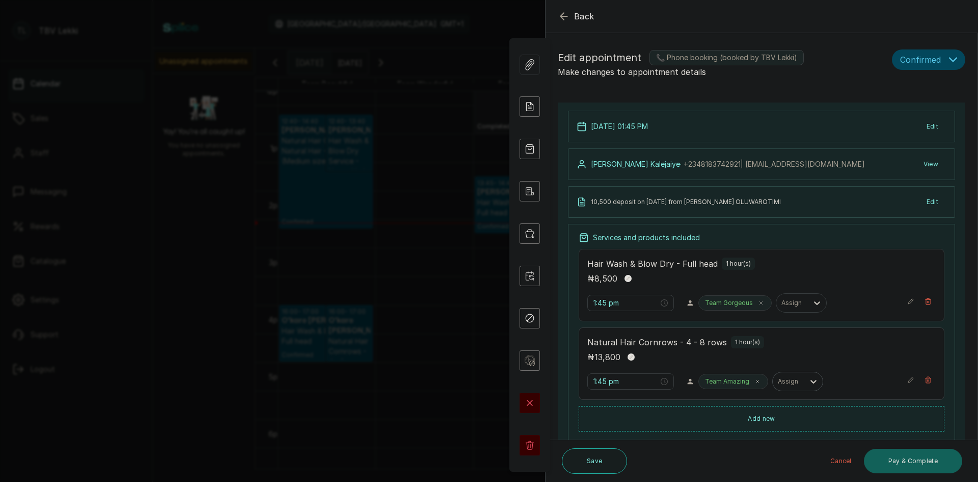
click at [779, 383] on div at bounding box center [788, 381] width 21 height 9
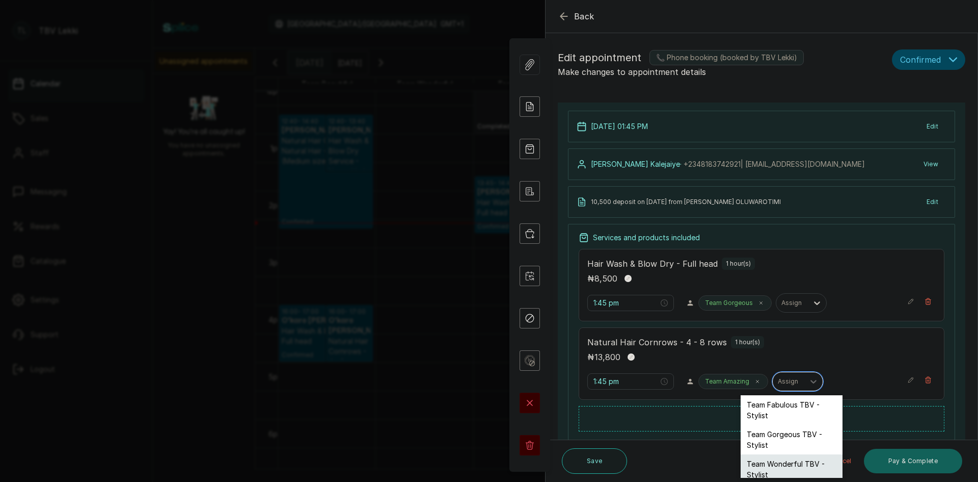
scroll to position [99, 0]
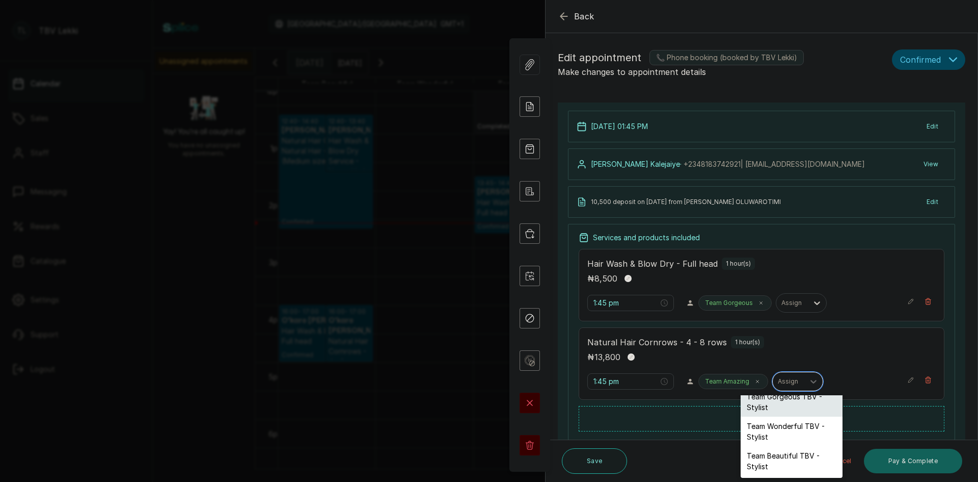
click at [791, 406] on div "Team Gorgeous TBV - Stylist" at bounding box center [792, 402] width 102 height 30
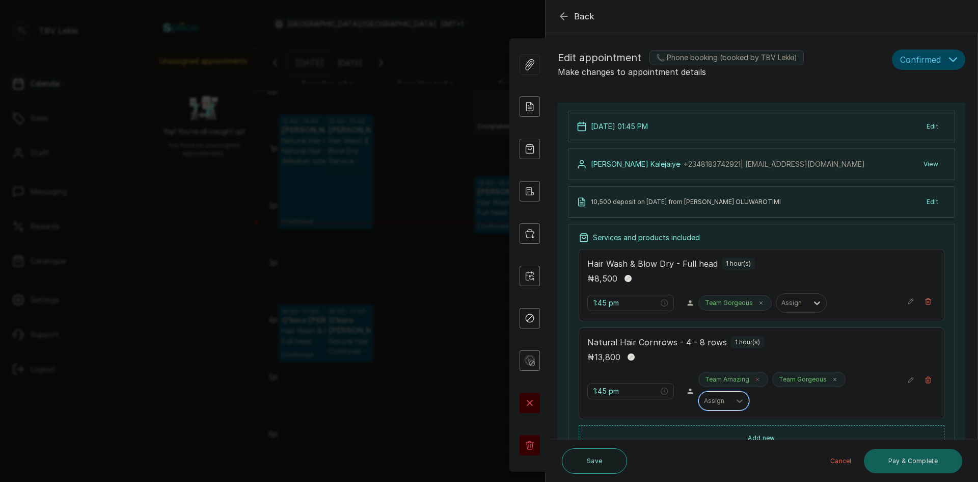
click at [755, 379] on icon at bounding box center [757, 379] width 5 height 5
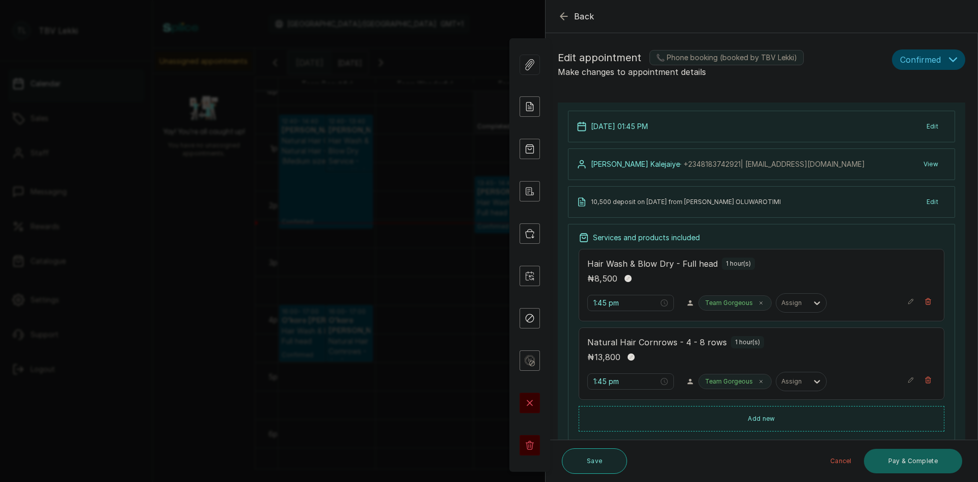
click at [605, 464] on button "Save" at bounding box center [594, 460] width 65 height 25
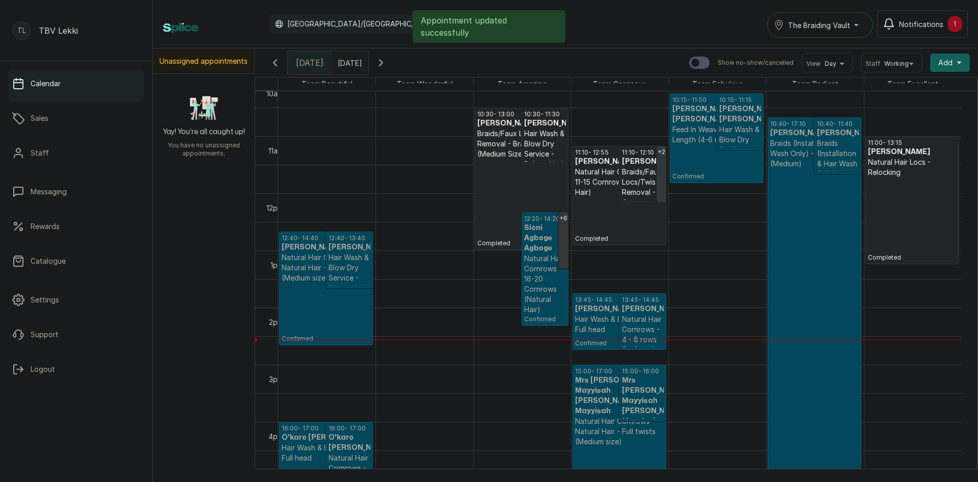
scroll to position [547, 0]
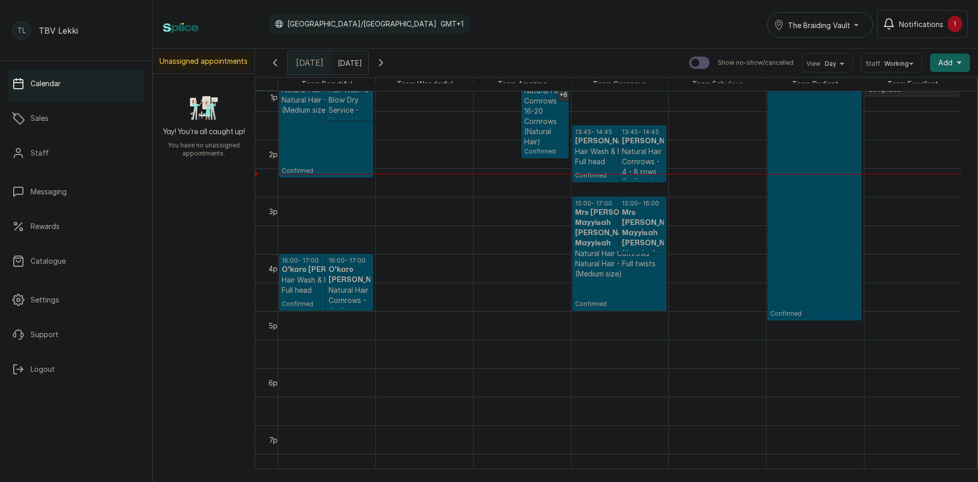
click at [387, 61] on icon "button" at bounding box center [381, 63] width 12 height 12
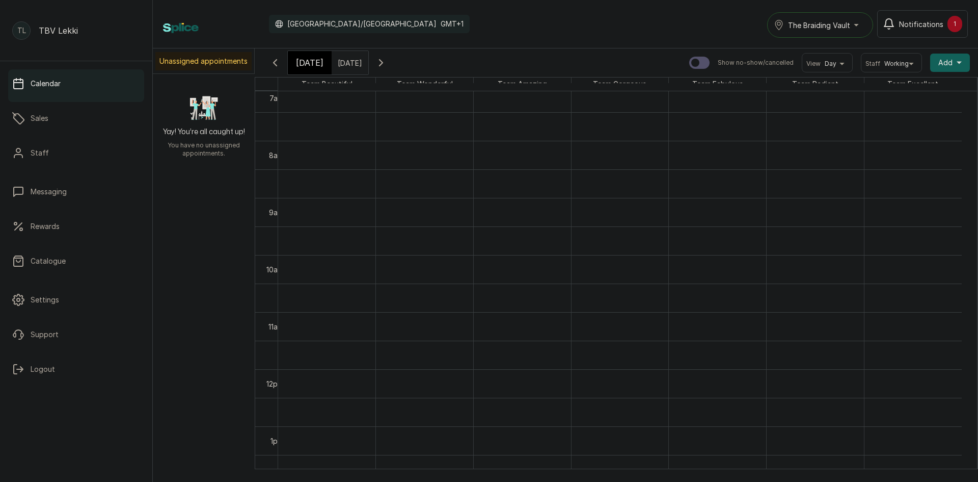
scroll to position [408, 0]
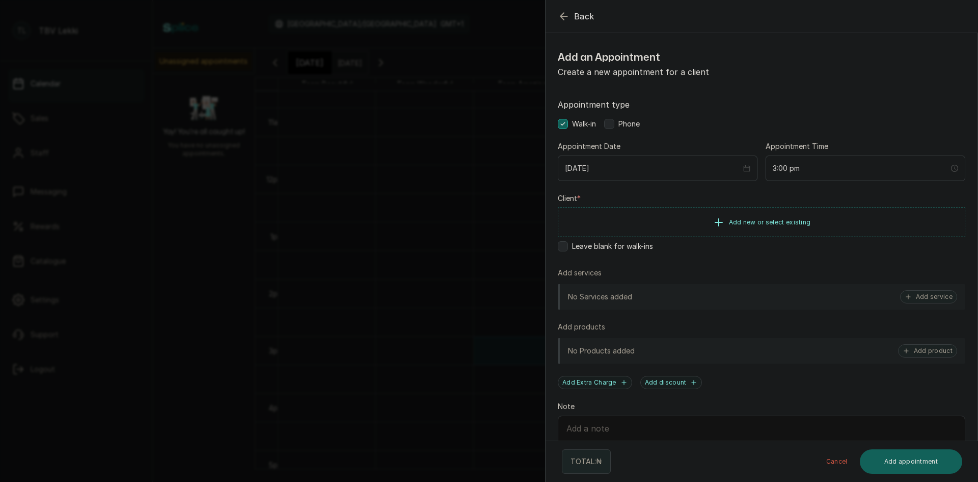
click at [626, 122] on span "Phone" at bounding box center [629, 124] width 21 height 10
click at [702, 229] on button "Add new or select existing" at bounding box center [762, 221] width 408 height 29
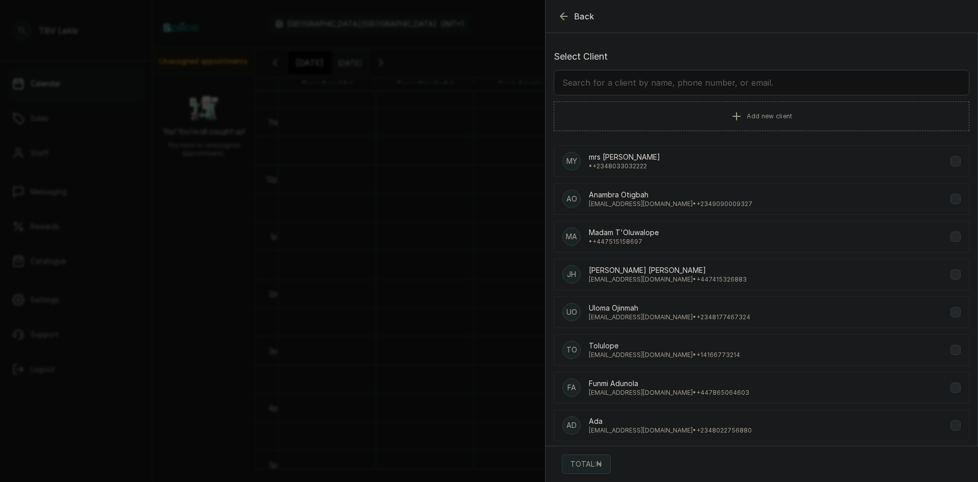
click at [734, 87] on input "text" at bounding box center [762, 82] width 416 height 25
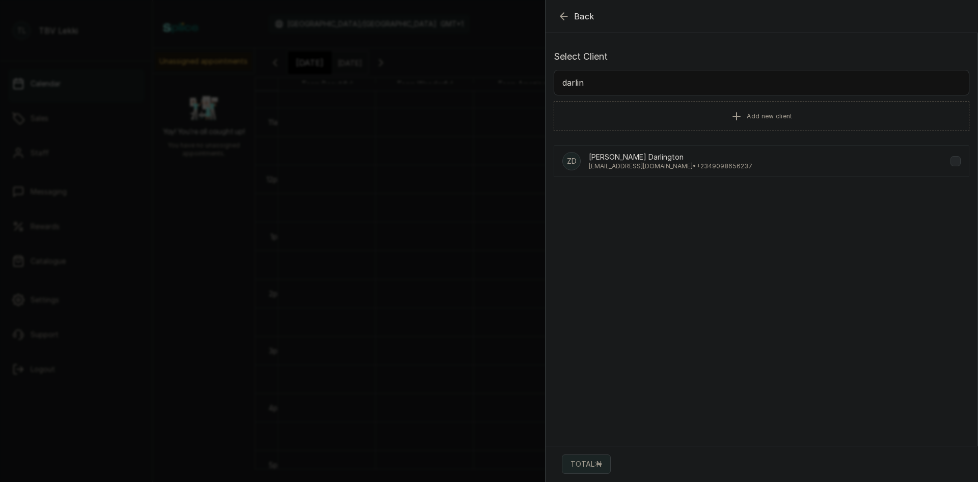
type input "darlin"
click at [670, 157] on p "Zainab Darlington Darlington" at bounding box center [671, 157] width 164 height 10
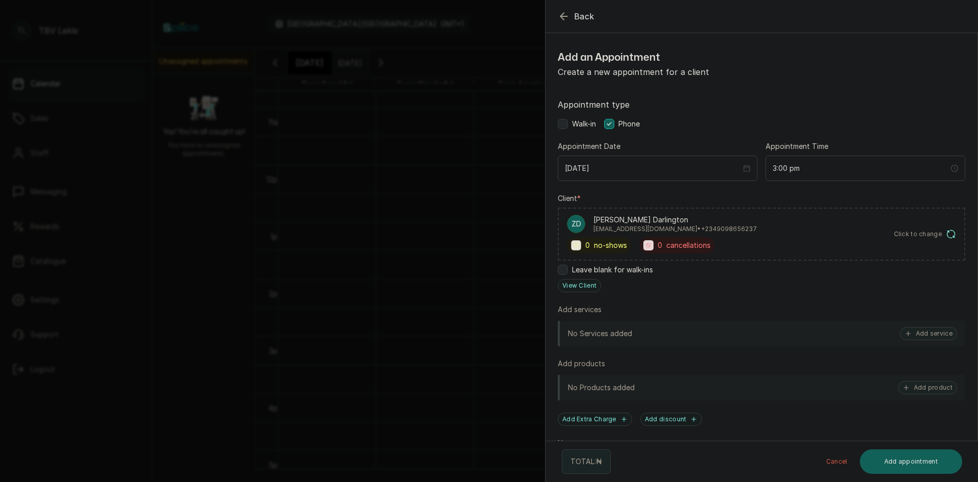
click at [739, 324] on div "No Services added Add service" at bounding box center [762, 333] width 408 height 25
click at [930, 335] on button "Add service" at bounding box center [928, 333] width 57 height 13
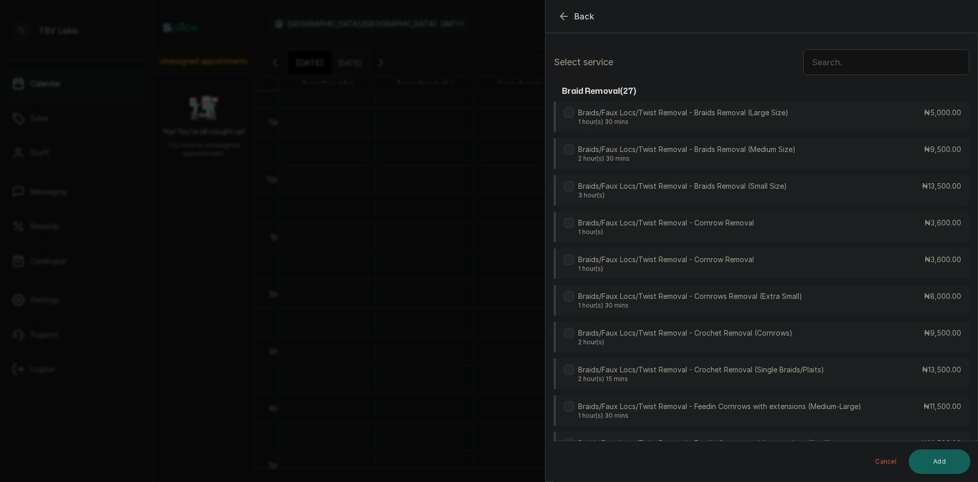
click at [907, 63] on input "text" at bounding box center [887, 61] width 166 height 25
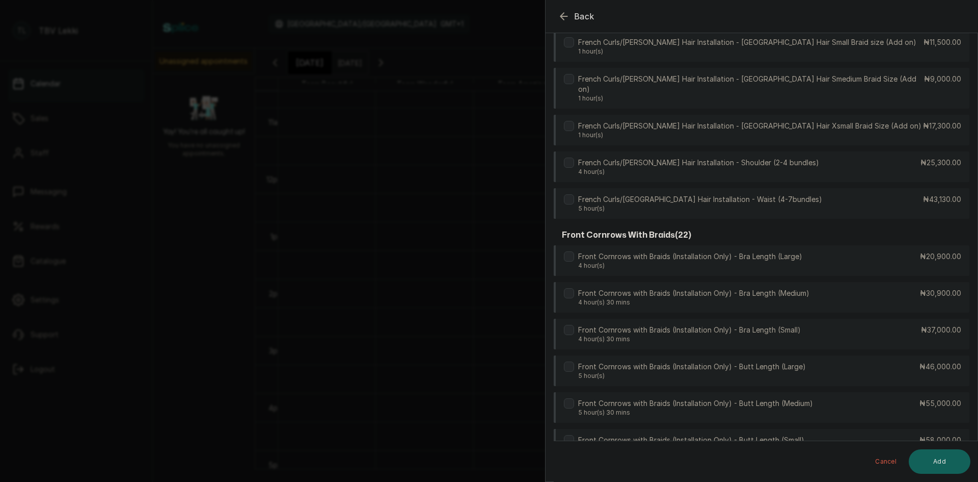
type input "fr"
click at [685, 318] on div "Front Cornrows with Braids (Installation Only) - Bra Length (Small) 4 hour(s) 3…" at bounding box center [762, 333] width 416 height 31
click at [940, 464] on button "Add" at bounding box center [940, 461] width 62 height 24
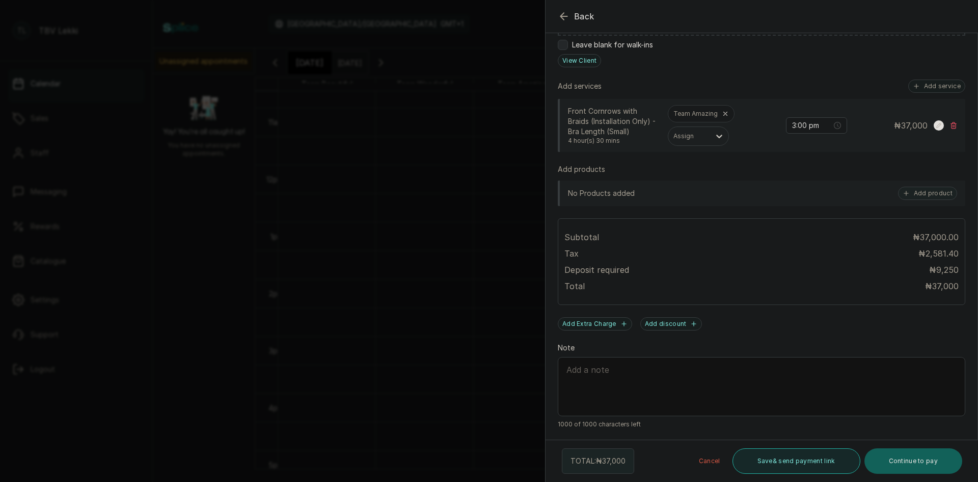
click at [769, 460] on button "Save & send payment link" at bounding box center [797, 460] width 128 height 25
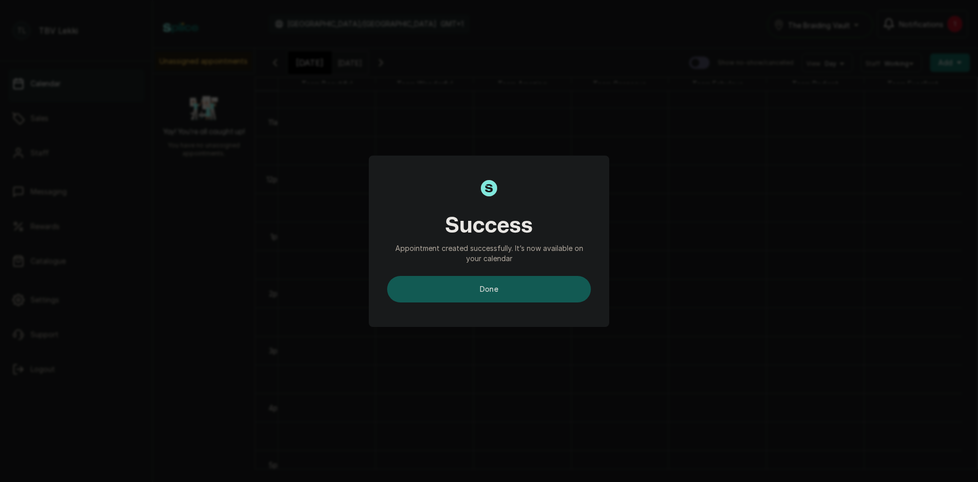
click at [515, 293] on button "done" at bounding box center [489, 289] width 204 height 26
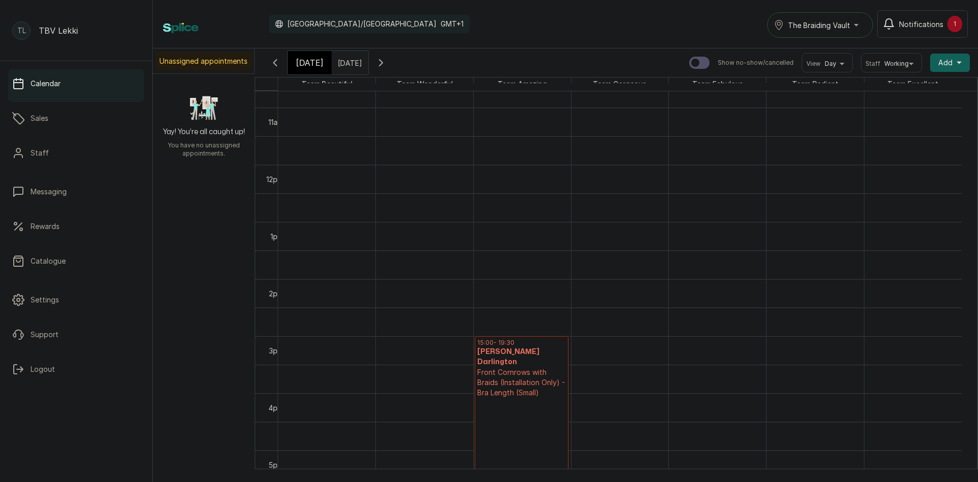
click at [312, 59] on span "[DATE]" at bounding box center [310, 63] width 28 height 12
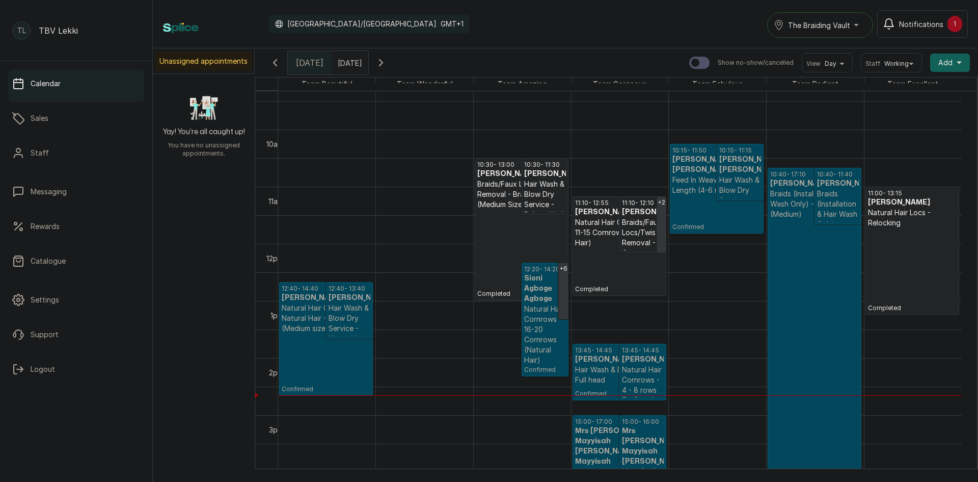
scroll to position [547, 0]
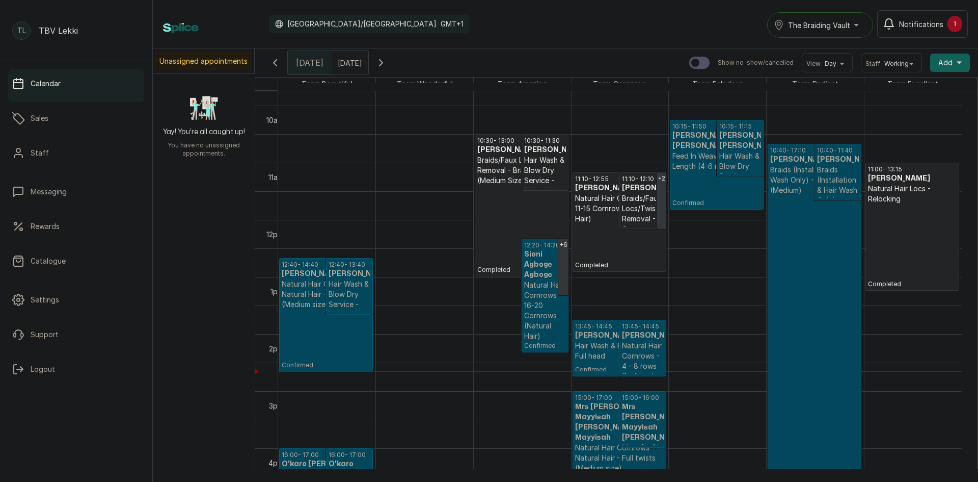
click at [557, 304] on p "Natural Hair Cornrows - 16-20 Cornrows (Natural Hair)" at bounding box center [545, 310] width 42 height 61
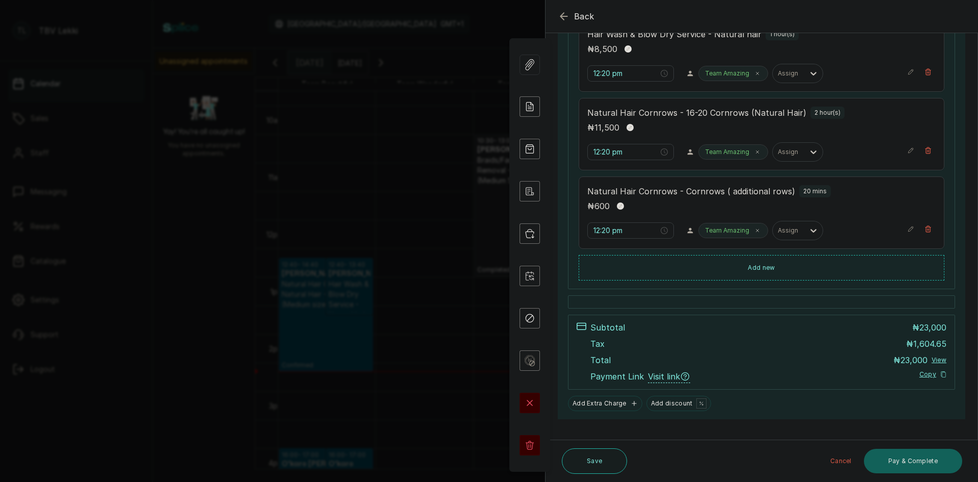
scroll to position [521, 0]
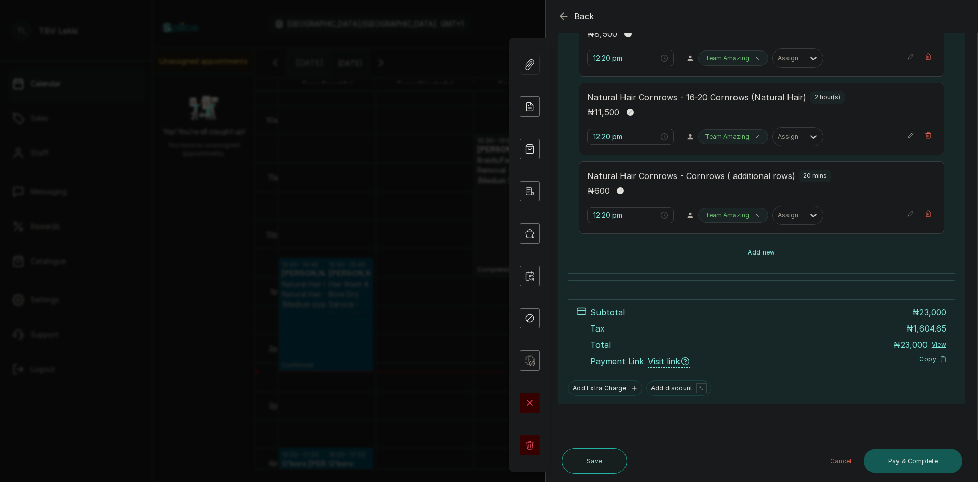
click at [926, 461] on button "Pay & Complete" at bounding box center [913, 460] width 98 height 24
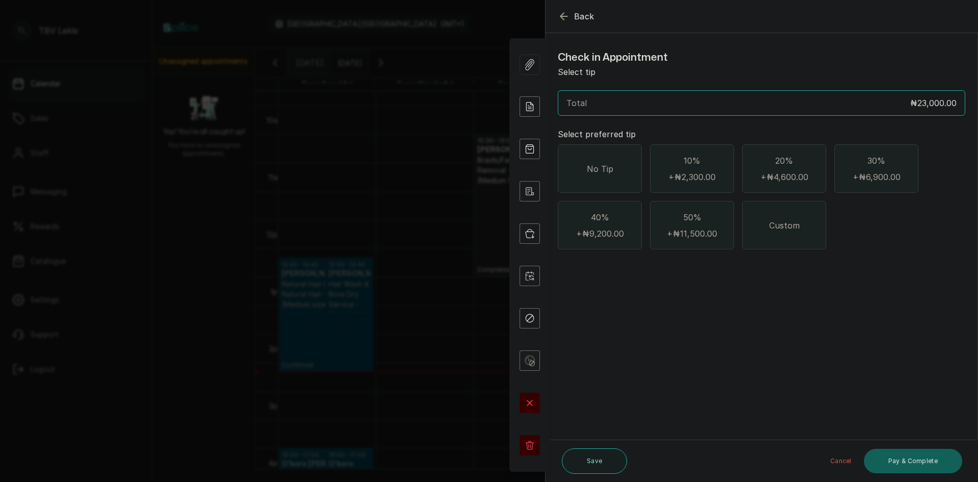
scroll to position [0, 0]
click at [621, 167] on div "No Tip" at bounding box center [600, 168] width 84 height 48
click at [921, 463] on button "Pay & Complete" at bounding box center [913, 460] width 98 height 24
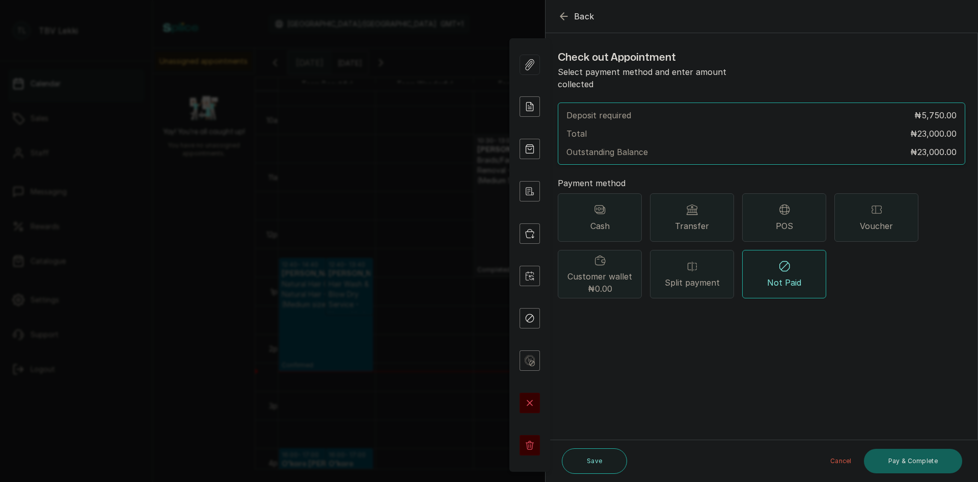
click at [700, 220] on span "Transfer" at bounding box center [692, 226] width 34 height 12
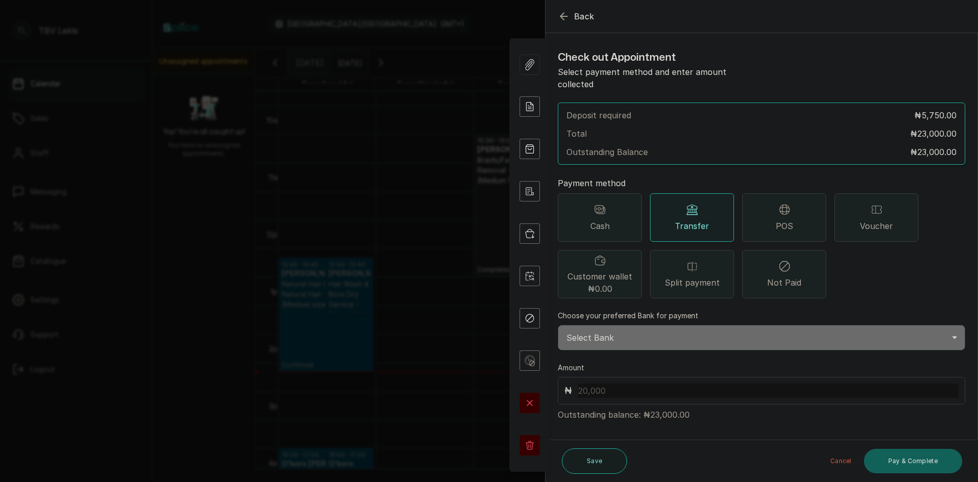
click at [635, 334] on select "Select Bank TRACTION/TBV LEKKI Paystack-Titan Traction - The braiding vault lek…" at bounding box center [762, 337] width 408 height 25
select select "118e1c88-eefc-4432-b8b6-73435625d06e"
click at [558, 325] on select "Select Bank TRACTION/TBV LEKKI Paystack-Titan Traction - The braiding vault lek…" at bounding box center [762, 337] width 408 height 25
click at [633, 383] on input "text" at bounding box center [768, 390] width 381 height 14
type input "23,000"
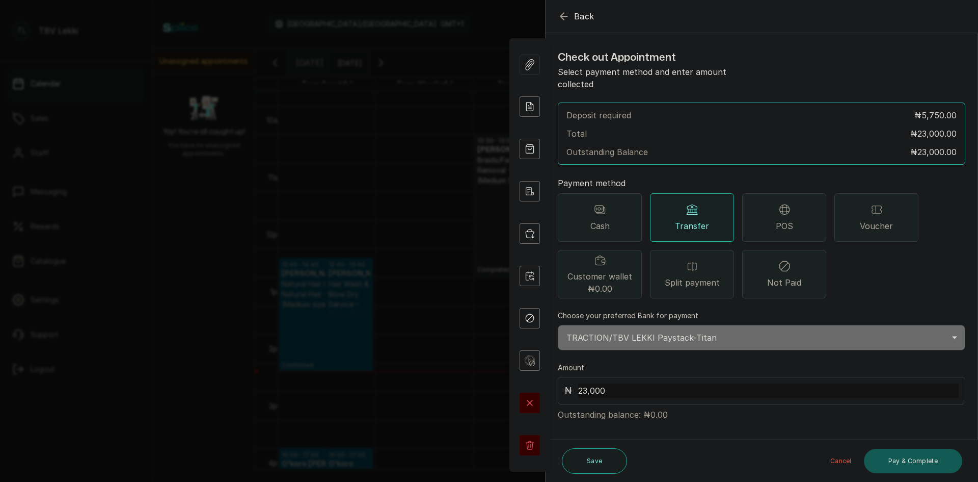
click at [903, 457] on button "Pay & Complete" at bounding box center [913, 460] width 98 height 24
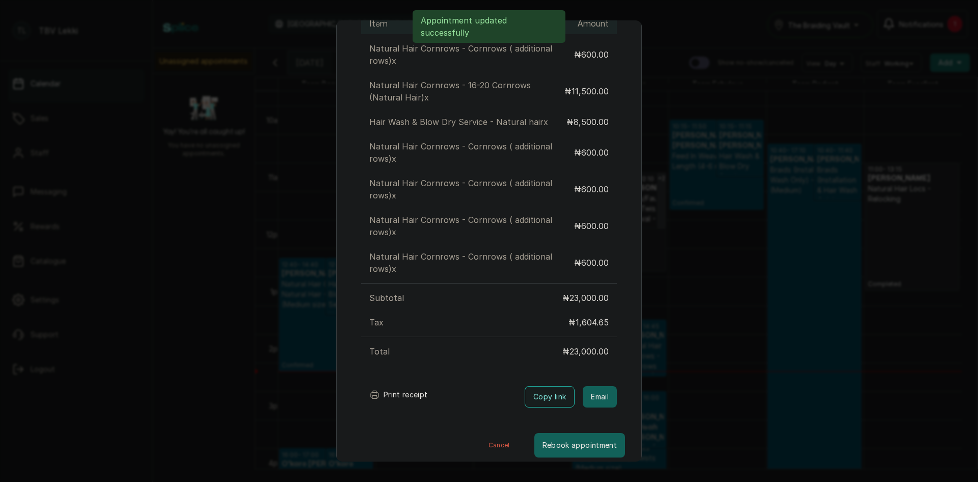
scroll to position [168, 0]
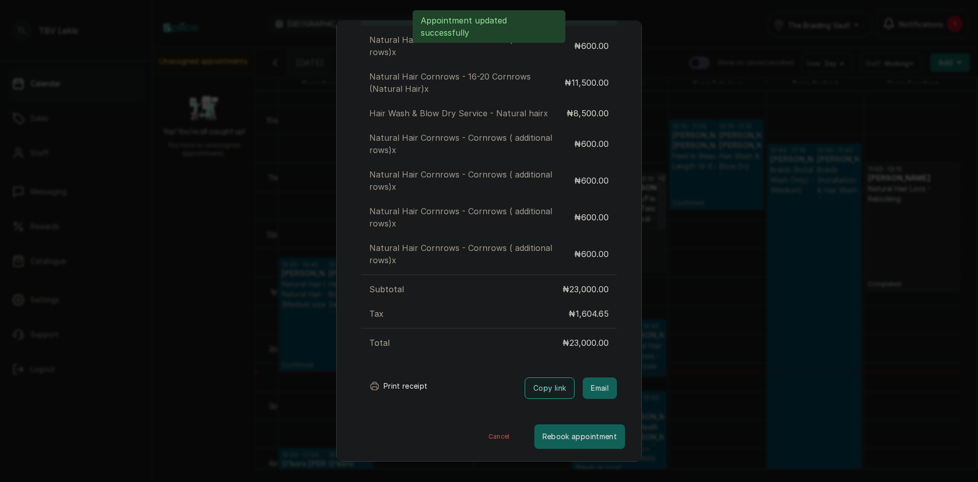
click at [396, 388] on button "Print receipt" at bounding box center [398, 386] width 75 height 20
click at [487, 435] on button "Cancel" at bounding box center [499, 436] width 70 height 24
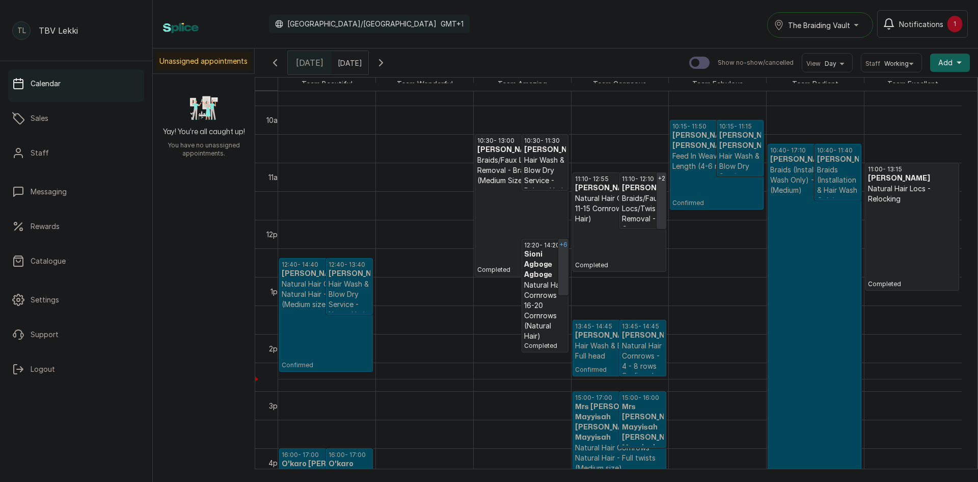
click at [561, 258] on link "+6" at bounding box center [563, 266] width 10 height 57
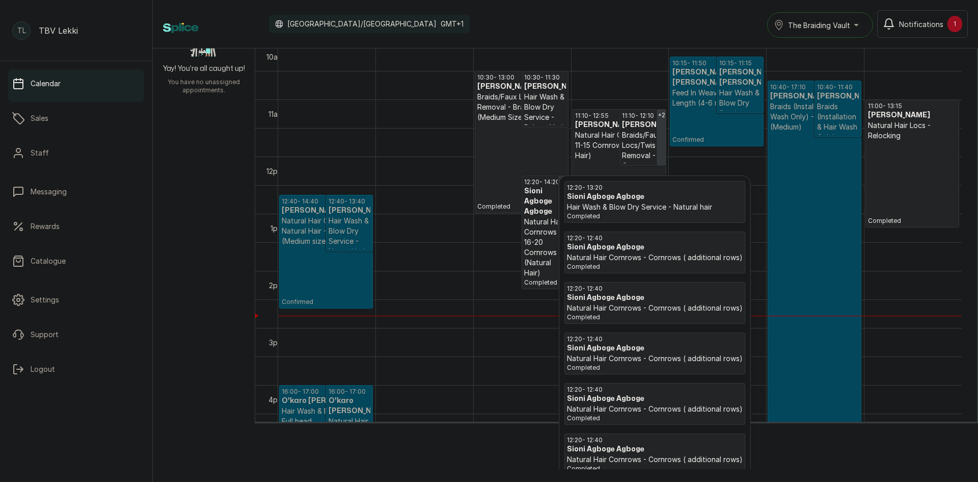
scroll to position [77, 0]
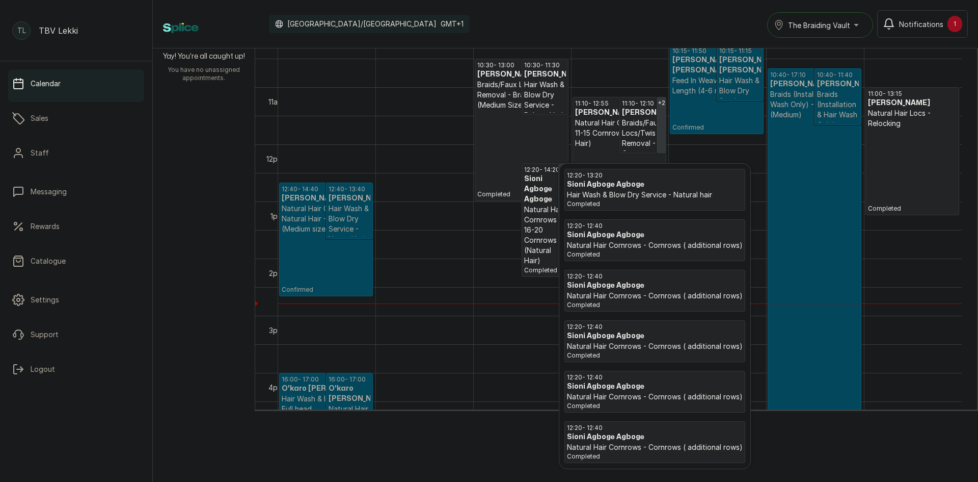
click at [538, 360] on tbody at bounding box center [620, 144] width 684 height 1370
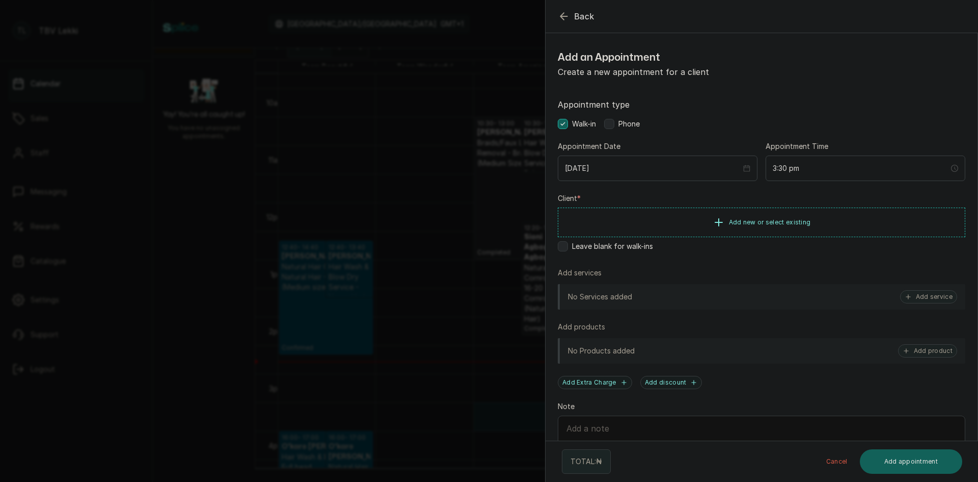
scroll to position [17, 0]
click at [564, 13] on icon "button" at bounding box center [564, 16] width 7 height 7
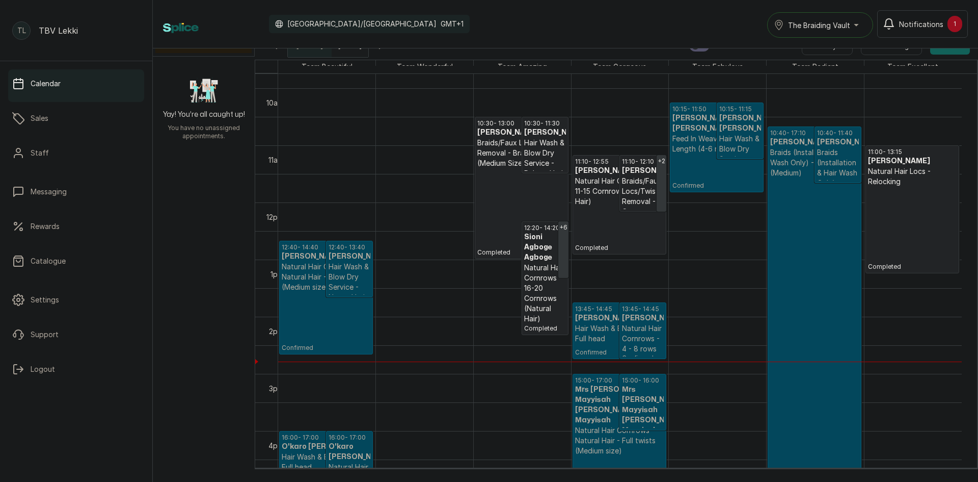
click at [792, 156] on p "Braids (Installation & Hair Wash Only) - Hip (Medium)" at bounding box center [814, 162] width 89 height 31
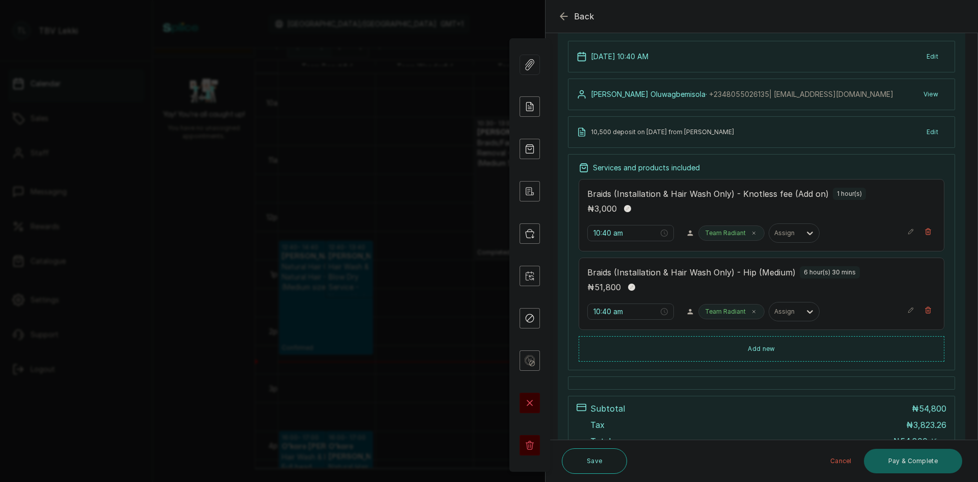
scroll to position [63, 0]
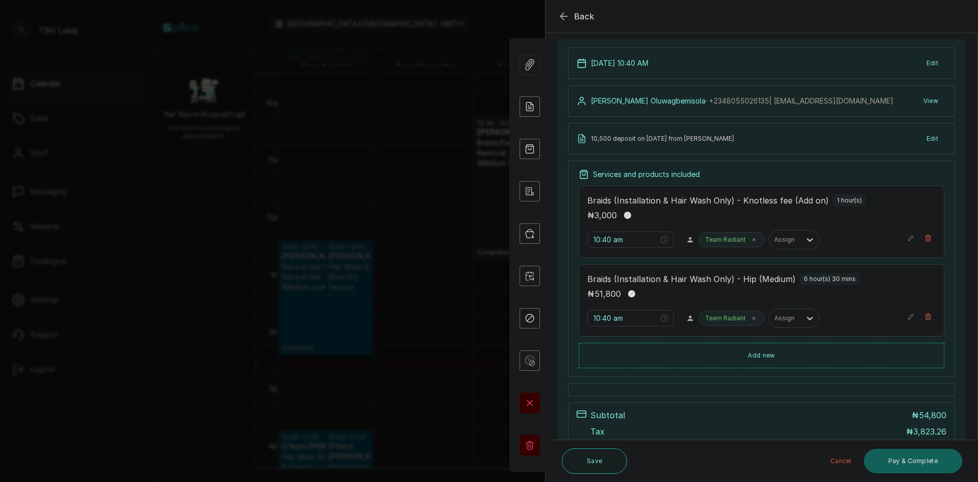
click at [747, 284] on p "Braids (Installation & Hair Wash Only) - Hip (Medium)" at bounding box center [692, 279] width 208 height 12
click at [909, 318] on icon "button" at bounding box center [911, 316] width 5 height 5
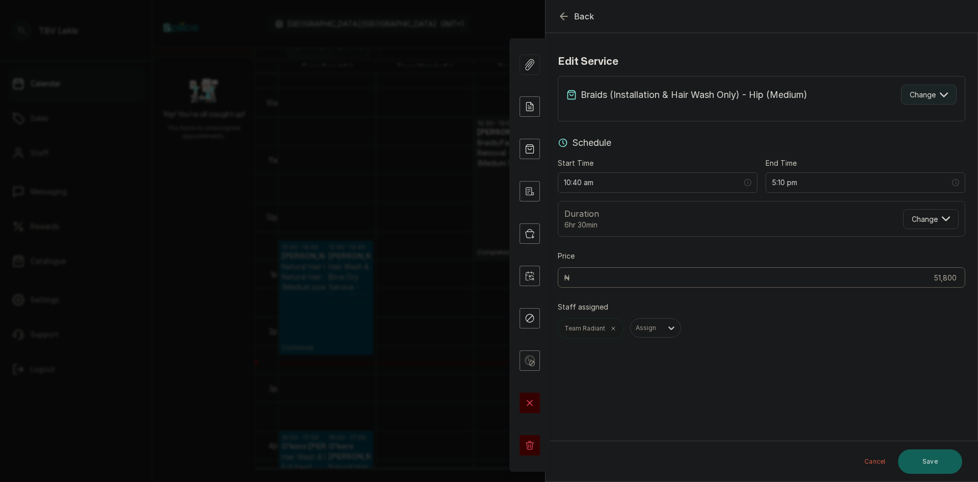
click at [913, 94] on span "Change" at bounding box center [923, 94] width 26 height 11
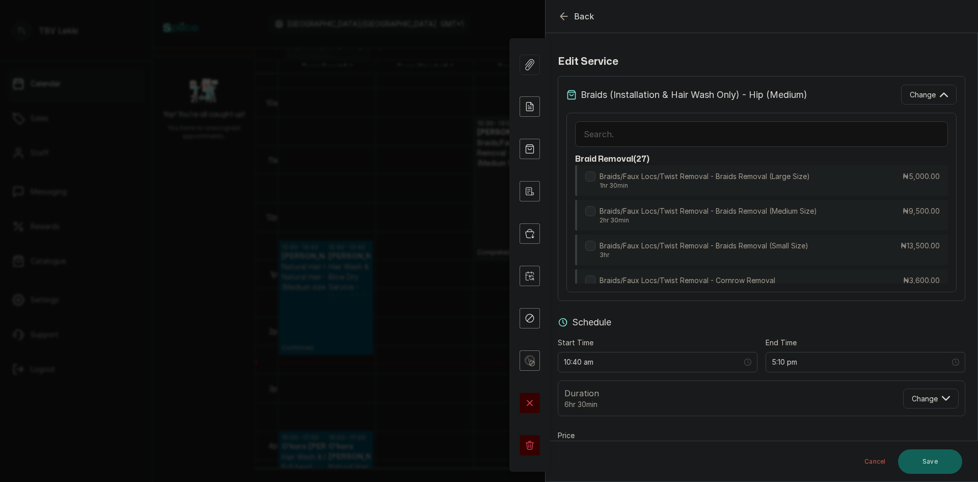
click at [703, 129] on input "text" at bounding box center [761, 133] width 373 height 25
type input "waist"
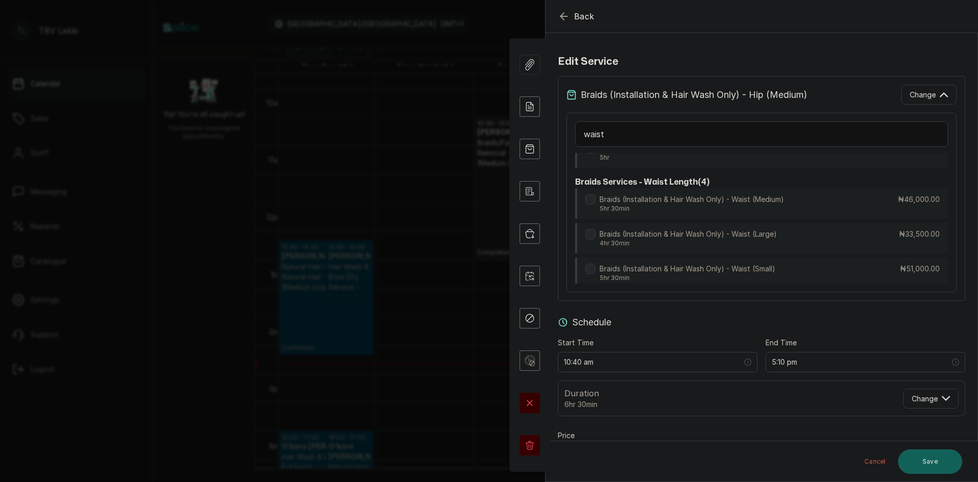
scroll to position [200, 0]
click at [818, 219] on div "Braids (Installation & Hair Wash Only) - Waist (Medium) 5hr 30min ₦46,000.00" at bounding box center [761, 204] width 373 height 32
type input "4:10 pm"
type input "46,000"
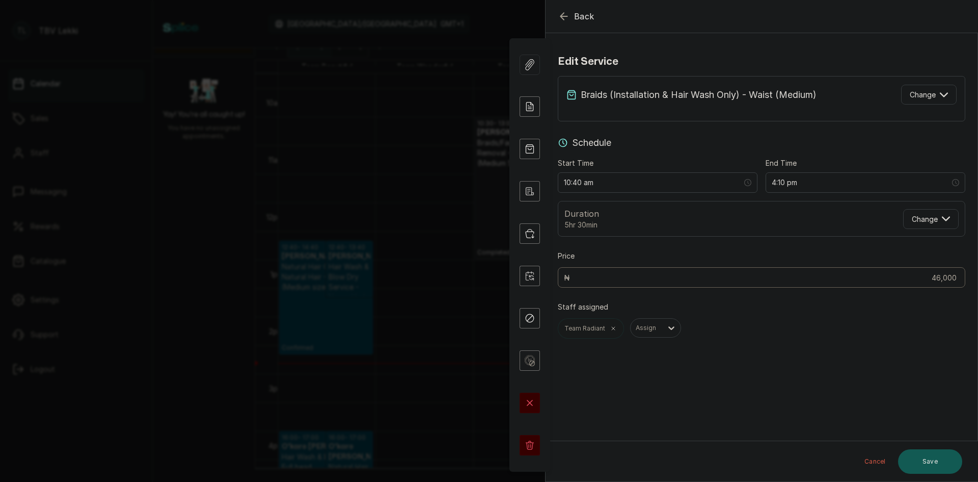
click at [938, 458] on button "Save" at bounding box center [930, 461] width 64 height 24
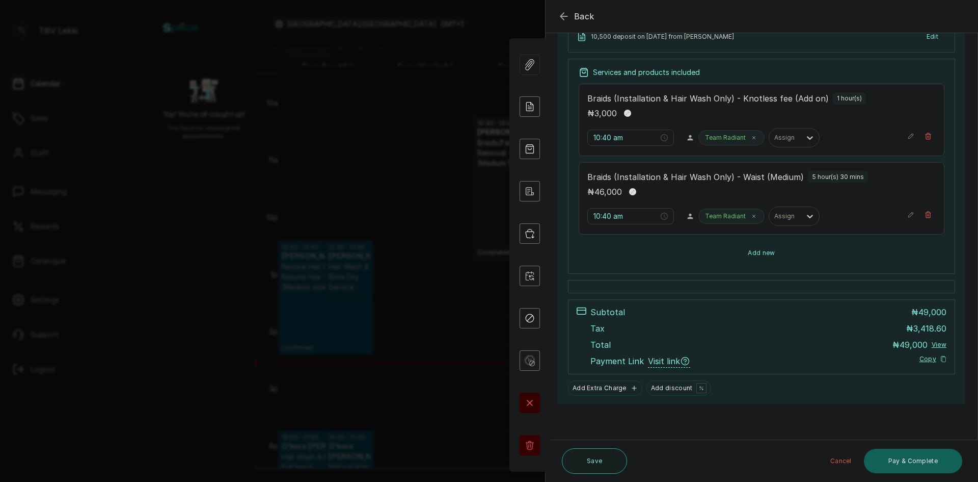
scroll to position [165, 0]
click at [564, 19] on icon "button" at bounding box center [564, 16] width 12 height 12
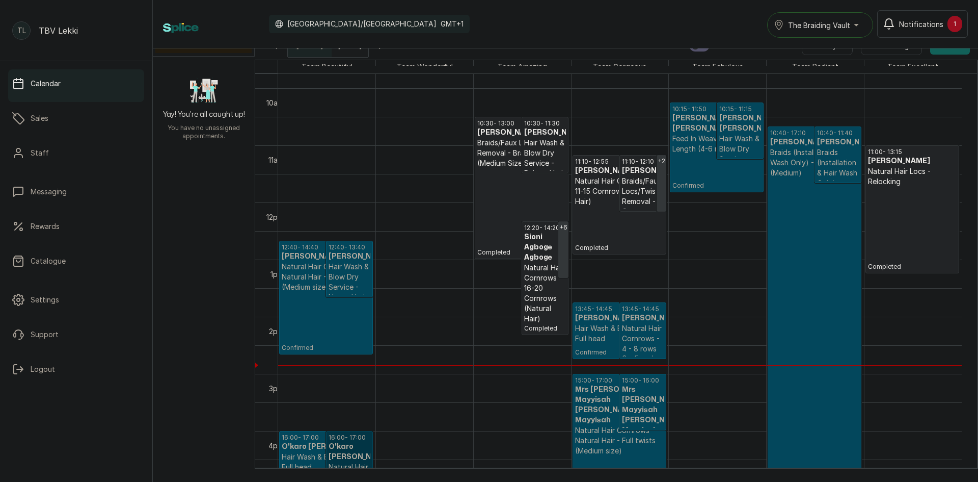
click at [351, 446] on link "16:00 - 17:00 O'karo Etim Akamune Natural Hair Cornrows - 4 - 8 rows Confirmed" at bounding box center [349, 459] width 47 height 57
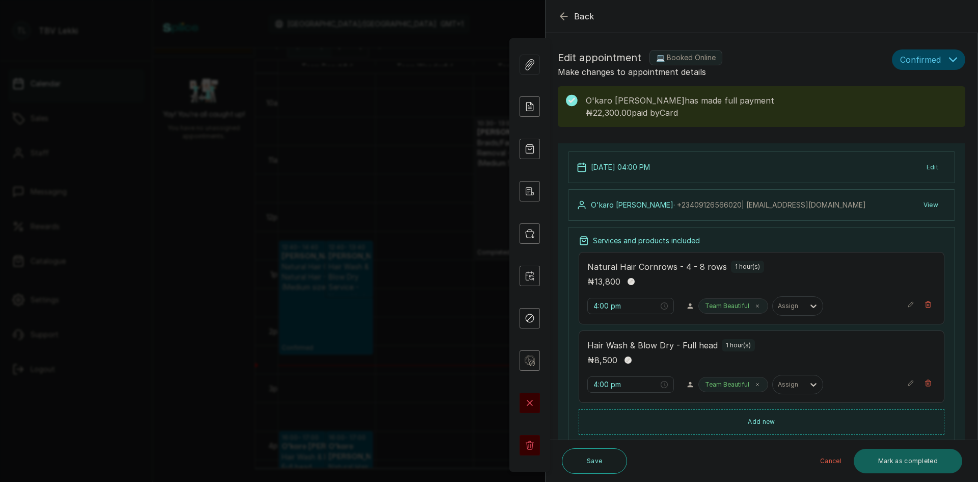
click at [565, 17] on icon "button" at bounding box center [564, 16] width 12 height 12
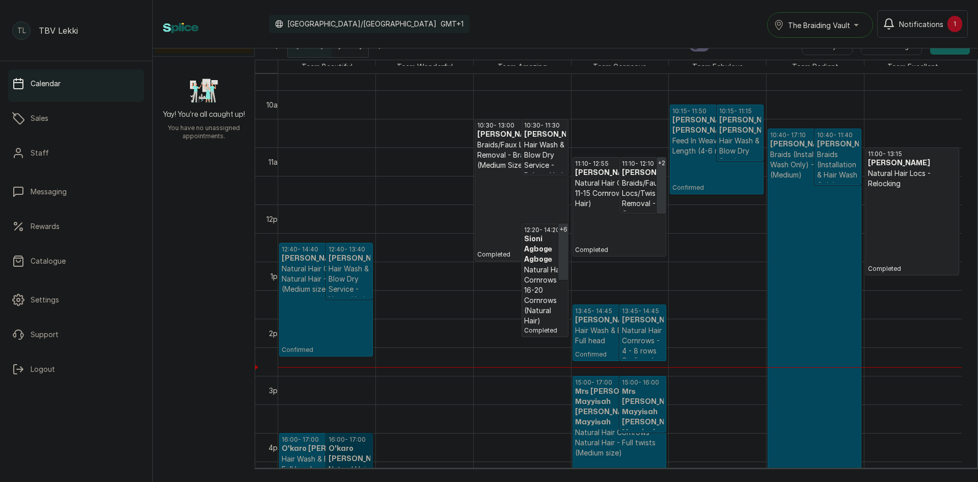
scroll to position [554, 0]
click at [822, 171] on link "10:40 - 11:40 Mary Oluwagbemisola Braids (Installation & Hair Wash Only) - Knot…" at bounding box center [838, 157] width 47 height 57
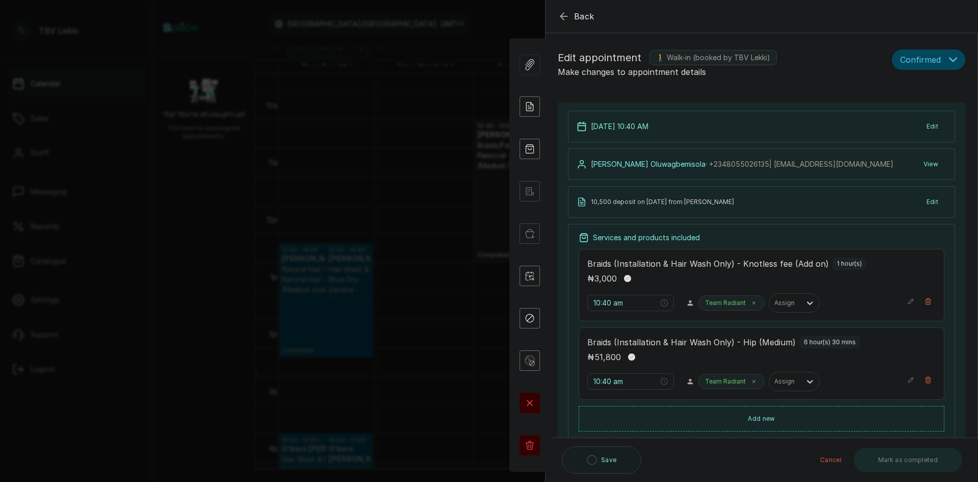
type input "10:40 am"
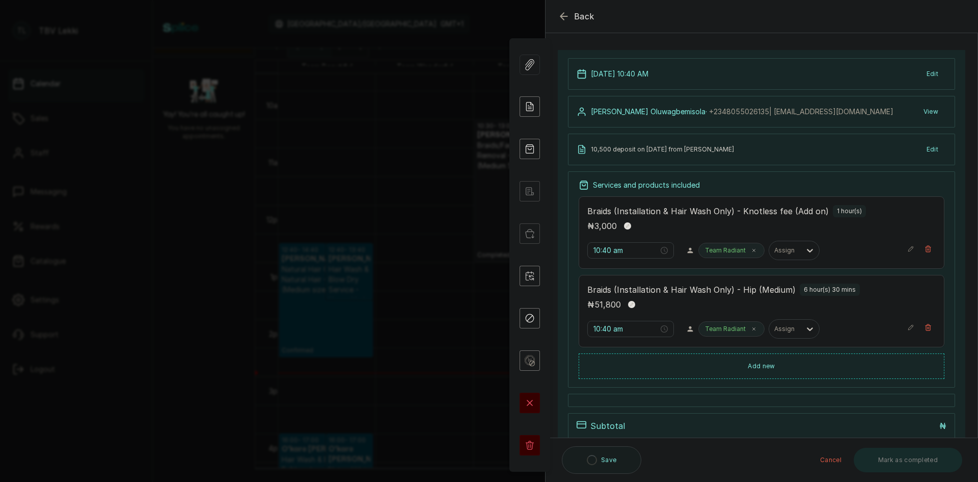
scroll to position [51, 0]
click at [605, 465] on button "Save" at bounding box center [594, 460] width 65 height 25
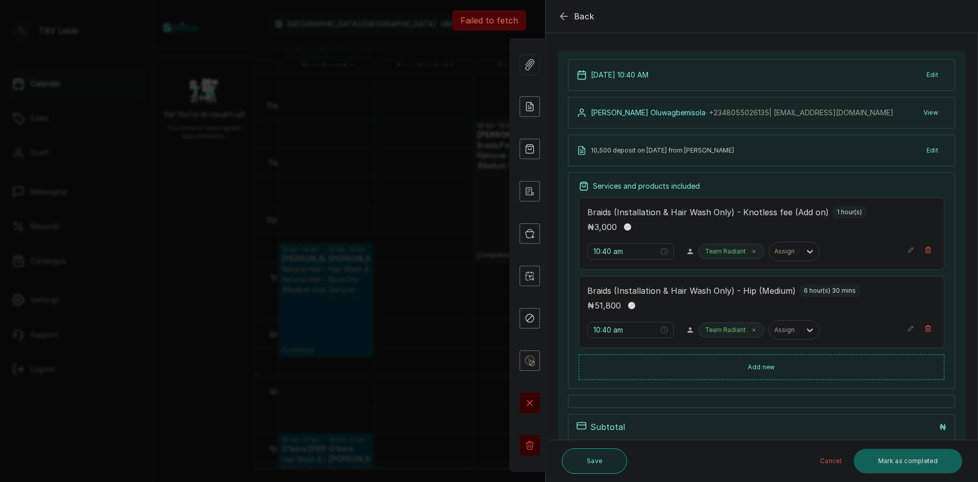
click at [599, 454] on button "Save" at bounding box center [594, 460] width 65 height 25
click at [560, 17] on icon "button" at bounding box center [564, 16] width 12 height 12
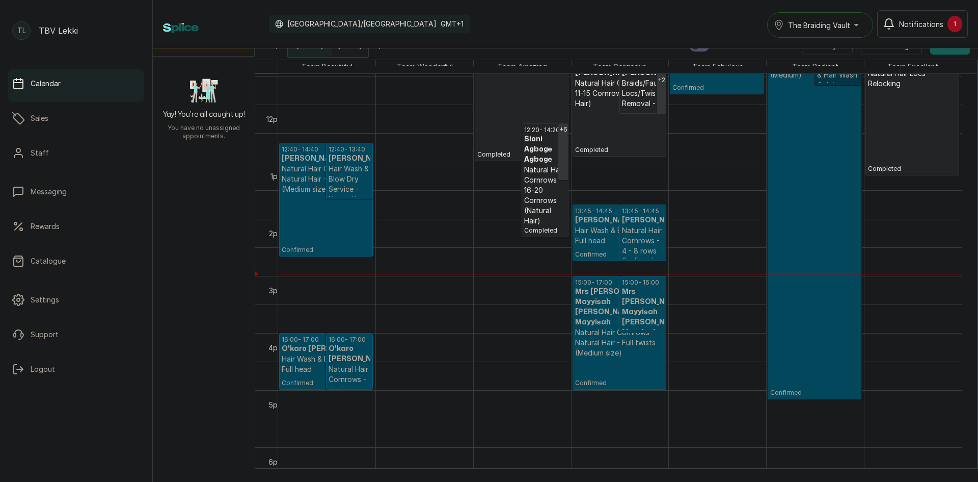
scroll to position [656, 0]
click at [824, 230] on p "Confirmed" at bounding box center [814, 236] width 89 height 316
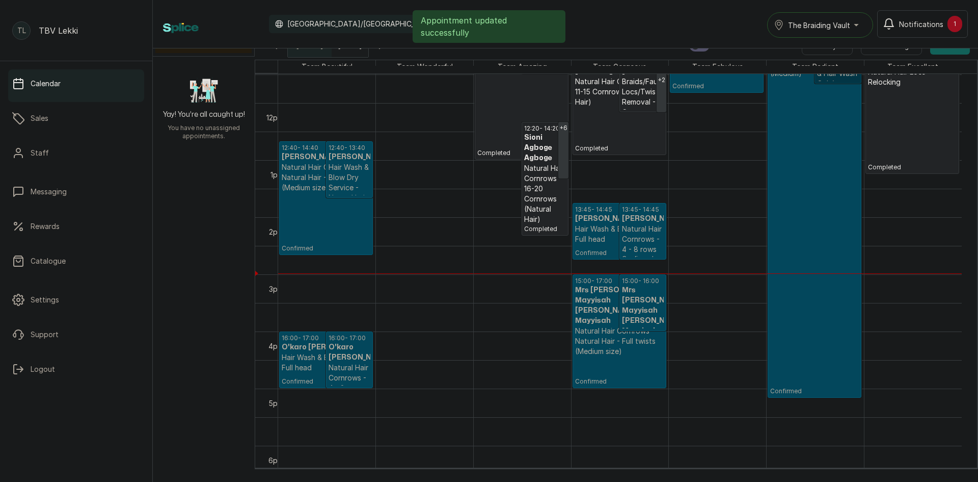
scroll to position [609, 0]
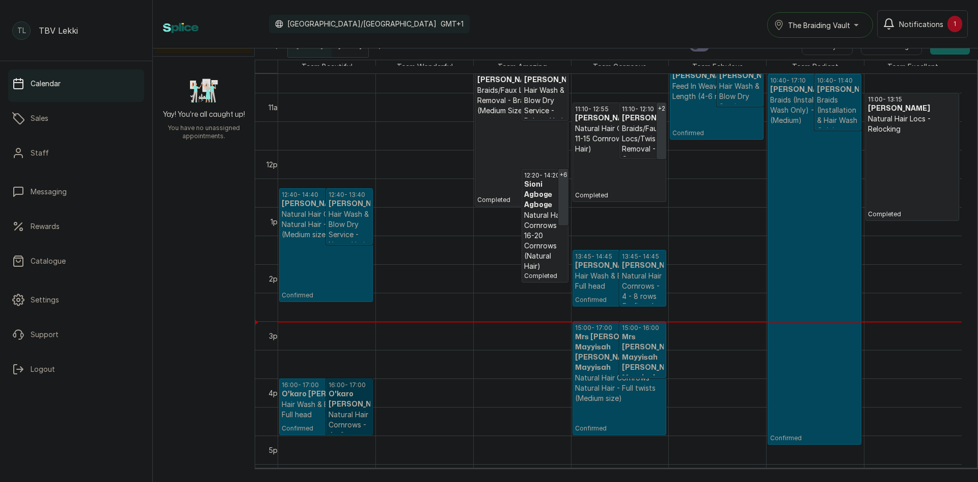
click at [364, 402] on link "16:00 - 17:00 O'karo Etim Akamune Natural Hair Cornrows - 4 - 8 rows Confirmed" at bounding box center [349, 406] width 47 height 57
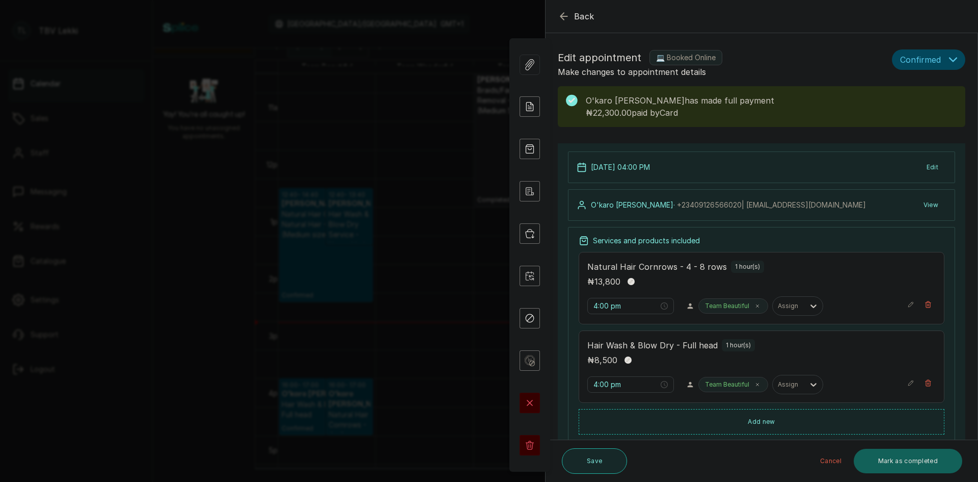
click at [594, 469] on button "Save" at bounding box center [594, 460] width 65 height 25
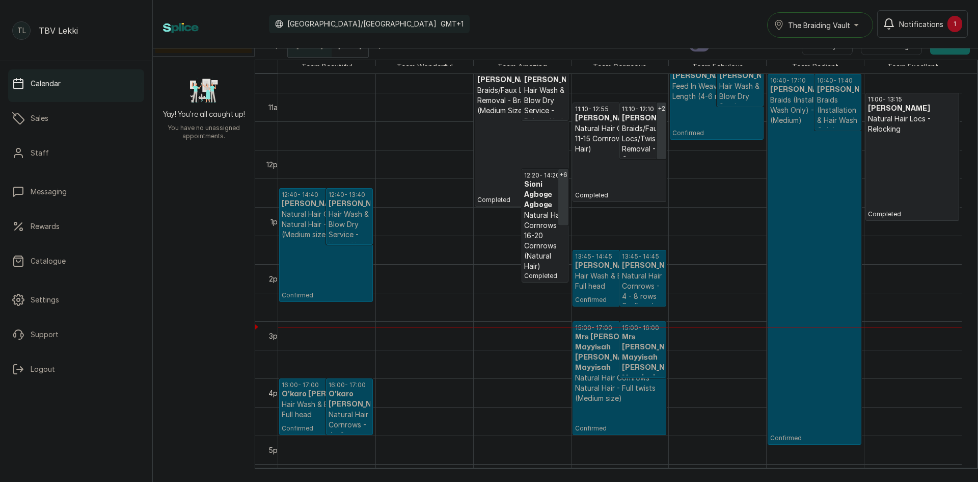
click at [800, 184] on p "Confirmed" at bounding box center [814, 283] width 89 height 316
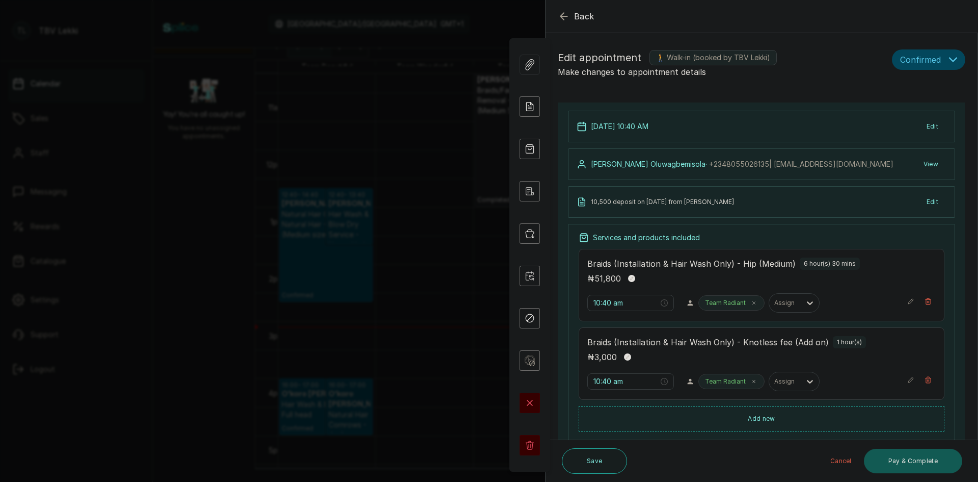
click at [893, 468] on button "Pay & Complete" at bounding box center [913, 460] width 98 height 24
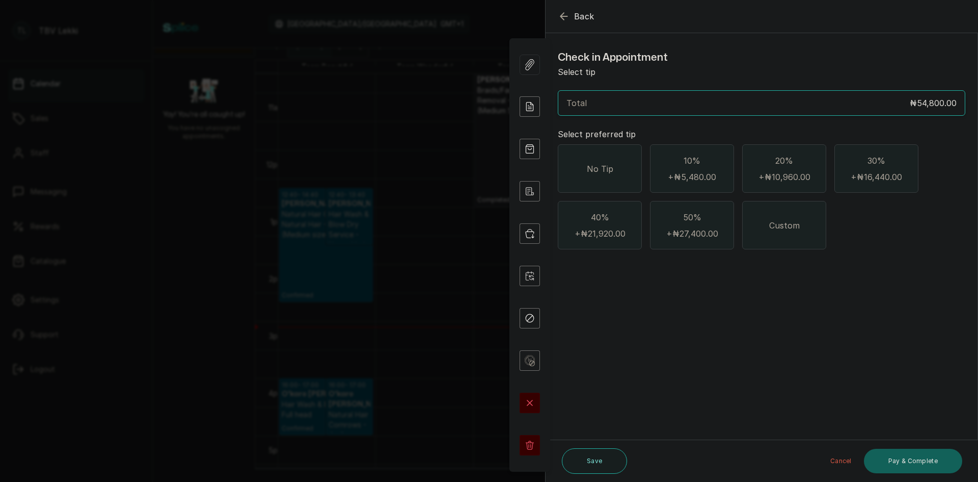
click at [614, 163] on div "No Tip" at bounding box center [600, 168] width 84 height 48
click at [920, 454] on button "Pay & Complete" at bounding box center [913, 460] width 98 height 24
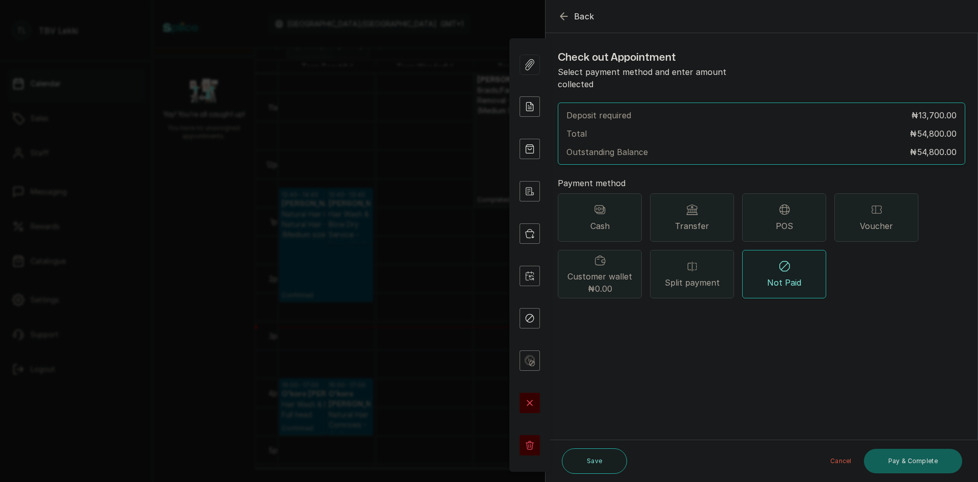
click at [686, 276] on span "Split payment" at bounding box center [692, 282] width 55 height 12
click at [619, 310] on button "Add payment method" at bounding box center [601, 316] width 87 height 13
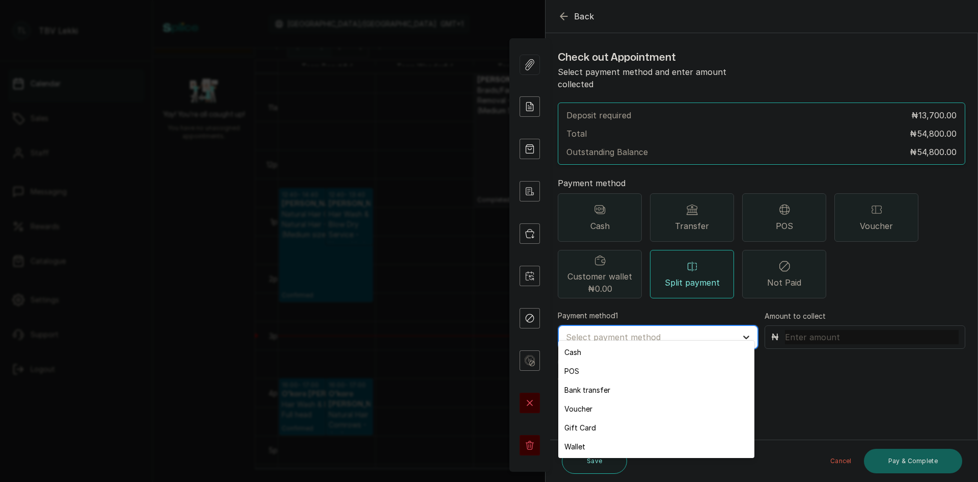
click at [743, 335] on icon at bounding box center [746, 337] width 6 height 4
click at [594, 387] on div "Bank transfer" at bounding box center [656, 389] width 196 height 19
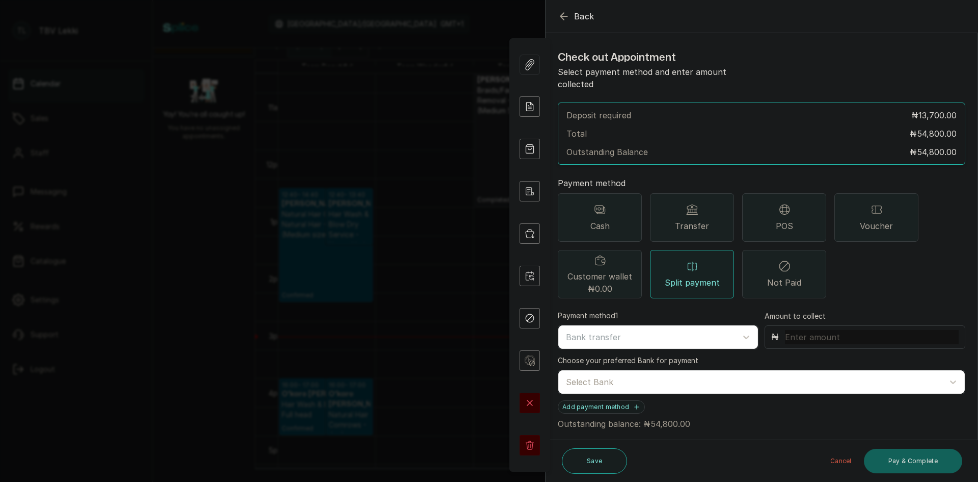
click at [800, 330] on input "text" at bounding box center [872, 337] width 174 height 14
type input "10,500"
click at [715, 392] on div "Payment method 1 Bank transfer Amount to collect ₦ 10,500 Choose your preferred…" at bounding box center [762, 369] width 408 height 119
click at [634, 375] on div at bounding box center [752, 381] width 373 height 13
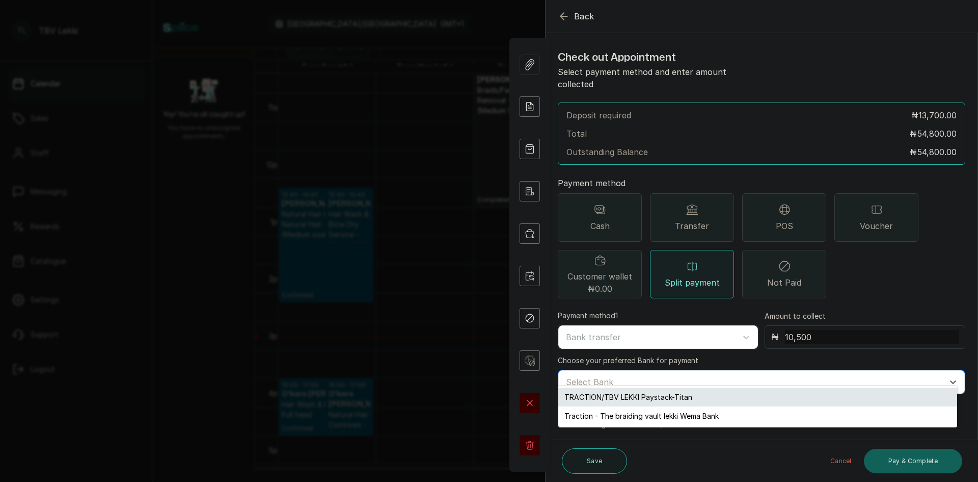
click at [641, 394] on div "TRACTION/TBV LEKKI Paystack-Titan" at bounding box center [757, 396] width 399 height 19
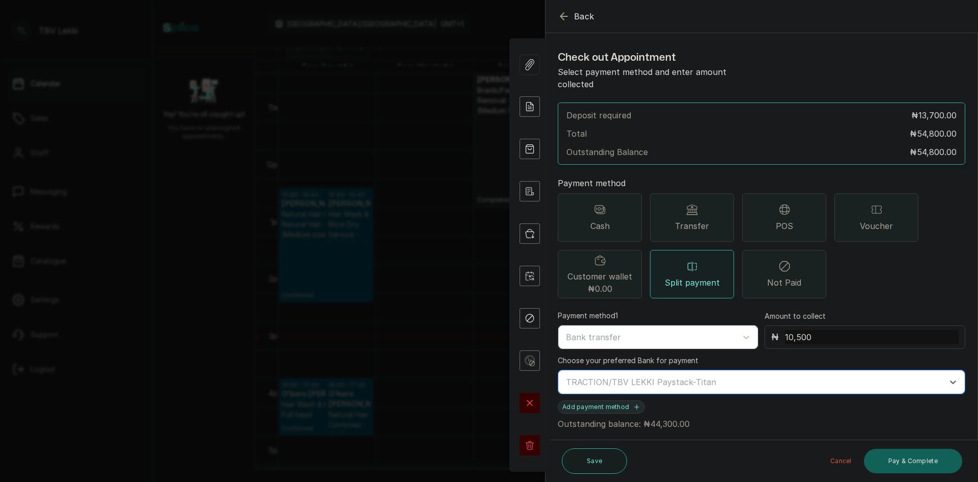
click at [633, 403] on icon "button" at bounding box center [636, 406] width 7 height 7
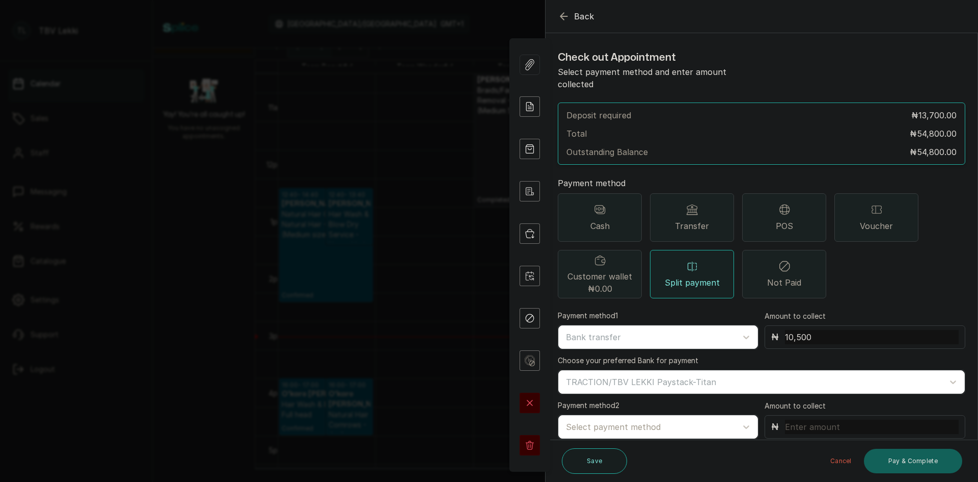
scroll to position [31, 0]
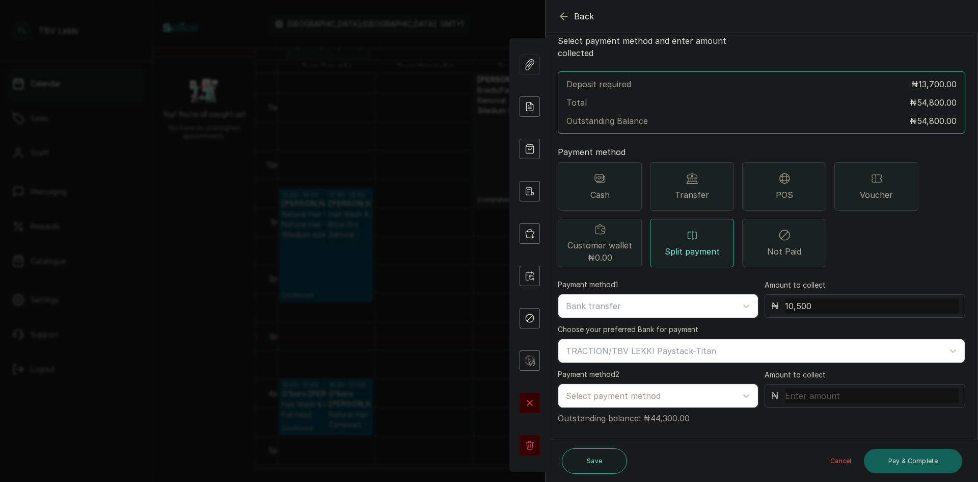
click at [562, 15] on icon "button" at bounding box center [564, 16] width 7 height 7
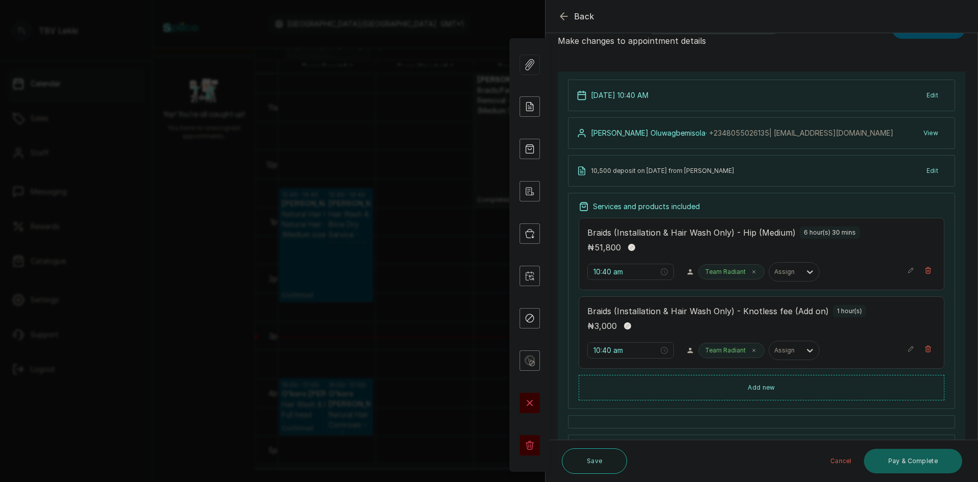
click at [754, 238] on p "Braids (Installation & Hair Wash Only) - Hip (Medium)" at bounding box center [692, 232] width 208 height 12
click at [908, 269] on icon "button" at bounding box center [911, 270] width 7 height 7
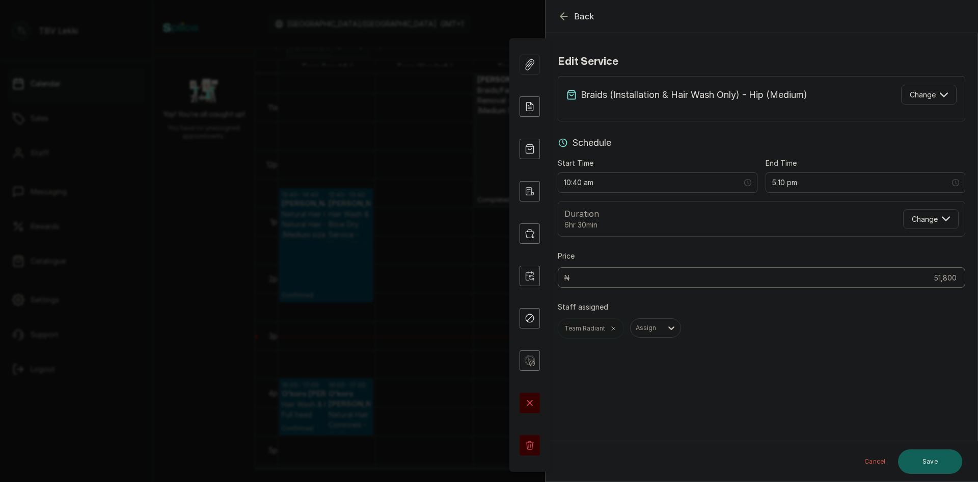
scroll to position [0, 0]
click at [940, 92] on icon "button" at bounding box center [944, 95] width 8 height 8
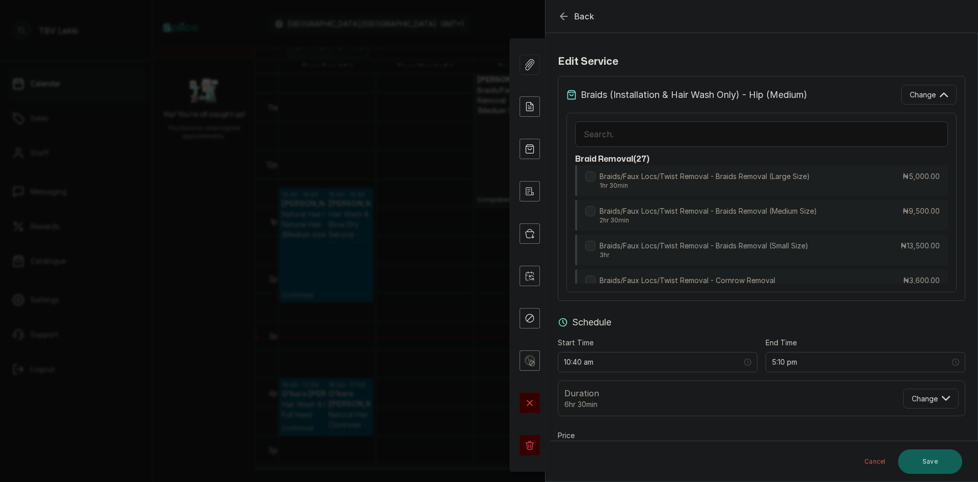
click at [681, 134] on input "text" at bounding box center [761, 133] width 373 height 25
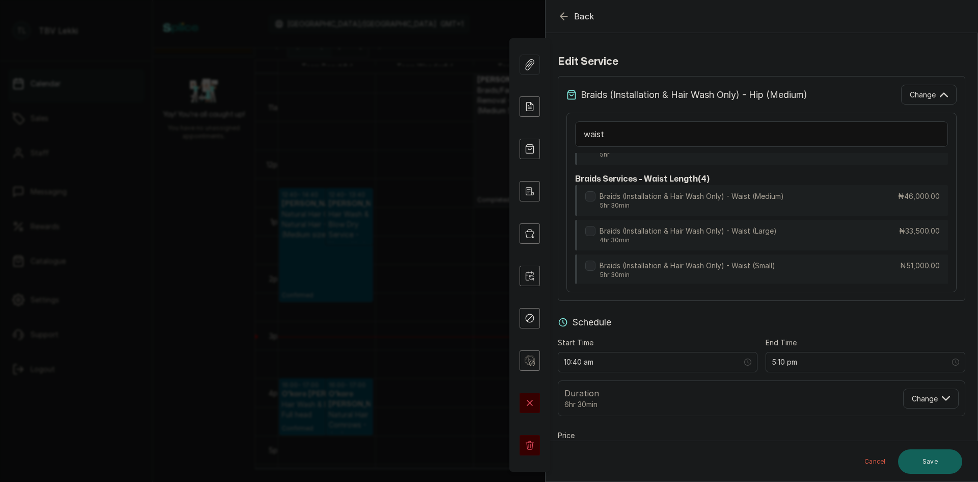
scroll to position [201, 0]
type input "waist"
click at [679, 211] on p "5hr 30min" at bounding box center [692, 207] width 184 height 8
type input "4:10 pm"
type input "46,000"
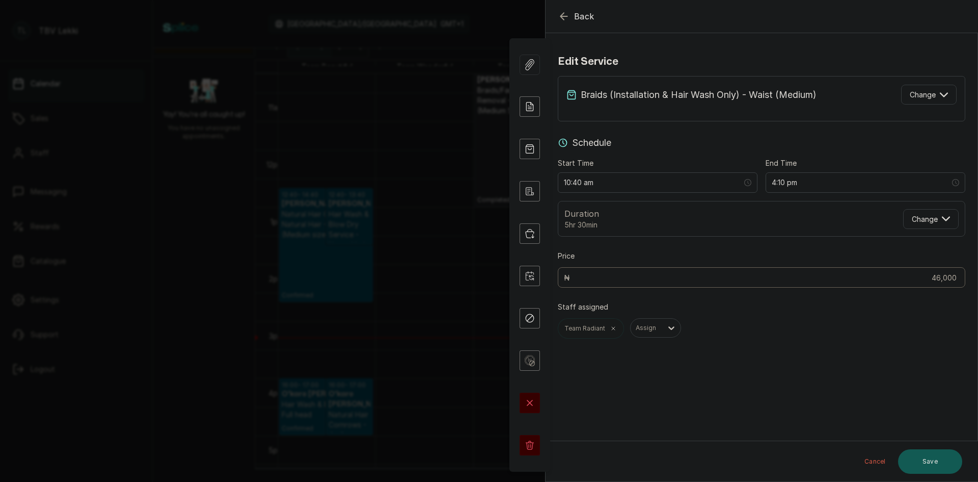
click at [911, 464] on button "Save" at bounding box center [930, 461] width 64 height 24
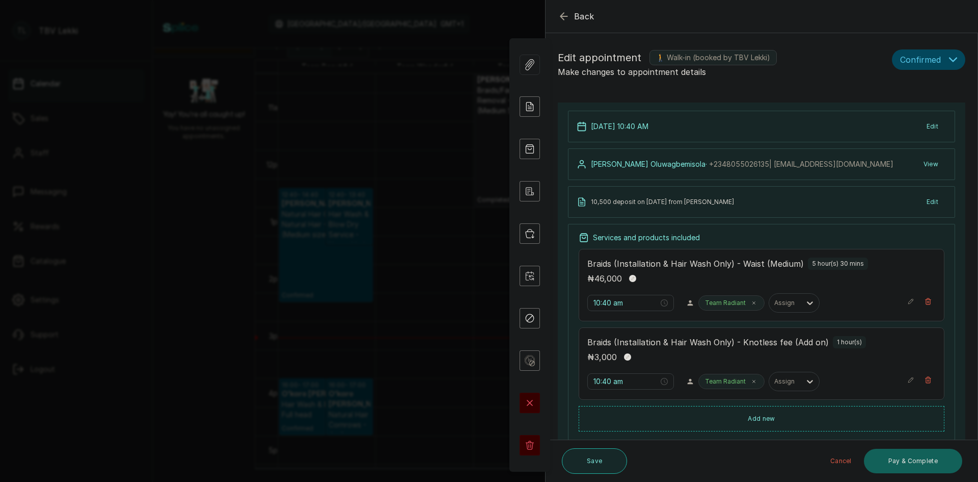
click at [595, 459] on button "Save" at bounding box center [594, 460] width 65 height 25
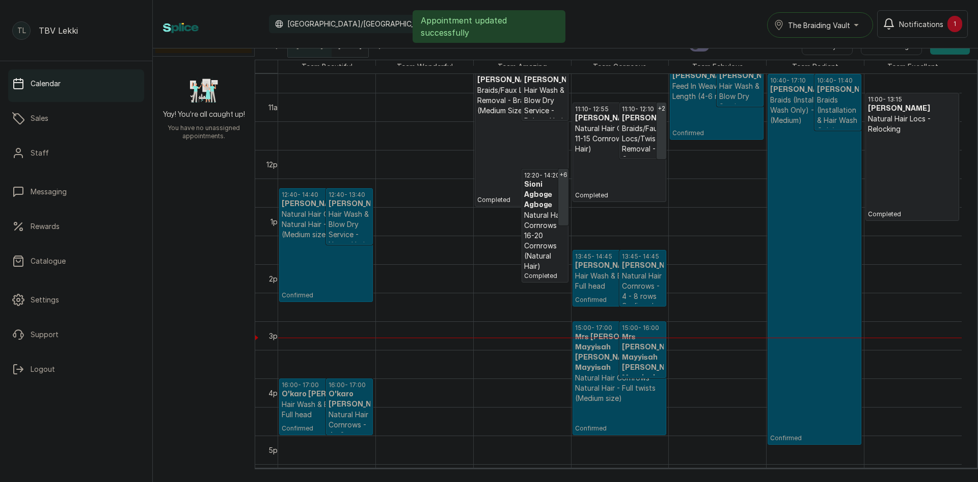
click at [842, 227] on p "Confirmed" at bounding box center [814, 283] width 89 height 316
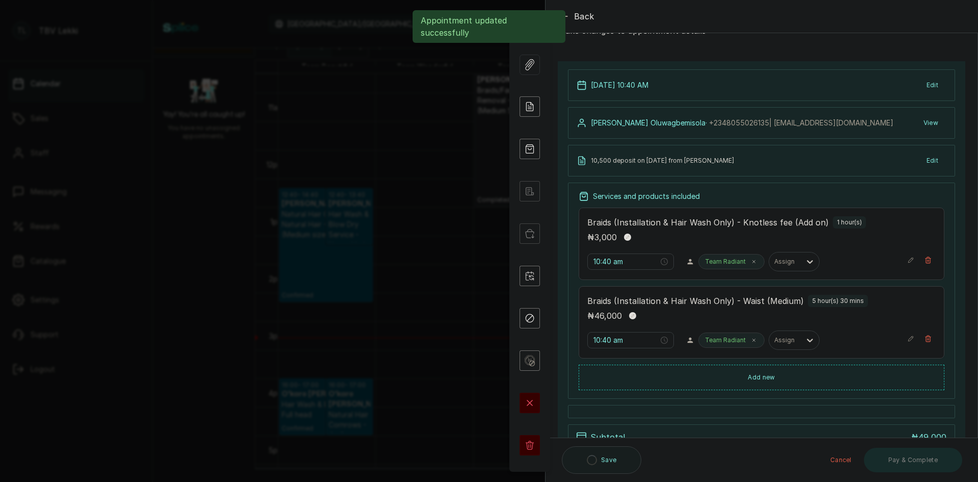
scroll to position [166, 0]
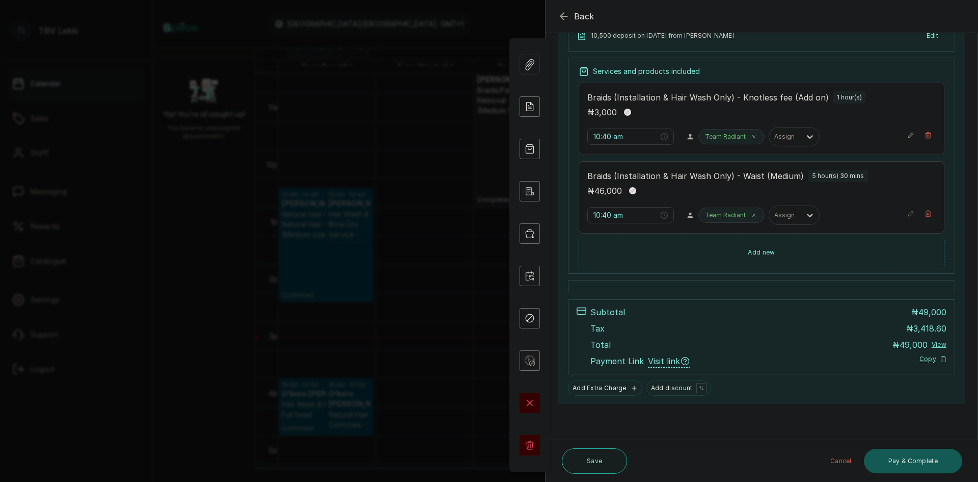
click at [912, 462] on button "Pay & Complete" at bounding box center [913, 460] width 98 height 24
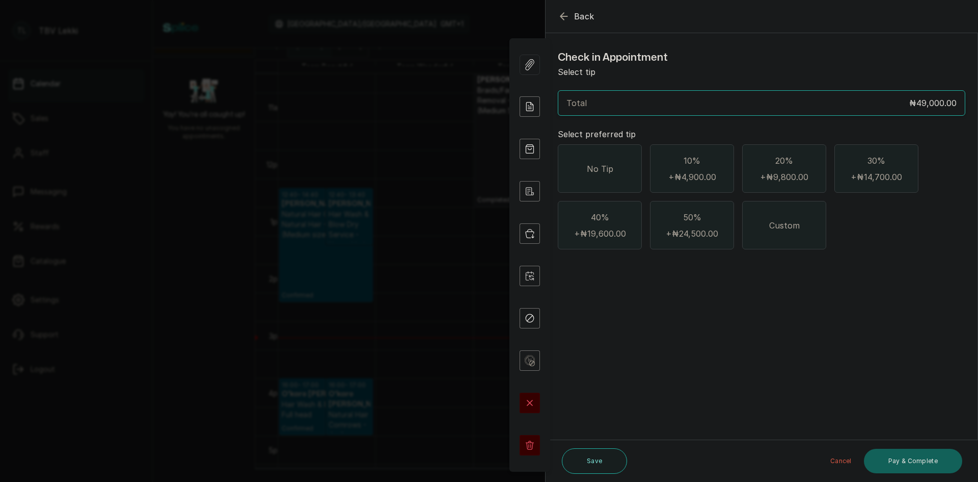
click at [610, 174] on span "No Tip" at bounding box center [600, 169] width 26 height 12
click at [894, 461] on button "Pay & Complete" at bounding box center [913, 460] width 98 height 24
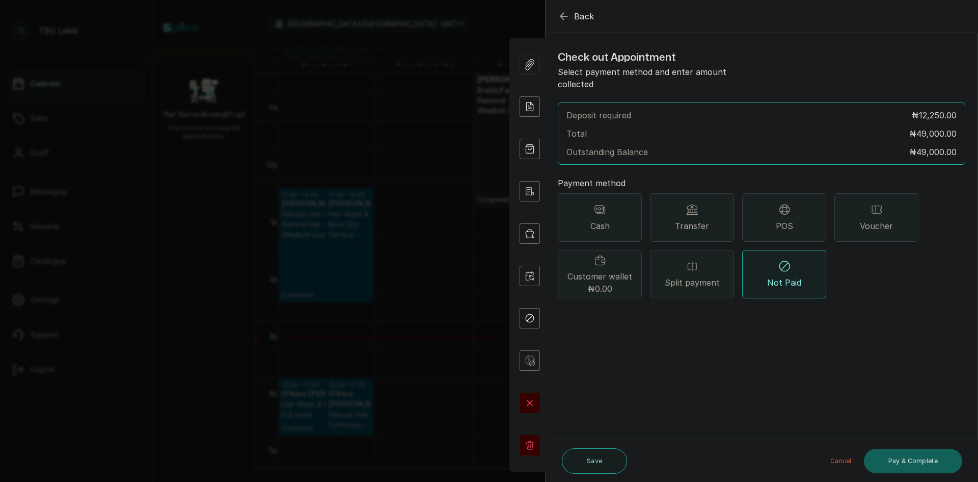
click at [672, 257] on div "Split payment" at bounding box center [692, 274] width 84 height 48
click at [627, 310] on button "Add payment method" at bounding box center [601, 316] width 87 height 13
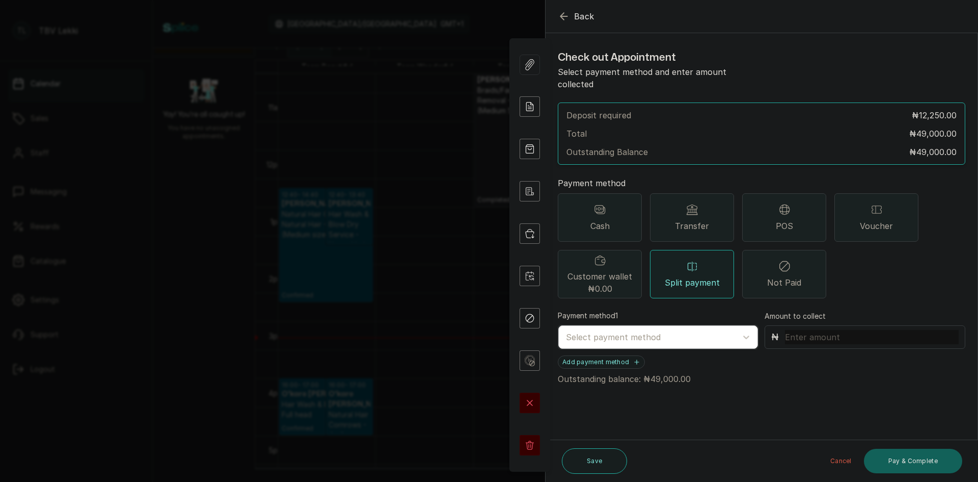
click at [611, 330] on div at bounding box center [649, 336] width 166 height 13
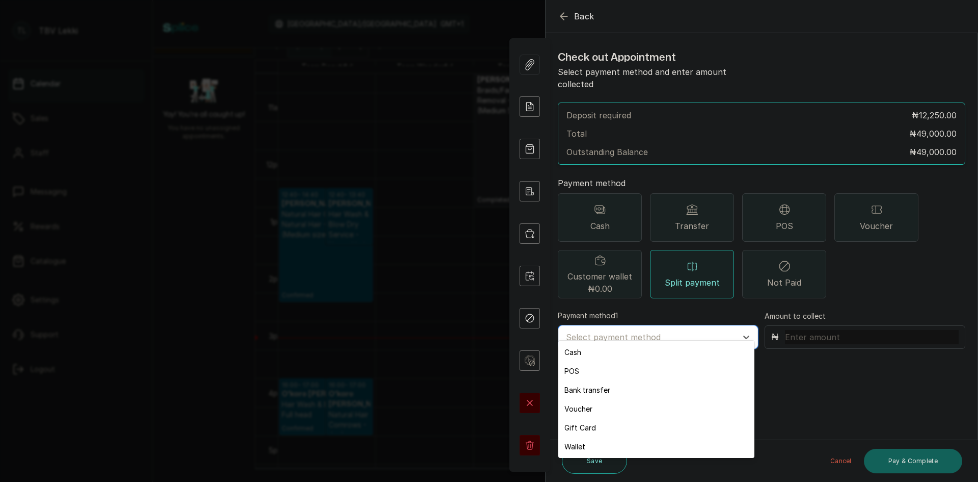
click at [591, 387] on div "Bank transfer" at bounding box center [656, 389] width 196 height 19
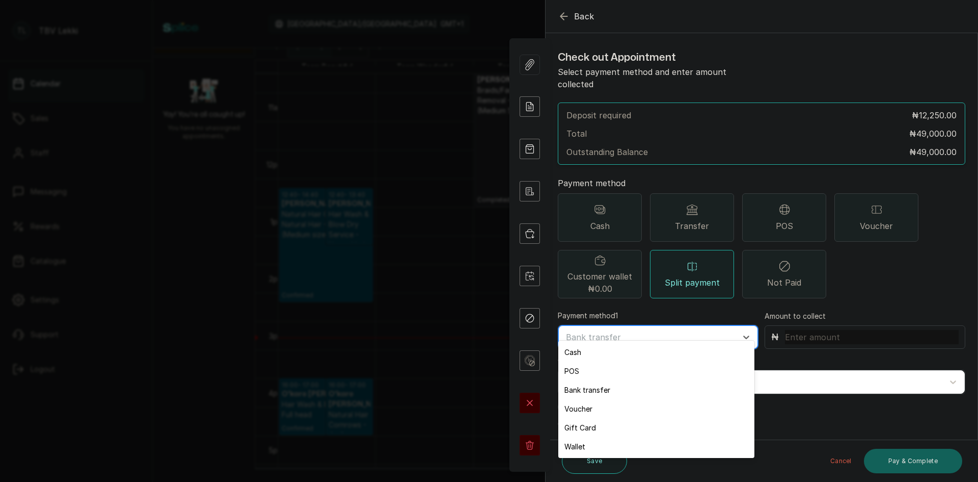
click at [622, 325] on div "Bank transfer" at bounding box center [658, 336] width 200 height 23
click at [607, 391] on div "Bank transfer" at bounding box center [656, 389] width 196 height 19
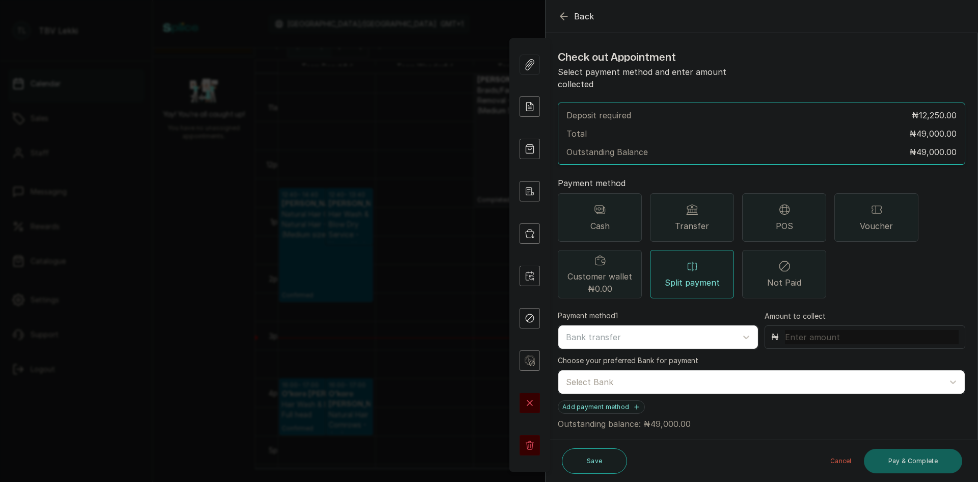
click at [828, 330] on input "text" at bounding box center [872, 337] width 174 height 14
type input "10,500"
click at [710, 373] on div "Select Bank" at bounding box center [752, 381] width 383 height 17
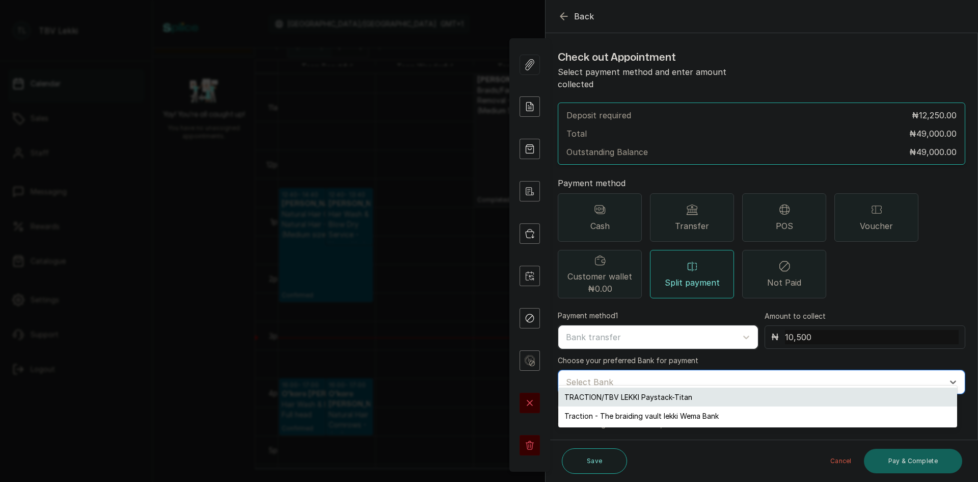
click at [657, 398] on div "TRACTION/TBV LEKKI Paystack-Titan" at bounding box center [757, 396] width 399 height 19
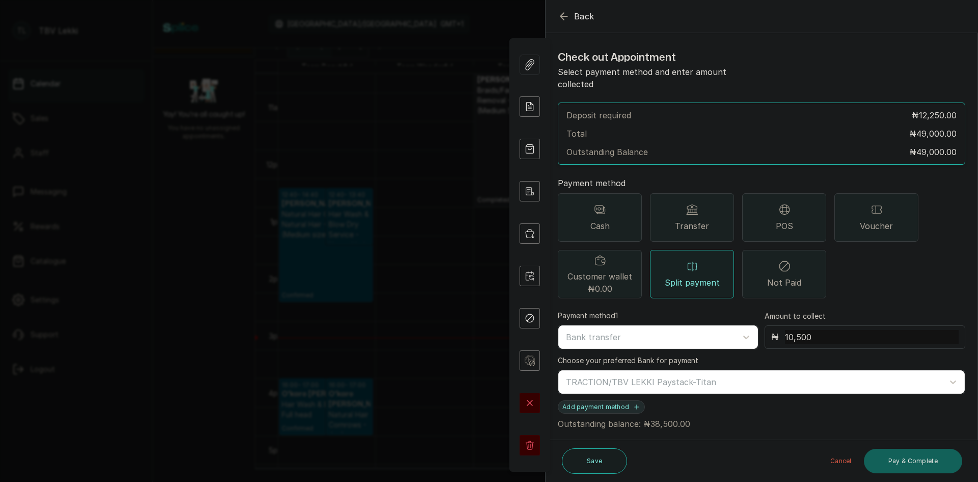
click at [610, 400] on button "Add payment method" at bounding box center [601, 406] width 87 height 13
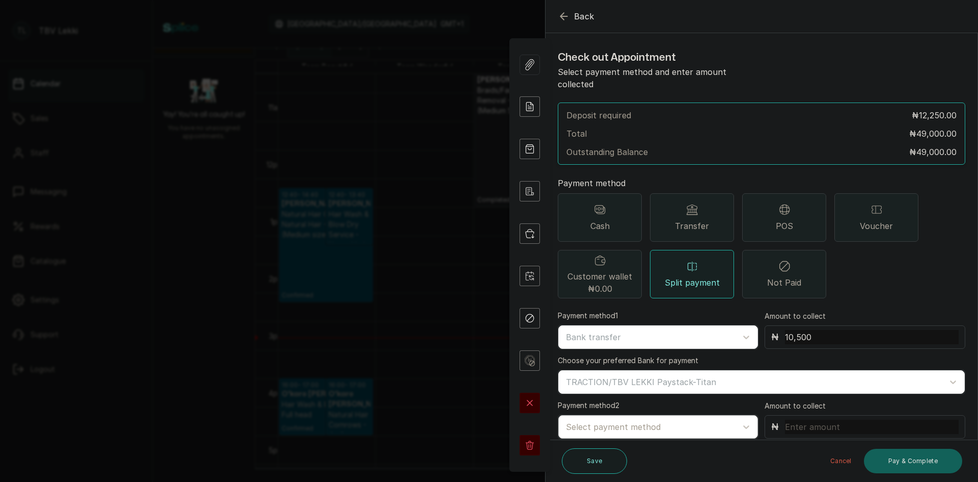
scroll to position [31, 0]
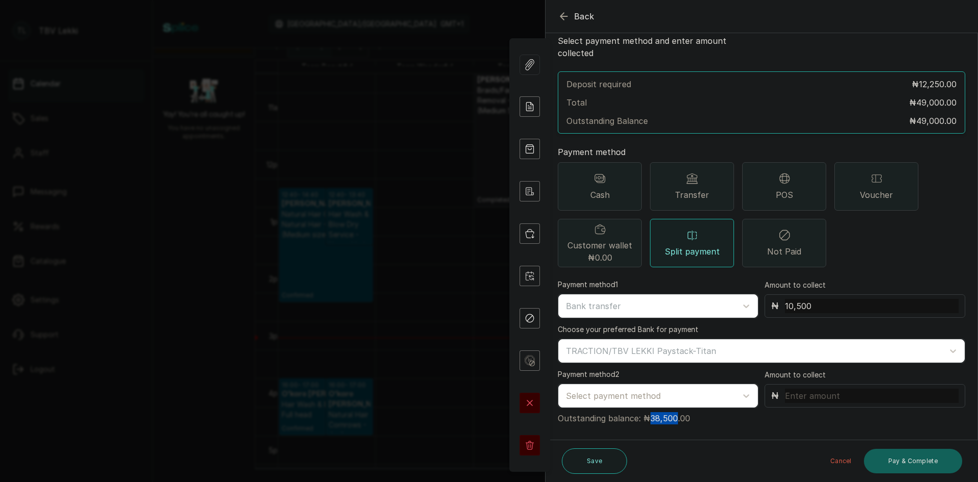
drag, startPoint x: 649, startPoint y: 403, endPoint x: 674, endPoint y: 406, distance: 25.1
click at [674, 408] on p "Outstanding balance: ₦38,500.00" at bounding box center [762, 416] width 408 height 16
copy p "38,500"
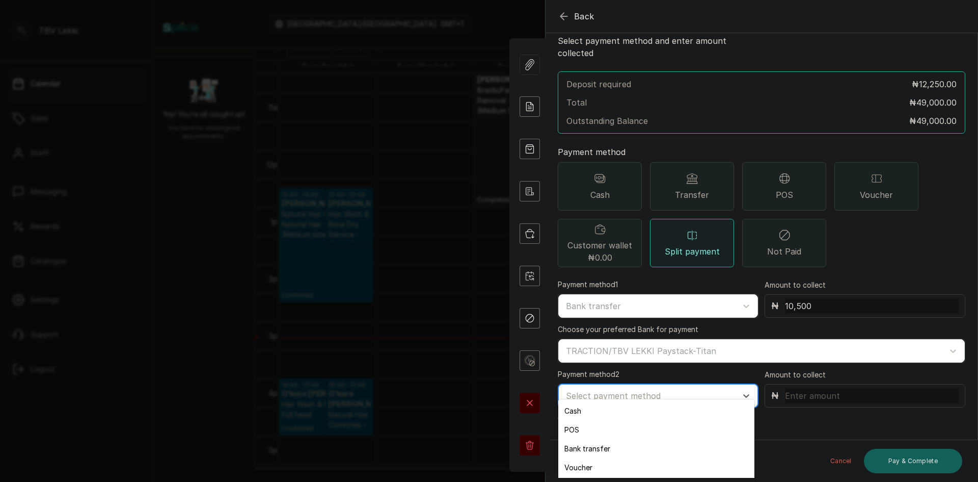
click at [624, 389] on div at bounding box center [649, 395] width 166 height 13
click at [570, 432] on div "POS" at bounding box center [656, 429] width 196 height 19
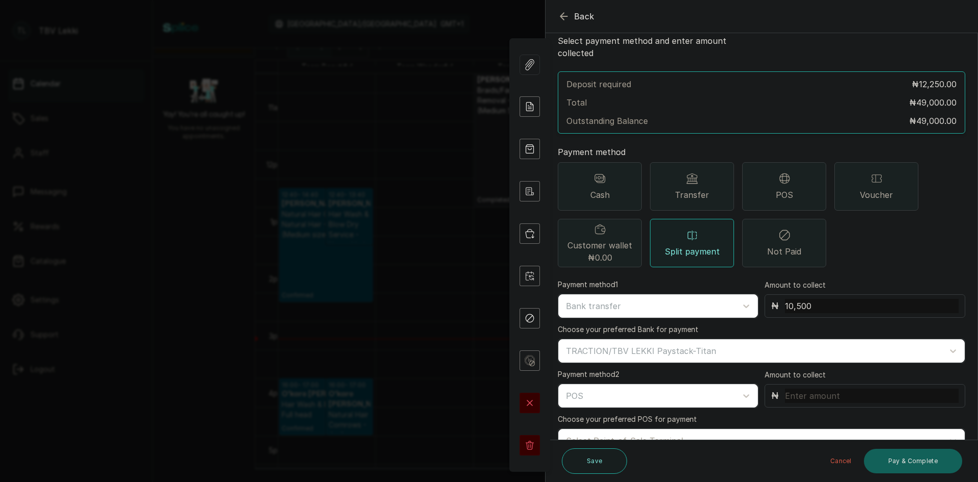
click at [791, 388] on input "text" at bounding box center [872, 395] width 174 height 14
paste input "38,500"
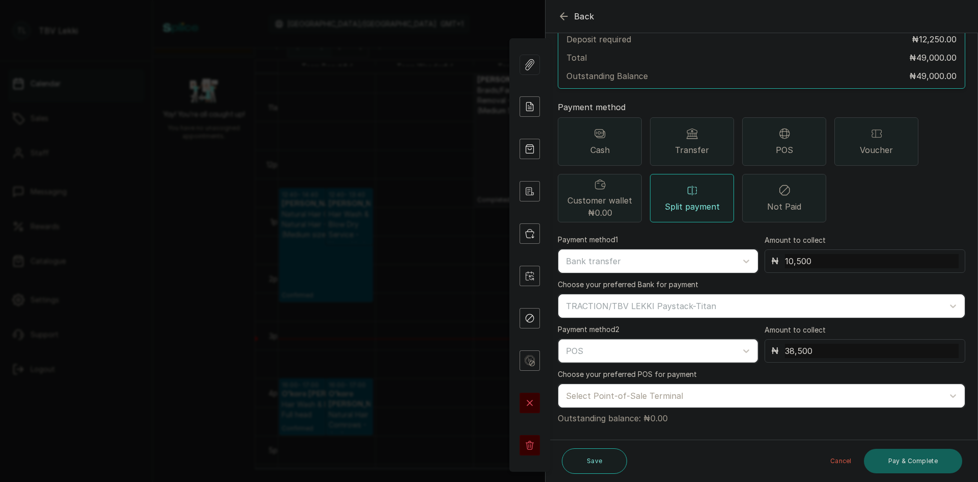
type input "38,500"
click at [593, 348] on div "POS" at bounding box center [658, 350] width 200 height 23
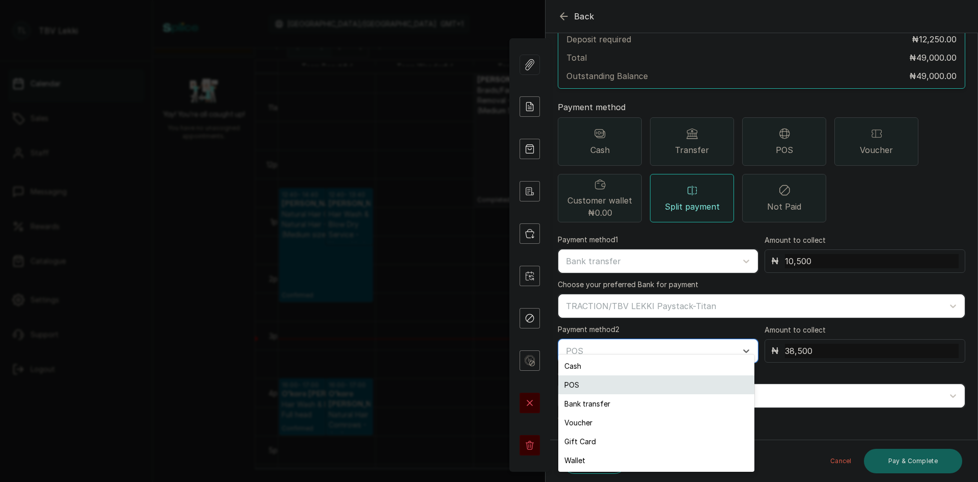
click at [584, 387] on div "POS" at bounding box center [656, 384] width 196 height 19
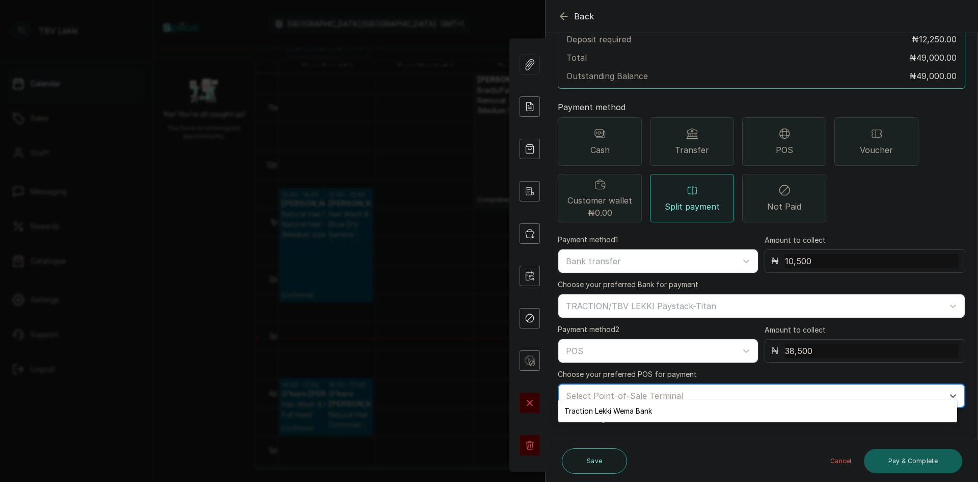
click at [609, 389] on div at bounding box center [752, 395] width 373 height 13
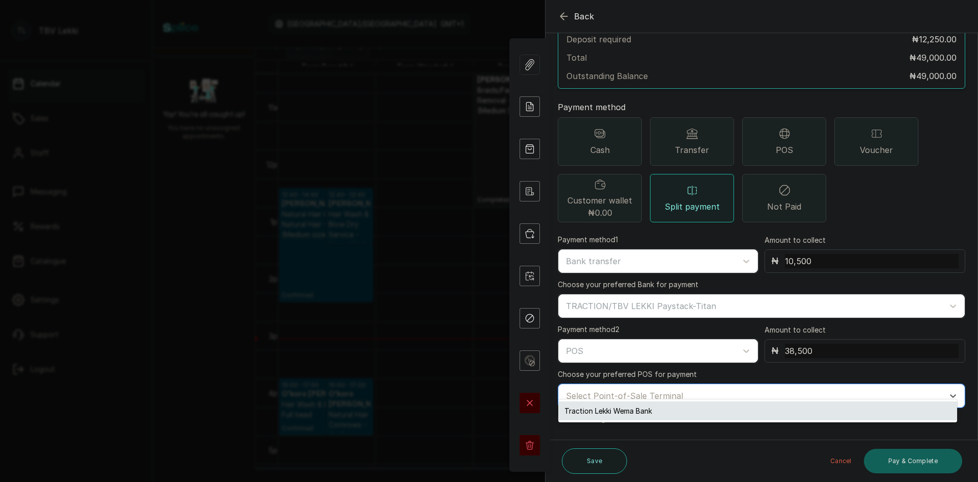
click at [603, 411] on div "Traction Lekki Wema Bank" at bounding box center [757, 410] width 399 height 19
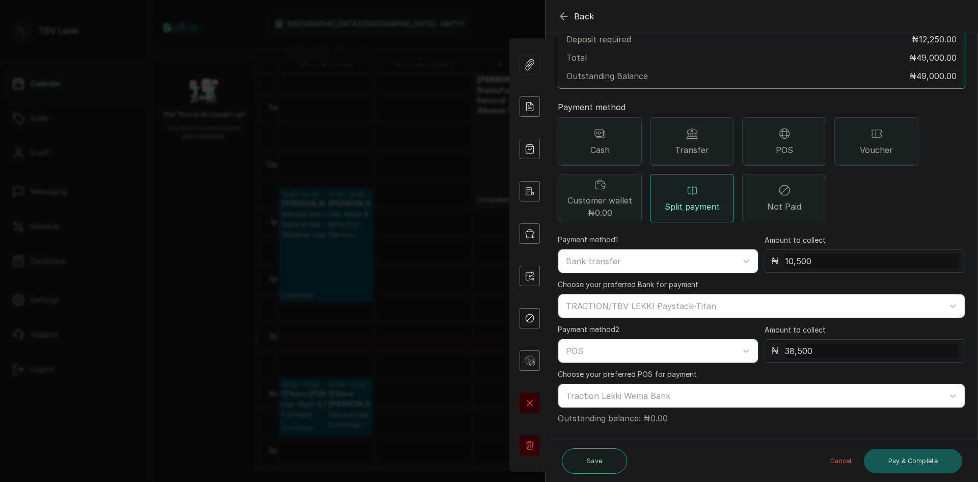
click at [906, 465] on button "Pay & Complete" at bounding box center [913, 460] width 98 height 24
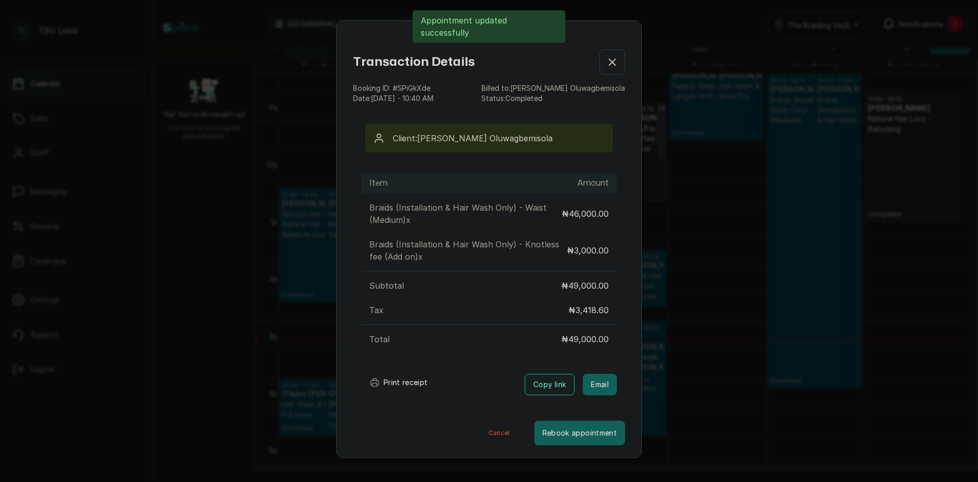
click at [396, 378] on button "Print receipt" at bounding box center [398, 382] width 75 height 20
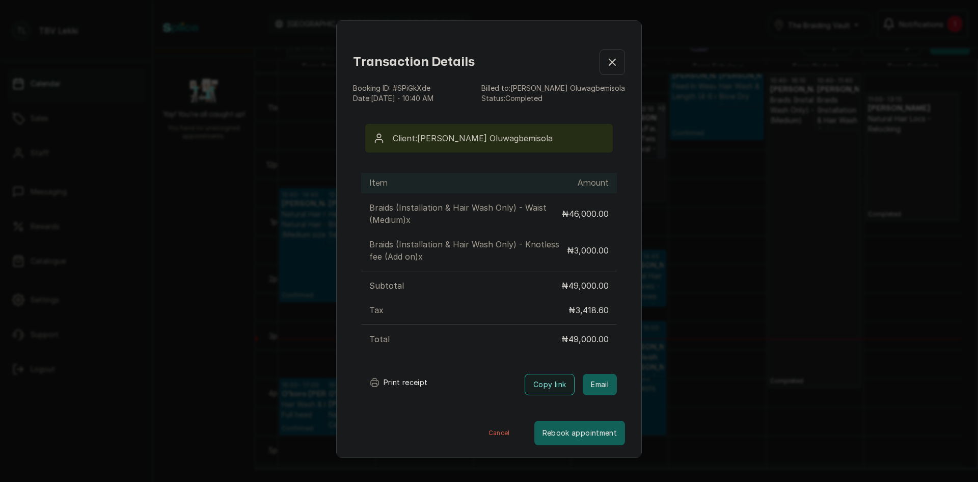
click at [608, 63] on icon "button" at bounding box center [612, 62] width 12 height 12
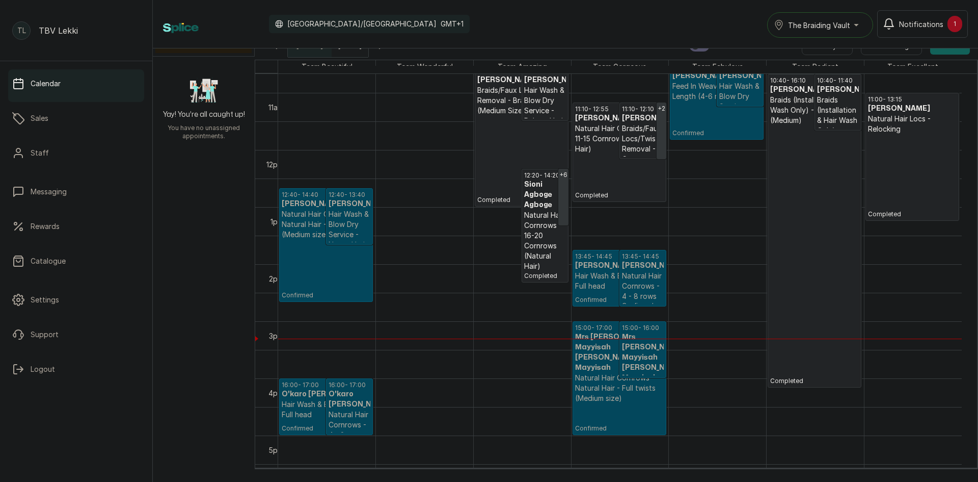
click at [785, 290] on p "Completed" at bounding box center [814, 254] width 89 height 259
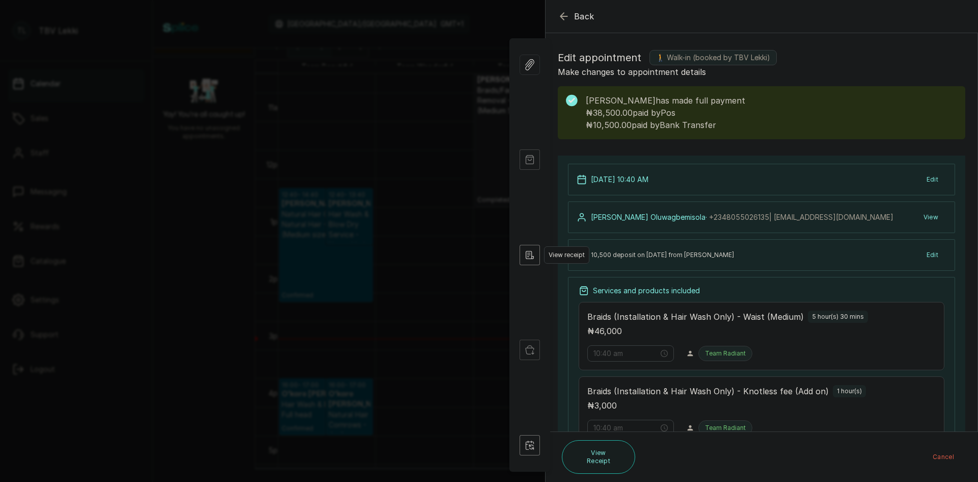
click at [538, 249] on icon "button" at bounding box center [530, 255] width 20 height 20
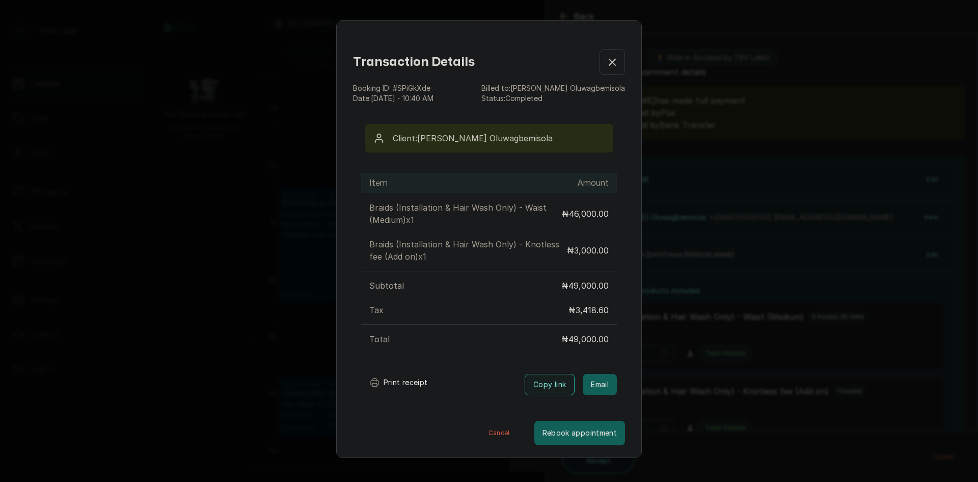
click at [586, 60] on div "Transaction Details" at bounding box center [489, 61] width 272 height 25
click at [606, 60] on icon "button" at bounding box center [612, 62] width 12 height 12
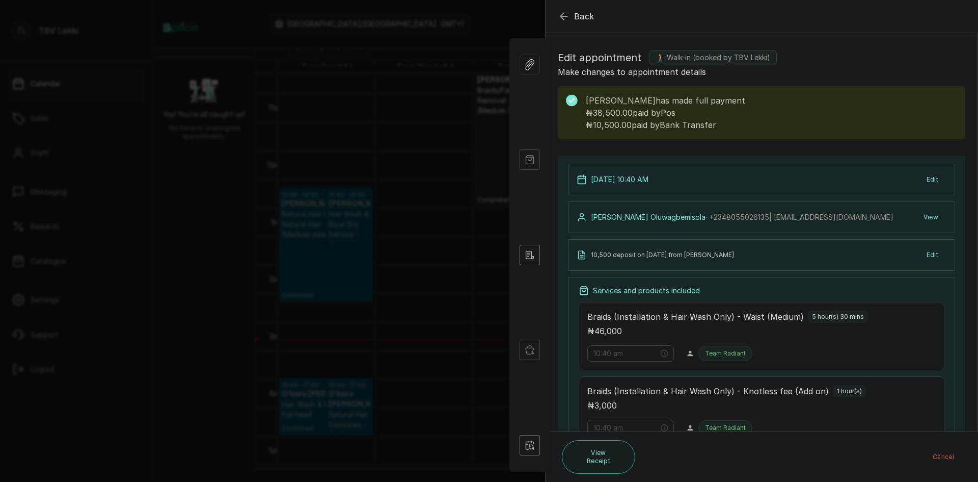
click at [567, 19] on icon "button" at bounding box center [564, 16] width 12 height 12
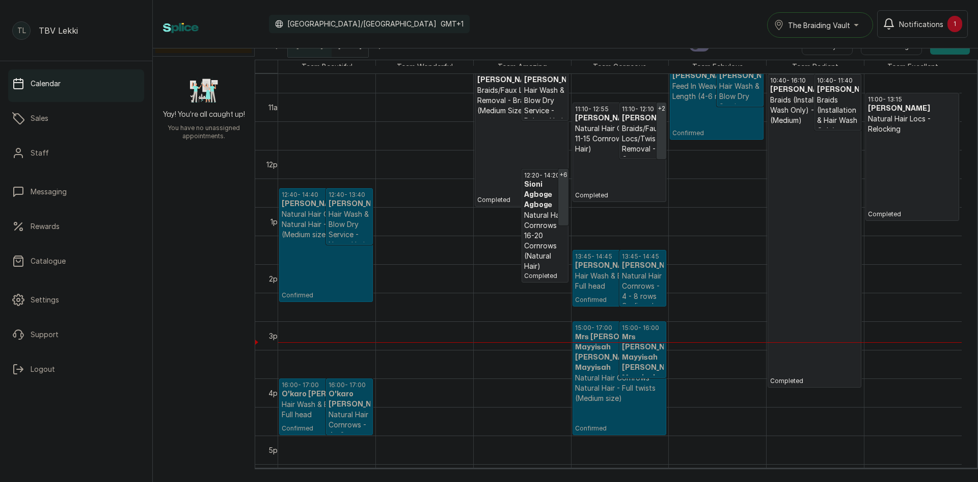
click at [623, 335] on h3 "Mrs [PERSON_NAME] Mayyisah [PERSON_NAME] Mayyisah" at bounding box center [643, 357] width 42 height 51
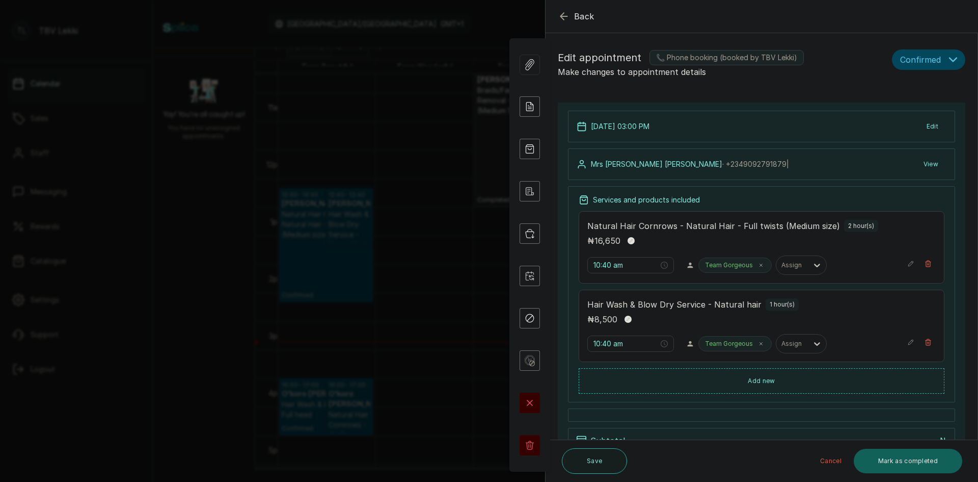
type input "3:00 pm"
click at [934, 125] on button "Edit" at bounding box center [933, 126] width 28 height 18
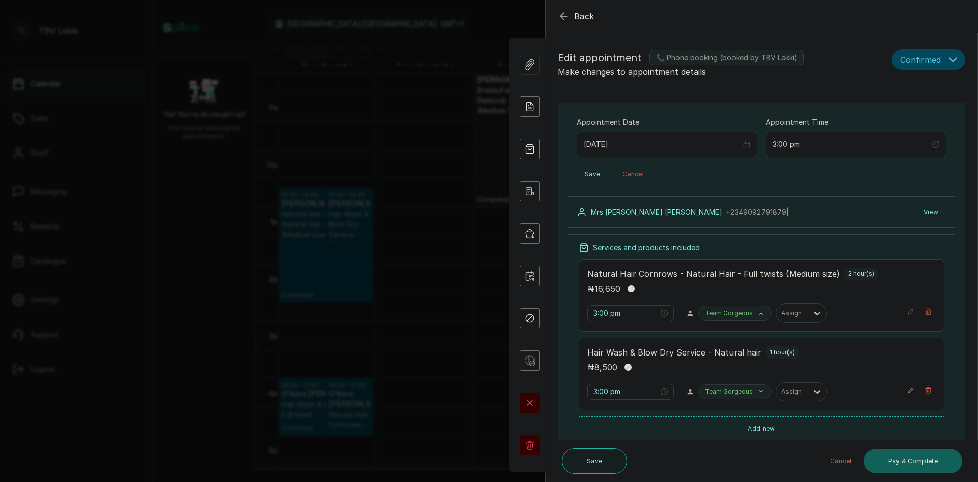
click at [563, 10] on icon "button" at bounding box center [564, 16] width 12 height 12
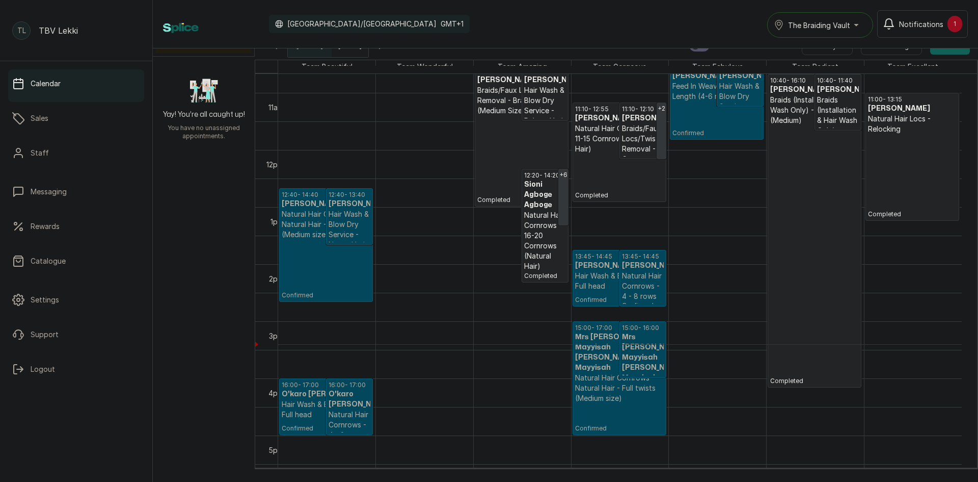
click at [850, 27] on span "The Braiding Vault" at bounding box center [819, 25] width 62 height 11
click at [829, 46] on span "The Braiding Vault Signature" at bounding box center [850, 50] width 124 height 12
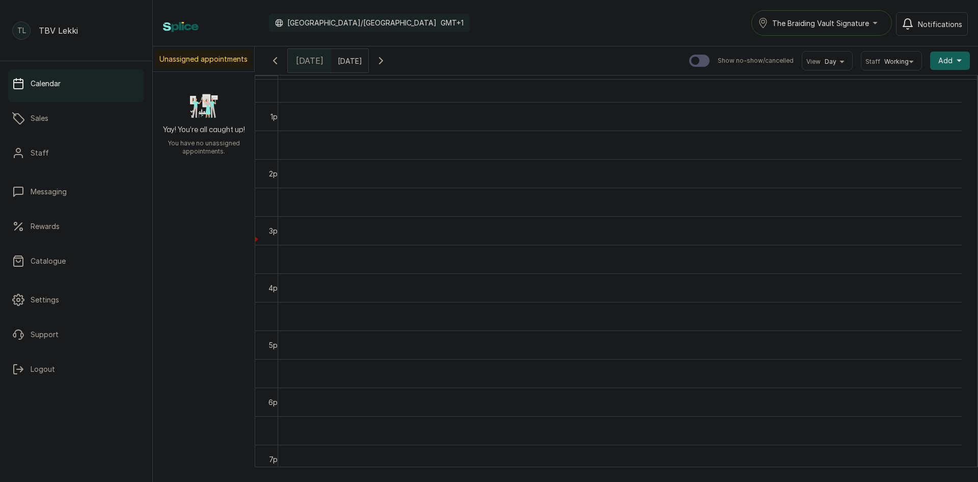
scroll to position [602, 0]
click at [876, 18] on div "The Braiding Vault Signature" at bounding box center [821, 23] width 127 height 12
click at [715, 98] on td at bounding box center [620, 105] width 684 height 29
click at [877, 27] on div "The Braiding Vault Signature" at bounding box center [821, 23] width 127 height 12
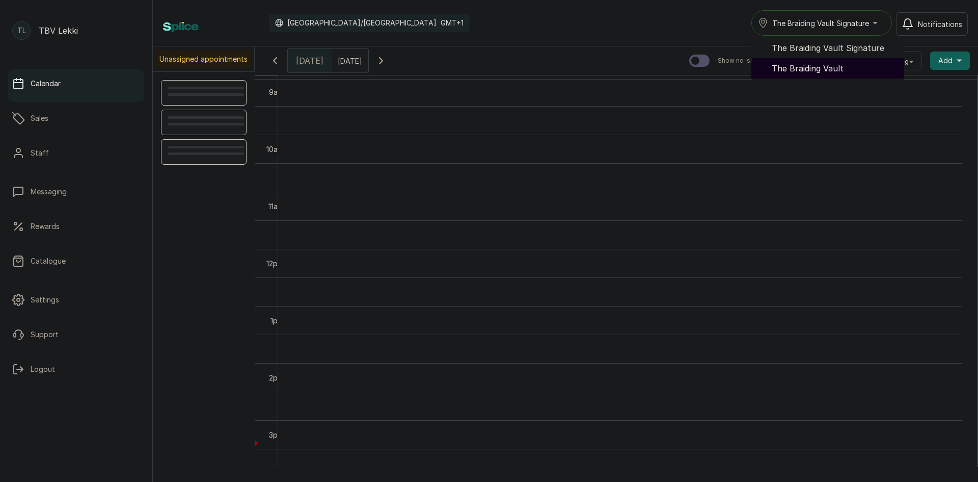
click at [836, 64] on span "The Braiding Vault" at bounding box center [834, 68] width 124 height 12
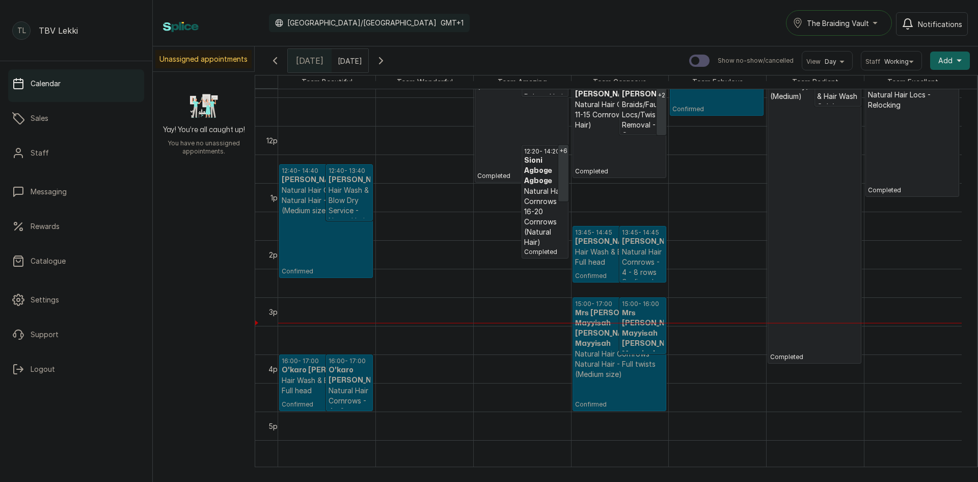
scroll to position [649, 0]
click at [597, 240] on h3 "[PERSON_NAME]" at bounding box center [619, 241] width 89 height 10
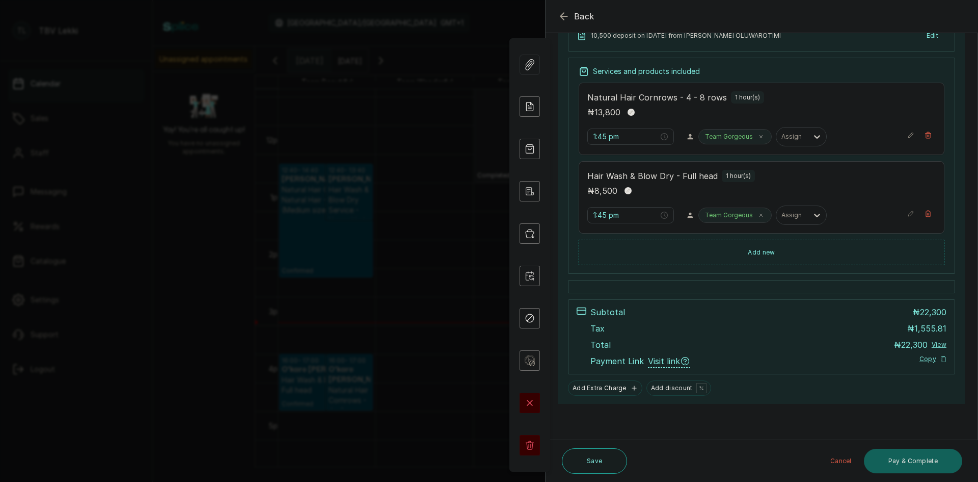
scroll to position [115, 0]
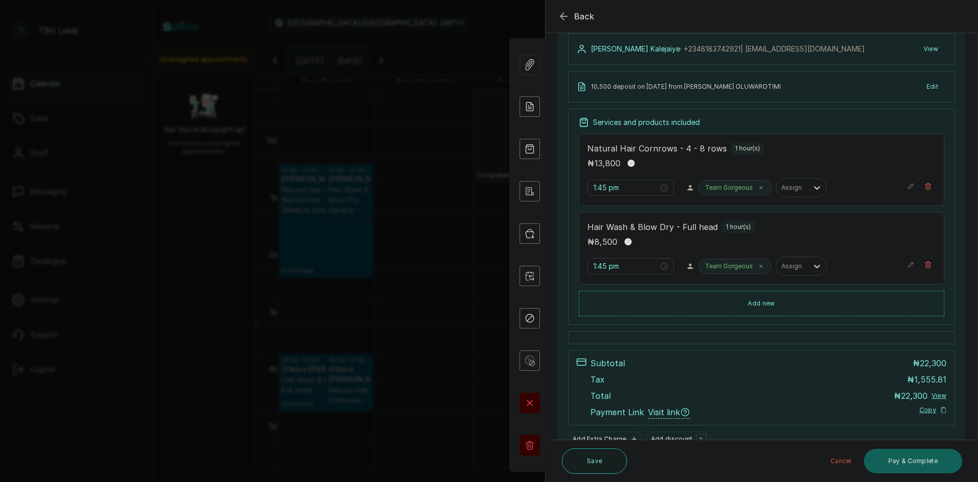
click at [515, 11] on div "Back Appointment Details Edit appointment 📞 Phone booking (booked by TBV Lekki)…" at bounding box center [489, 241] width 978 height 482
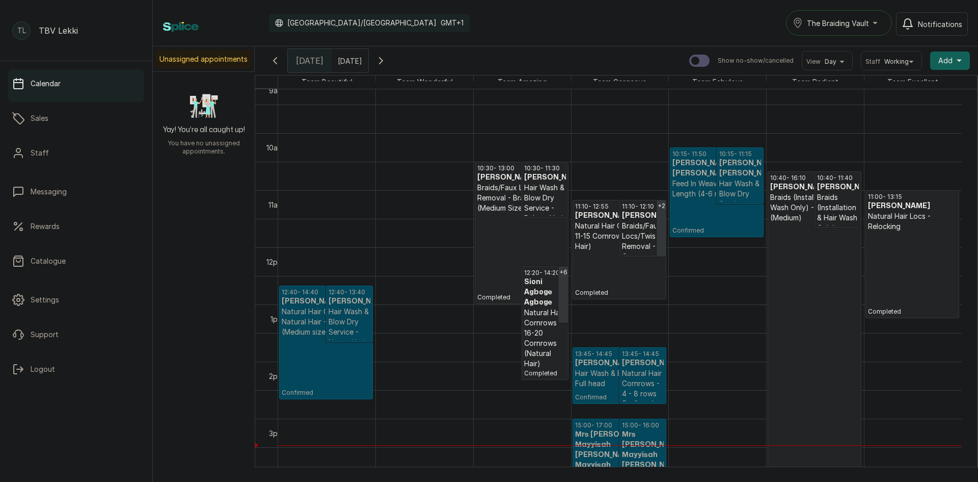
scroll to position [547, 0]
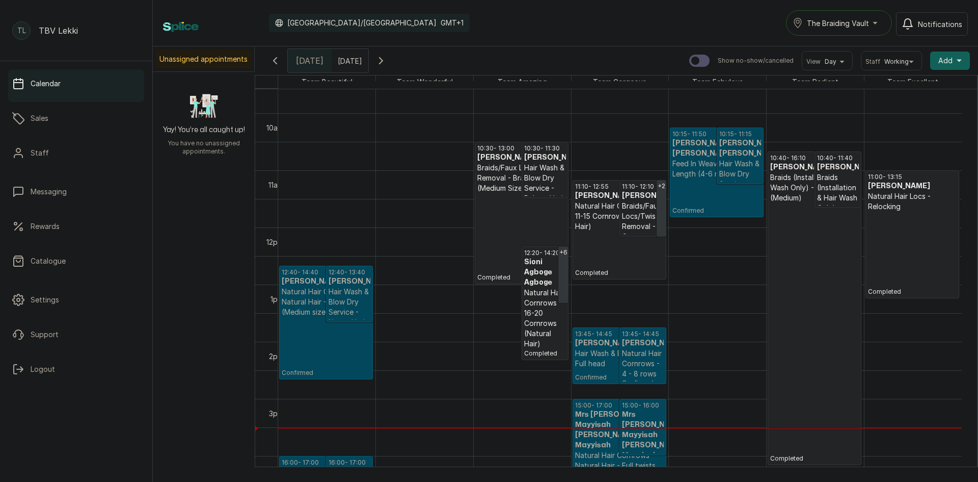
click at [633, 348] on h3 "[PERSON_NAME]" at bounding box center [643, 343] width 42 height 10
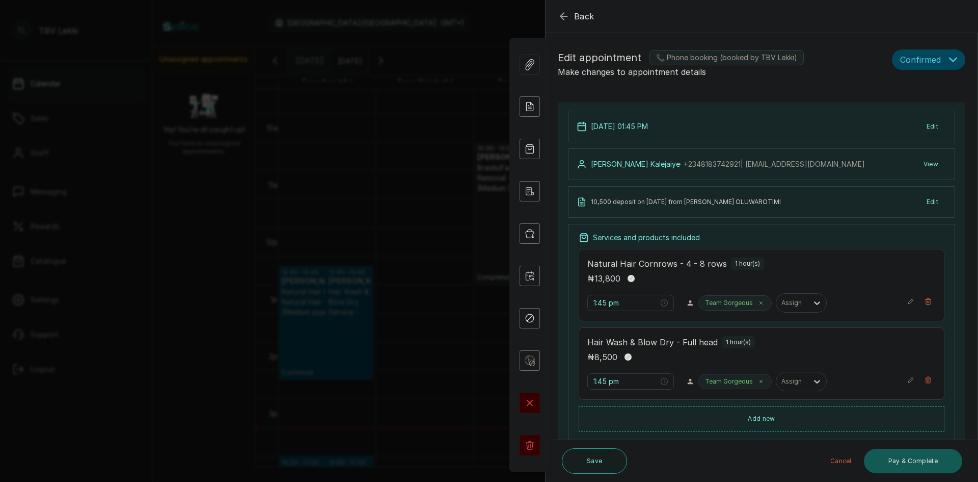
click at [925, 460] on button "Pay & Complete" at bounding box center [913, 460] width 98 height 24
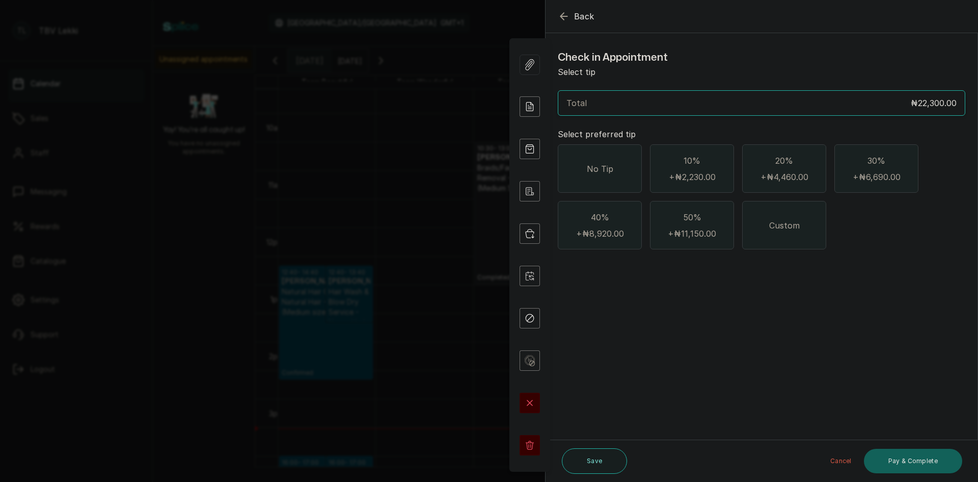
click at [615, 168] on div "No Tip" at bounding box center [600, 168] width 84 height 48
click at [925, 470] on button "Pay & Complete" at bounding box center [913, 460] width 98 height 24
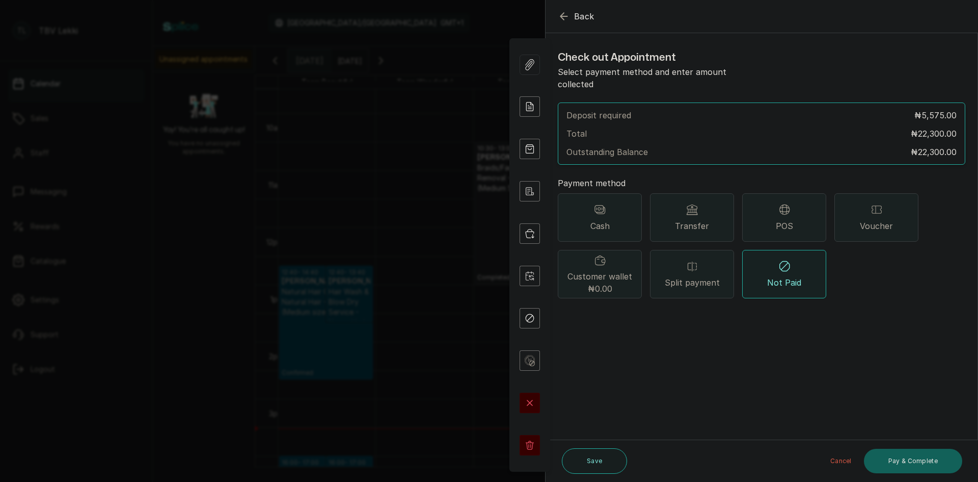
click at [687, 220] on span "Transfer" at bounding box center [692, 226] width 34 height 12
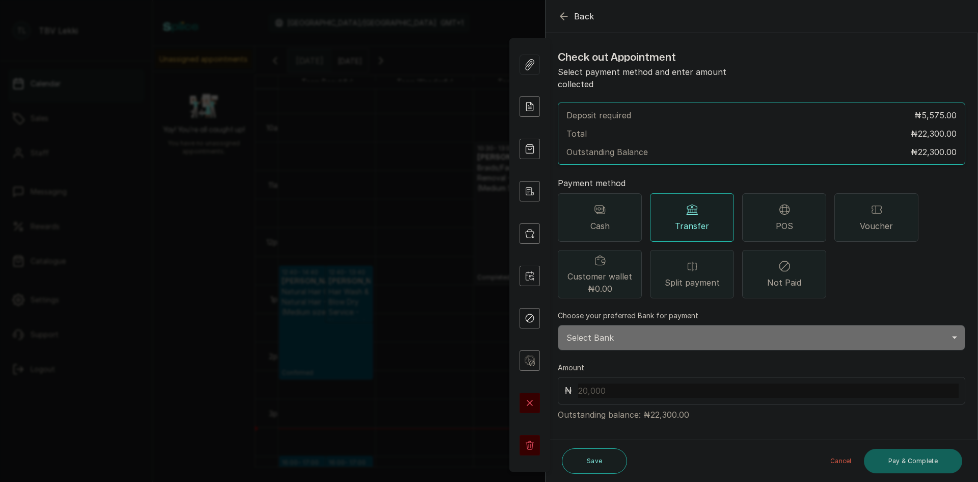
click at [590, 329] on select "Select Bank TRACTION/TBV LEKKI Paystack-Titan Traction - The braiding vault lek…" at bounding box center [762, 337] width 408 height 25
select select "118e1c88-eefc-4432-b8b6-73435625d06e"
click at [558, 325] on select "Select Bank TRACTION/TBV LEKKI Paystack-Titan Traction - The braiding vault lek…" at bounding box center [762, 337] width 408 height 25
drag, startPoint x: 650, startPoint y: 400, endPoint x: 677, endPoint y: 403, distance: 27.2
click at [677, 404] on p "Outstanding balance: ₦22,300.00" at bounding box center [762, 412] width 408 height 16
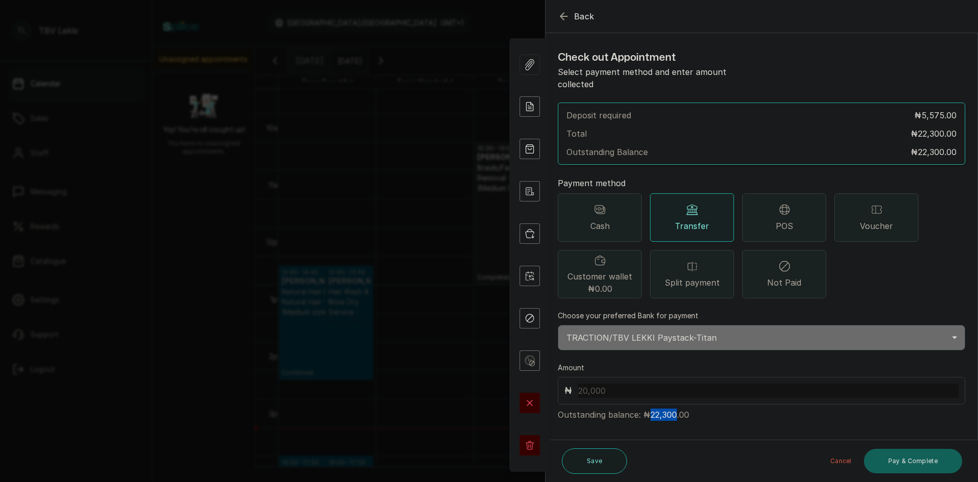
copy p "22,300"
click at [587, 383] on input "text" at bounding box center [768, 390] width 381 height 14
paste input "22,300"
type input "22,300"
click at [917, 459] on button "Pay & Complete" at bounding box center [913, 460] width 98 height 24
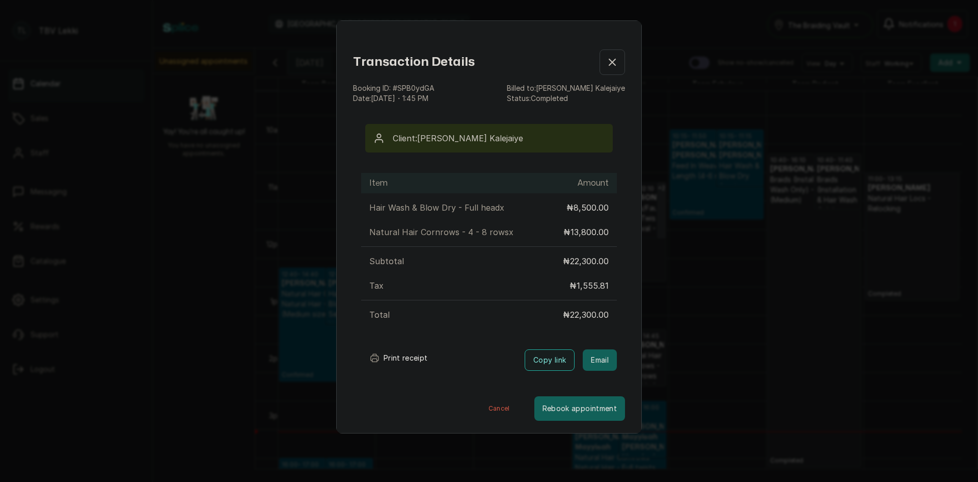
click at [387, 355] on button "Print receipt" at bounding box center [398, 358] width 75 height 20
click at [600, 61] on button "Show no-show/cancelled" at bounding box center [612, 61] width 25 height 25
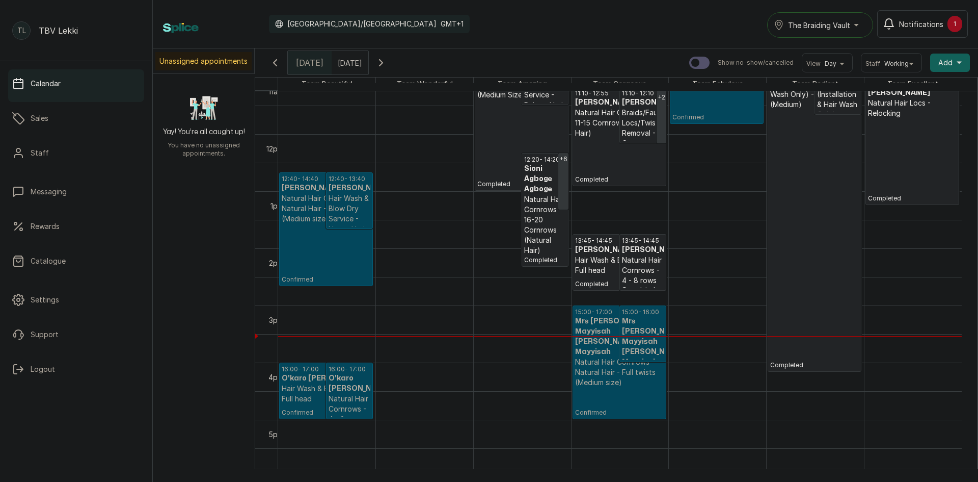
scroll to position [649, 0]
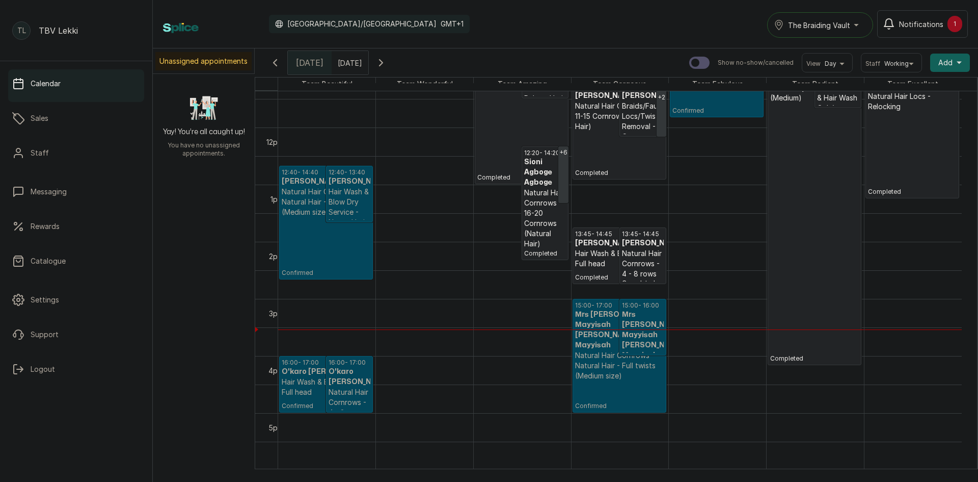
click at [602, 257] on p "Hair Wash & Blow Dry - Full head" at bounding box center [619, 258] width 89 height 20
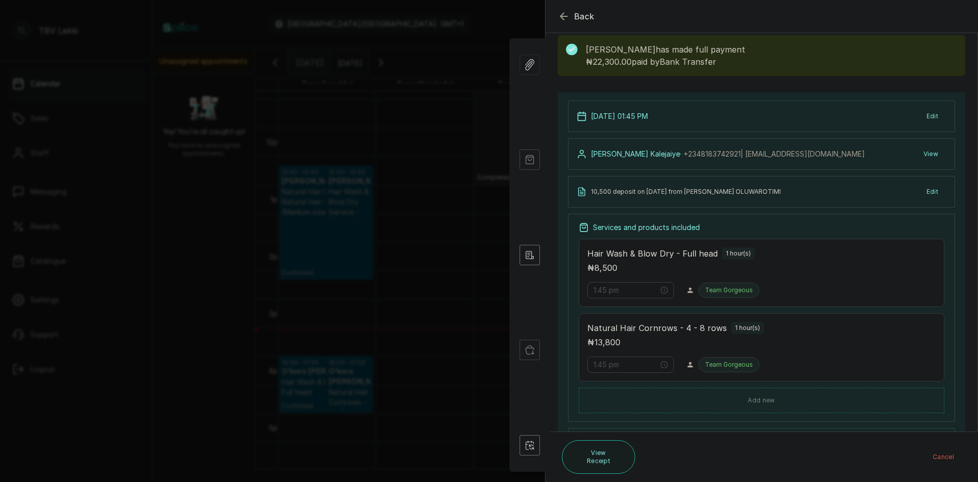
scroll to position [0, 0]
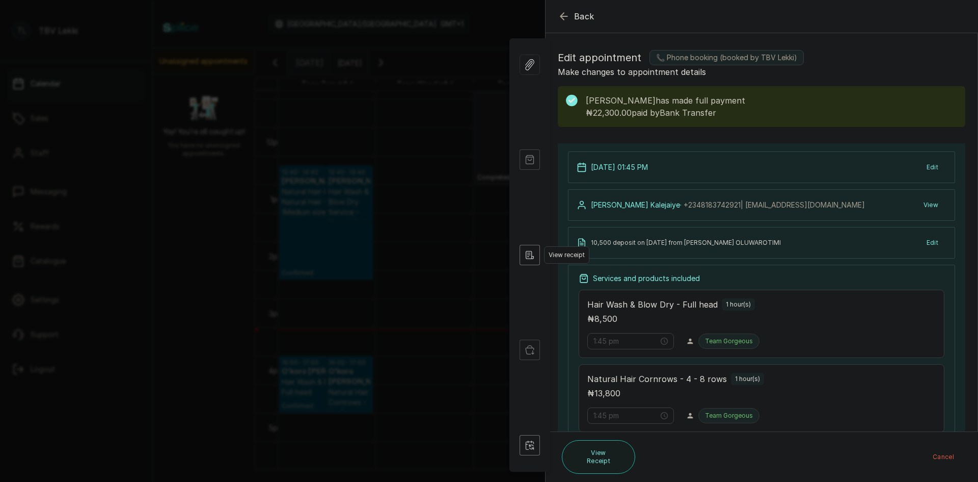
click at [535, 250] on icon "button" at bounding box center [530, 255] width 20 height 20
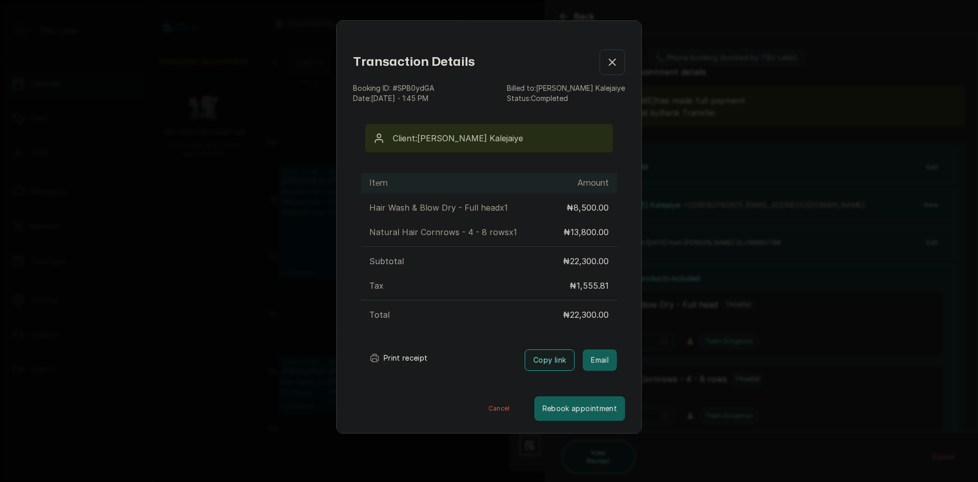
click at [746, 109] on div "Transaction Details Booking ID: # SPB0ydGA Date: 4 Oct, 2025 ・ 1:45 PM Billed t…" at bounding box center [489, 241] width 978 height 482
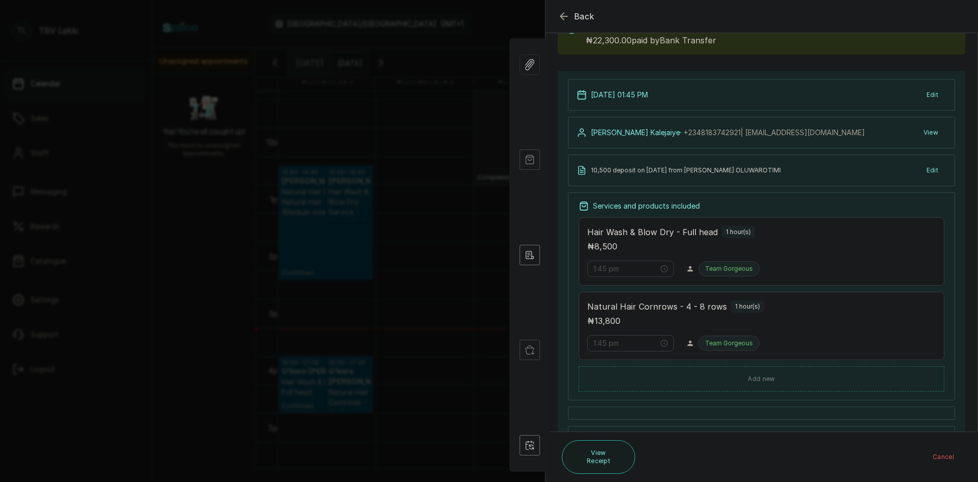
scroll to position [153, 0]
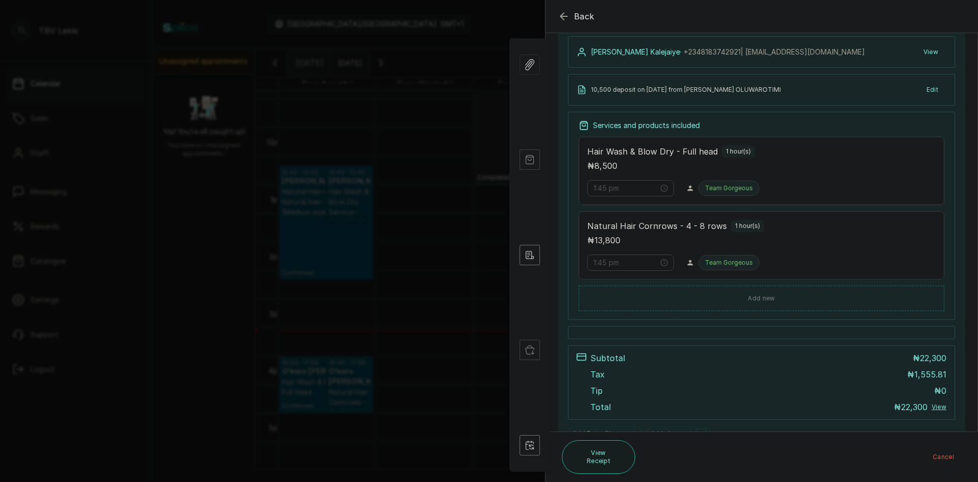
click at [563, 19] on icon "button" at bounding box center [564, 16] width 12 height 12
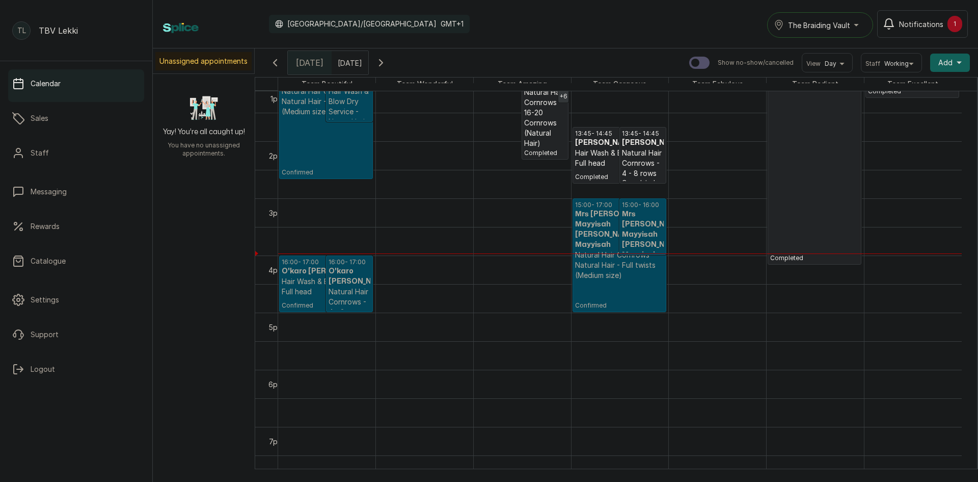
scroll to position [751, 0]
click at [856, 21] on div "The Braiding Vault" at bounding box center [820, 25] width 93 height 12
click at [844, 50] on span "The Braiding Vault Signature" at bounding box center [850, 50] width 124 height 12
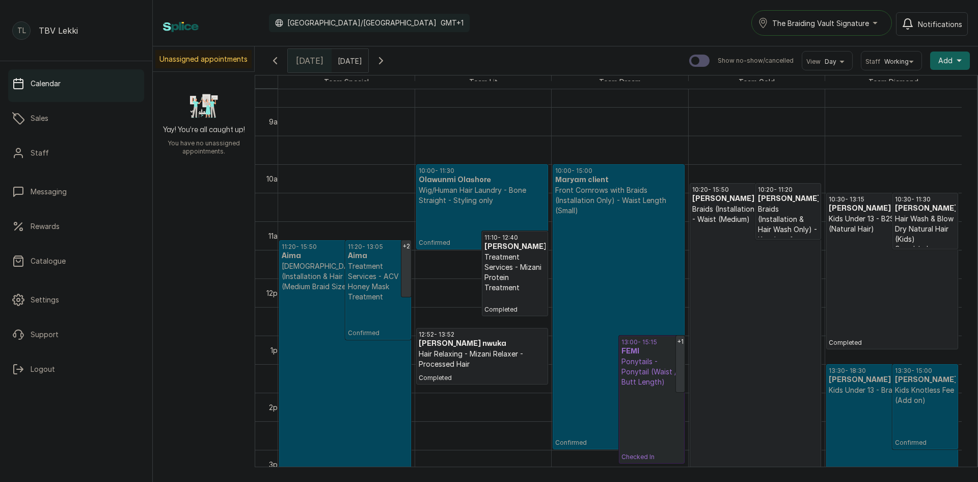
click at [880, 30] on button "The Braiding Vault Signature" at bounding box center [822, 22] width 141 height 25
click at [842, 64] on span "The Braiding Vault" at bounding box center [834, 68] width 124 height 12
